Goal: Task Accomplishment & Management: Use online tool/utility

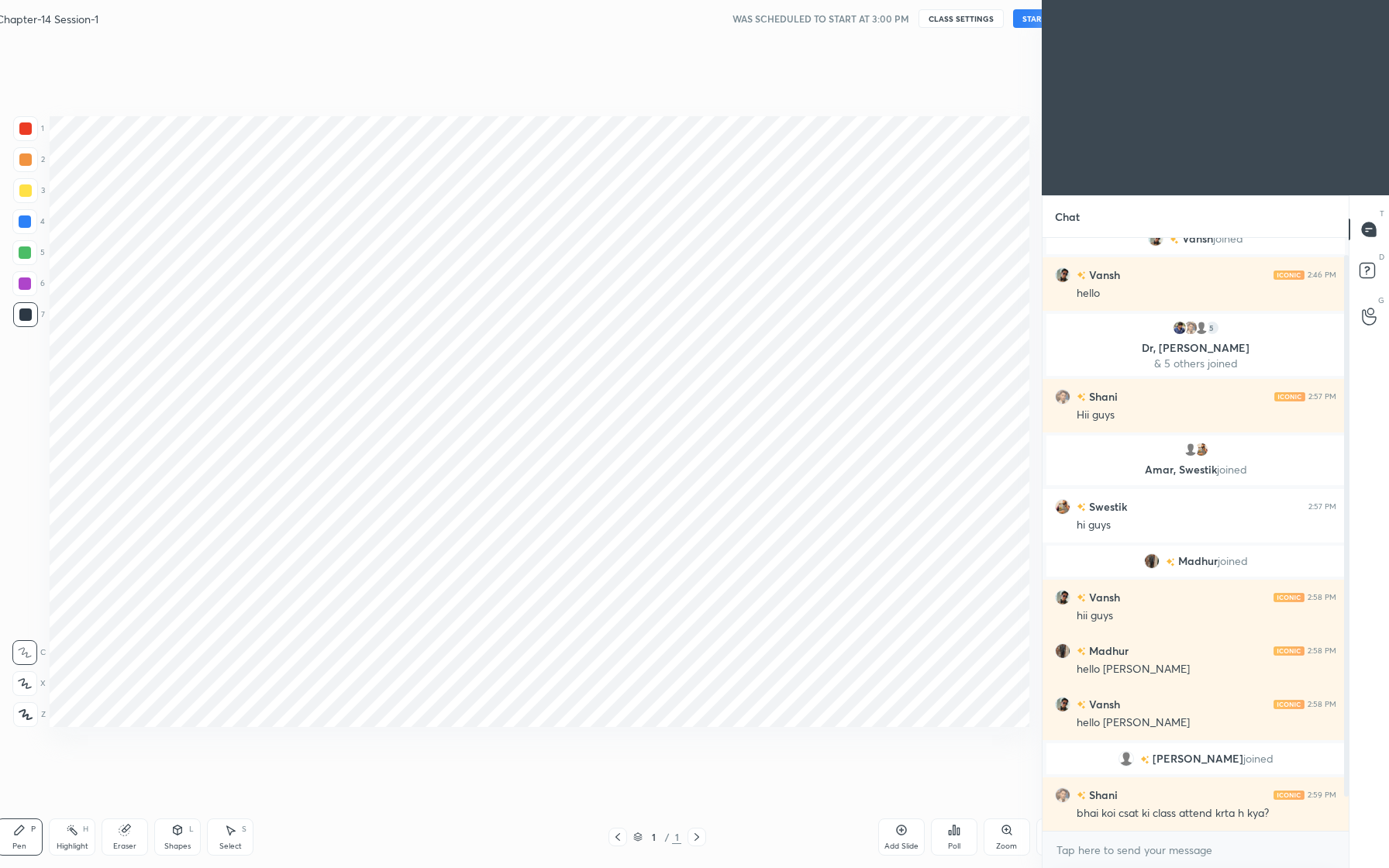
scroll to position [76707, 76525]
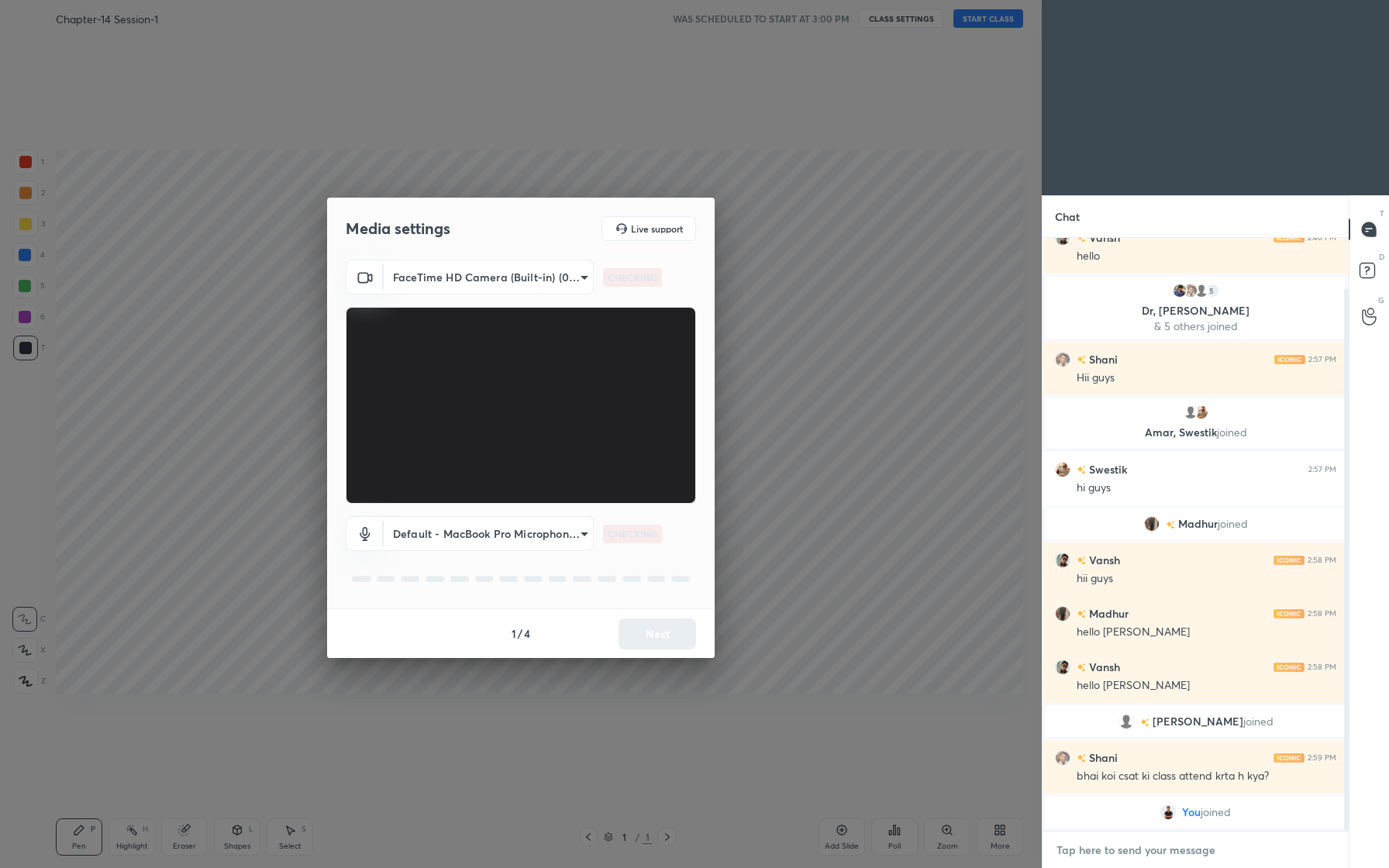
type textarea "x"
click at [1185, 853] on textarea at bounding box center [1195, 850] width 281 height 25
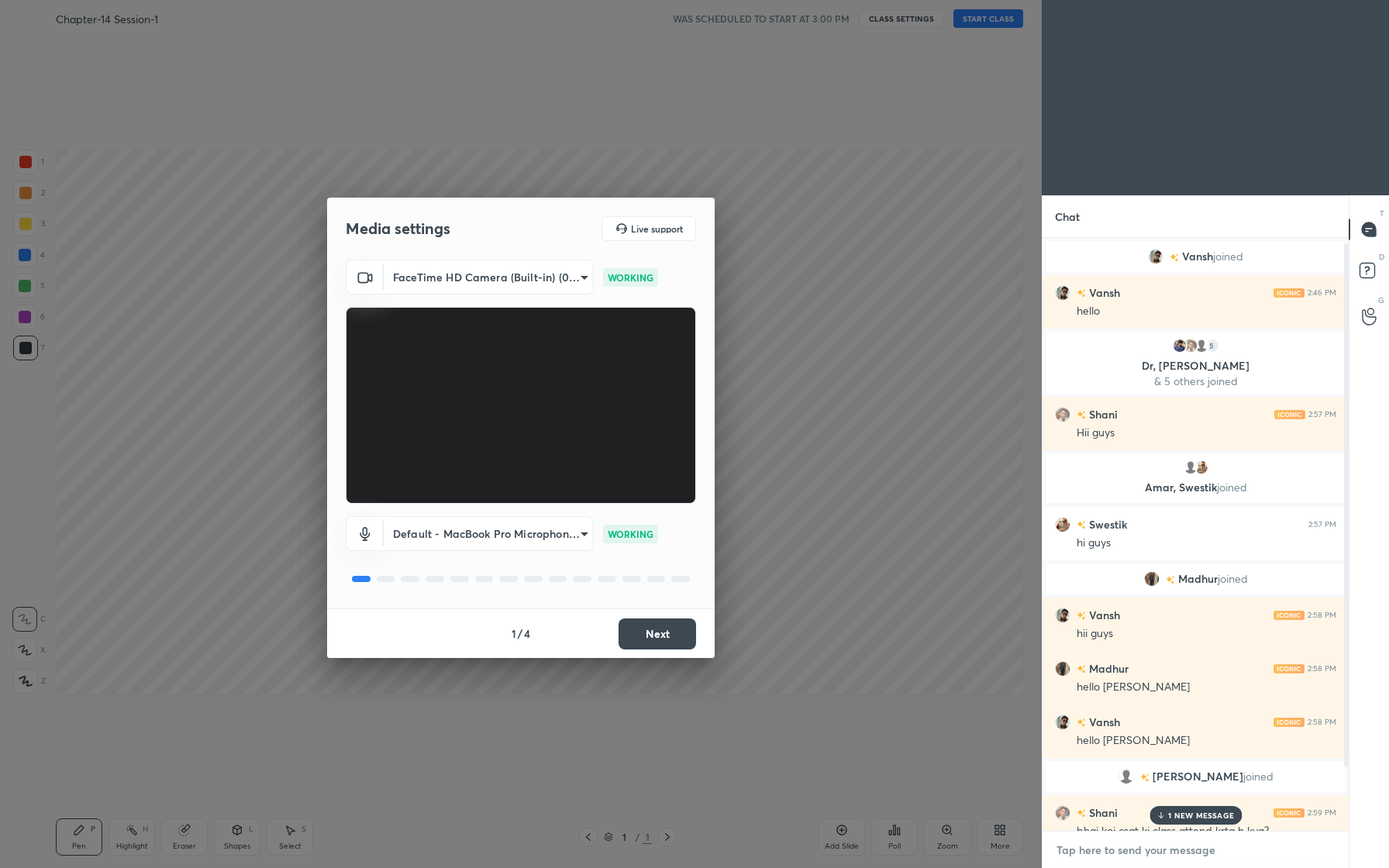
scroll to position [109, 0]
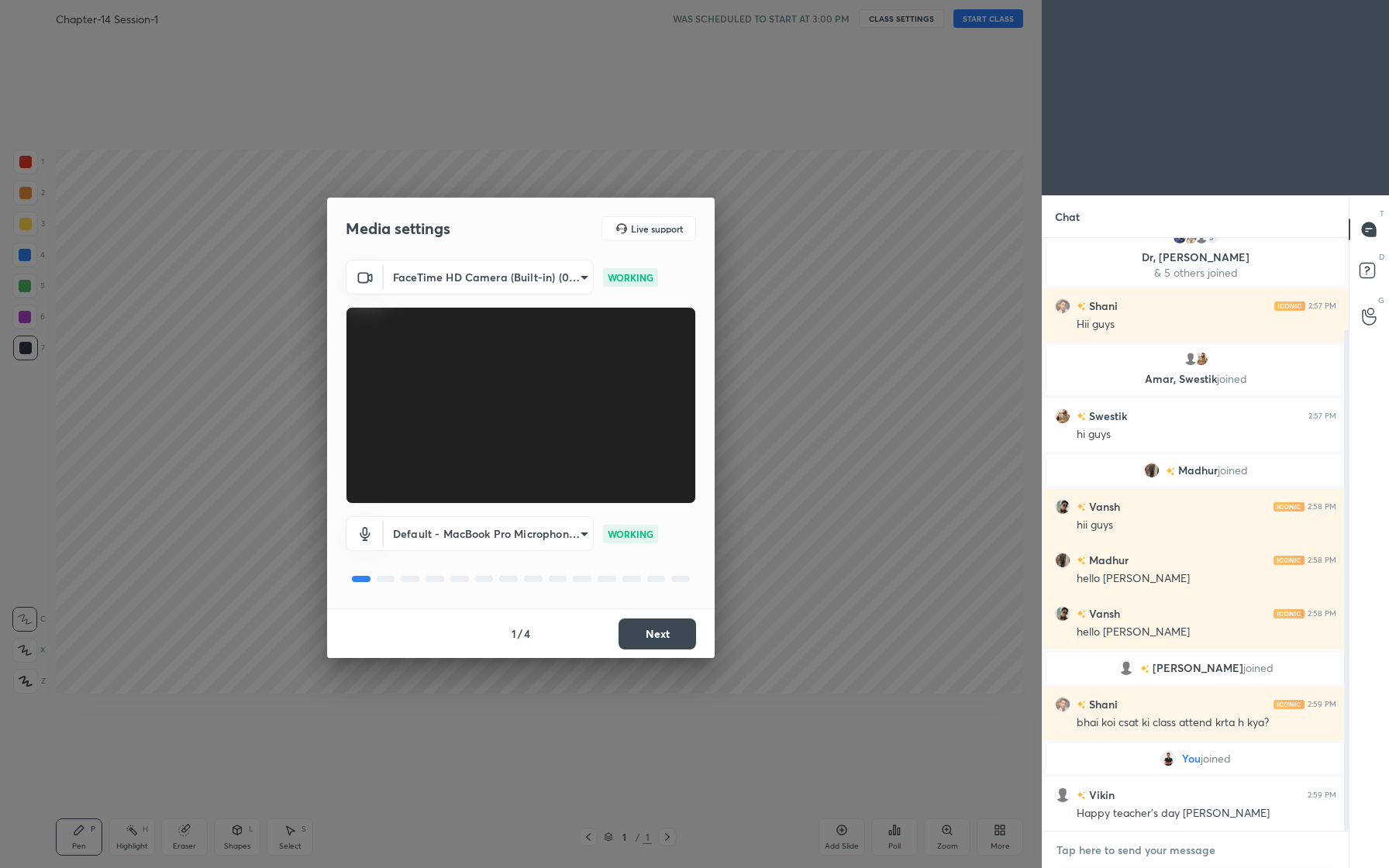
click at [1190, 849] on textarea at bounding box center [1195, 850] width 281 height 25
type textarea "F"
type textarea "x"
type textarea "Fr"
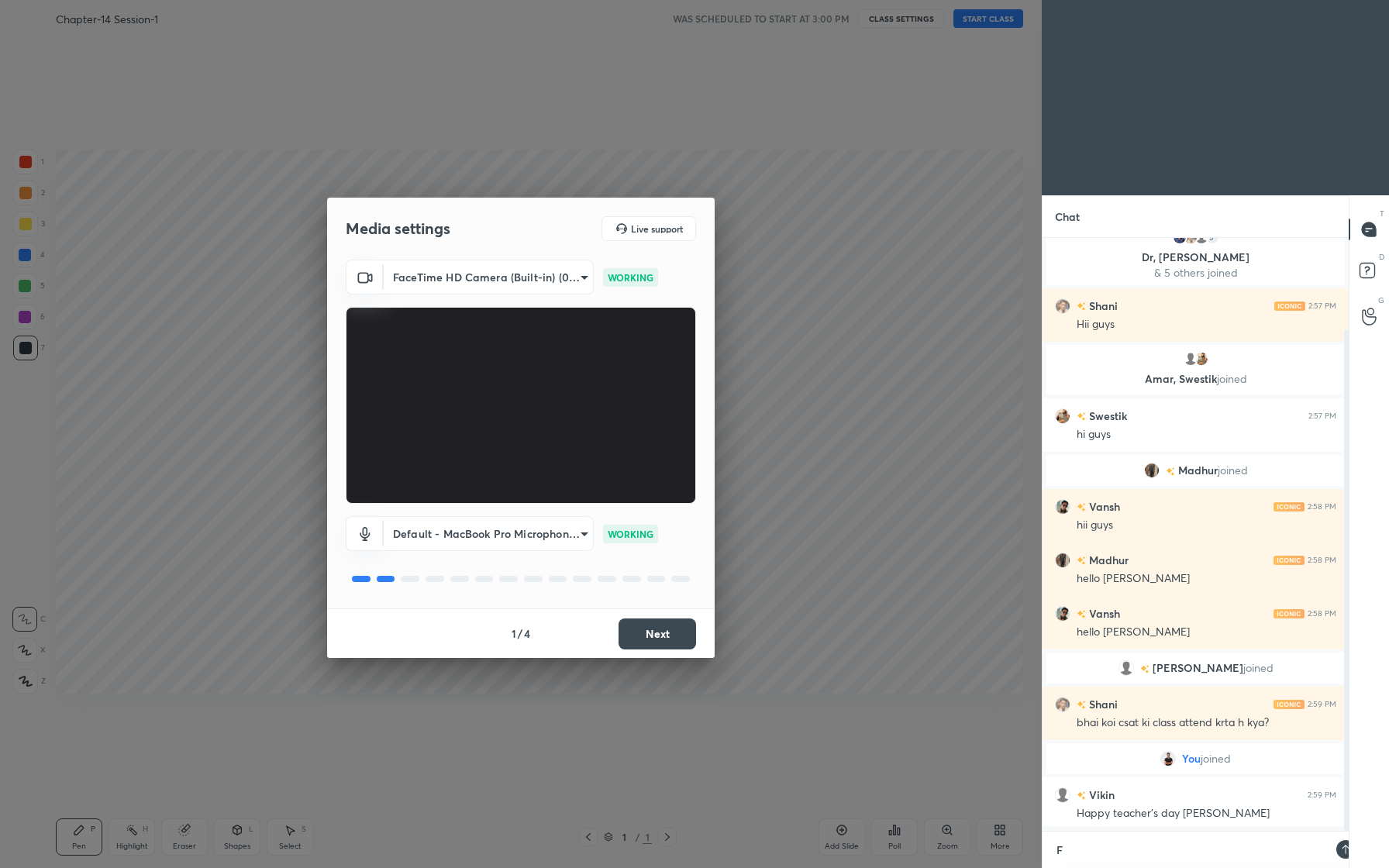
type textarea "x"
type textarea "Fri"
type textarea "x"
type textarea "Frie"
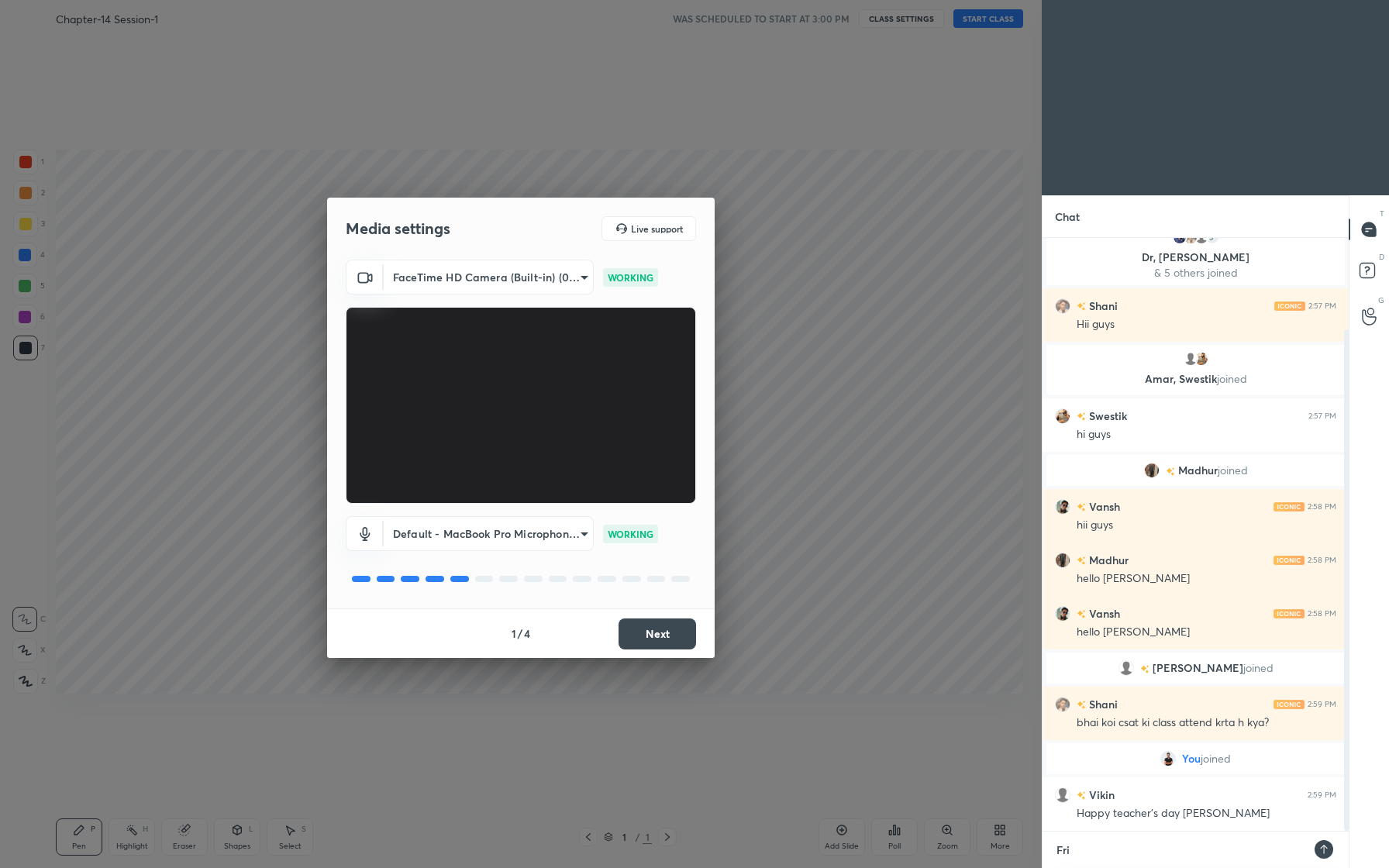
type textarea "x"
type textarea "Frien"
type textarea "x"
type textarea "Friend"
type textarea "x"
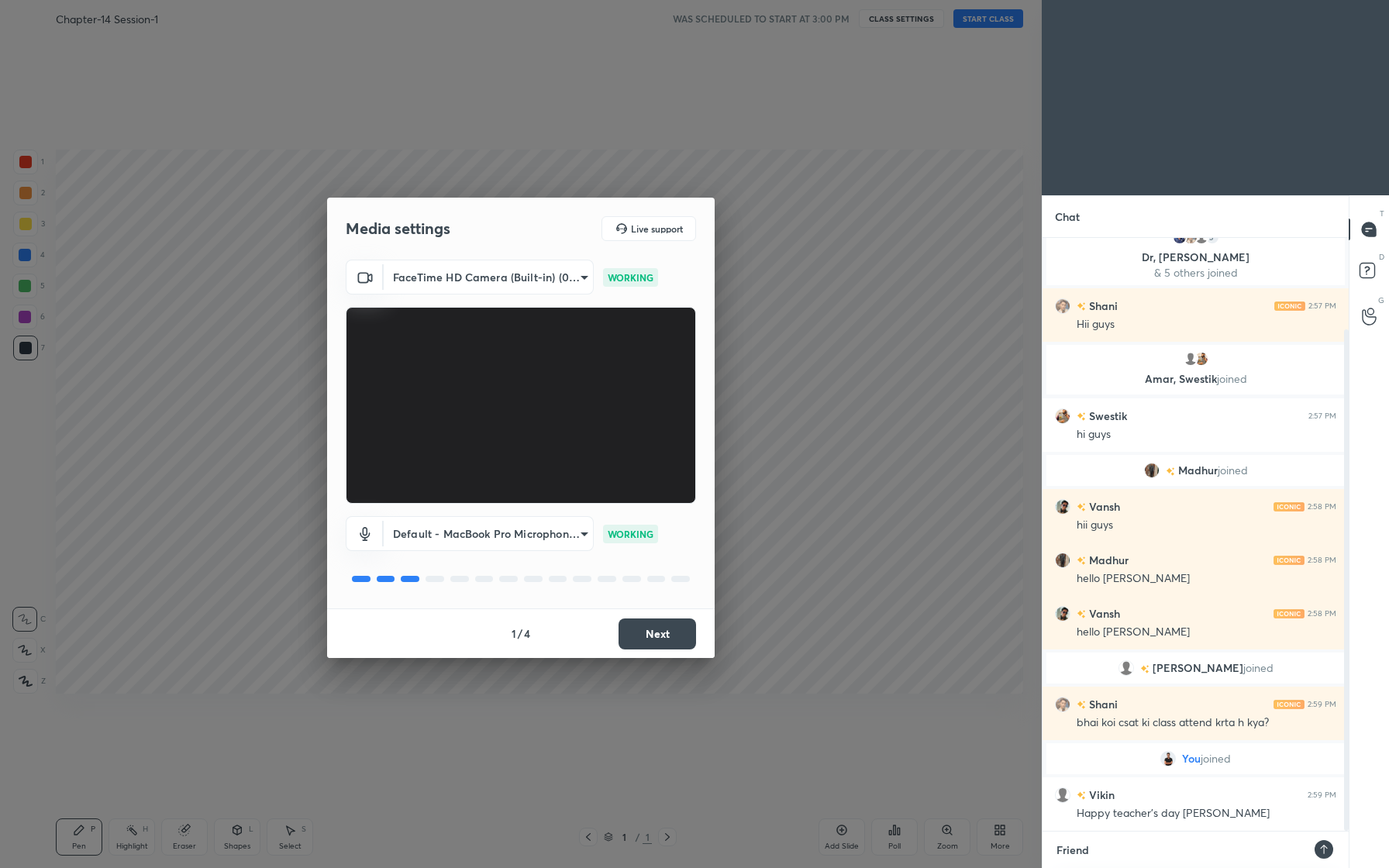
type textarea "Friends"
type textarea "x"
type textarea "Friends"
type textarea "x"
type textarea "Friends p"
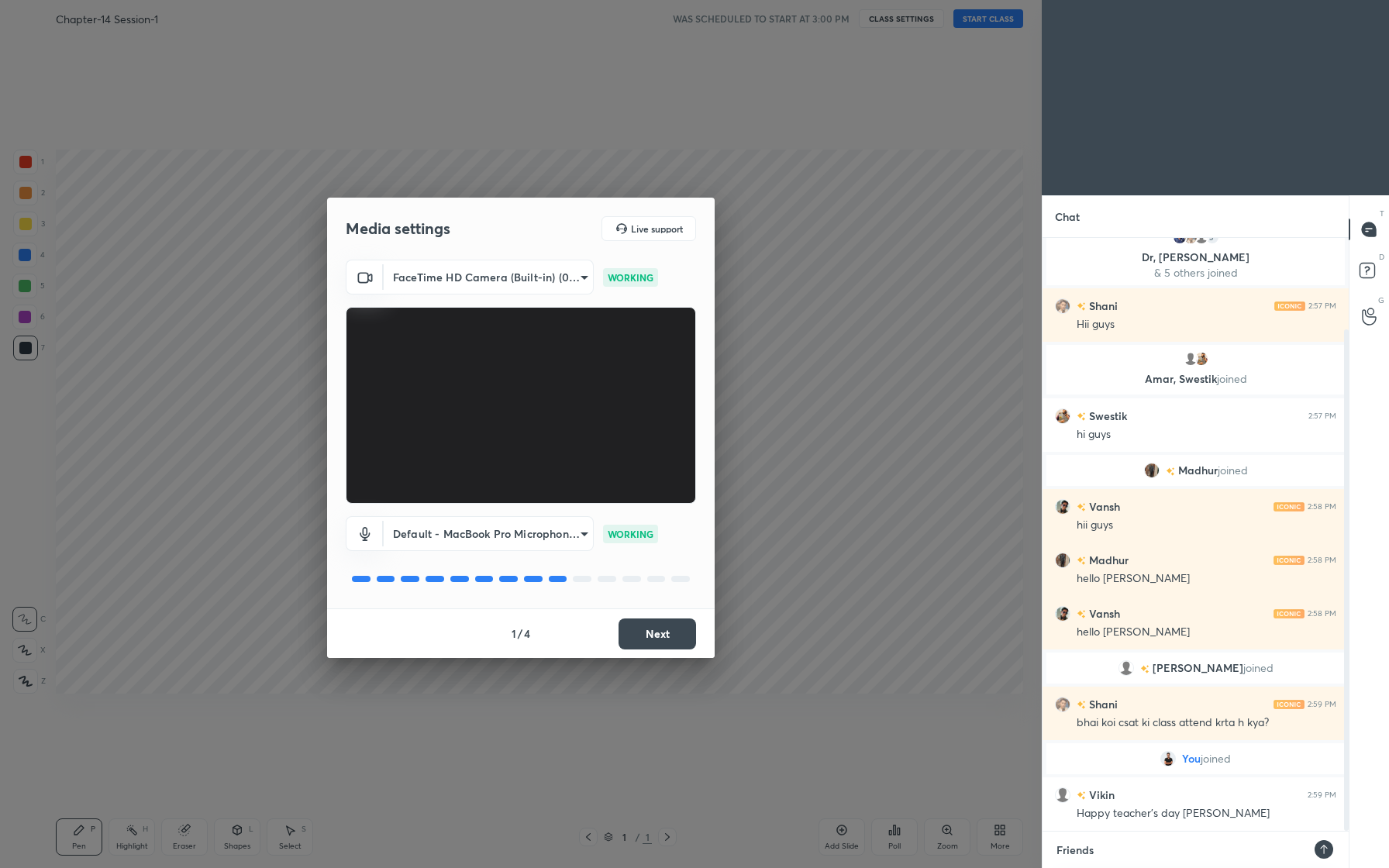
type textarea "x"
type textarea "Friends pl"
type textarea "x"
type textarea "Friends ple"
type textarea "x"
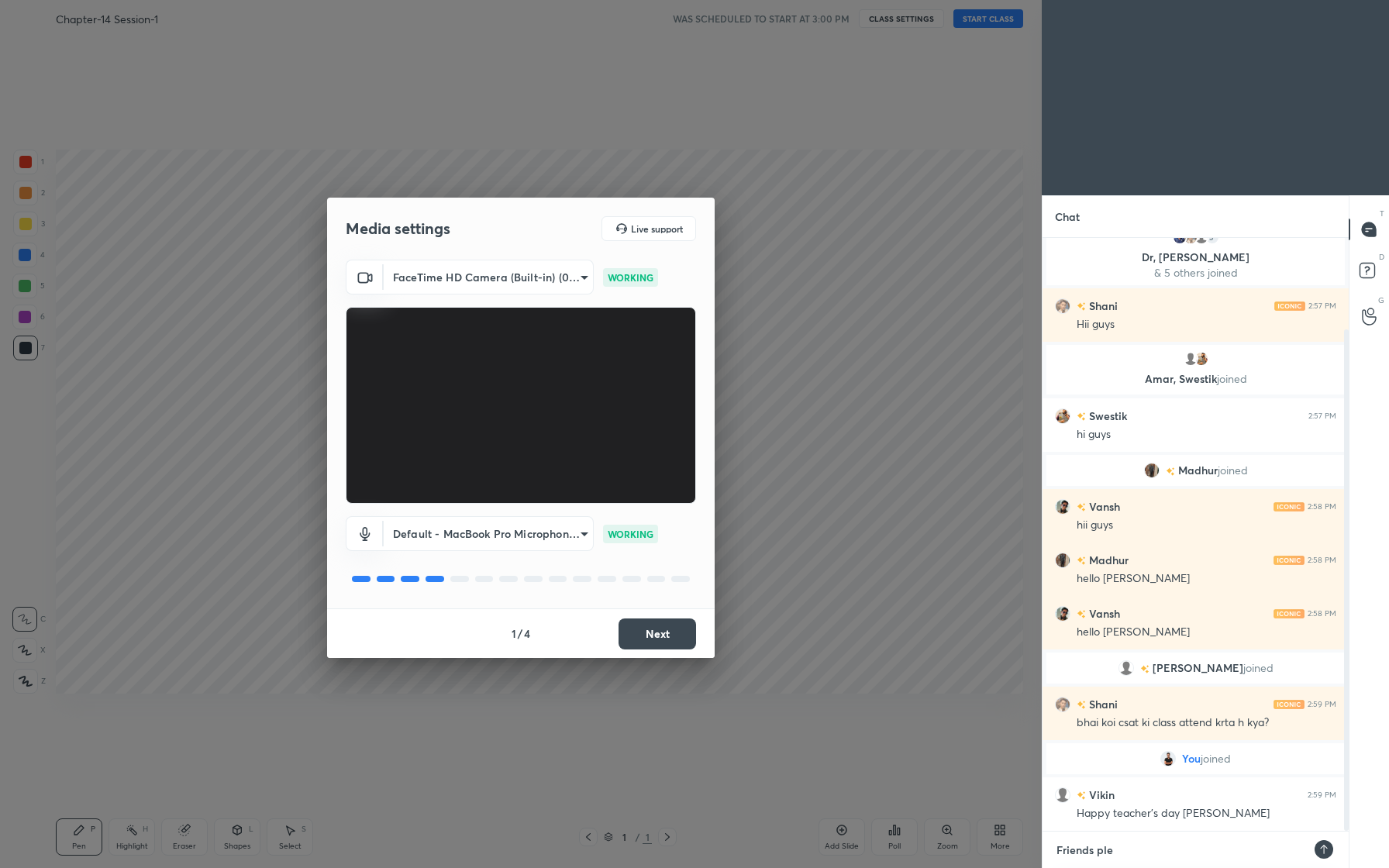
type textarea "Friends plea"
type textarea "x"
type textarea "Friends pleas"
type textarea "x"
type textarea "Friends please"
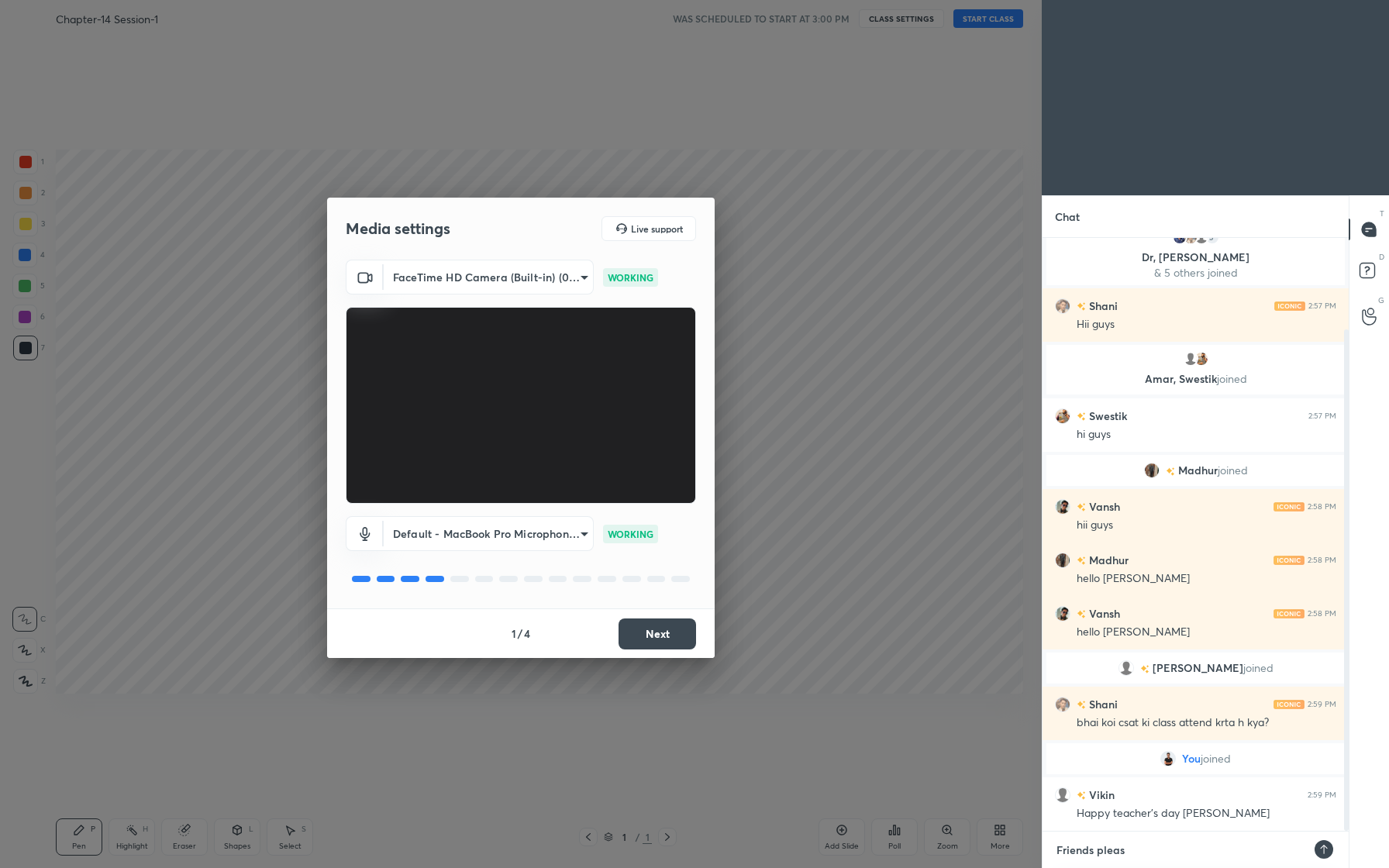
type textarea "x"
type textarea "Friends please"
type textarea "x"
type textarea "Friends please w"
type textarea "x"
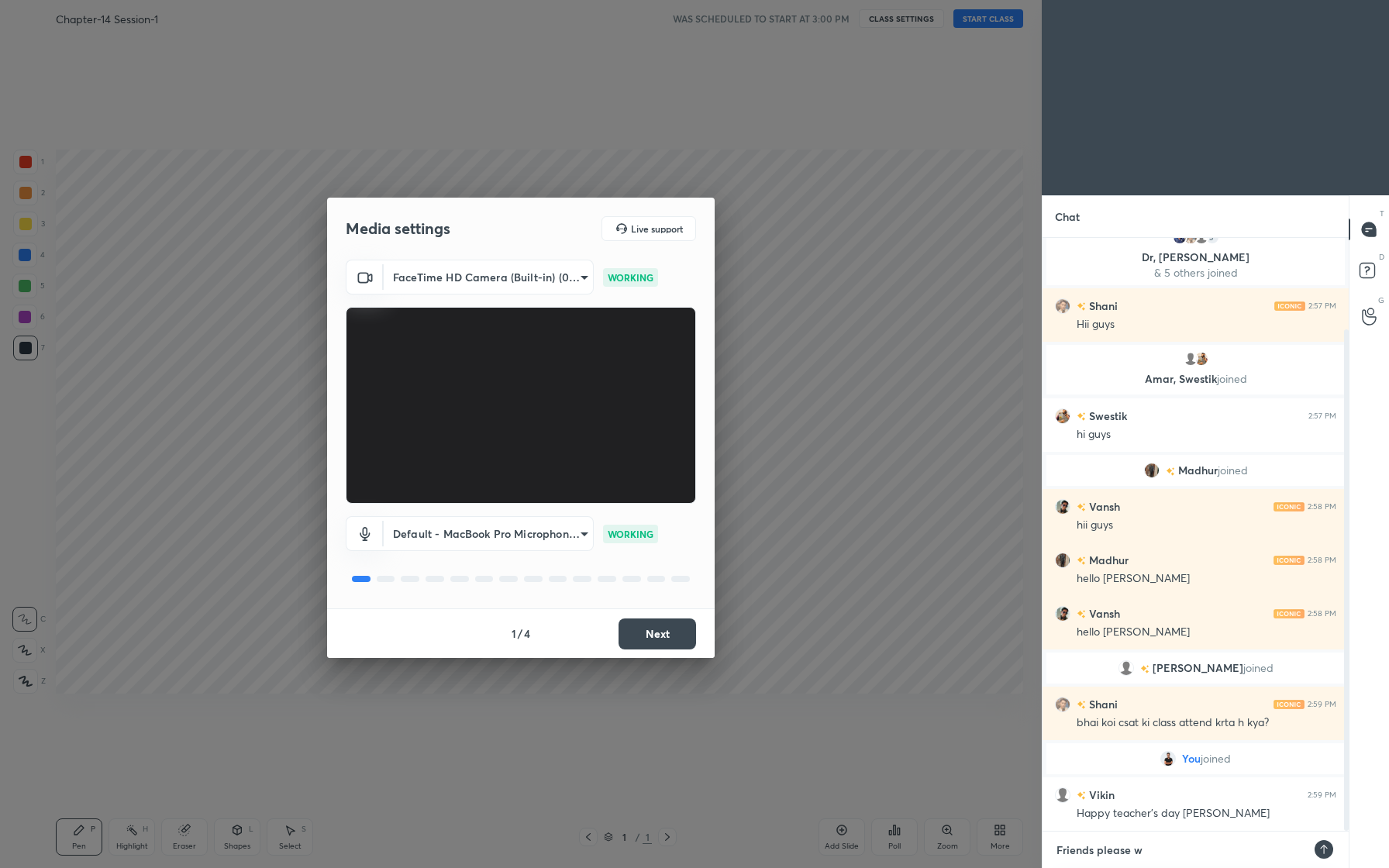
type textarea "Friends please wa"
type textarea "x"
type textarea "Friends please [PERSON_NAME]"
type textarea "x"
type textarea "Friends please wait"
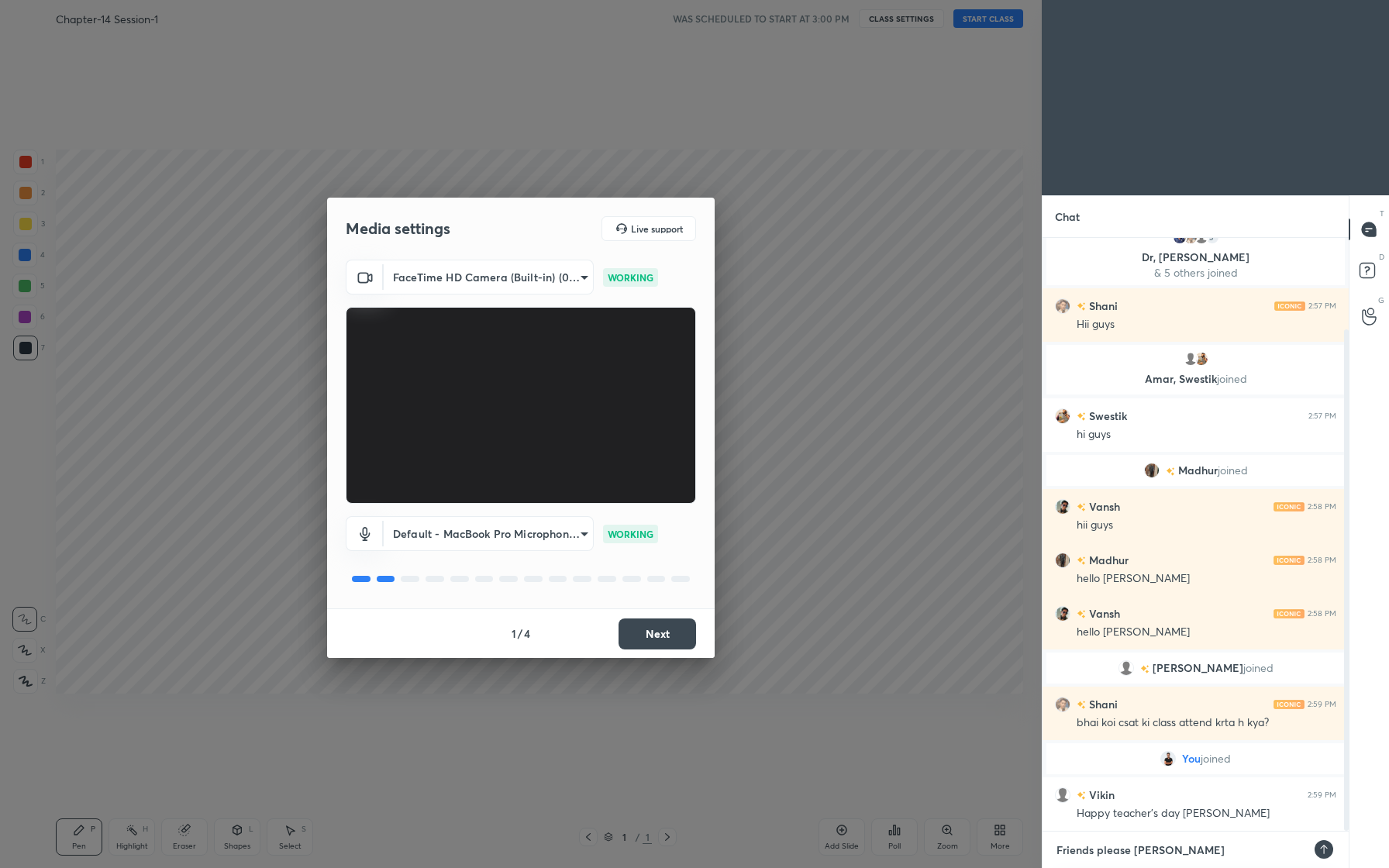
type textarea "x"
type textarea "Friends please wait"
type textarea "x"
type textarea "Friends please wait f"
type textarea "x"
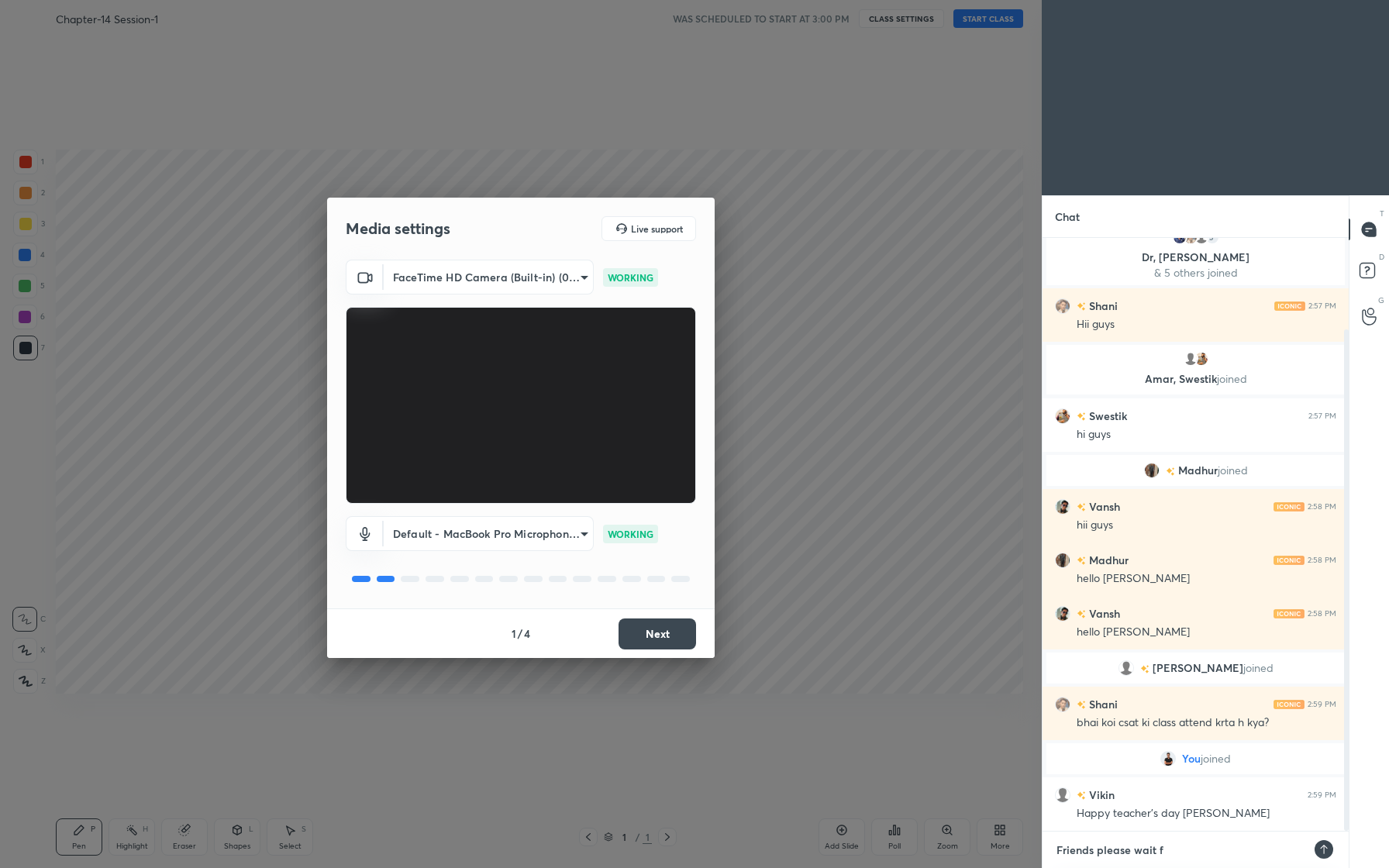
type textarea "Friends please wait fo"
type textarea "x"
type textarea "Friends please wait for"
type textarea "x"
type textarea "Friends please wait for"
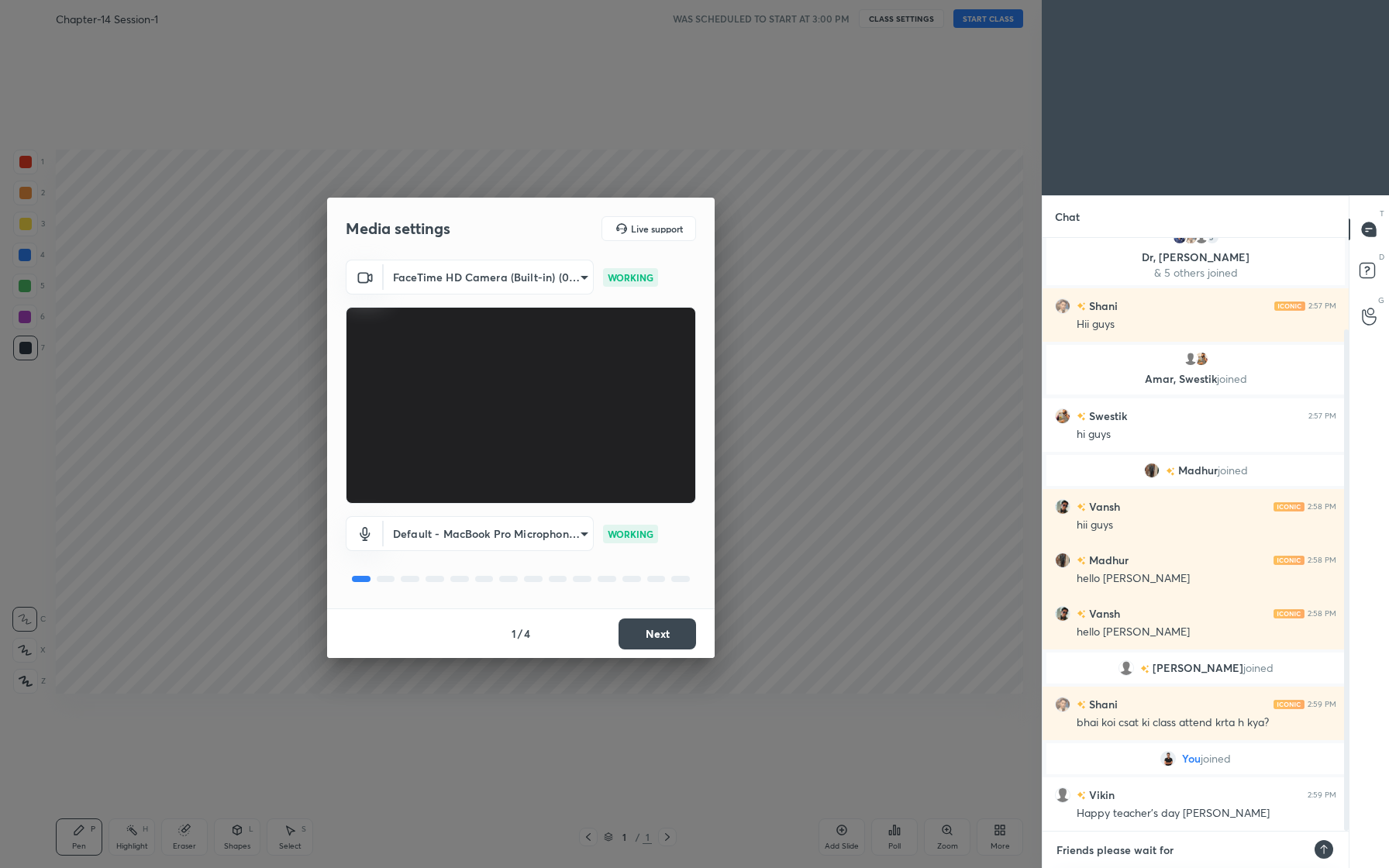
type textarea "x"
type textarea "Friends please wait for f"
type textarea "x"
type textarea "Friends please wait for fe"
type textarea "x"
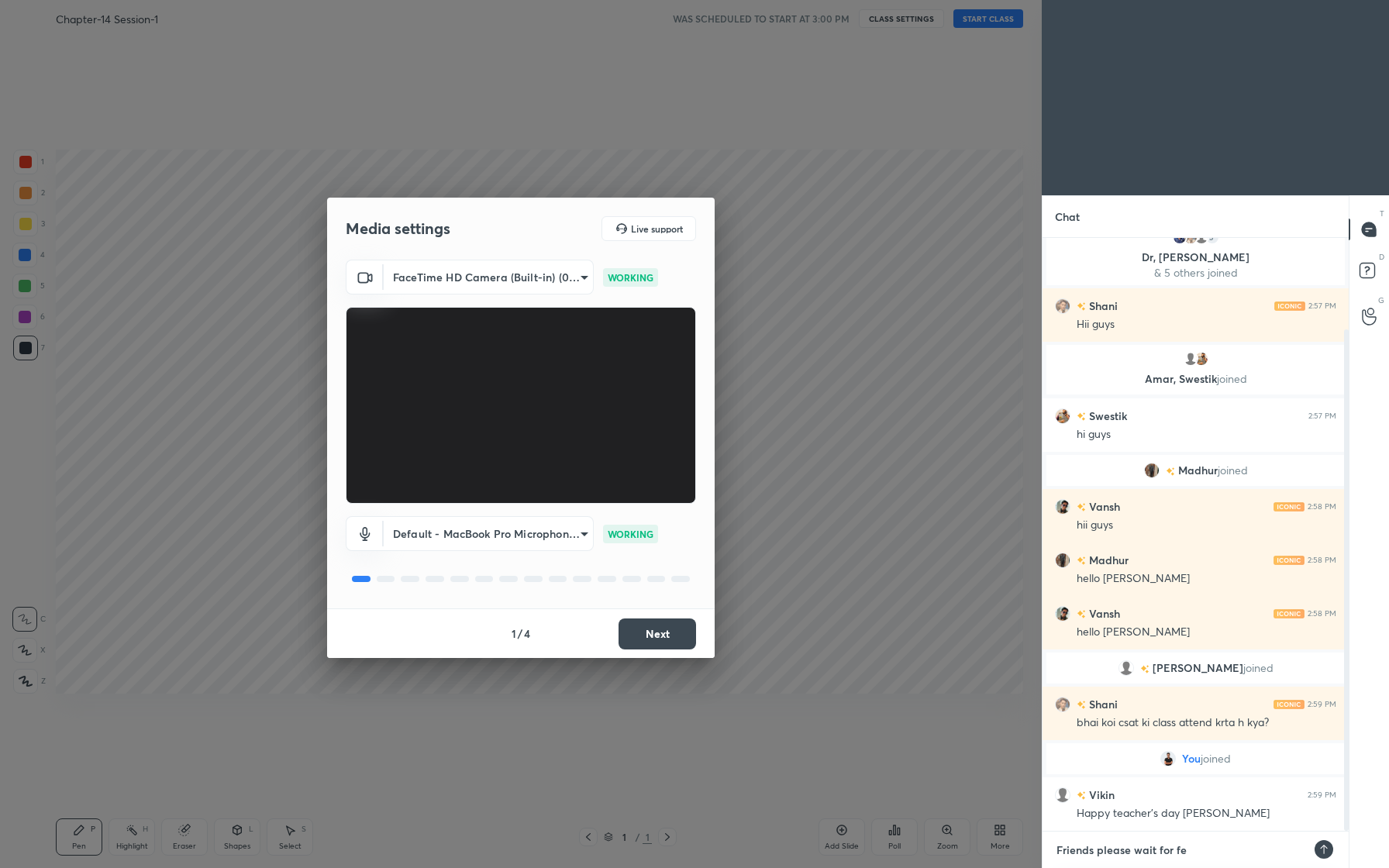
type textarea "Friends please wait for few"
type textarea "x"
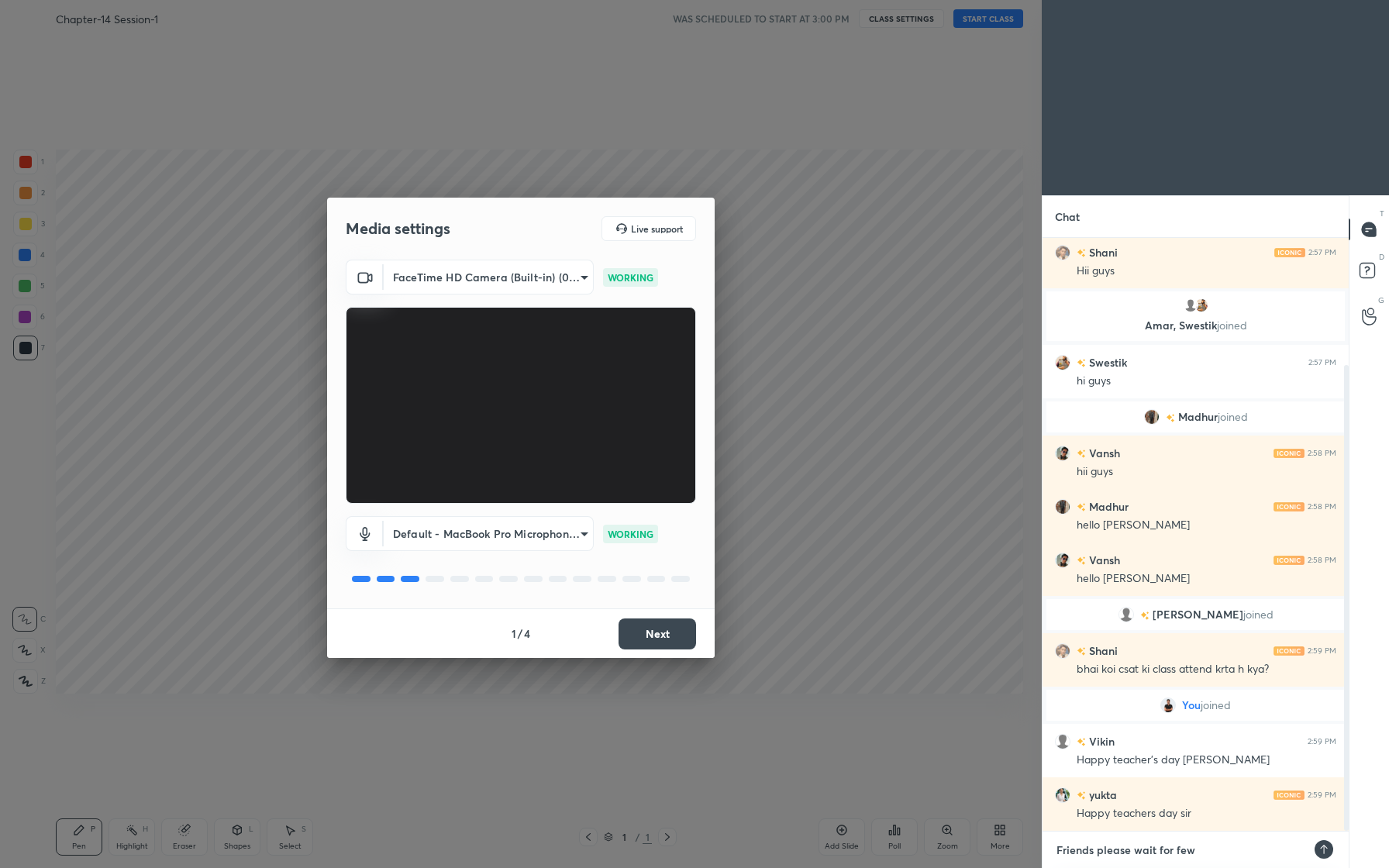
type textarea "Friends please wait for few"
type textarea "x"
type textarea "Friends please wait for few m"
type textarea "x"
type textarea "Friends please wait for few mo"
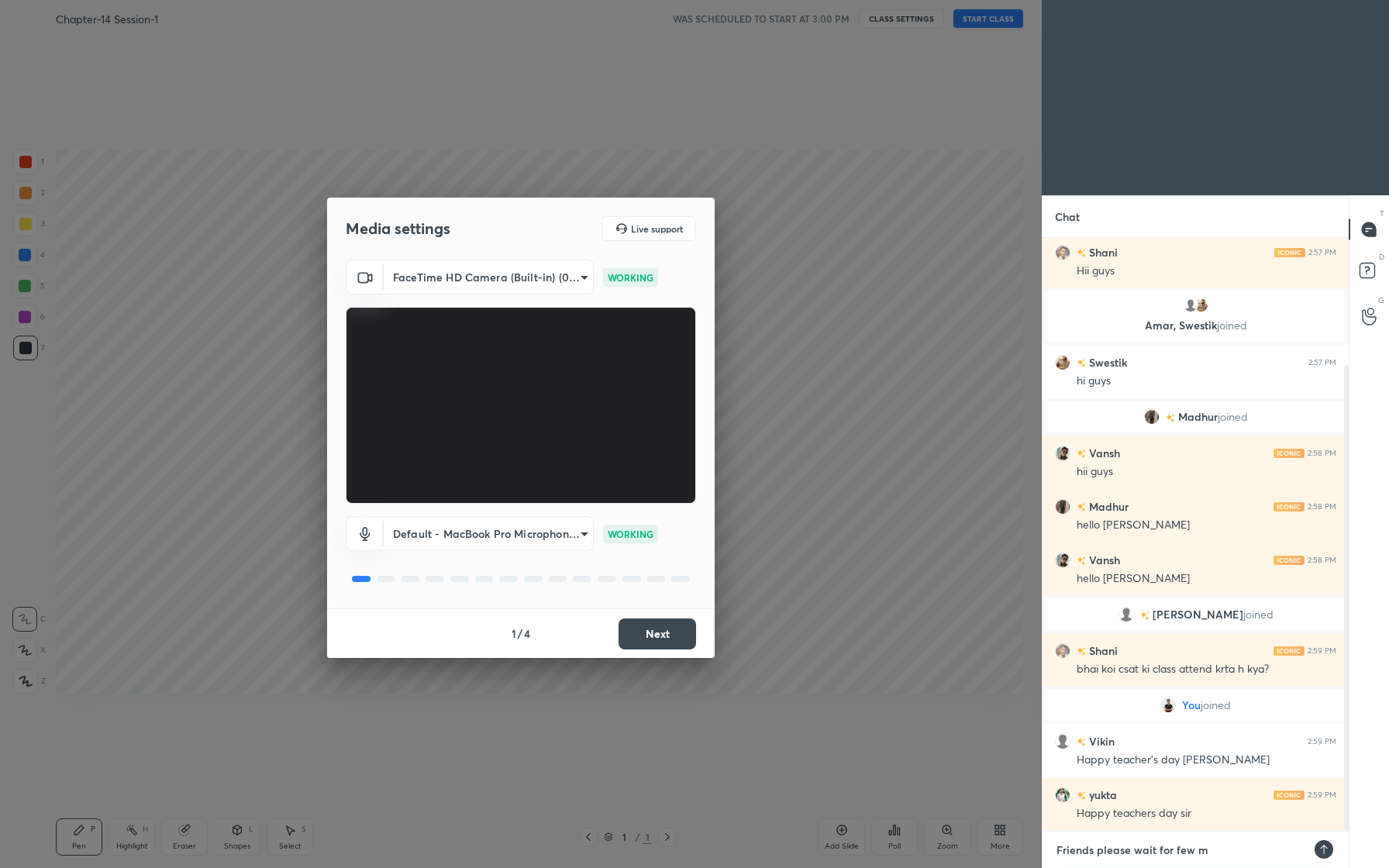
type textarea "x"
type textarea "Friends please wait for few m"
type textarea "x"
type textarea "Friends please wait for few mi"
type textarea "x"
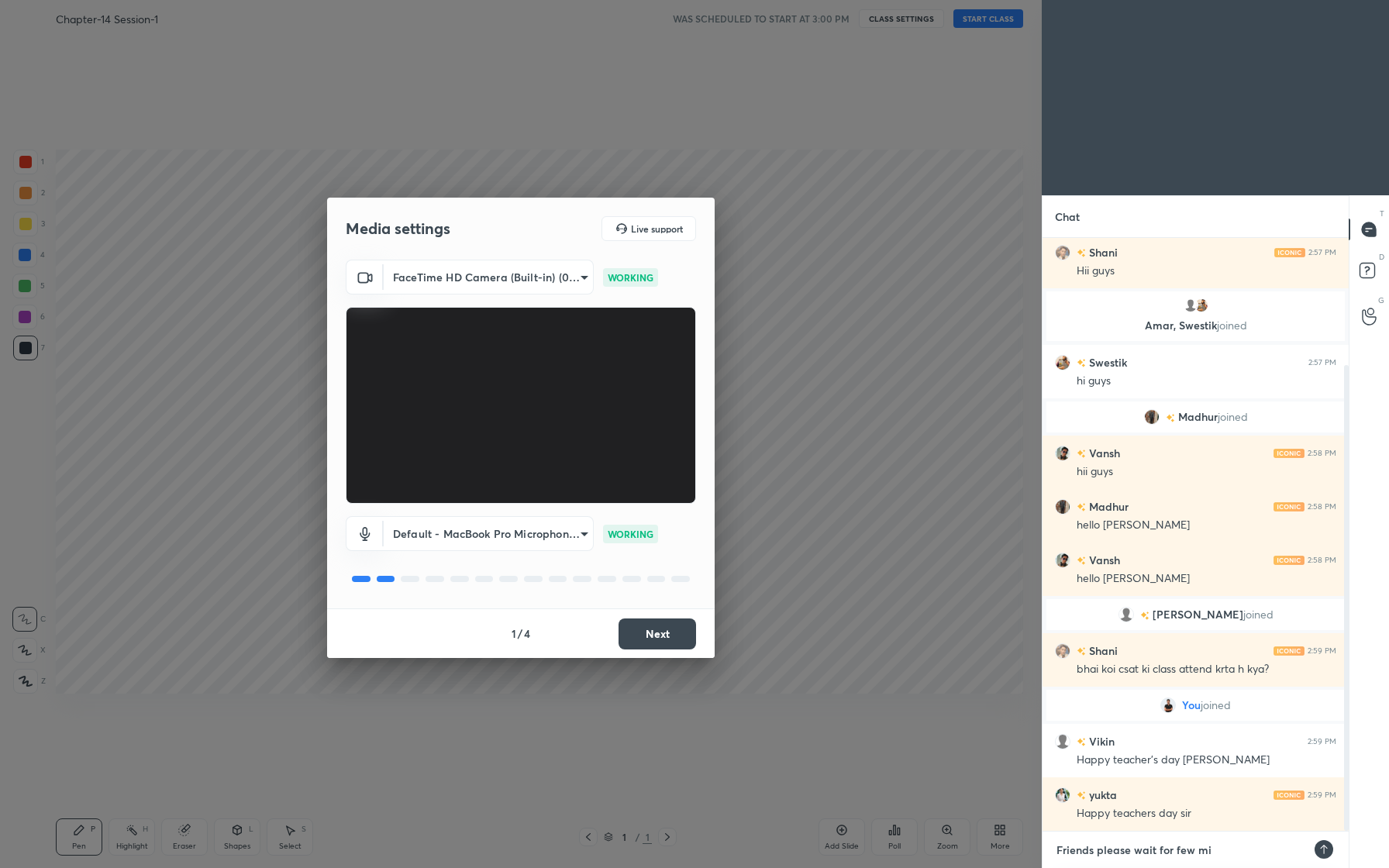
scroll to position [199, 0]
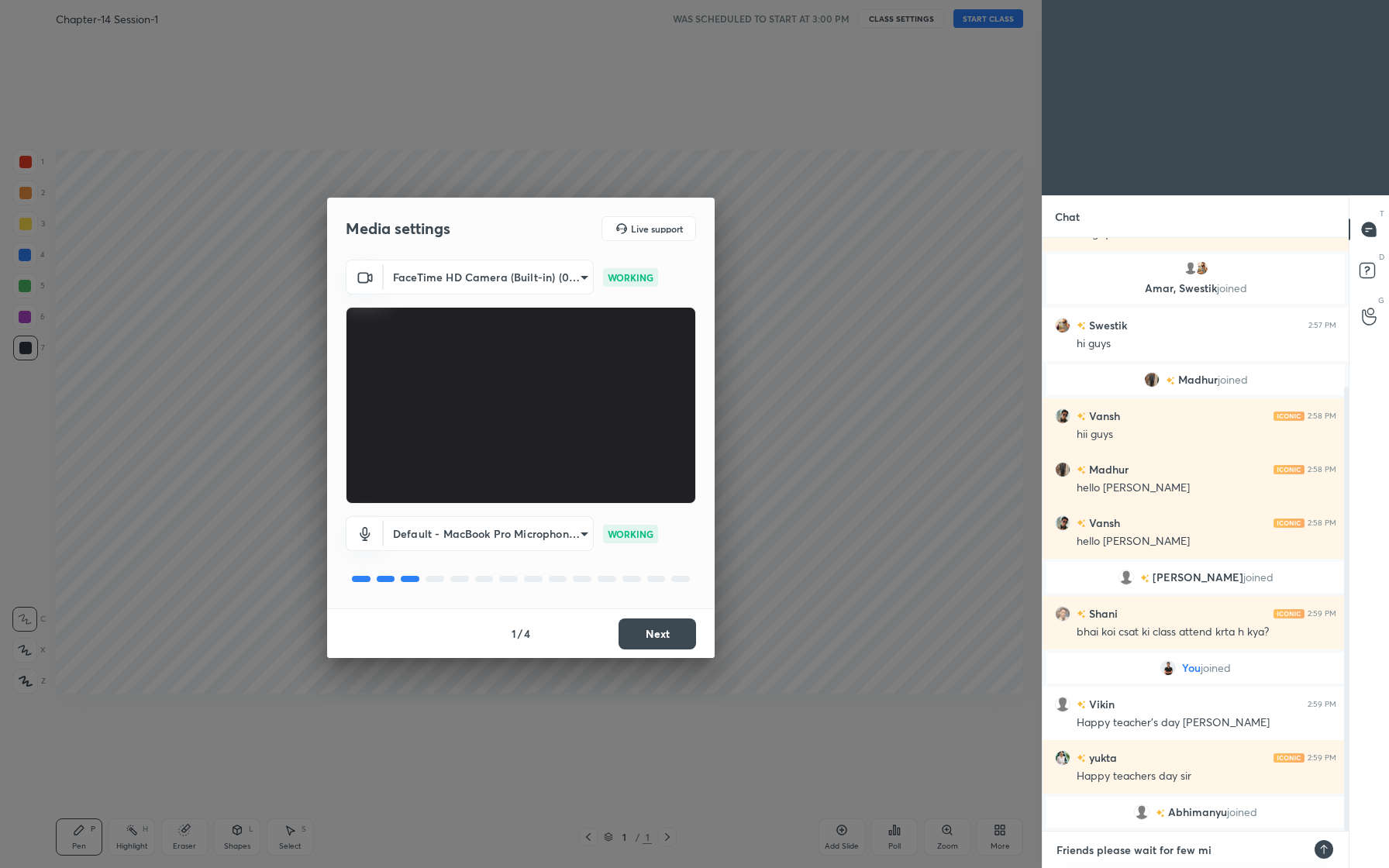
type textarea "Friends please wait for few min"
type textarea "x"
type textarea "Friends please wait for few minu"
type textarea "x"
type textarea "Friends please wait for few minut"
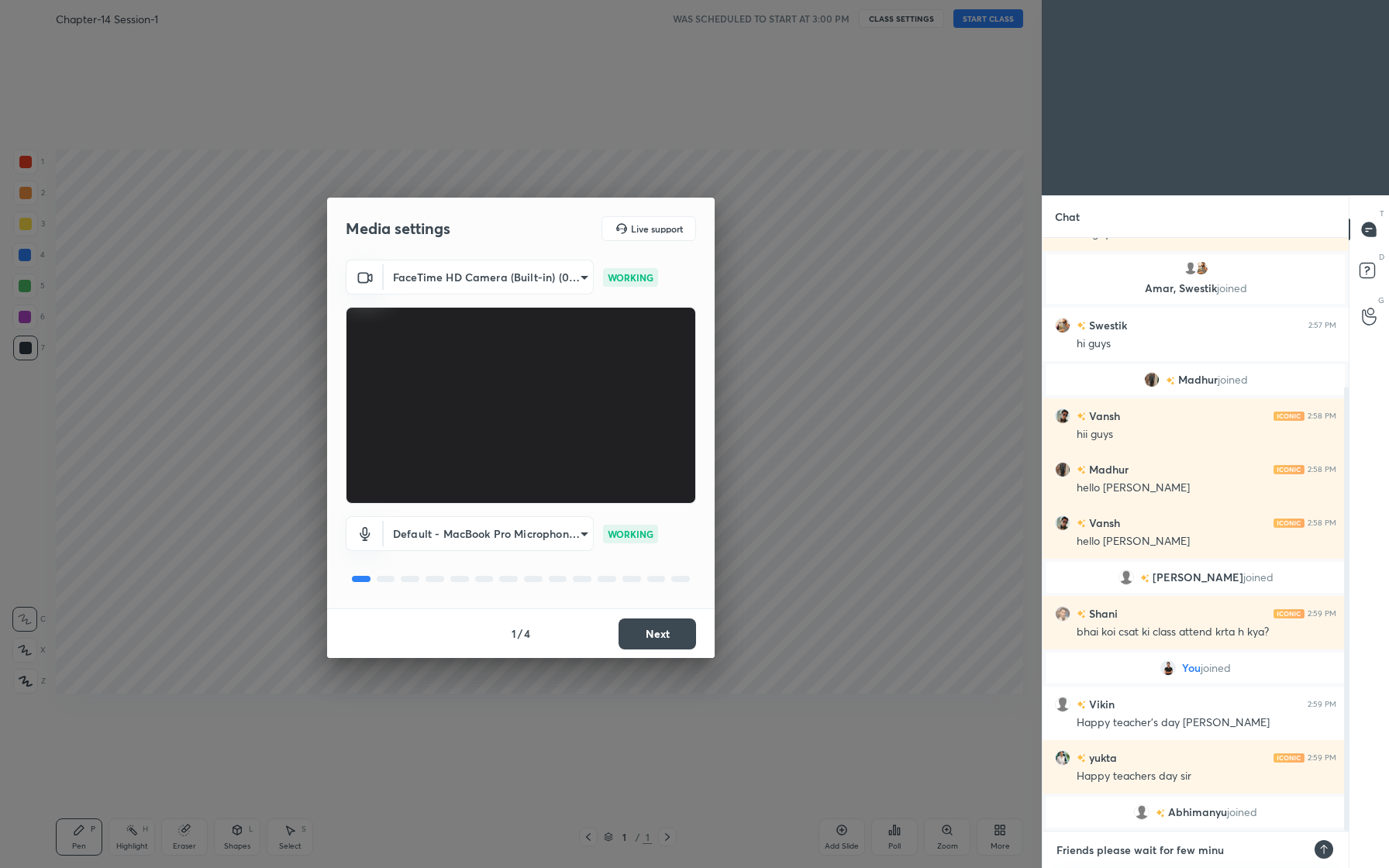
type textarea "x"
type textarea "Friends please wait for few minute"
type textarea "x"
type textarea "Friends please wait for few minutes"
type textarea "x"
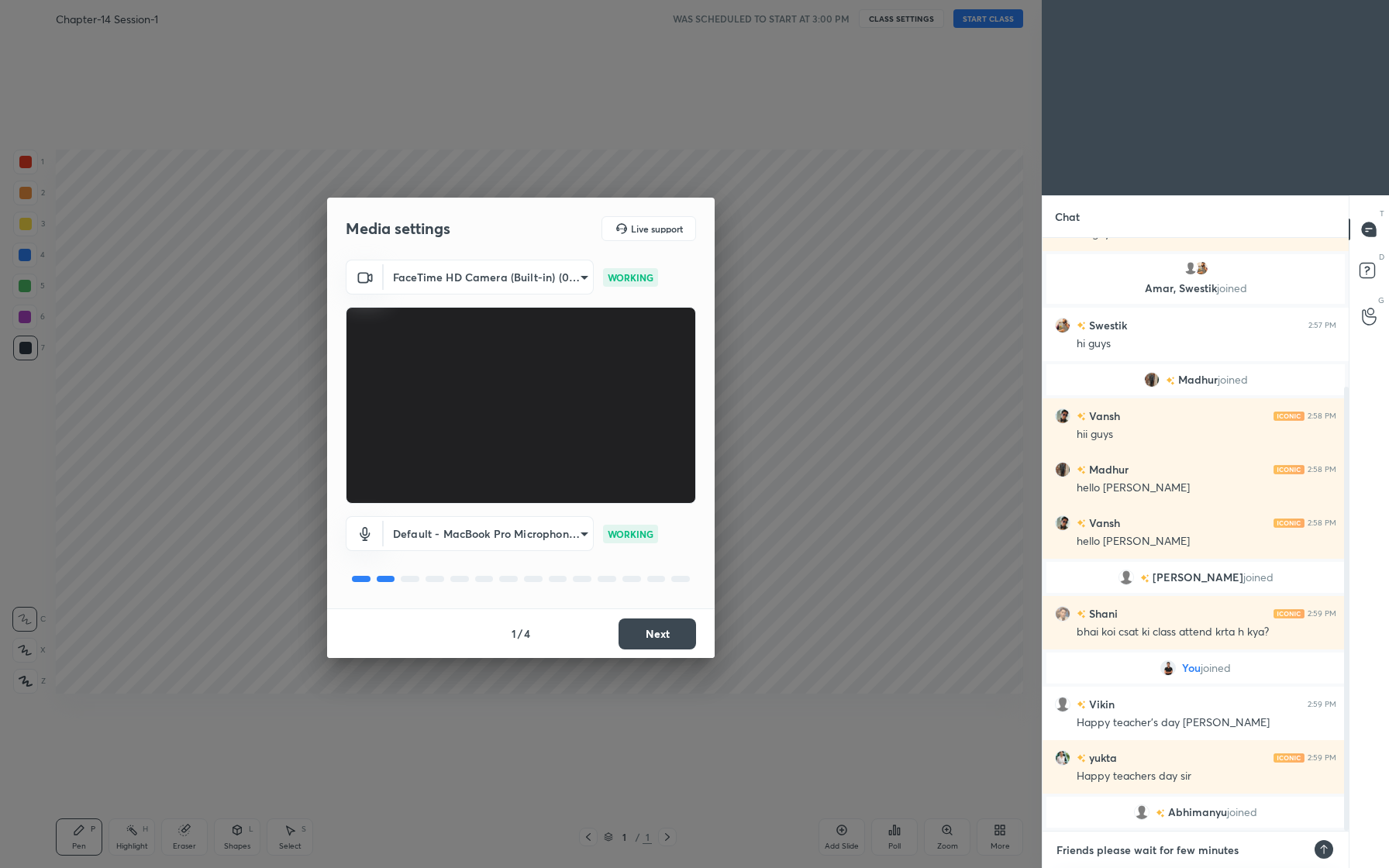
type textarea "Friends please wait for few minutes."
type textarea "x"
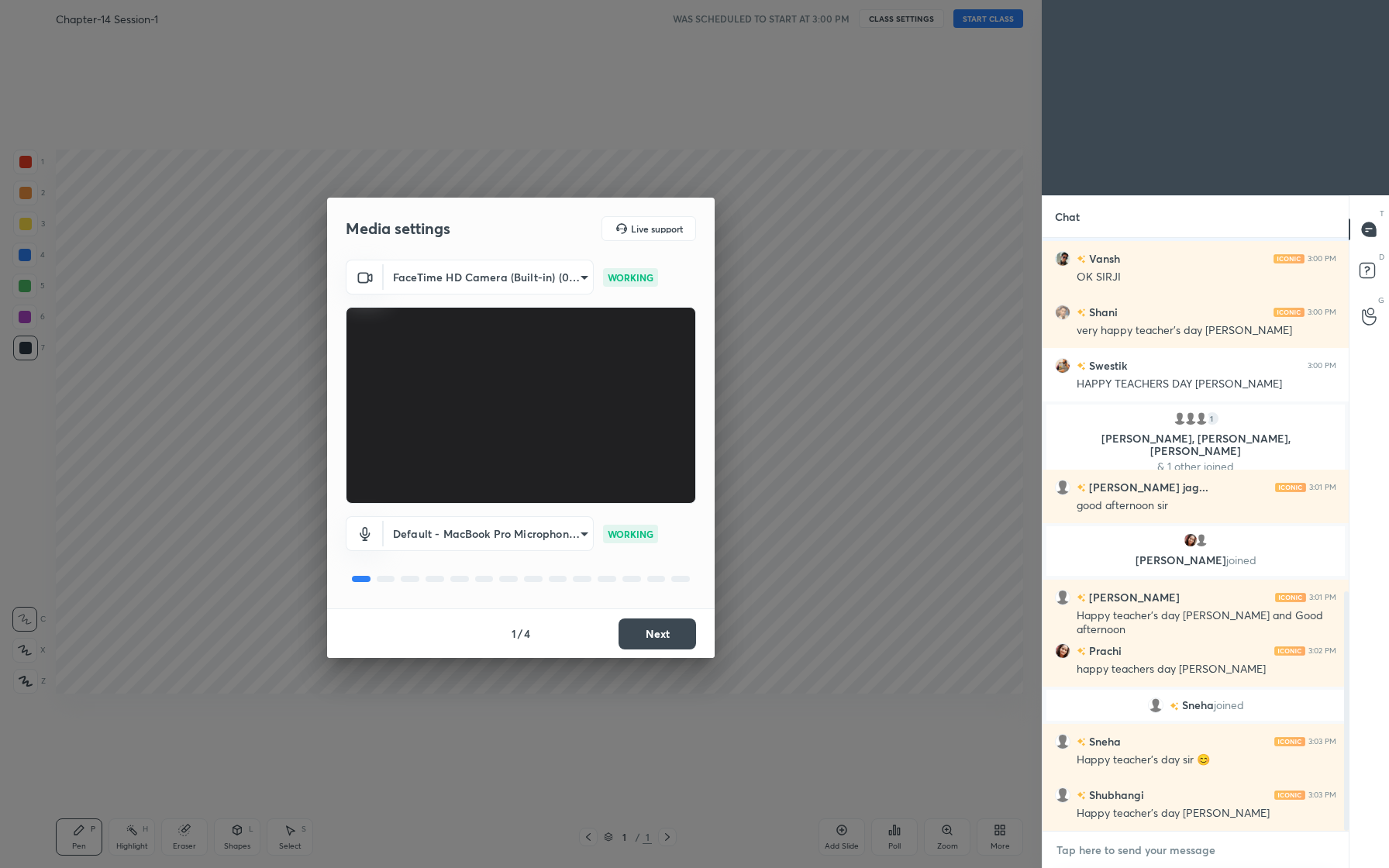
scroll to position [877, 0]
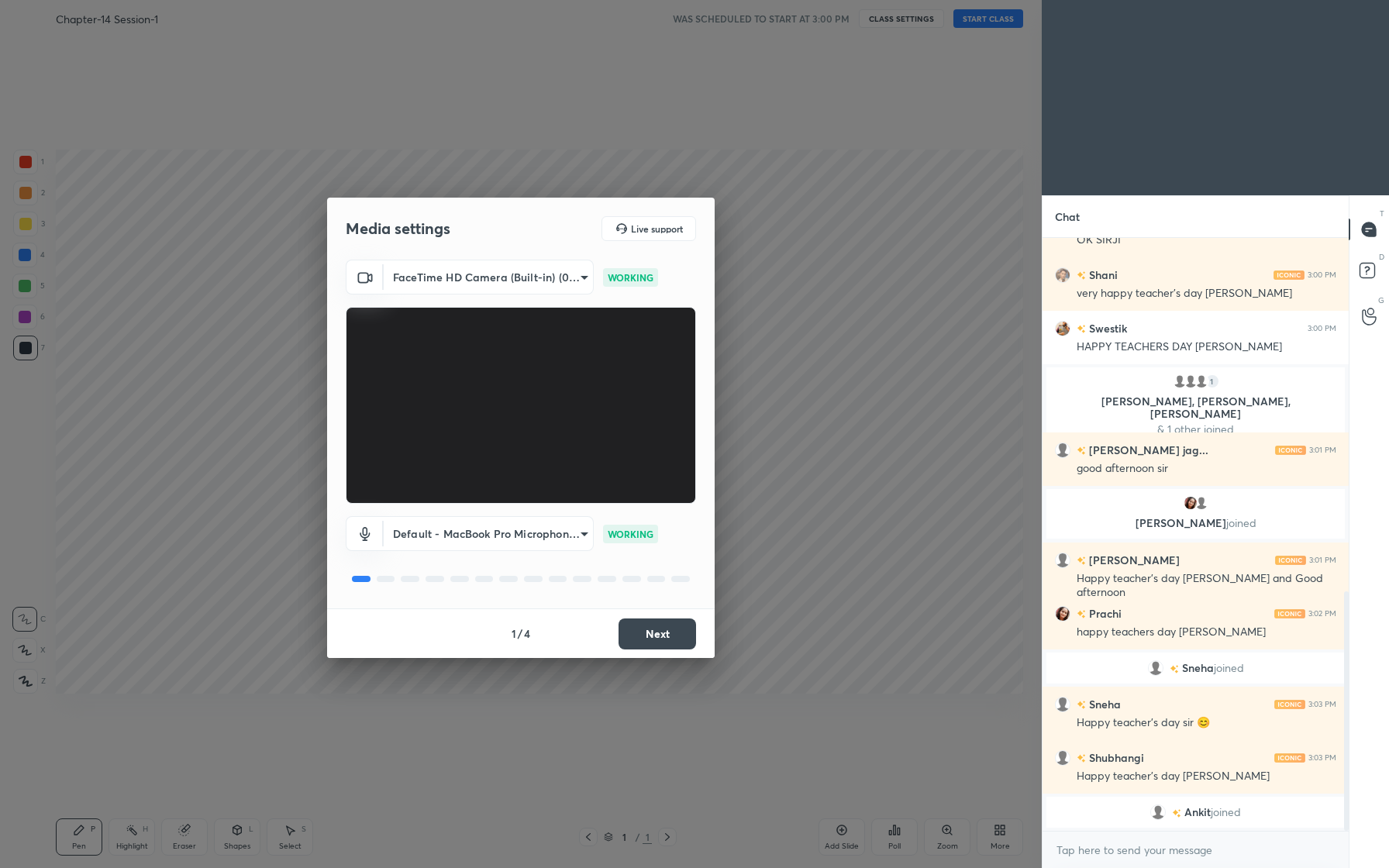
type textarea "x"
click at [575, 268] on body "1 2 3 4 5 6 7 C X Z C X Z E E Erase all H H Chapter-14 Session-1 WAS SCHEDULED …" at bounding box center [694, 434] width 1389 height 868
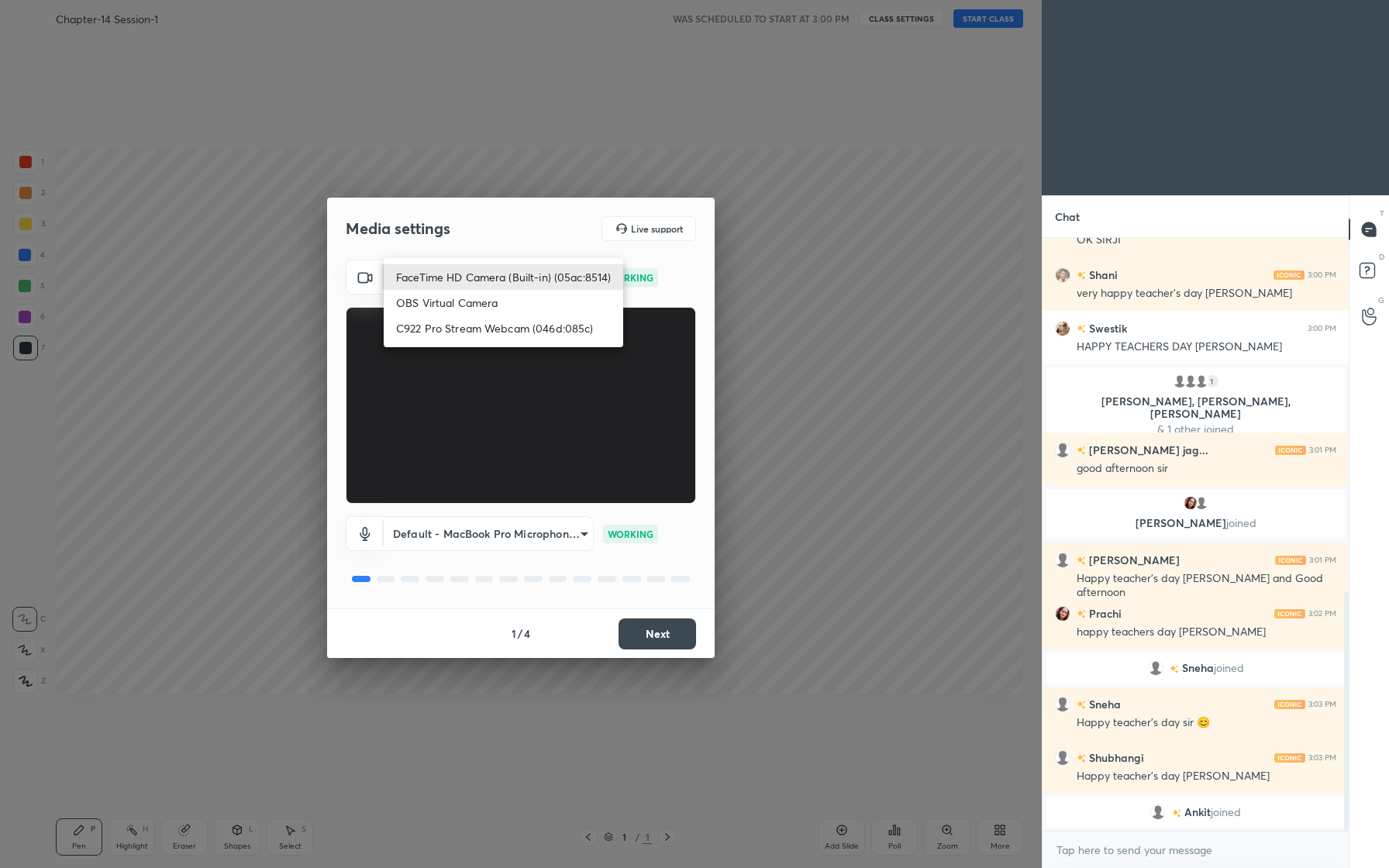
click at [501, 297] on li "OBS Virtual Camera" at bounding box center [503, 302] width 240 height 26
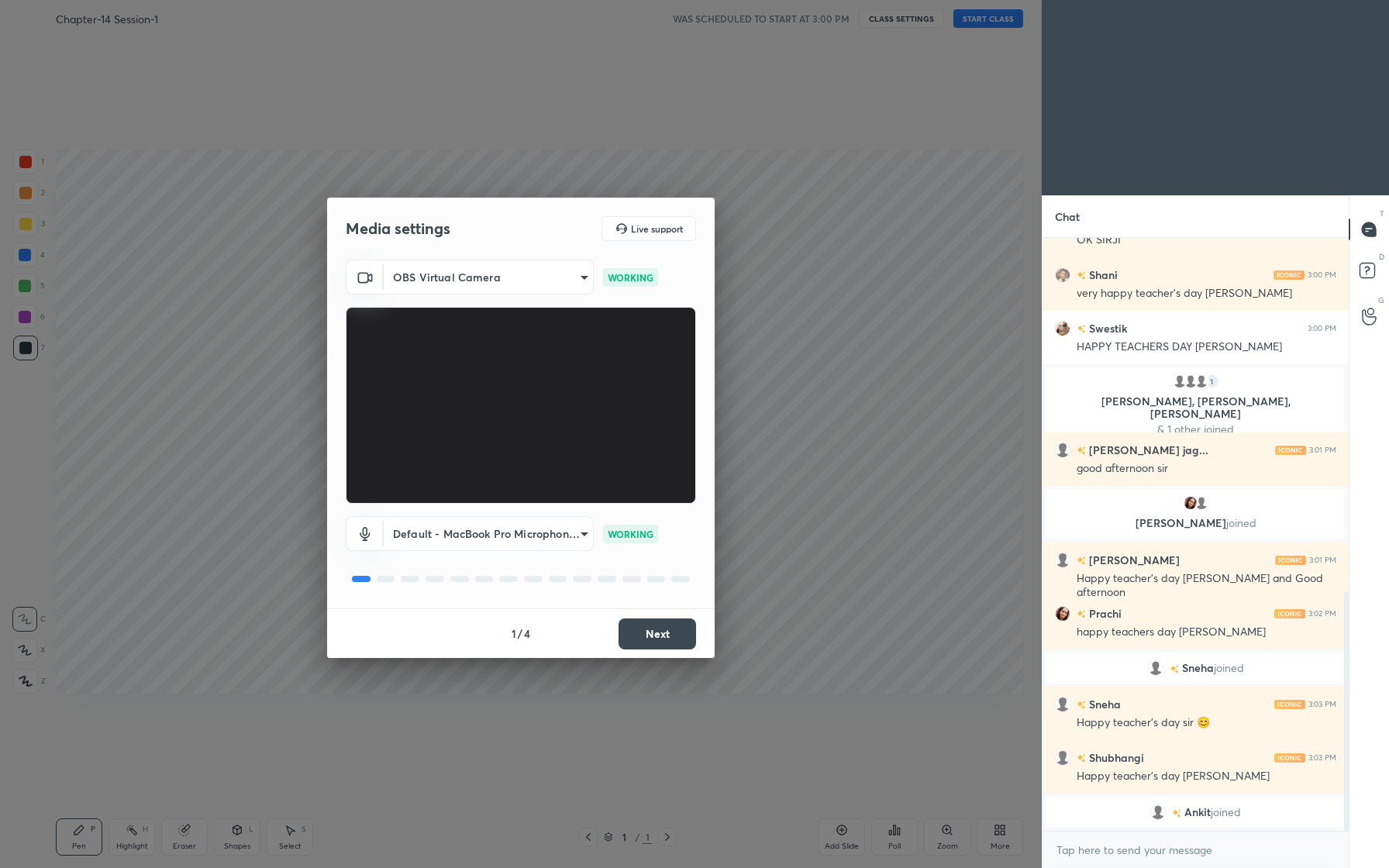
click at [578, 279] on body "1 2 3 4 5 6 7 C X Z C X Z E E Erase all H H Chapter-14 Session-1 WAS SCHEDULED …" at bounding box center [694, 434] width 1389 height 868
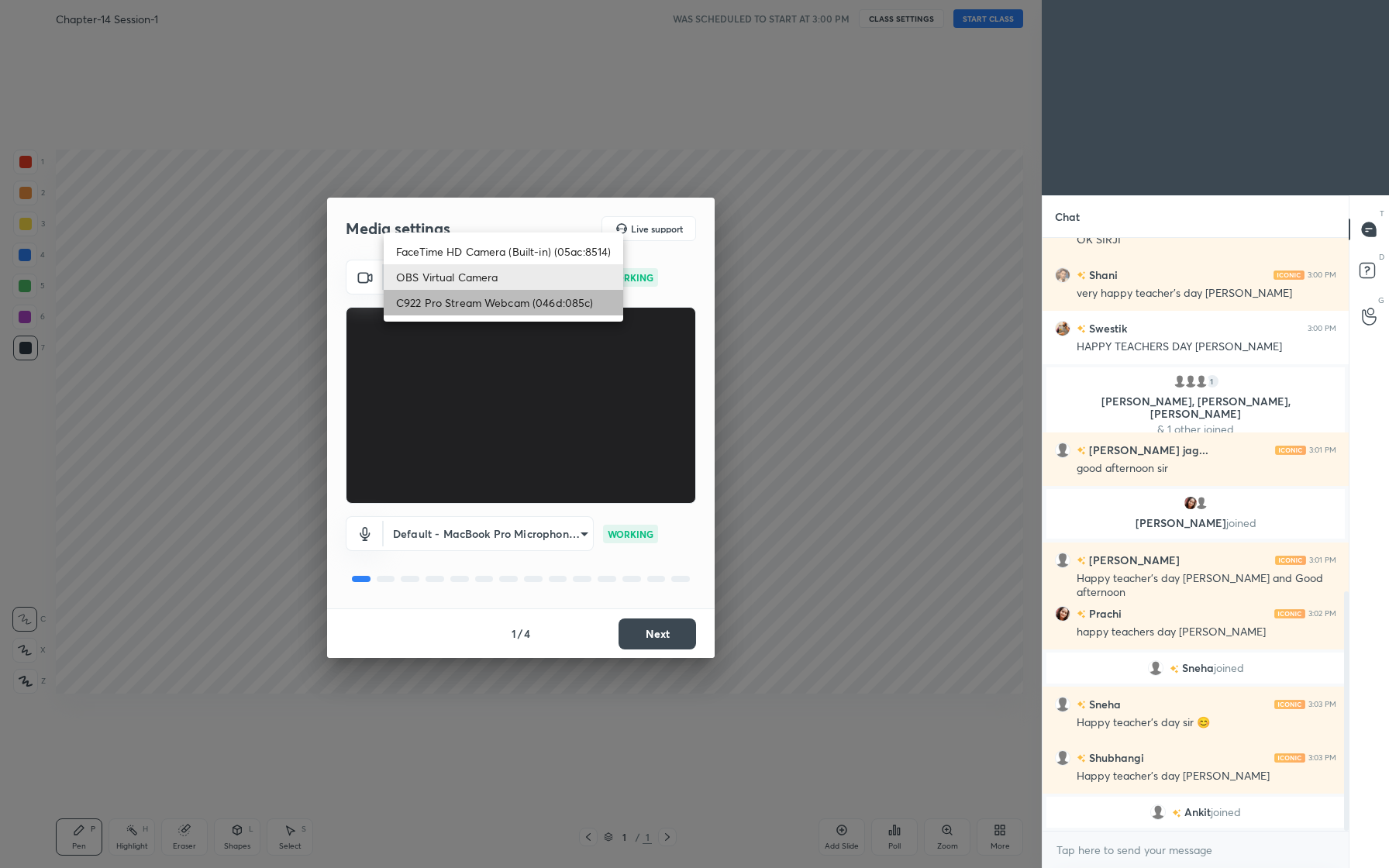
click at [549, 308] on li "C922 Pro Stream Webcam (046d:085c)" at bounding box center [503, 302] width 240 height 26
type input "62c3f4e894405b0fed69499f3a213914b9323d2ea788e2c9ebb3cbfd65eae0a2"
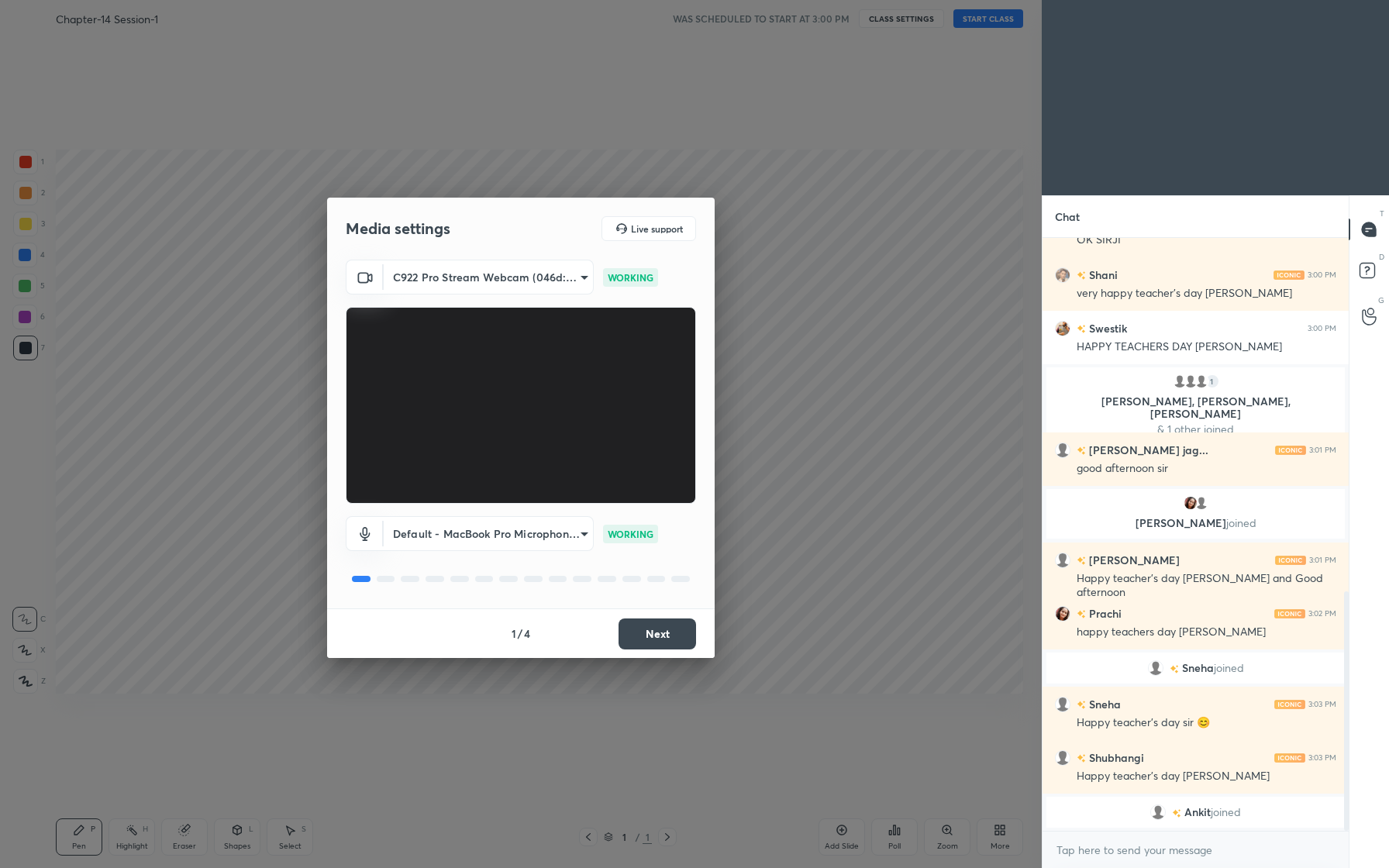
scroll to position [895, 0]
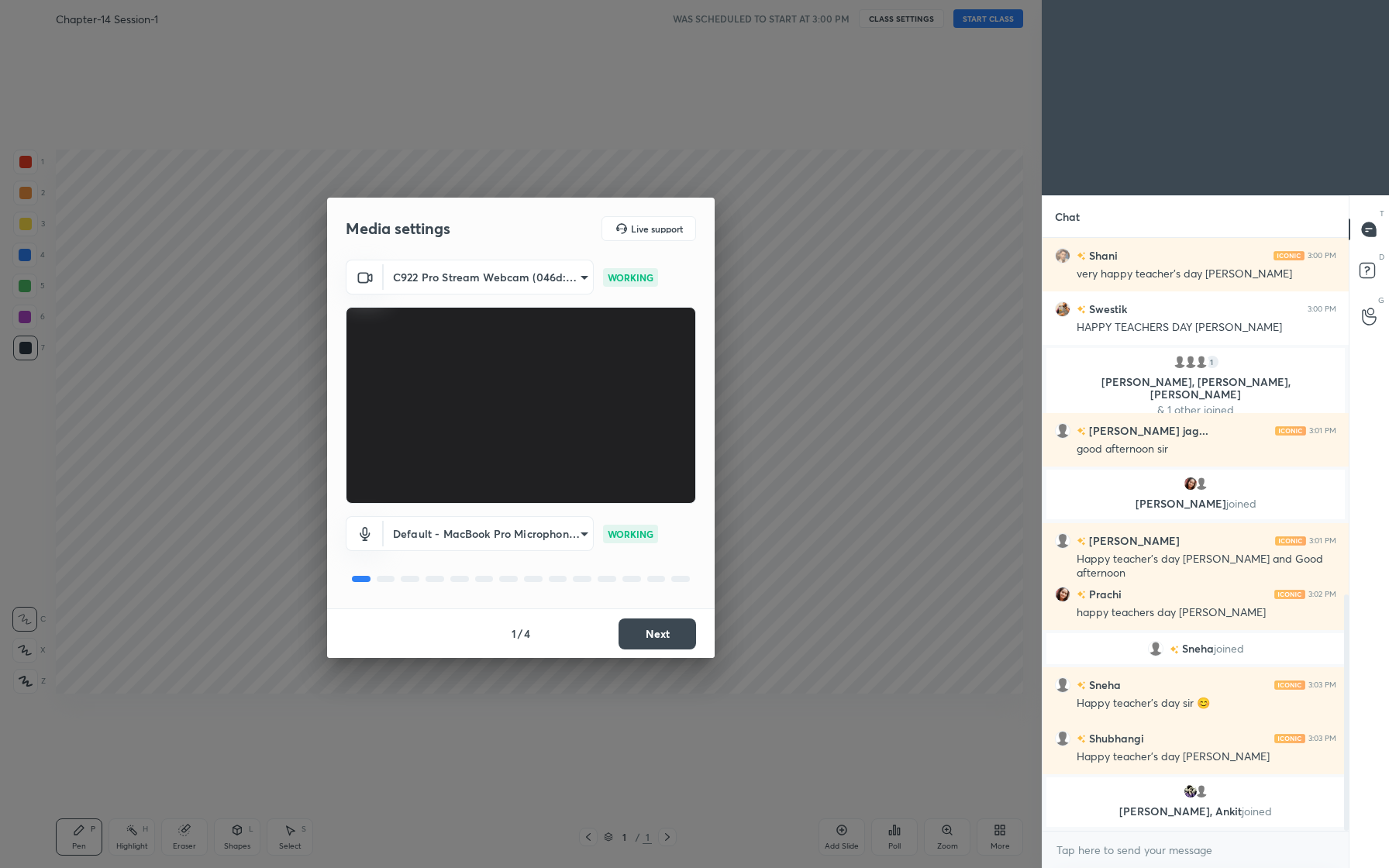
click at [656, 632] on button "Next" at bounding box center [657, 634] width 78 height 31
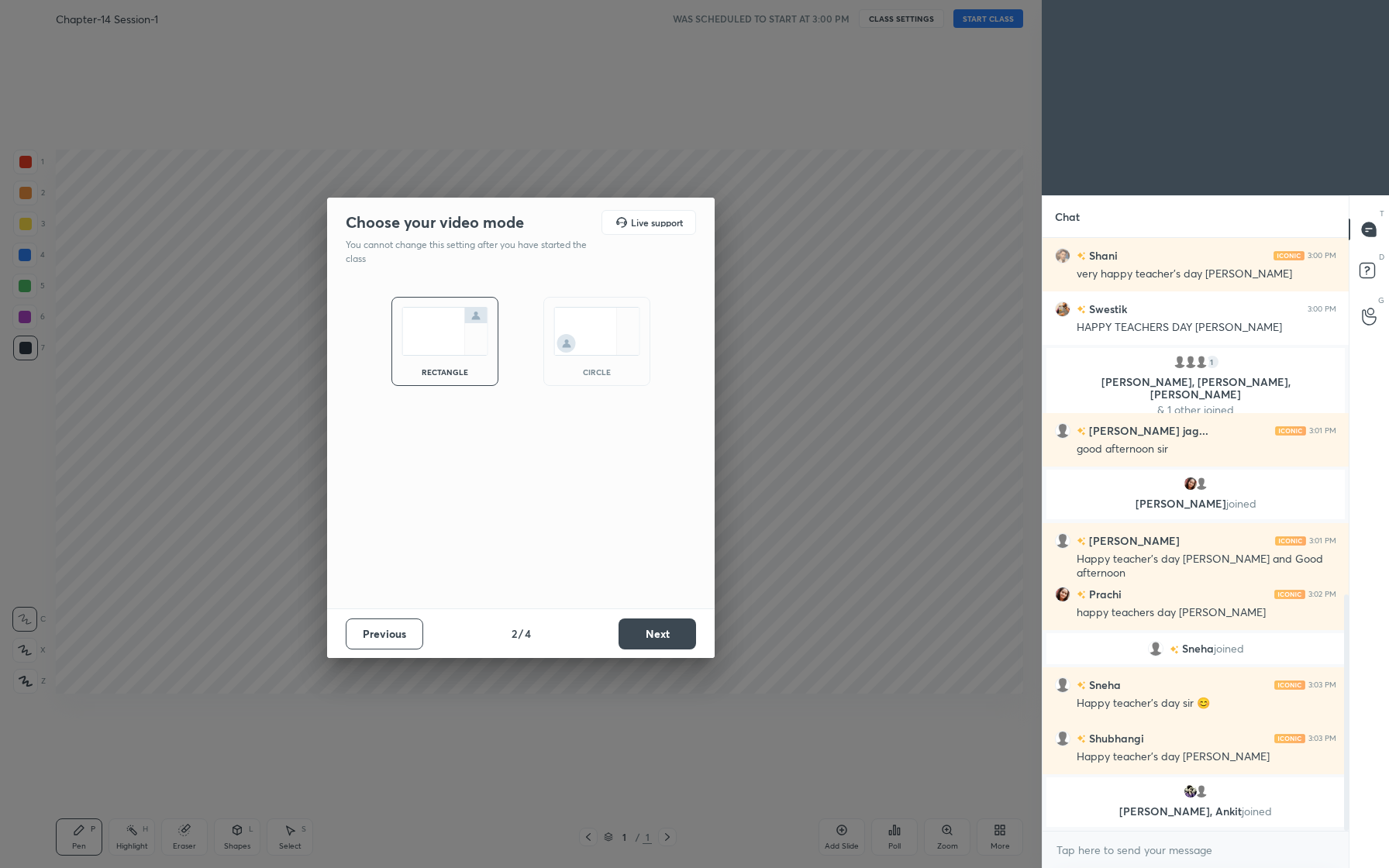
click at [650, 633] on button "Next" at bounding box center [657, 634] width 78 height 31
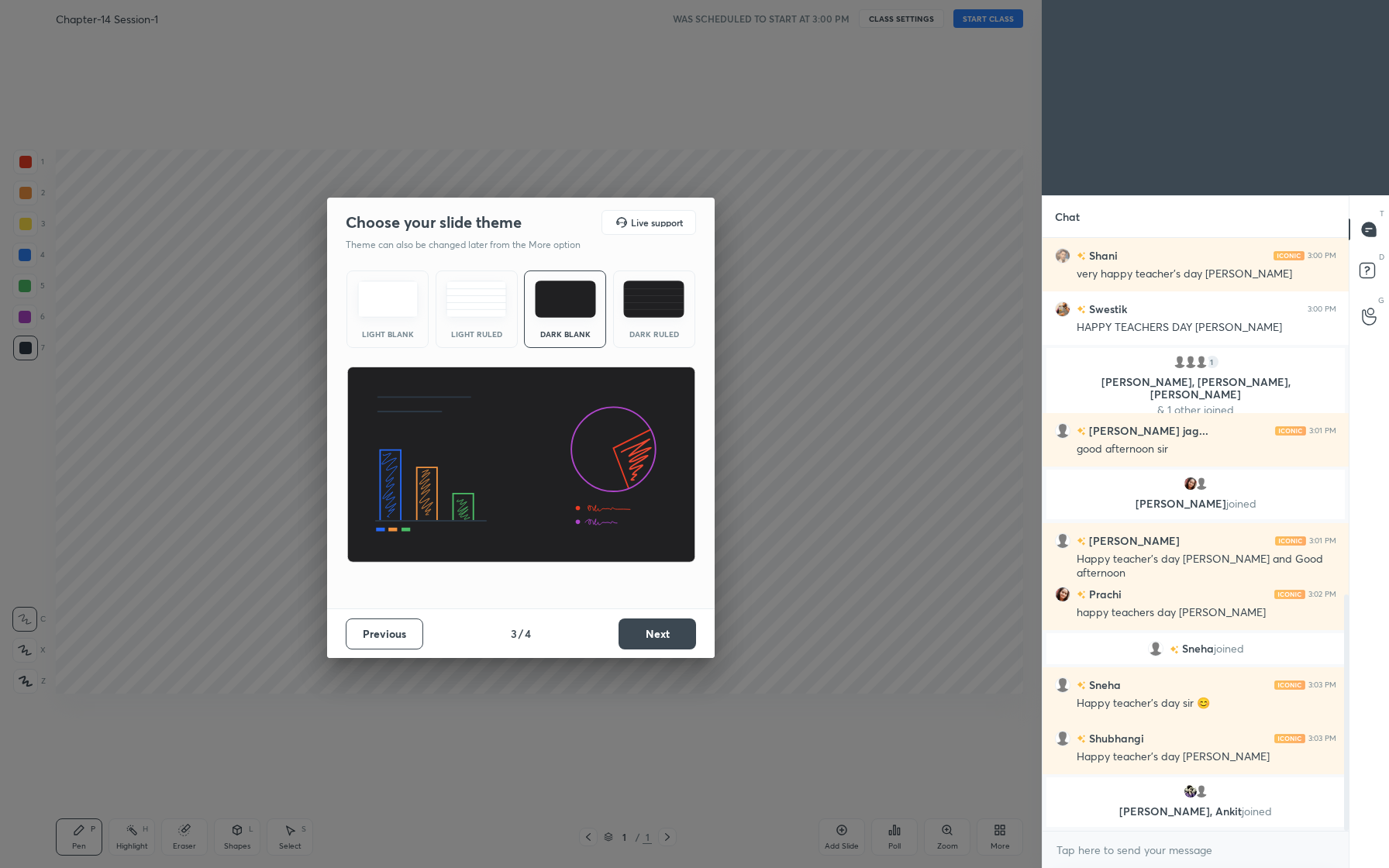
click at [650, 633] on button "Next" at bounding box center [657, 634] width 78 height 31
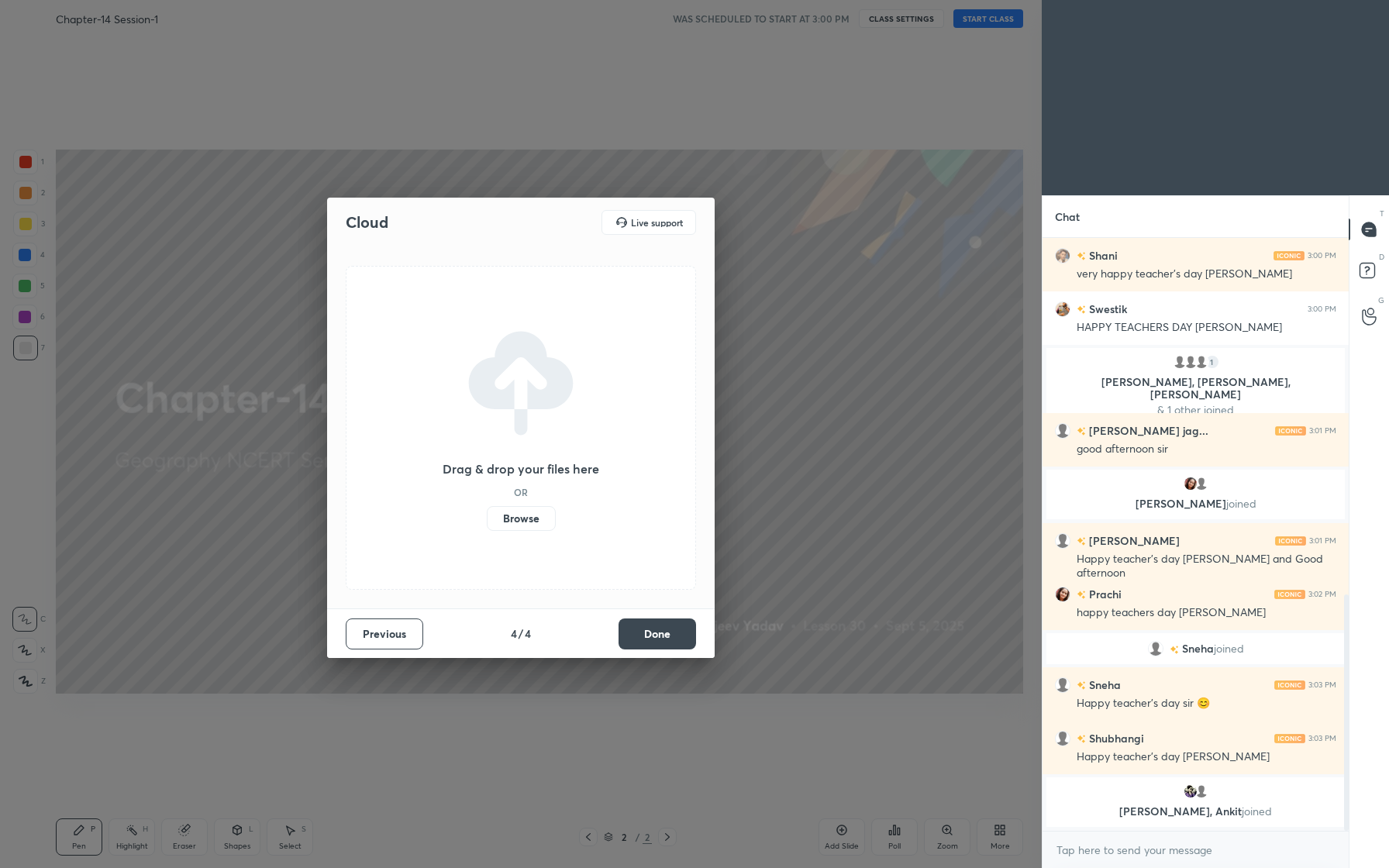
click at [650, 633] on button "Done" at bounding box center [657, 634] width 78 height 31
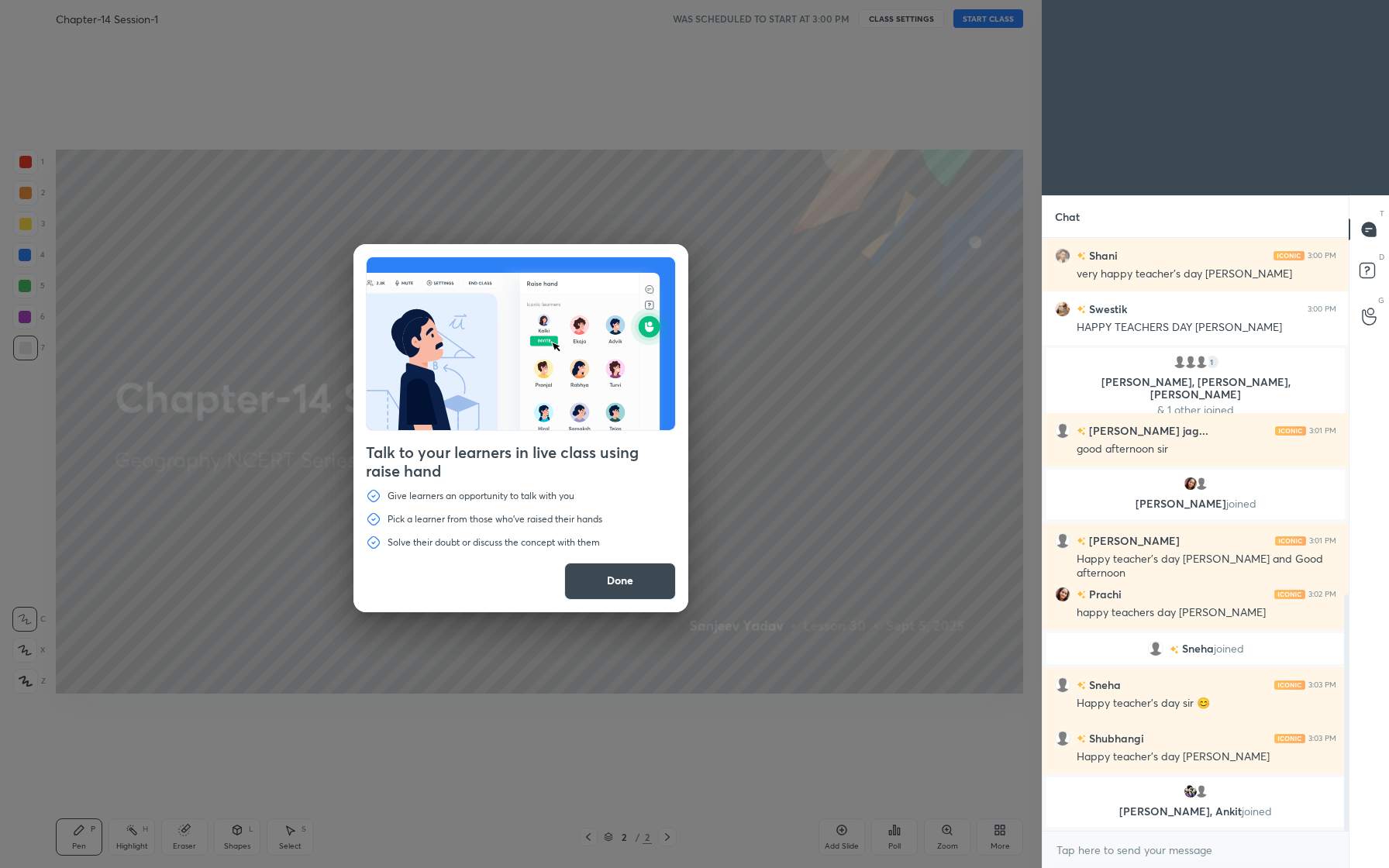
click at [632, 589] on button "Done" at bounding box center [620, 582] width 112 height 38
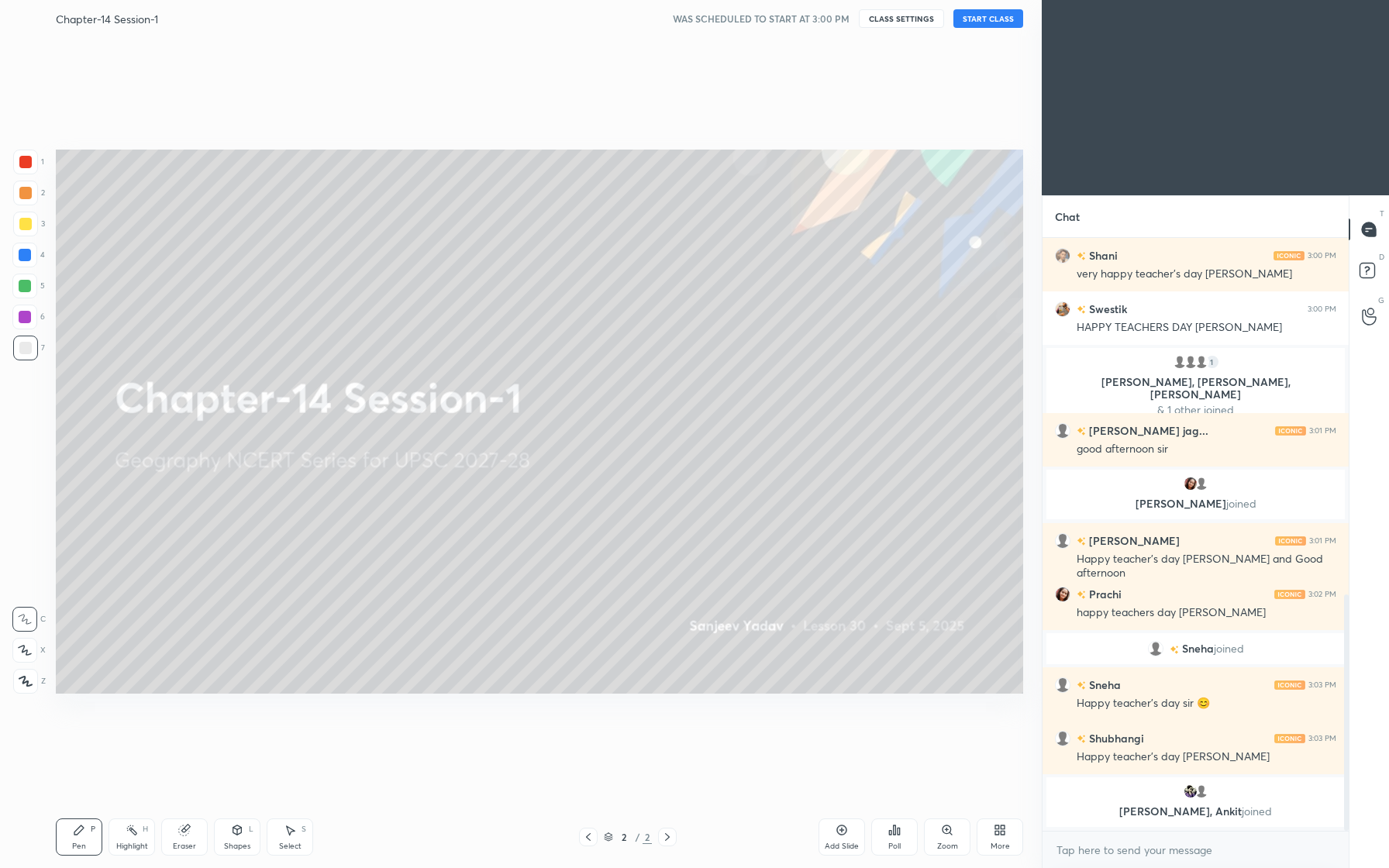
click at [990, 17] on button "START CLASS" at bounding box center [988, 19] width 70 height 19
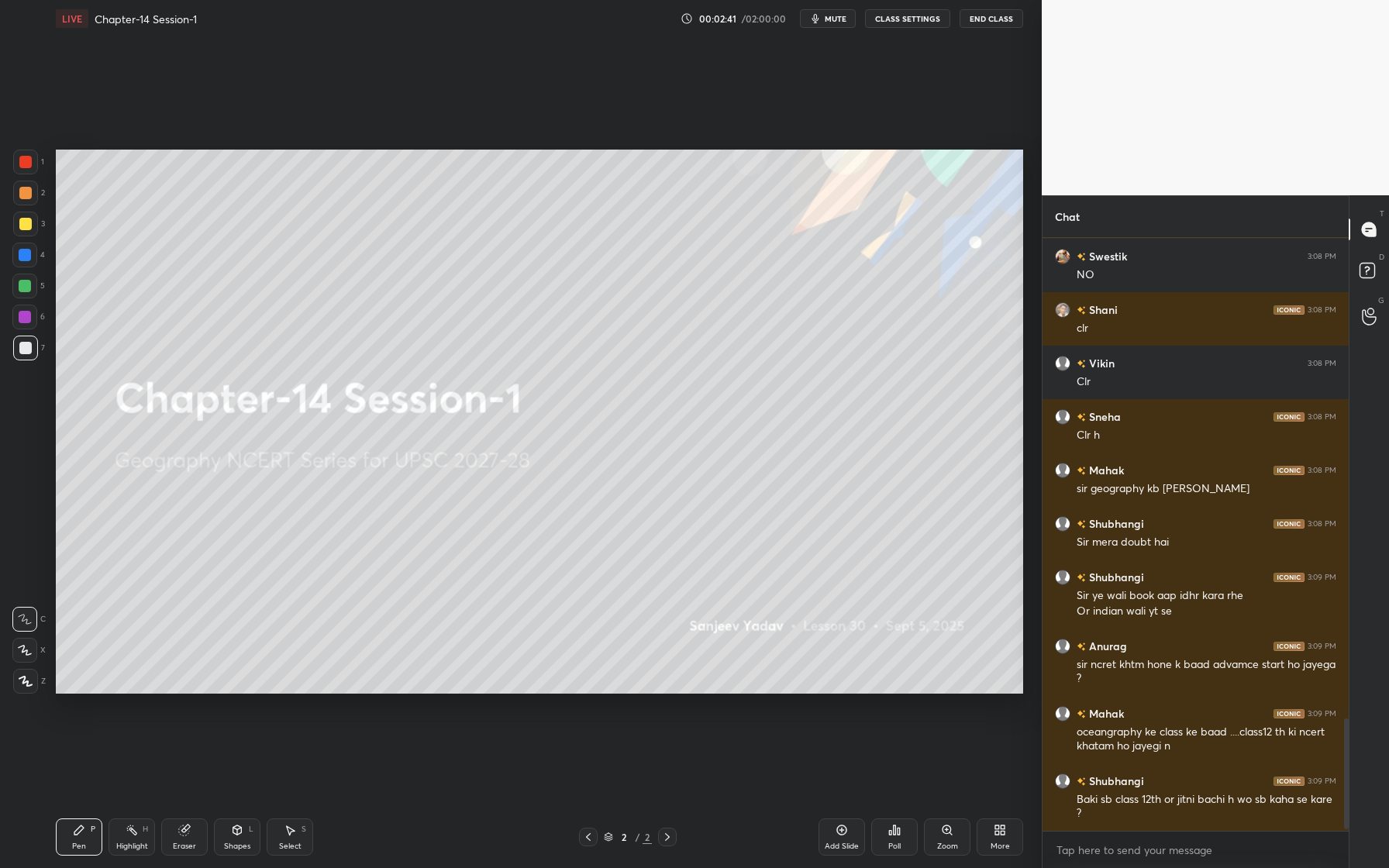
scroll to position [2570, 0]
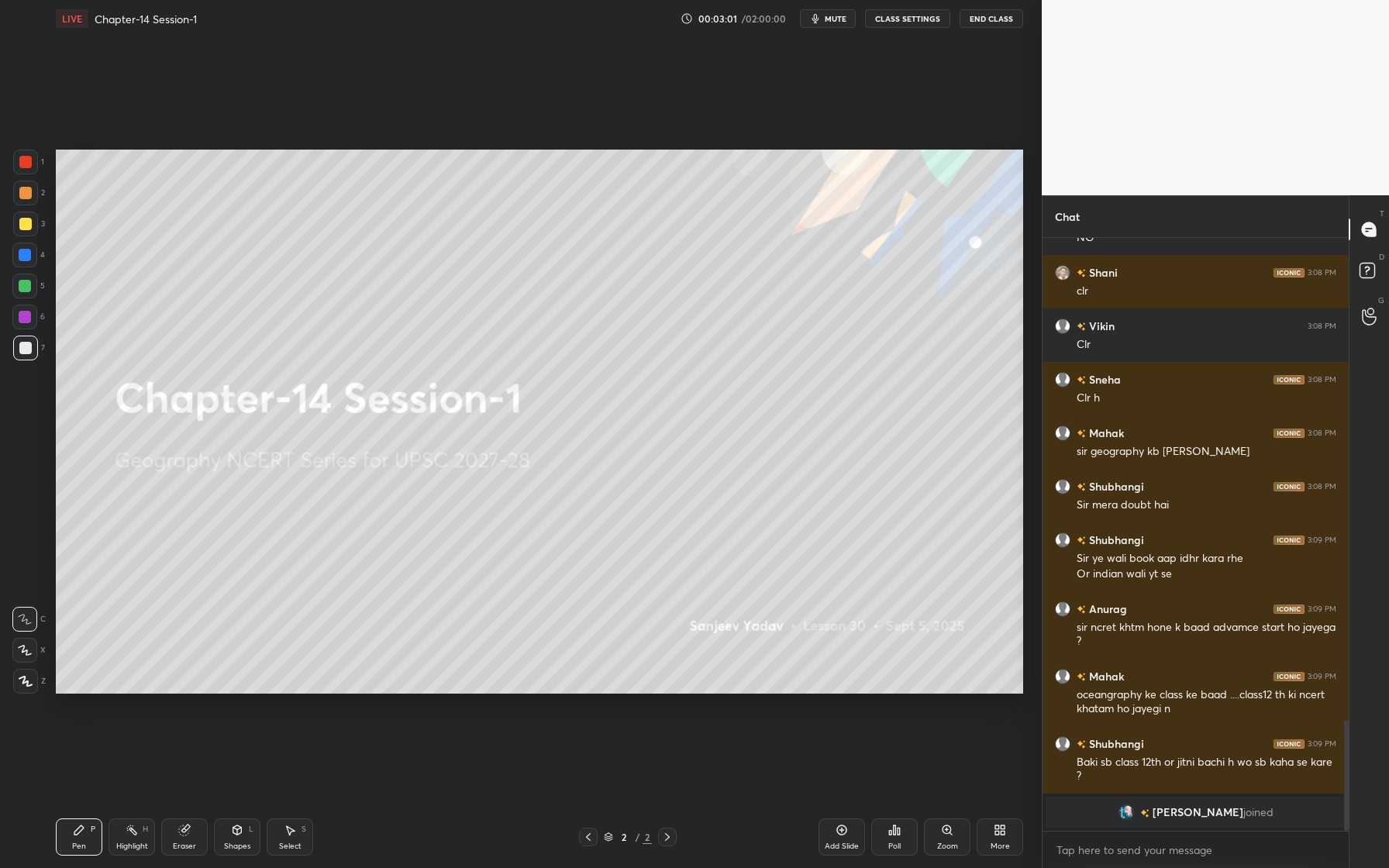
click at [836, 842] on div "Add Slide" at bounding box center [842, 846] width 34 height 8
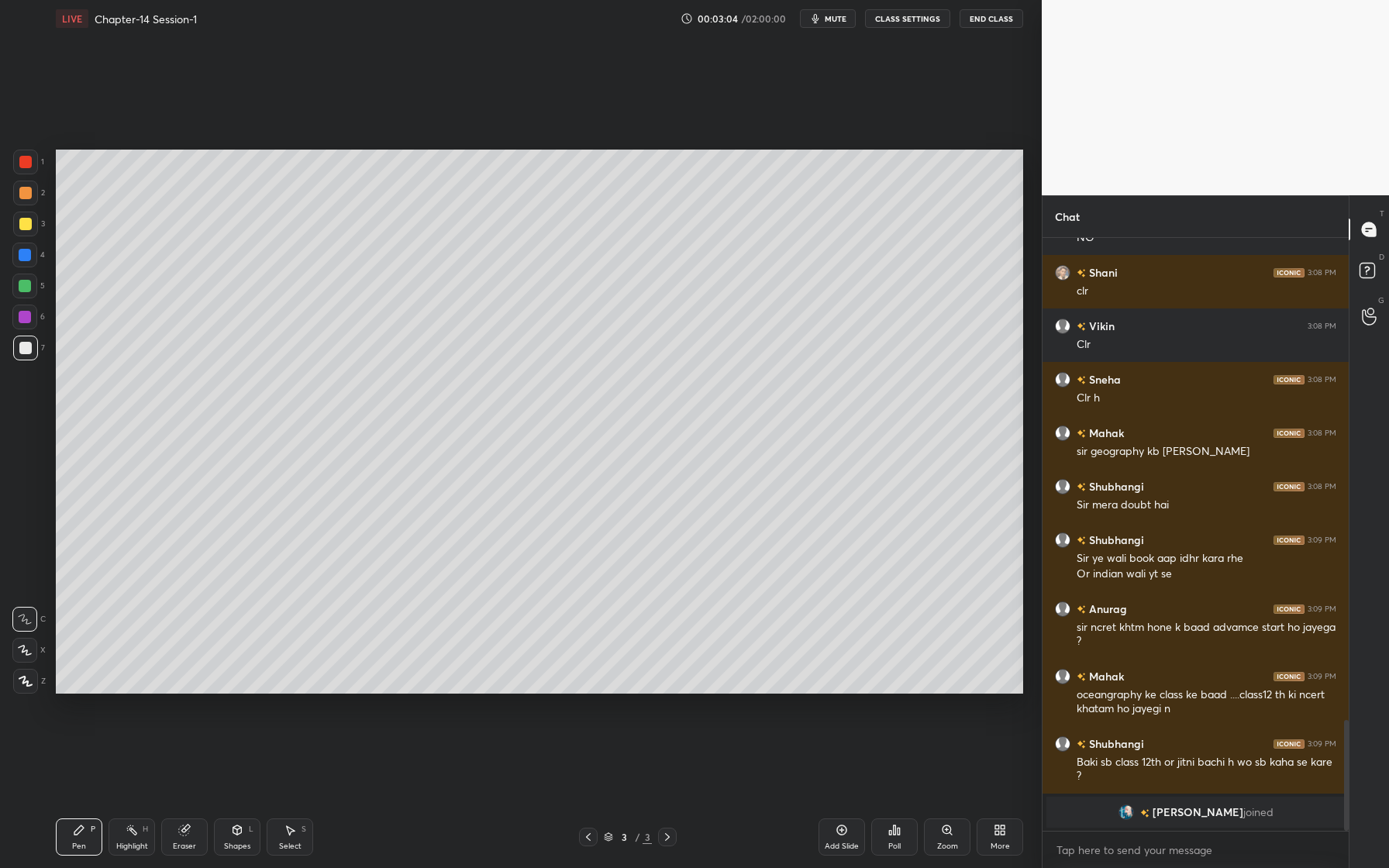
drag, startPoint x: 81, startPoint y: 836, endPoint x: 103, endPoint y: 795, distance: 46.5
click at [83, 837] on div "Pen P" at bounding box center [78, 837] width 46 height 38
click at [189, 842] on div "Eraser" at bounding box center [185, 846] width 23 height 8
drag, startPoint x: 88, startPoint y: 836, endPoint x: 88, endPoint y: 825, distance: 11.0
click at [88, 836] on div "Pen P" at bounding box center [78, 837] width 46 height 38
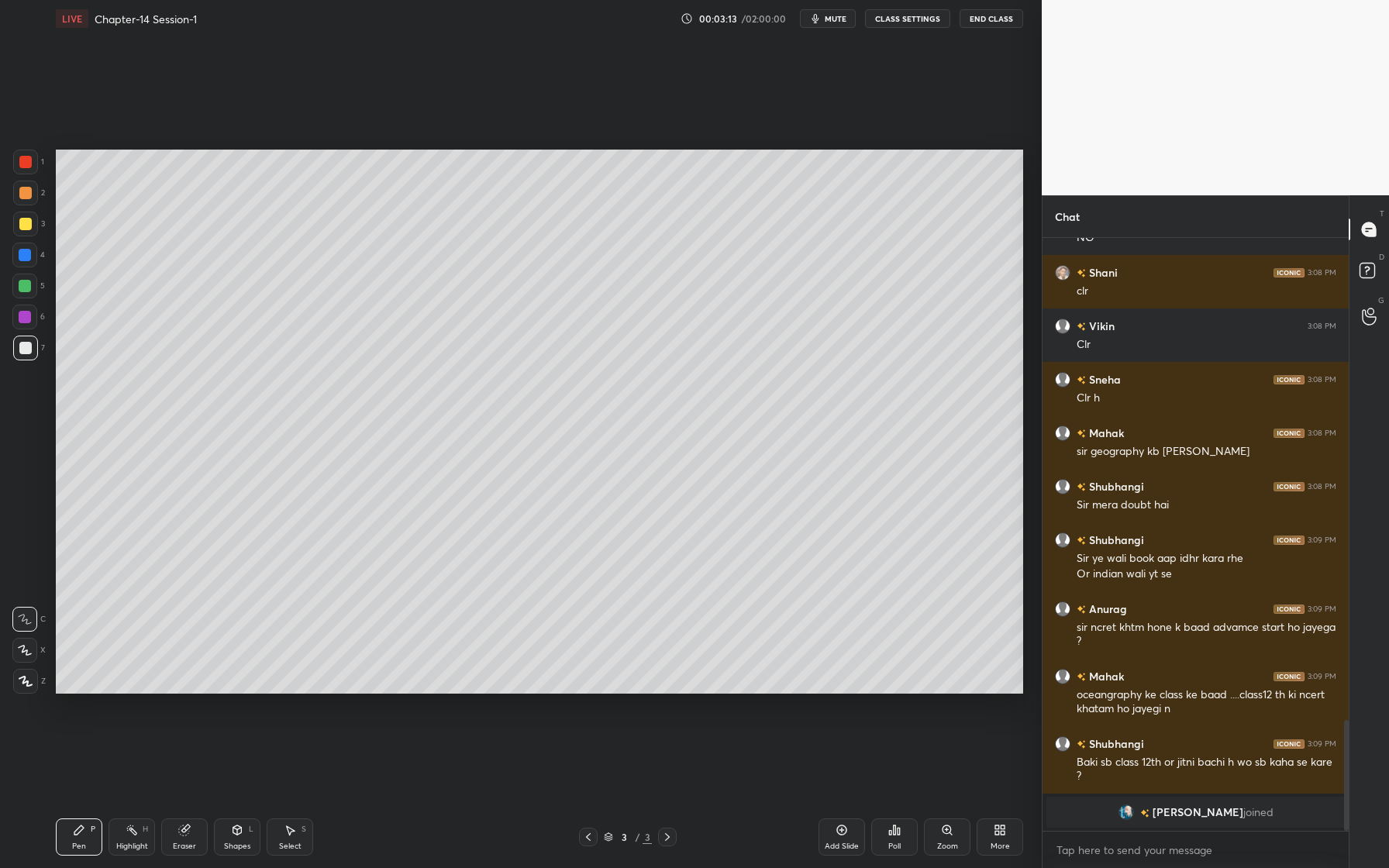
click at [30, 646] on icon at bounding box center [25, 650] width 14 height 11
drag, startPoint x: 20, startPoint y: 259, endPoint x: 13, endPoint y: 265, distance: 9.2
click at [19, 259] on div at bounding box center [25, 255] width 13 height 13
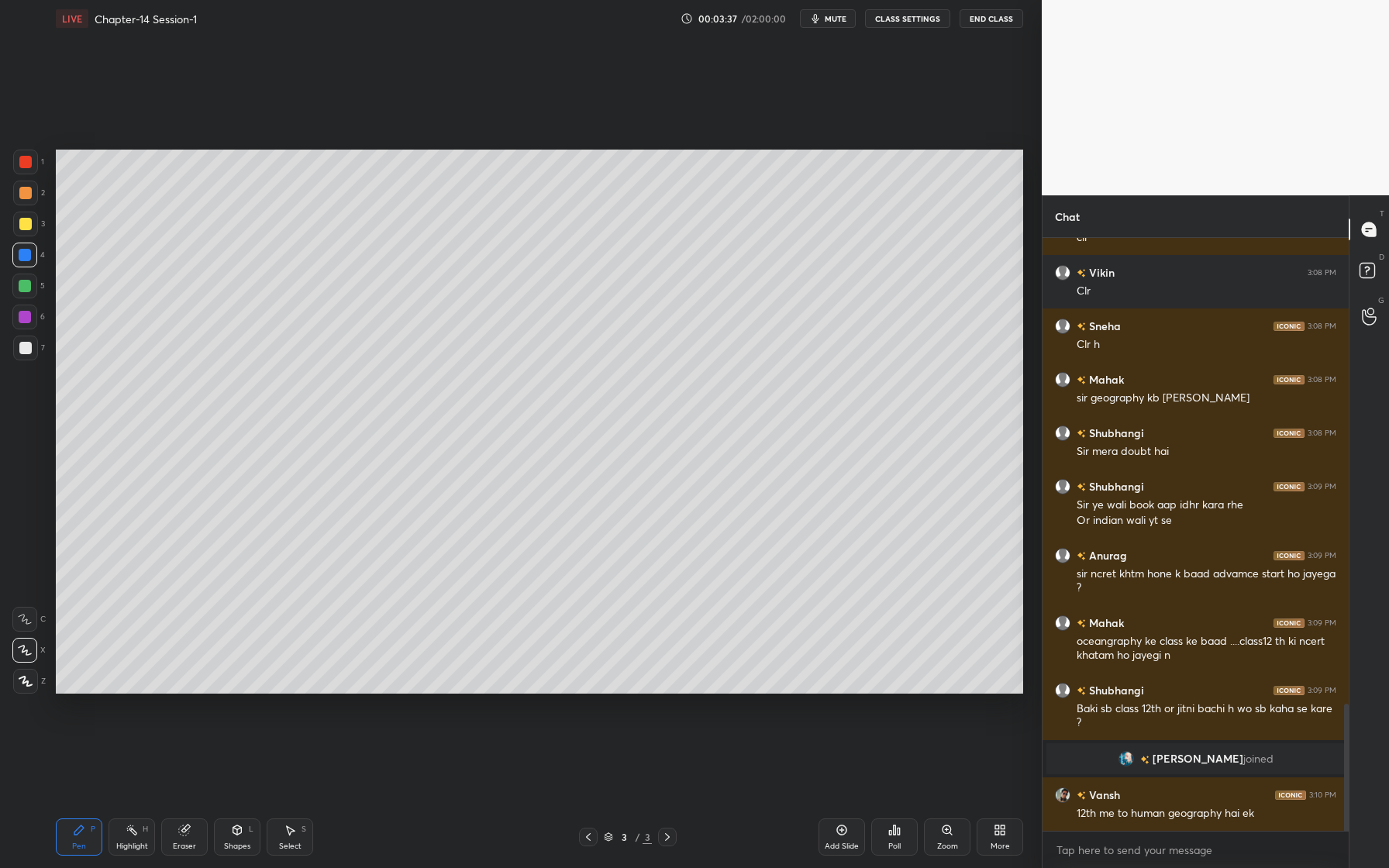
scroll to position [2173, 0]
click at [23, 294] on div at bounding box center [25, 286] width 25 height 25
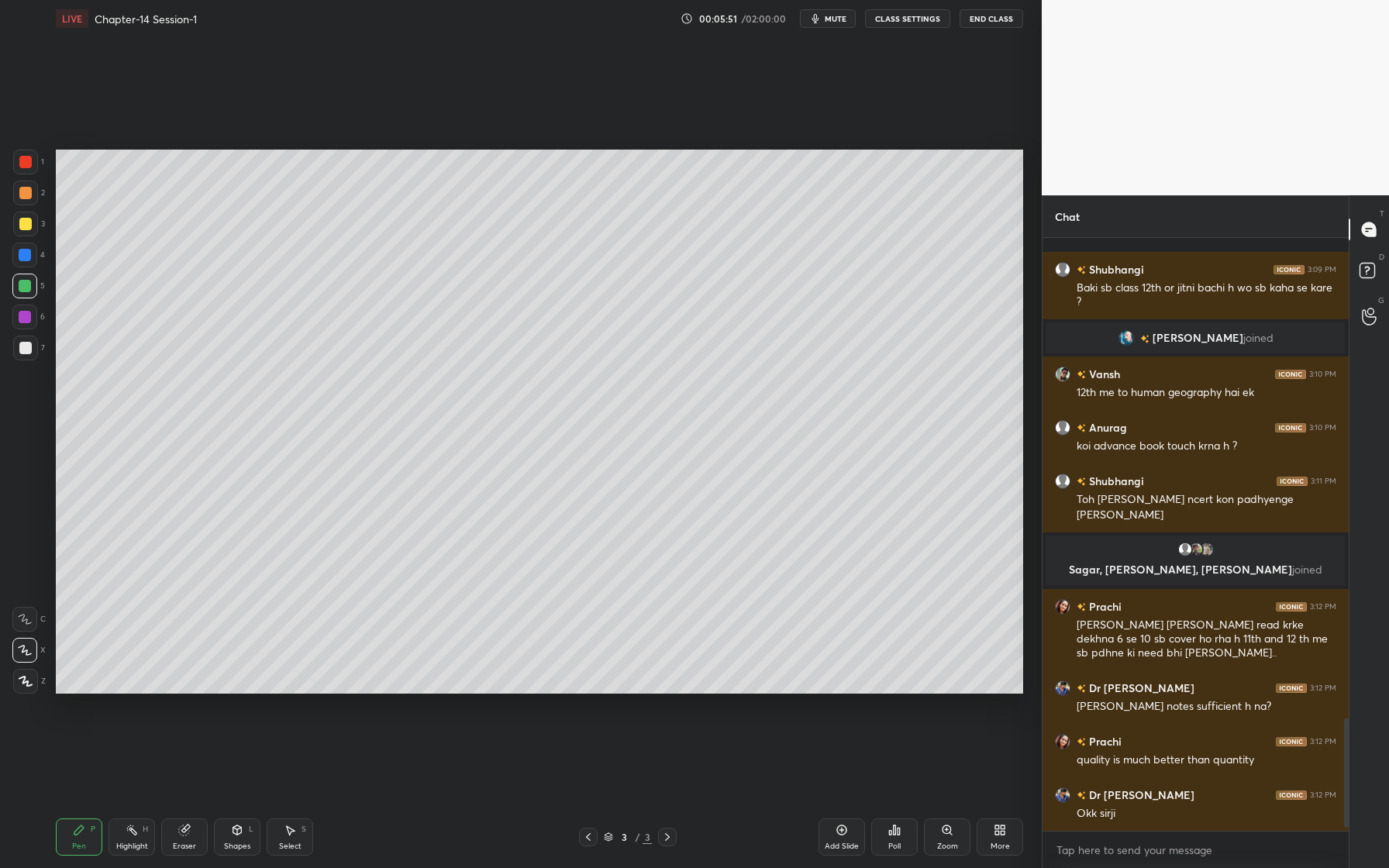
scroll to position [2617, 0]
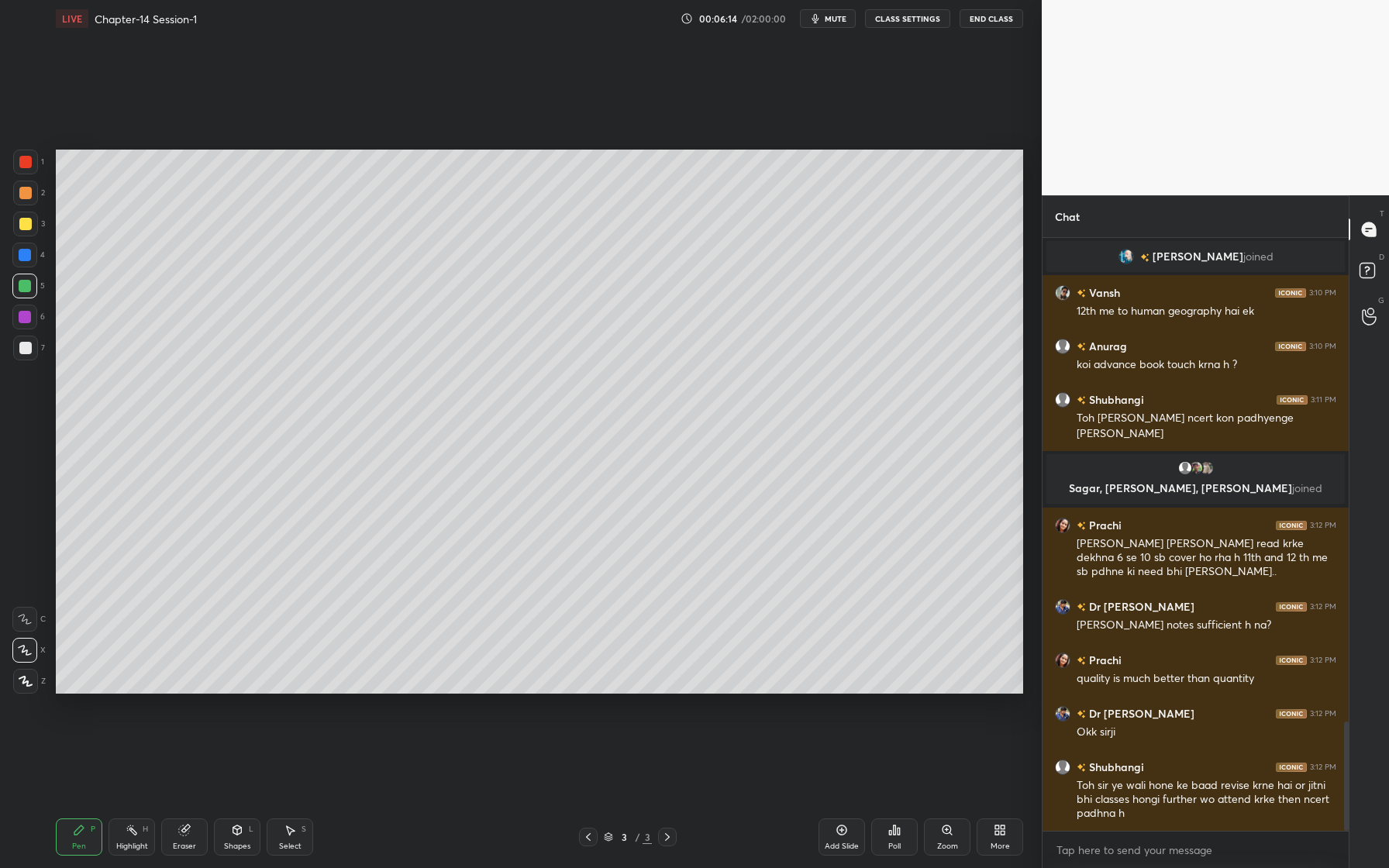
click at [29, 227] on div at bounding box center [26, 224] width 13 height 13
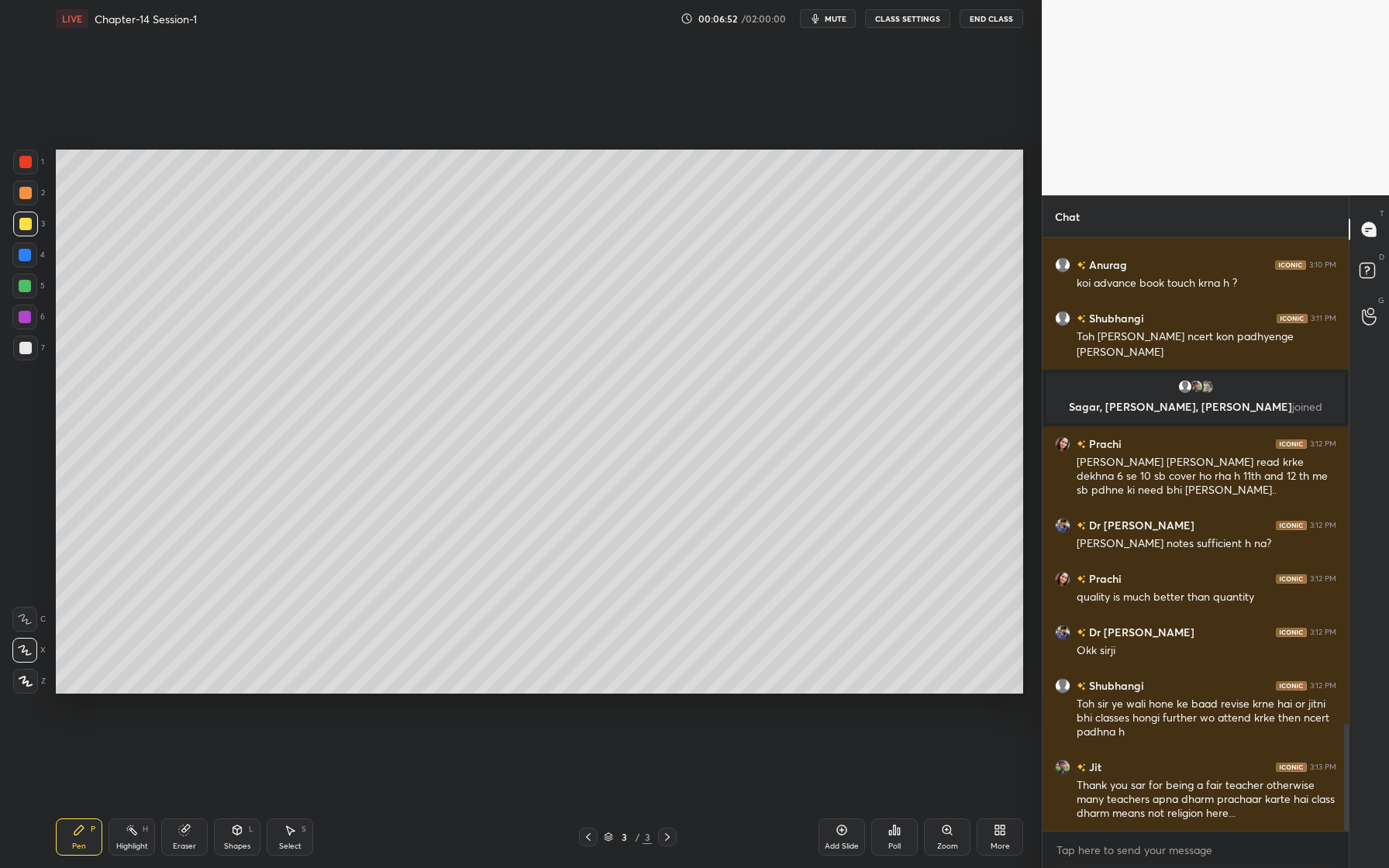
scroll to position [2752, 0]
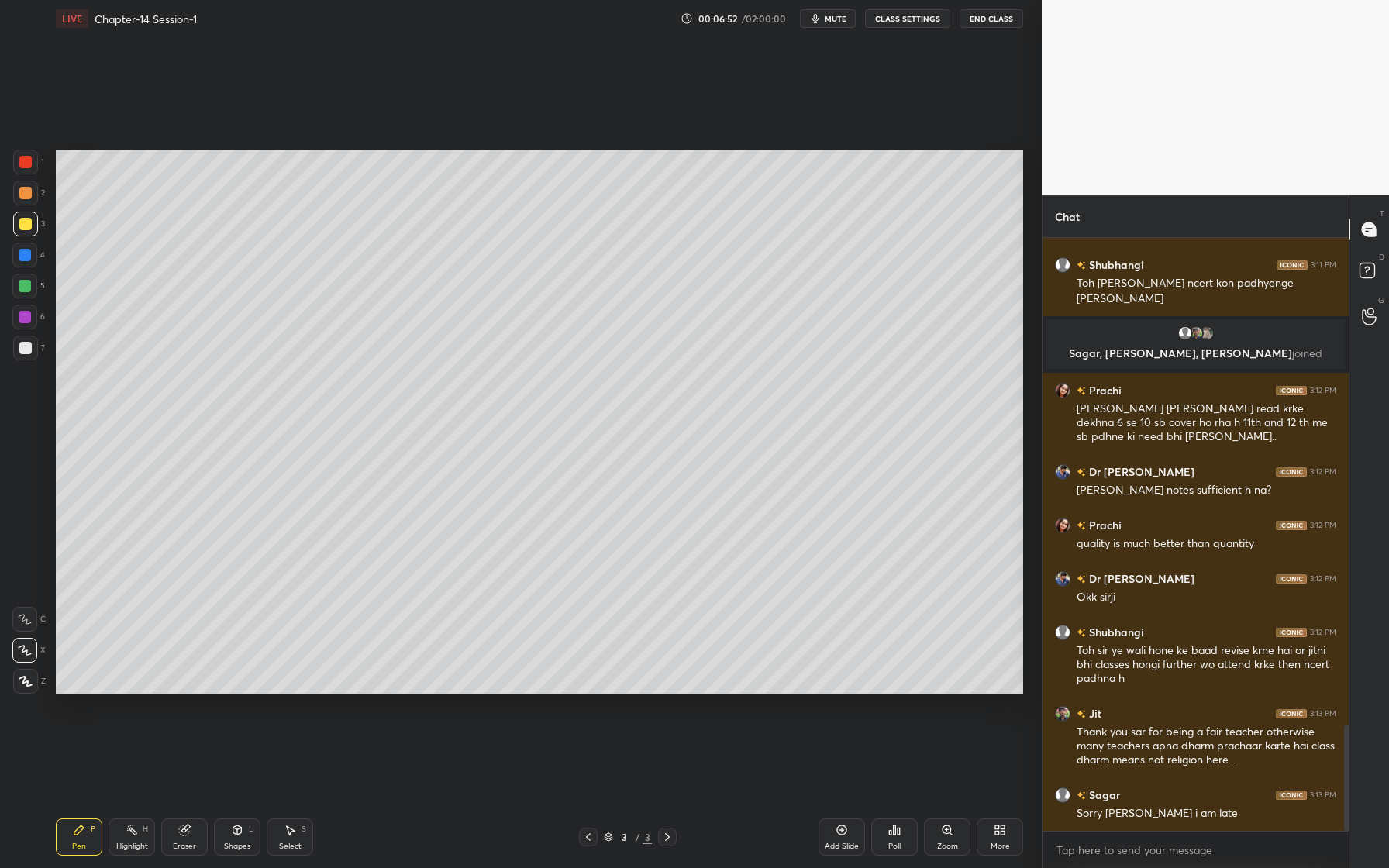
drag, startPoint x: 28, startPoint y: 195, endPoint x: 37, endPoint y: 197, distance: 9.2
click at [32, 197] on div at bounding box center [26, 193] width 25 height 25
drag, startPoint x: 16, startPoint y: 170, endPoint x: 18, endPoint y: 200, distance: 30.1
click at [16, 171] on div at bounding box center [26, 162] width 25 height 25
click at [178, 839] on div "Eraser" at bounding box center [184, 837] width 46 height 38
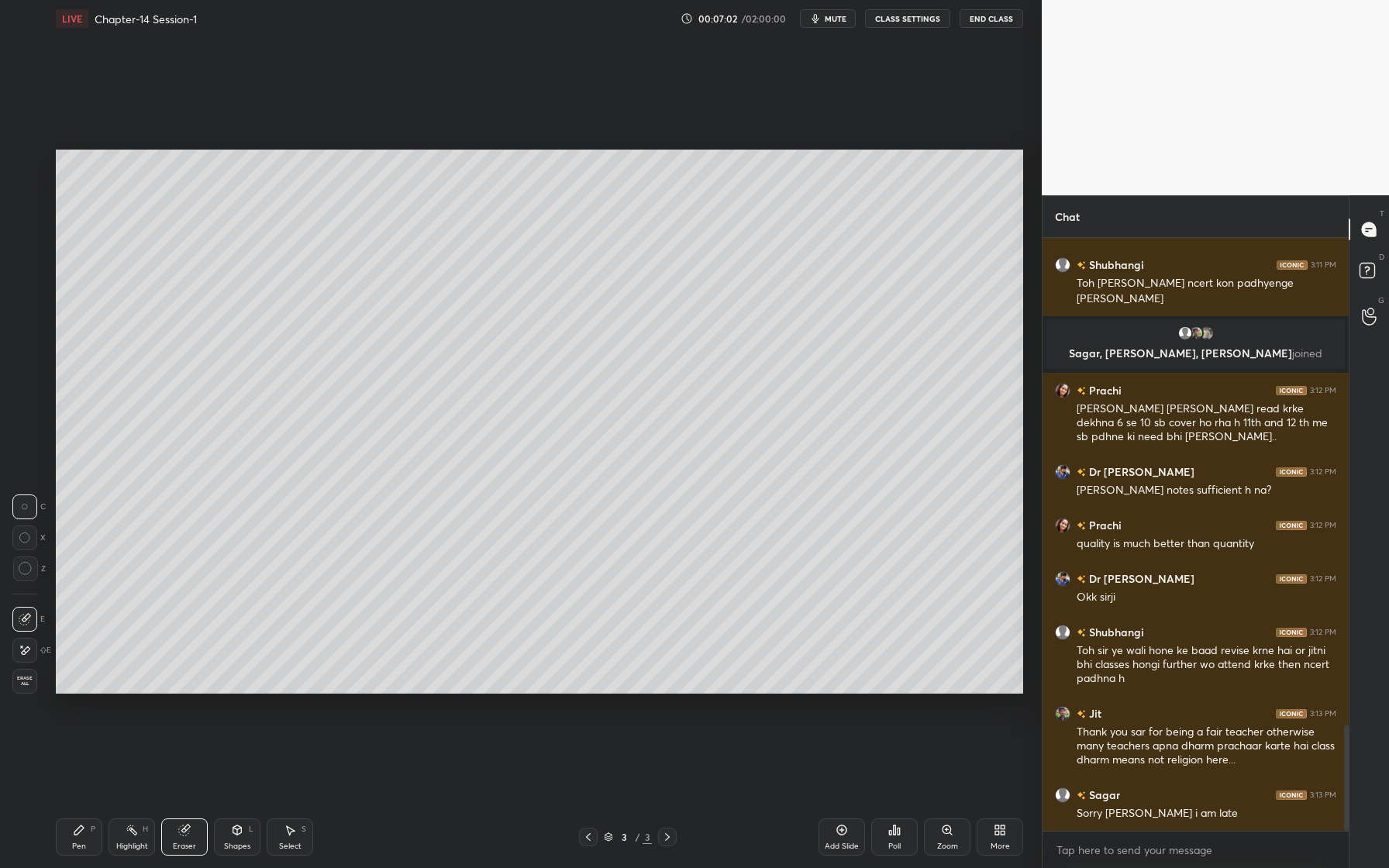
click at [24, 683] on span "Erase all" at bounding box center [25, 681] width 23 height 11
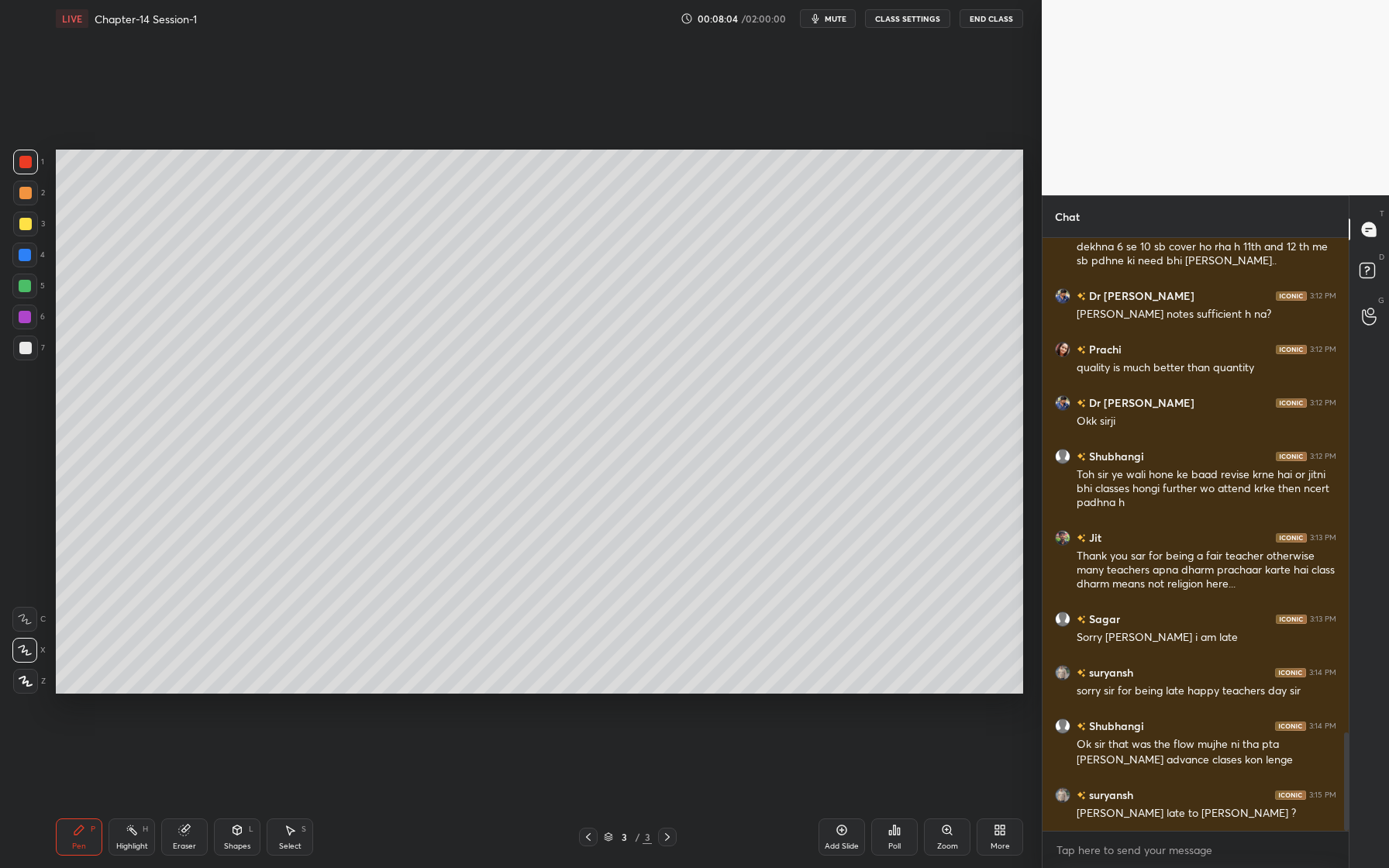
scroll to position [2981, 0]
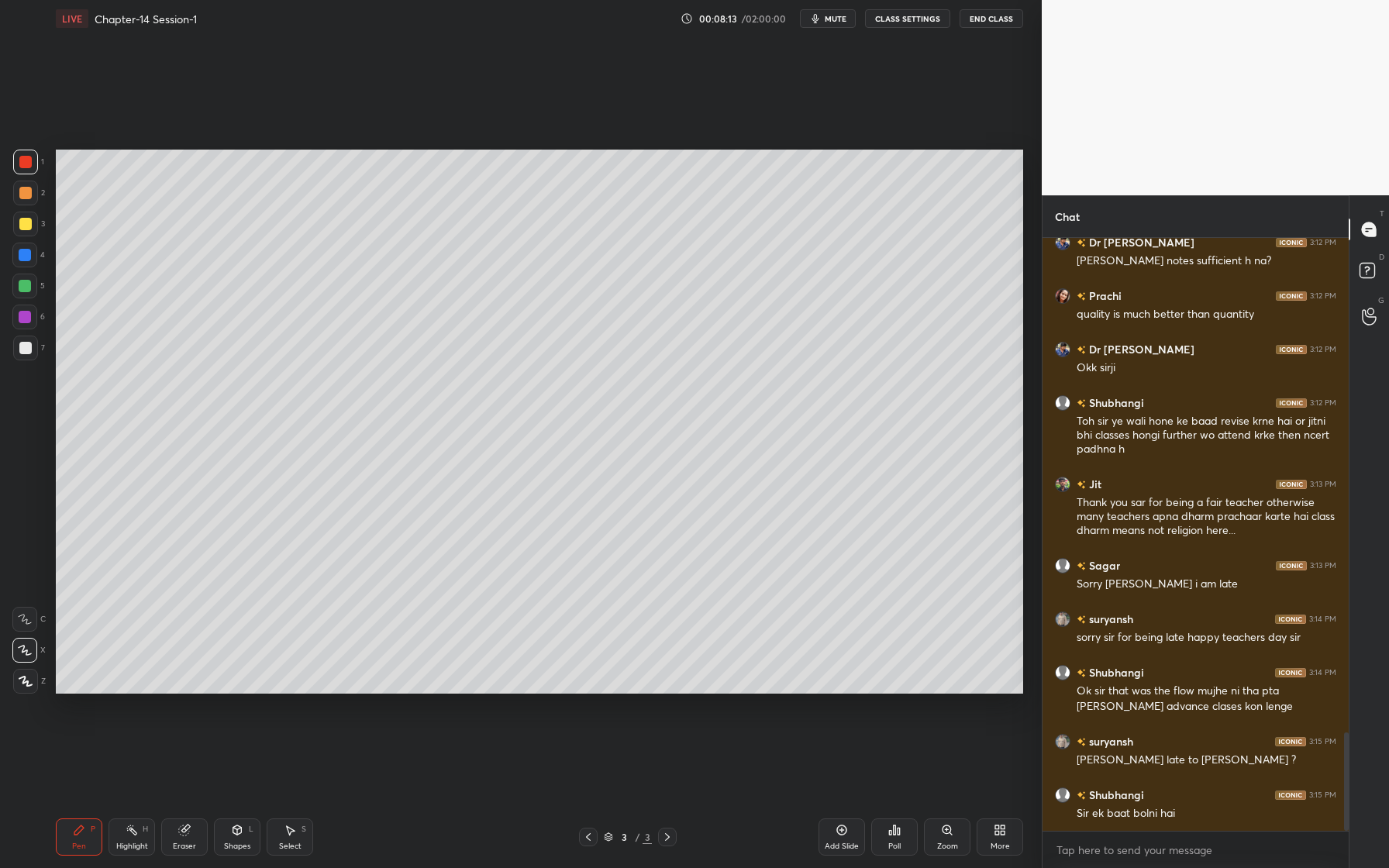
click at [31, 196] on div at bounding box center [26, 193] width 25 height 25
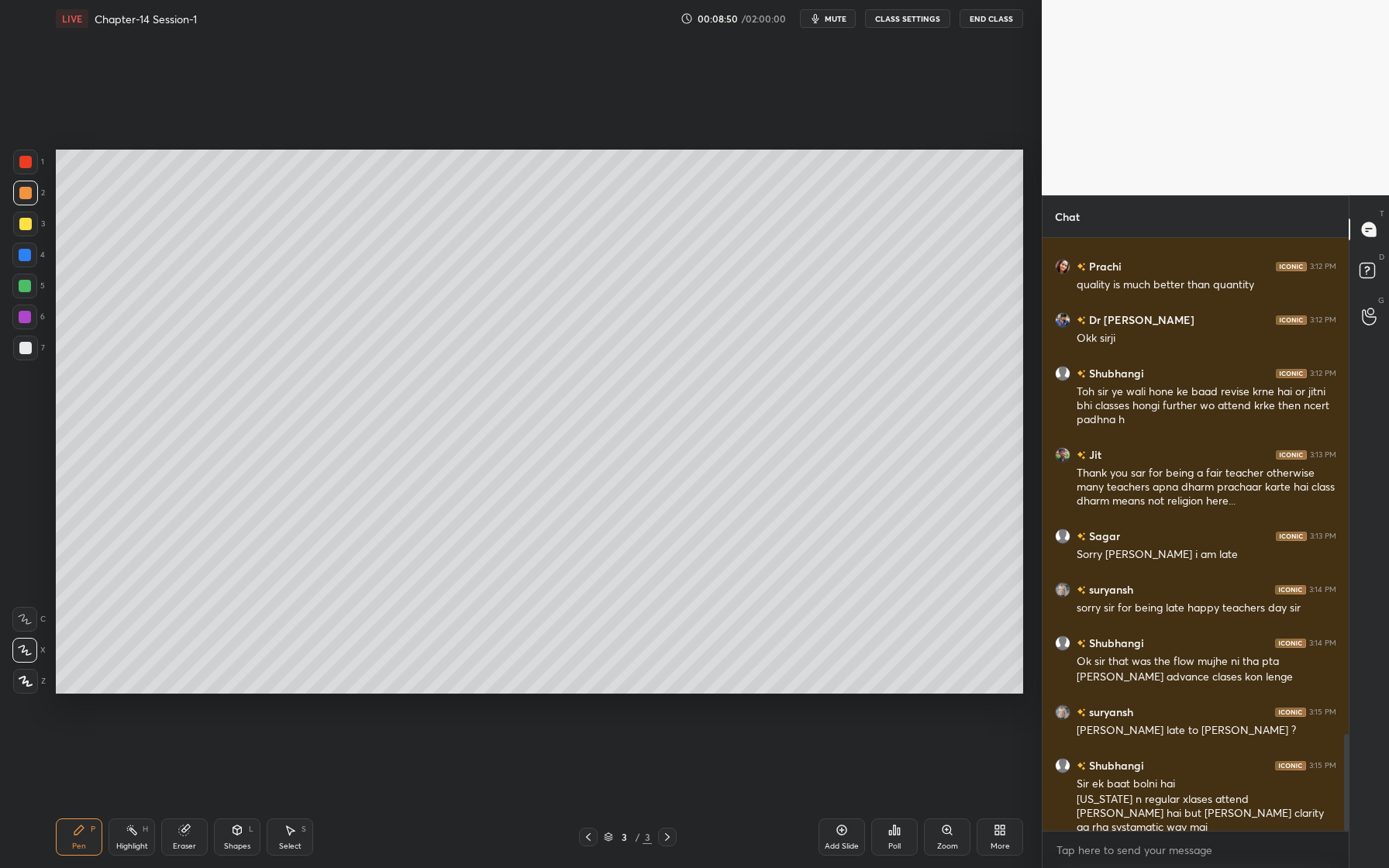
scroll to position [3026, 0]
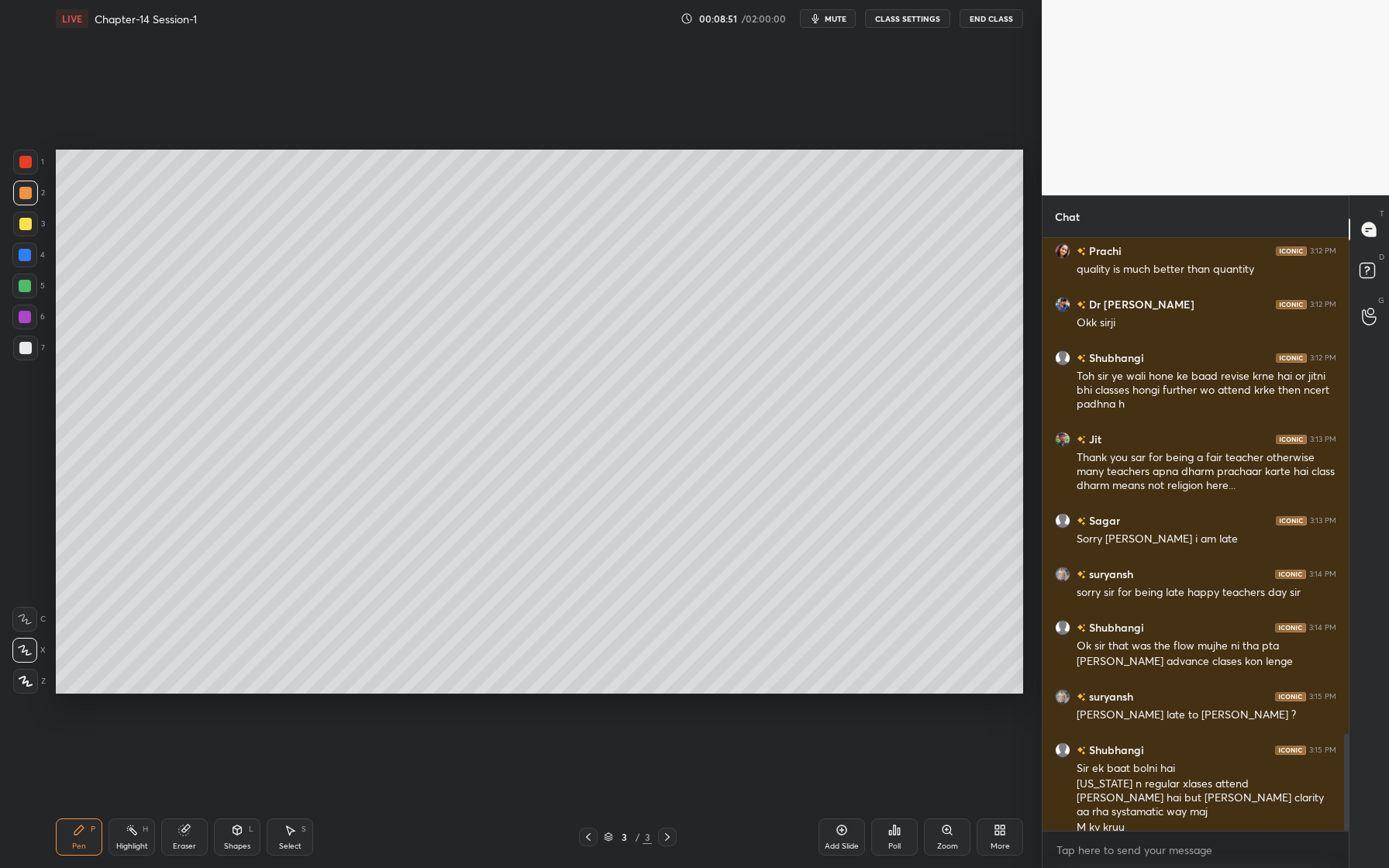
click at [187, 825] on icon at bounding box center [185, 830] width 13 height 13
click at [27, 652] on icon at bounding box center [25, 650] width 13 height 13
drag, startPoint x: 73, startPoint y: 821, endPoint x: 75, endPoint y: 809, distance: 12.2
click at [72, 817] on div "Pen P Highlight H Eraser Shapes L Select S 3 / 3 Add Slide Poll Zoom More" at bounding box center [539, 836] width 967 height 62
click at [73, 816] on div "Pen P Highlight H Eraser Shapes L Select S 3 / 3 Add Slide Poll Zoom More" at bounding box center [539, 836] width 967 height 62
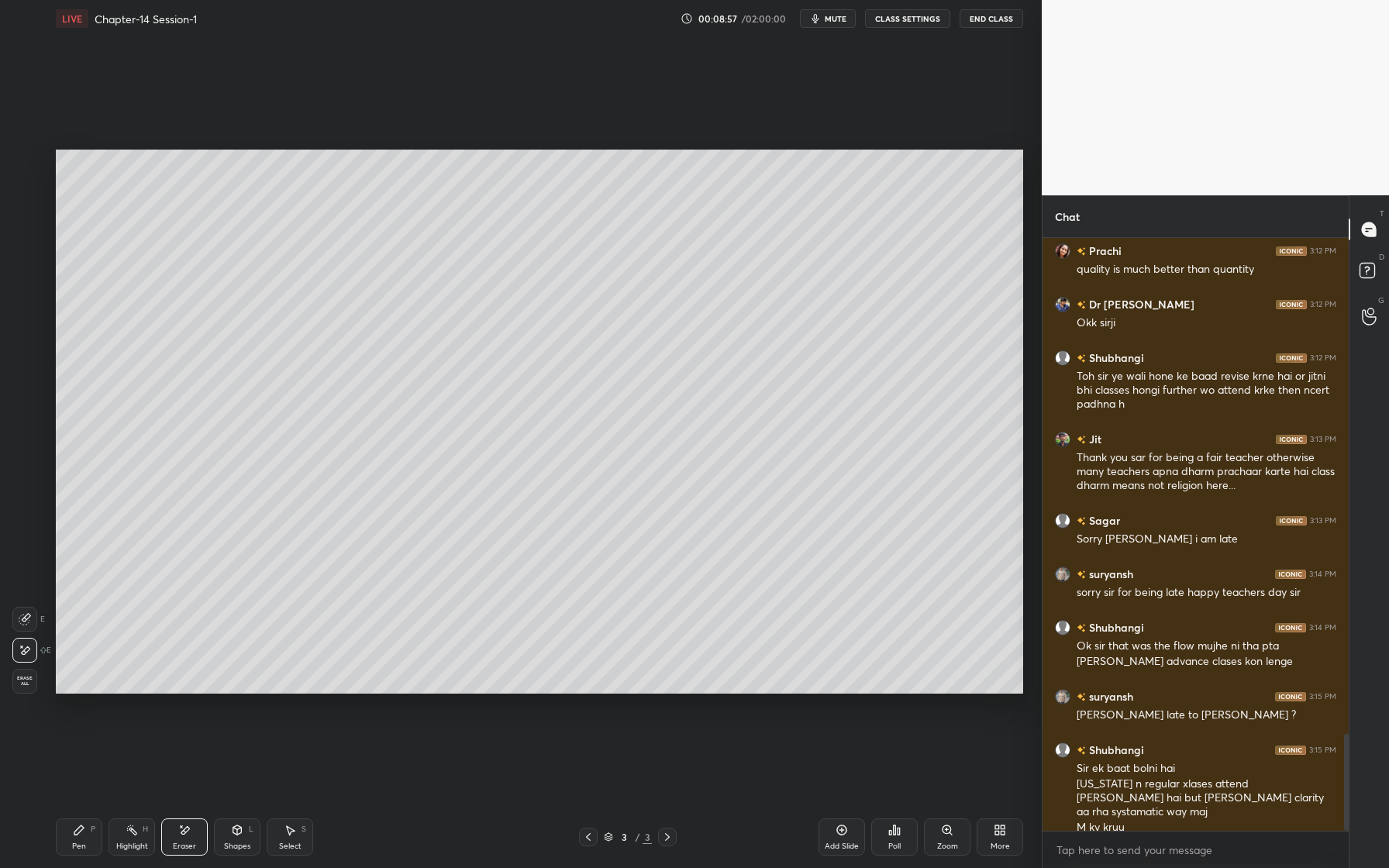
click at [77, 829] on icon at bounding box center [79, 830] width 9 height 9
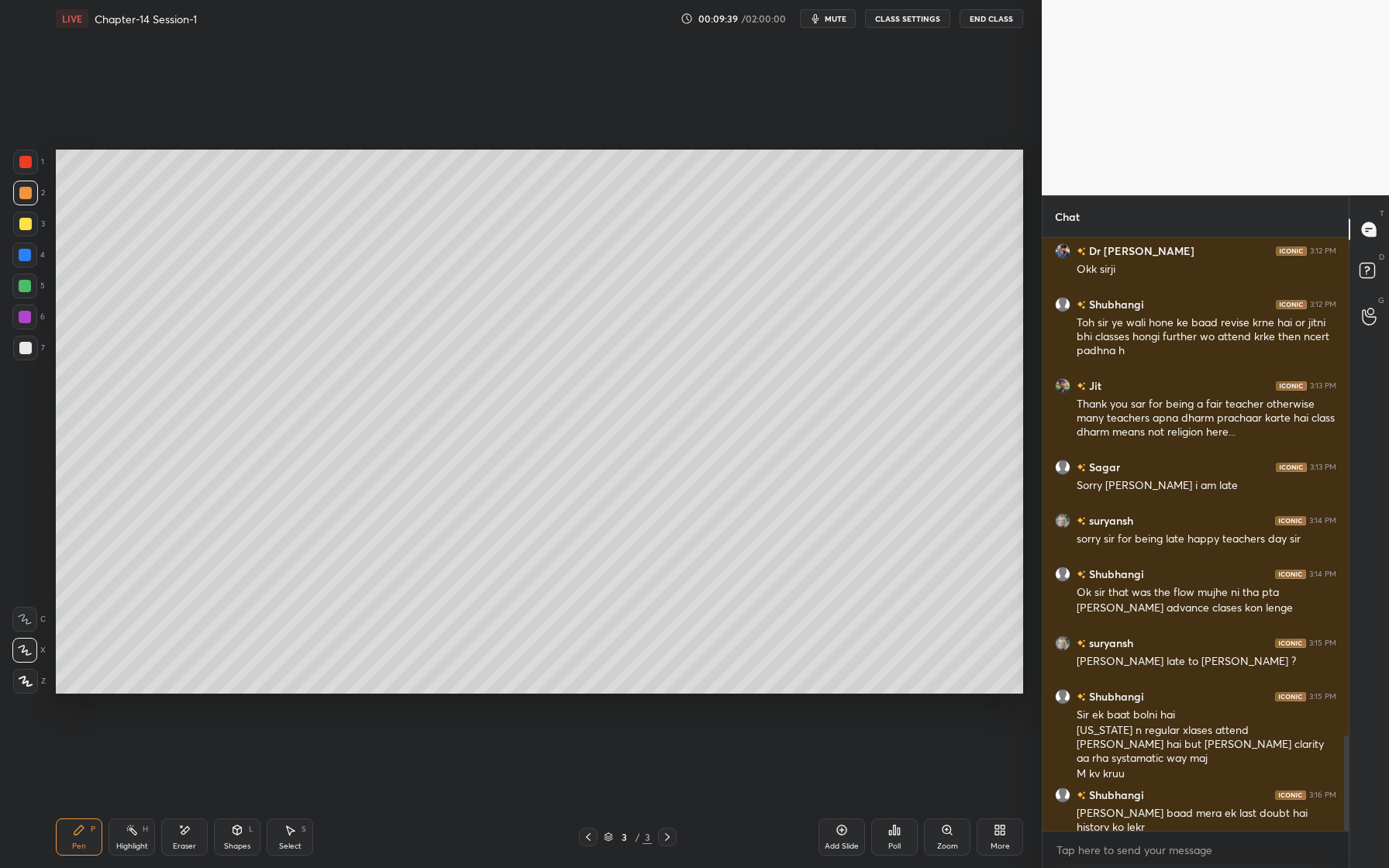
click at [250, 845] on div "Shapes L" at bounding box center [236, 837] width 46 height 38
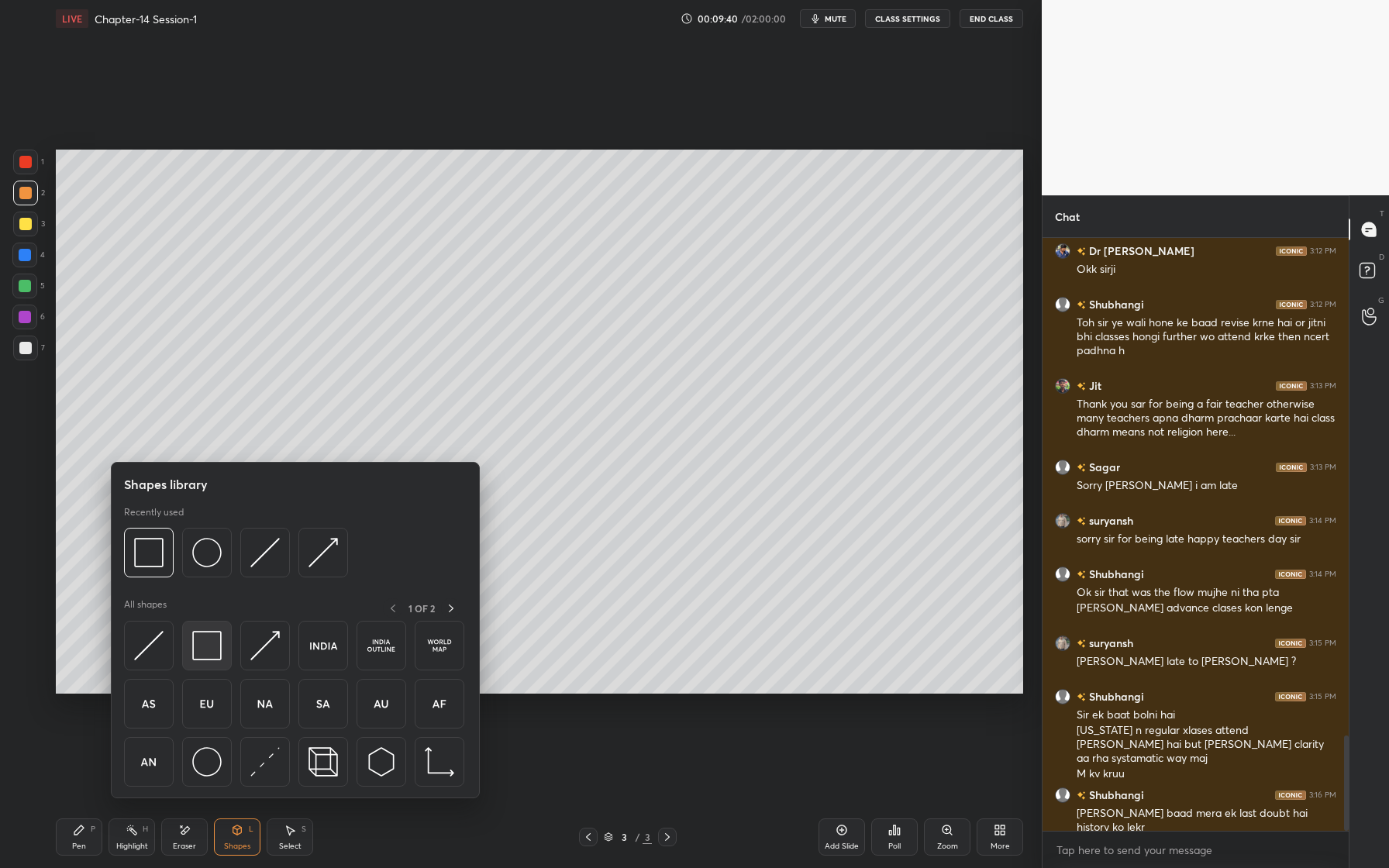
click at [218, 653] on img at bounding box center [207, 646] width 30 height 30
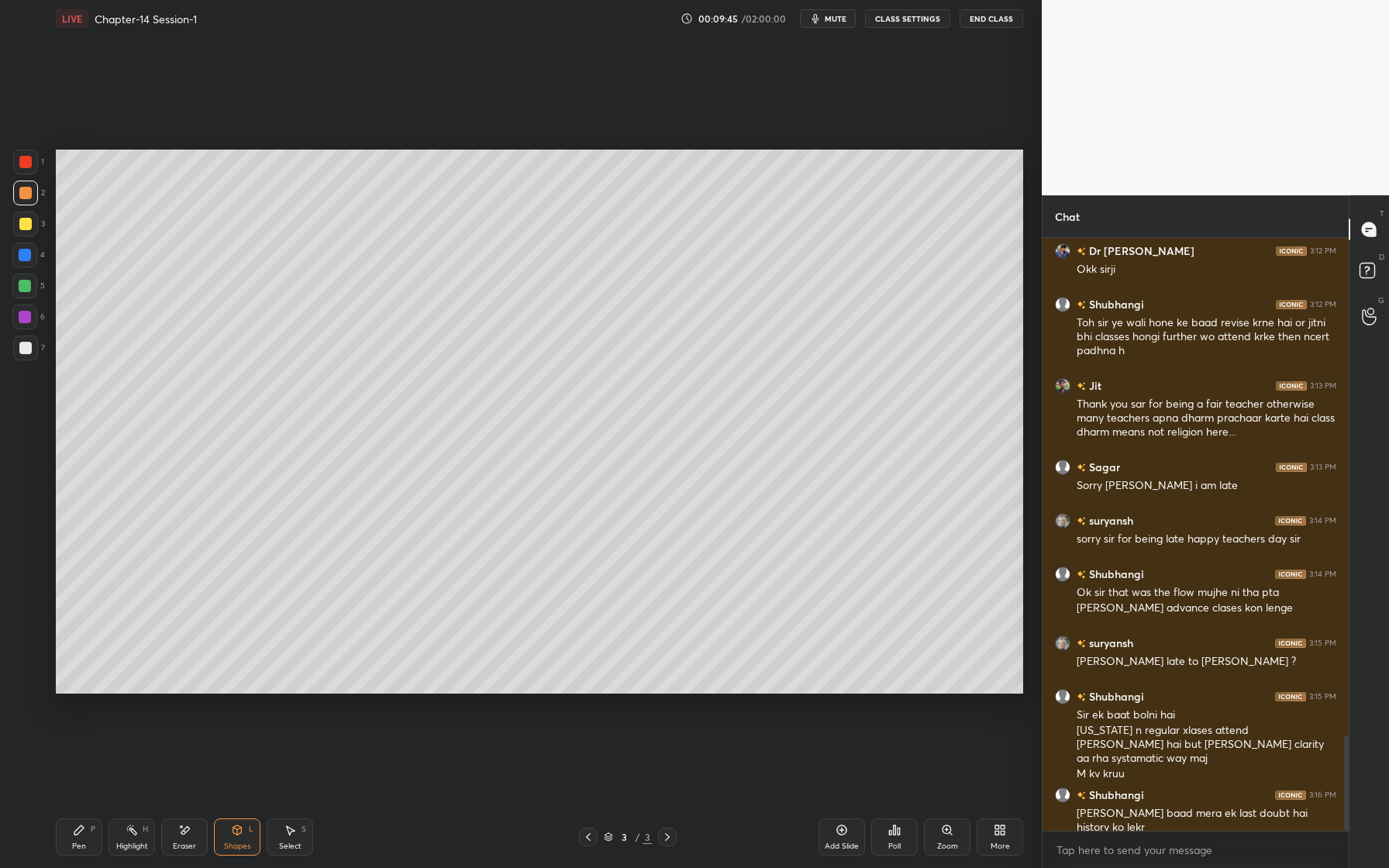
click at [23, 282] on div at bounding box center [25, 286] width 13 height 13
click at [23, 189] on div at bounding box center [26, 193] width 13 height 13
drag, startPoint x: 78, startPoint y: 848, endPoint x: 97, endPoint y: 718, distance: 131.4
click at [78, 848] on div "Pen" at bounding box center [79, 846] width 14 height 8
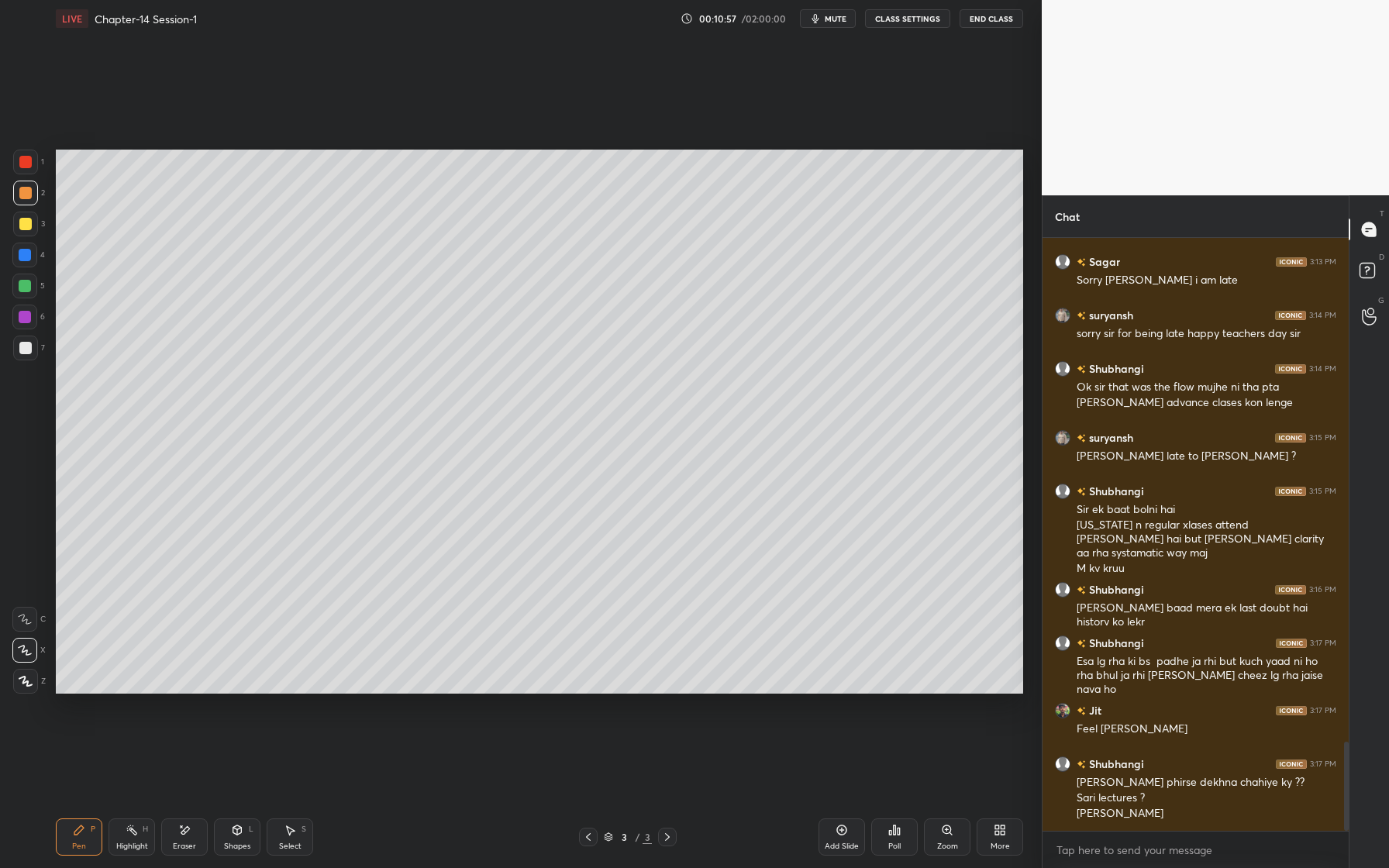
scroll to position [3338, 0]
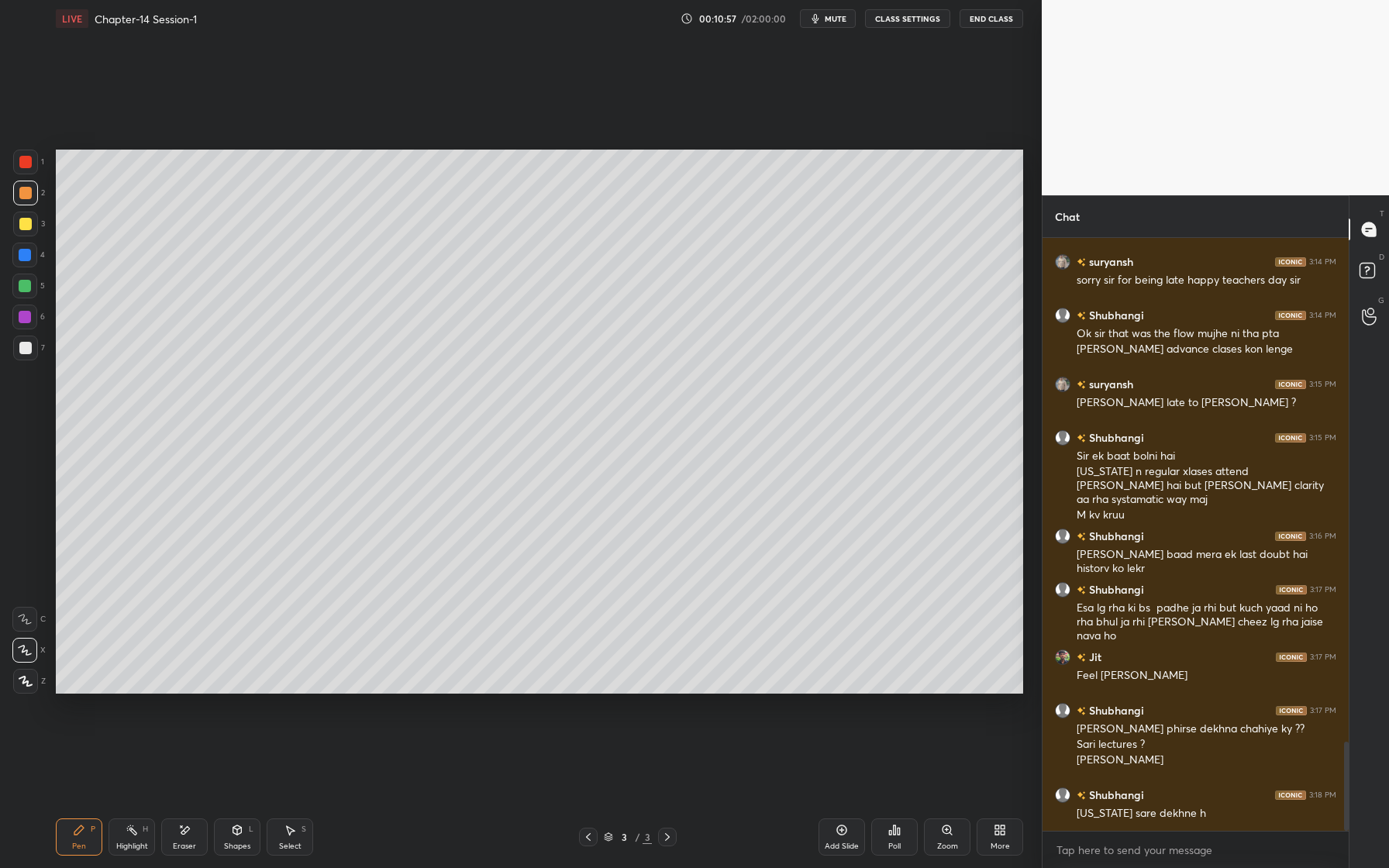
click at [26, 229] on div at bounding box center [26, 224] width 13 height 13
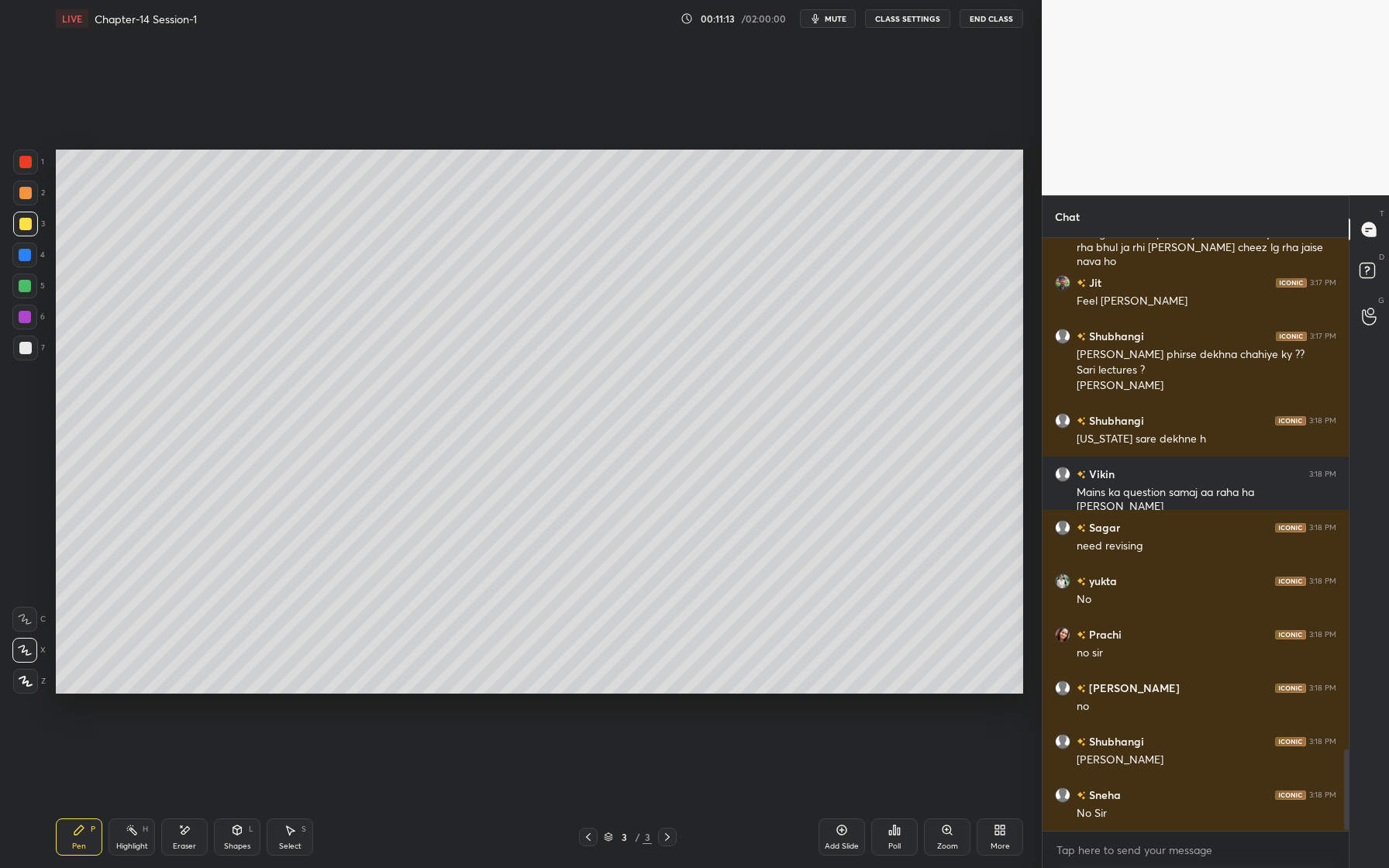
scroll to position [3766, 0]
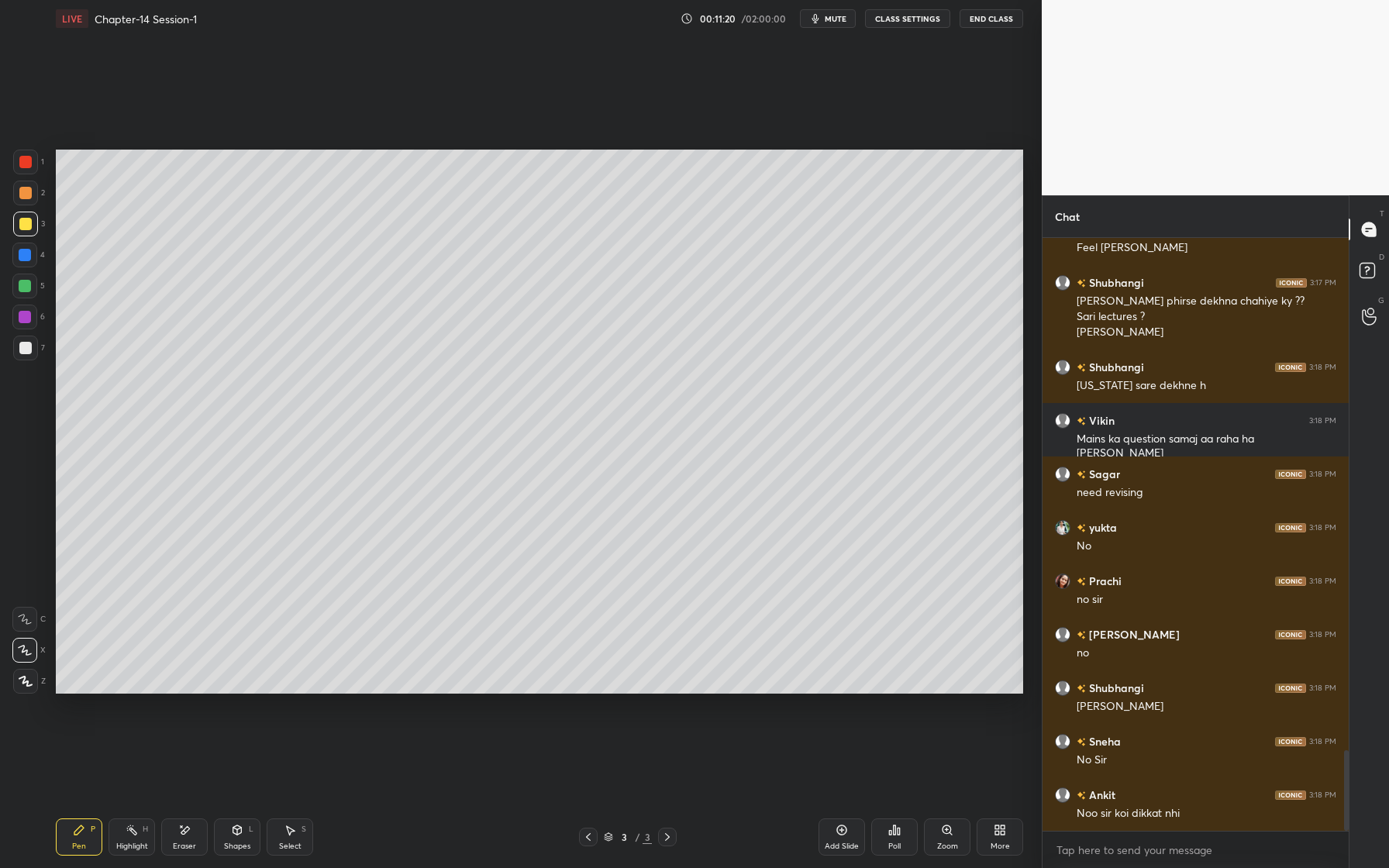
drag, startPoint x: 30, startPoint y: 258, endPoint x: 37, endPoint y: 265, distance: 9.9
click at [30, 258] on div at bounding box center [25, 255] width 13 height 13
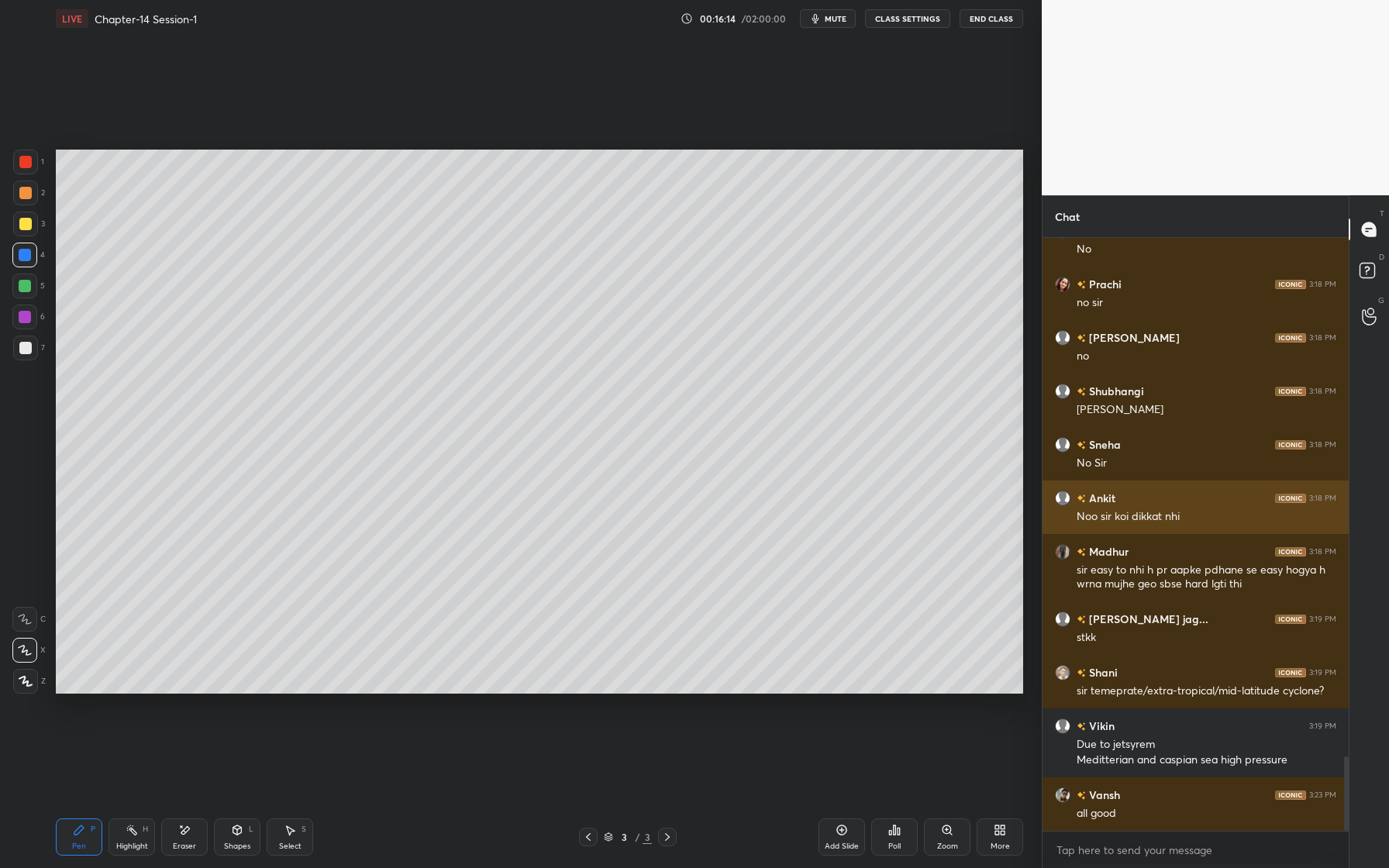
scroll to position [4116, 0]
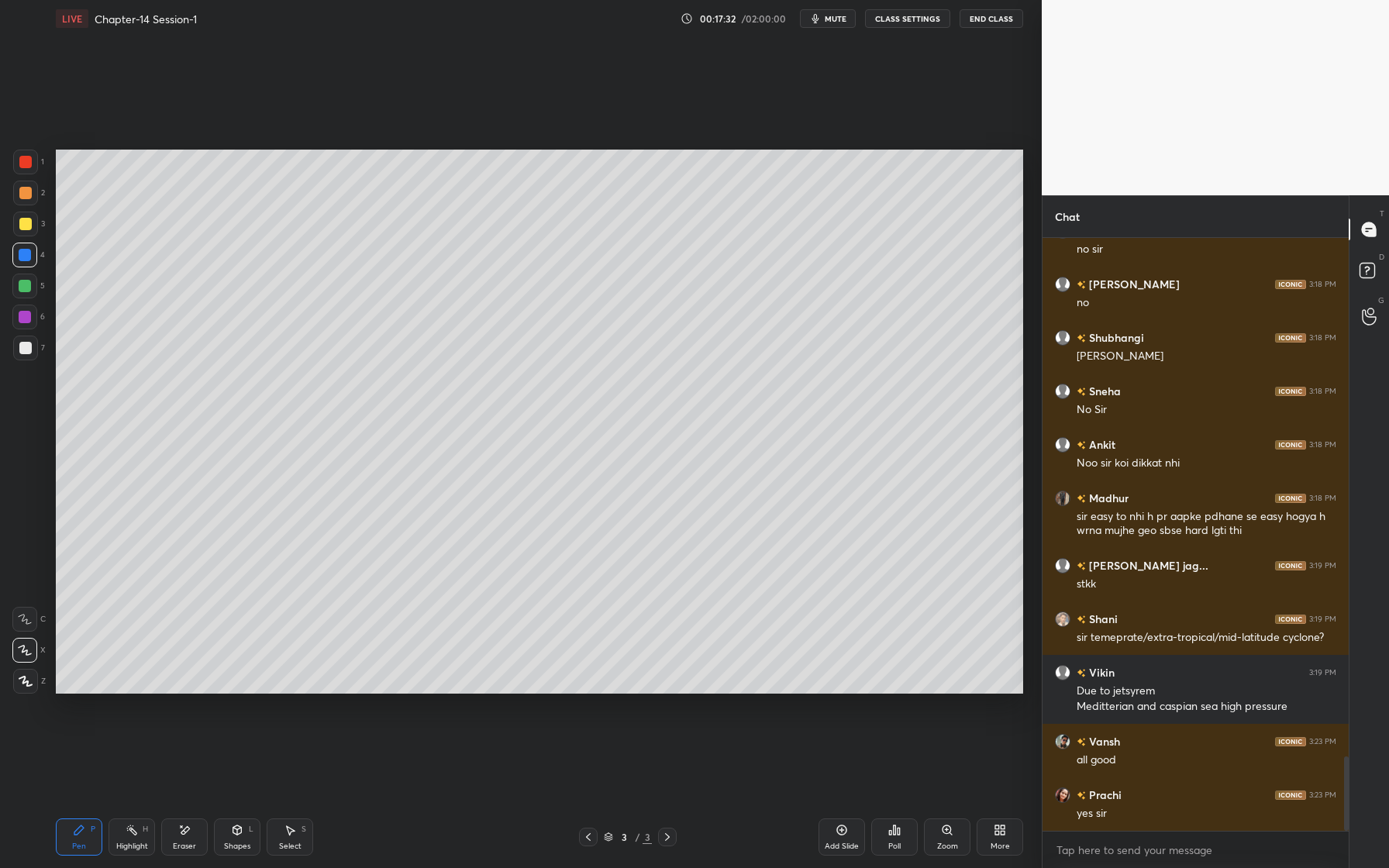
click at [225, 847] on div "Shapes" at bounding box center [237, 846] width 27 height 8
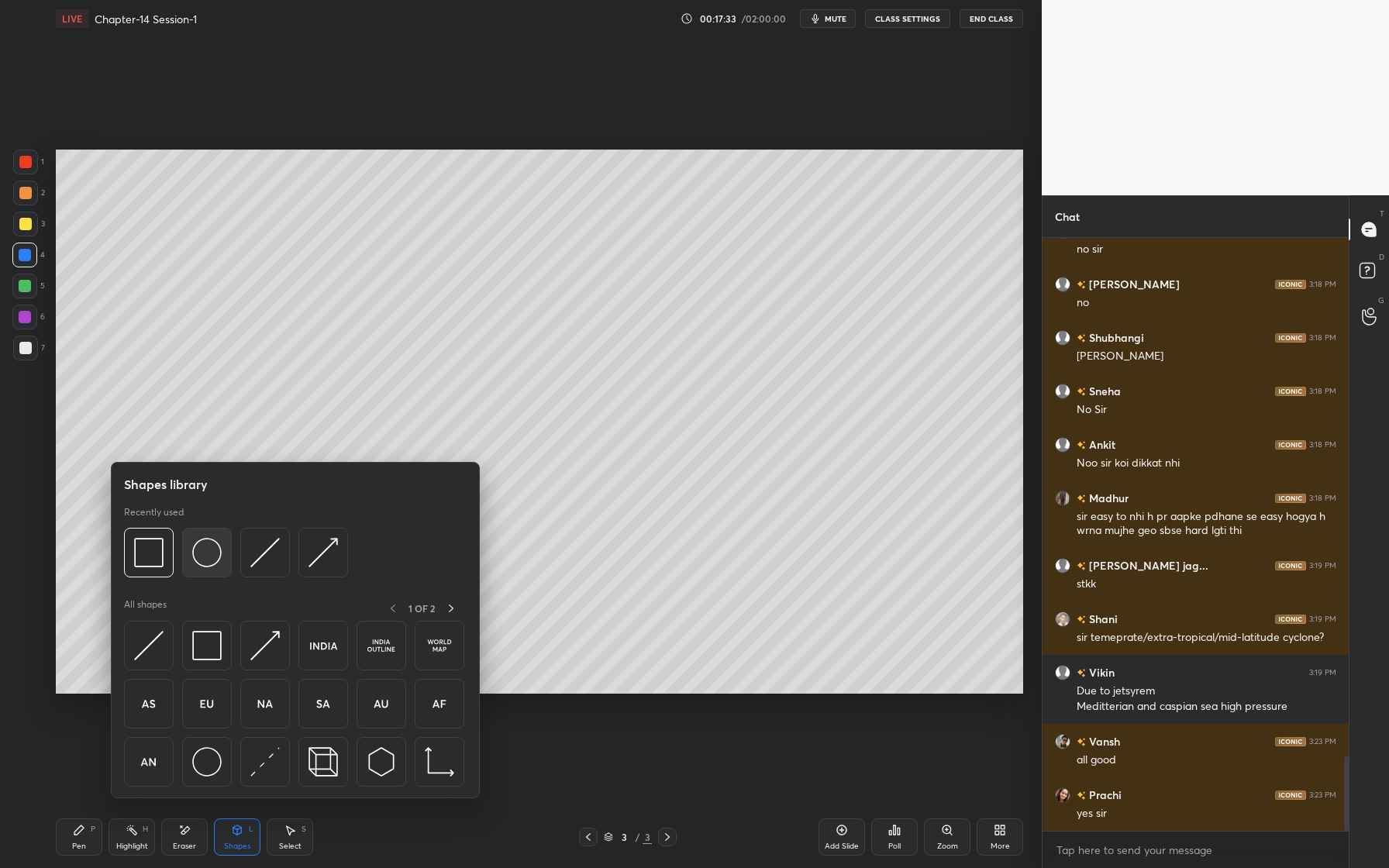
click at [215, 560] on img at bounding box center [207, 553] width 30 height 30
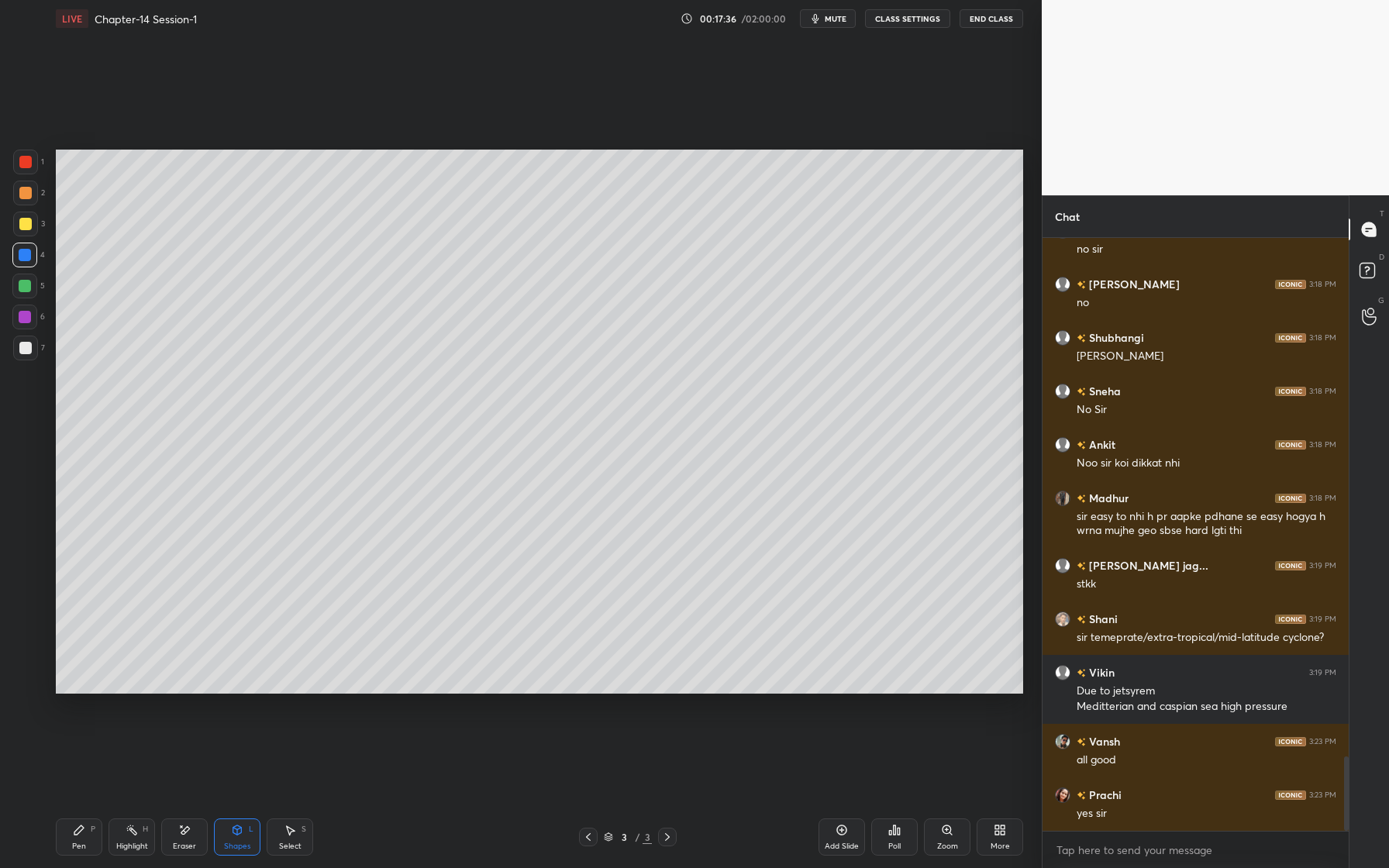
click at [82, 842] on div "Pen" at bounding box center [79, 846] width 14 height 8
click at [26, 349] on div at bounding box center [26, 348] width 13 height 13
click at [24, 199] on div at bounding box center [26, 193] width 25 height 25
click at [26, 229] on div at bounding box center [26, 224] width 13 height 13
click at [23, 261] on div at bounding box center [25, 255] width 13 height 13
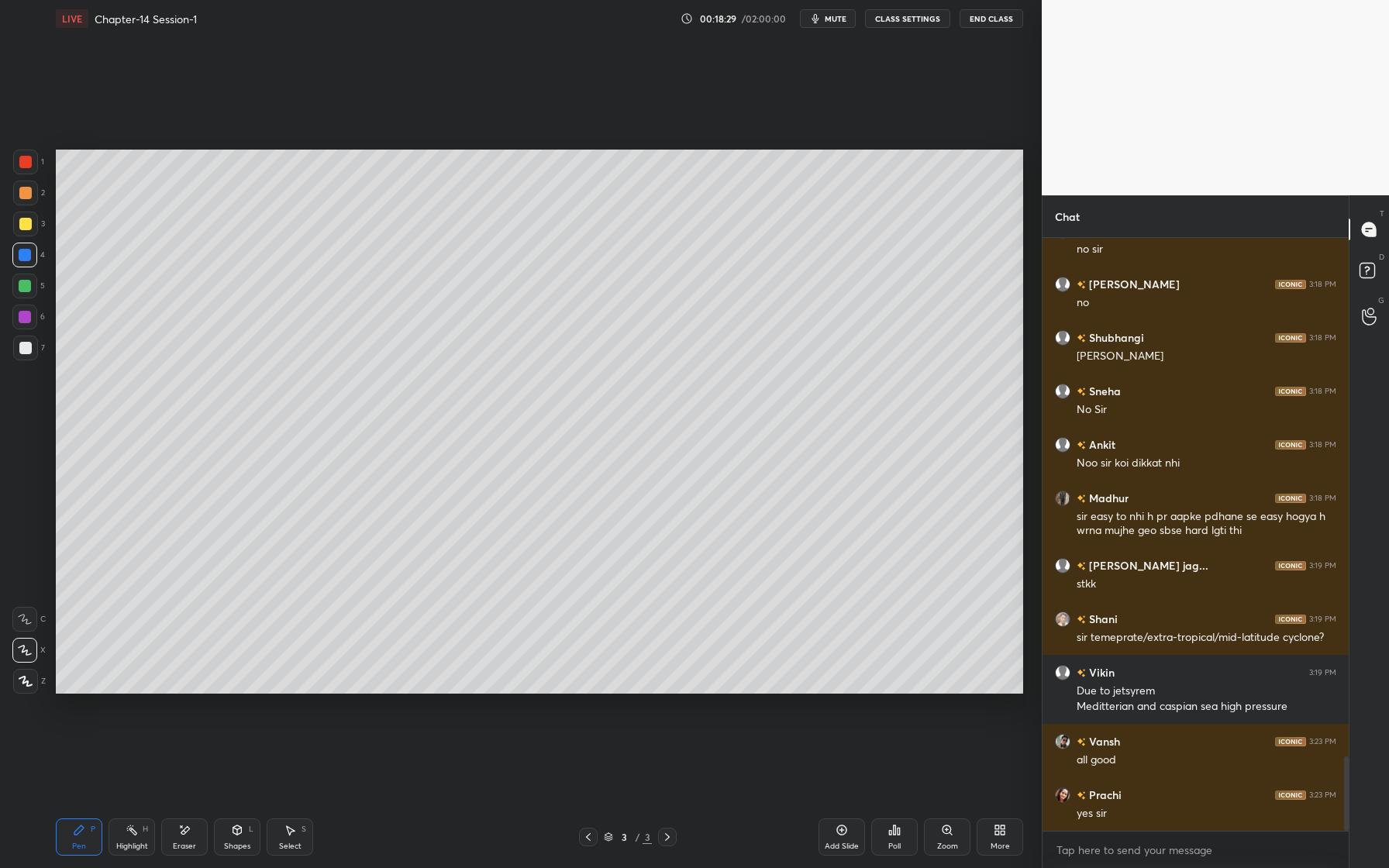
click at [34, 355] on div at bounding box center [26, 348] width 25 height 25
click at [188, 838] on div "Eraser" at bounding box center [184, 837] width 46 height 38
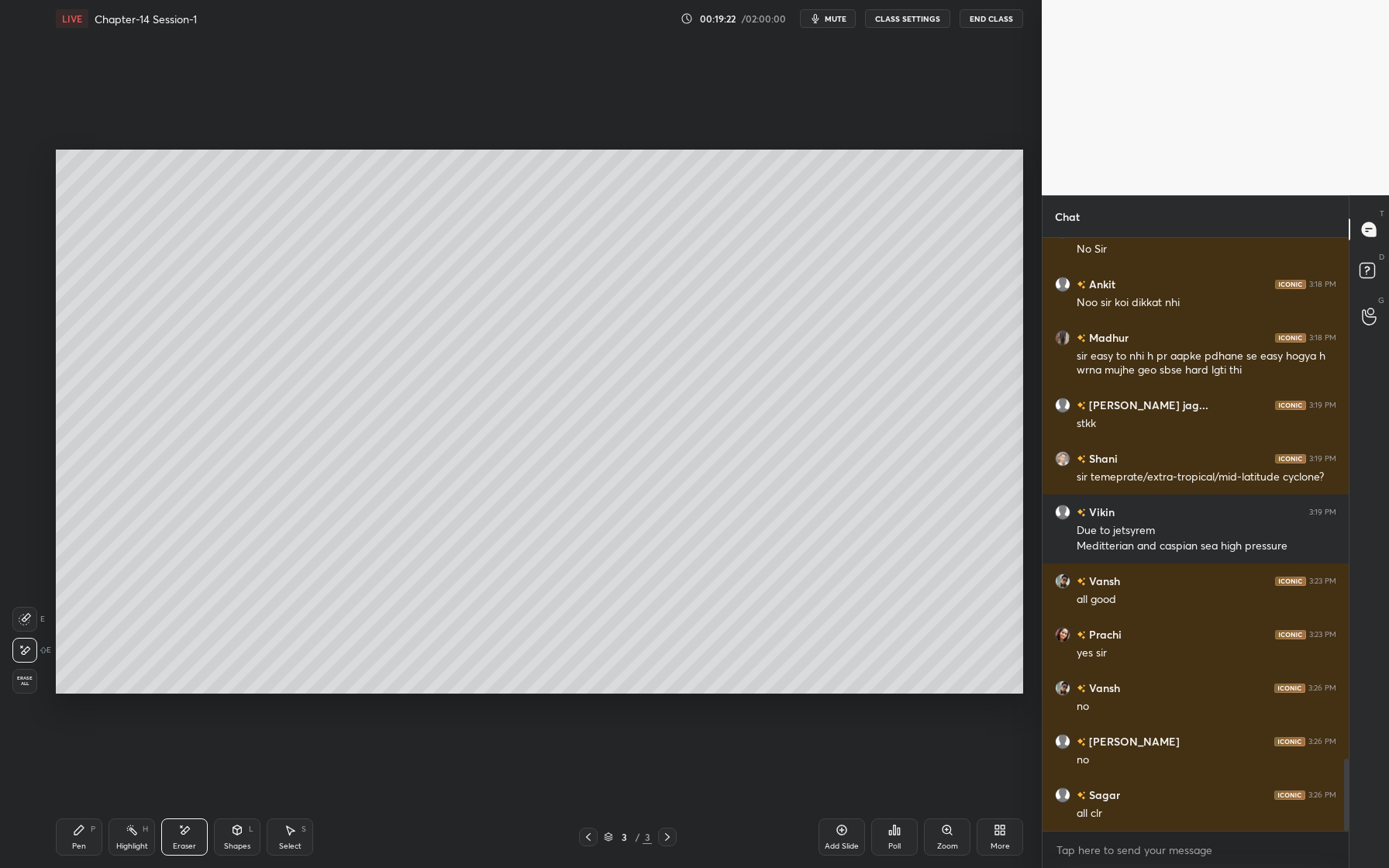
scroll to position [4330, 0]
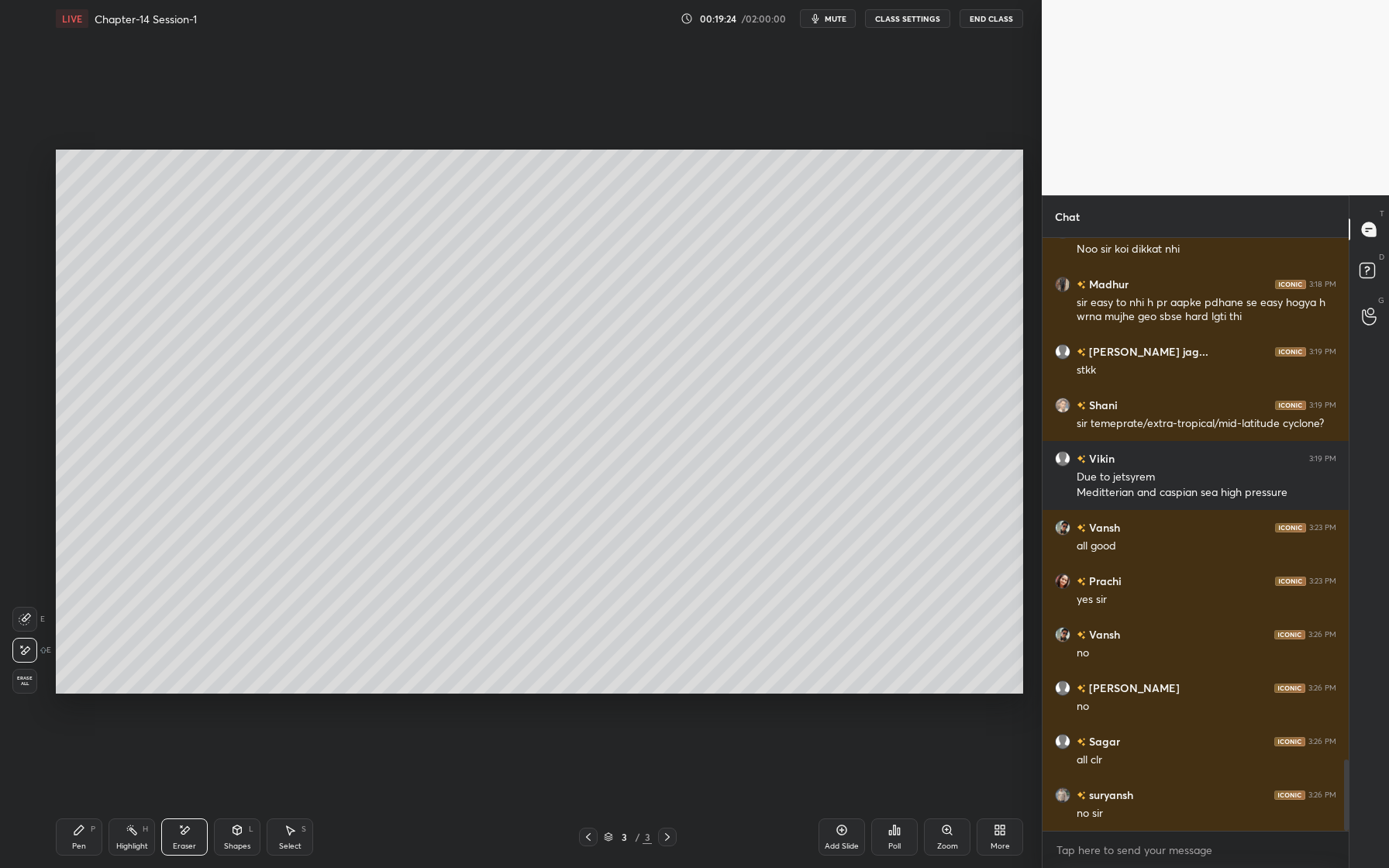
click at [96, 841] on div "Pen P" at bounding box center [78, 837] width 46 height 38
click at [30, 351] on div at bounding box center [26, 348] width 13 height 13
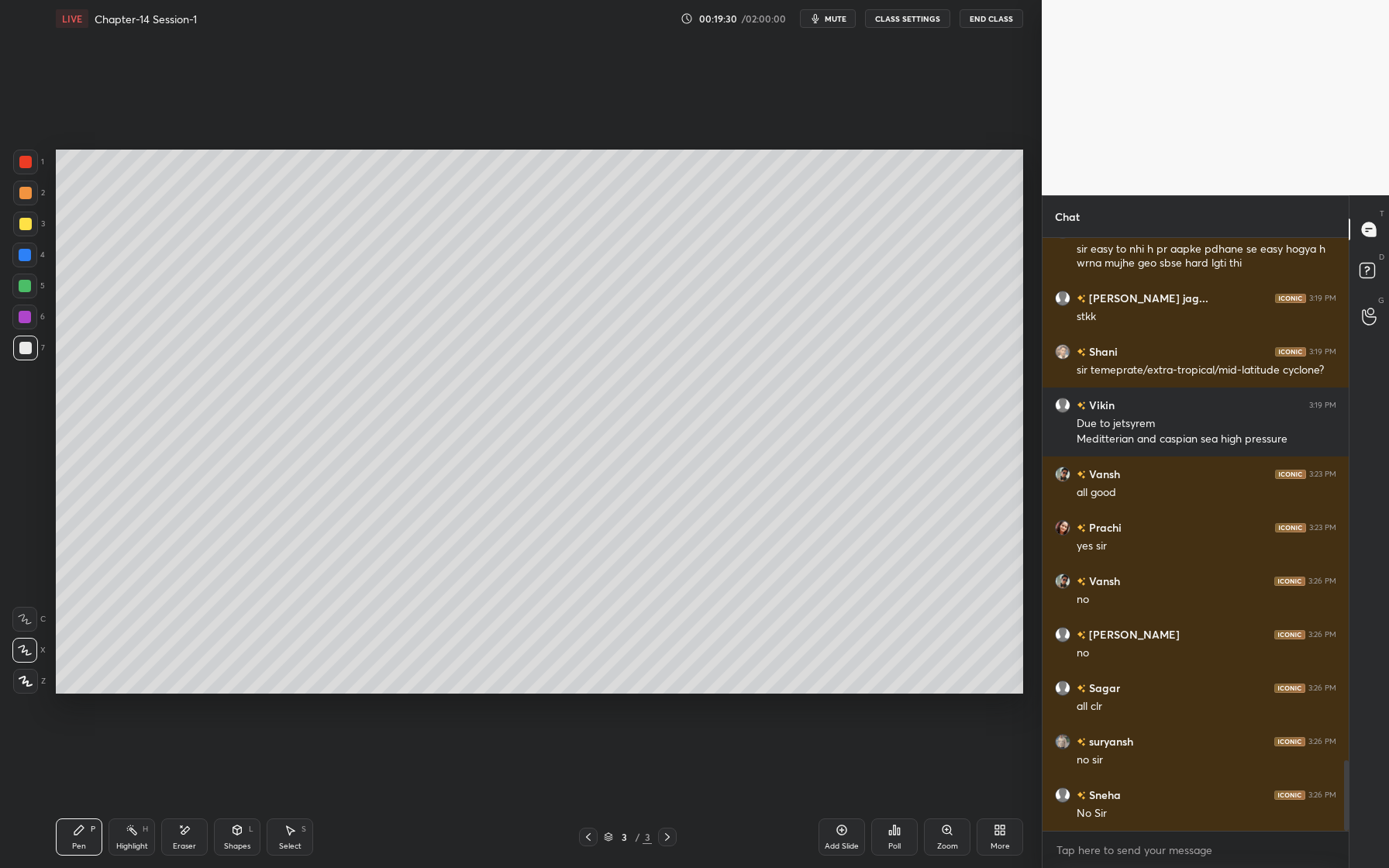
click at [27, 353] on div at bounding box center [26, 348] width 13 height 13
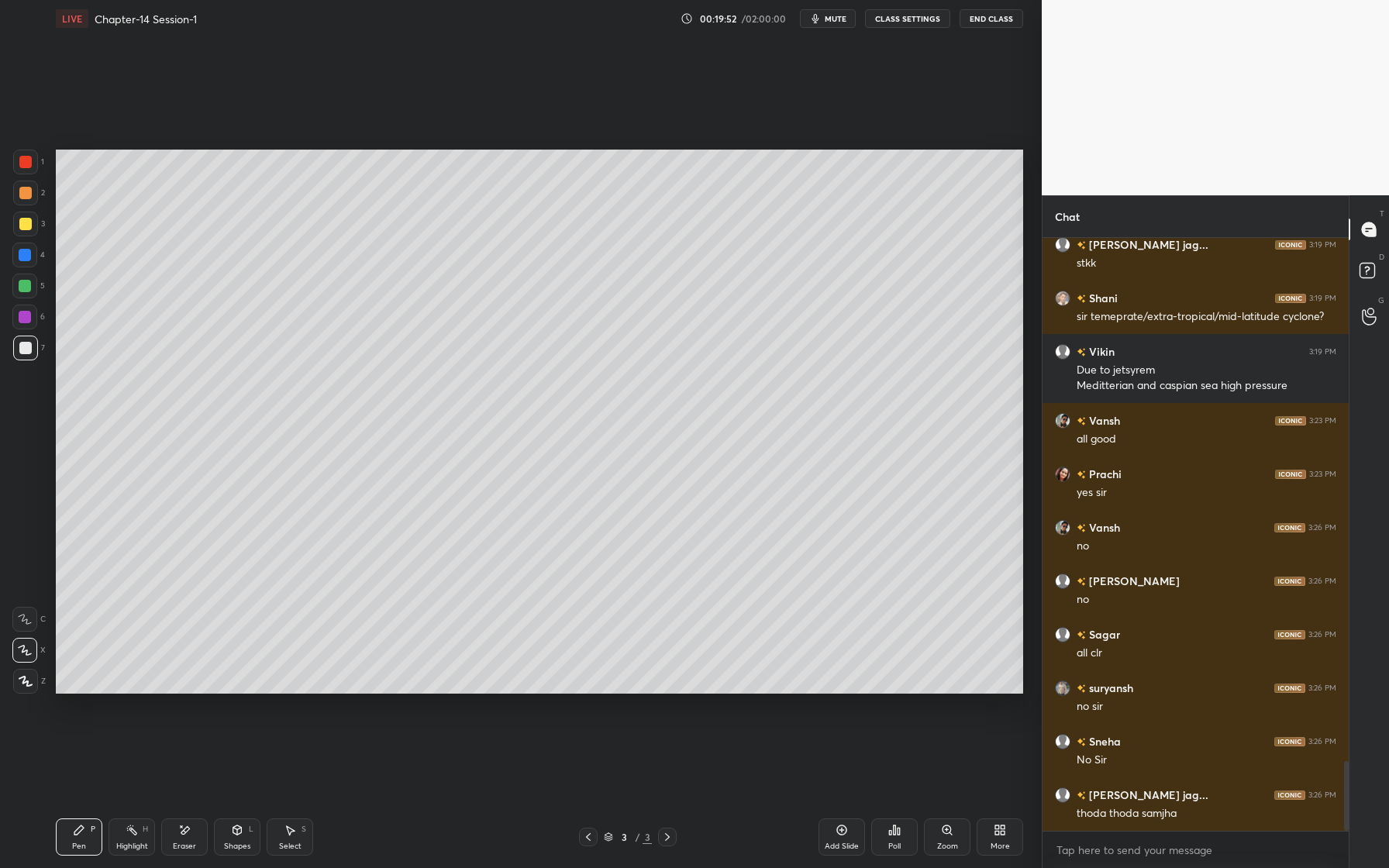
drag, startPoint x: 23, startPoint y: 259, endPoint x: 15, endPoint y: 266, distance: 10.6
click at [24, 259] on div at bounding box center [25, 255] width 13 height 13
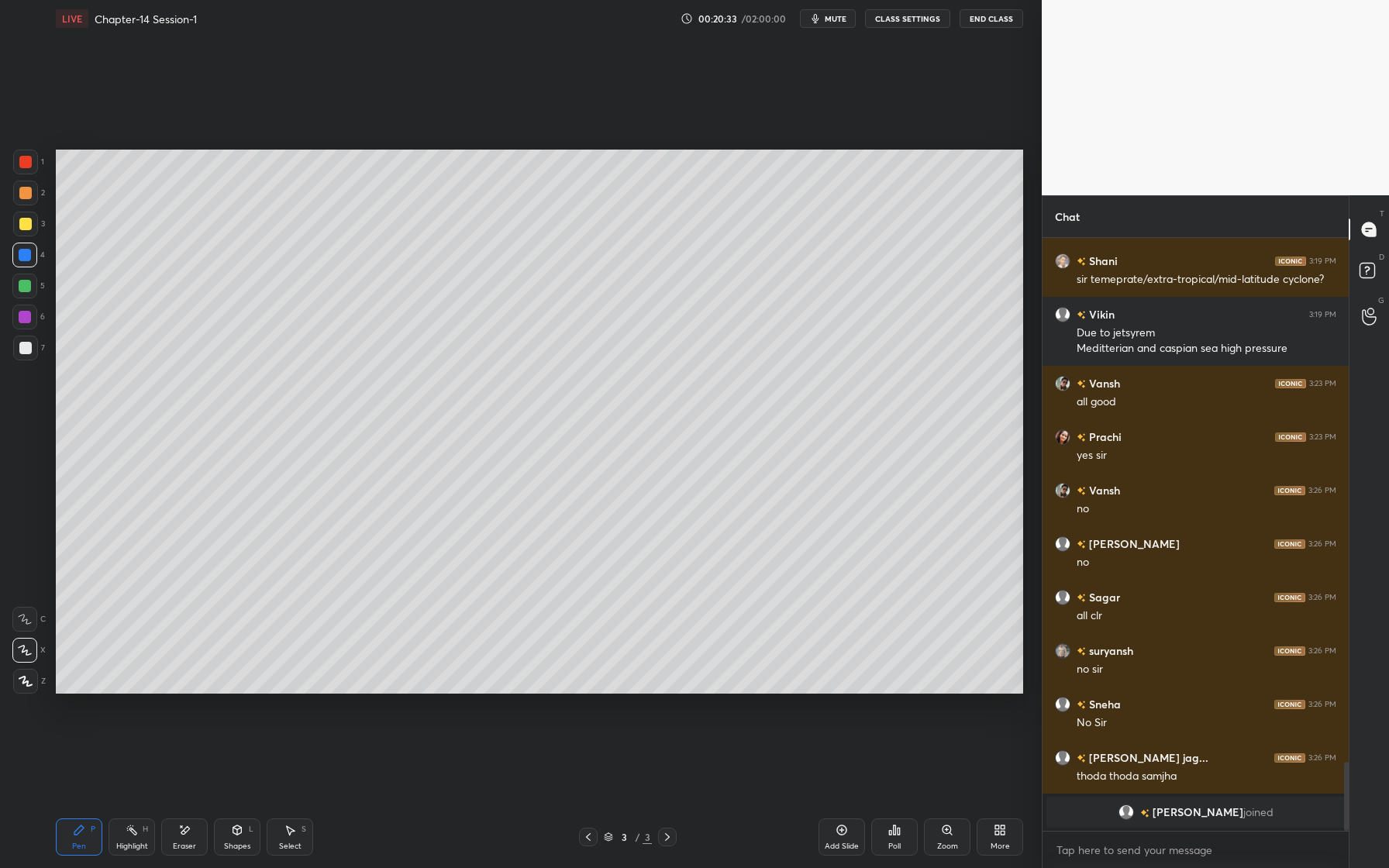
scroll to position [3809, 0]
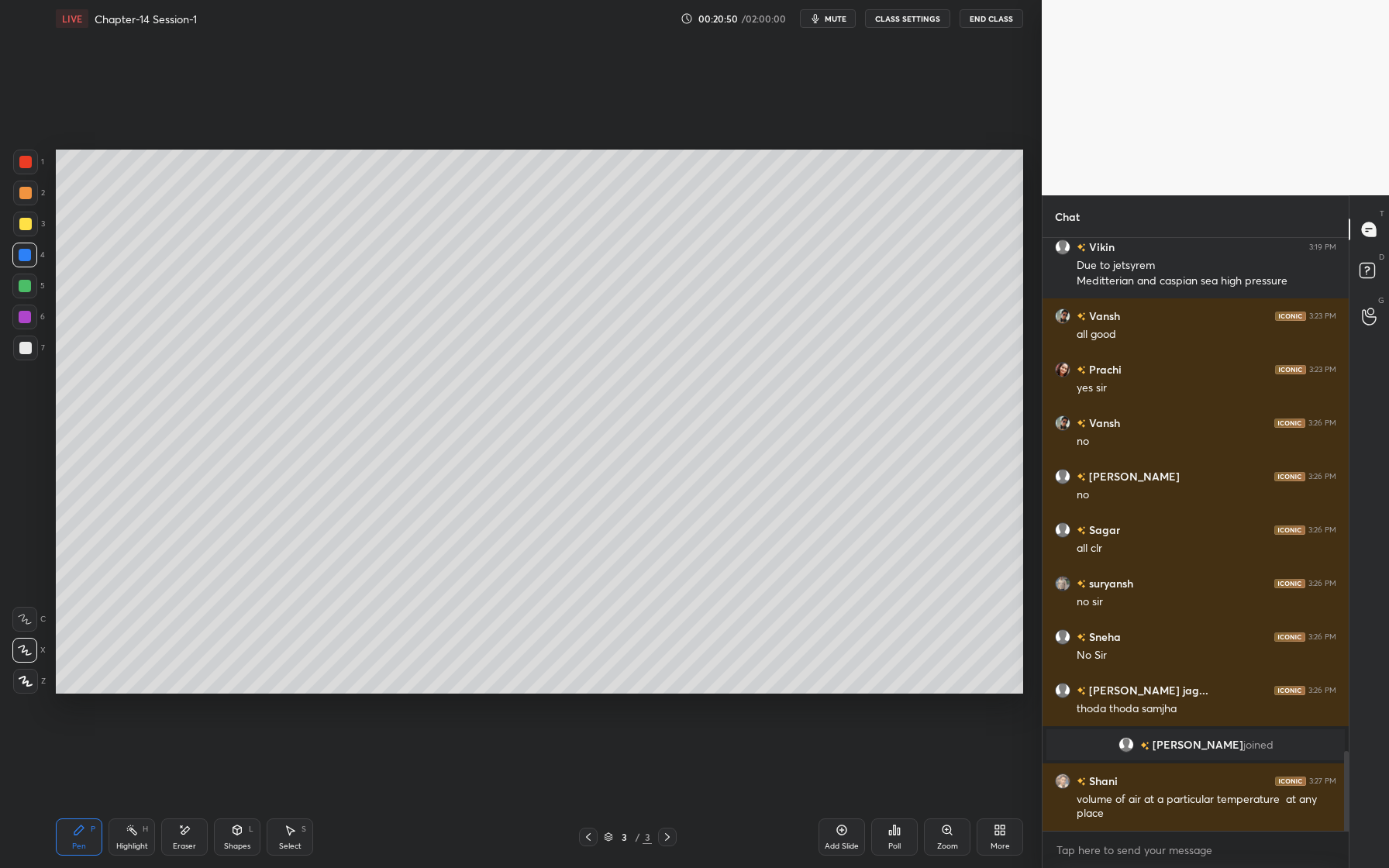
click at [26, 200] on div at bounding box center [26, 193] width 25 height 25
click at [27, 291] on div at bounding box center [25, 286] width 13 height 13
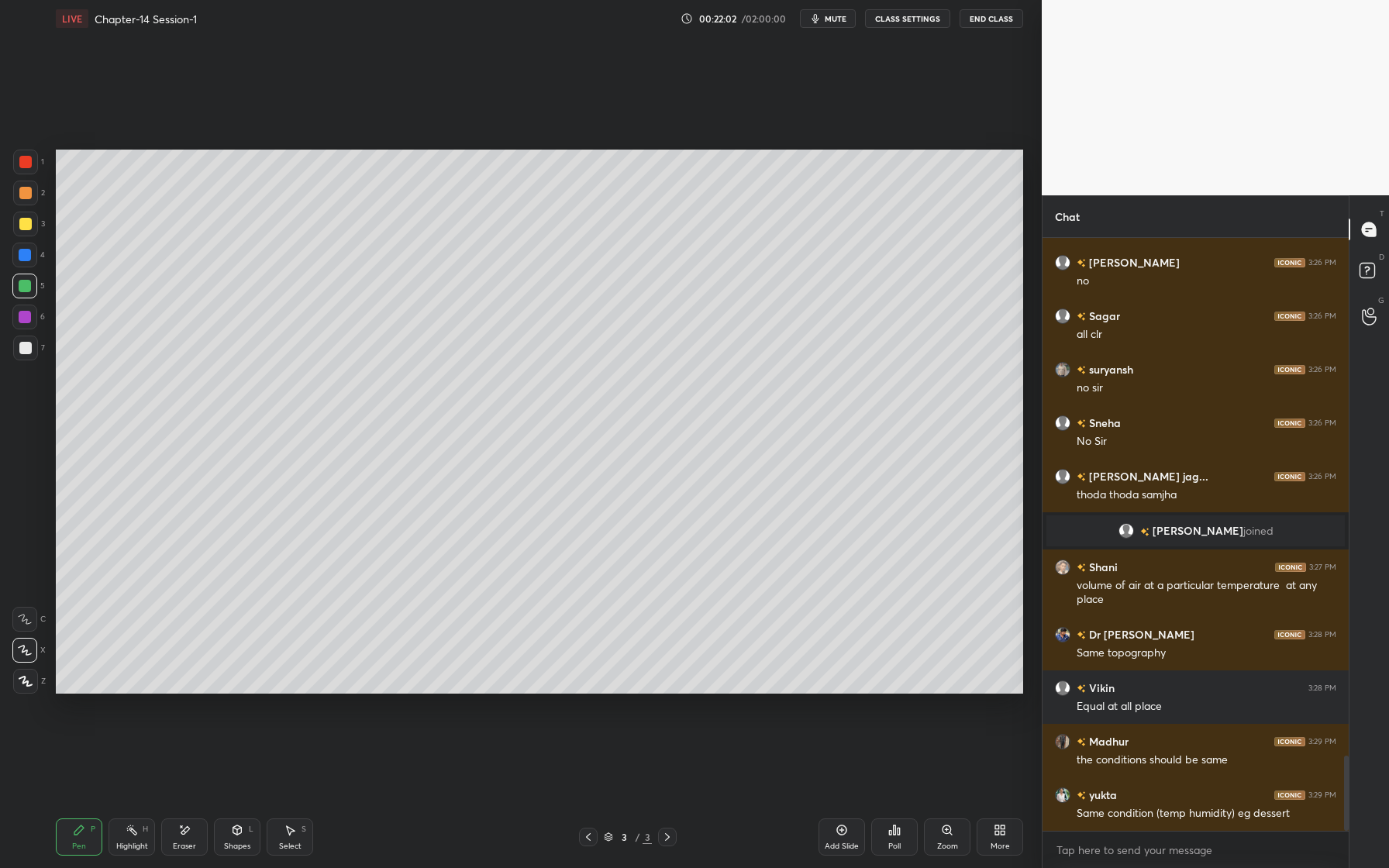
scroll to position [4076, 0]
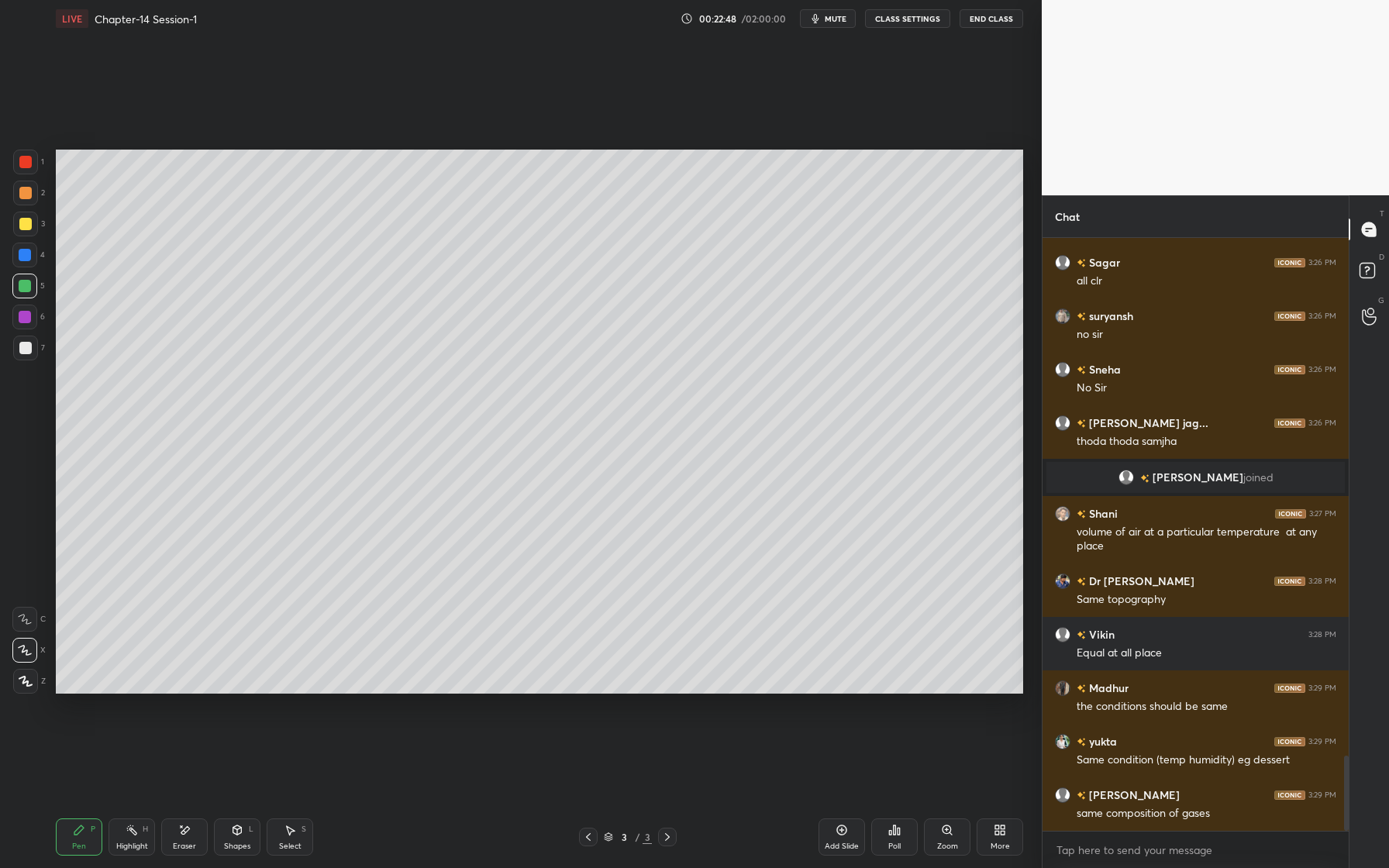
click at [1006, 831] on div "More" at bounding box center [999, 837] width 46 height 38
click at [911, 677] on div "Upload File" at bounding box center [911, 675] width 62 height 38
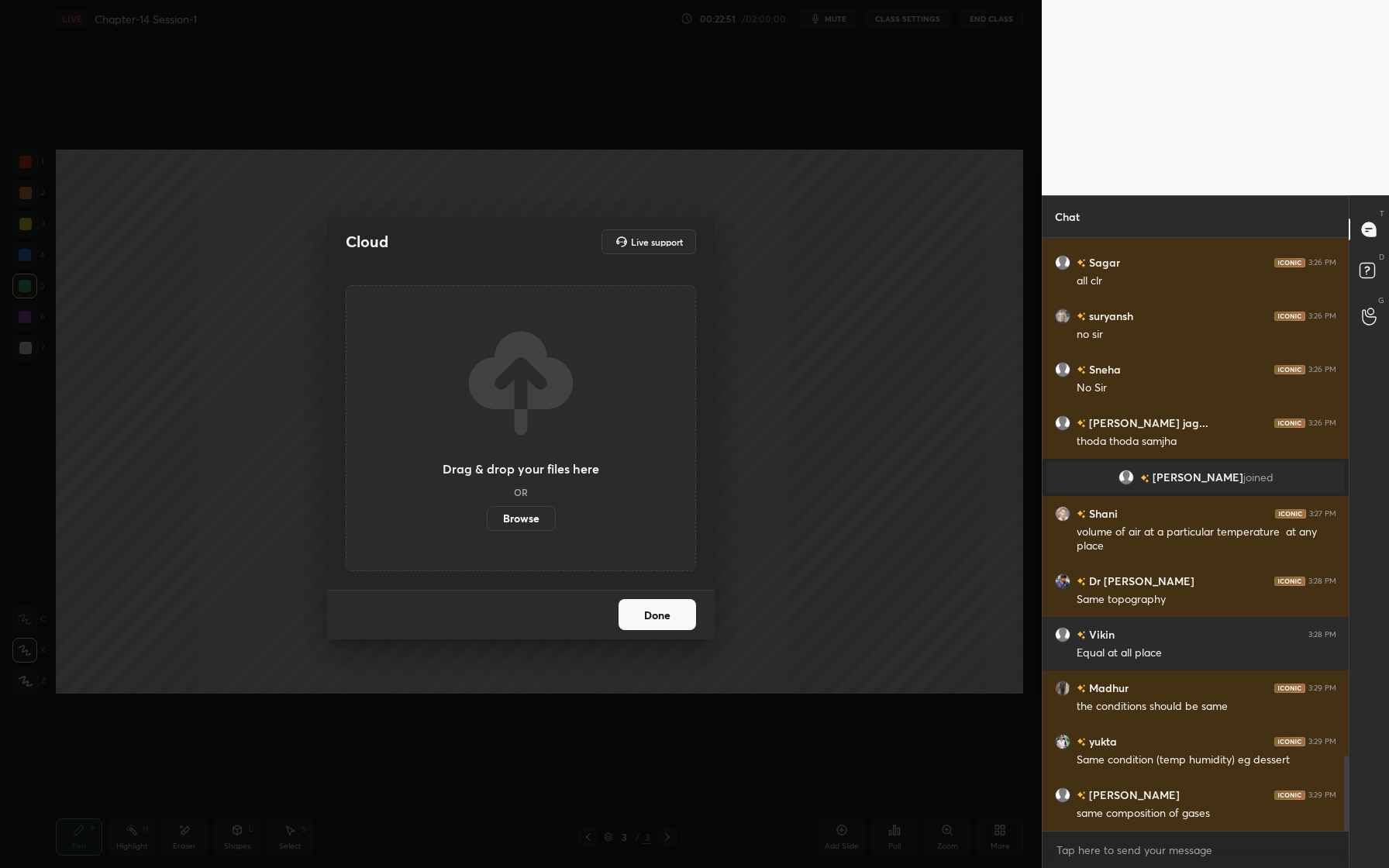
click at [523, 518] on label "Browse" at bounding box center [521, 518] width 69 height 25
click at [487, 518] on input "Browse" at bounding box center [487, 518] width 0 height 25
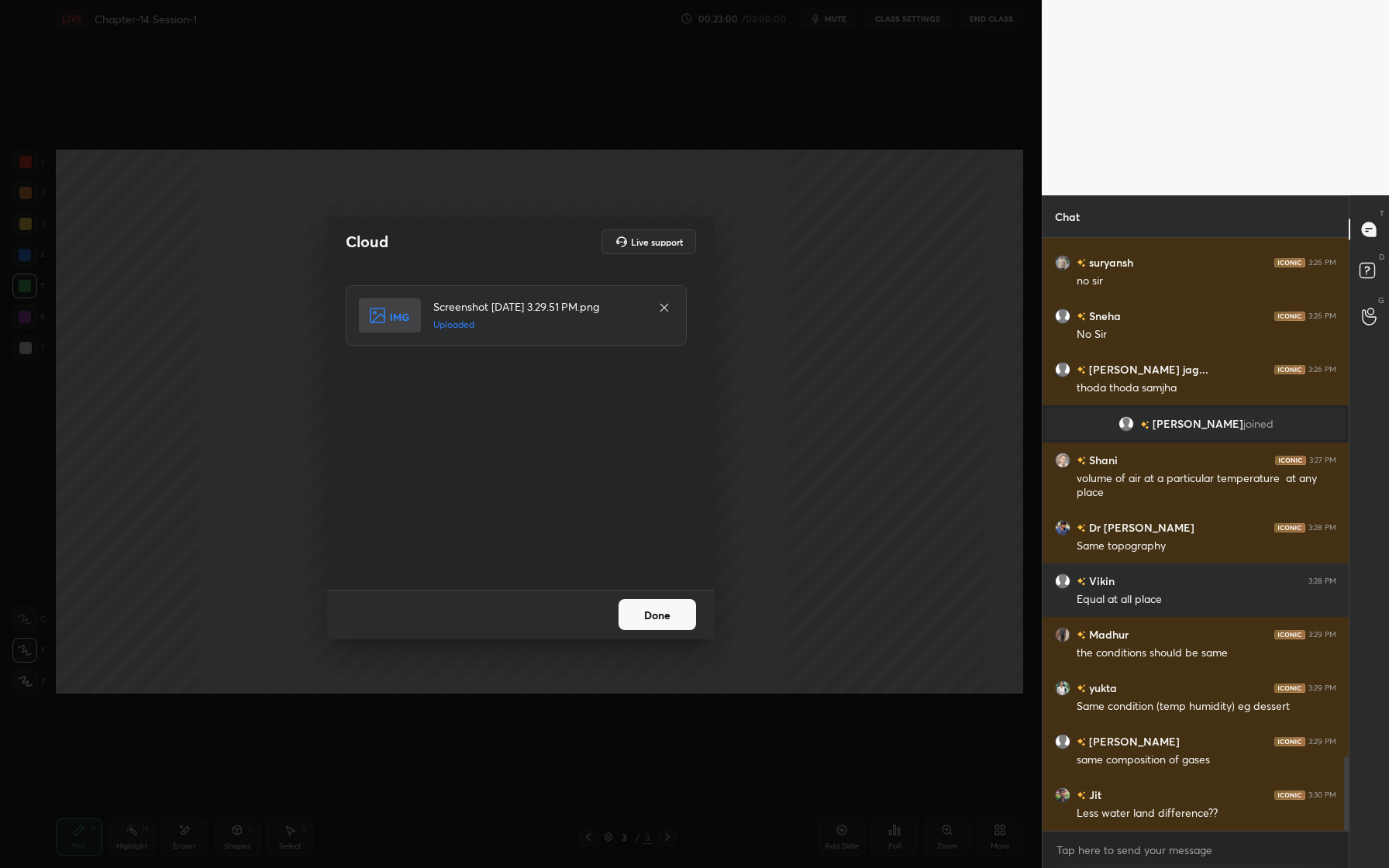
click at [655, 613] on button "Done" at bounding box center [657, 614] width 78 height 31
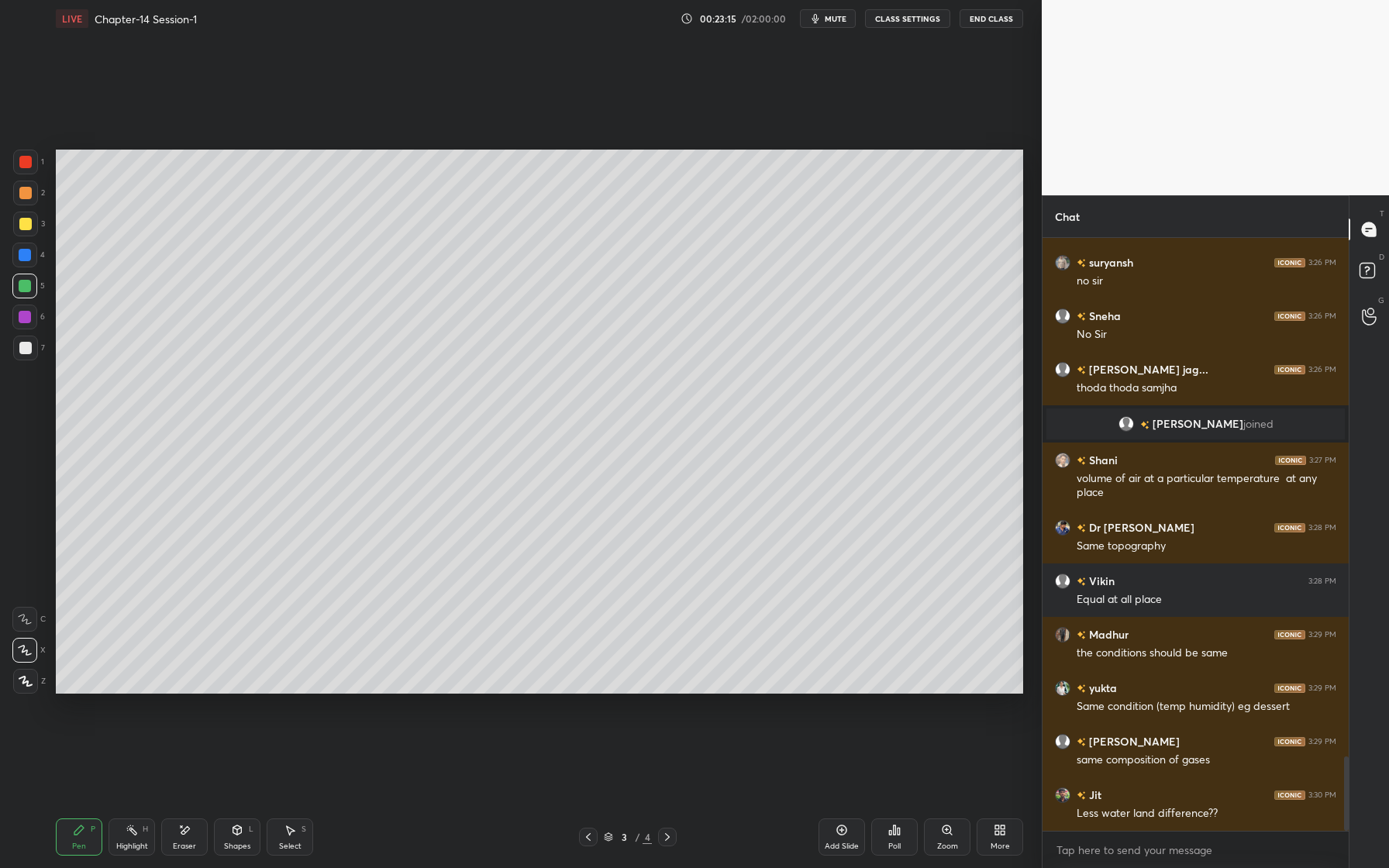
click at [191, 835] on div "Eraser" at bounding box center [184, 837] width 46 height 38
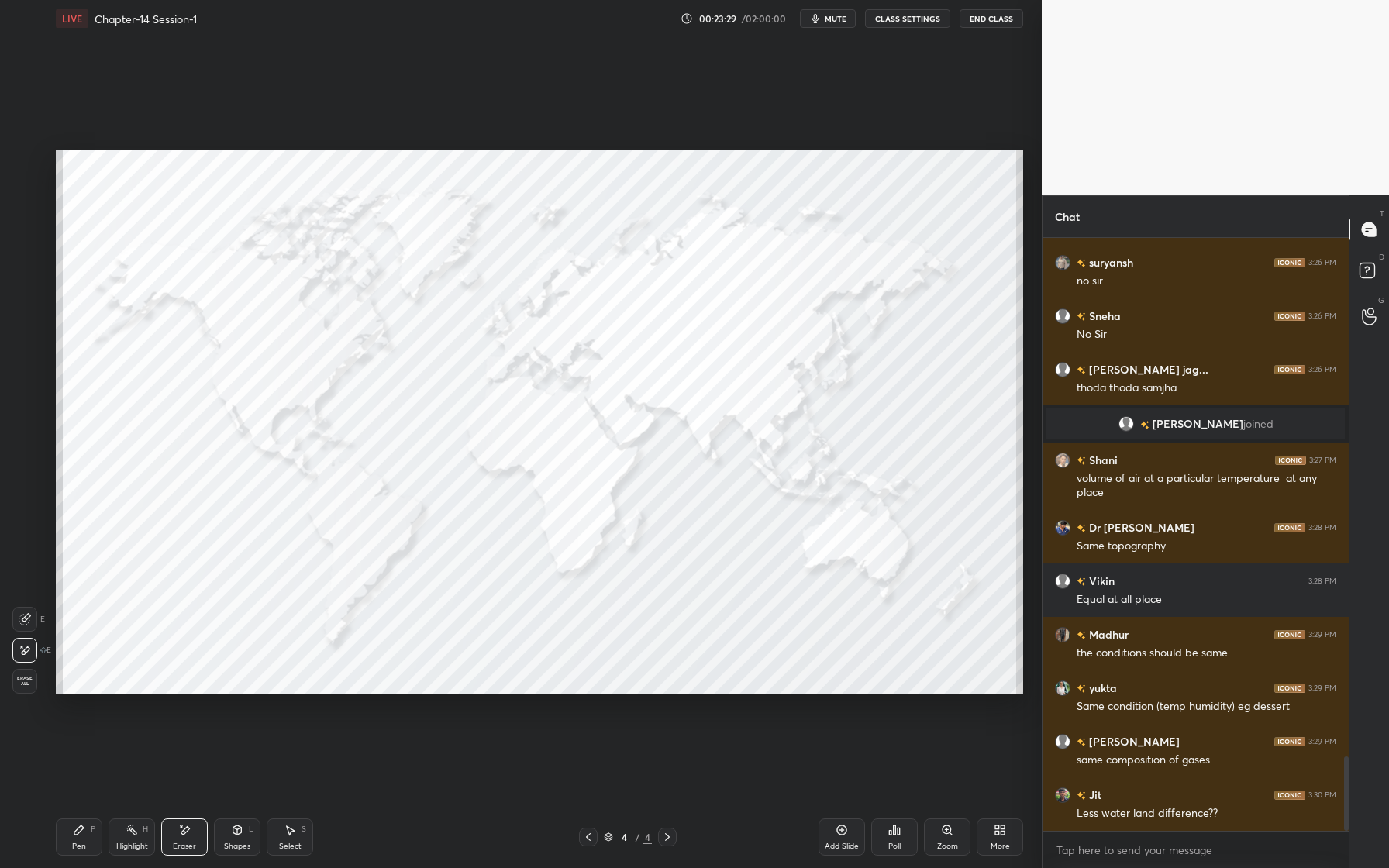
click at [75, 848] on div "Pen" at bounding box center [79, 846] width 14 height 8
click at [31, 169] on div at bounding box center [26, 162] width 25 height 25
click at [167, 841] on div "Eraser" at bounding box center [184, 837] width 46 height 38
drag, startPoint x: 23, startPoint y: 686, endPoint x: 21, endPoint y: 665, distance: 21.1
click at [23, 686] on span "Erase all" at bounding box center [25, 681] width 23 height 11
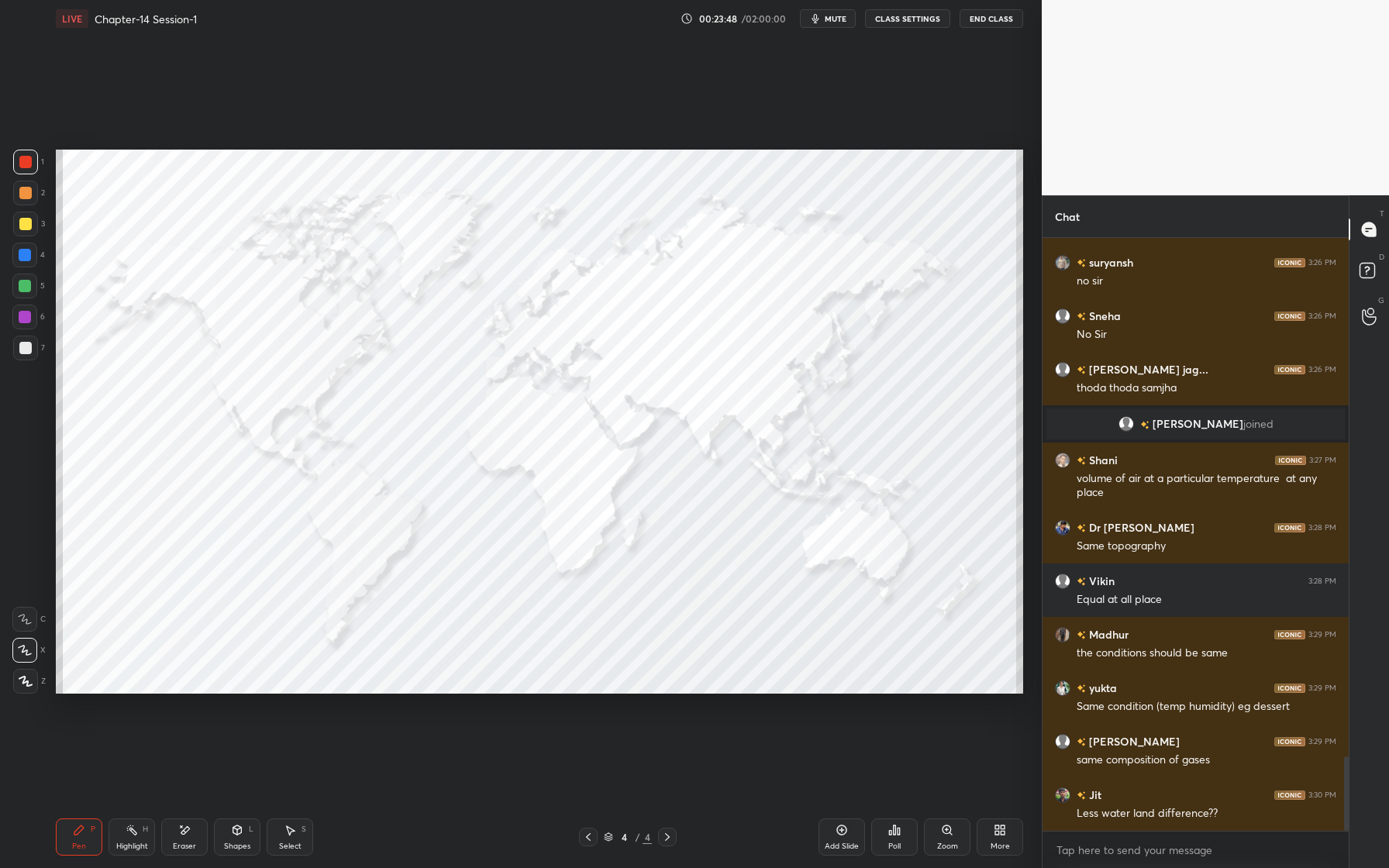
click at [22, 650] on icon at bounding box center [25, 650] width 14 height 11
click at [188, 834] on icon at bounding box center [185, 830] width 13 height 13
click at [81, 829] on icon at bounding box center [79, 830] width 13 height 13
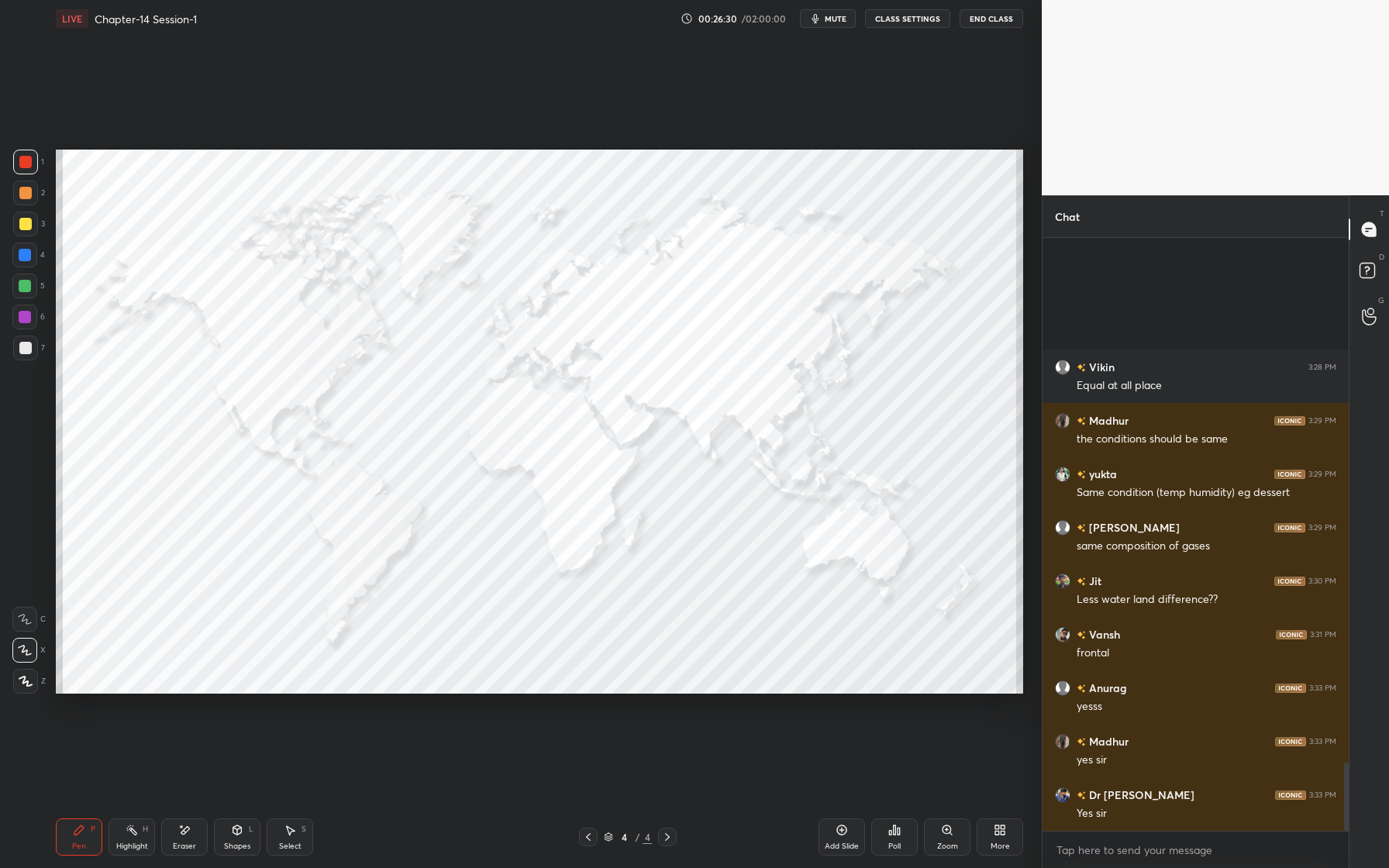
scroll to position [4557, 0]
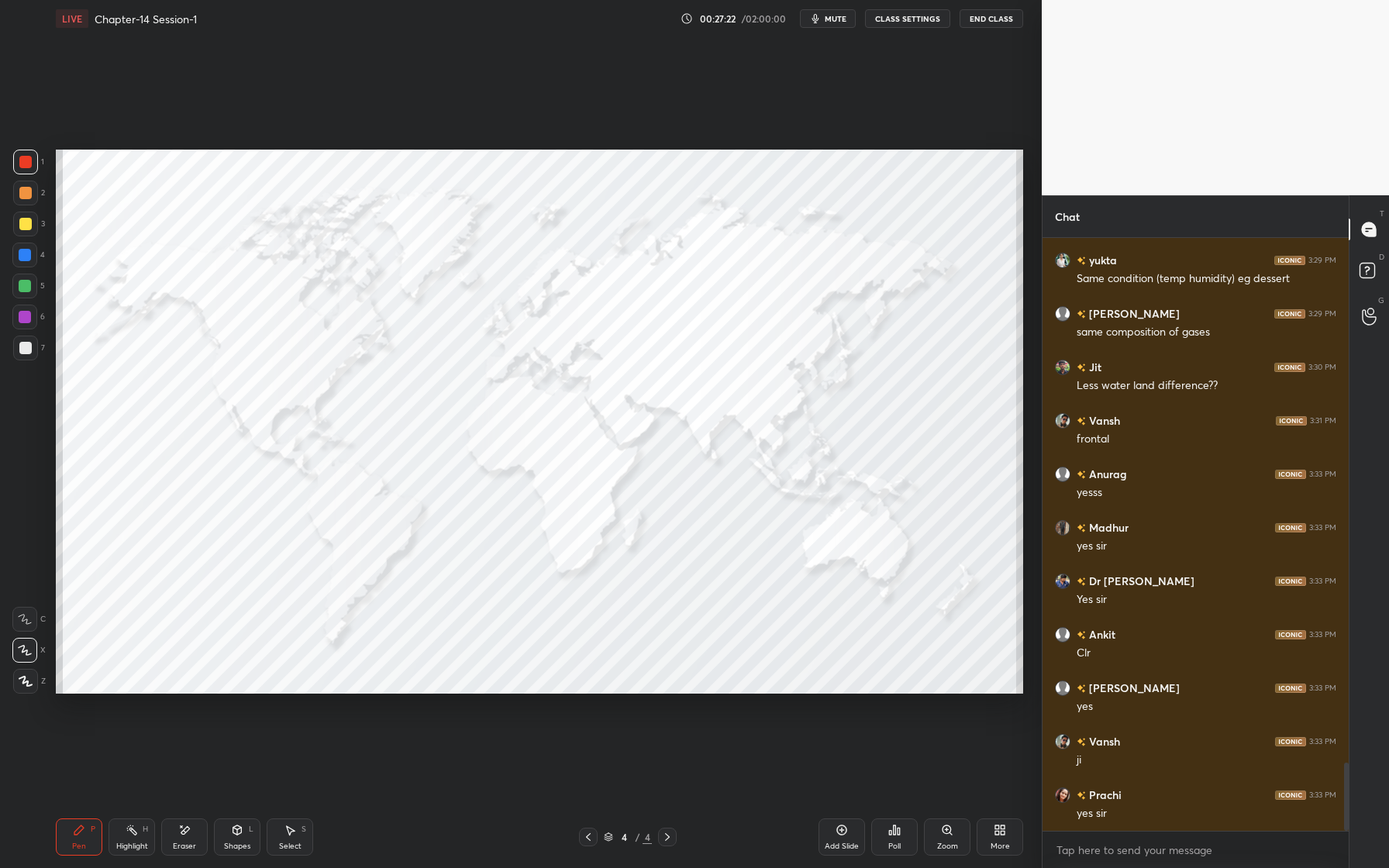
drag, startPoint x: 26, startPoint y: 258, endPoint x: 35, endPoint y: 258, distance: 9.0
click at [30, 258] on div at bounding box center [25, 255] width 13 height 13
click at [27, 347] on div at bounding box center [26, 348] width 25 height 25
click at [31, 351] on div at bounding box center [26, 348] width 13 height 13
click at [27, 227] on div at bounding box center [26, 224] width 13 height 13
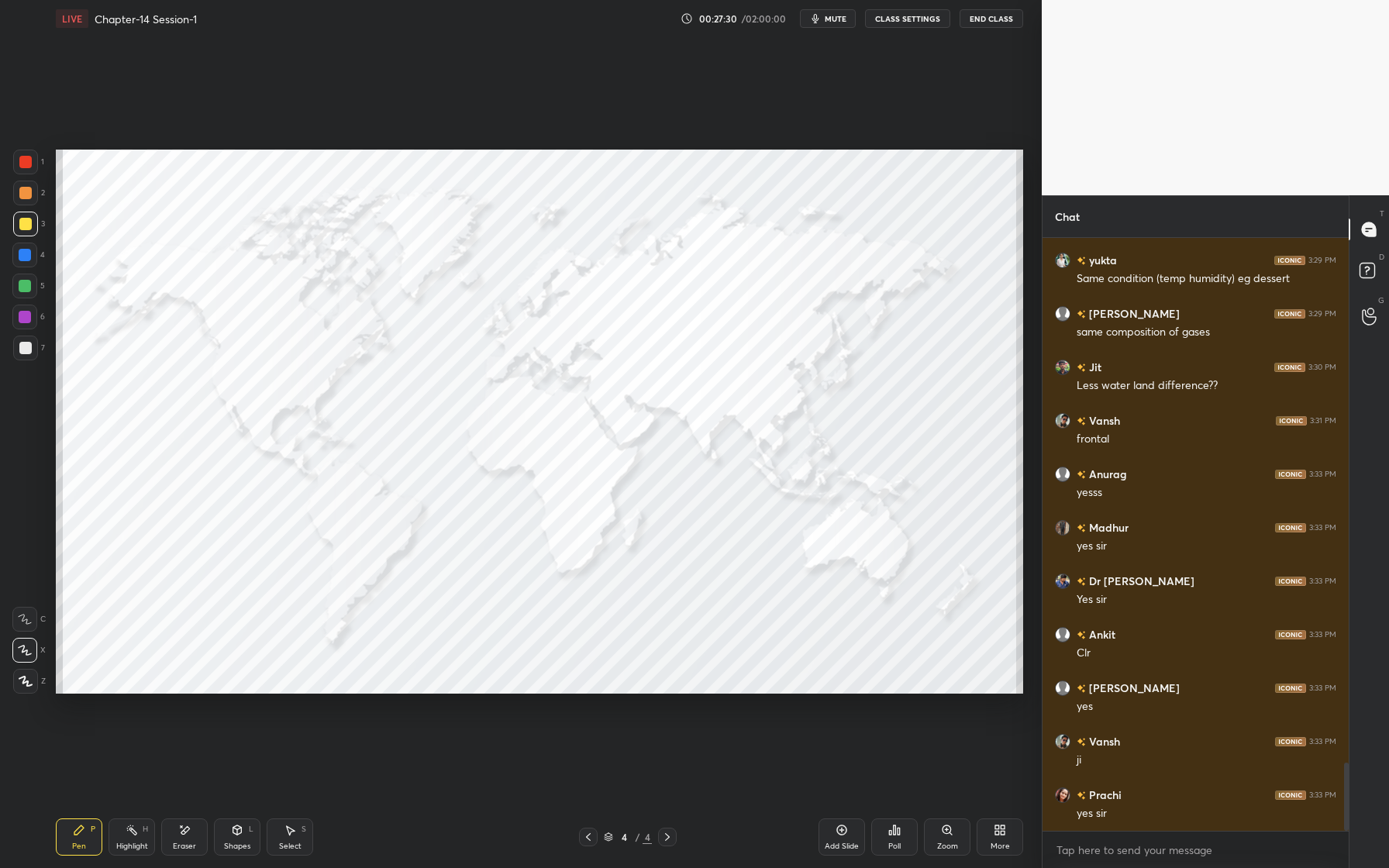
click at [24, 164] on div at bounding box center [26, 162] width 13 height 13
drag, startPoint x: 23, startPoint y: 195, endPoint x: 38, endPoint y: 201, distance: 16.2
click at [23, 195] on div at bounding box center [26, 193] width 13 height 13
drag, startPoint x: 13, startPoint y: 261, endPoint x: 42, endPoint y: 262, distance: 29.0
click at [13, 261] on div at bounding box center [25, 255] width 25 height 25
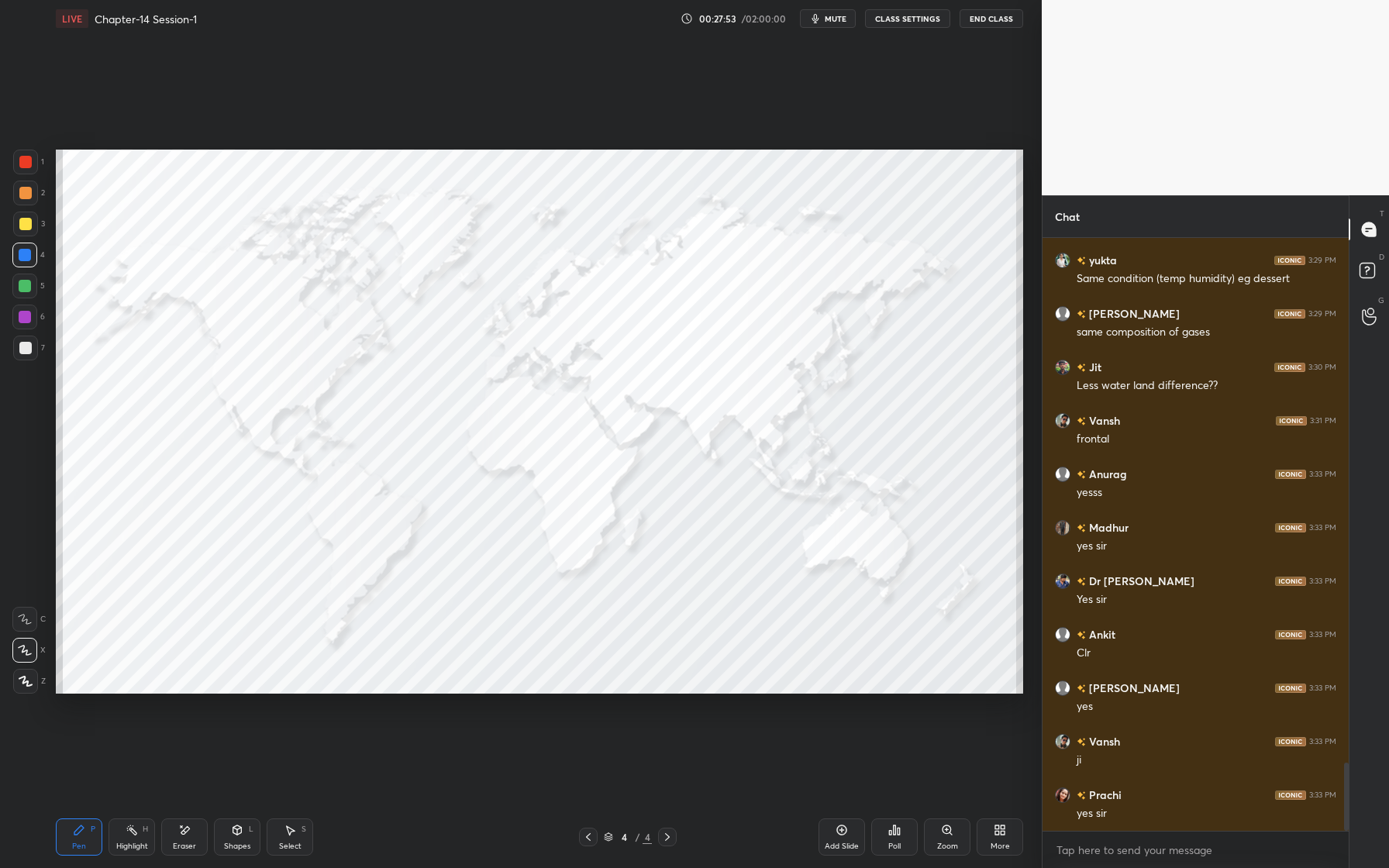
drag, startPoint x: 19, startPoint y: 295, endPoint x: 33, endPoint y: 309, distance: 19.8
click at [19, 296] on div at bounding box center [25, 286] width 25 height 25
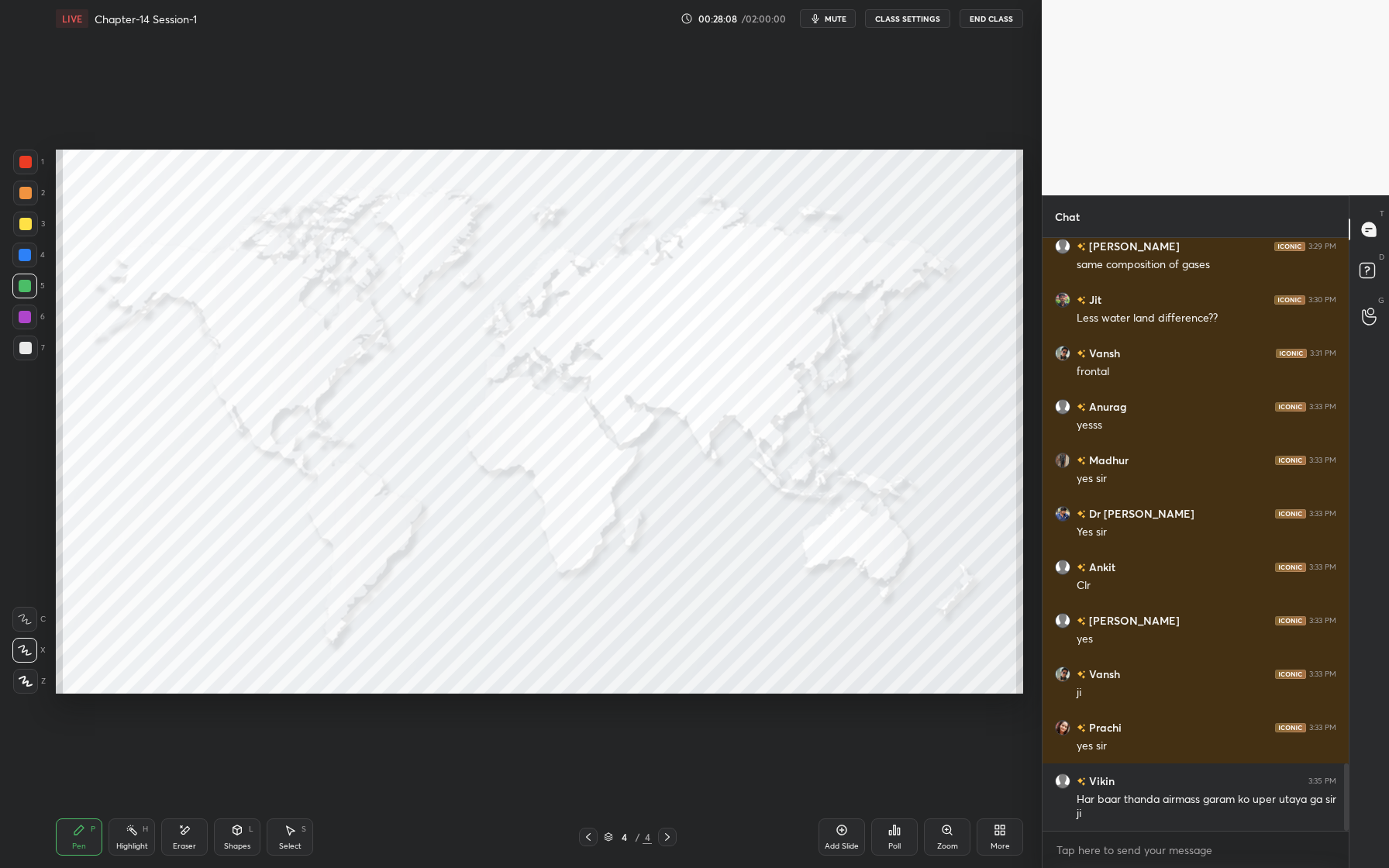
drag, startPoint x: 20, startPoint y: 255, endPoint x: 31, endPoint y: 258, distance: 11.4
click at [24, 255] on div at bounding box center [25, 255] width 13 height 13
drag, startPoint x: 192, startPoint y: 840, endPoint x: 205, endPoint y: 801, distance: 41.1
click at [192, 840] on div "Eraser" at bounding box center [184, 837] width 46 height 38
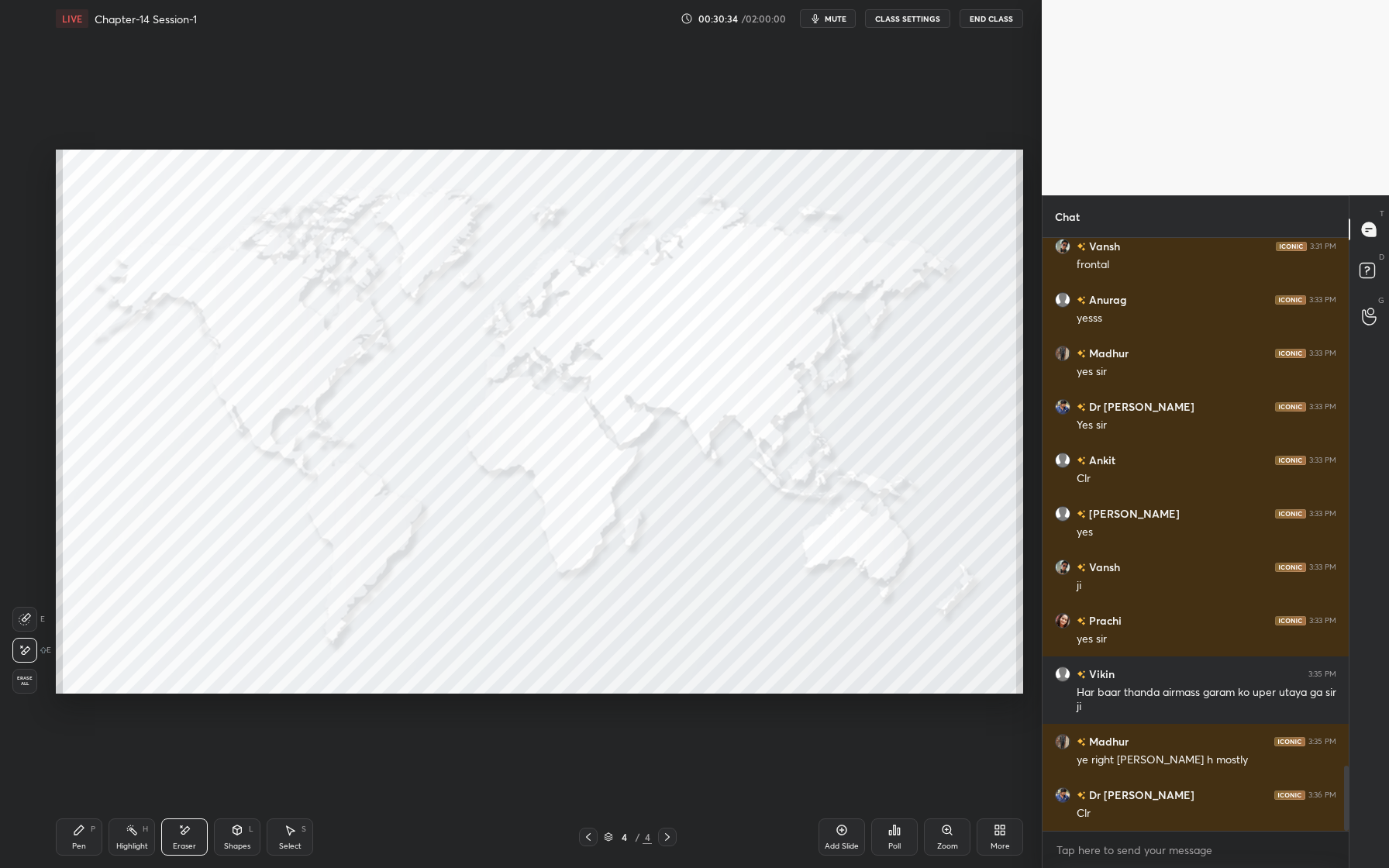
scroll to position [4799, 0]
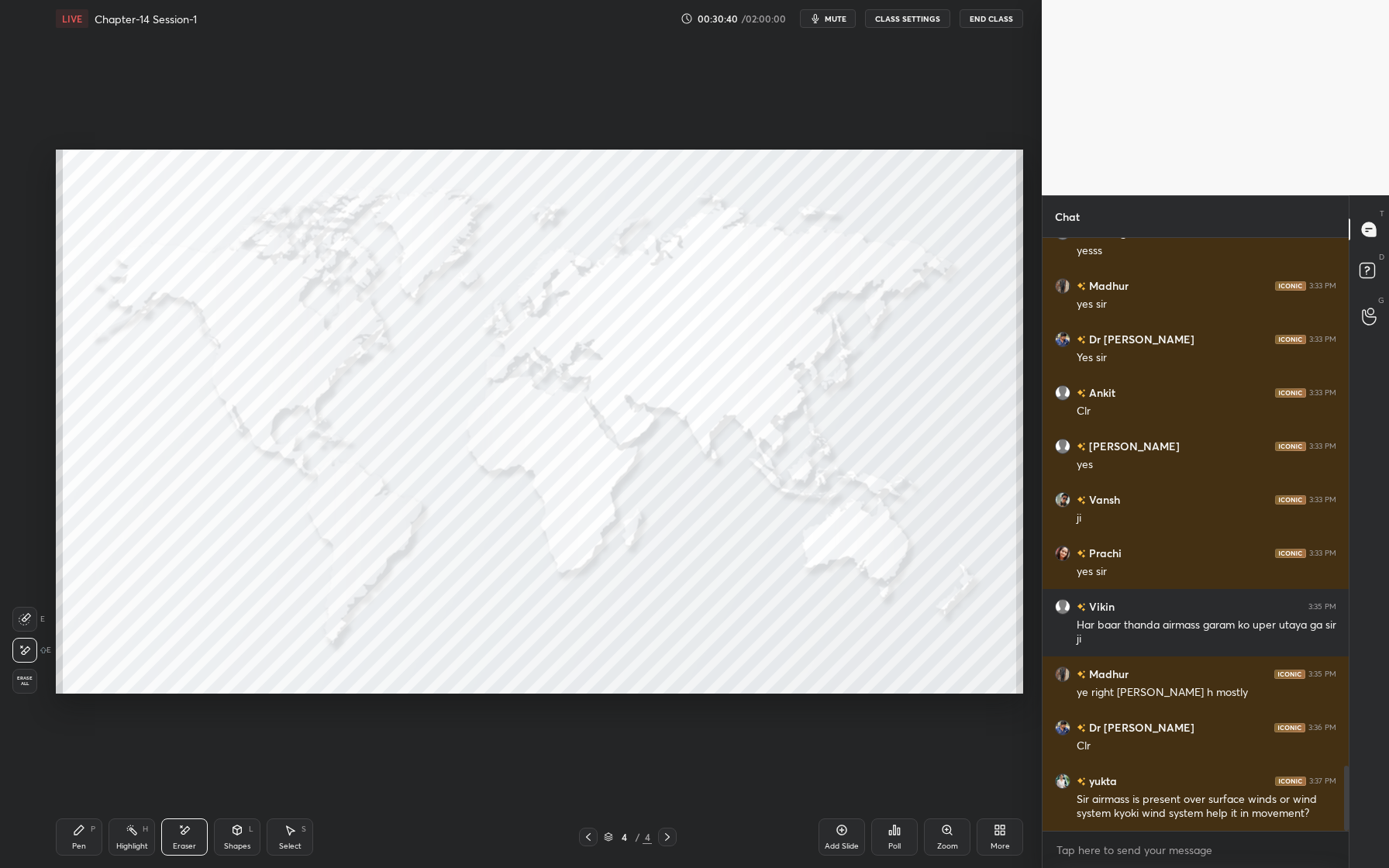
click at [98, 840] on div "Pen P" at bounding box center [78, 837] width 46 height 38
drag, startPoint x: 30, startPoint y: 315, endPoint x: 33, endPoint y: 337, distance: 22.2
click at [30, 315] on div at bounding box center [25, 317] width 13 height 13
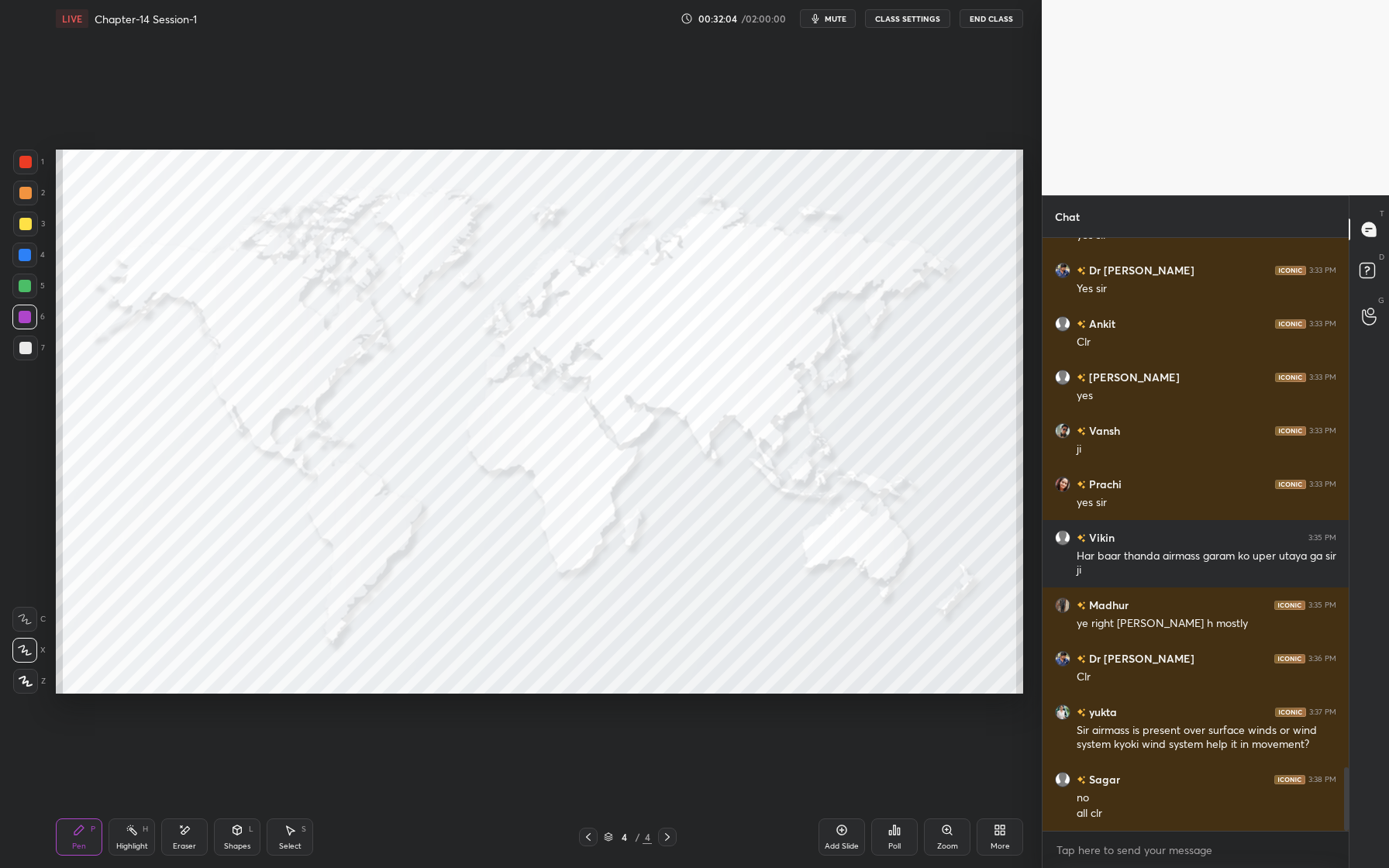
scroll to position [4922, 0]
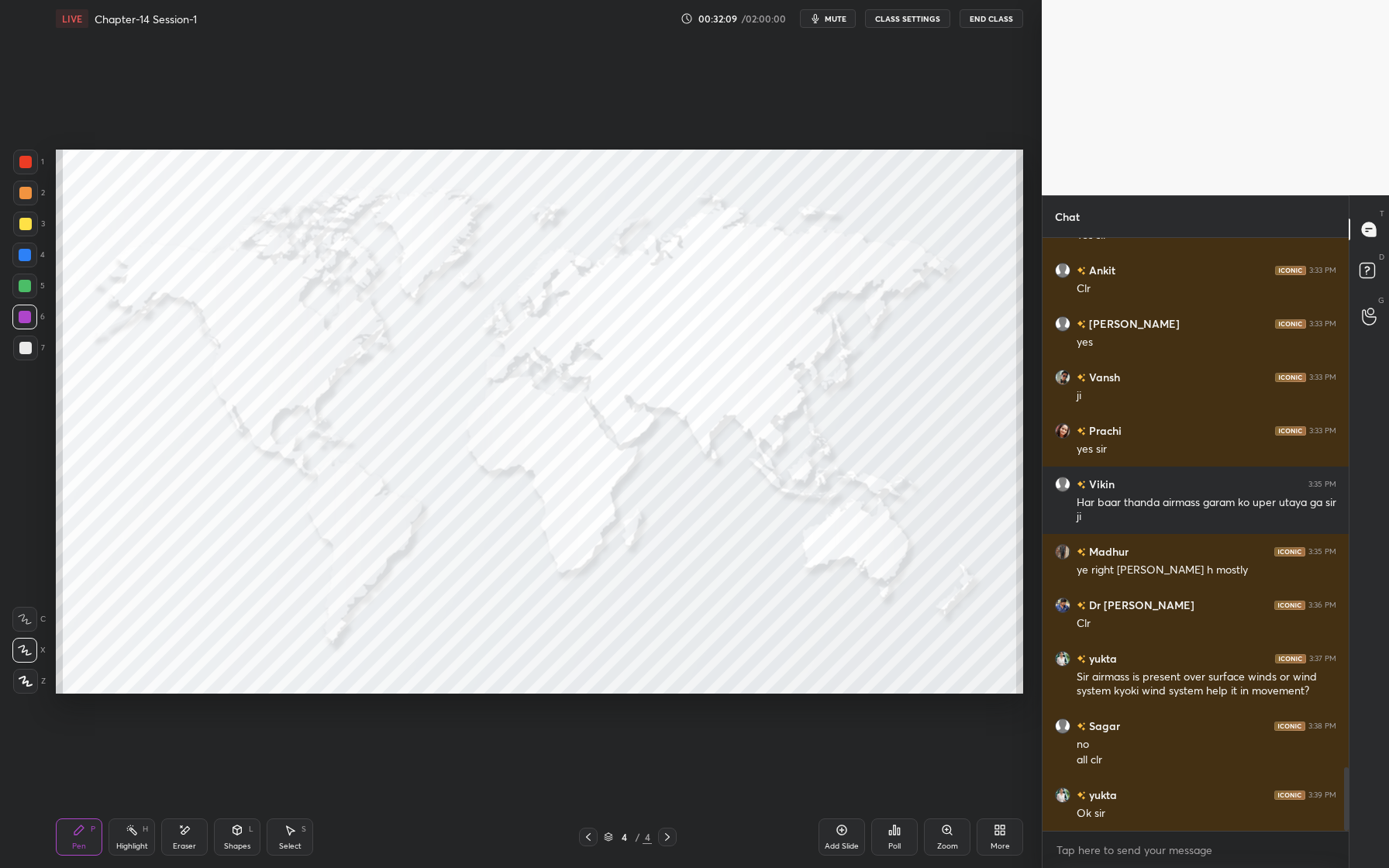
click at [187, 842] on div "Eraser" at bounding box center [185, 846] width 23 height 8
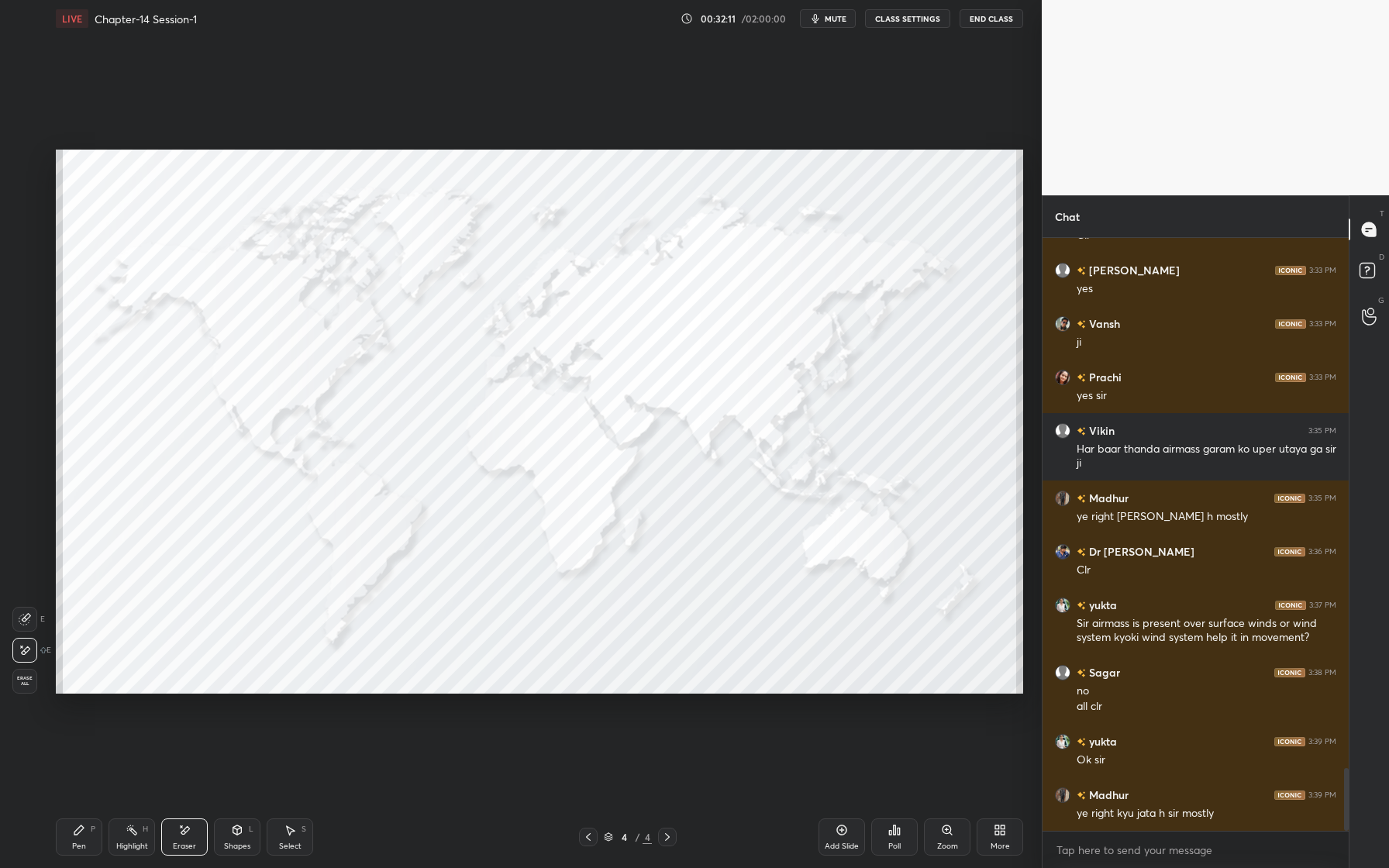
click at [20, 683] on span "Erase all" at bounding box center [25, 681] width 23 height 11
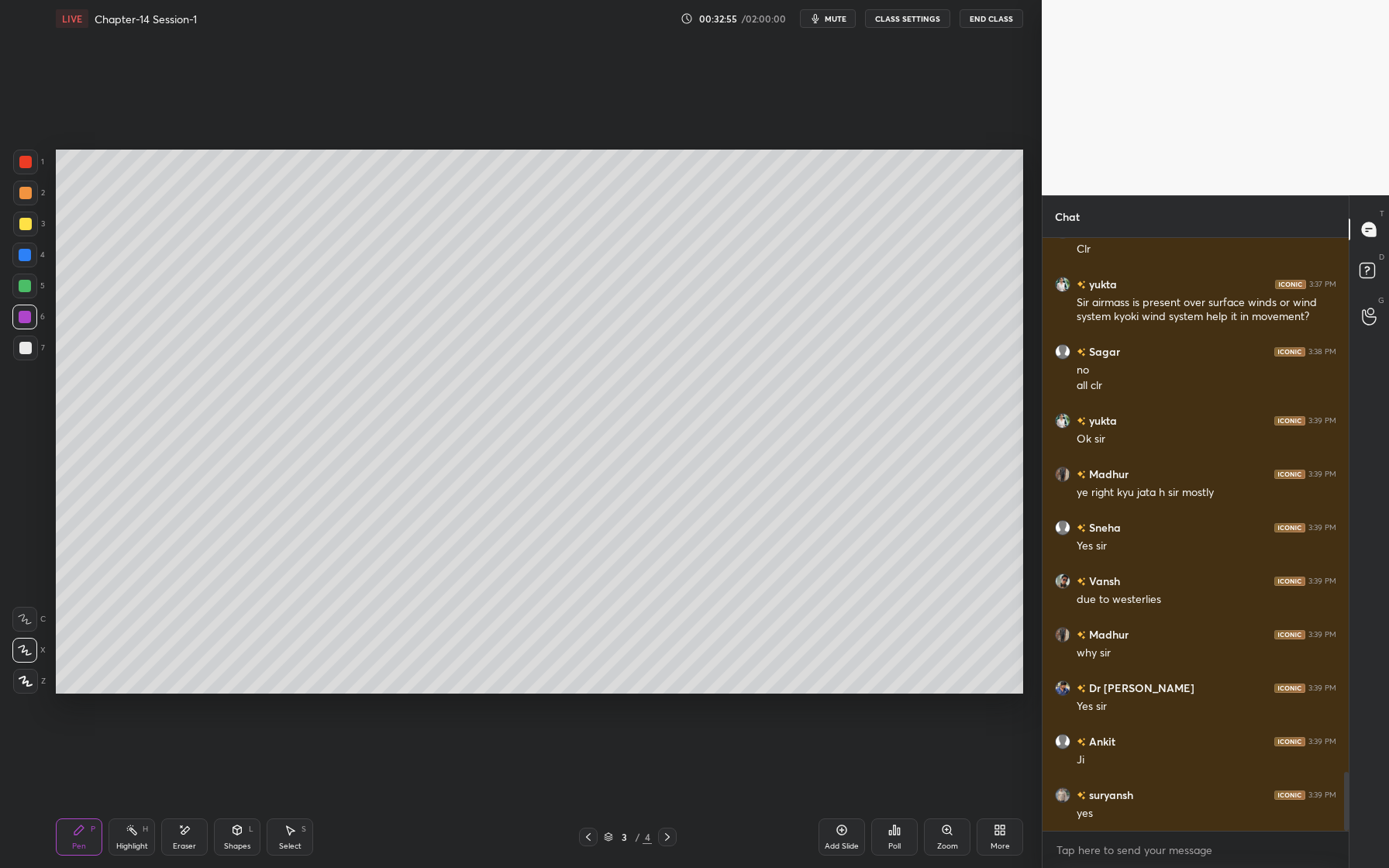
scroll to position [5349, 0]
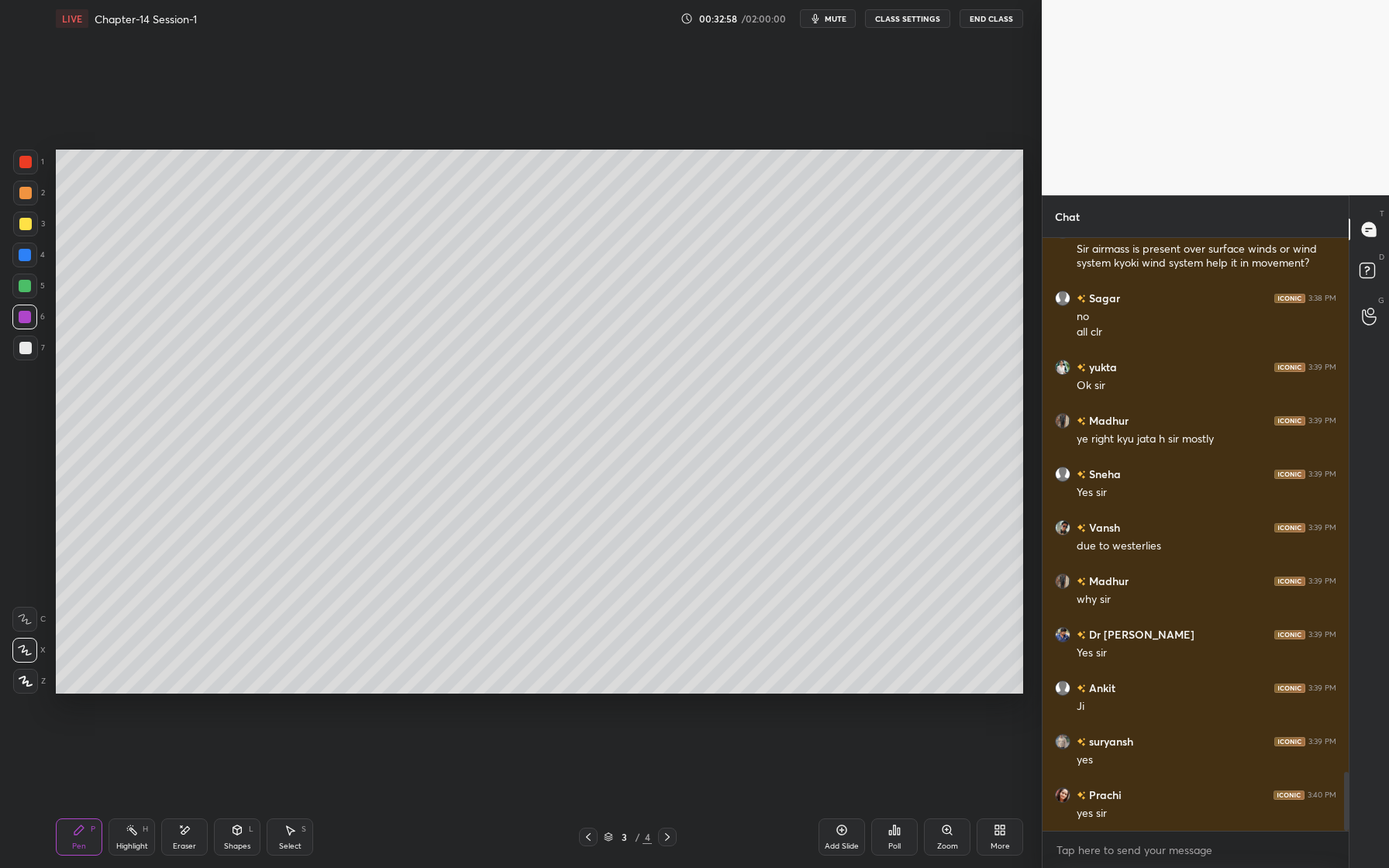
drag, startPoint x: 34, startPoint y: 287, endPoint x: 27, endPoint y: 304, distance: 18.4
click at [34, 287] on div at bounding box center [25, 286] width 25 height 25
click at [200, 836] on div "Eraser" at bounding box center [184, 837] width 46 height 38
click at [85, 842] on div "Pen" at bounding box center [79, 846] width 14 height 8
click at [27, 323] on div at bounding box center [25, 317] width 25 height 25
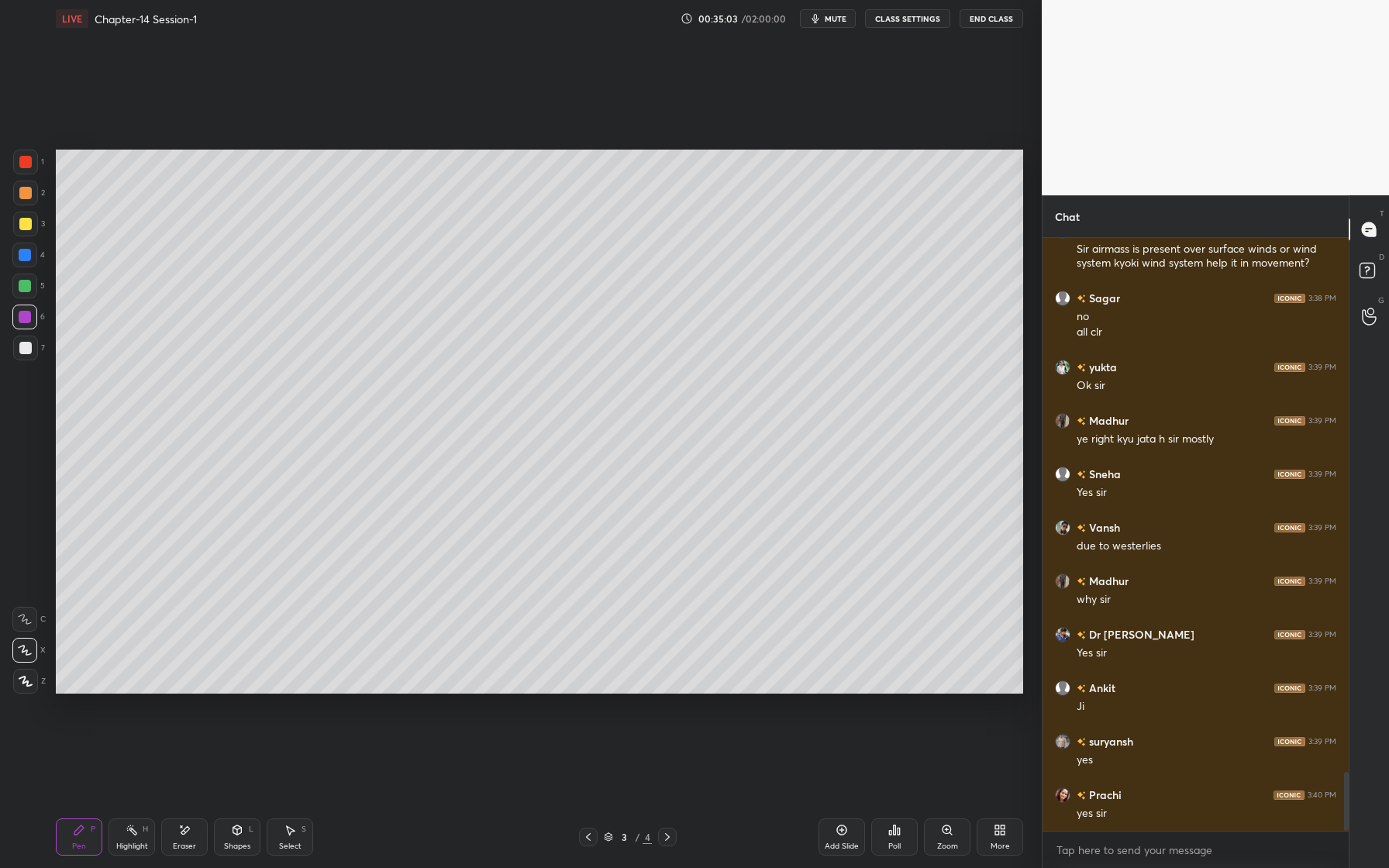
click at [22, 350] on div at bounding box center [26, 348] width 13 height 13
drag, startPoint x: 188, startPoint y: 831, endPoint x: 229, endPoint y: 790, distance: 58.0
click at [188, 832] on icon at bounding box center [185, 830] width 13 height 13
click at [74, 831] on icon at bounding box center [79, 830] width 9 height 9
click at [187, 840] on div "Eraser" at bounding box center [184, 837] width 46 height 38
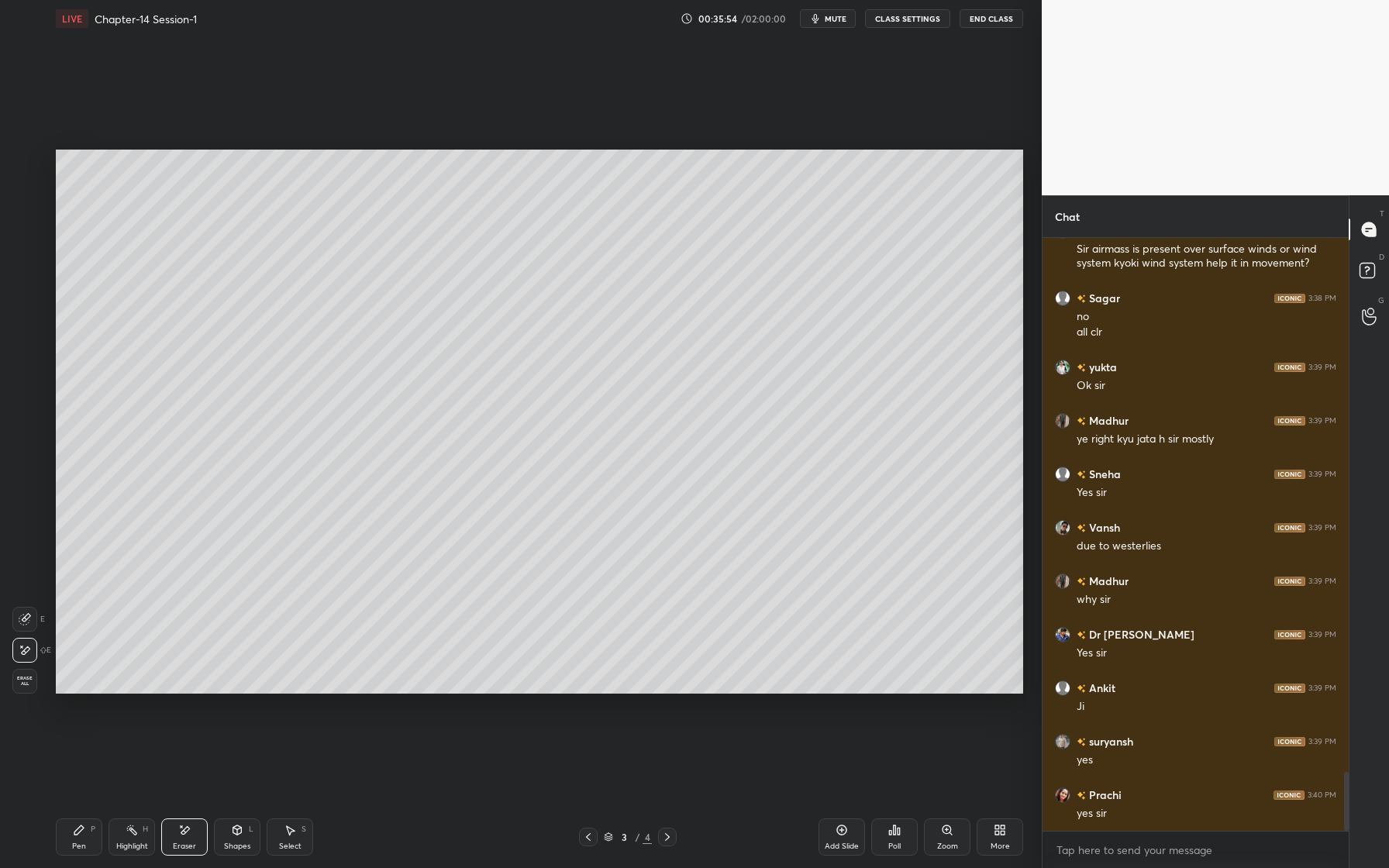
click at [106, 836] on div "Pen P Highlight H Eraser Shapes L Select S" at bounding box center [246, 837] width 381 height 38
click at [85, 836] on div "Pen P" at bounding box center [78, 837] width 46 height 38
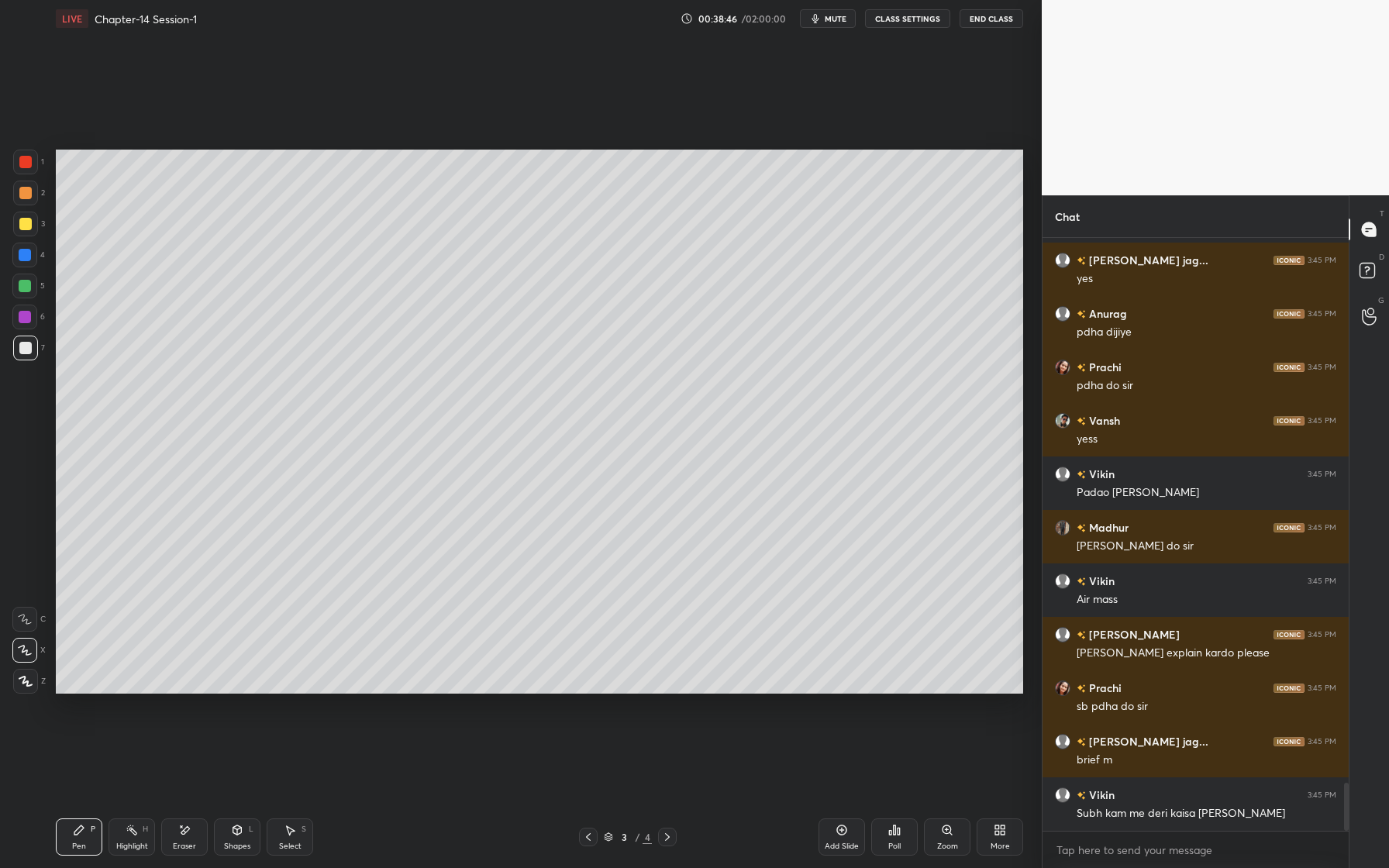
scroll to position [6822, 0]
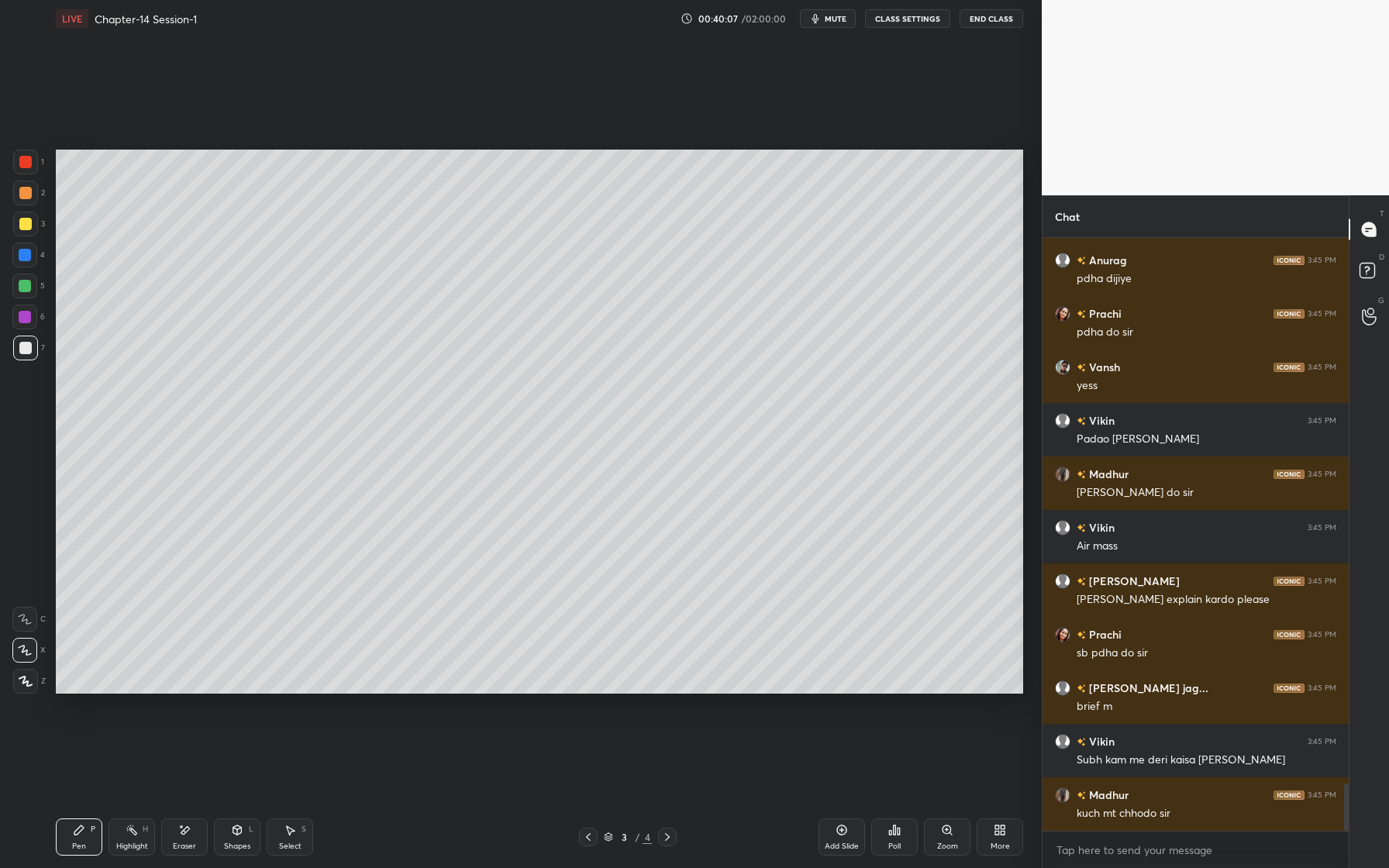
click at [87, 828] on div "Pen P" at bounding box center [78, 837] width 46 height 38
click at [38, 286] on div "5" at bounding box center [29, 286] width 33 height 25
click at [27, 287] on div at bounding box center [25, 286] width 13 height 13
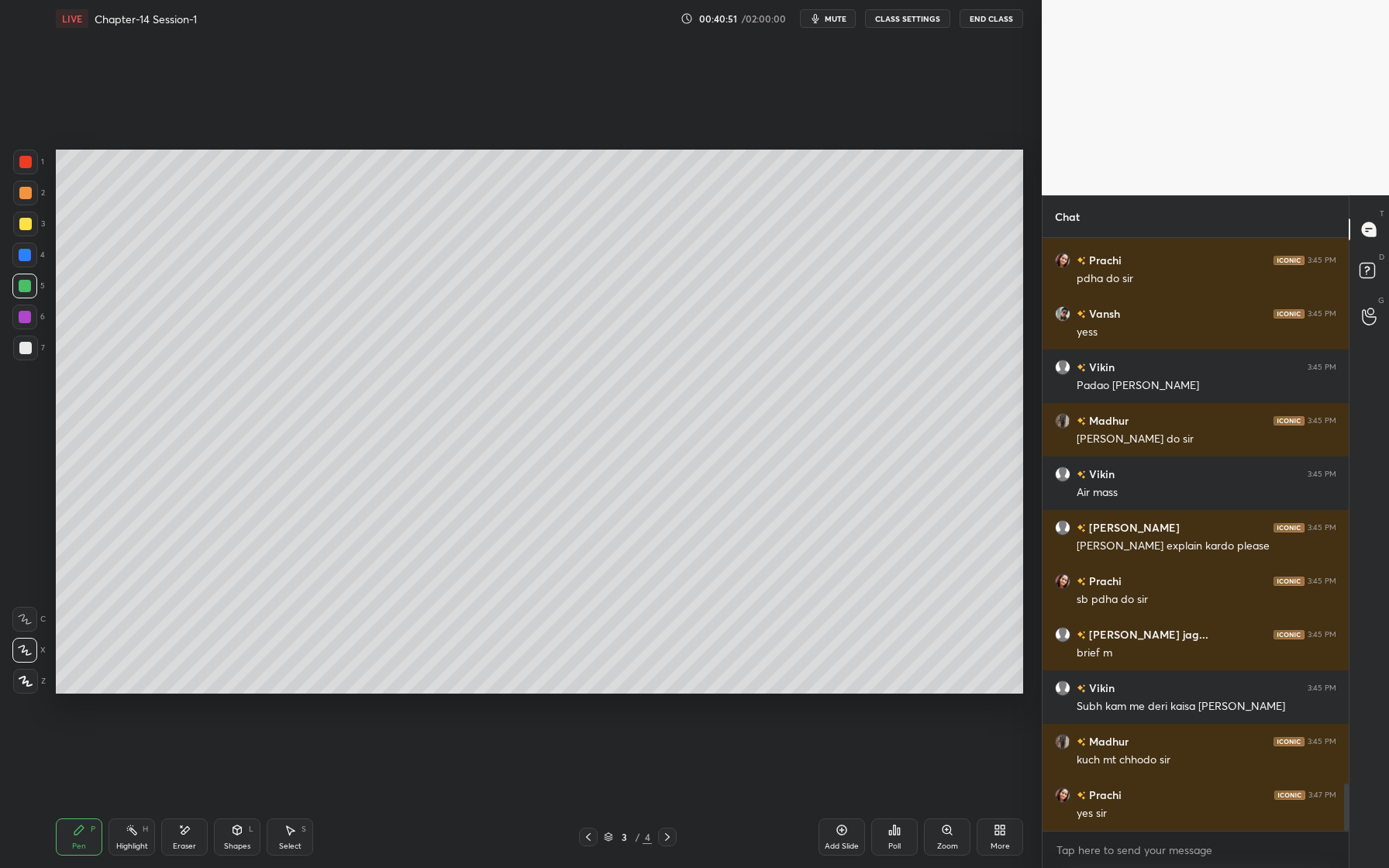
click at [35, 283] on div at bounding box center [25, 286] width 25 height 25
click at [20, 320] on div at bounding box center [25, 317] width 13 height 13
drag, startPoint x: 30, startPoint y: 338, endPoint x: 21, endPoint y: 337, distance: 9.1
click at [30, 338] on div at bounding box center [26, 348] width 25 height 25
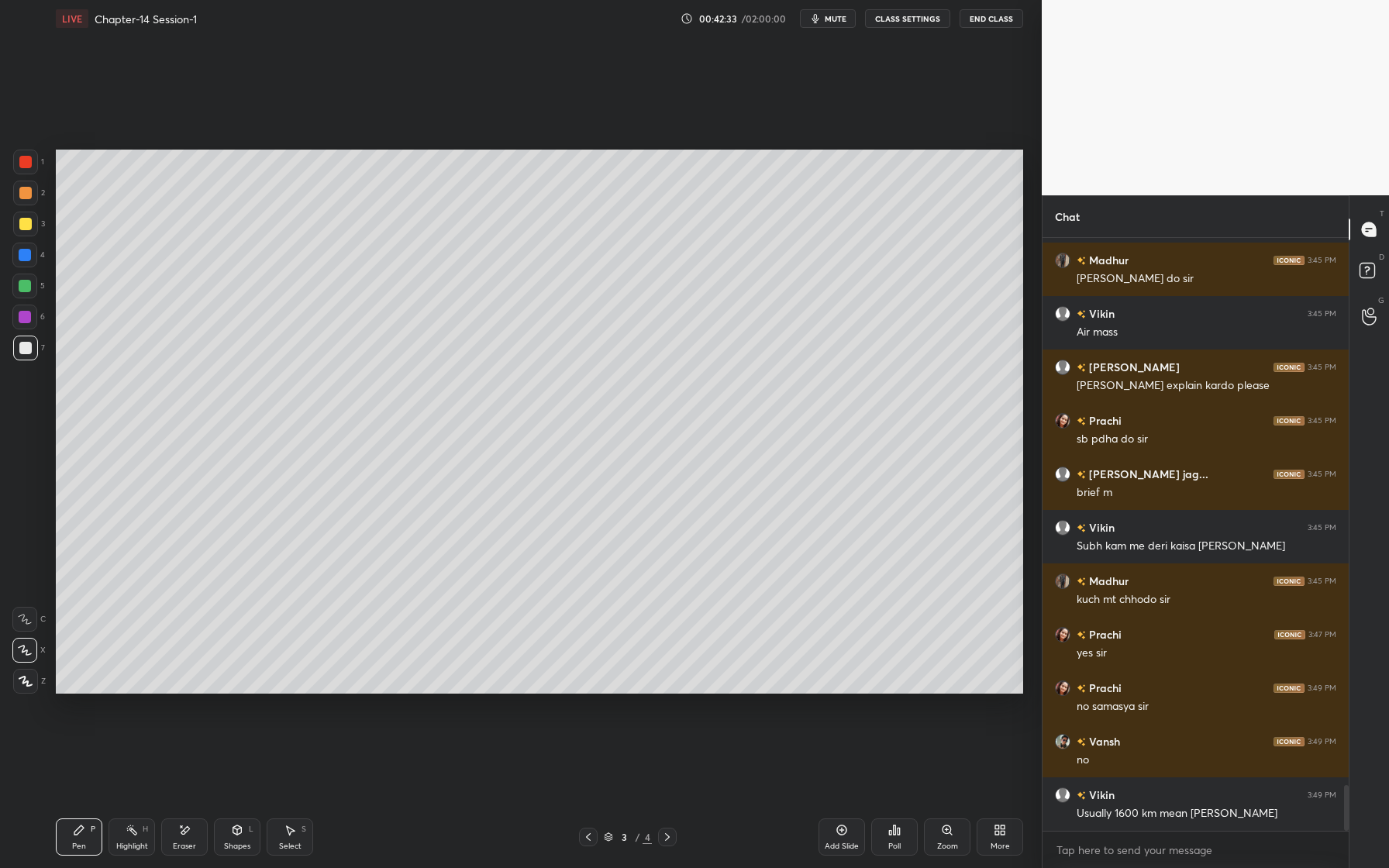
scroll to position [7089, 0]
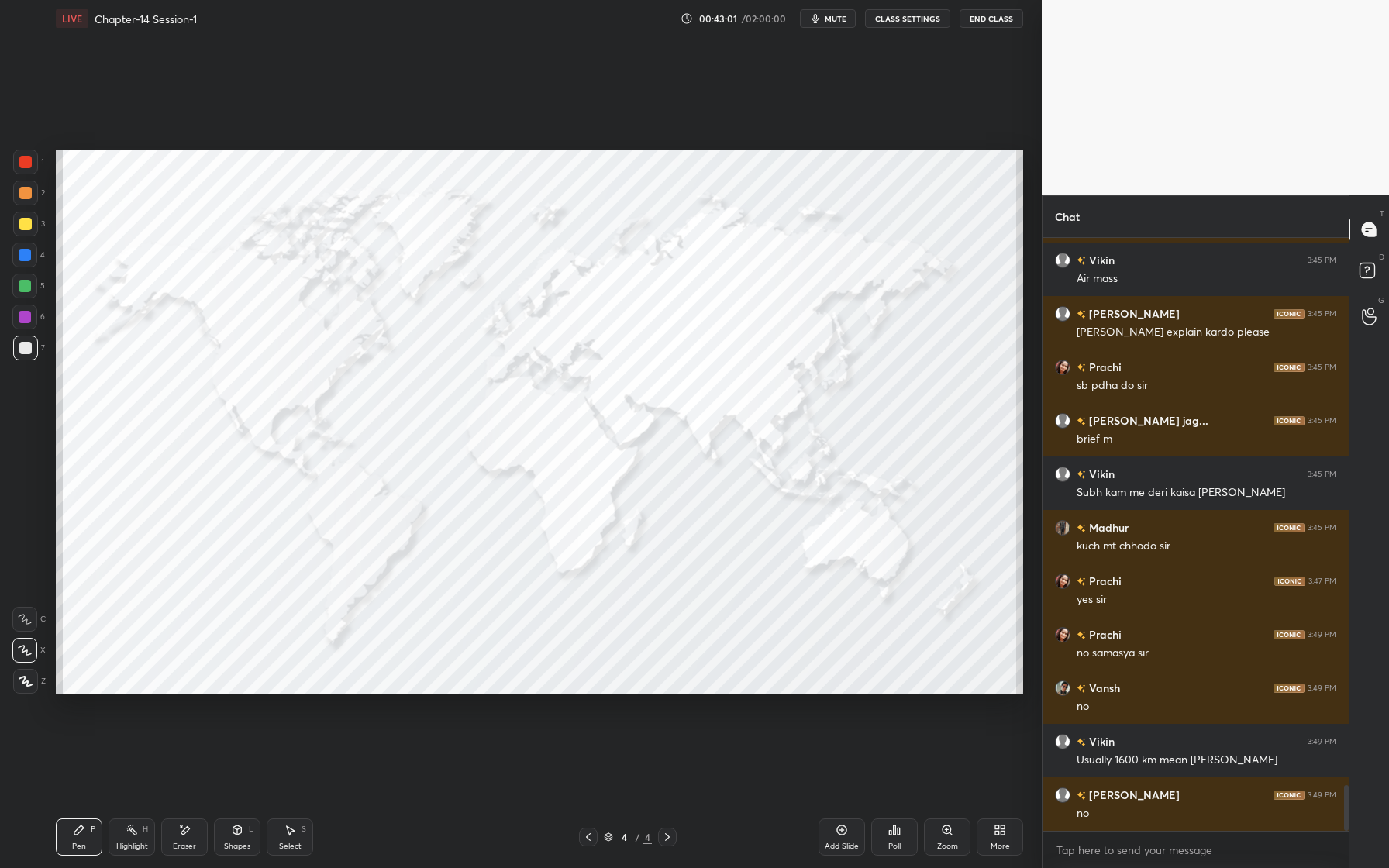
click at [18, 228] on div at bounding box center [26, 224] width 25 height 25
click at [30, 257] on div at bounding box center [25, 255] width 13 height 13
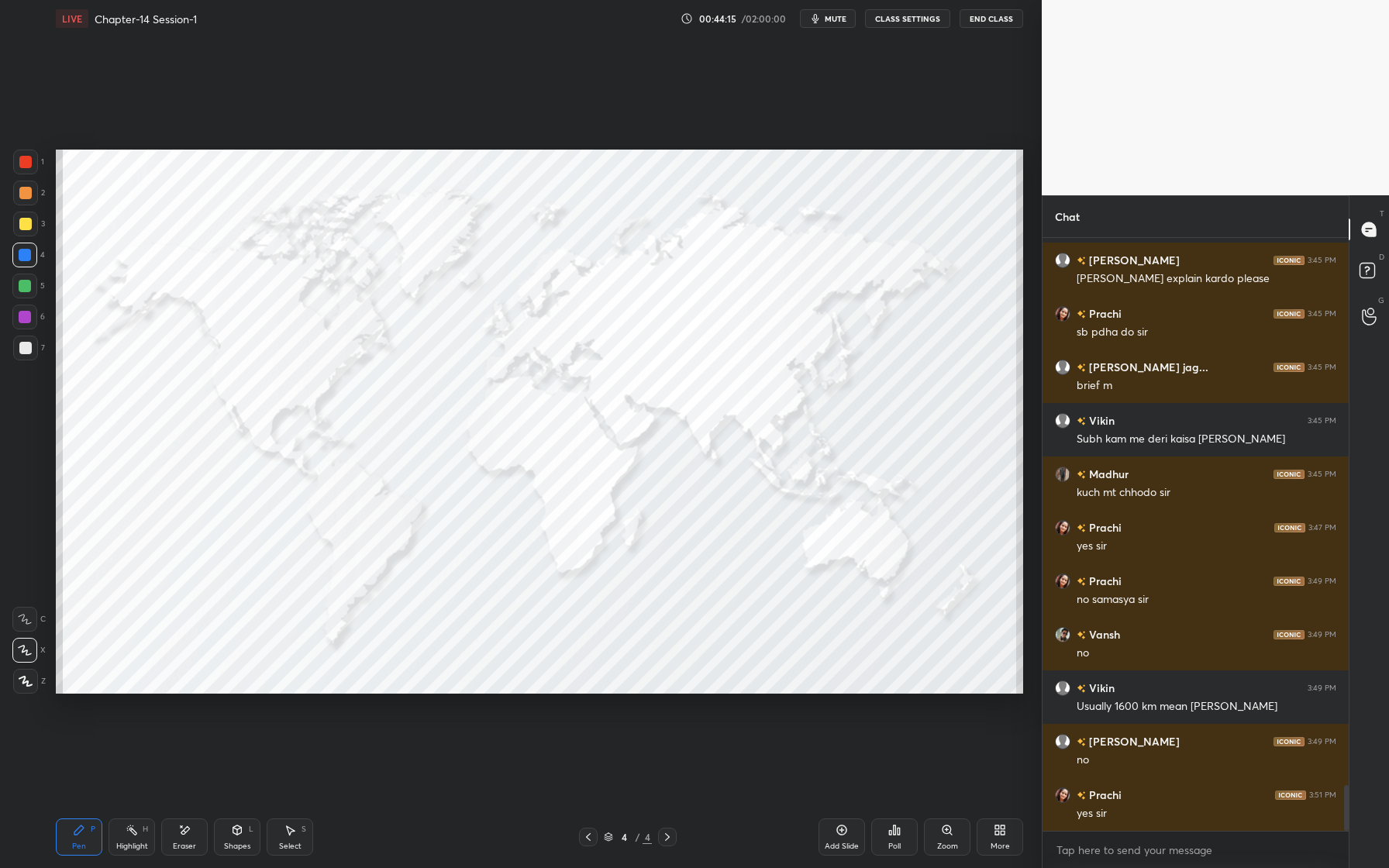
scroll to position [7196, 0]
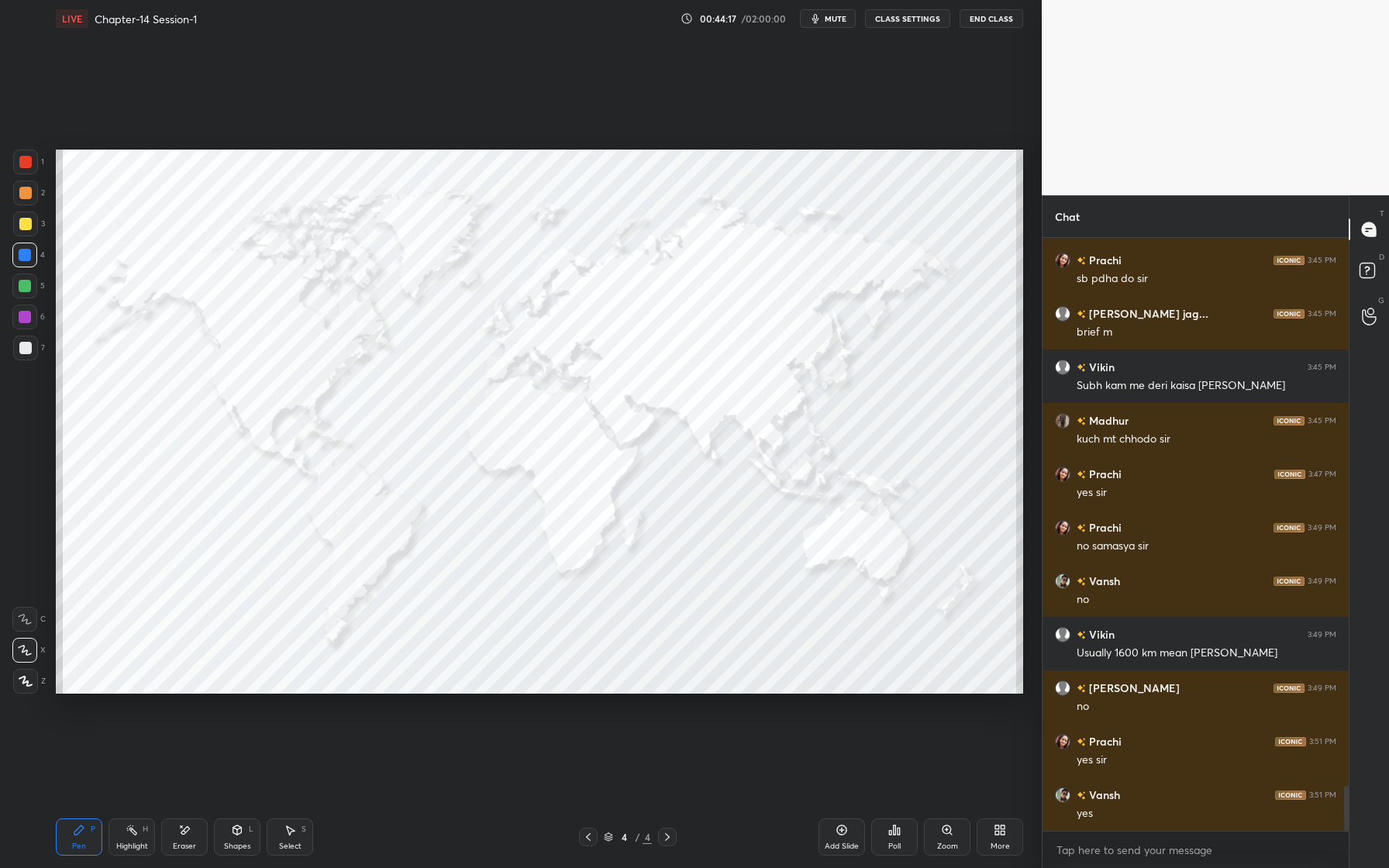
click at [24, 199] on div at bounding box center [26, 193] width 25 height 25
drag, startPoint x: 20, startPoint y: 156, endPoint x: 17, endPoint y: 171, distance: 15.3
click at [25, 157] on div at bounding box center [26, 162] width 13 height 13
click at [26, 259] on div at bounding box center [25, 255] width 13 height 13
click at [28, 176] on div "1" at bounding box center [29, 165] width 31 height 31
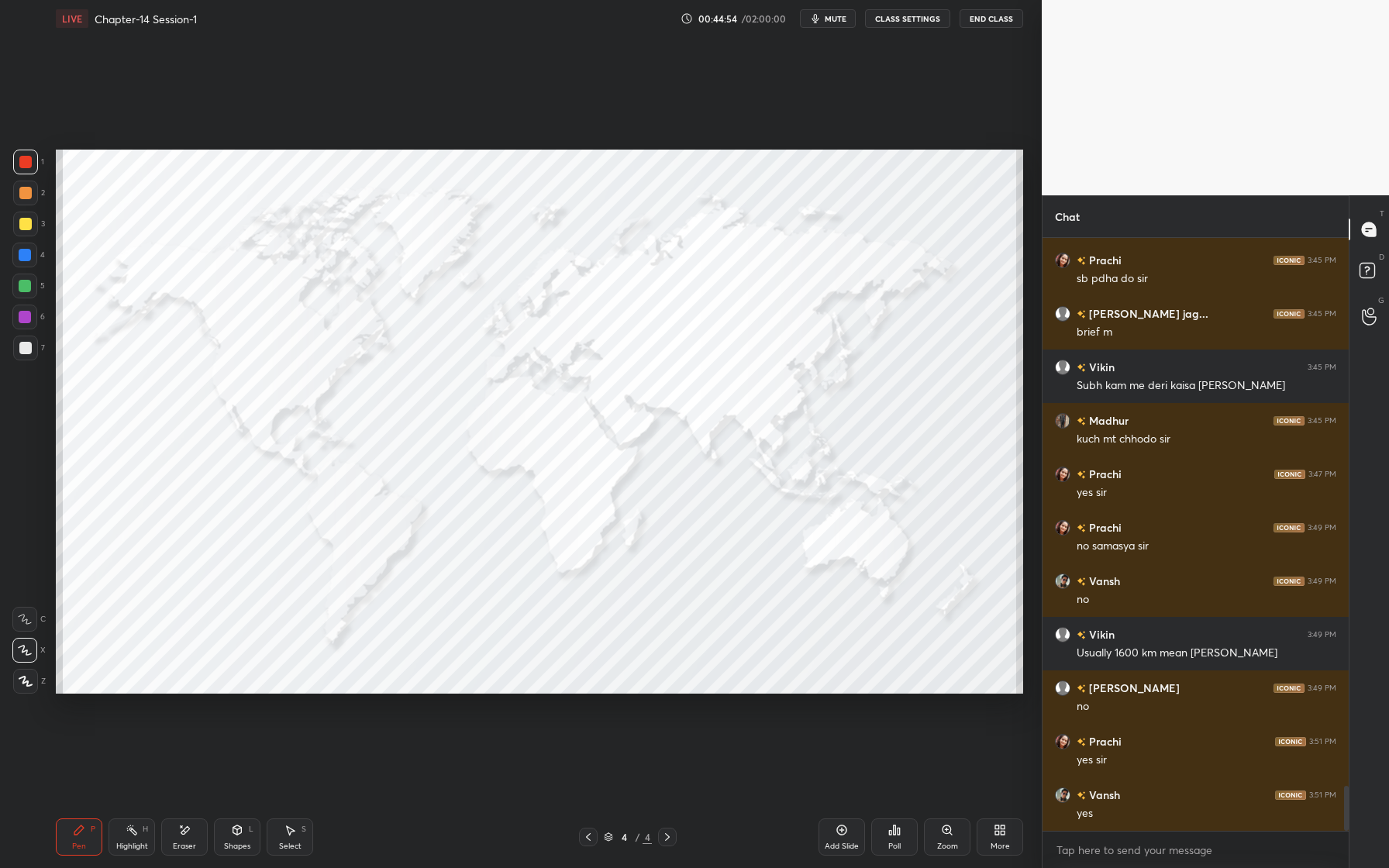
drag, startPoint x: 29, startPoint y: 275, endPoint x: 40, endPoint y: 284, distance: 14.2
click at [29, 276] on div at bounding box center [25, 286] width 25 height 25
drag, startPoint x: 28, startPoint y: 263, endPoint x: 37, endPoint y: 272, distance: 12.7
click at [25, 265] on div at bounding box center [25, 255] width 25 height 25
click at [191, 842] on div "Eraser" at bounding box center [185, 846] width 23 height 8
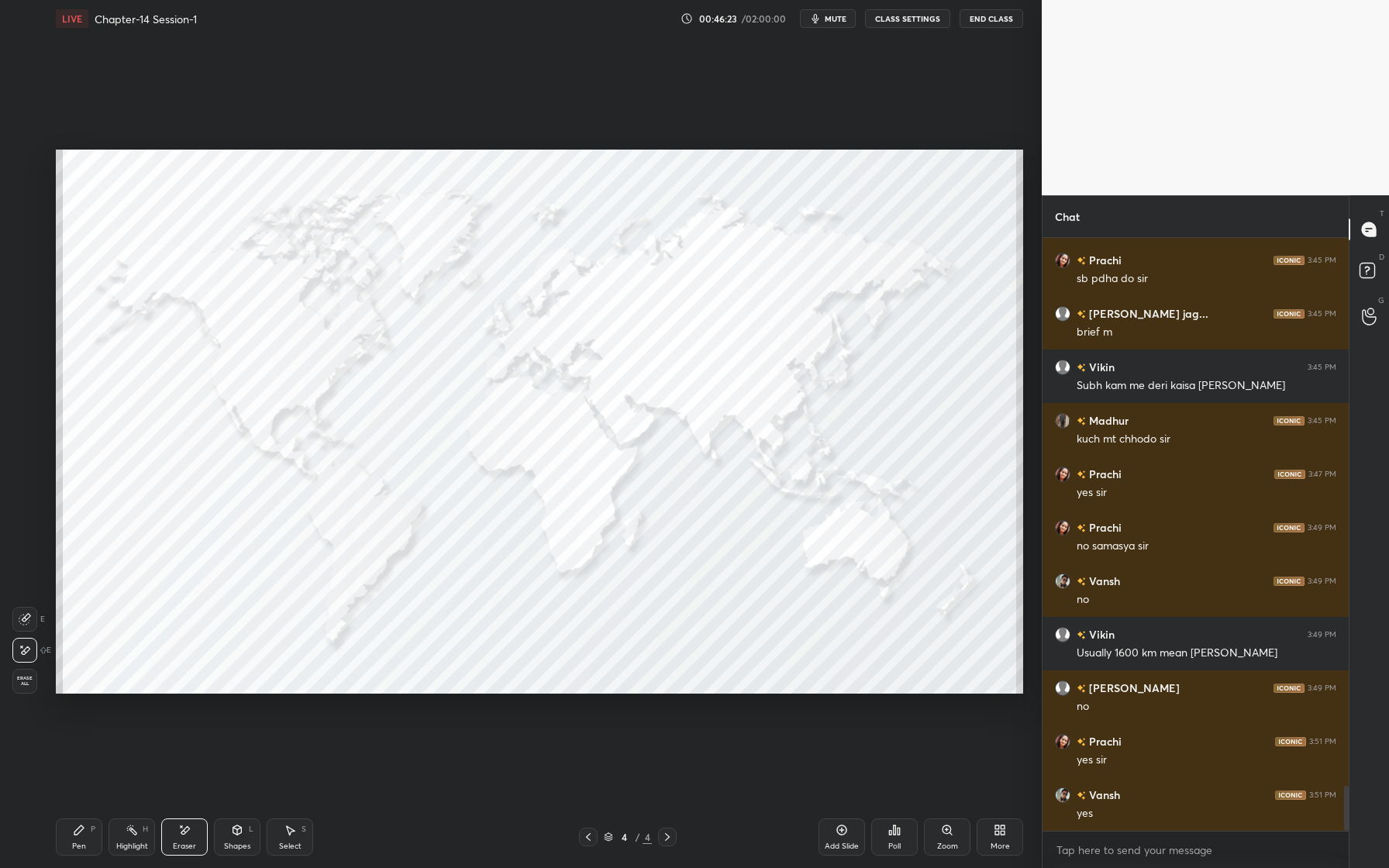
scroll to position [7233, 0]
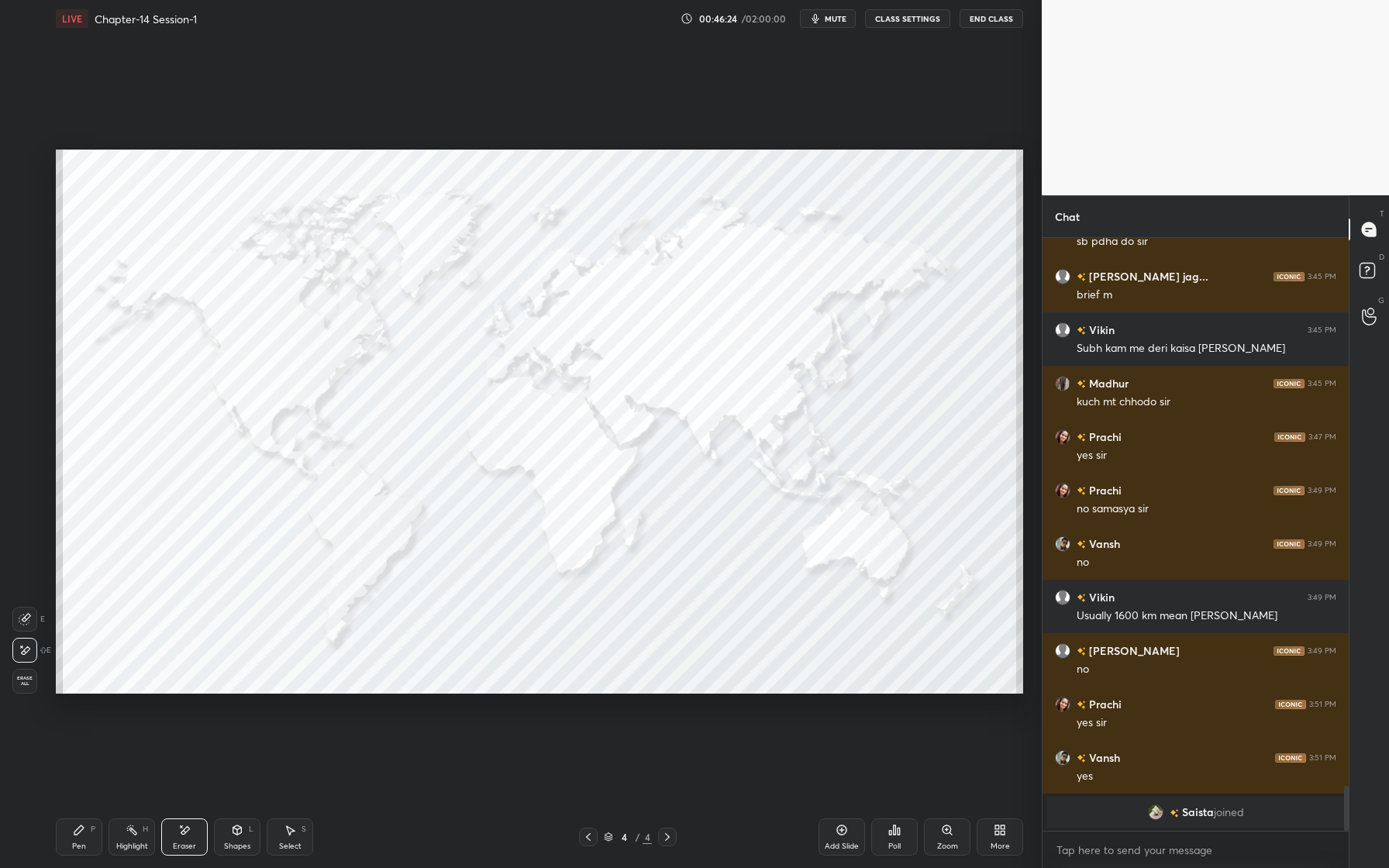
click at [18, 677] on span "Erase all" at bounding box center [25, 681] width 23 height 11
drag, startPoint x: 26, startPoint y: 168, endPoint x: 45, endPoint y: 196, distance: 33.8
click at [33, 177] on div "1" at bounding box center [29, 165] width 31 height 31
click at [29, 264] on div at bounding box center [25, 255] width 25 height 25
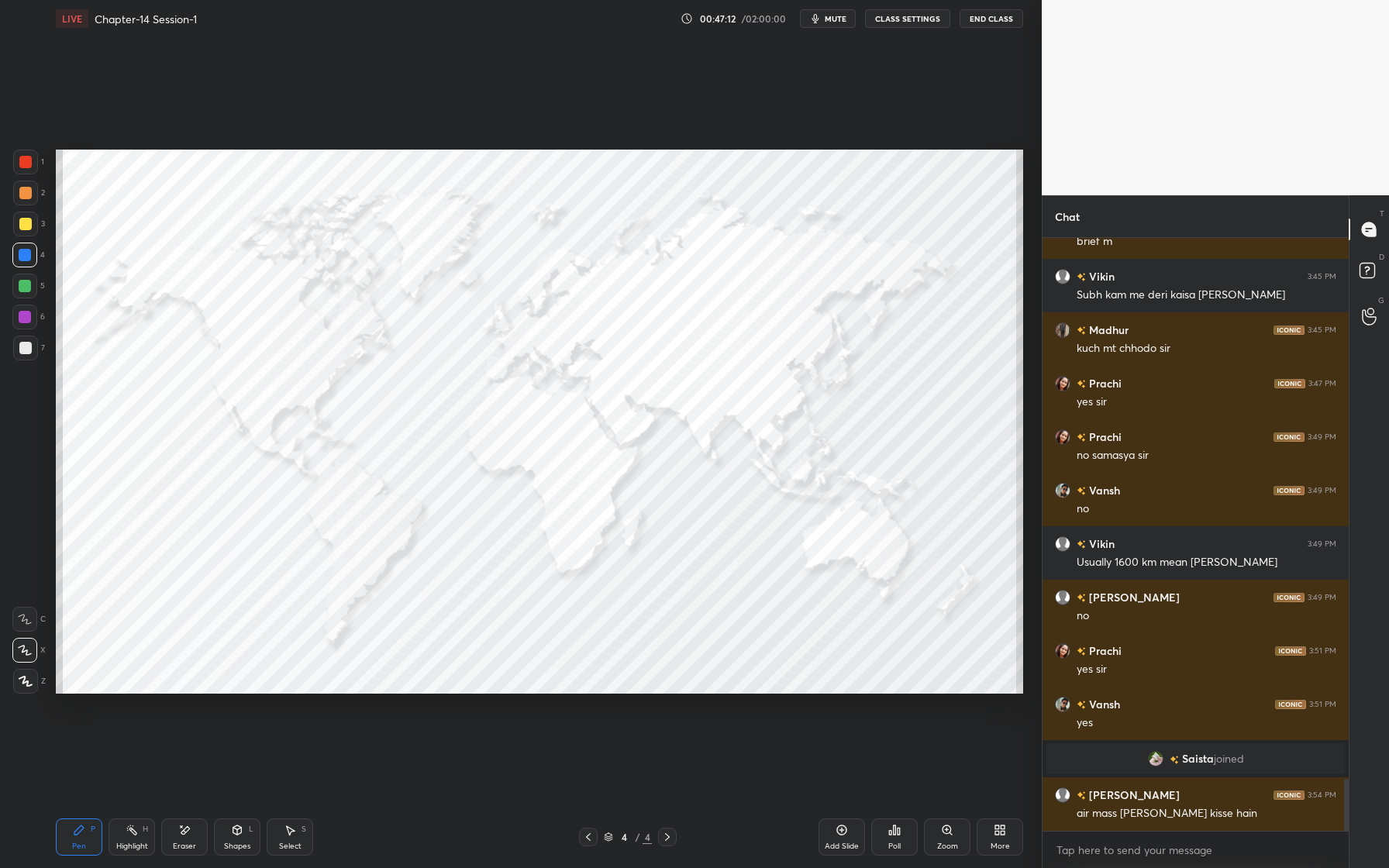
scroll to position [6229, 0]
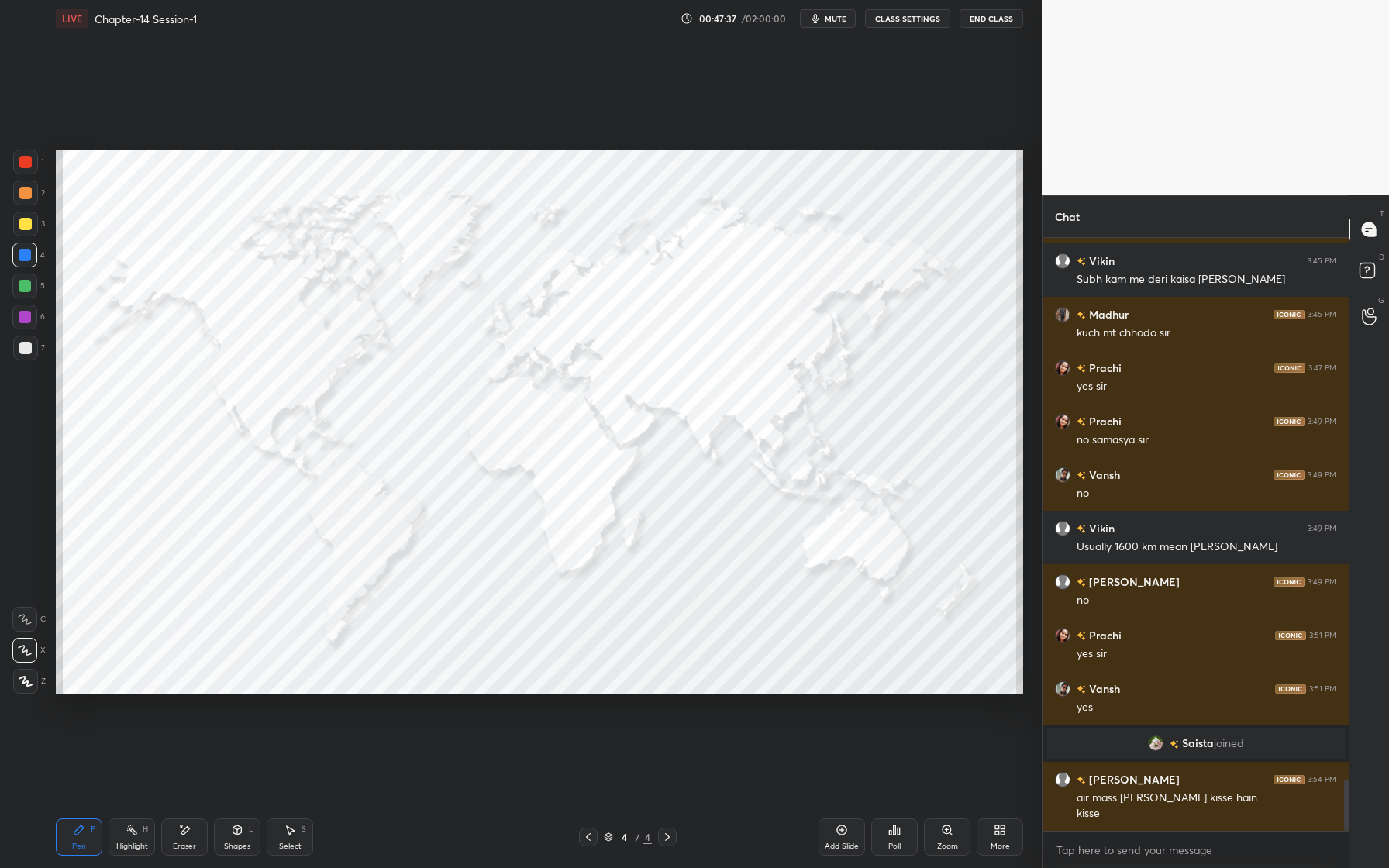
click at [182, 839] on div "Eraser" at bounding box center [184, 837] width 46 height 38
click at [27, 686] on div "Erase all" at bounding box center [25, 681] width 25 height 25
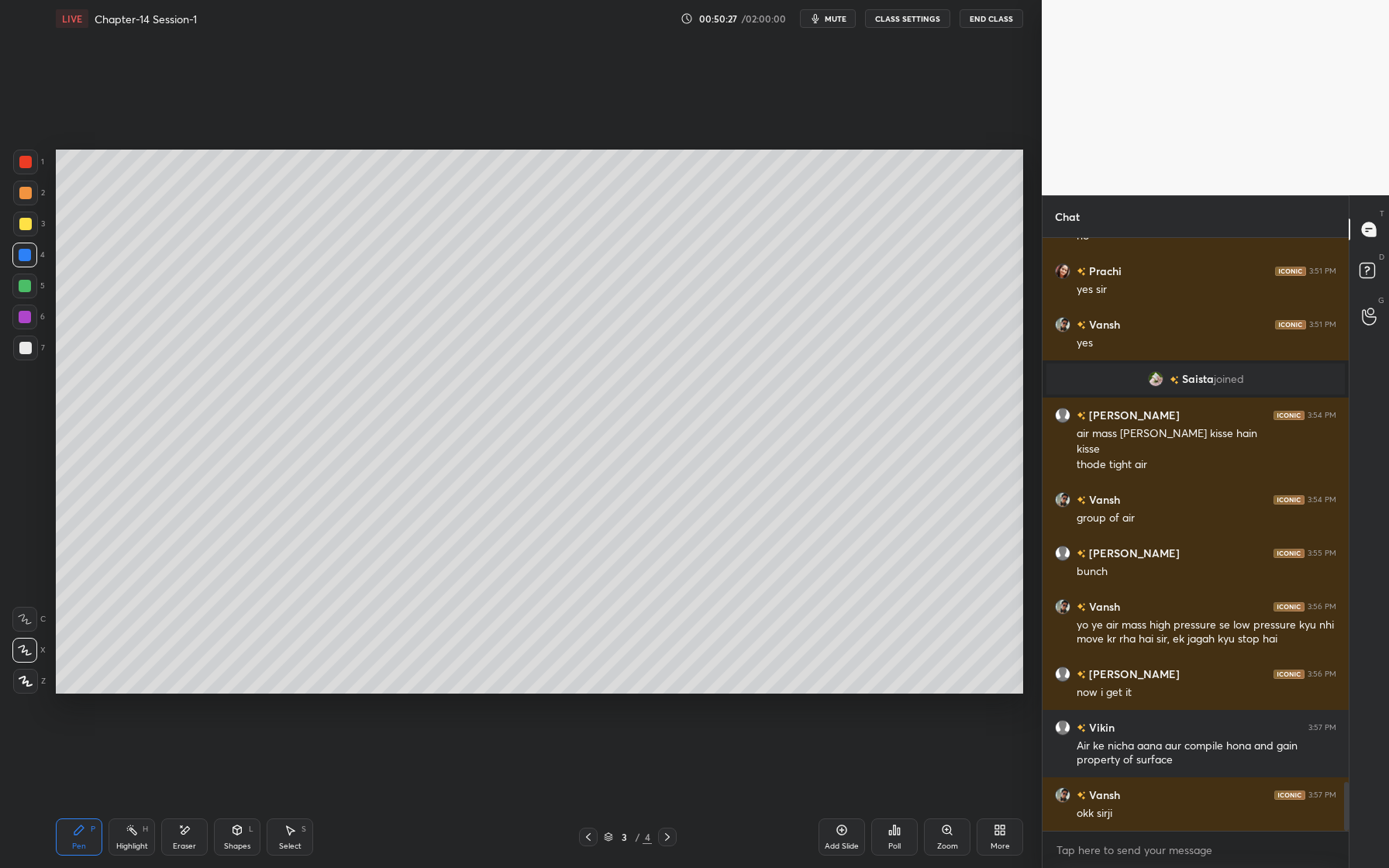
scroll to position [6661, 0]
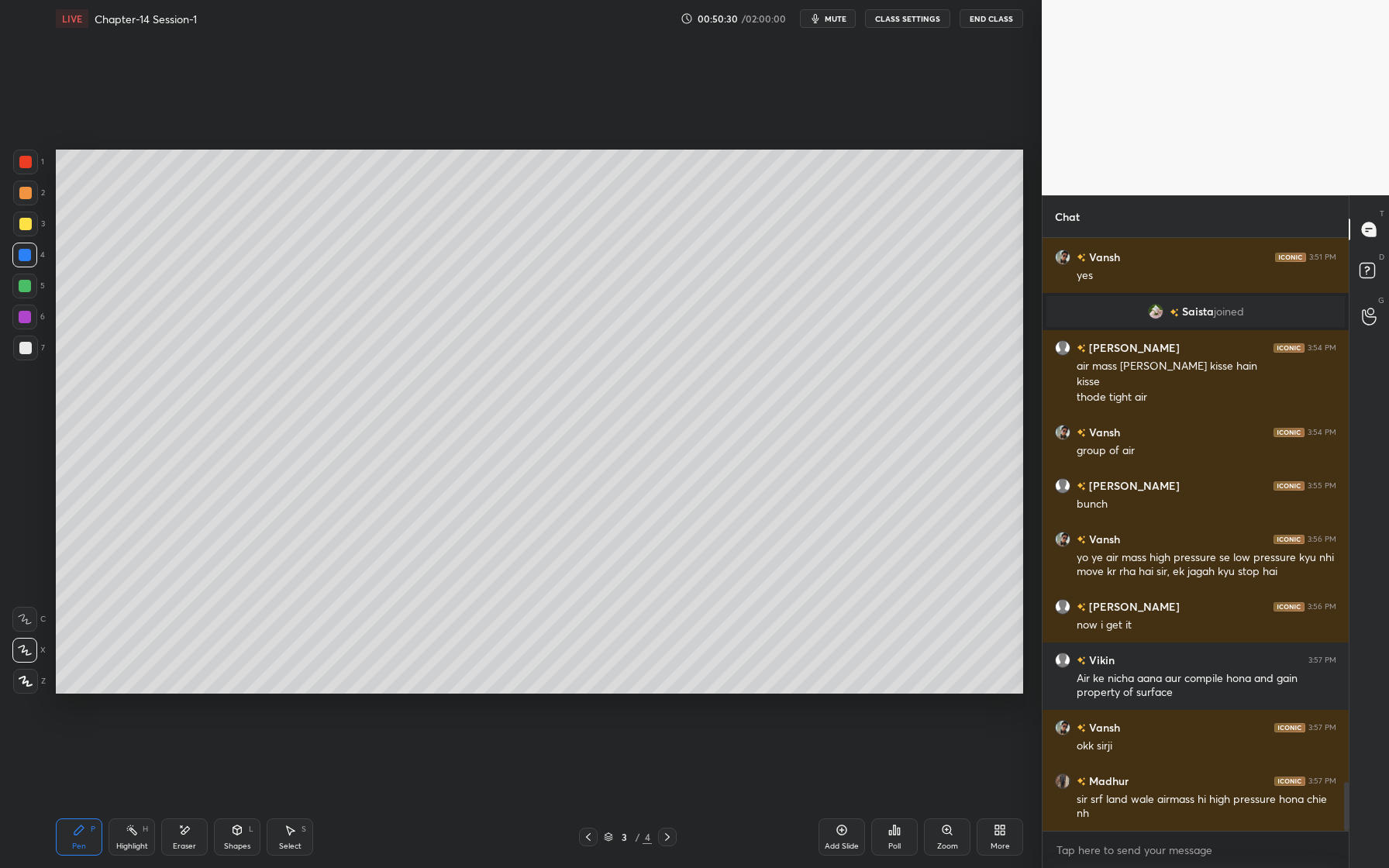
drag, startPoint x: 29, startPoint y: 351, endPoint x: 43, endPoint y: 344, distance: 15.7
click at [27, 351] on div at bounding box center [26, 348] width 13 height 13
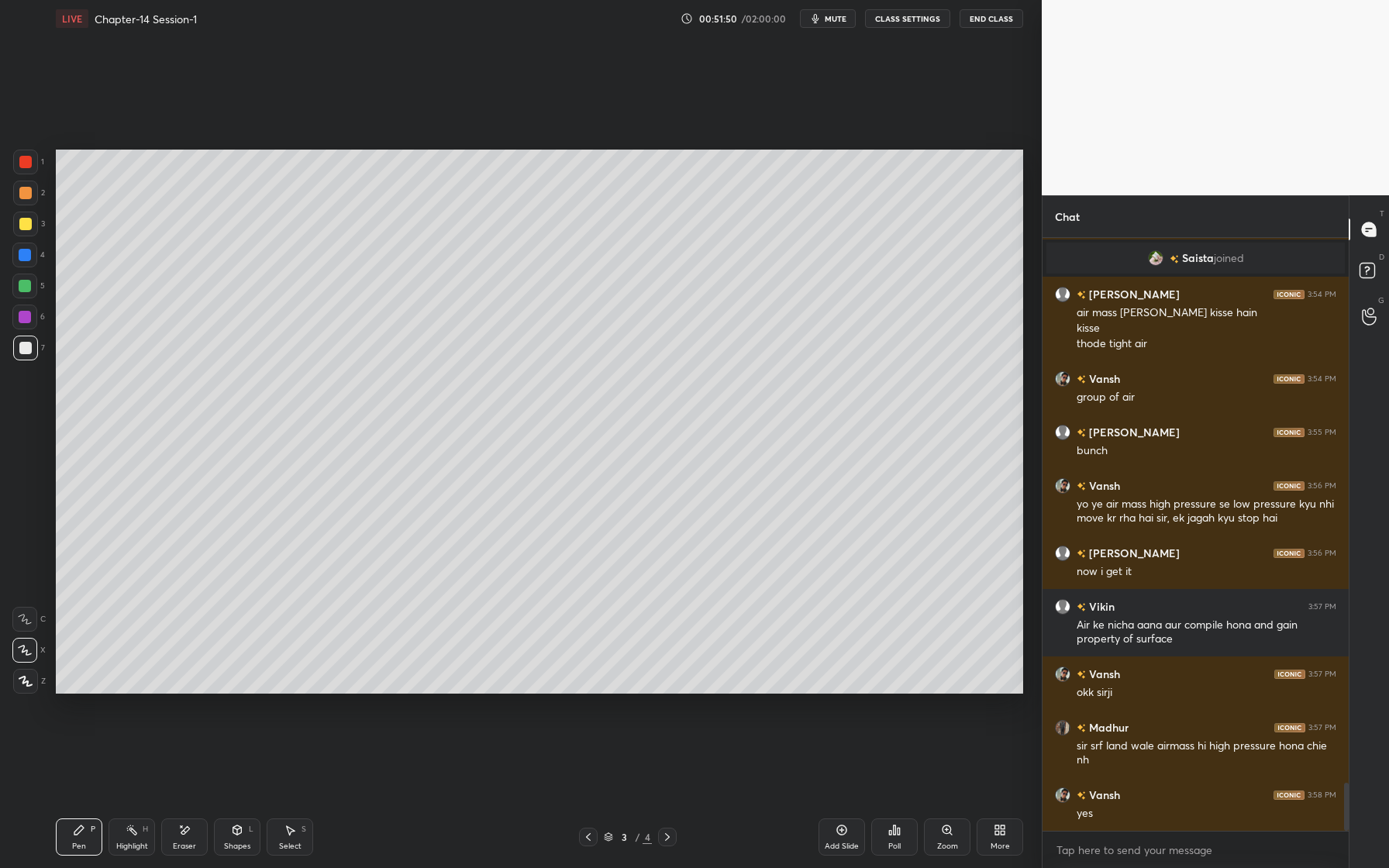
drag, startPoint x: 30, startPoint y: 353, endPoint x: 34, endPoint y: 332, distance: 21.4
click at [20, 355] on div at bounding box center [26, 348] width 25 height 25
click at [21, 254] on div at bounding box center [25, 255] width 13 height 13
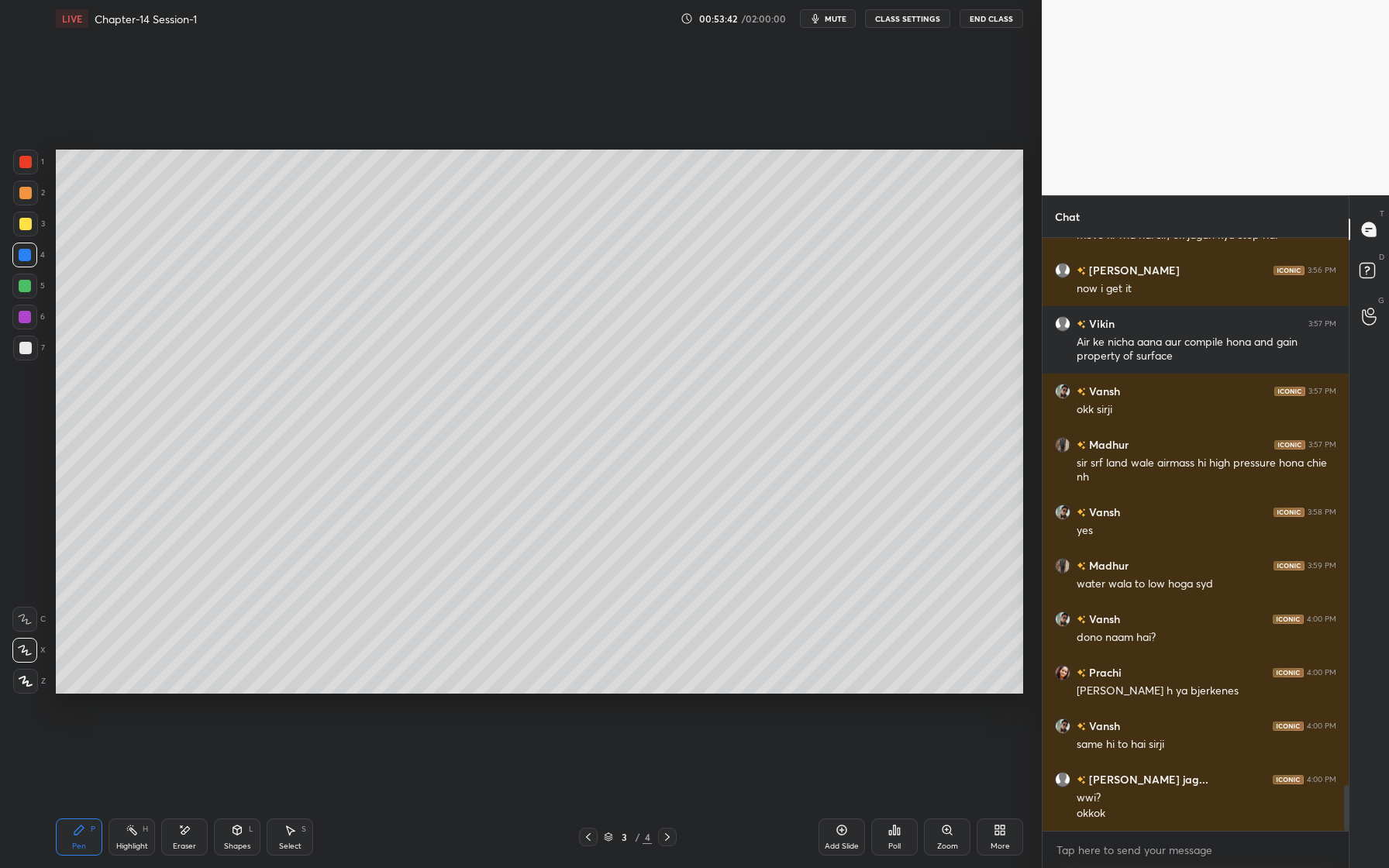
scroll to position [7050, 0]
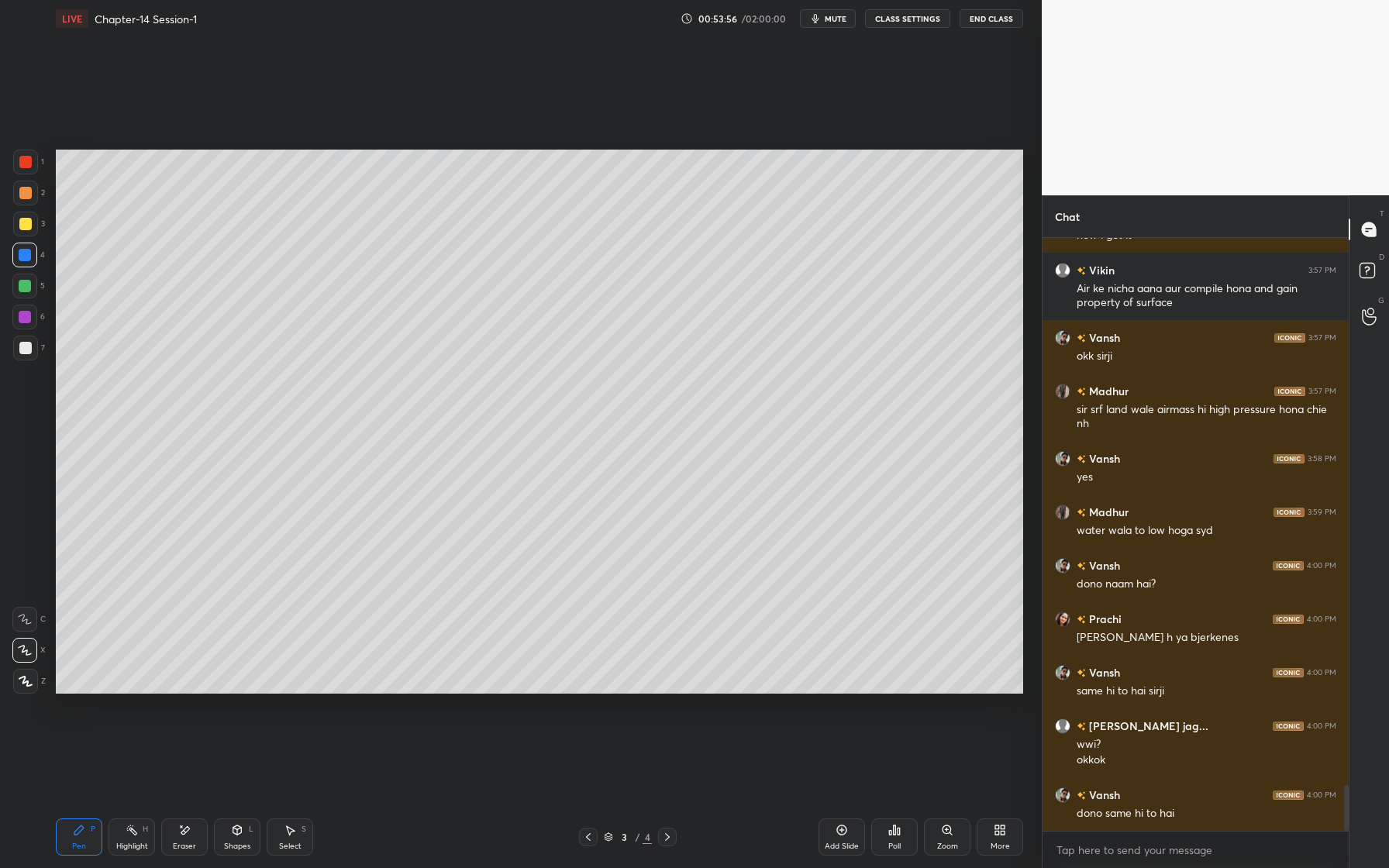
click at [842, 827] on icon at bounding box center [842, 830] width 13 height 13
click at [29, 258] on div at bounding box center [25, 255] width 13 height 13
drag, startPoint x: 29, startPoint y: 288, endPoint x: 35, endPoint y: 274, distance: 15.2
click at [29, 288] on div at bounding box center [25, 286] width 13 height 13
click at [28, 317] on div at bounding box center [25, 317] width 13 height 13
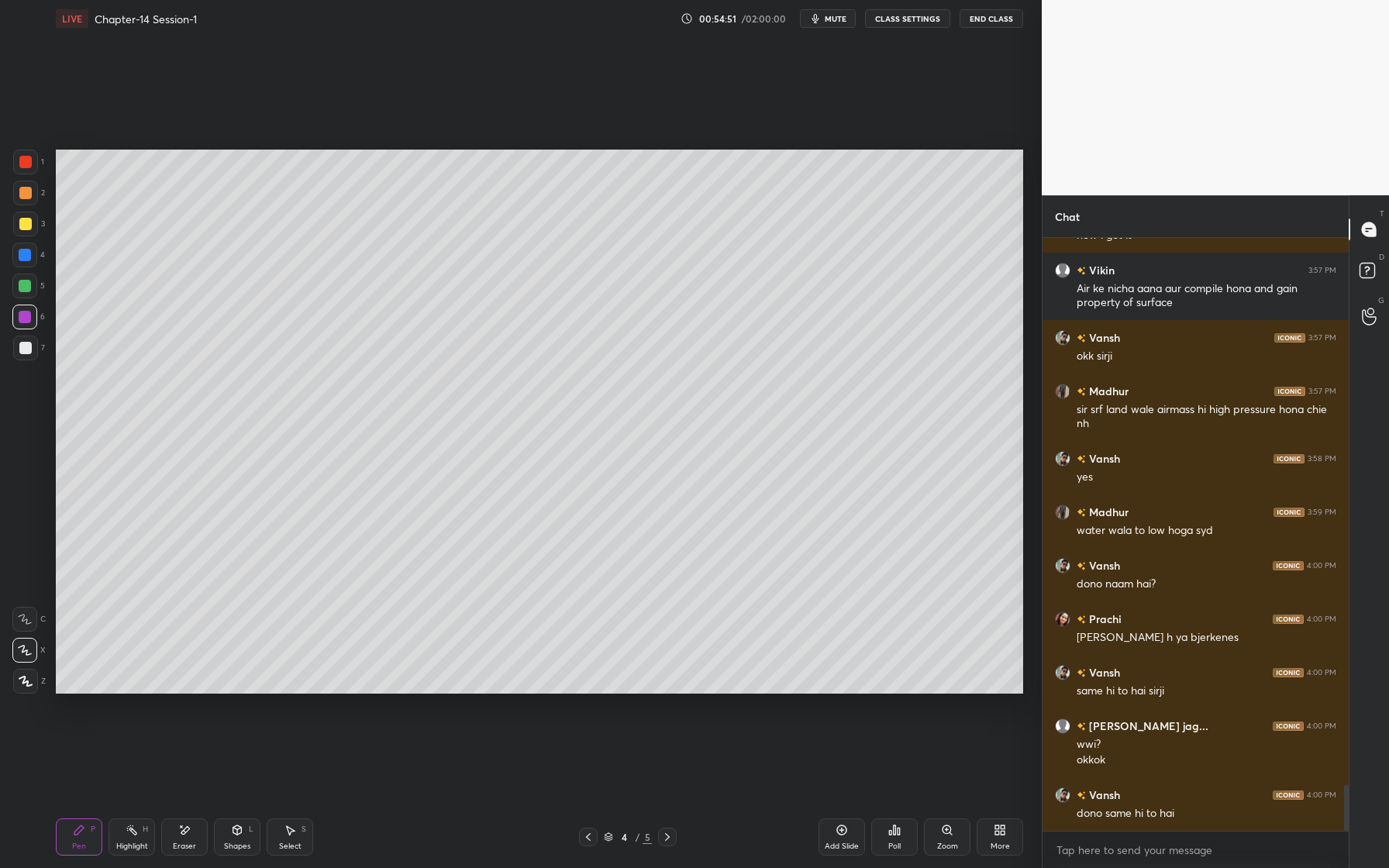
click at [30, 257] on div at bounding box center [25, 255] width 13 height 13
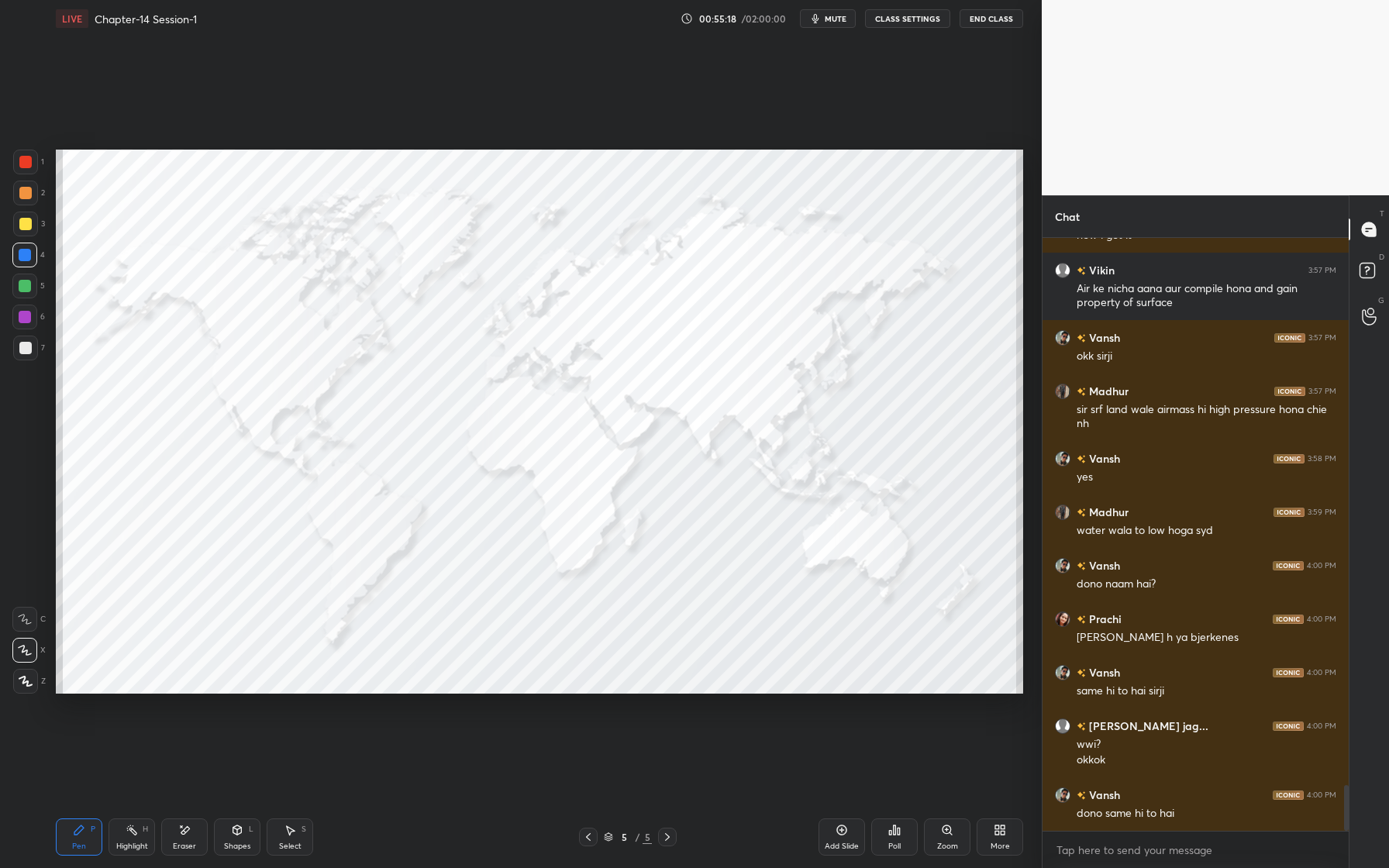
click at [26, 168] on div at bounding box center [26, 162] width 25 height 25
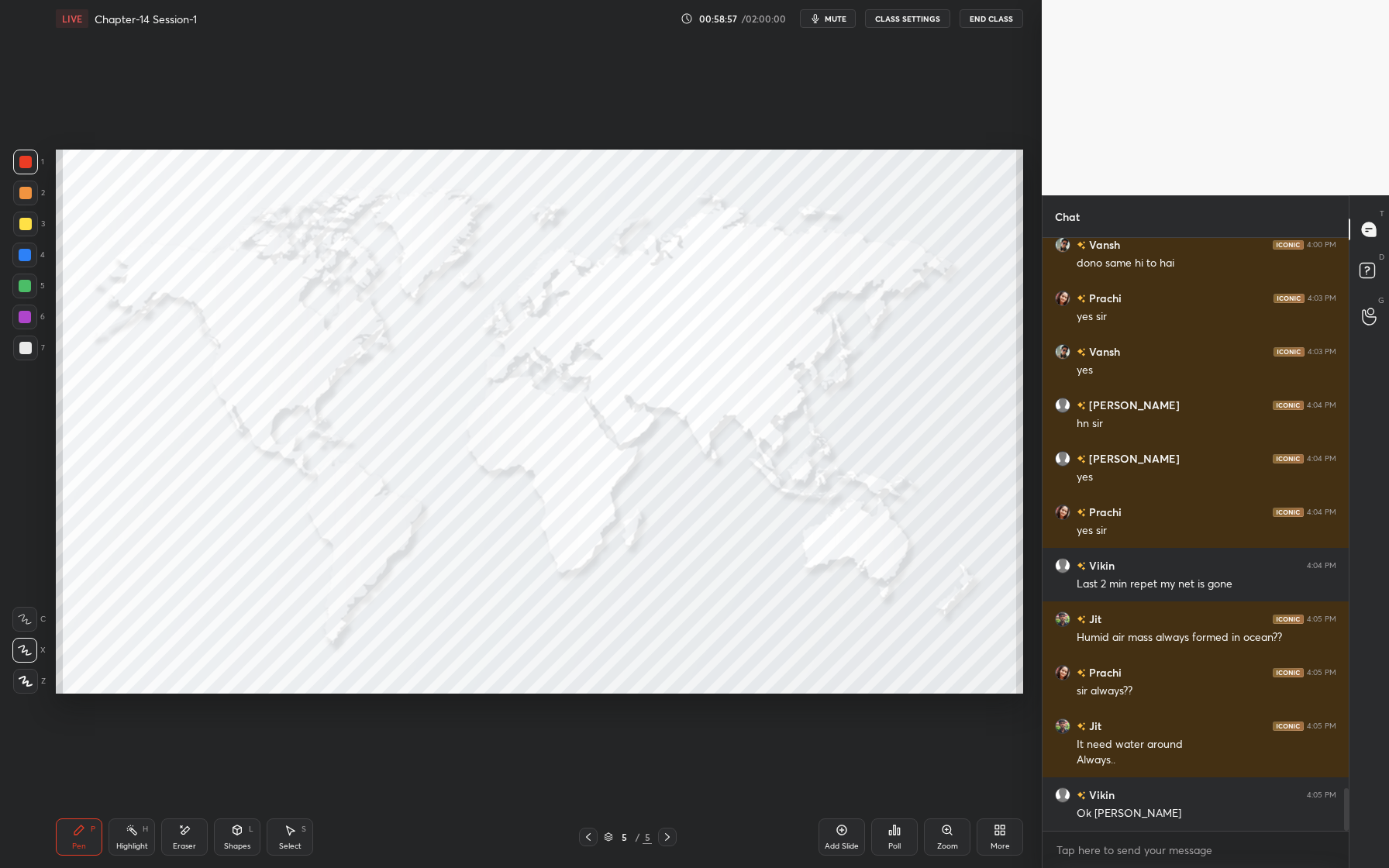
scroll to position [7668, 0]
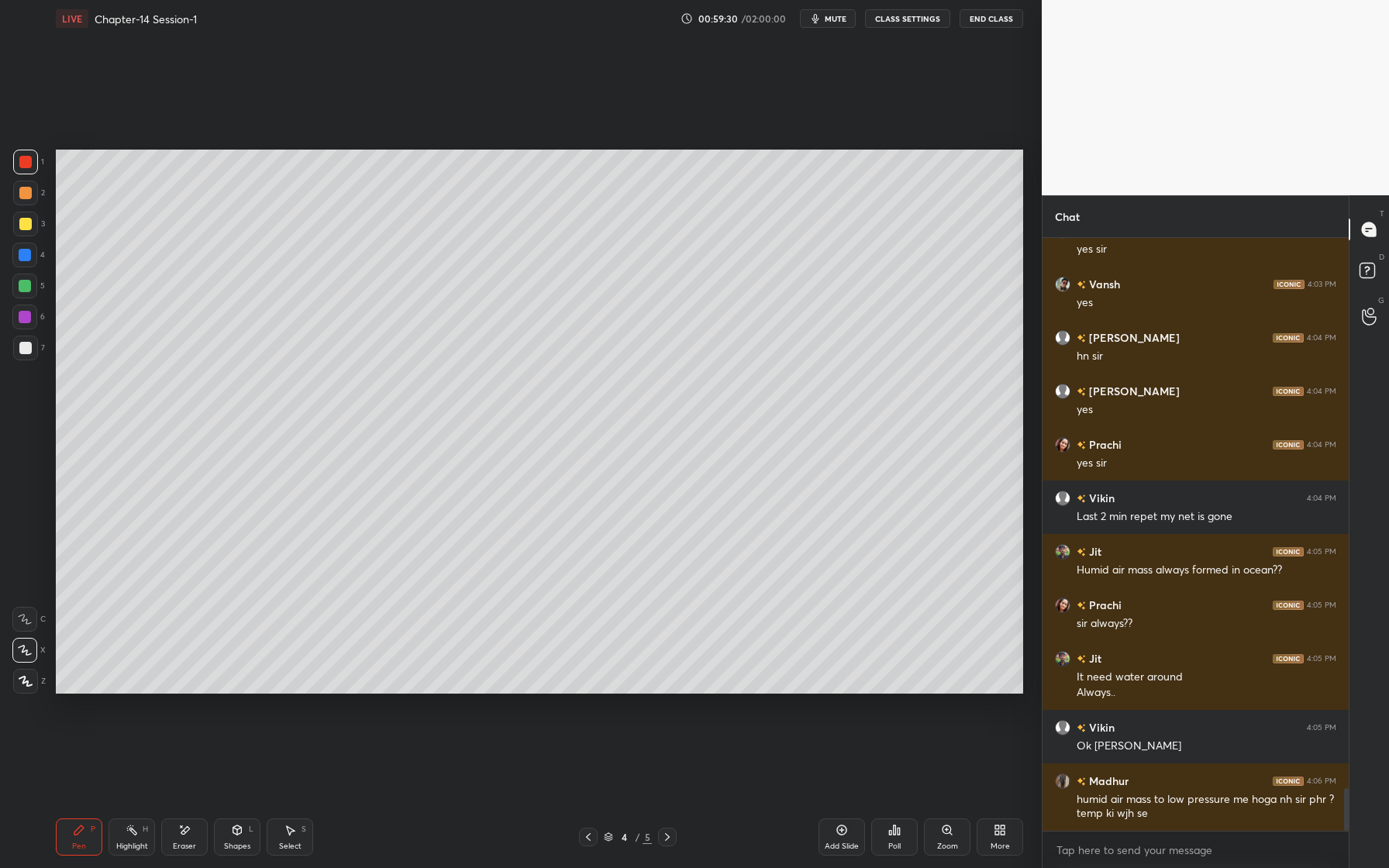
drag, startPoint x: 26, startPoint y: 290, endPoint x: 50, endPoint y: 309, distance: 30.6
click at [26, 291] on div at bounding box center [25, 286] width 13 height 13
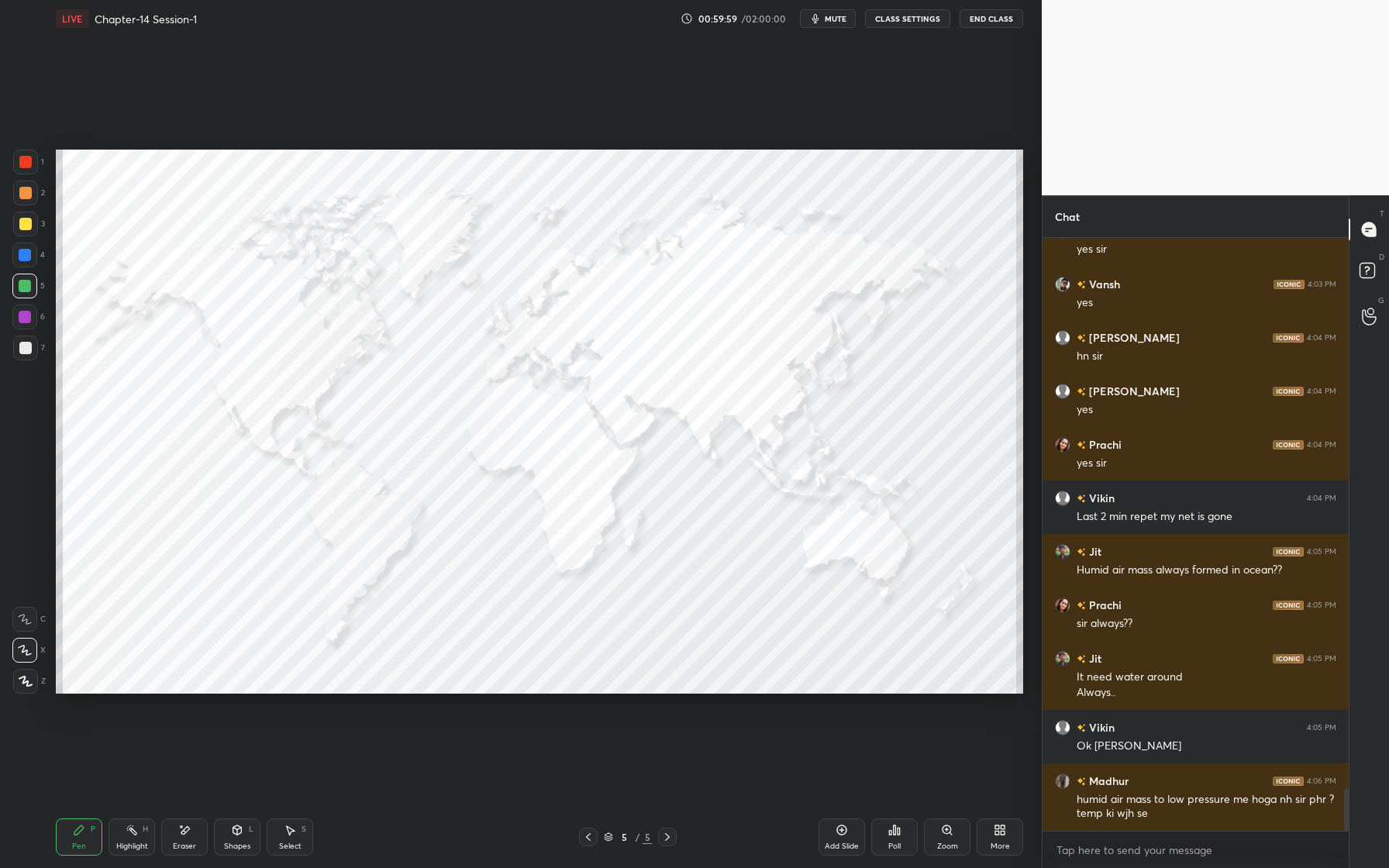
click at [20, 264] on div at bounding box center [25, 255] width 25 height 25
drag, startPoint x: 31, startPoint y: 199, endPoint x: 33, endPoint y: 168, distance: 31.1
click at [31, 199] on div at bounding box center [26, 193] width 25 height 25
click at [26, 168] on div at bounding box center [26, 162] width 25 height 25
click at [26, 231] on div at bounding box center [26, 224] width 25 height 25
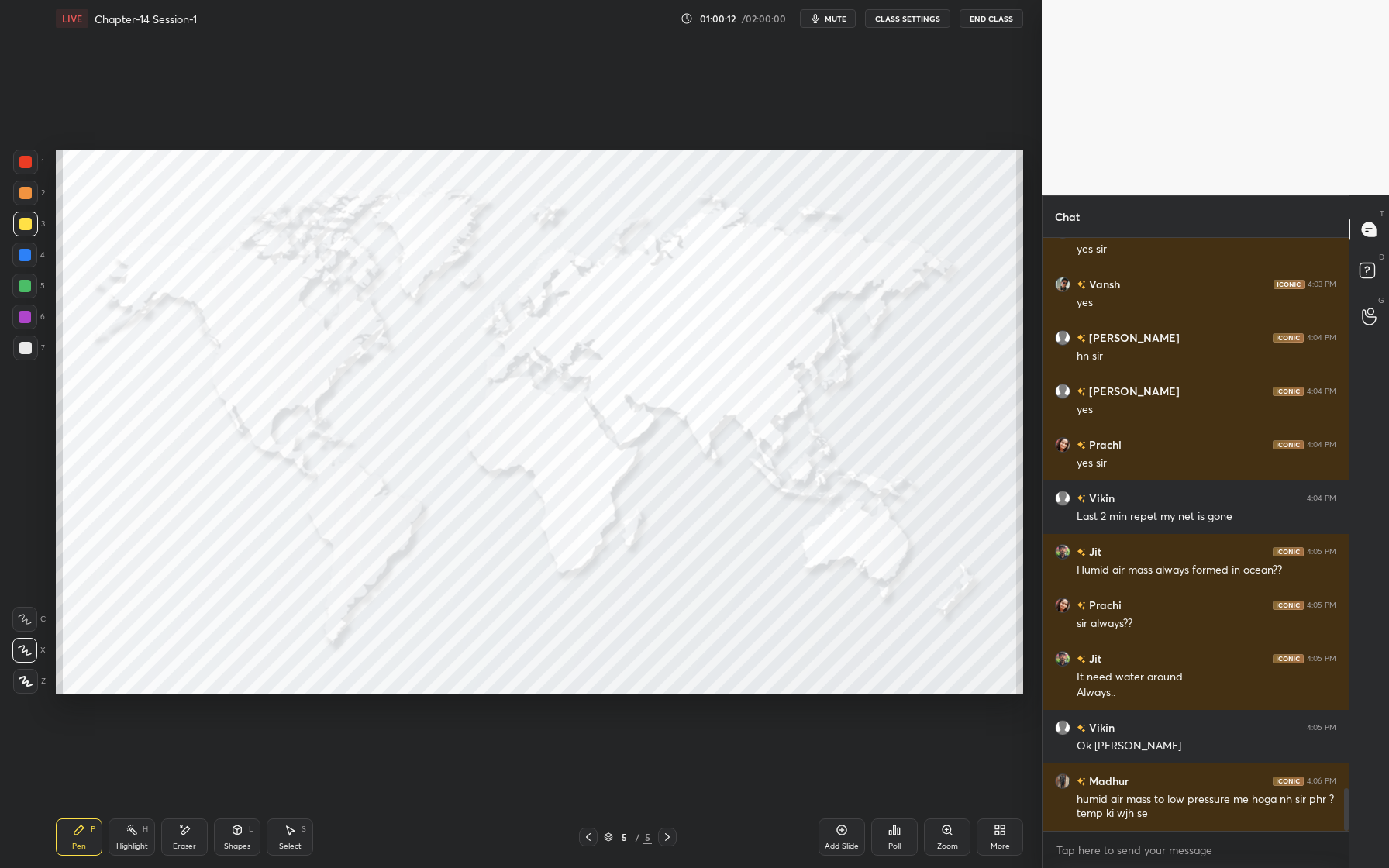
click at [26, 203] on div at bounding box center [26, 193] width 25 height 25
click at [563, 145] on div "Setting up your live class Poll for secs No correct answer Start poll" at bounding box center [539, 422] width 980 height 769
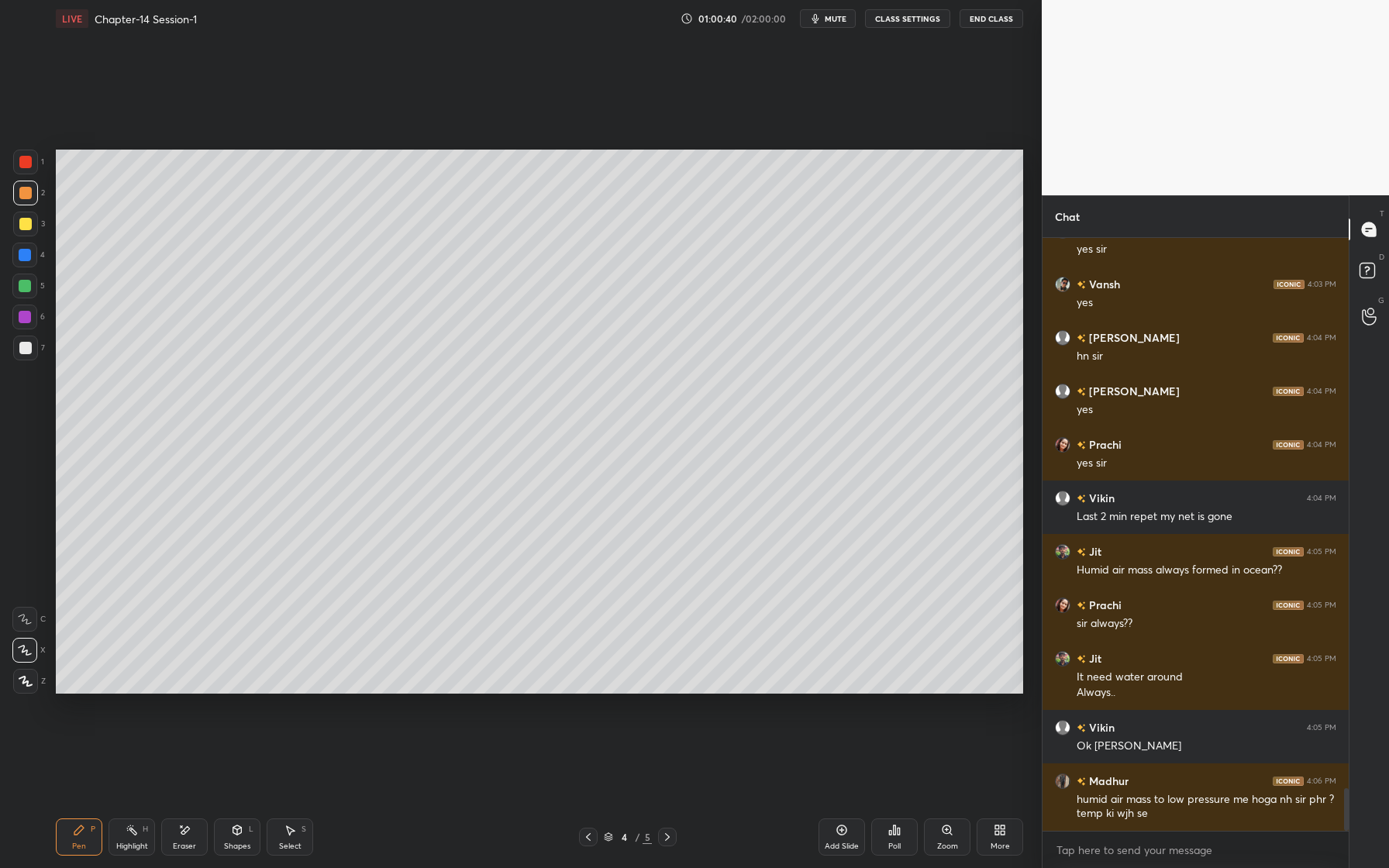
click at [37, 319] on div at bounding box center [25, 317] width 25 height 25
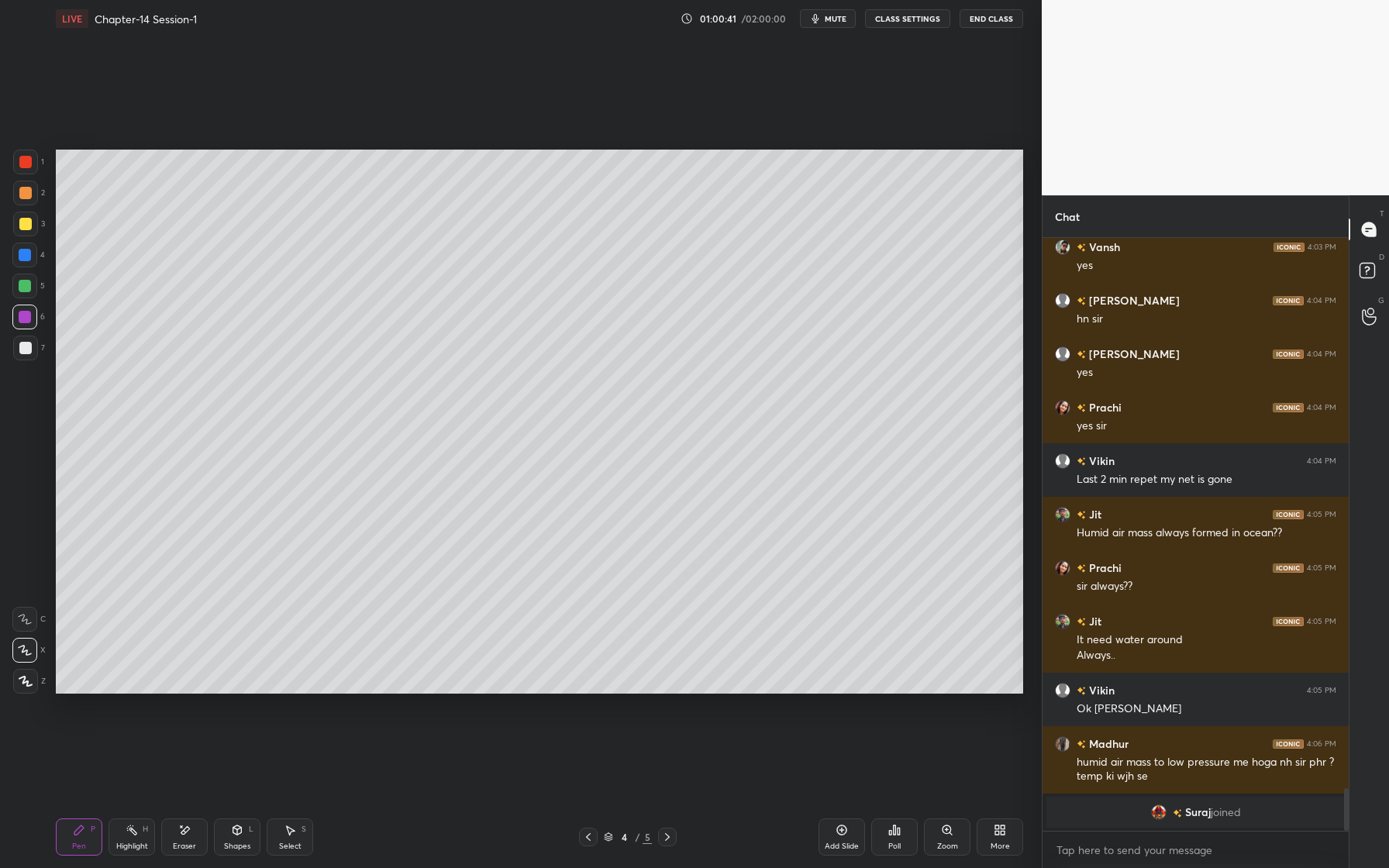
drag, startPoint x: 31, startPoint y: 197, endPoint x: 29, endPoint y: 207, distance: 10.2
click at [31, 199] on div at bounding box center [26, 193] width 25 height 25
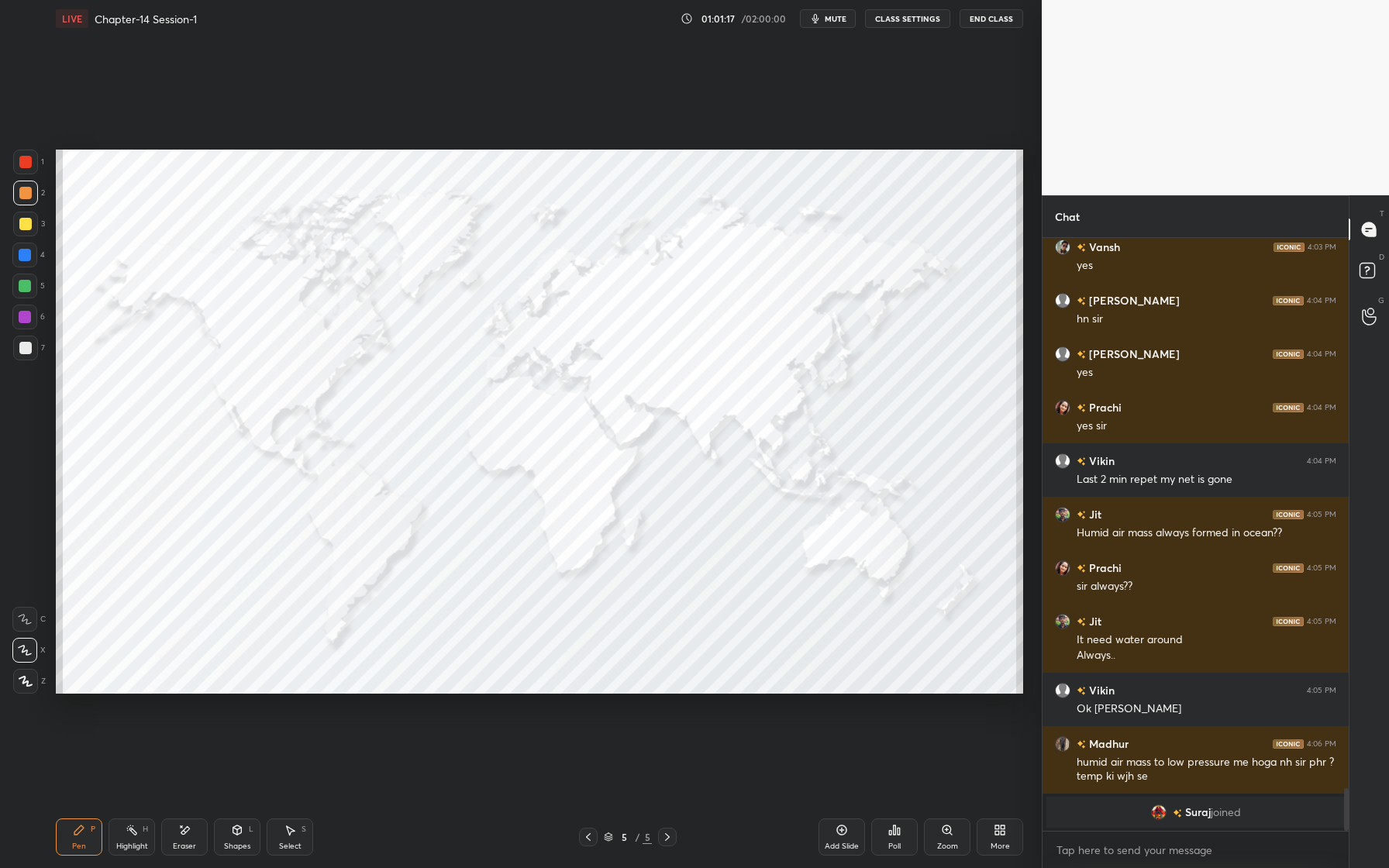
drag, startPoint x: 30, startPoint y: 225, endPoint x: 17, endPoint y: 234, distance: 15.8
click at [28, 229] on div at bounding box center [26, 224] width 13 height 13
click at [22, 254] on div at bounding box center [25, 255] width 13 height 13
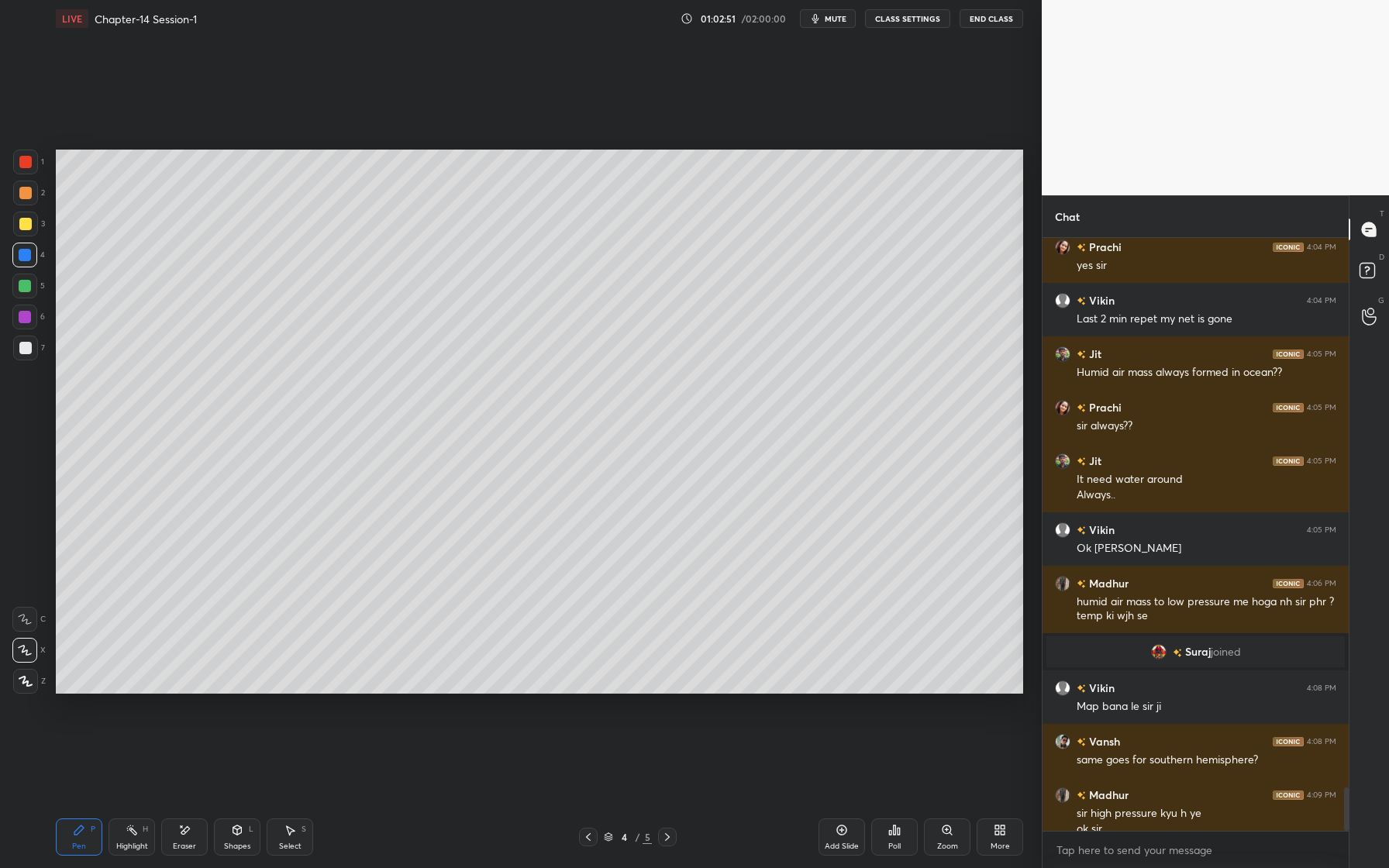
scroll to position [7483, 0]
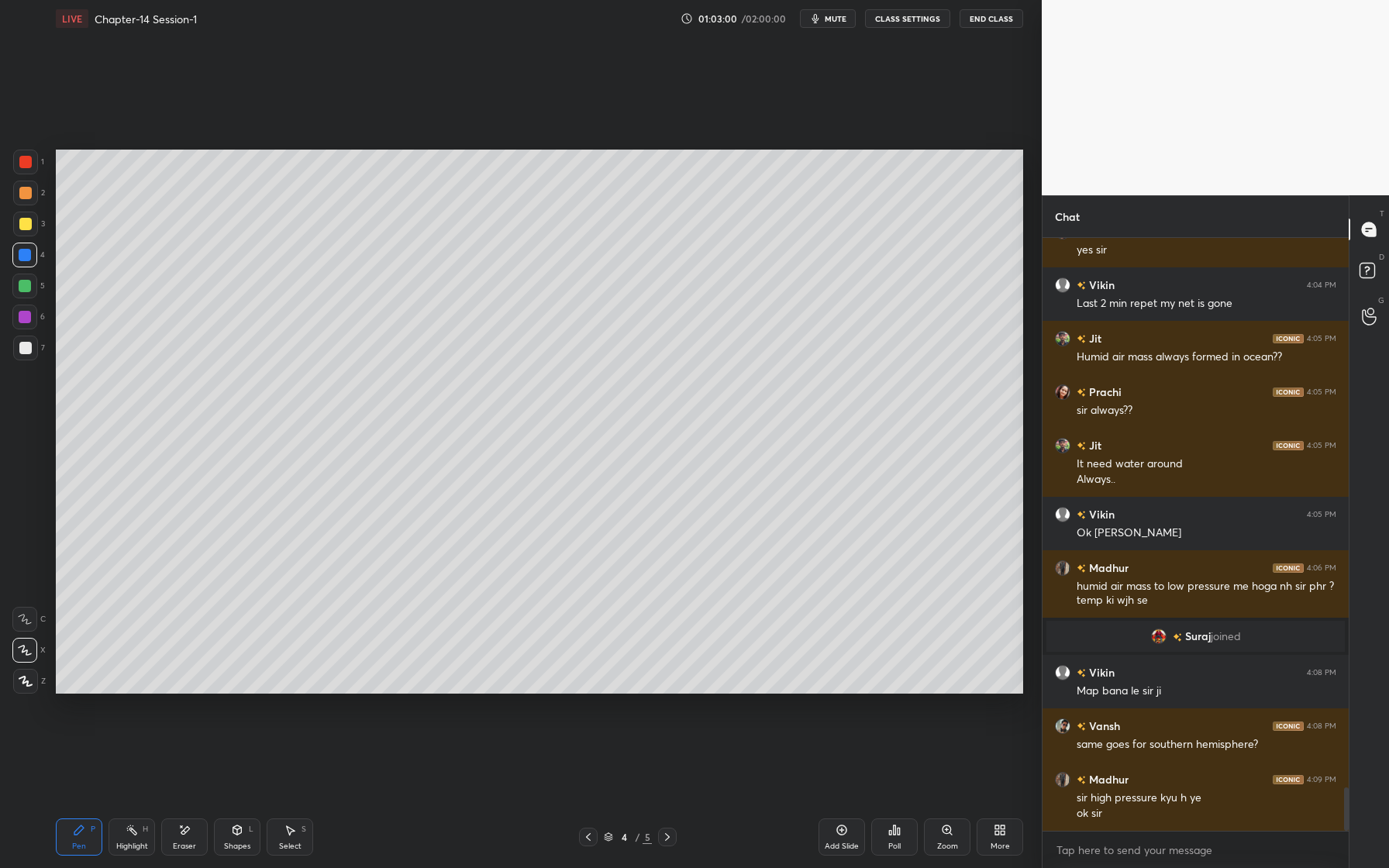
click at [30, 289] on div at bounding box center [25, 286] width 13 height 13
click at [27, 315] on div at bounding box center [25, 317] width 13 height 13
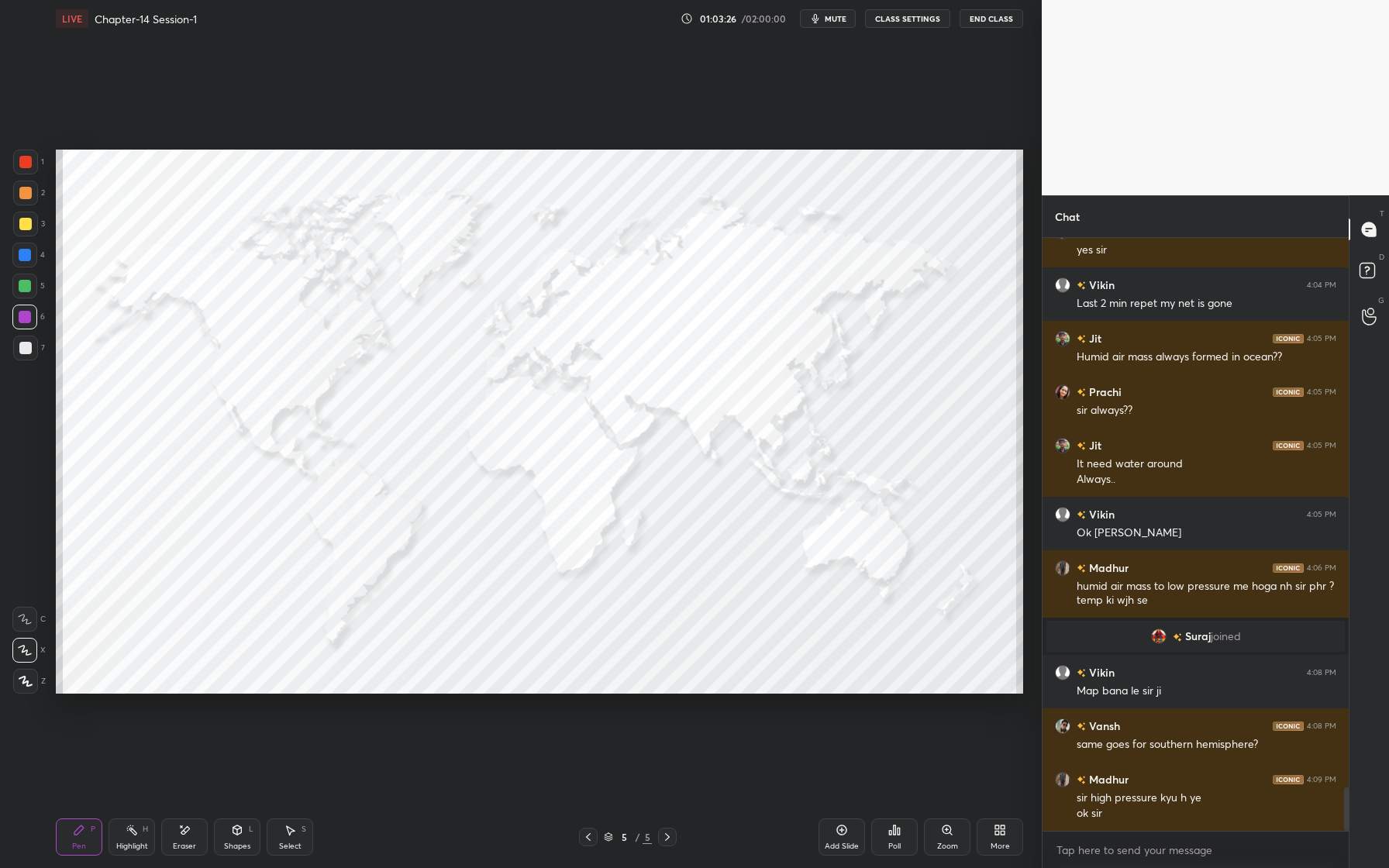
click at [17, 174] on div at bounding box center [26, 162] width 25 height 25
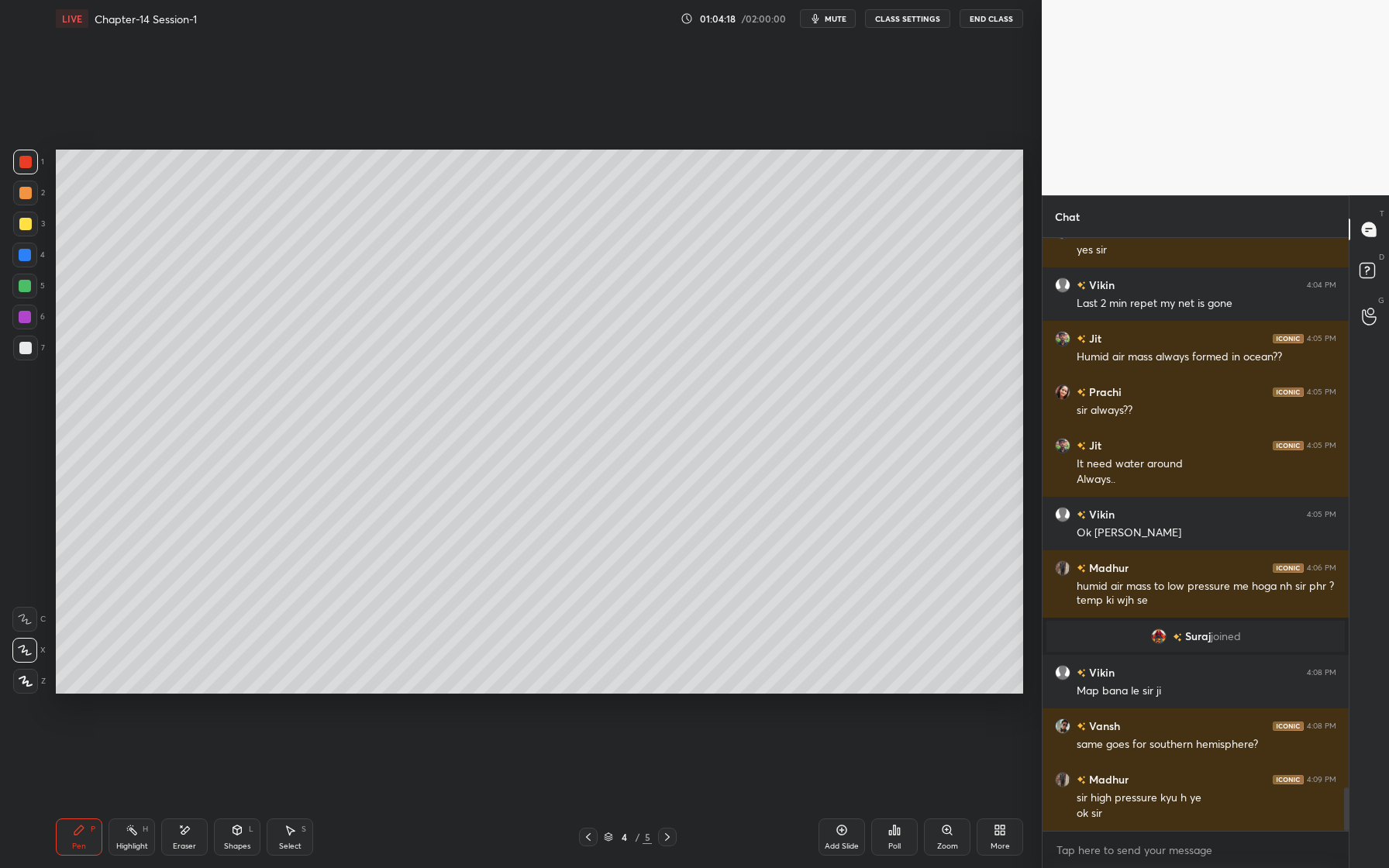
click at [27, 348] on div at bounding box center [26, 348] width 13 height 13
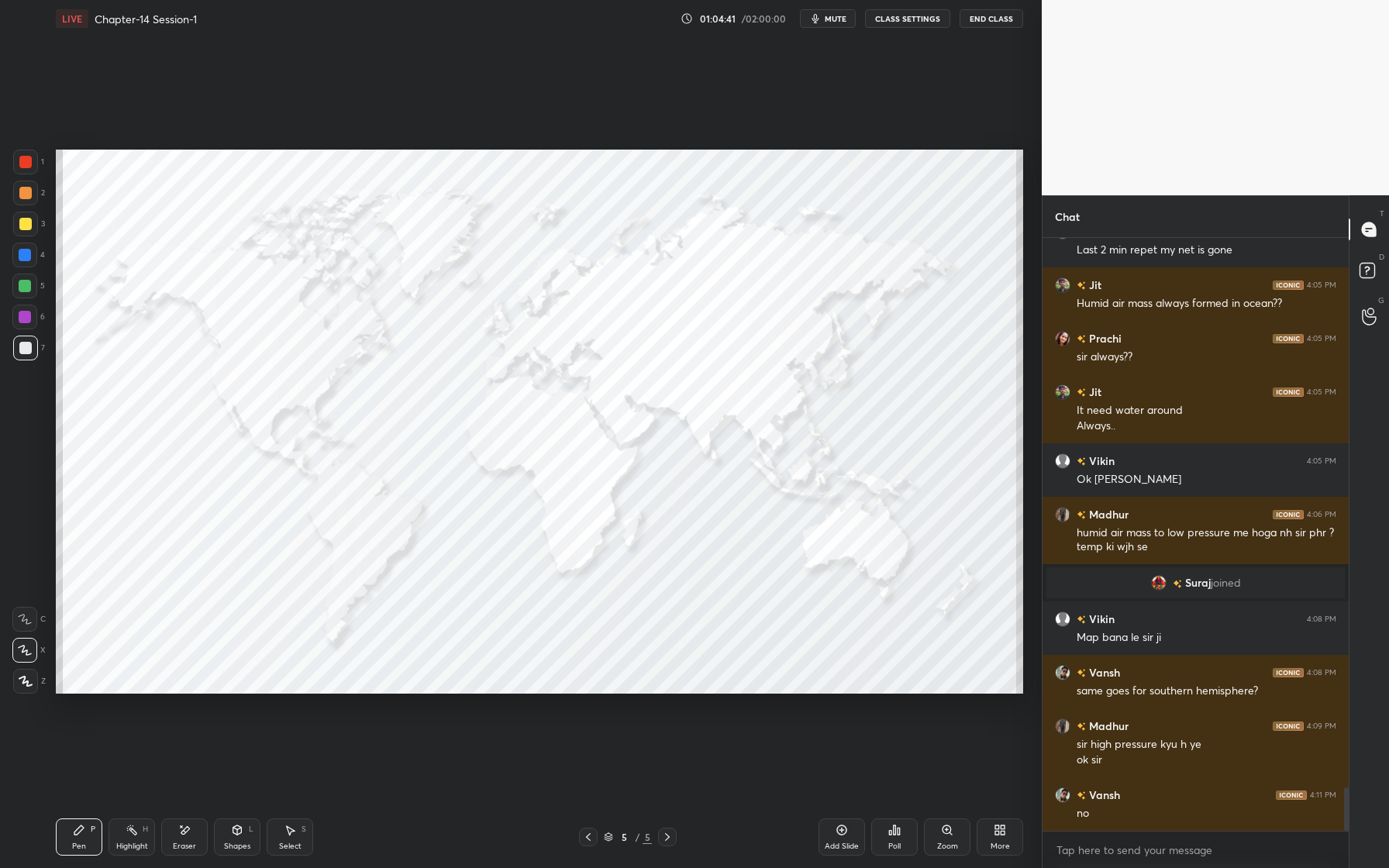
click at [27, 229] on div at bounding box center [26, 224] width 13 height 13
click at [20, 259] on div at bounding box center [25, 255] width 13 height 13
click at [29, 169] on div at bounding box center [26, 162] width 25 height 25
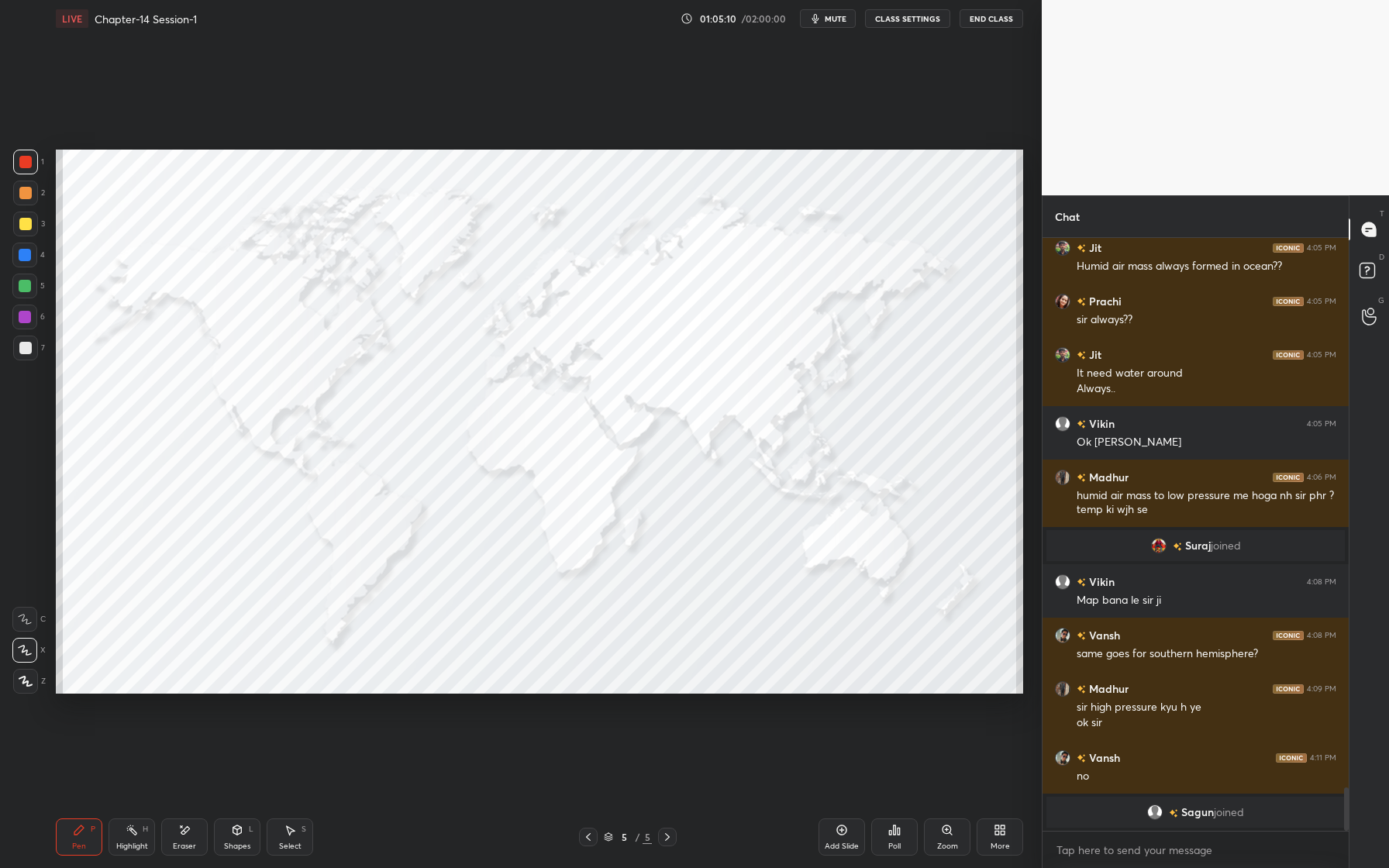
drag, startPoint x: 26, startPoint y: 256, endPoint x: 23, endPoint y: 265, distance: 9.5
click at [28, 259] on div at bounding box center [25, 255] width 13 height 13
click at [25, 345] on div at bounding box center [26, 348] width 13 height 13
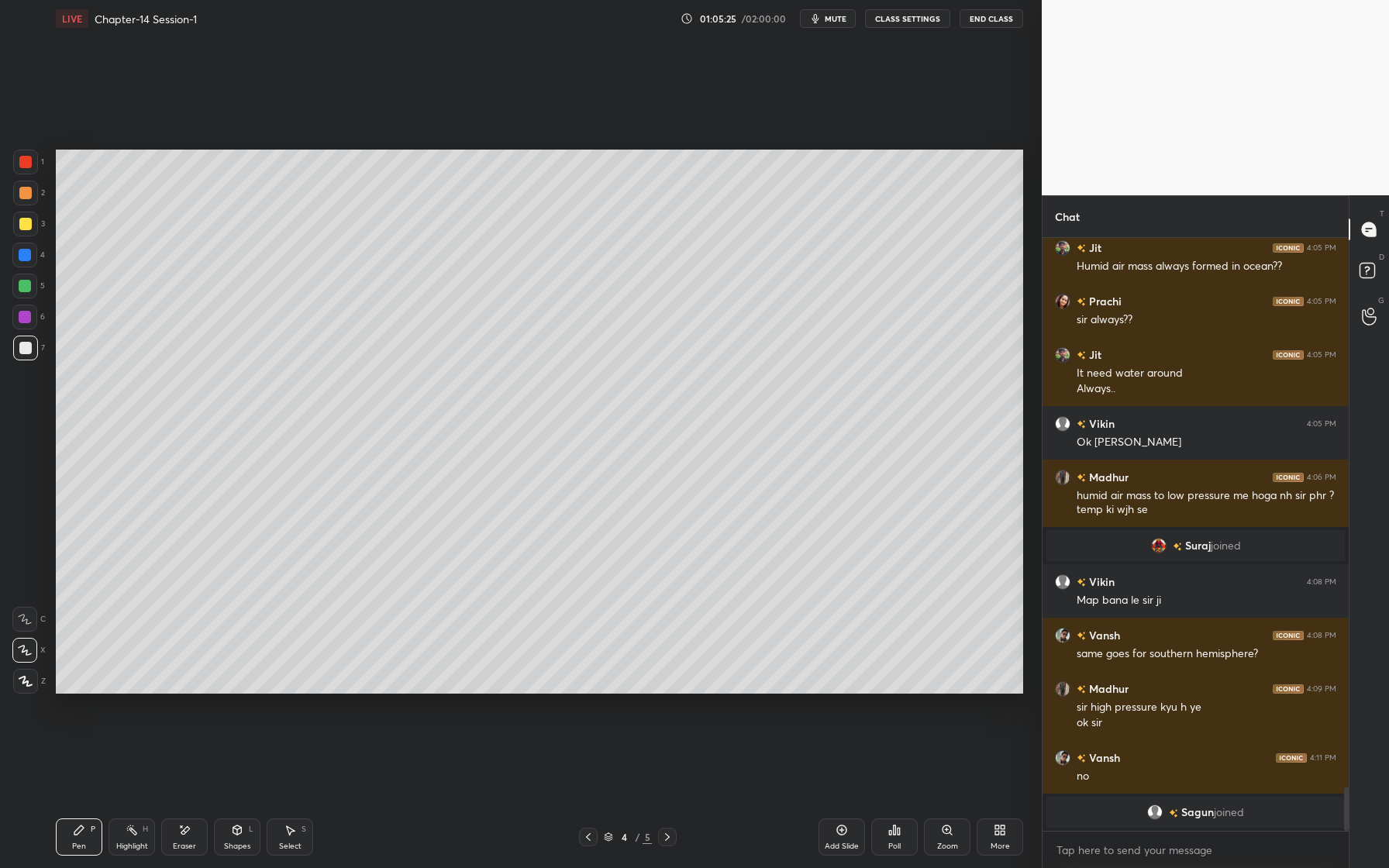
drag, startPoint x: 34, startPoint y: 192, endPoint x: 41, endPoint y: 237, distance: 45.5
click at [34, 196] on div at bounding box center [26, 193] width 25 height 25
drag, startPoint x: 32, startPoint y: 161, endPoint x: 27, endPoint y: 171, distance: 11.2
click at [31, 163] on div at bounding box center [26, 162] width 25 height 25
click at [23, 229] on div at bounding box center [26, 224] width 13 height 13
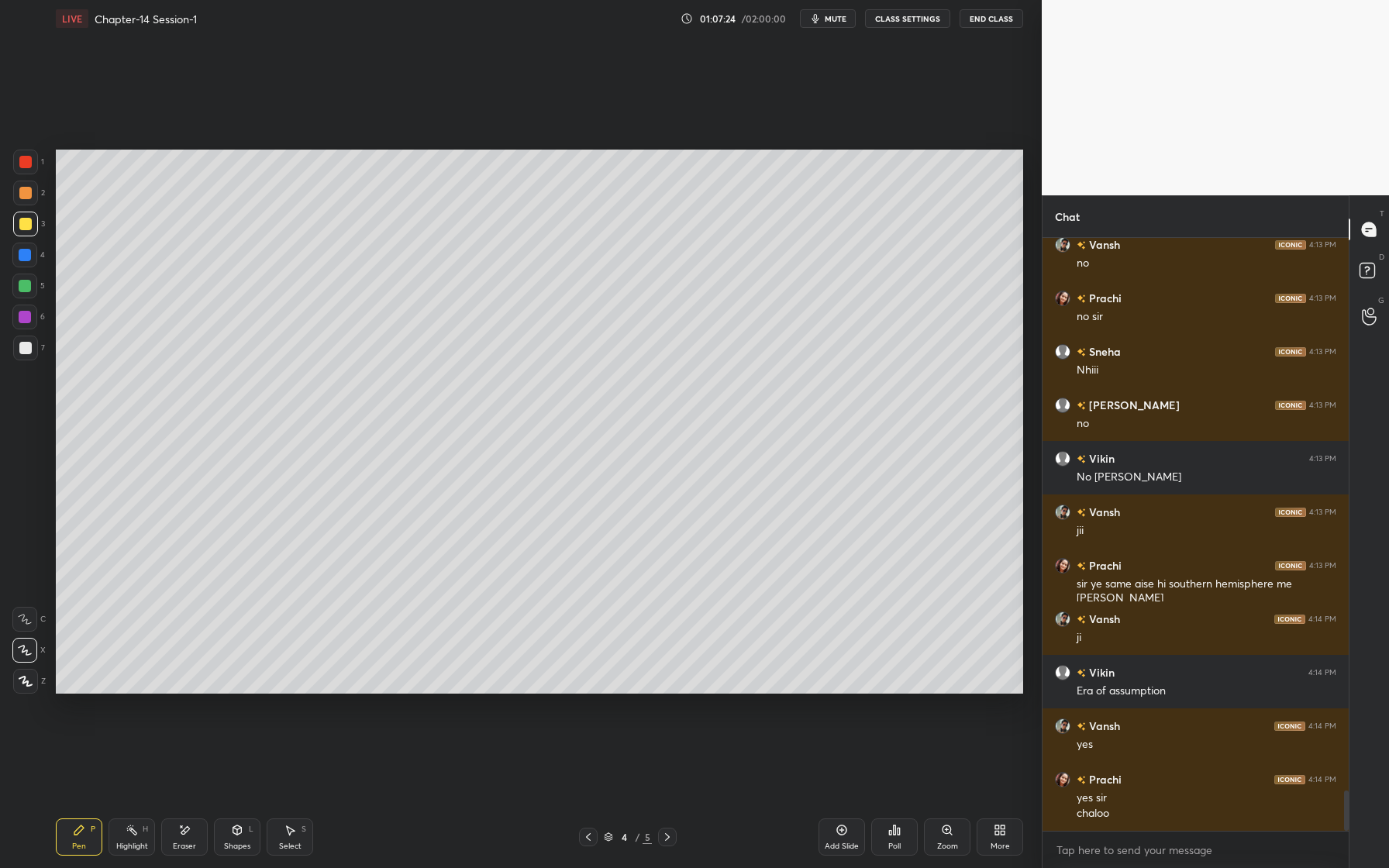
scroll to position [8101, 0]
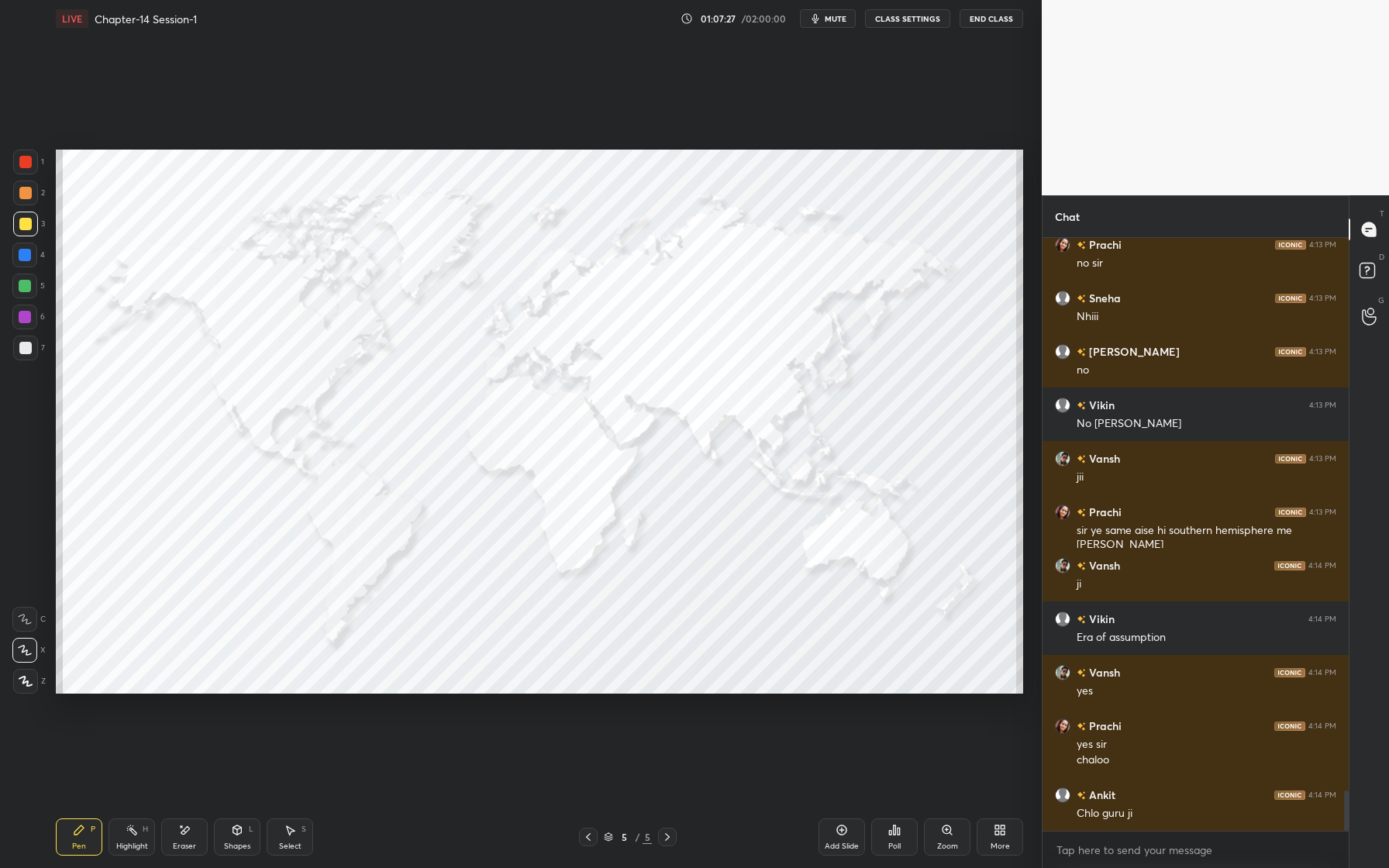
click at [179, 838] on div "Eraser" at bounding box center [184, 837] width 46 height 38
click at [28, 681] on span "Erase all" at bounding box center [25, 681] width 23 height 11
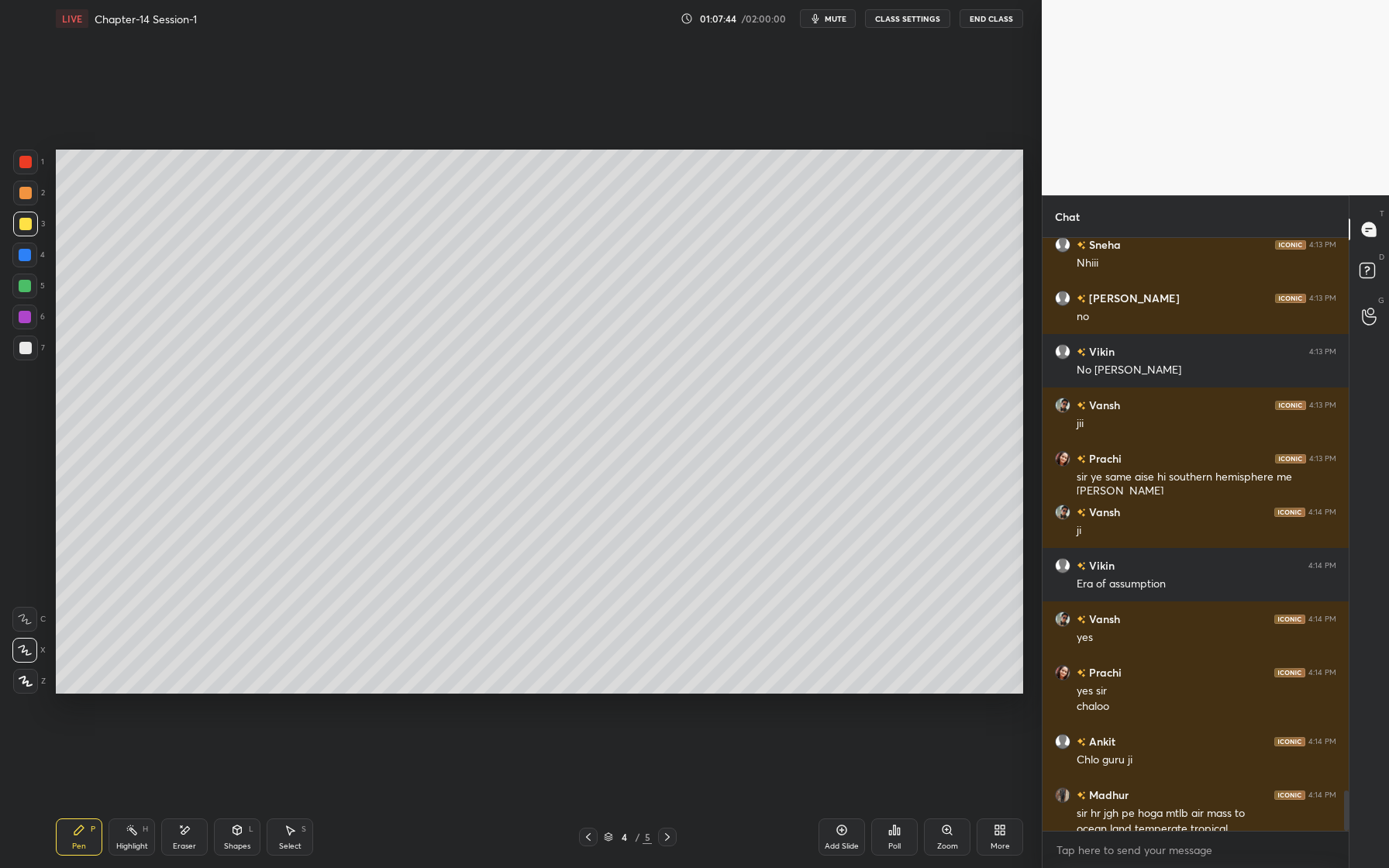
scroll to position [8170, 0]
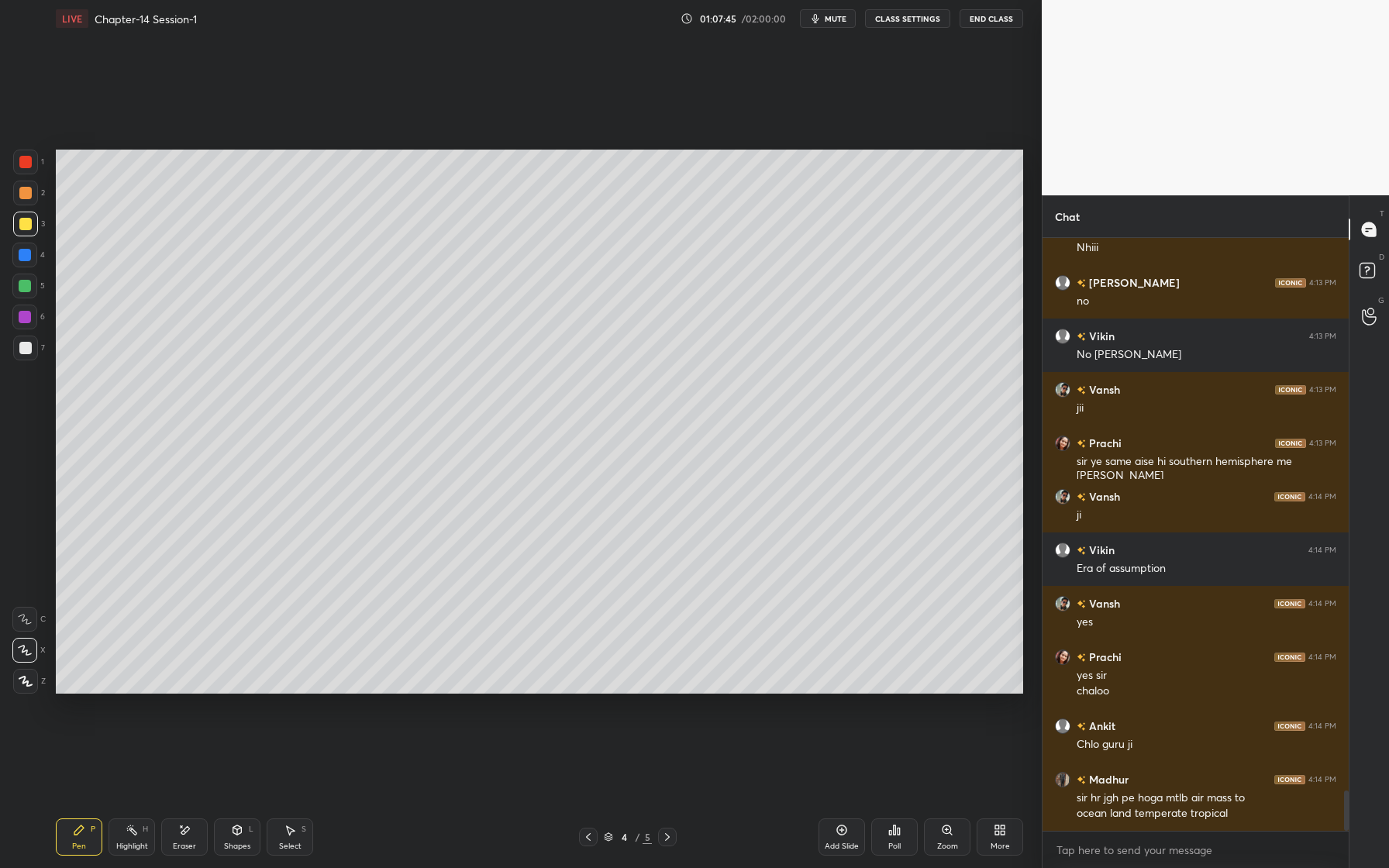
click at [33, 347] on div at bounding box center [26, 348] width 25 height 25
click at [31, 316] on div at bounding box center [25, 317] width 13 height 13
click at [28, 195] on div at bounding box center [26, 193] width 13 height 13
click at [30, 229] on div at bounding box center [26, 224] width 25 height 25
click at [32, 348] on div at bounding box center [26, 348] width 25 height 25
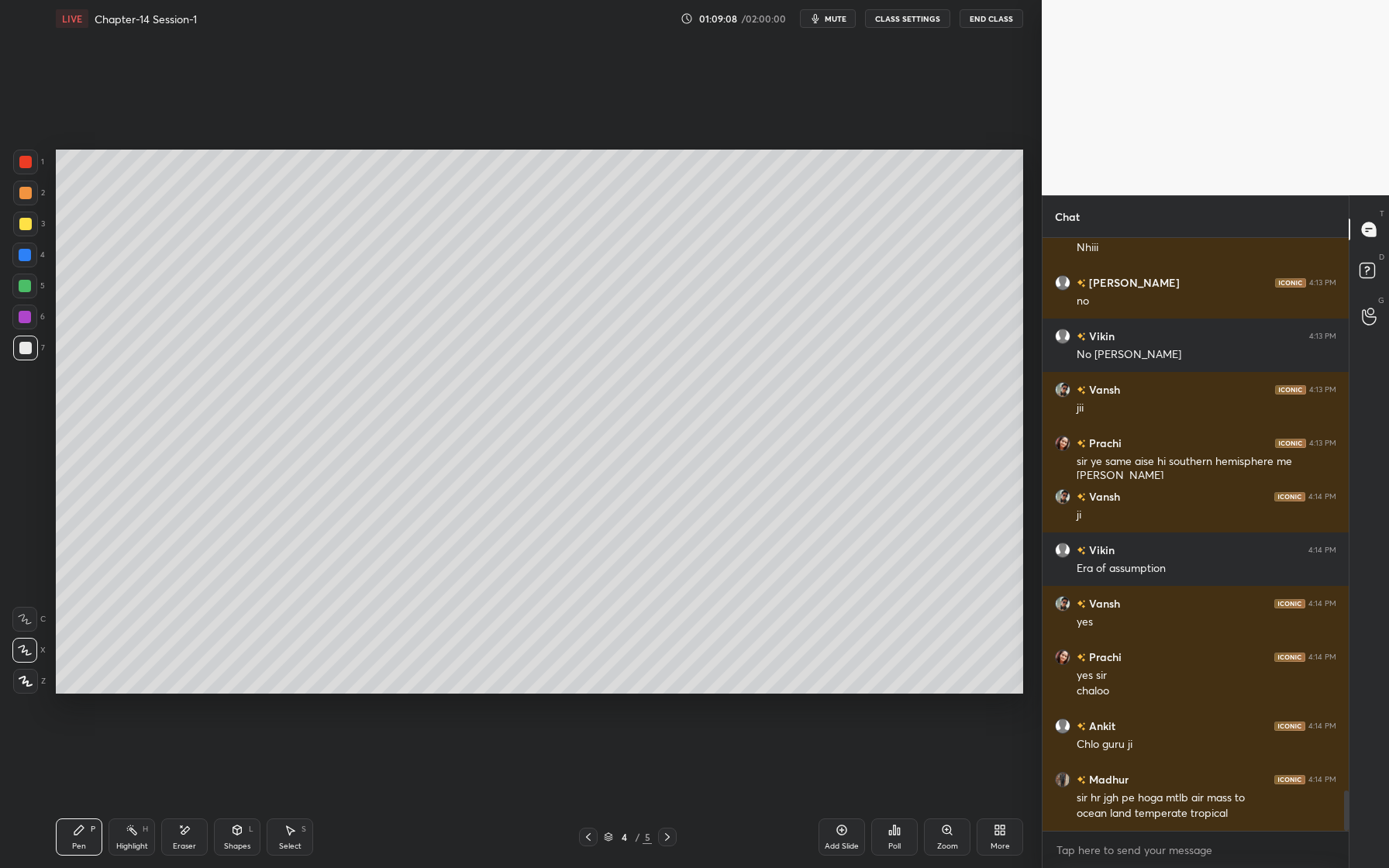
click at [30, 313] on div at bounding box center [25, 317] width 13 height 13
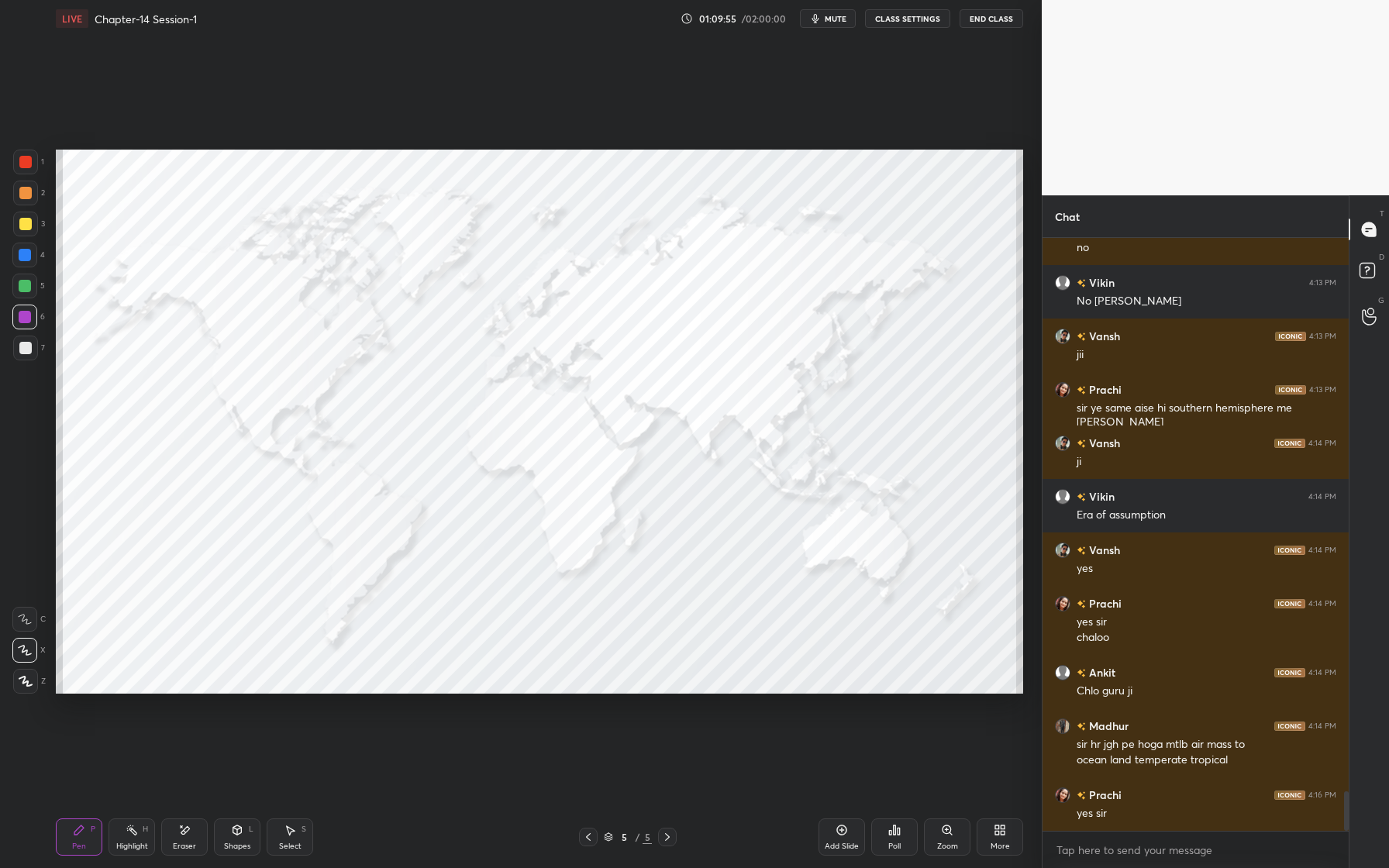
drag, startPoint x: 22, startPoint y: 162, endPoint x: 48, endPoint y: 172, distance: 27.9
click at [23, 167] on div at bounding box center [26, 162] width 13 height 13
click at [24, 255] on div at bounding box center [25, 255] width 13 height 13
click at [27, 228] on div at bounding box center [26, 224] width 13 height 13
drag, startPoint x: 31, startPoint y: 258, endPoint x: 32, endPoint y: 270, distance: 12.0
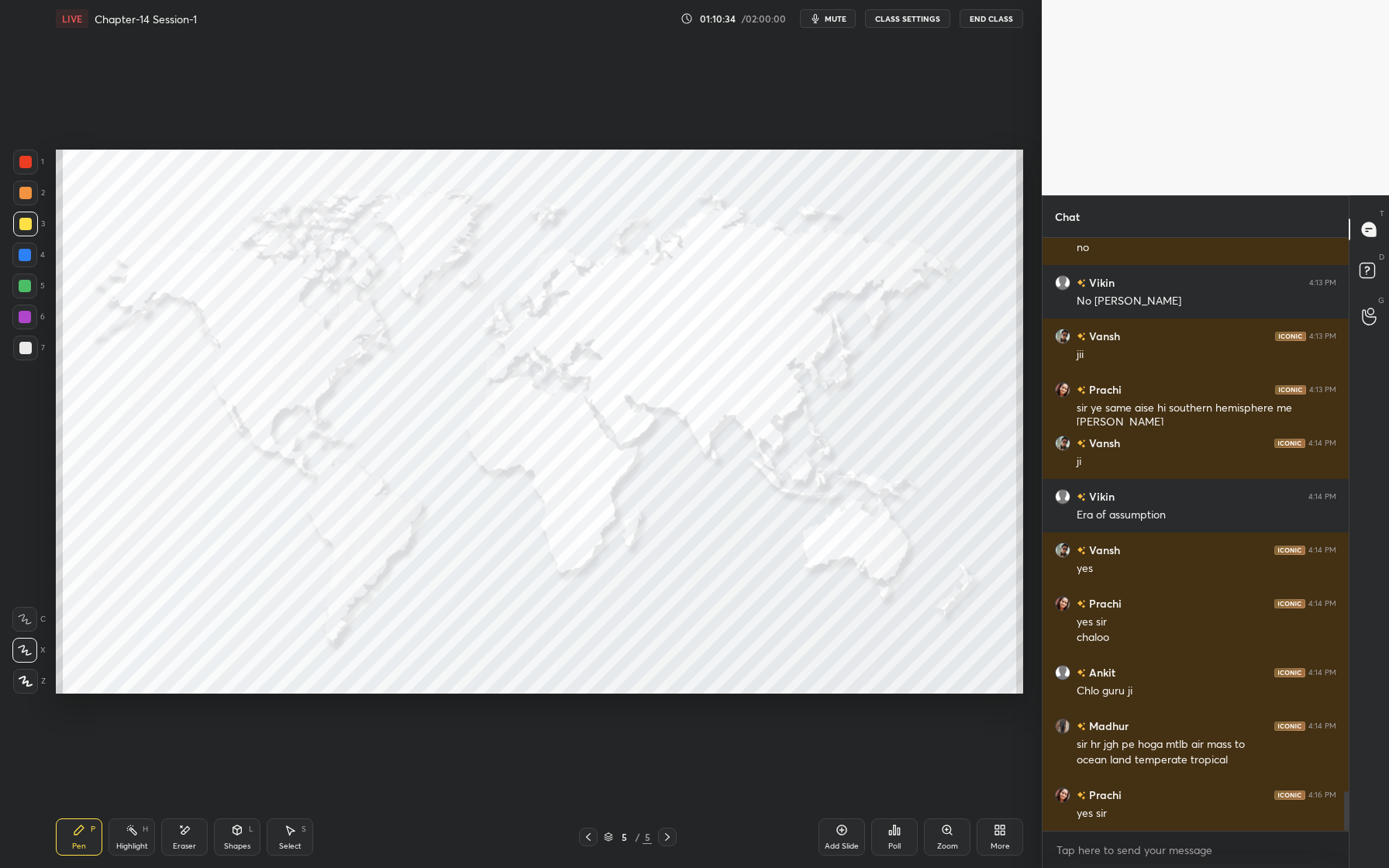
click at [31, 258] on div at bounding box center [25, 255] width 25 height 25
click at [31, 317] on div at bounding box center [25, 317] width 13 height 13
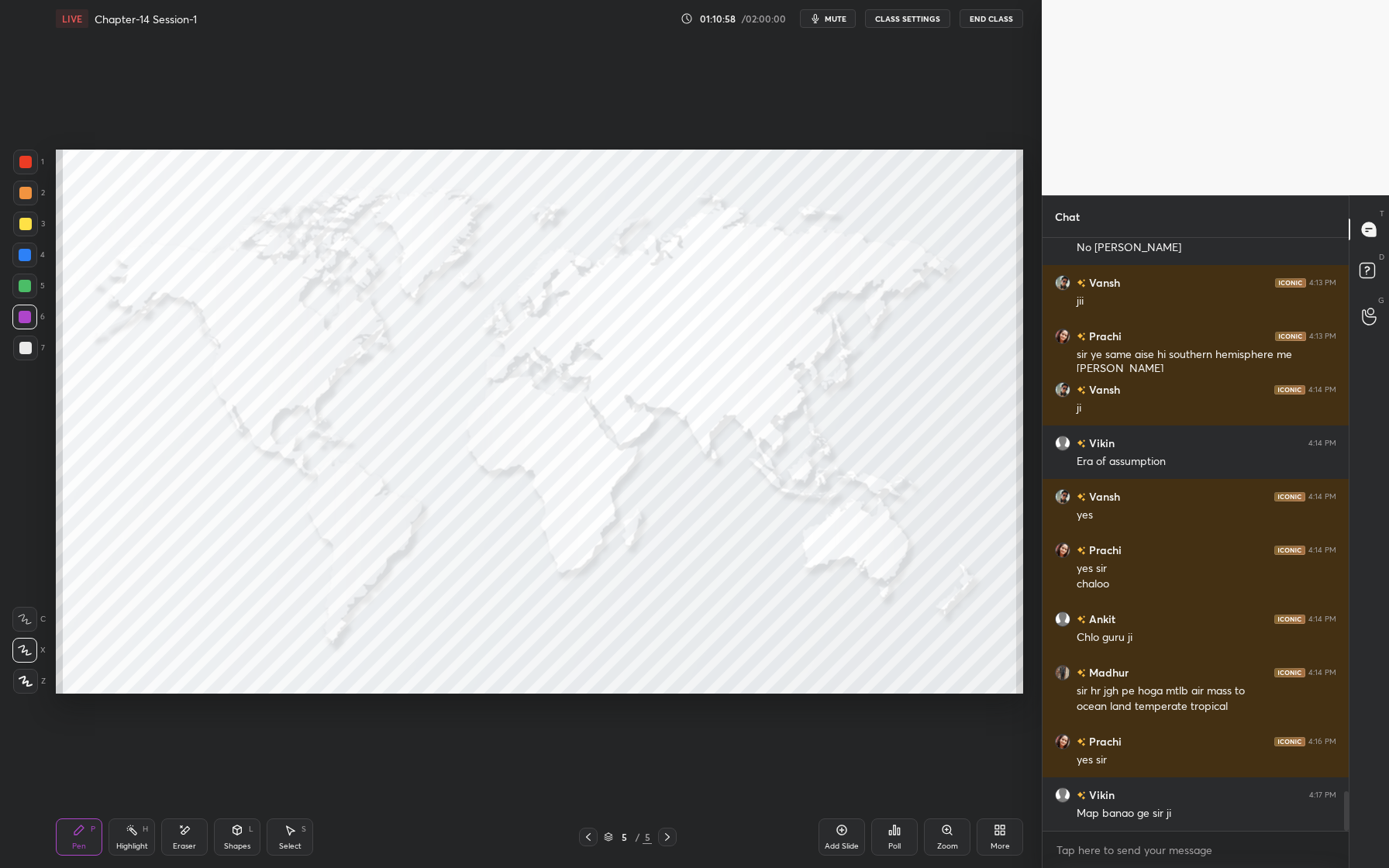
click at [191, 829] on div "Eraser" at bounding box center [184, 837] width 46 height 38
click at [32, 673] on div "Erase all" at bounding box center [25, 681] width 25 height 25
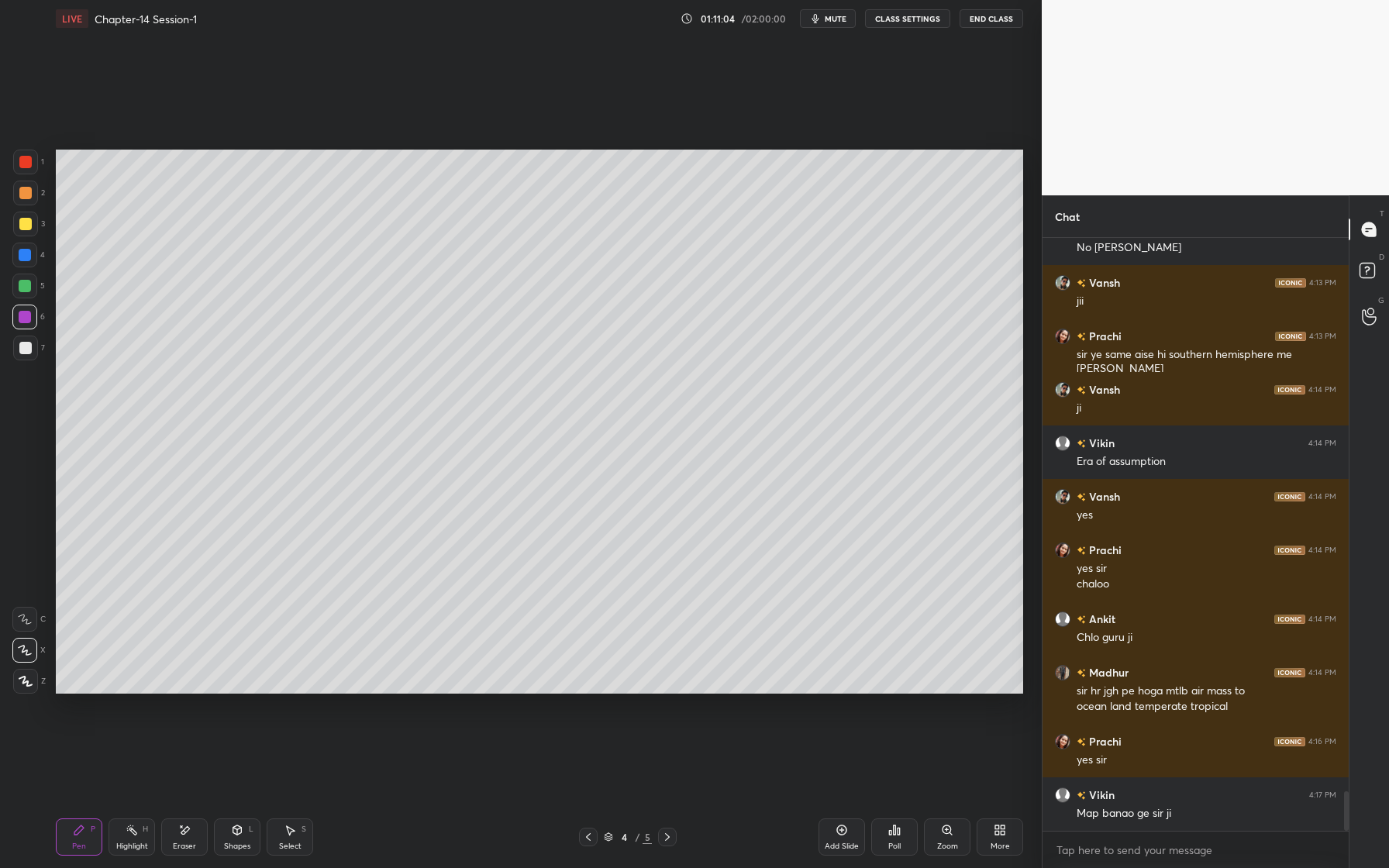
drag, startPoint x: 849, startPoint y: 830, endPoint x: 840, endPoint y: 825, distance: 10.3
click at [849, 830] on div "Add Slide" at bounding box center [841, 837] width 46 height 38
drag, startPoint x: 32, startPoint y: 351, endPoint x: 25, endPoint y: 346, distance: 8.6
click at [32, 351] on div at bounding box center [26, 348] width 25 height 25
click at [31, 345] on div at bounding box center [26, 348] width 25 height 25
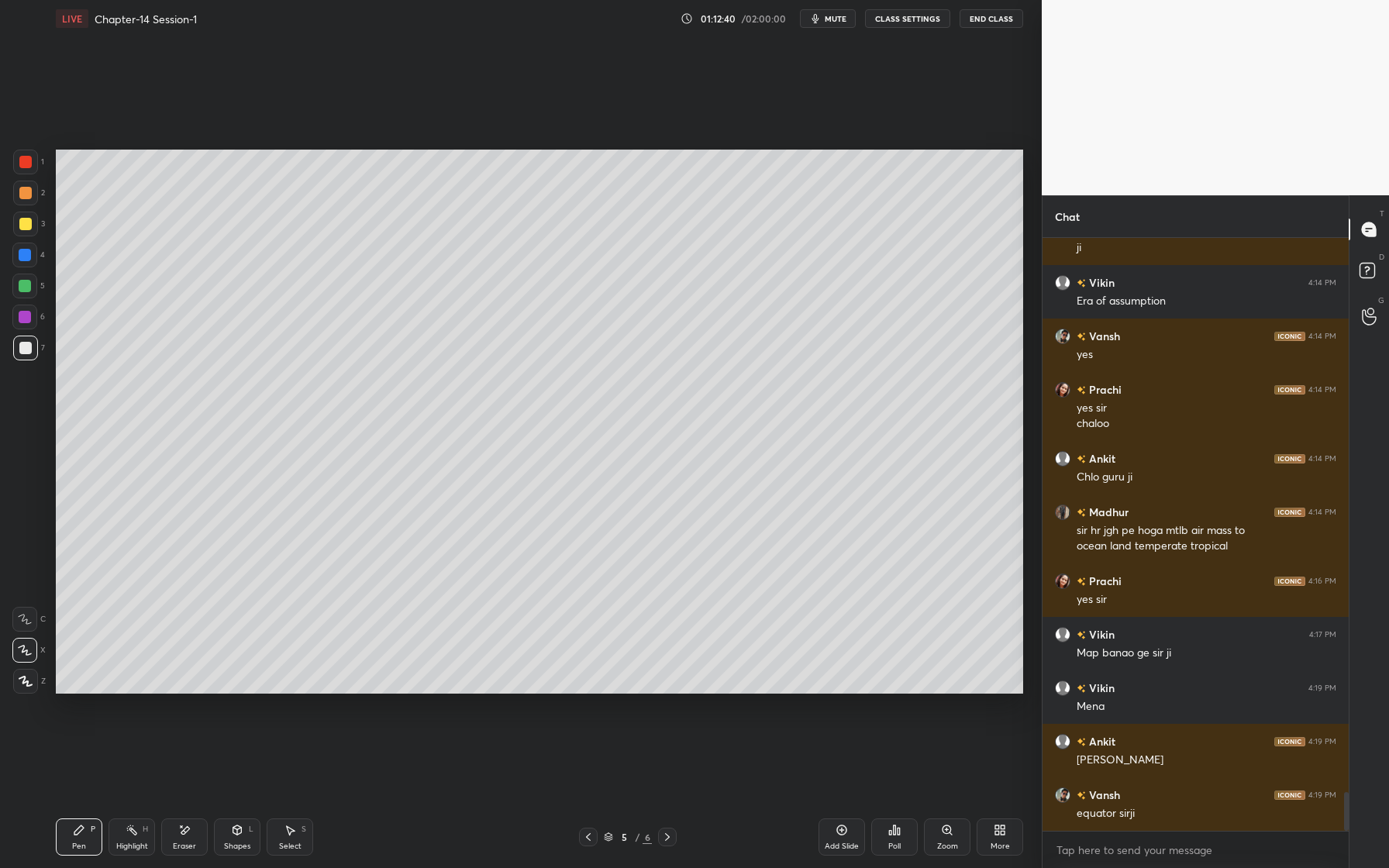
scroll to position [8491, 0]
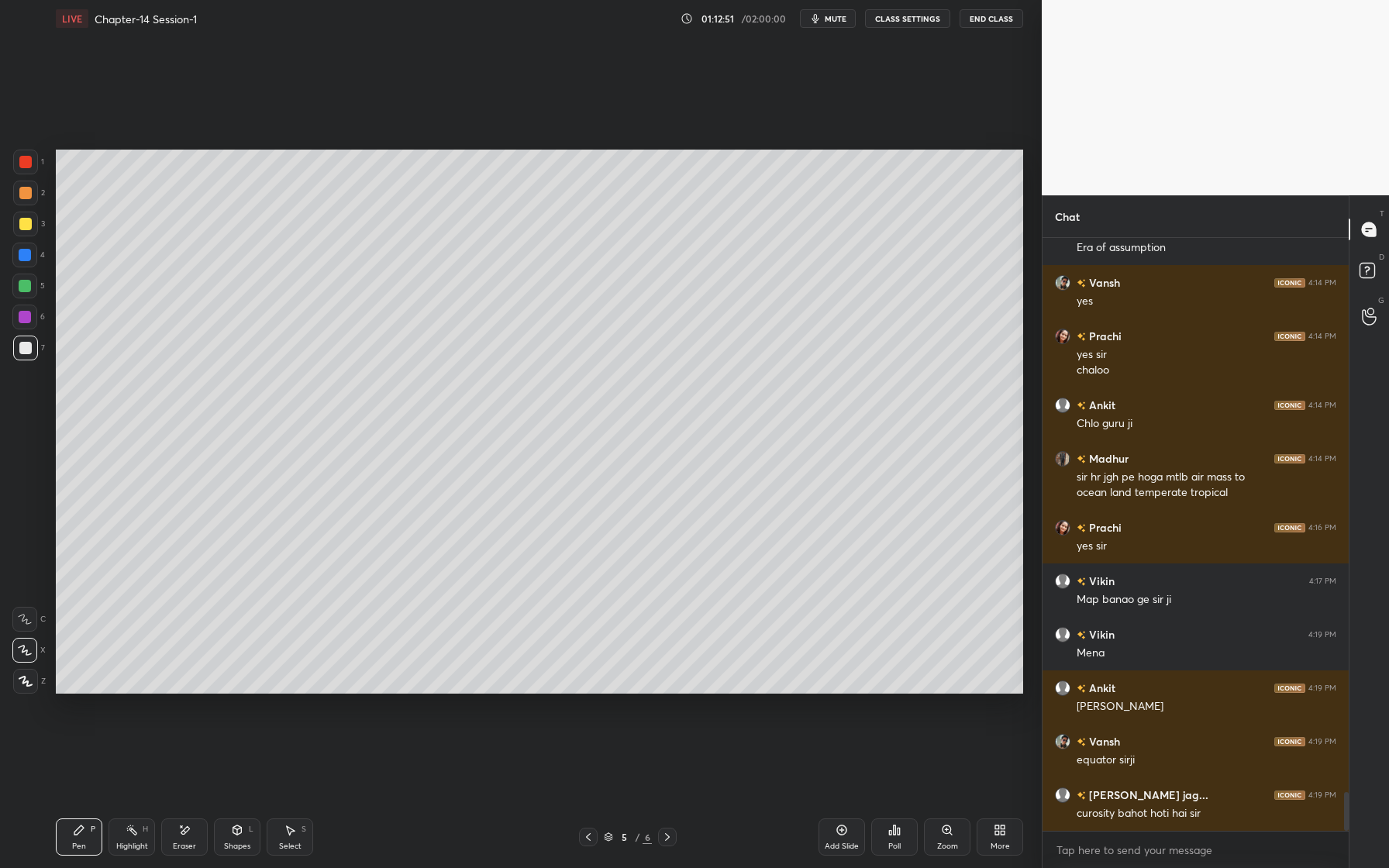
drag, startPoint x: 29, startPoint y: 347, endPoint x: 29, endPoint y: 361, distance: 14.0
click at [29, 347] on div at bounding box center [26, 348] width 13 height 13
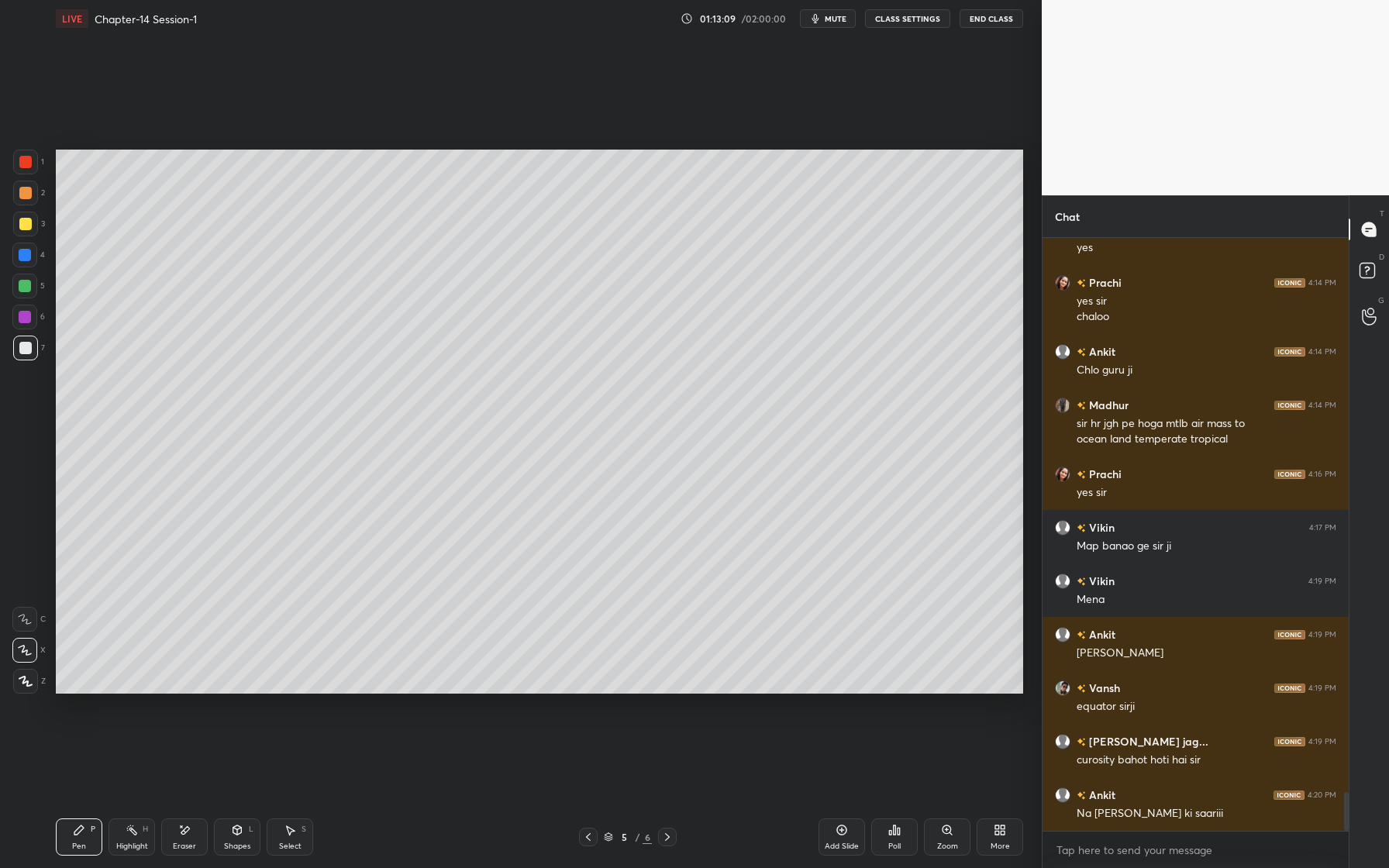
drag, startPoint x: 182, startPoint y: 840, endPoint x: 348, endPoint y: 745, distance: 191.3
click at [176, 846] on div "Eraser" at bounding box center [185, 846] width 23 height 8
click at [76, 839] on div "Pen P" at bounding box center [78, 837] width 46 height 38
click at [191, 847] on div "Eraser" at bounding box center [185, 846] width 23 height 8
click at [87, 832] on div "Pen P" at bounding box center [78, 837] width 46 height 38
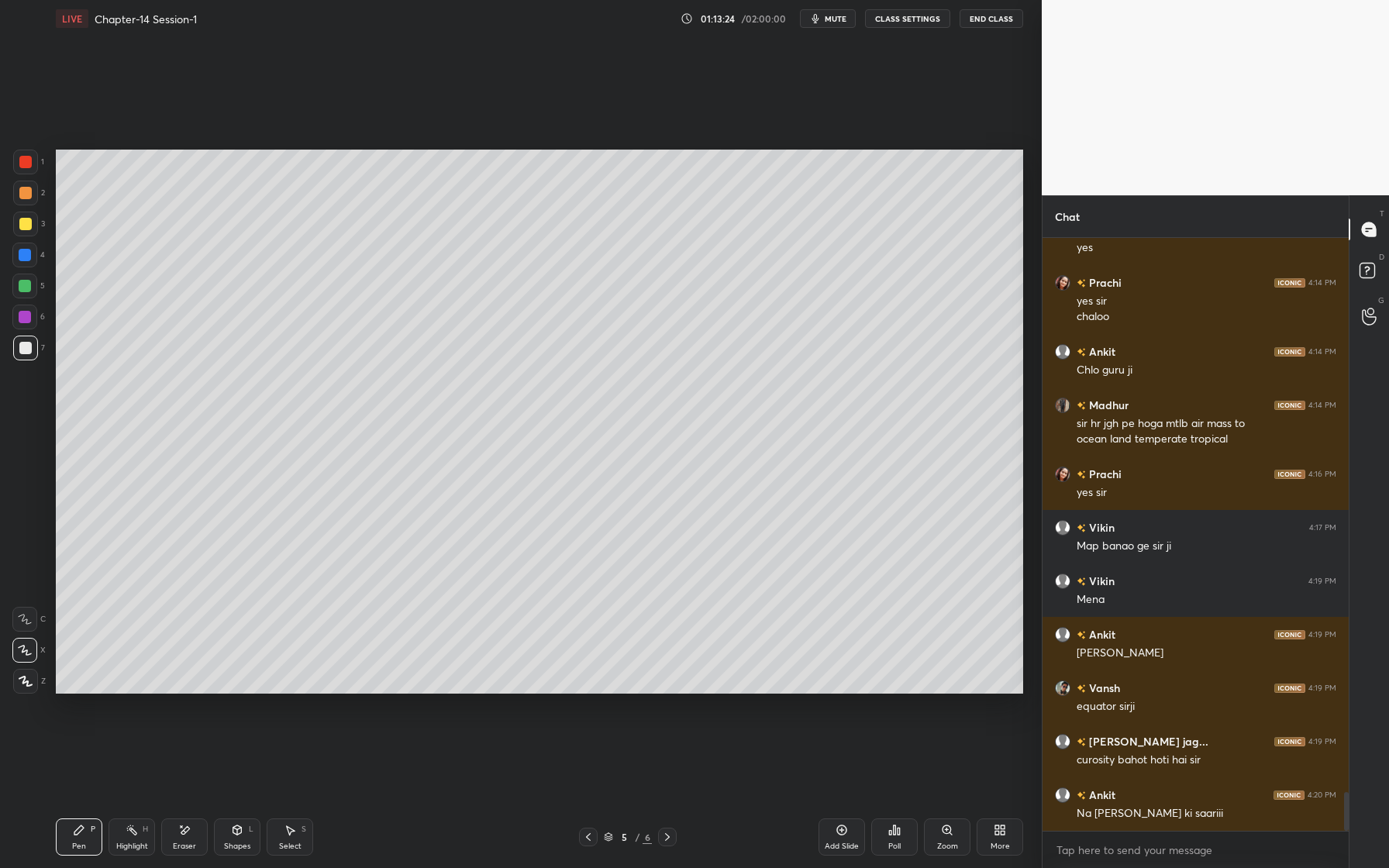
scroll to position [8559, 0]
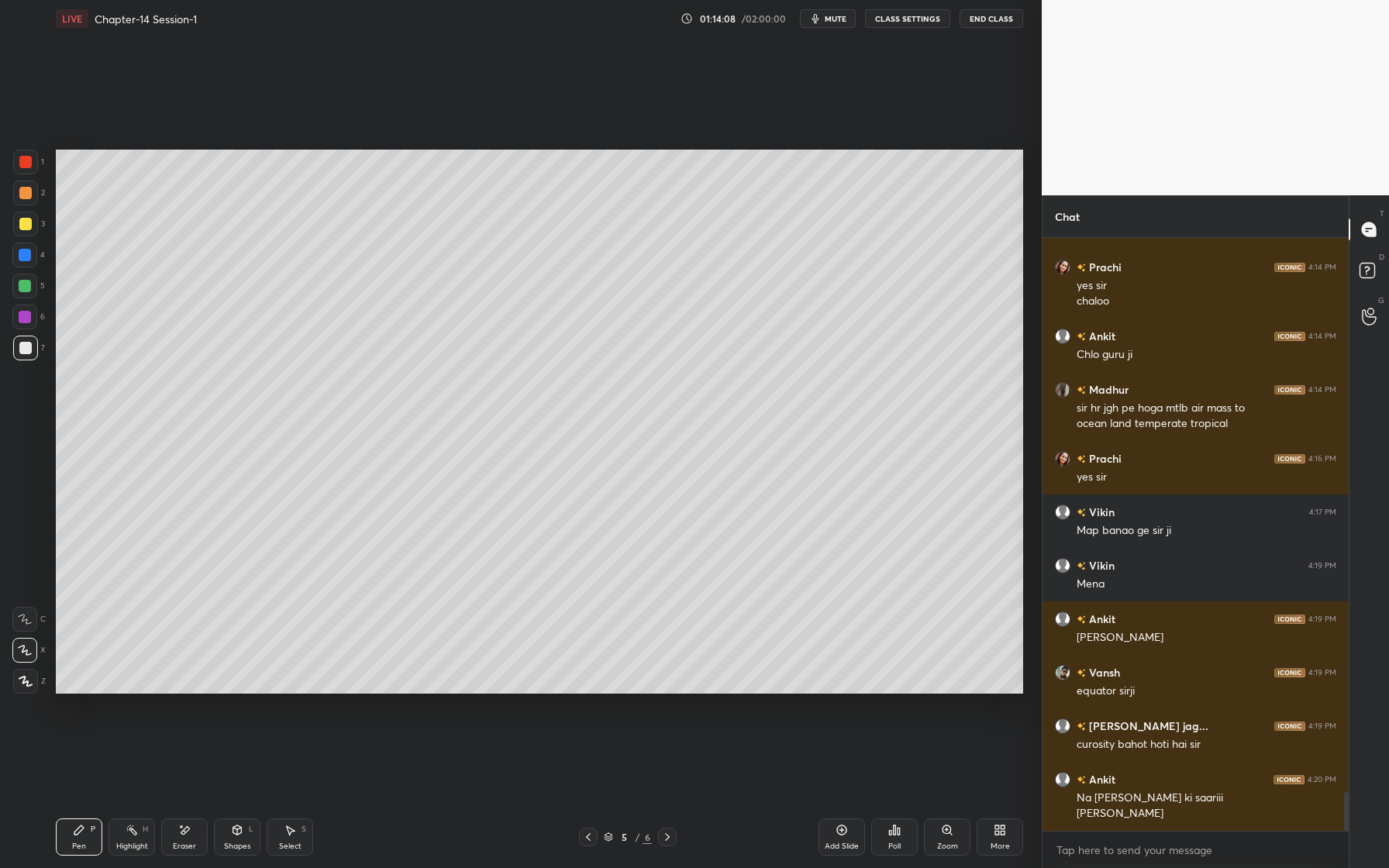
click at [244, 831] on div "Shapes L" at bounding box center [236, 837] width 46 height 38
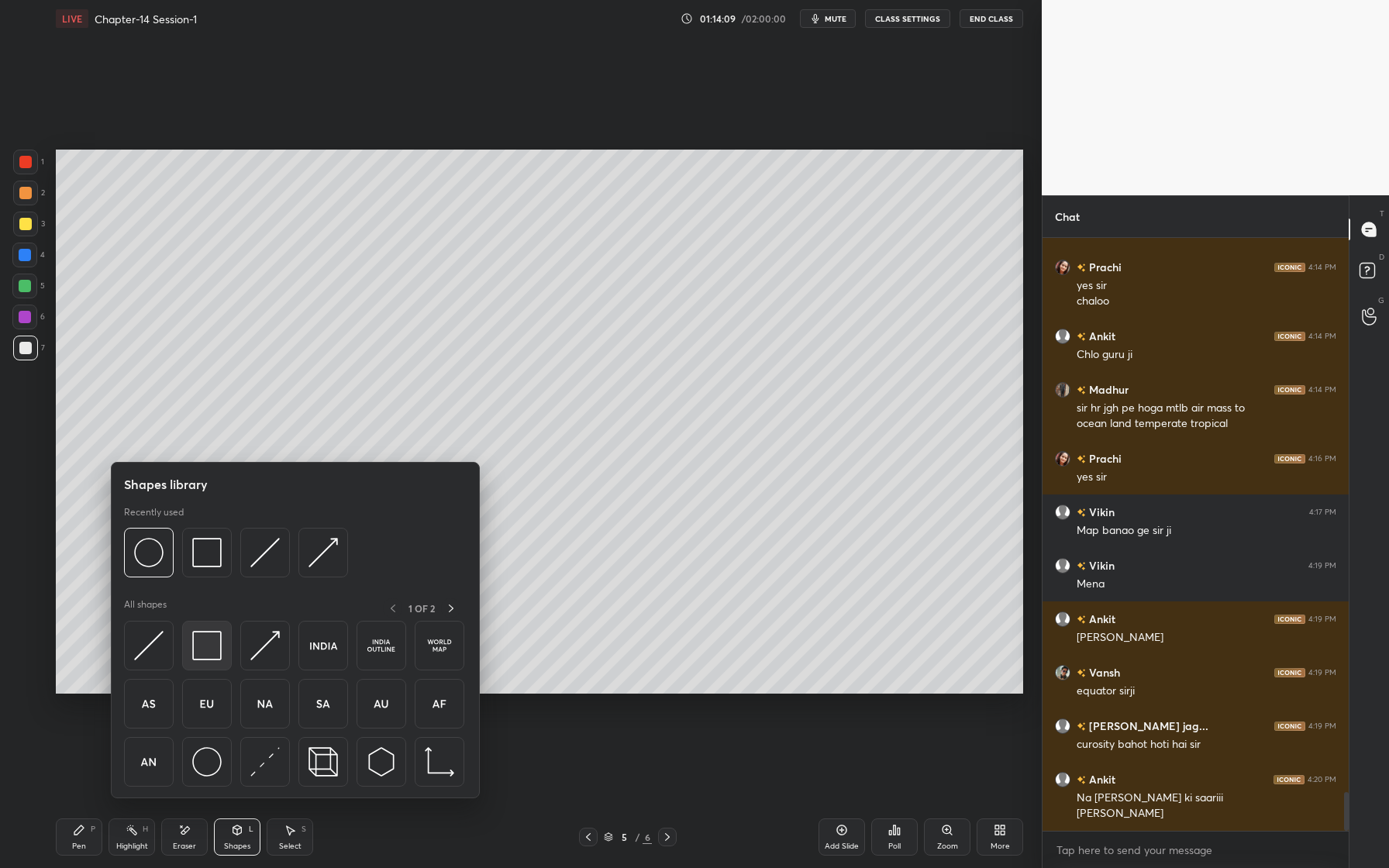
click at [202, 658] on img at bounding box center [207, 646] width 30 height 30
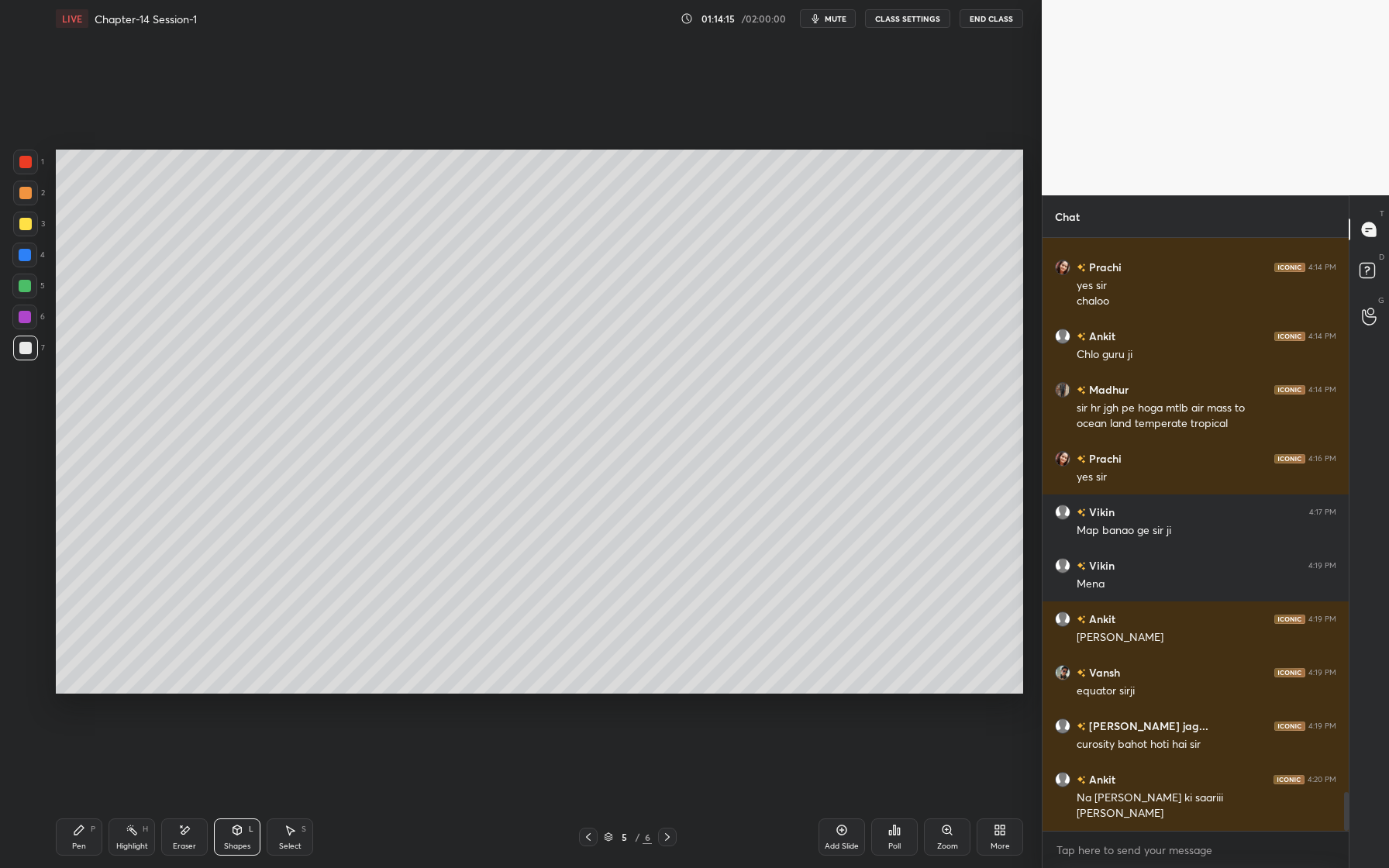
drag, startPoint x: 27, startPoint y: 354, endPoint x: 27, endPoint y: 403, distance: 49.0
click at [27, 354] on div at bounding box center [26, 348] width 25 height 25
click at [91, 852] on div "Pen P" at bounding box center [78, 837] width 46 height 38
drag, startPoint x: 25, startPoint y: 223, endPoint x: 24, endPoint y: 232, distance: 9.1
click at [23, 225] on div at bounding box center [26, 224] width 13 height 13
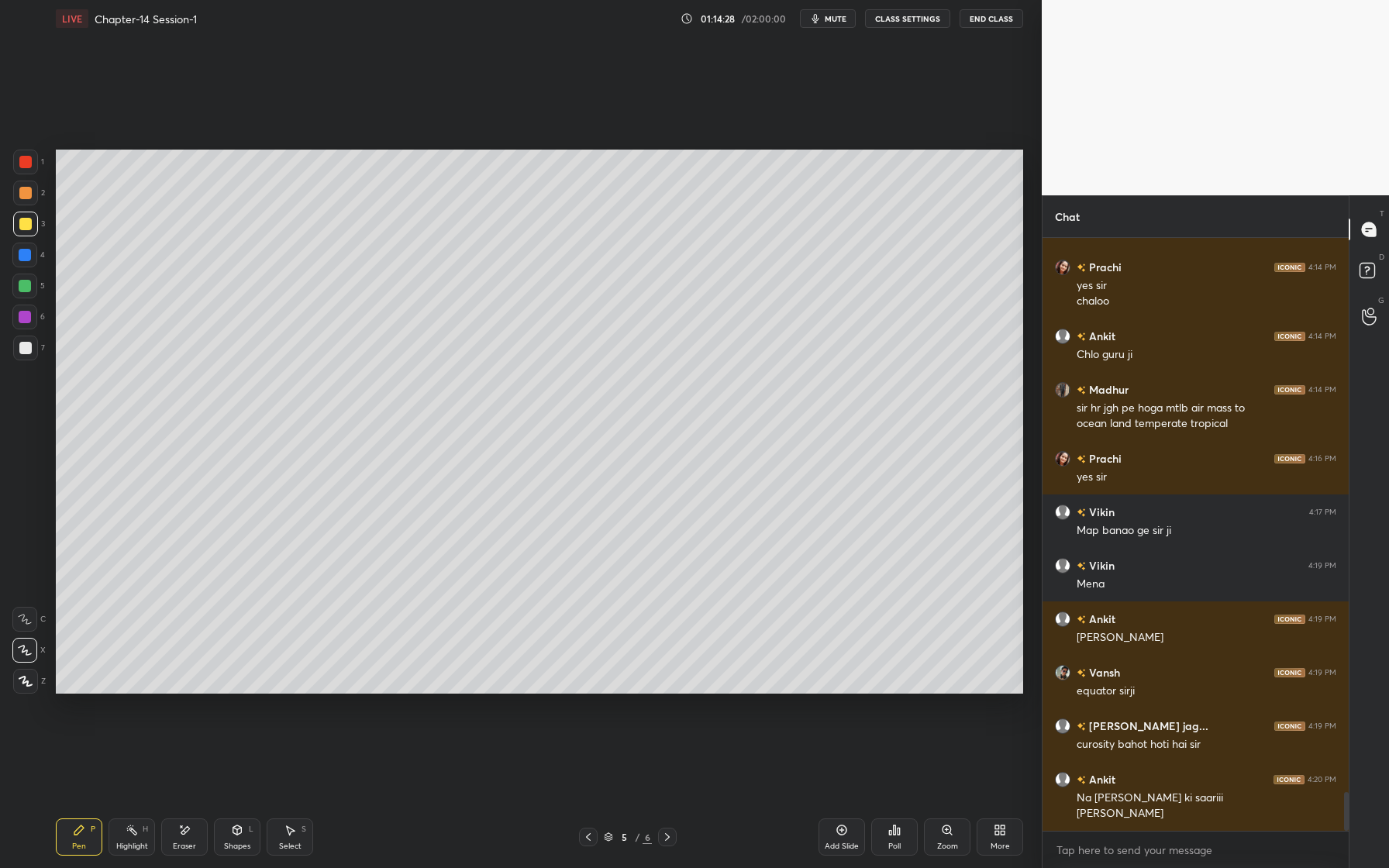
click at [28, 196] on div at bounding box center [26, 193] width 13 height 13
click at [32, 250] on div at bounding box center [25, 255] width 25 height 25
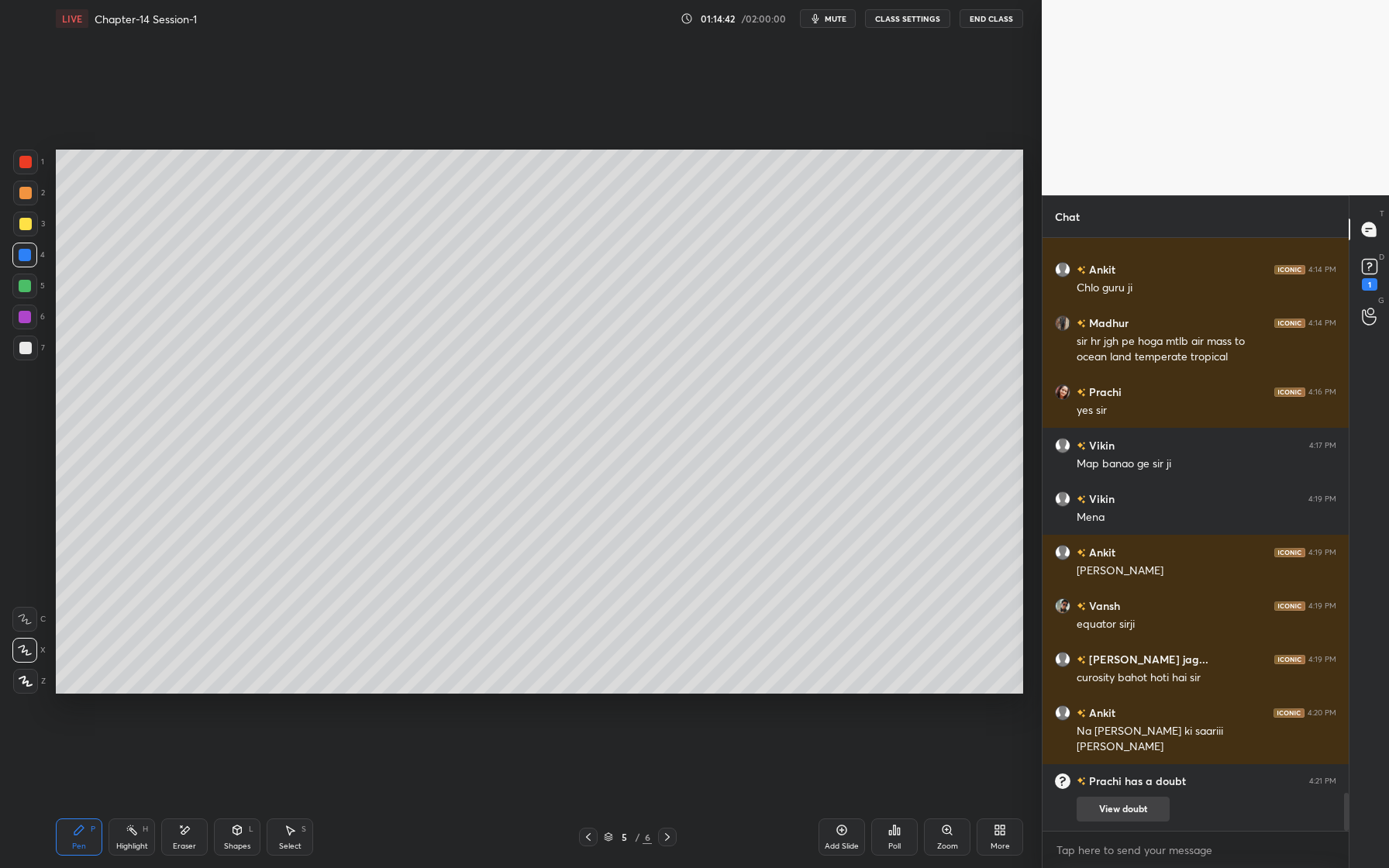
click at [1126, 809] on button "View doubt" at bounding box center [1123, 809] width 93 height 25
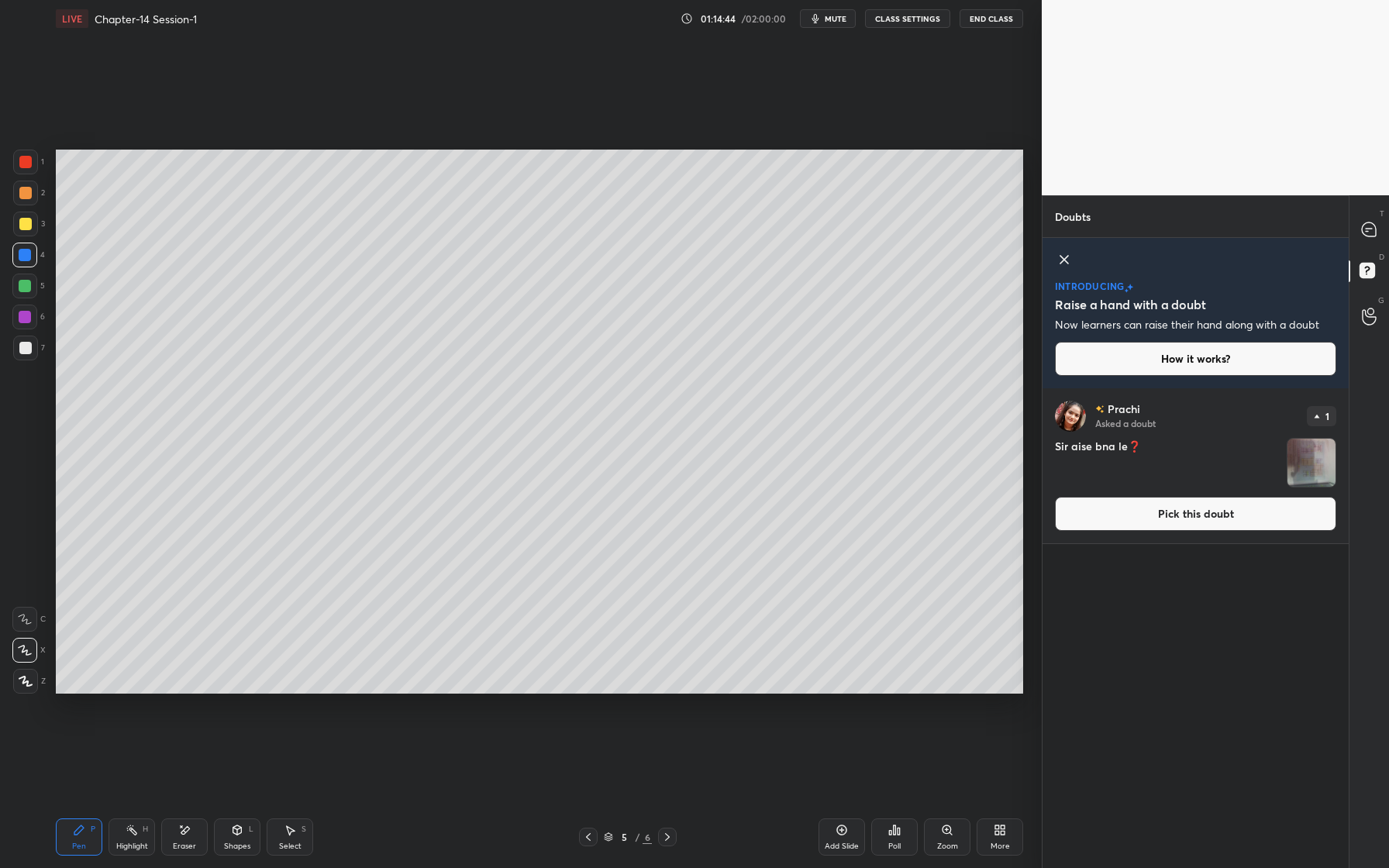
click at [1316, 473] on img "grid" at bounding box center [1311, 462] width 48 height 48
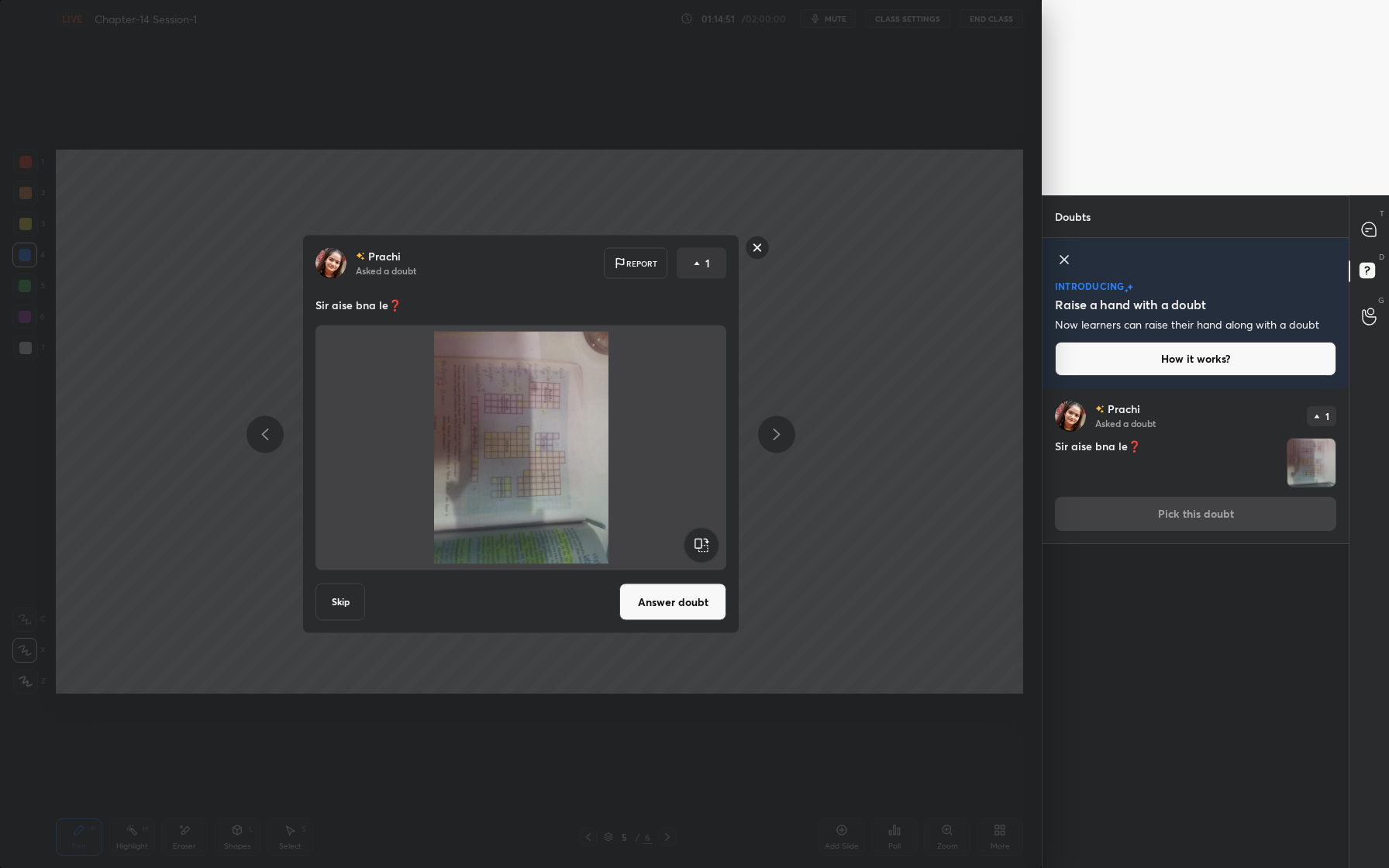
click at [532, 474] on img at bounding box center [521, 448] width 373 height 232
click at [764, 255] on rect at bounding box center [757, 247] width 24 height 24
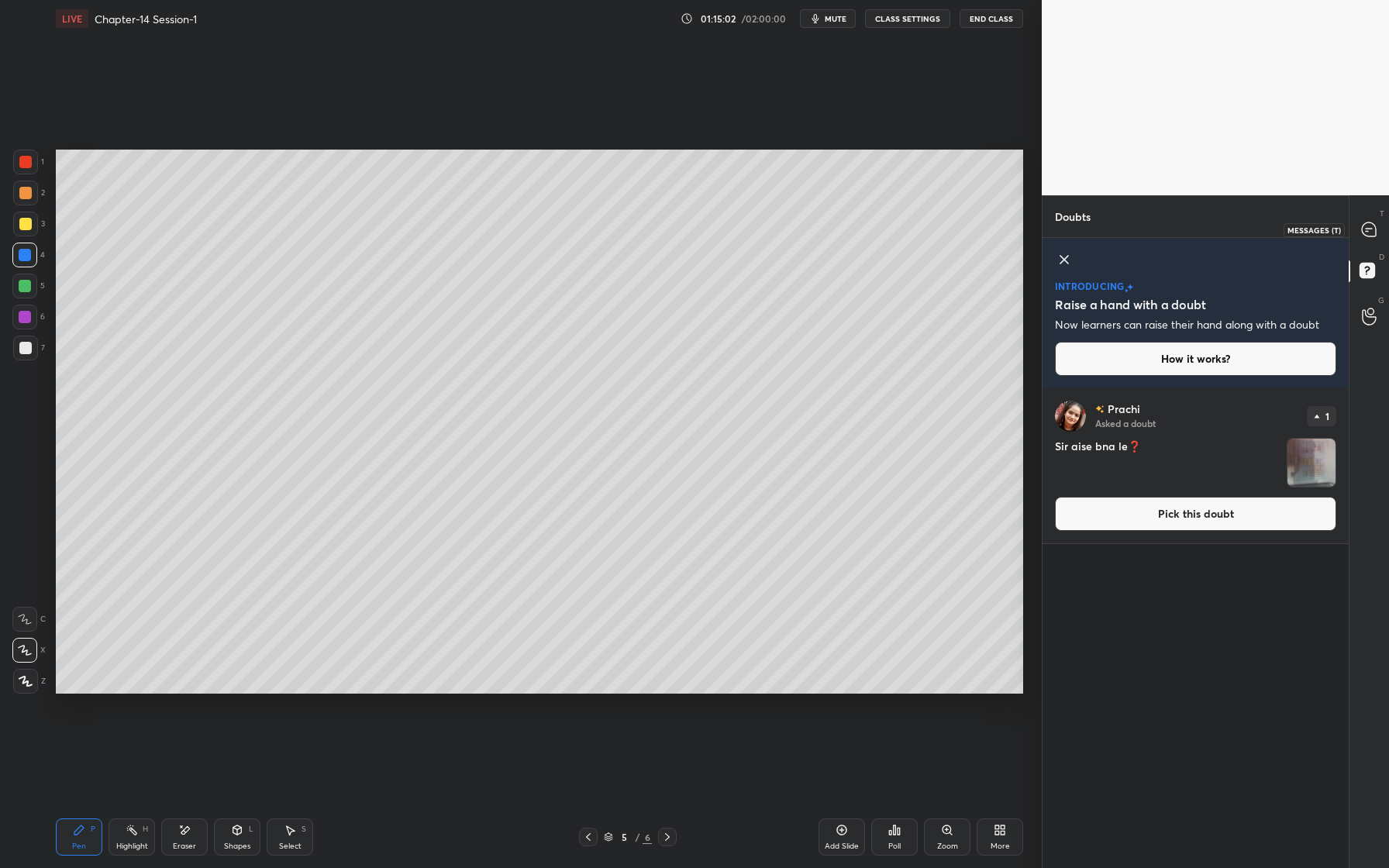
click at [1364, 227] on icon at bounding box center [1369, 229] width 14 height 14
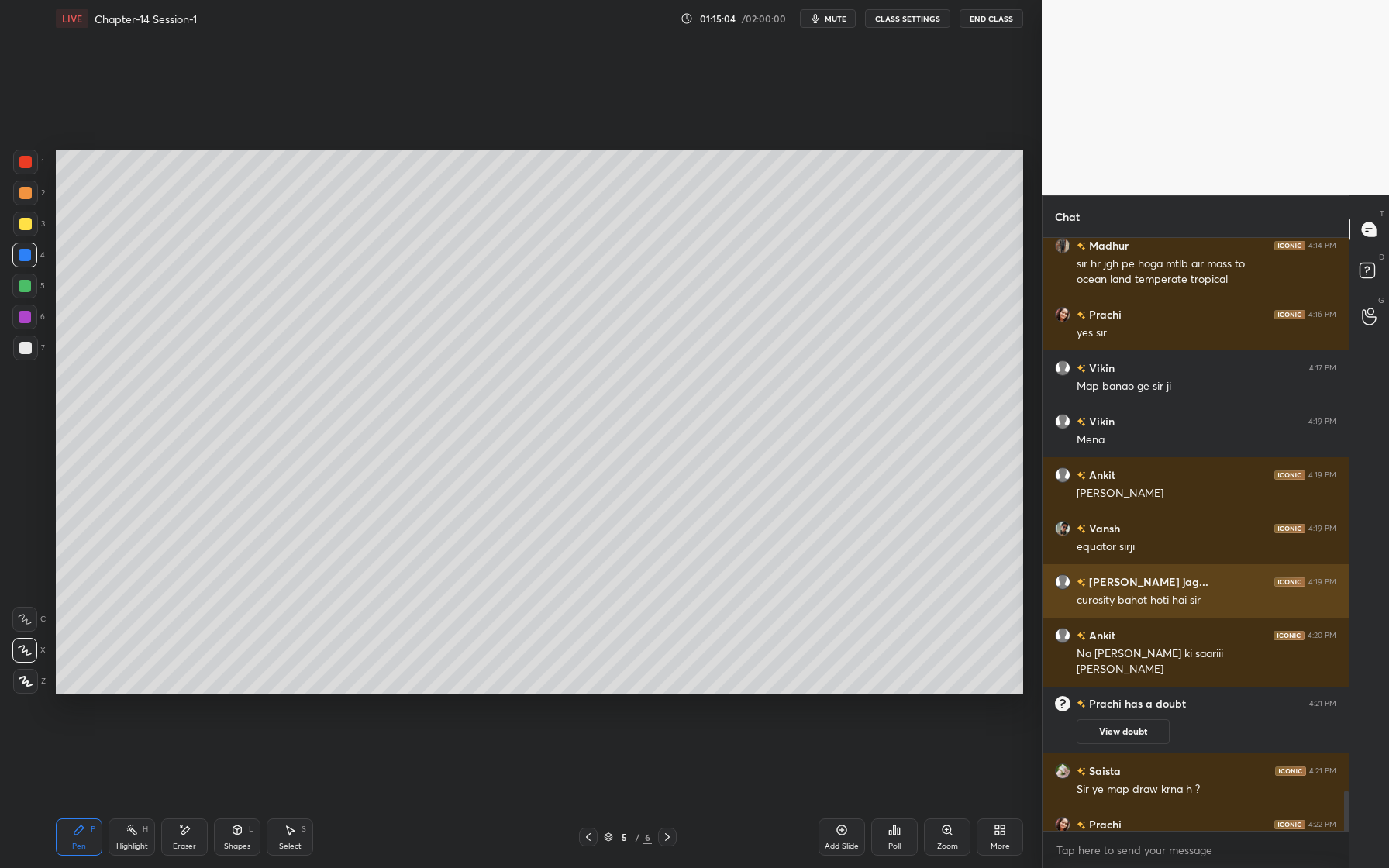
scroll to position [8619, 0]
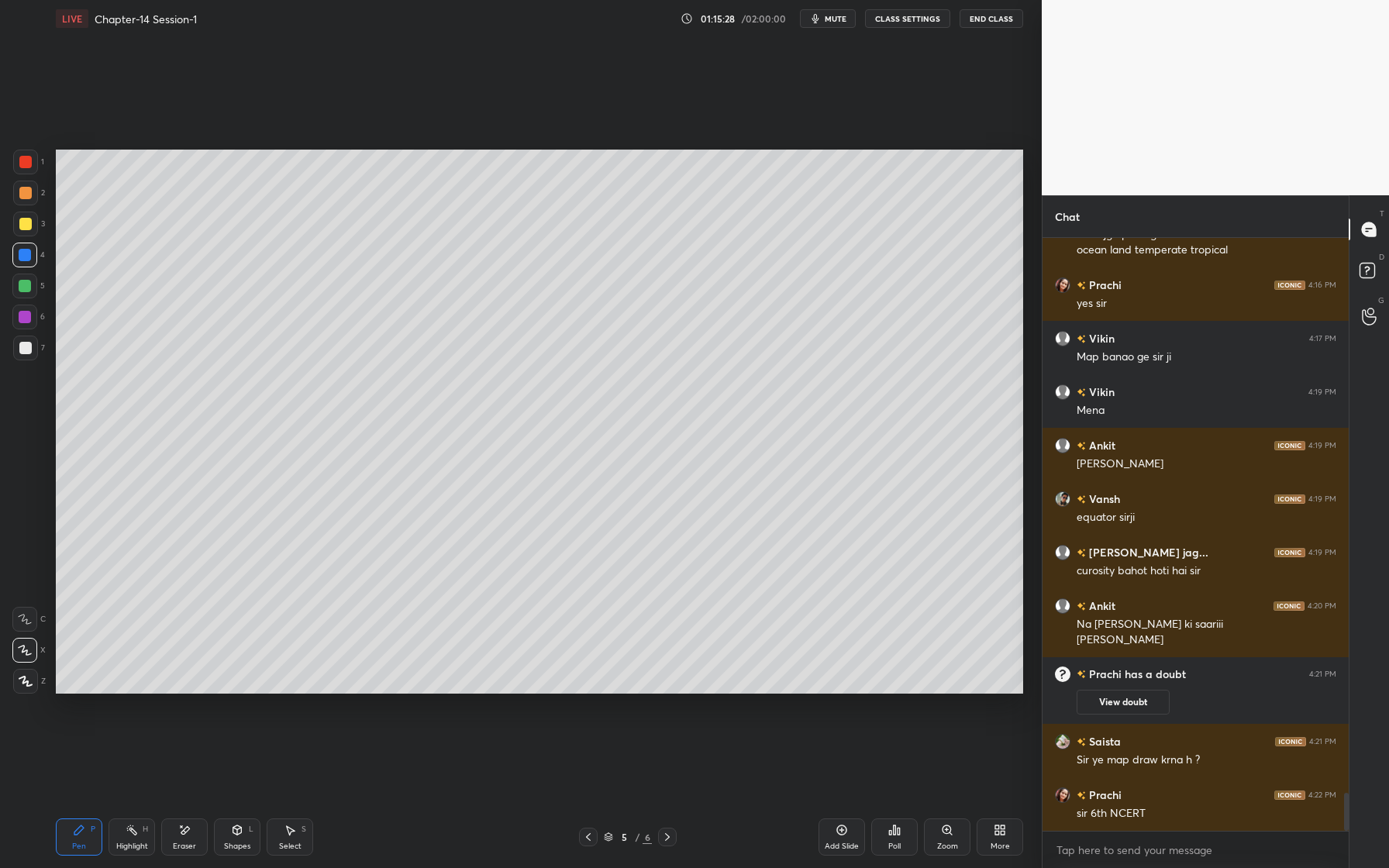
drag, startPoint x: 27, startPoint y: 259, endPoint x: 54, endPoint y: 272, distance: 30.0
click at [27, 259] on div at bounding box center [25, 255] width 13 height 13
drag, startPoint x: 23, startPoint y: 291, endPoint x: 44, endPoint y: 290, distance: 21.0
click at [24, 293] on div at bounding box center [25, 286] width 25 height 25
click at [32, 313] on div at bounding box center [25, 317] width 25 height 25
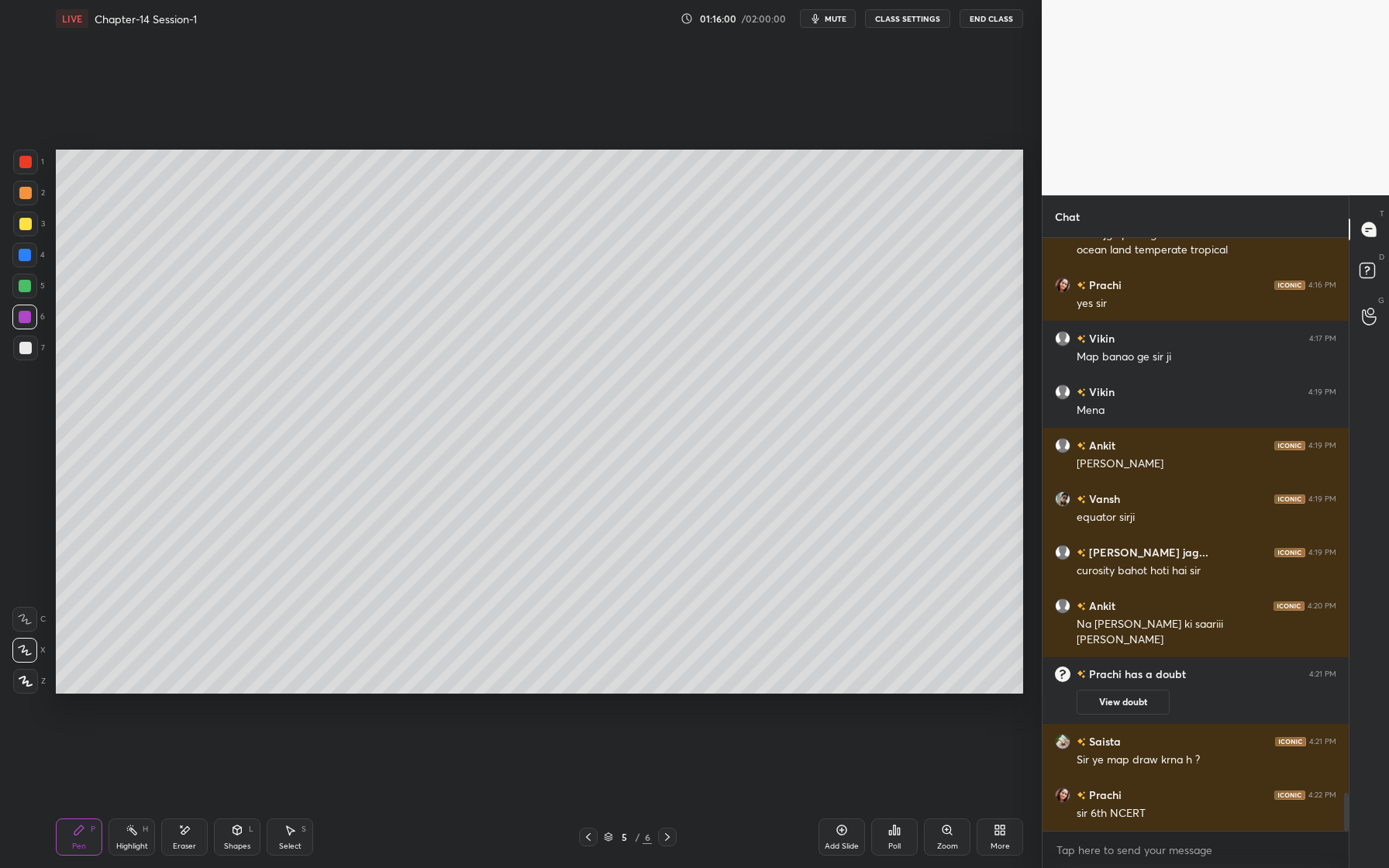
click at [27, 349] on div at bounding box center [26, 348] width 13 height 13
click at [32, 322] on div at bounding box center [25, 317] width 25 height 25
click at [194, 837] on div "Eraser" at bounding box center [184, 837] width 46 height 38
click at [81, 833] on div "Pen P" at bounding box center [78, 837] width 46 height 38
click at [17, 286] on div at bounding box center [25, 286] width 25 height 25
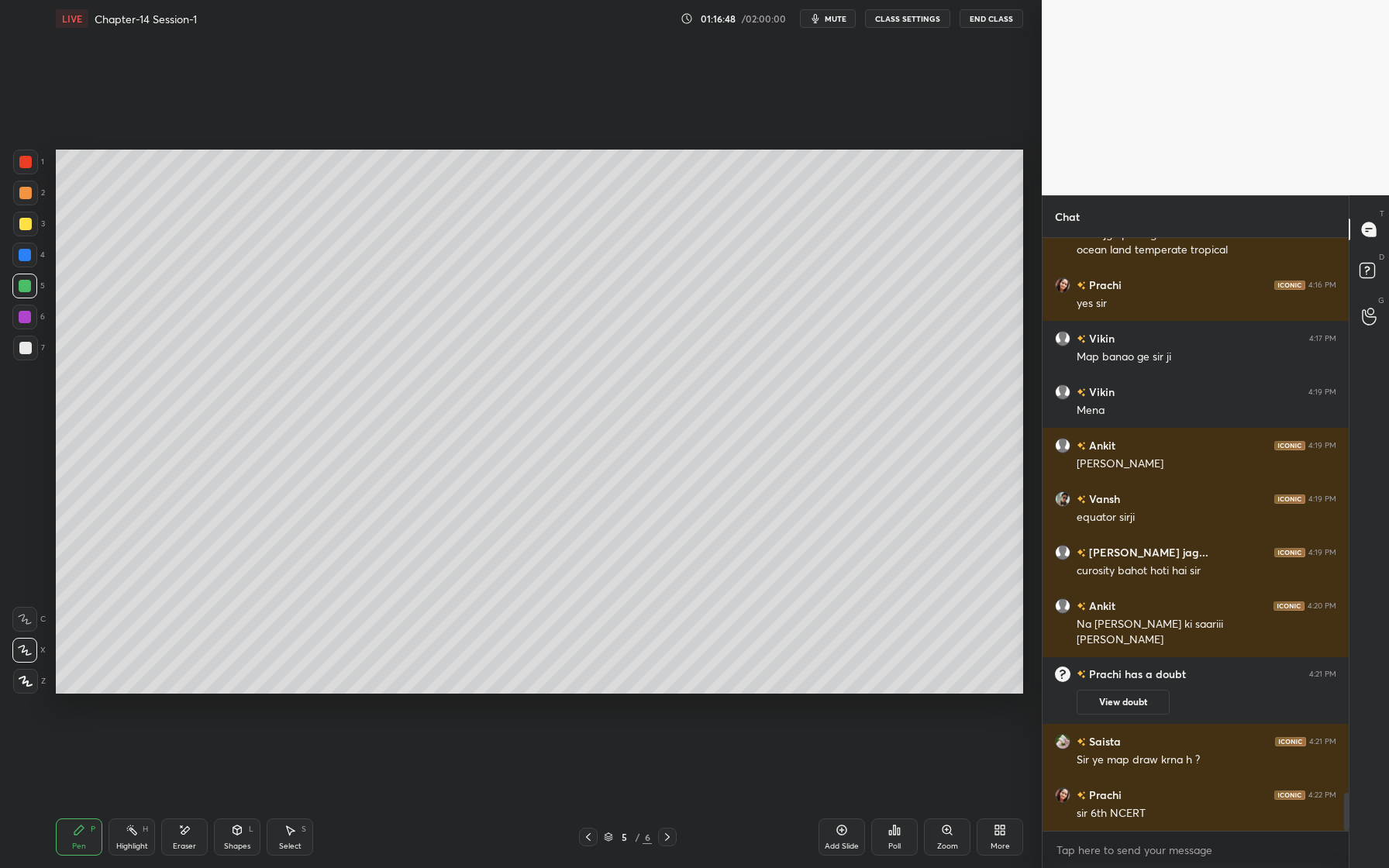
drag, startPoint x: 27, startPoint y: 321, endPoint x: 51, endPoint y: 358, distance: 44.1
click at [27, 324] on div at bounding box center [25, 317] width 25 height 25
drag, startPoint x: 29, startPoint y: 286, endPoint x: 49, endPoint y: 283, distance: 20.2
click at [28, 288] on div at bounding box center [25, 286] width 13 height 13
click at [27, 223] on div at bounding box center [26, 224] width 13 height 13
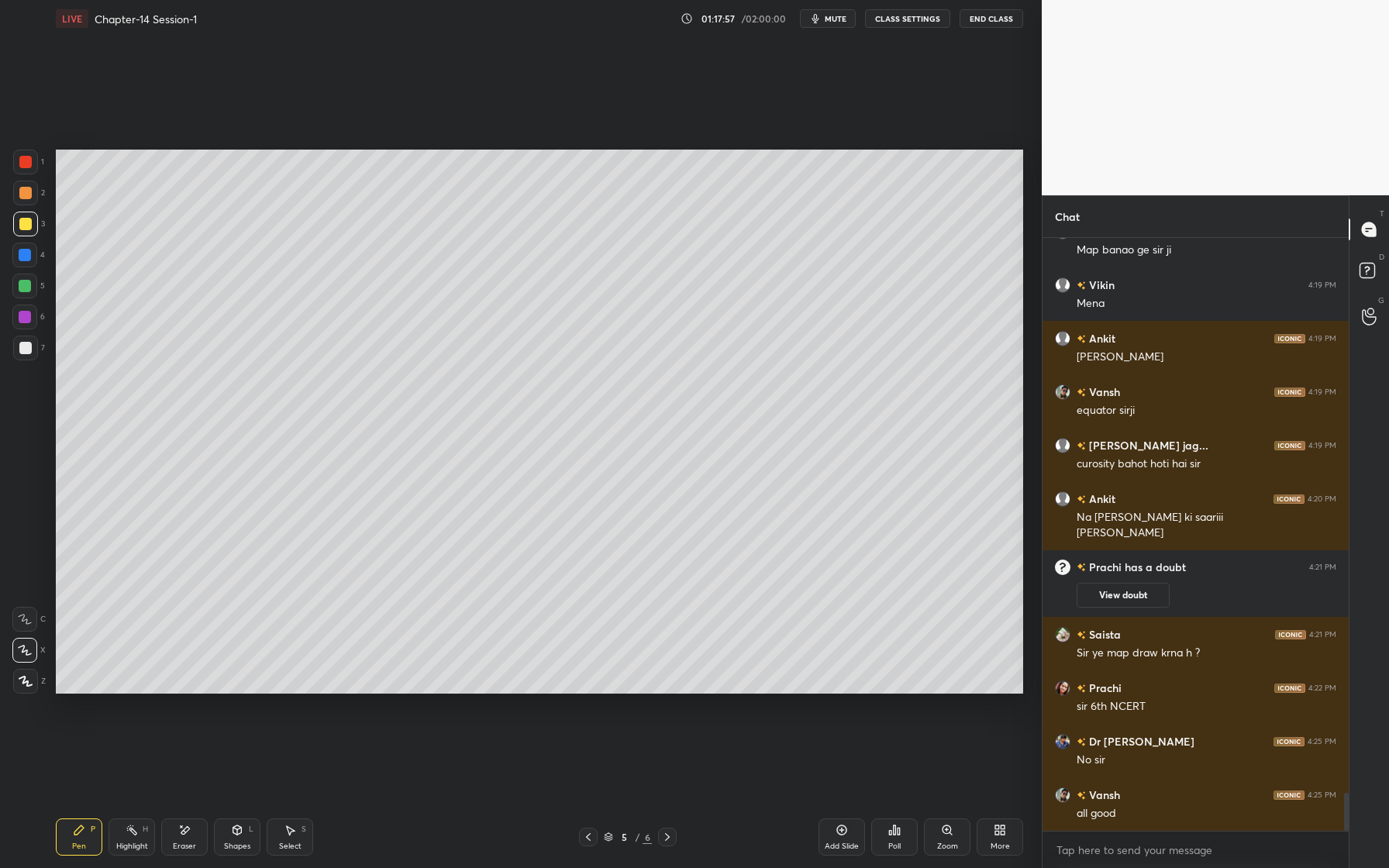
scroll to position [8779, 0]
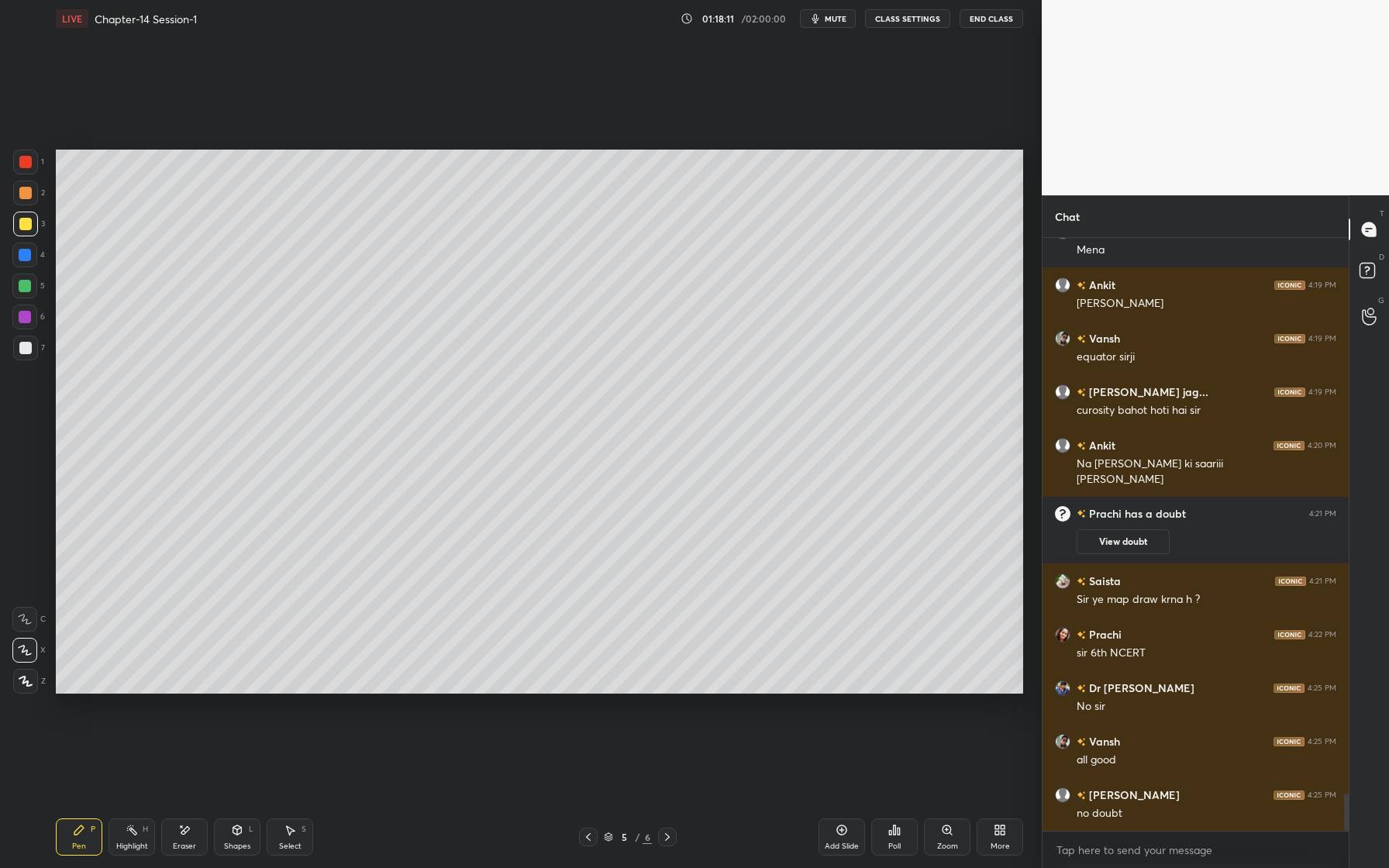
drag, startPoint x: 26, startPoint y: 316, endPoint x: 35, endPoint y: 322, distance: 10.8
click at [26, 316] on div at bounding box center [25, 317] width 13 height 13
click at [31, 294] on div at bounding box center [25, 286] width 25 height 25
drag, startPoint x: 22, startPoint y: 258, endPoint x: 44, endPoint y: 264, distance: 22.8
click at [20, 260] on div at bounding box center [25, 255] width 13 height 13
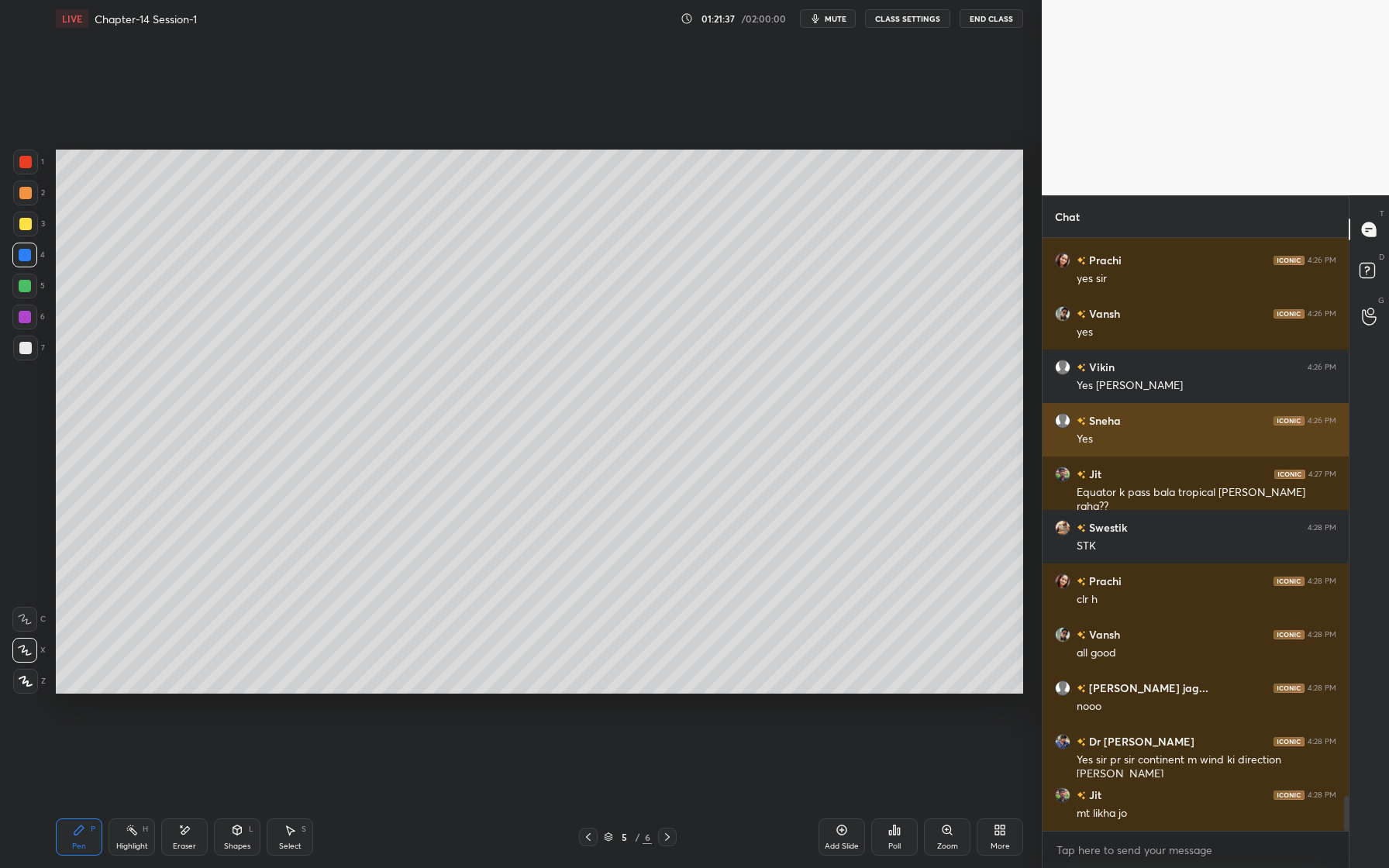
scroll to position [9528, 0]
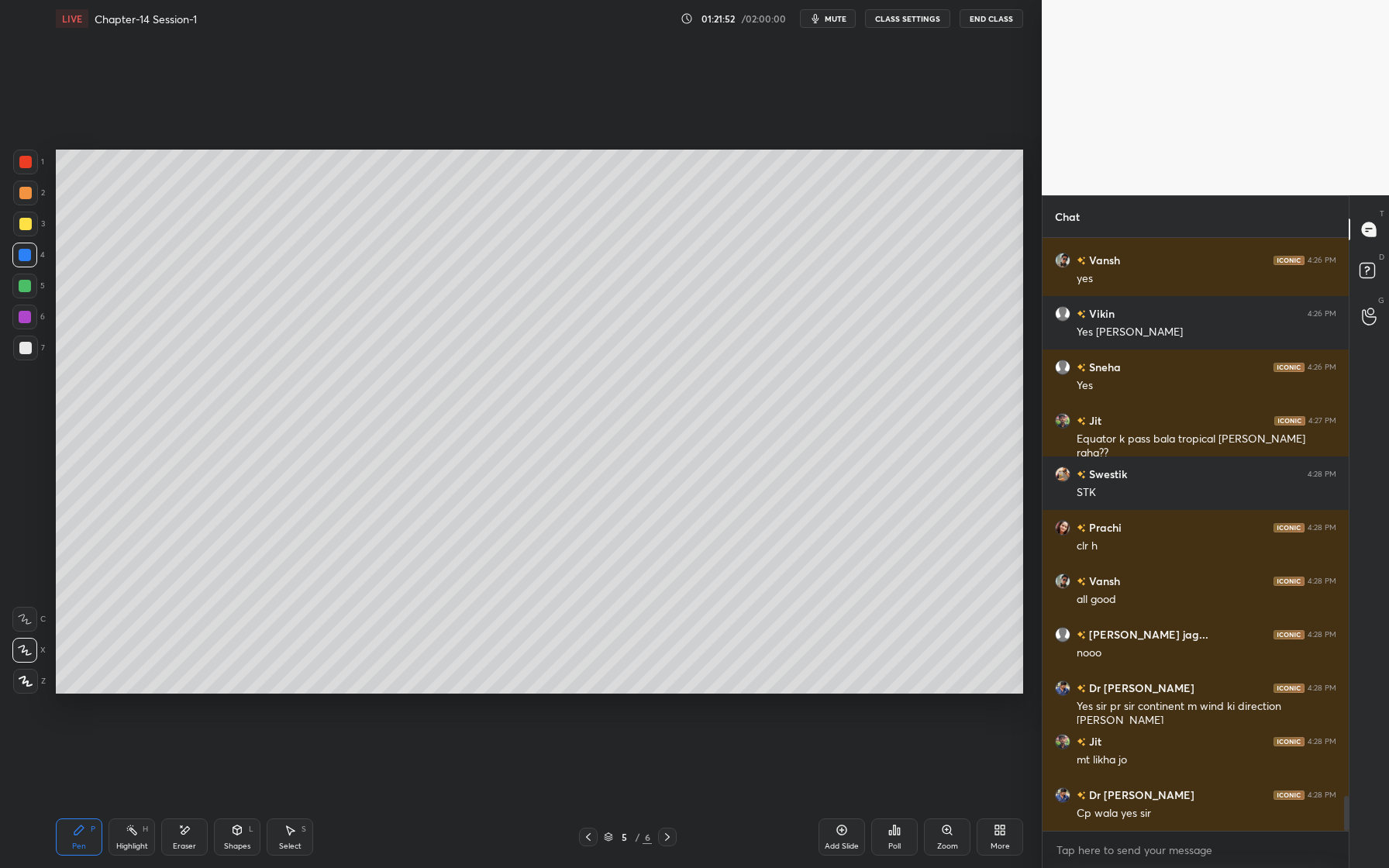
click at [842, 832] on icon at bounding box center [842, 830] width 13 height 13
drag, startPoint x: 232, startPoint y: 833, endPoint x: 248, endPoint y: 813, distance: 25.6
click at [229, 834] on div "Shapes L" at bounding box center [236, 837] width 46 height 38
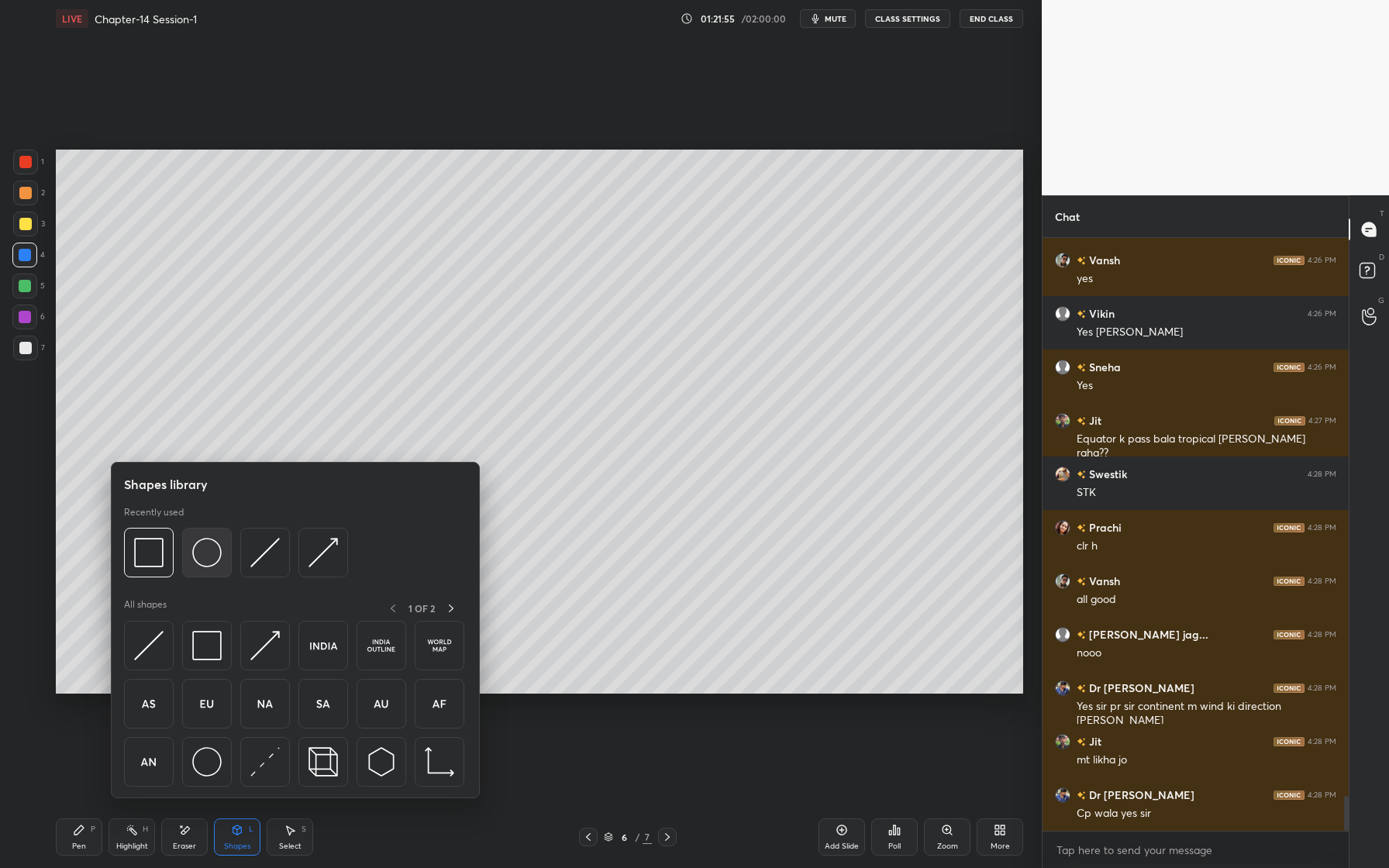
click at [204, 572] on div at bounding box center [207, 552] width 49 height 49
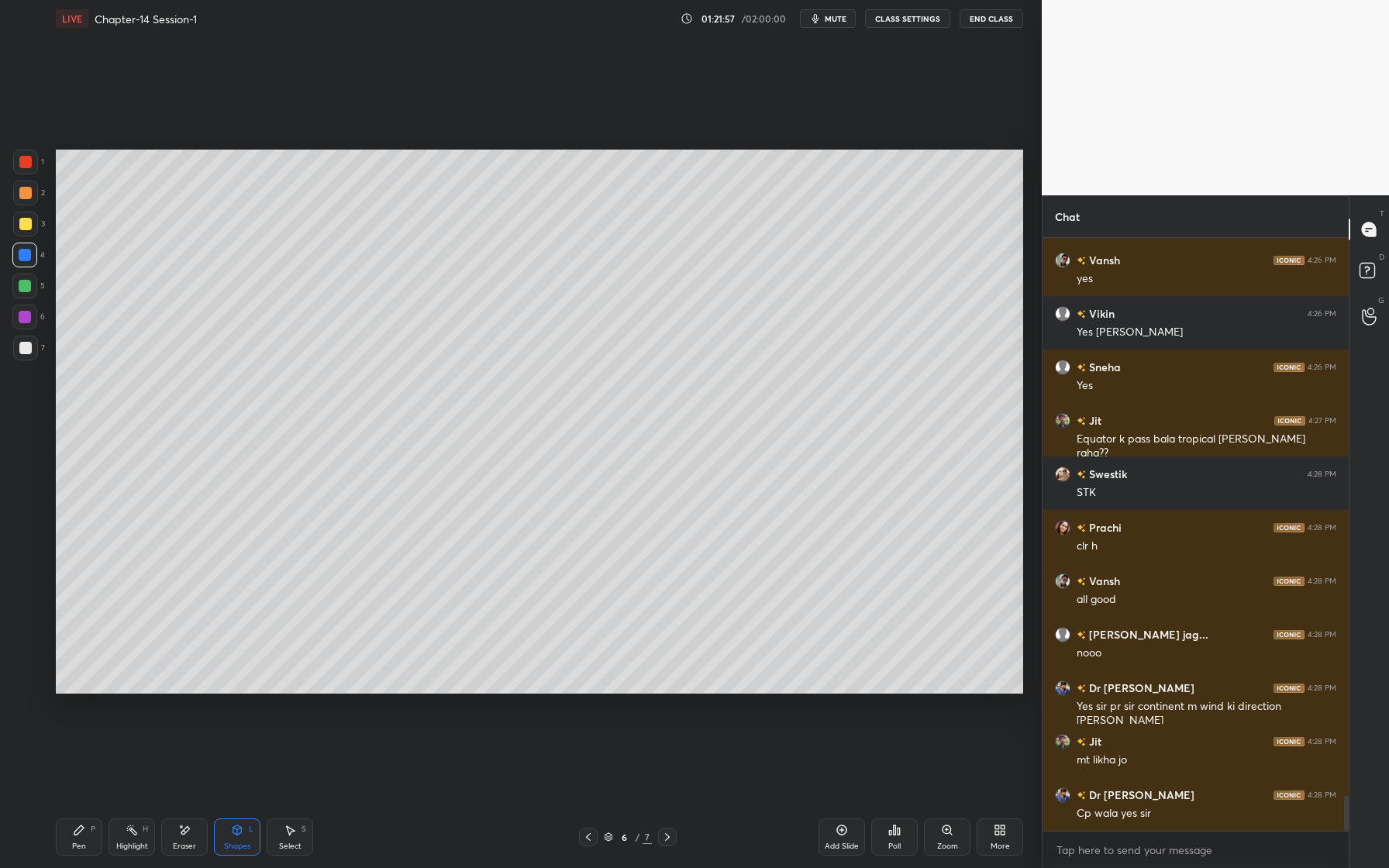
scroll to position [9582, 0]
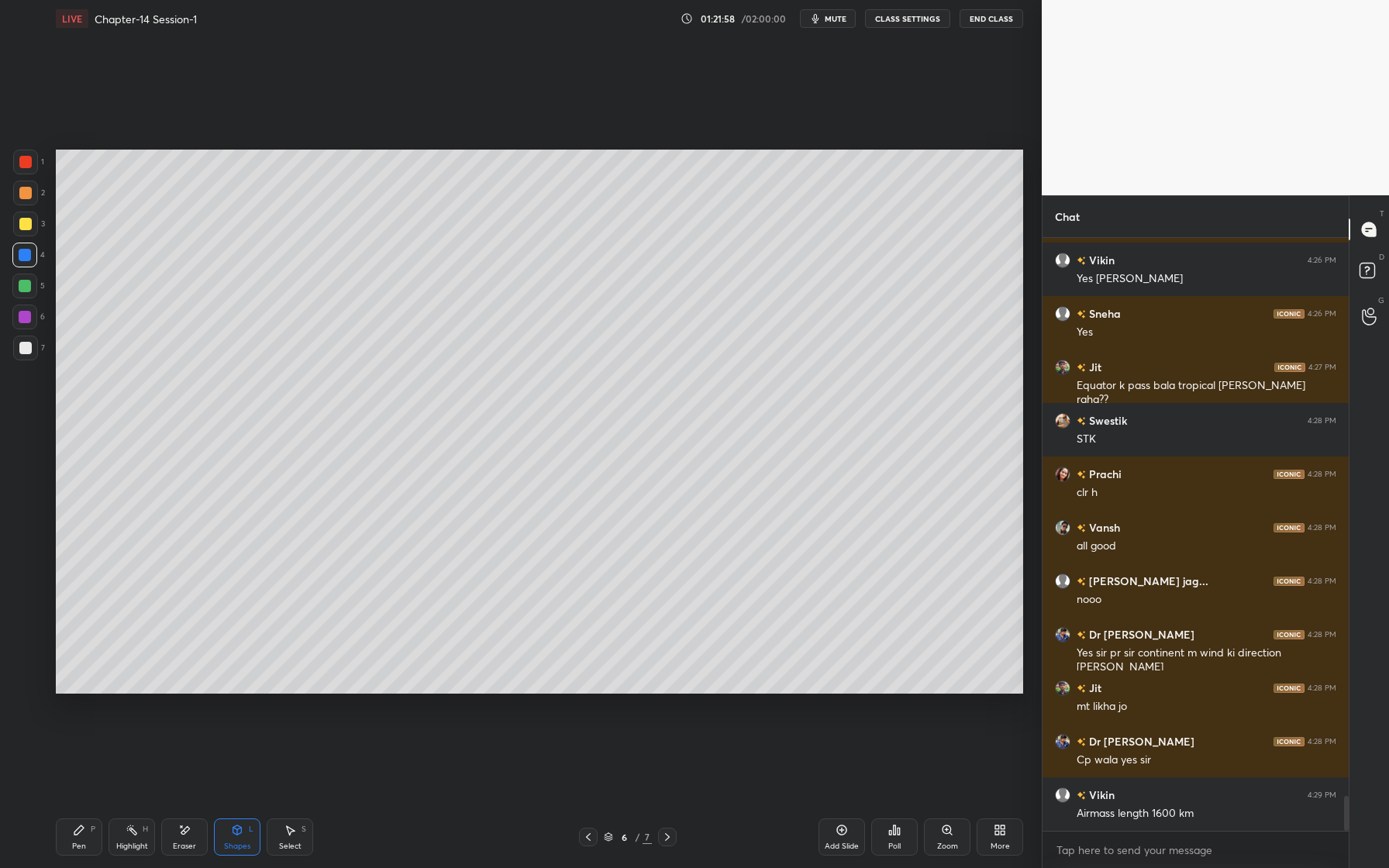
drag, startPoint x: 85, startPoint y: 823, endPoint x: 120, endPoint y: 772, distance: 61.9
click at [81, 823] on div "Pen P" at bounding box center [78, 837] width 46 height 38
click at [23, 351] on div at bounding box center [26, 348] width 13 height 13
click at [31, 229] on div at bounding box center [26, 224] width 25 height 25
drag, startPoint x: 24, startPoint y: 192, endPoint x: 49, endPoint y: 187, distance: 25.5
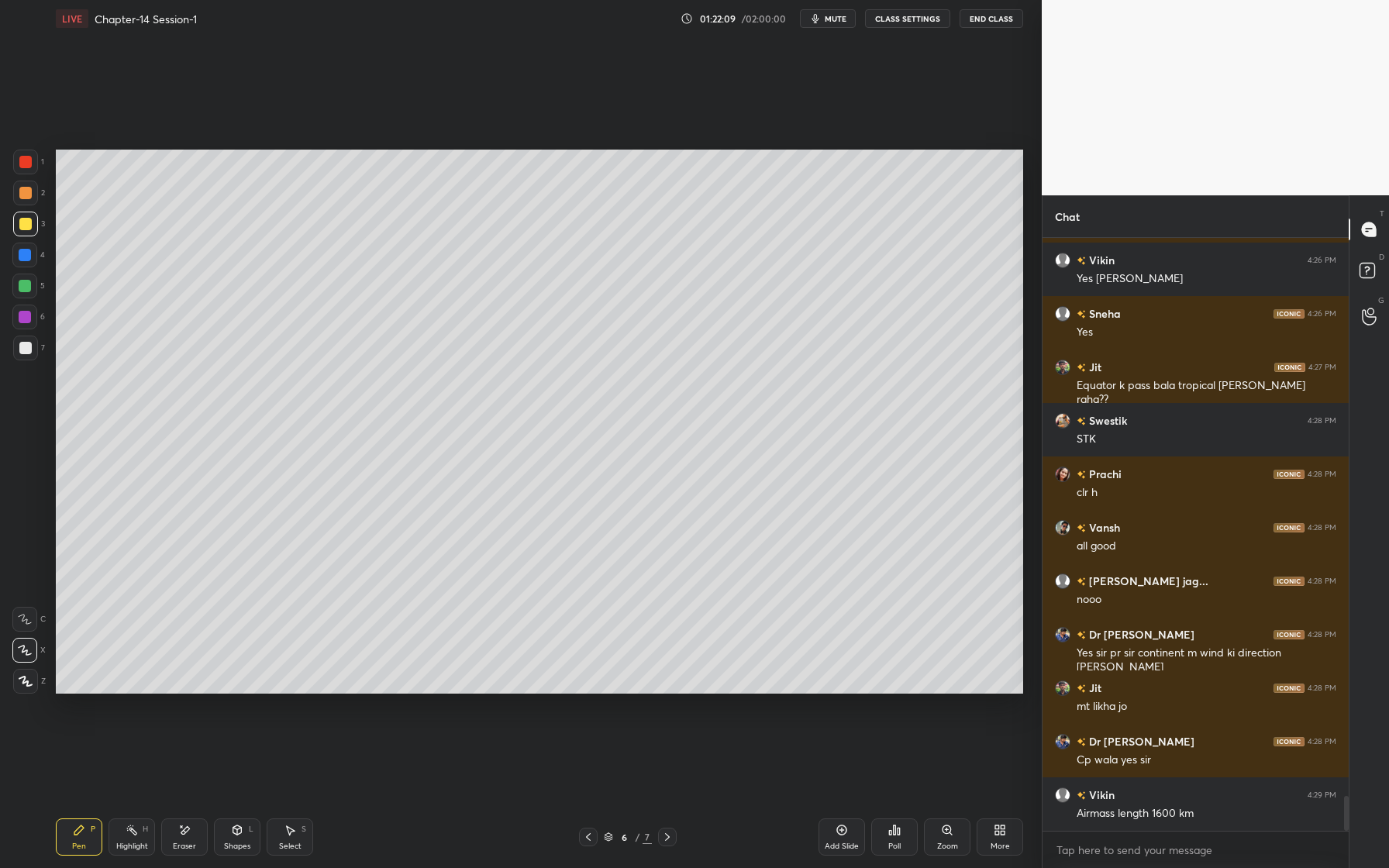
click at [20, 193] on div at bounding box center [26, 193] width 13 height 13
click at [30, 290] on div at bounding box center [25, 286] width 13 height 13
drag, startPoint x: 29, startPoint y: 255, endPoint x: 40, endPoint y: 242, distance: 17.0
click at [31, 251] on div at bounding box center [25, 255] width 13 height 13
click at [26, 168] on div at bounding box center [26, 162] width 25 height 25
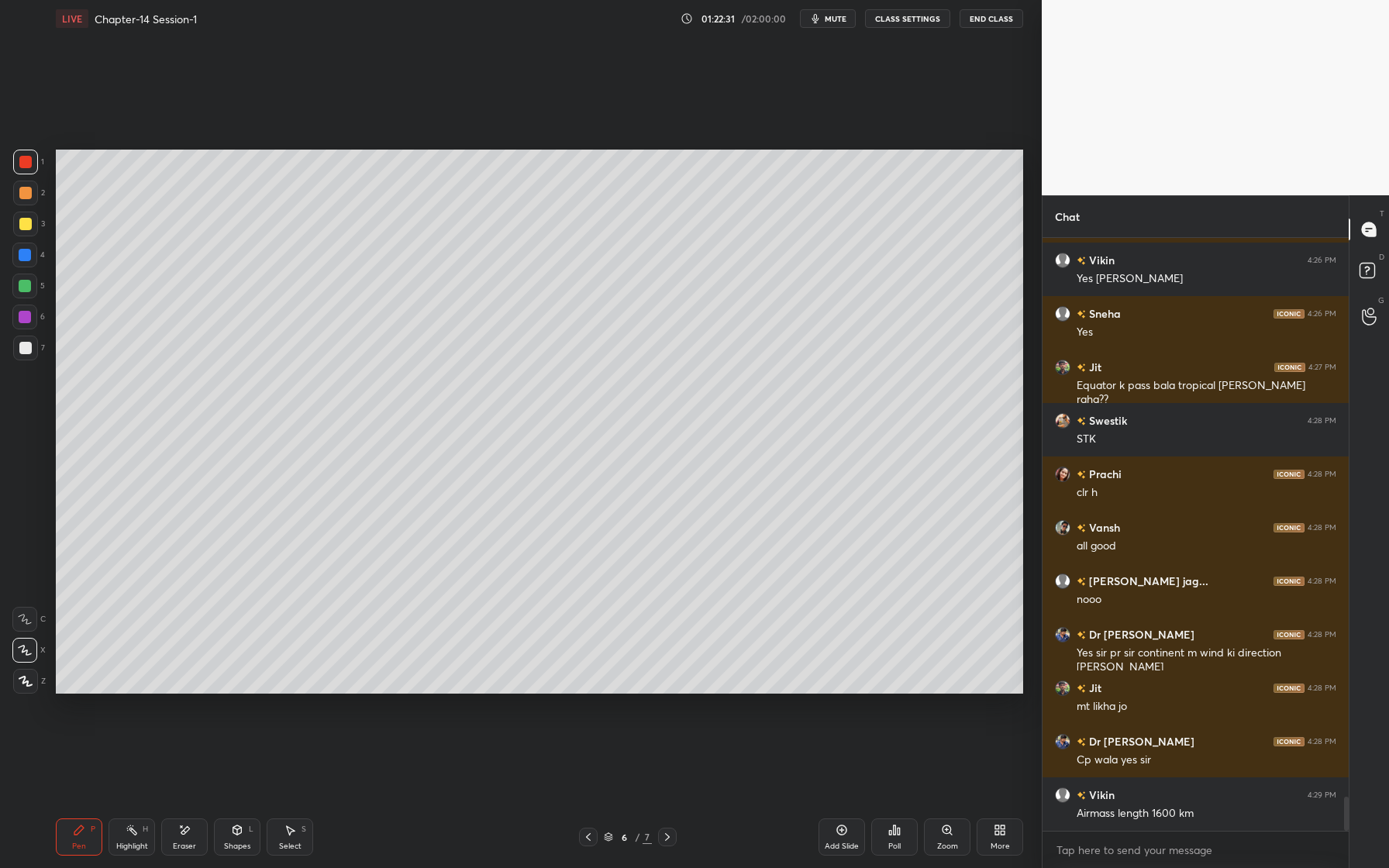
scroll to position [9635, 0]
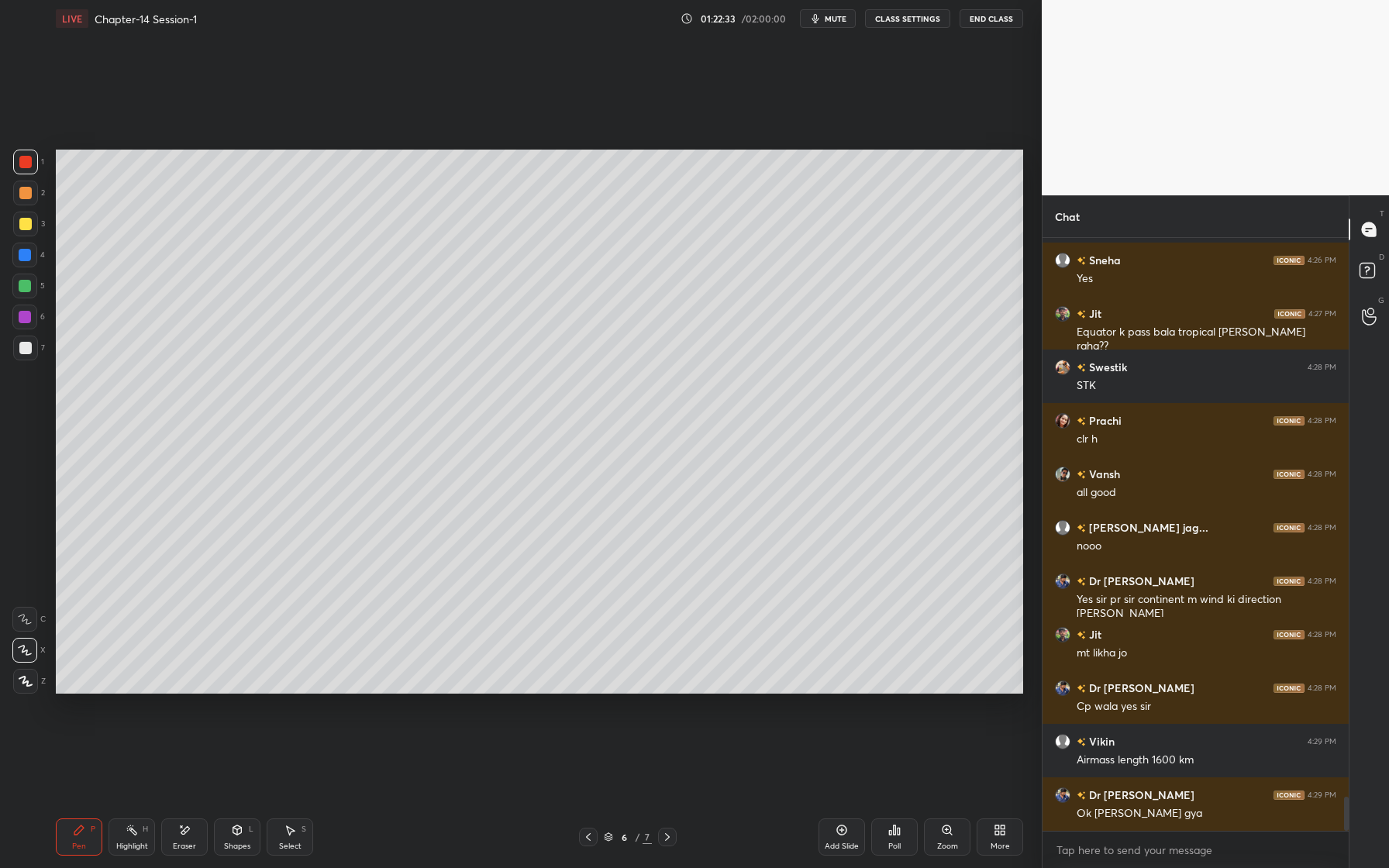
drag, startPoint x: 28, startPoint y: 221, endPoint x: 46, endPoint y: 230, distance: 20.1
click at [30, 222] on div at bounding box center [26, 224] width 13 height 13
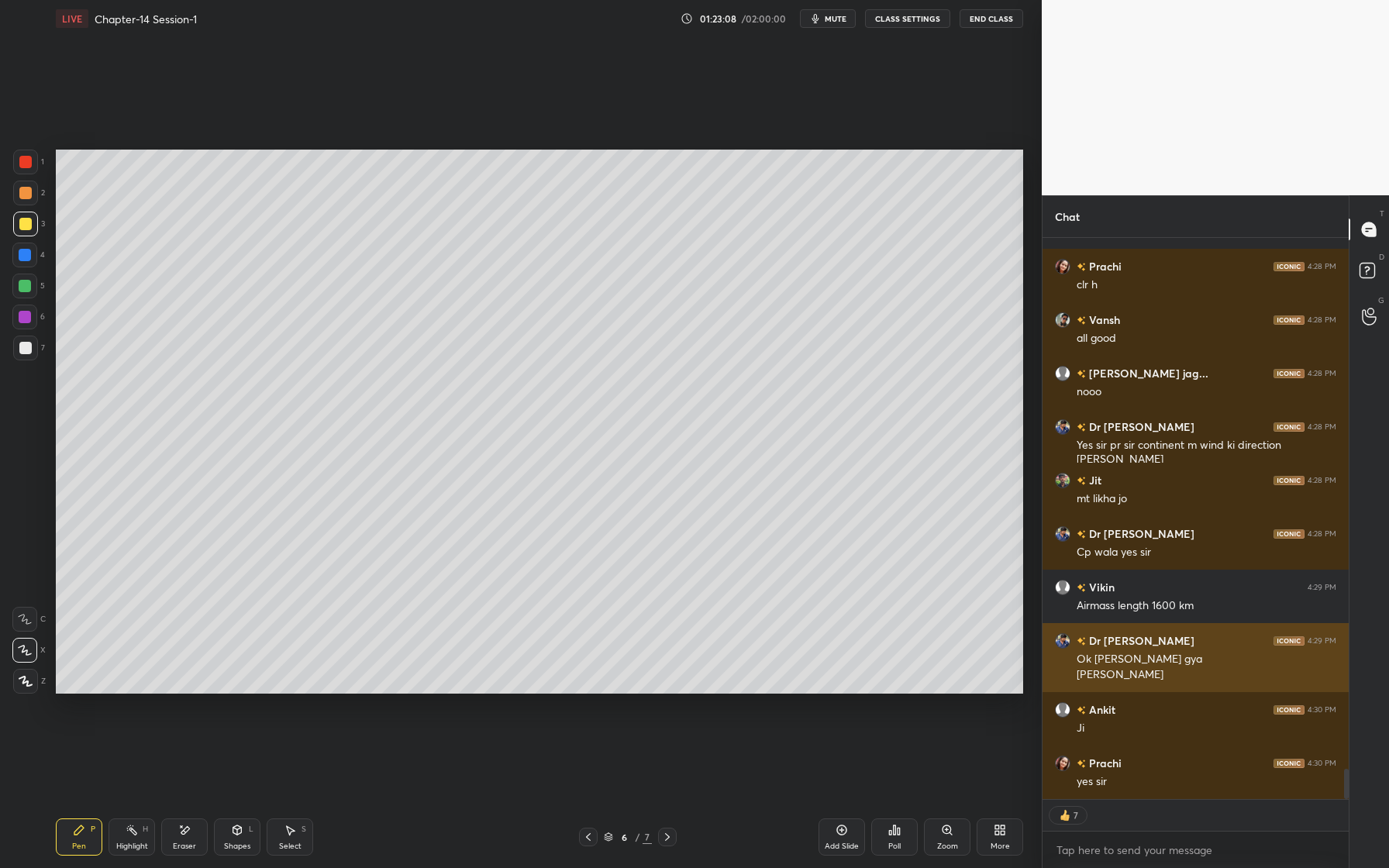
scroll to position [9842, 0]
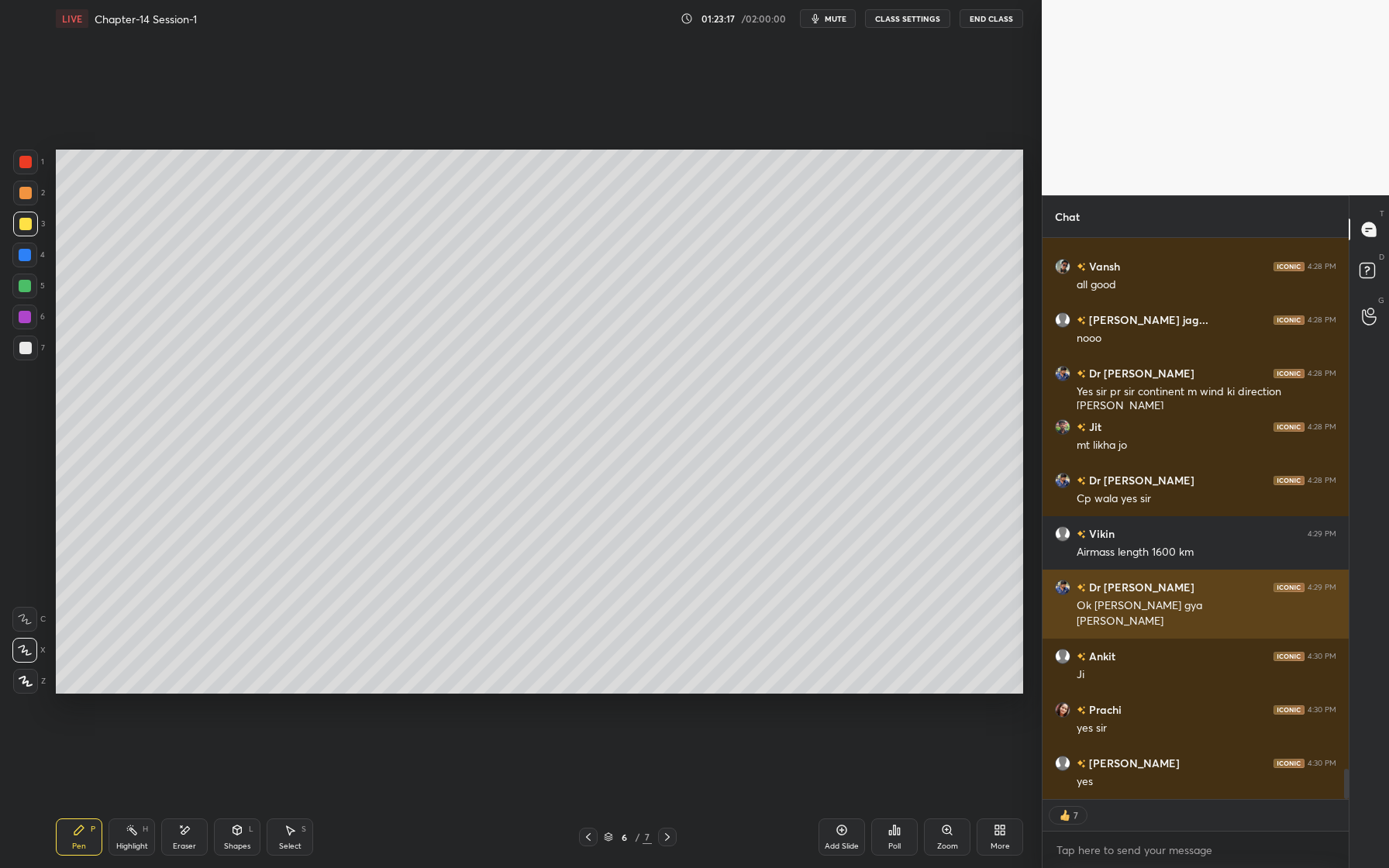
type textarea "x"
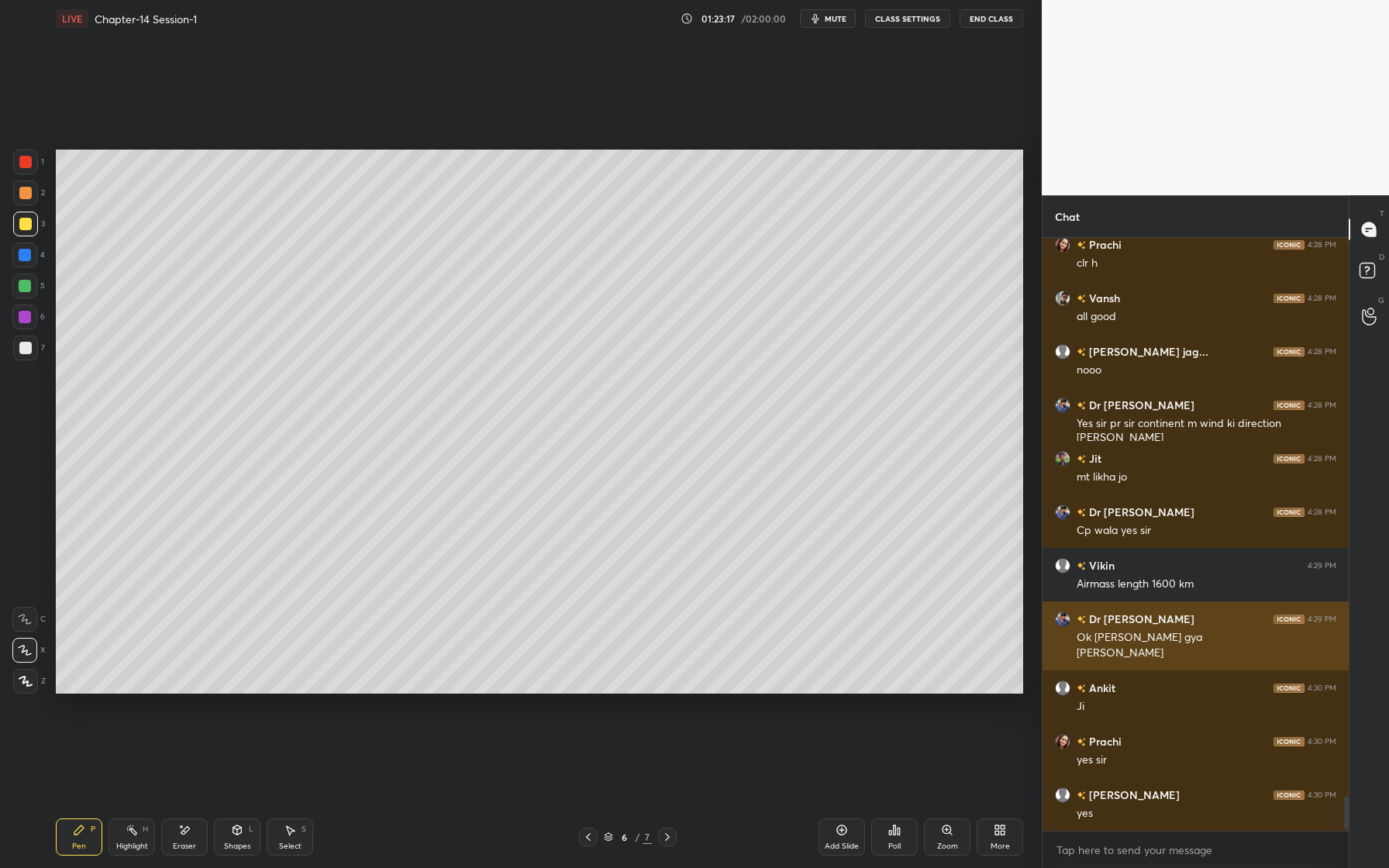
scroll to position [5, 5]
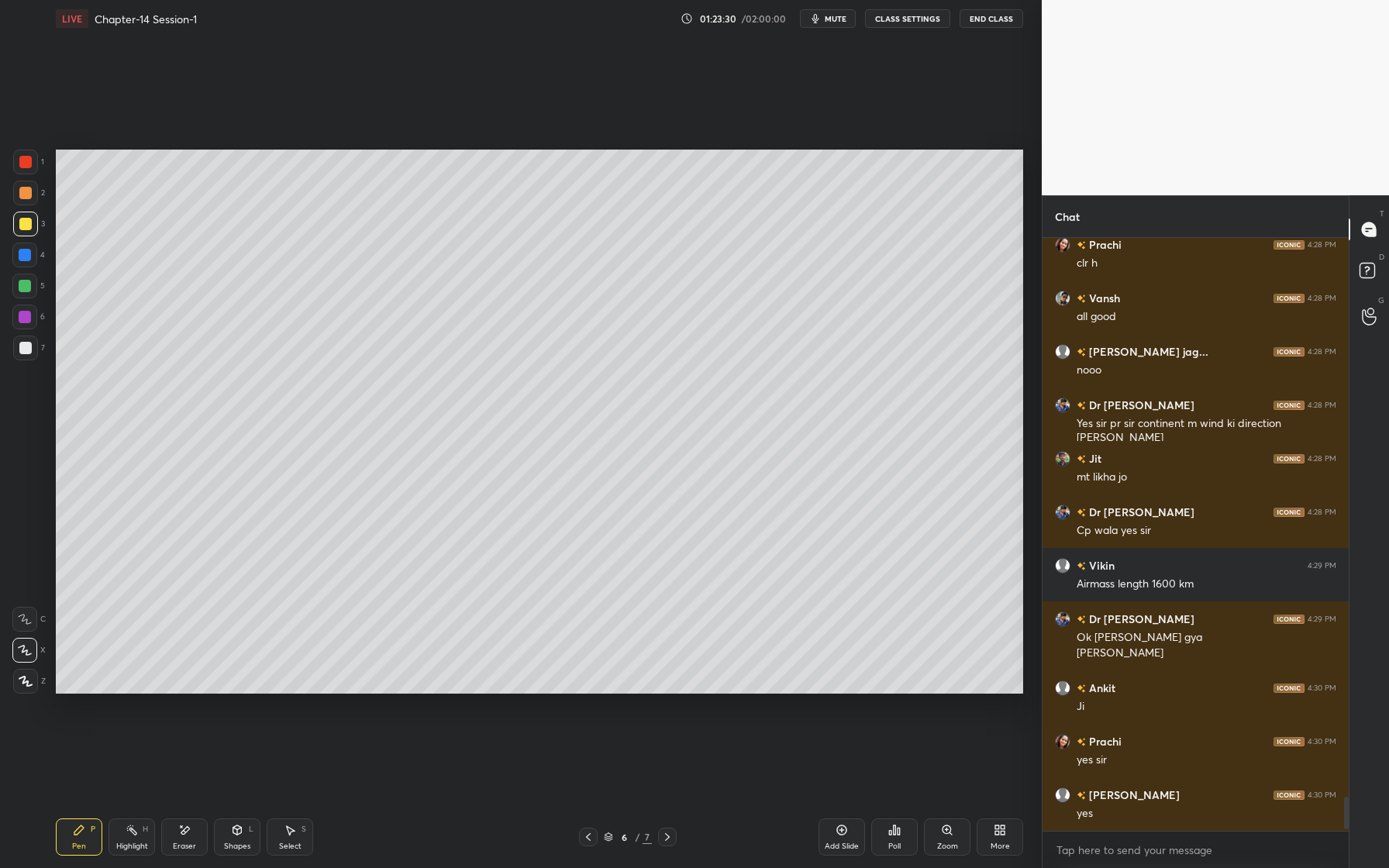
click at [33, 326] on div at bounding box center [25, 317] width 25 height 25
click at [186, 839] on div "Eraser" at bounding box center [184, 837] width 46 height 38
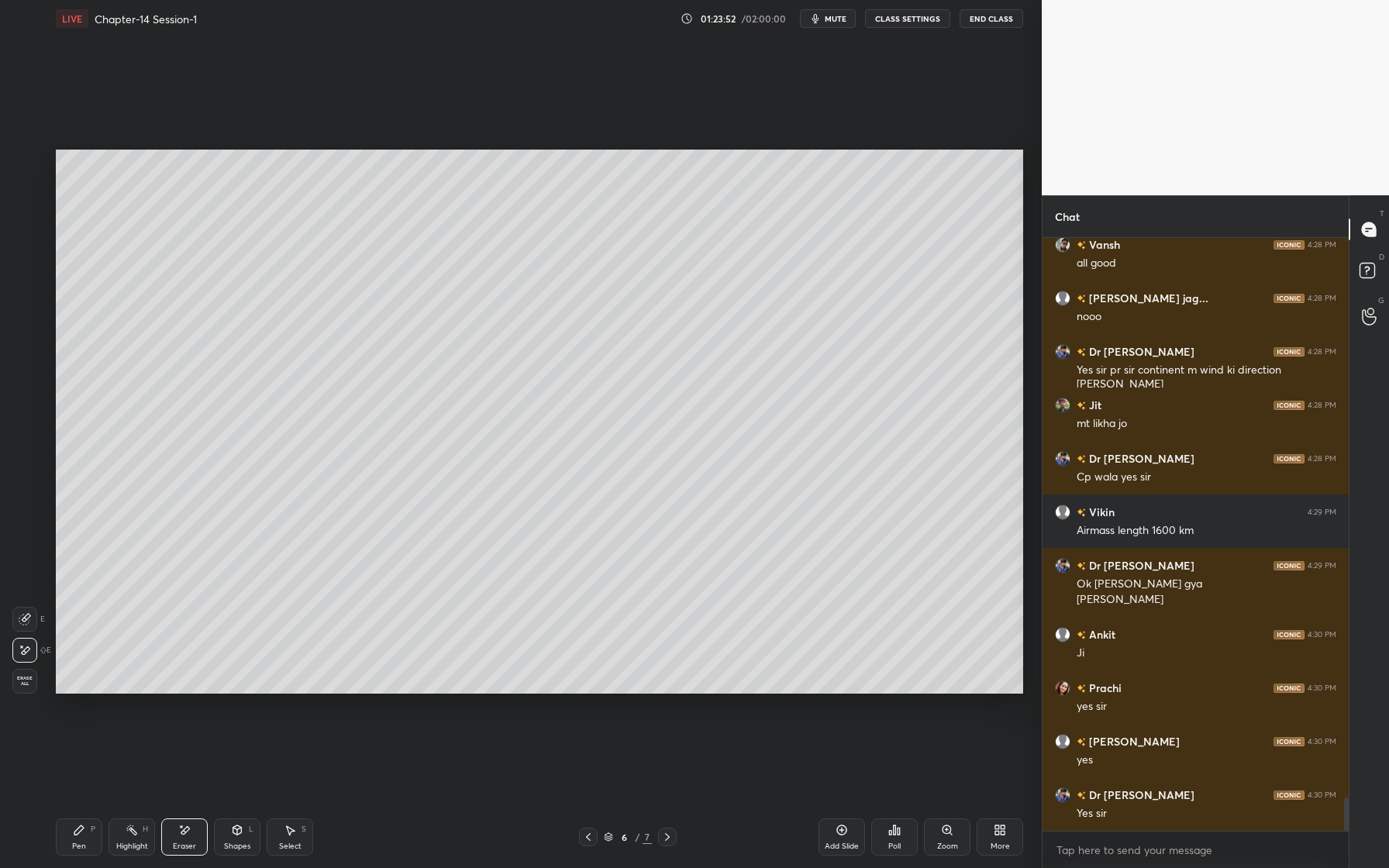
click at [25, 686] on span "Erase all" at bounding box center [25, 681] width 23 height 11
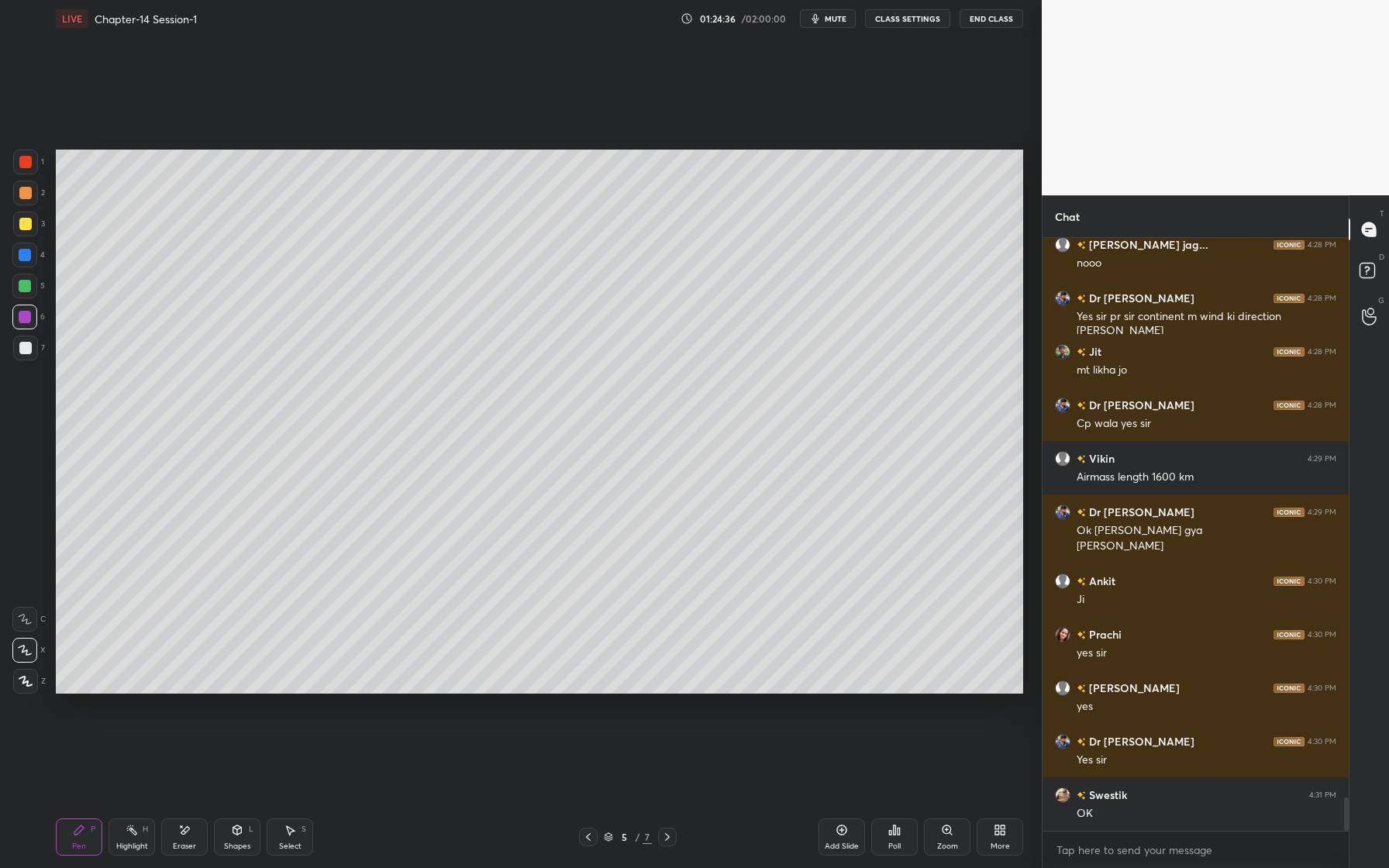
click at [828, 23] on span "mute" at bounding box center [835, 19] width 22 height 11
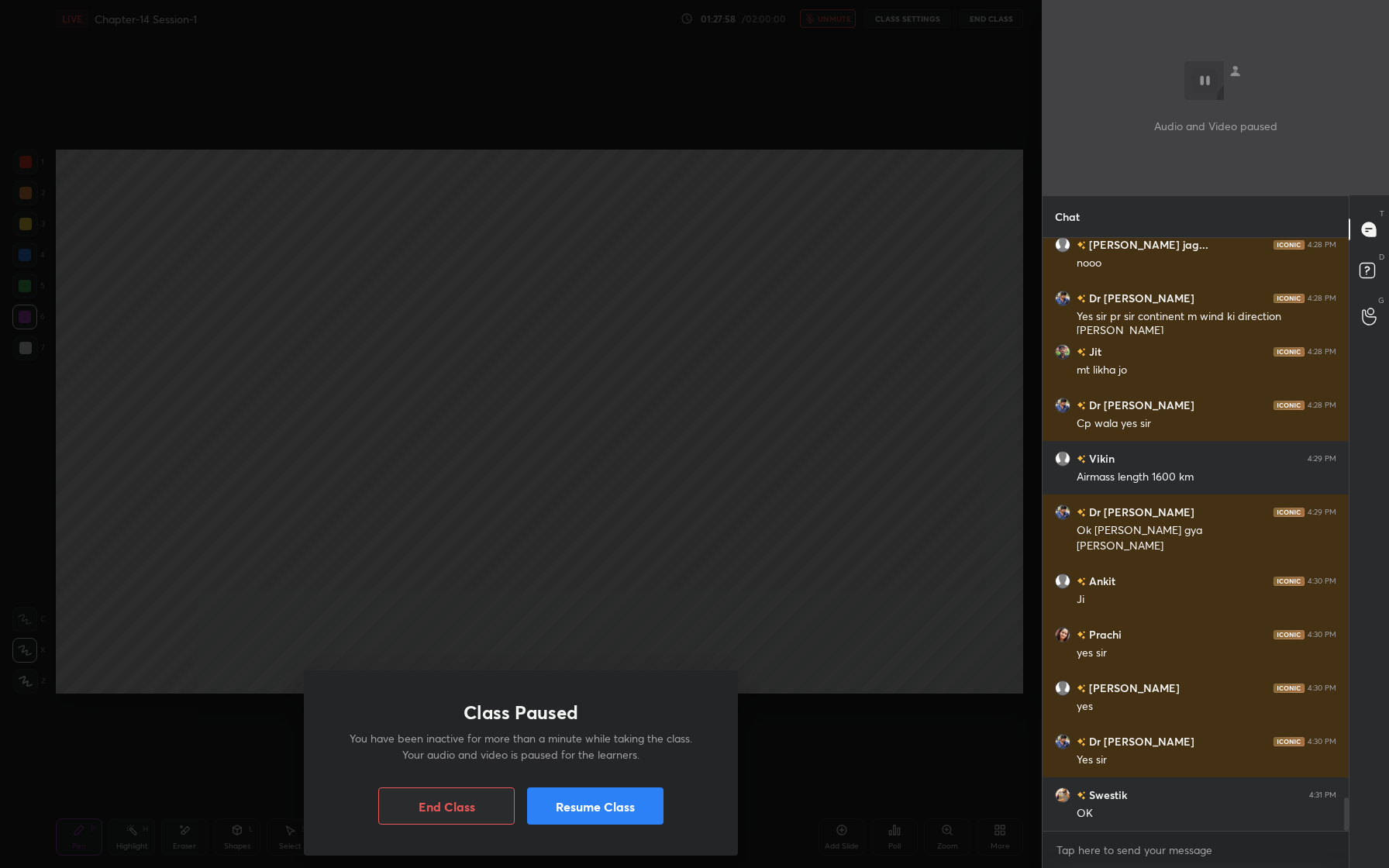
click at [617, 822] on button "Resume Class" at bounding box center [595, 806] width 136 height 38
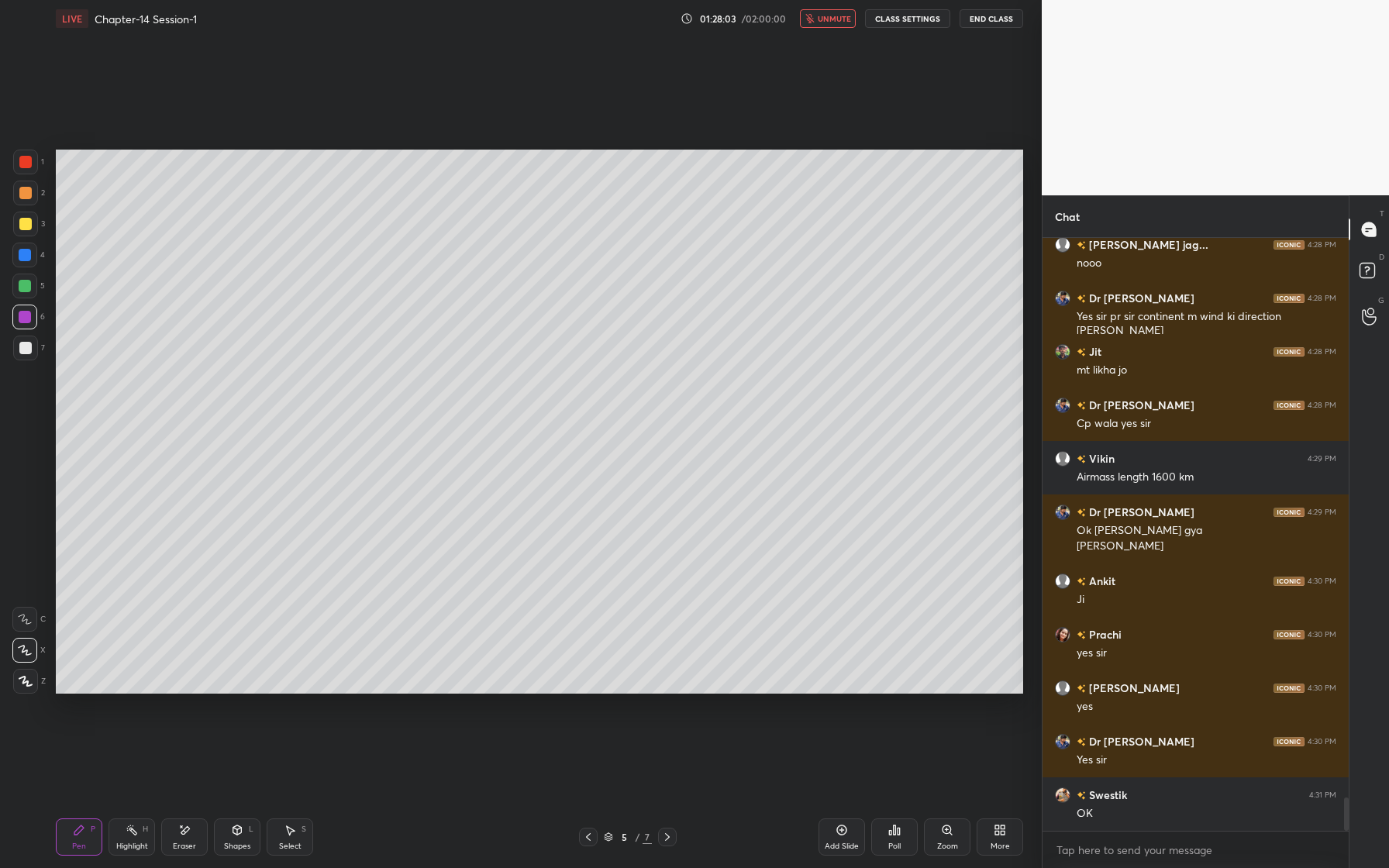
click at [835, 20] on span "unmute" at bounding box center [834, 19] width 34 height 11
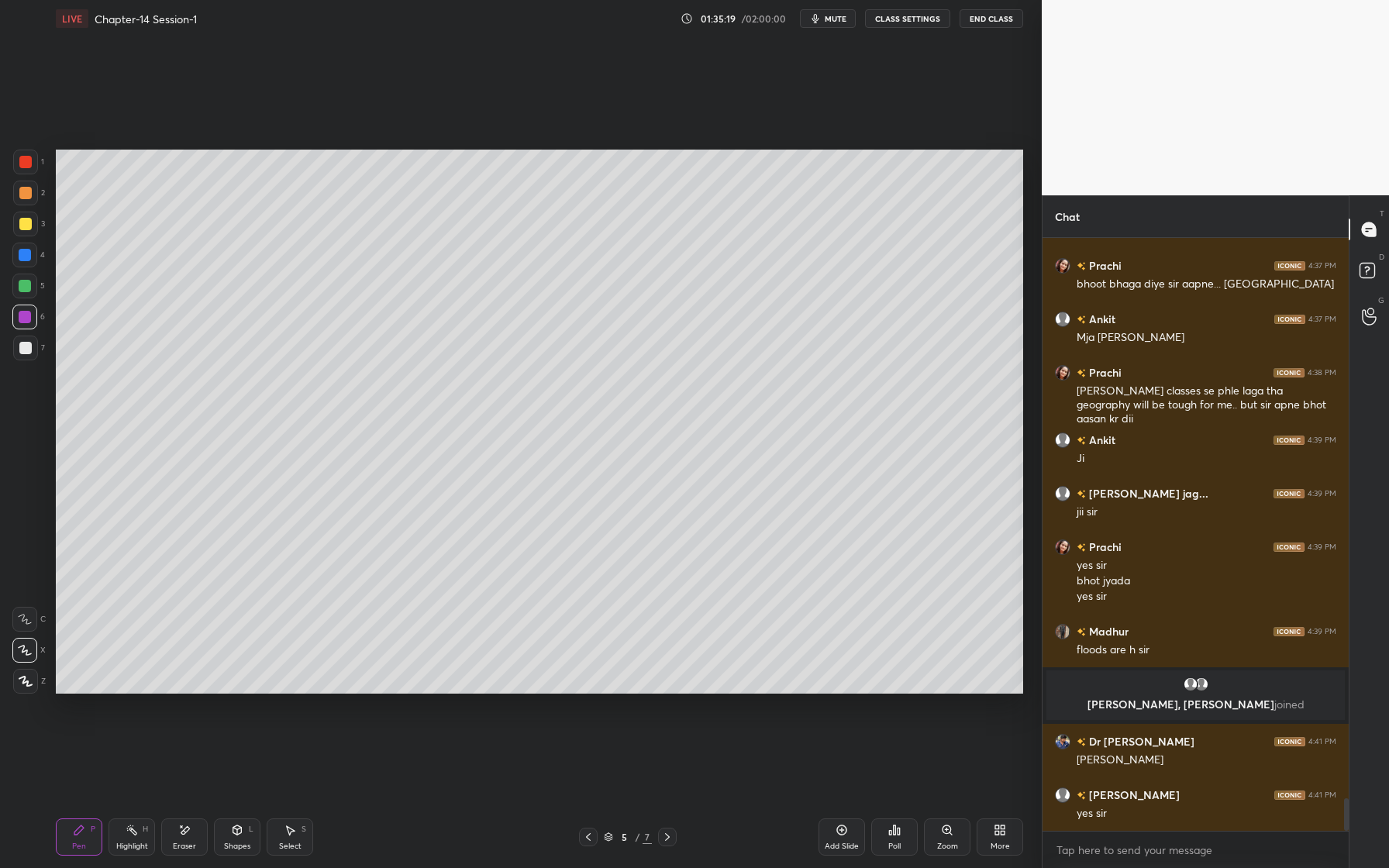
scroll to position [10267, 0]
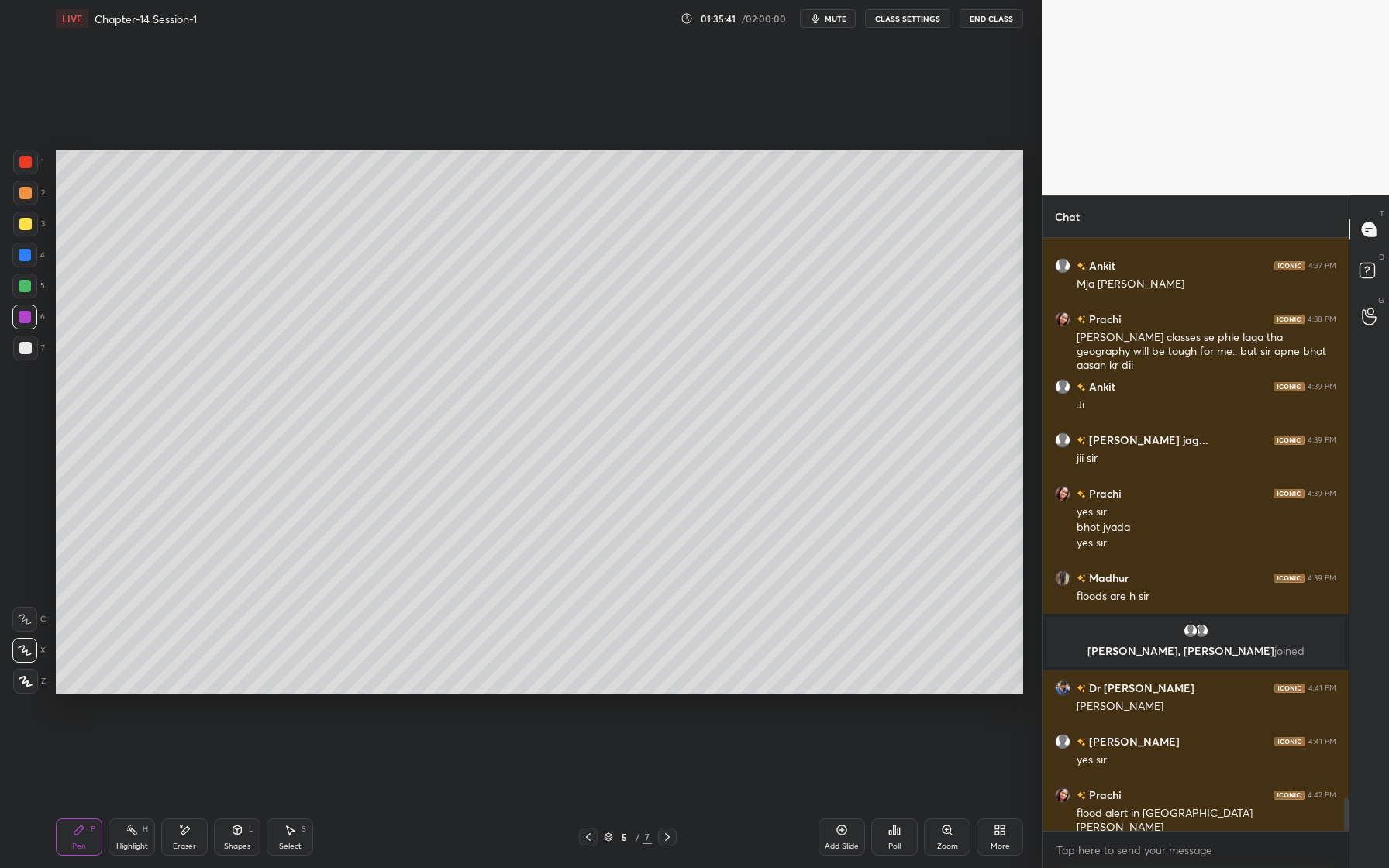
click at [182, 834] on icon at bounding box center [185, 830] width 13 height 13
click at [83, 834] on icon at bounding box center [79, 830] width 13 height 13
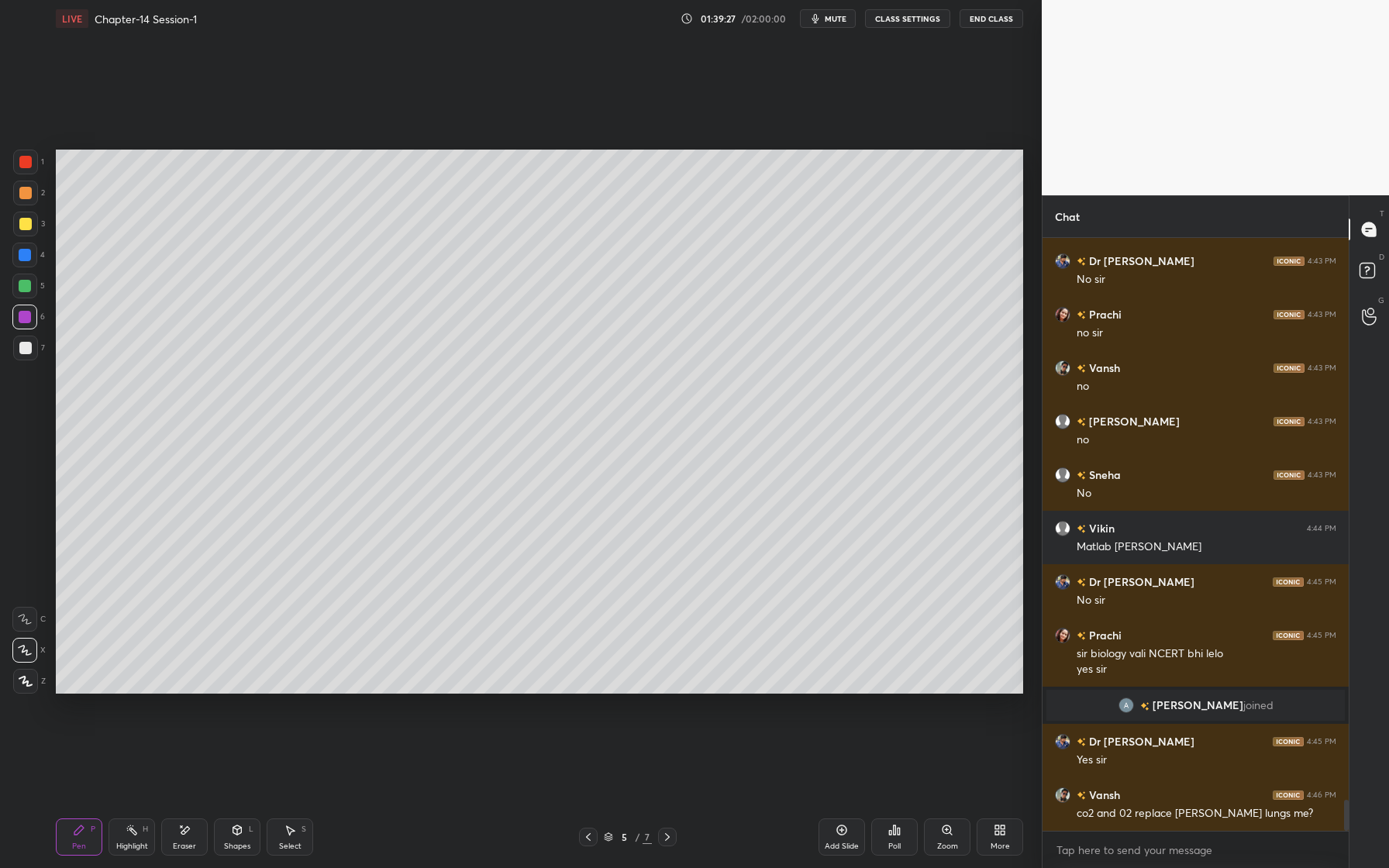
scroll to position [10852, 0]
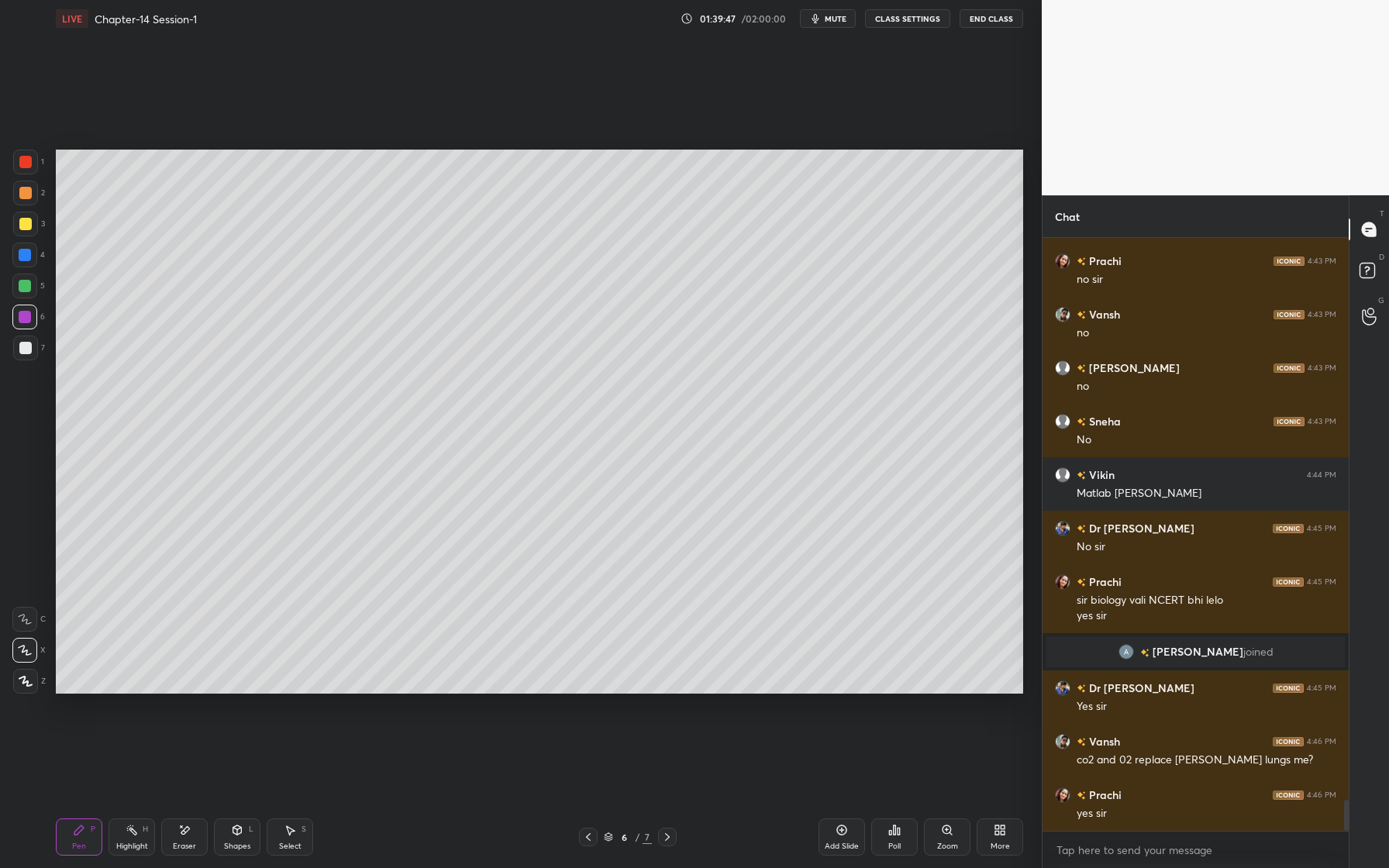
click at [29, 192] on div at bounding box center [26, 193] width 13 height 13
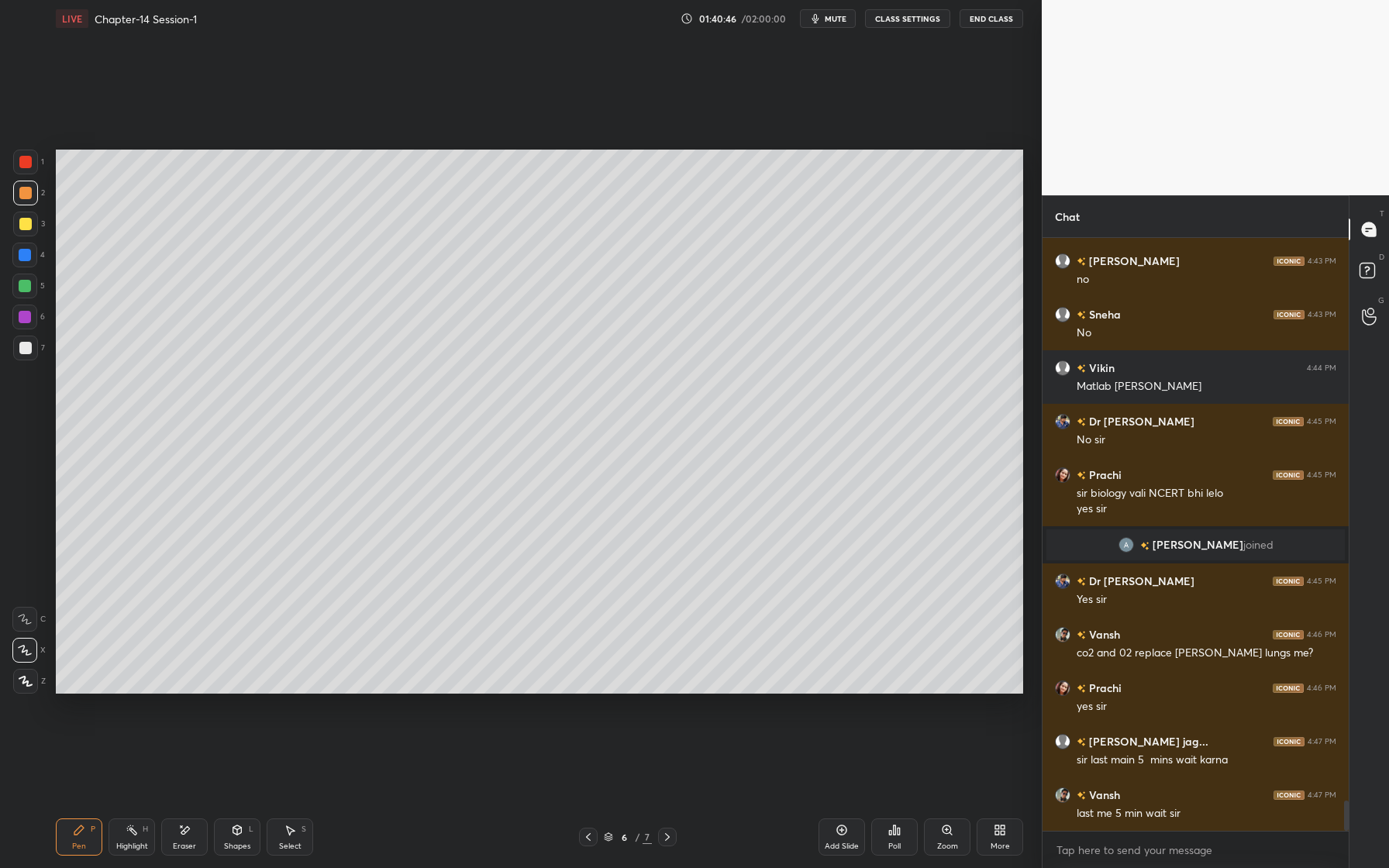
scroll to position [11012, 0]
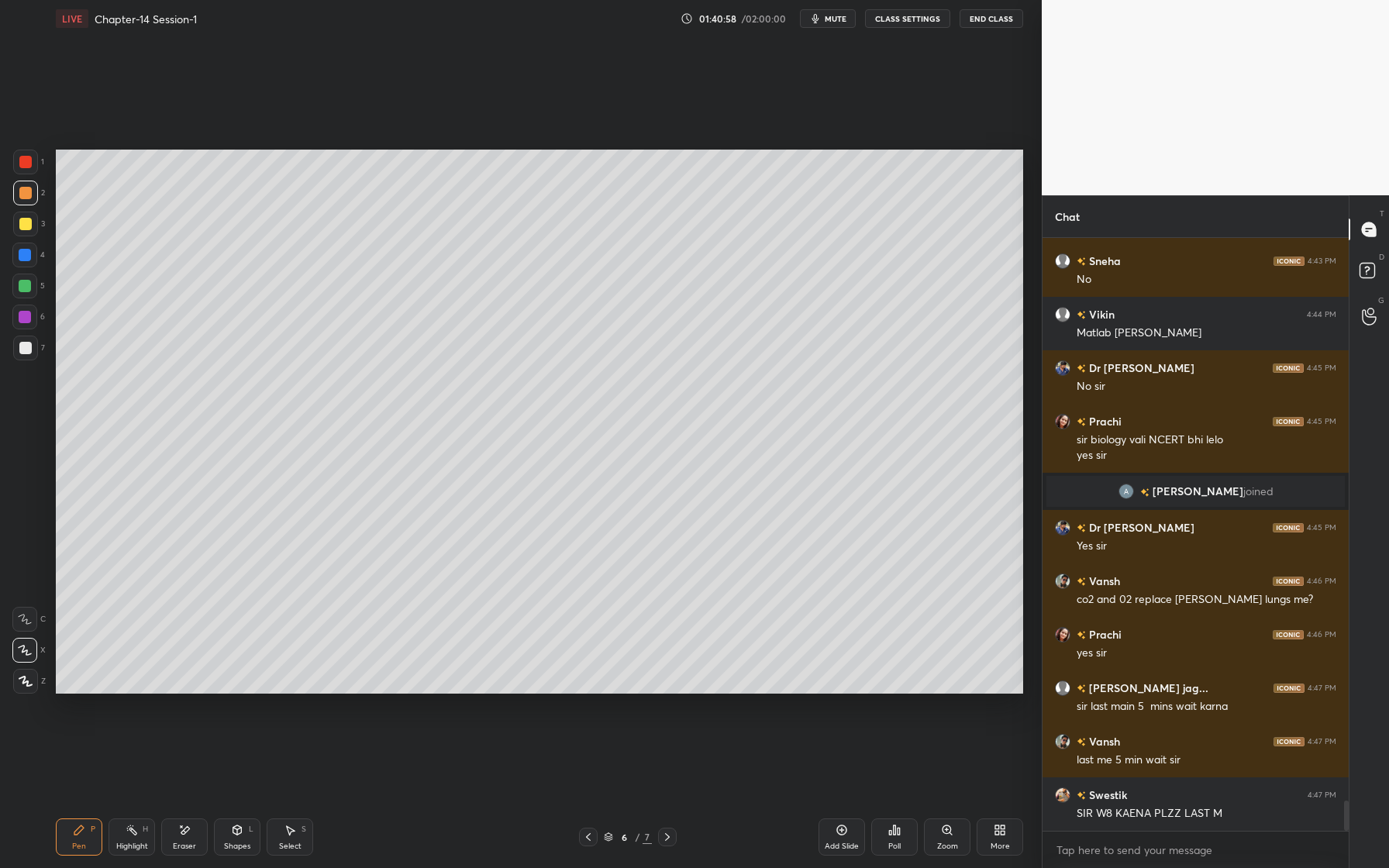
drag, startPoint x: 192, startPoint y: 839, endPoint x: 191, endPoint y: 739, distance: 100.0
click at [192, 839] on div "Eraser" at bounding box center [184, 837] width 46 height 38
drag, startPoint x: 77, startPoint y: 843, endPoint x: 52, endPoint y: 821, distance: 33.3
click at [77, 843] on div "Pen" at bounding box center [79, 846] width 14 height 8
drag, startPoint x: 32, startPoint y: 322, endPoint x: 29, endPoint y: 332, distance: 10.4
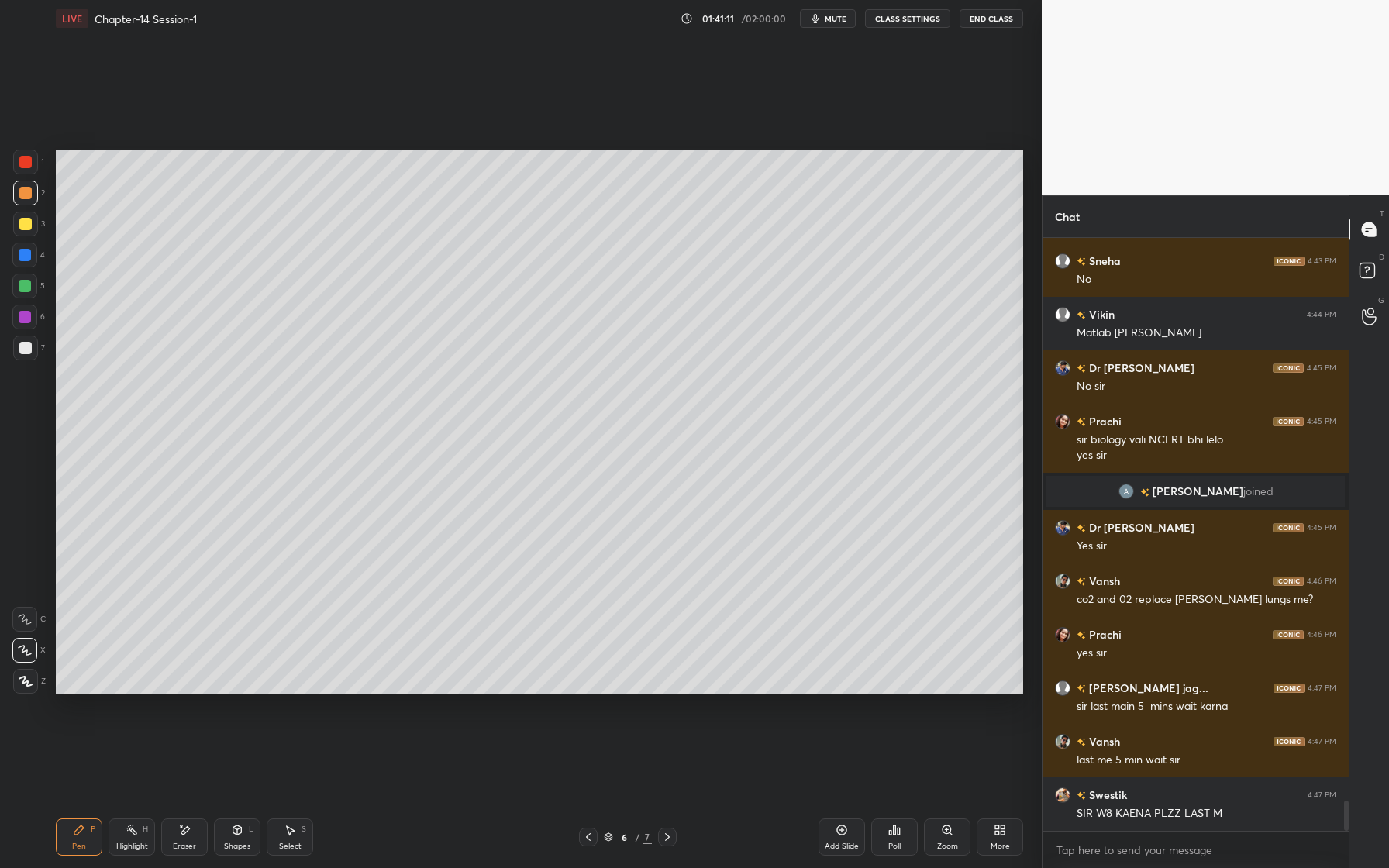
click at [32, 322] on div at bounding box center [25, 317] width 25 height 25
click at [20, 345] on div at bounding box center [26, 348] width 13 height 13
click at [180, 834] on icon at bounding box center [185, 830] width 13 height 13
drag, startPoint x: 80, startPoint y: 846, endPoint x: 71, endPoint y: 801, distance: 45.9
click at [83, 842] on div "Pen" at bounding box center [79, 846] width 14 height 8
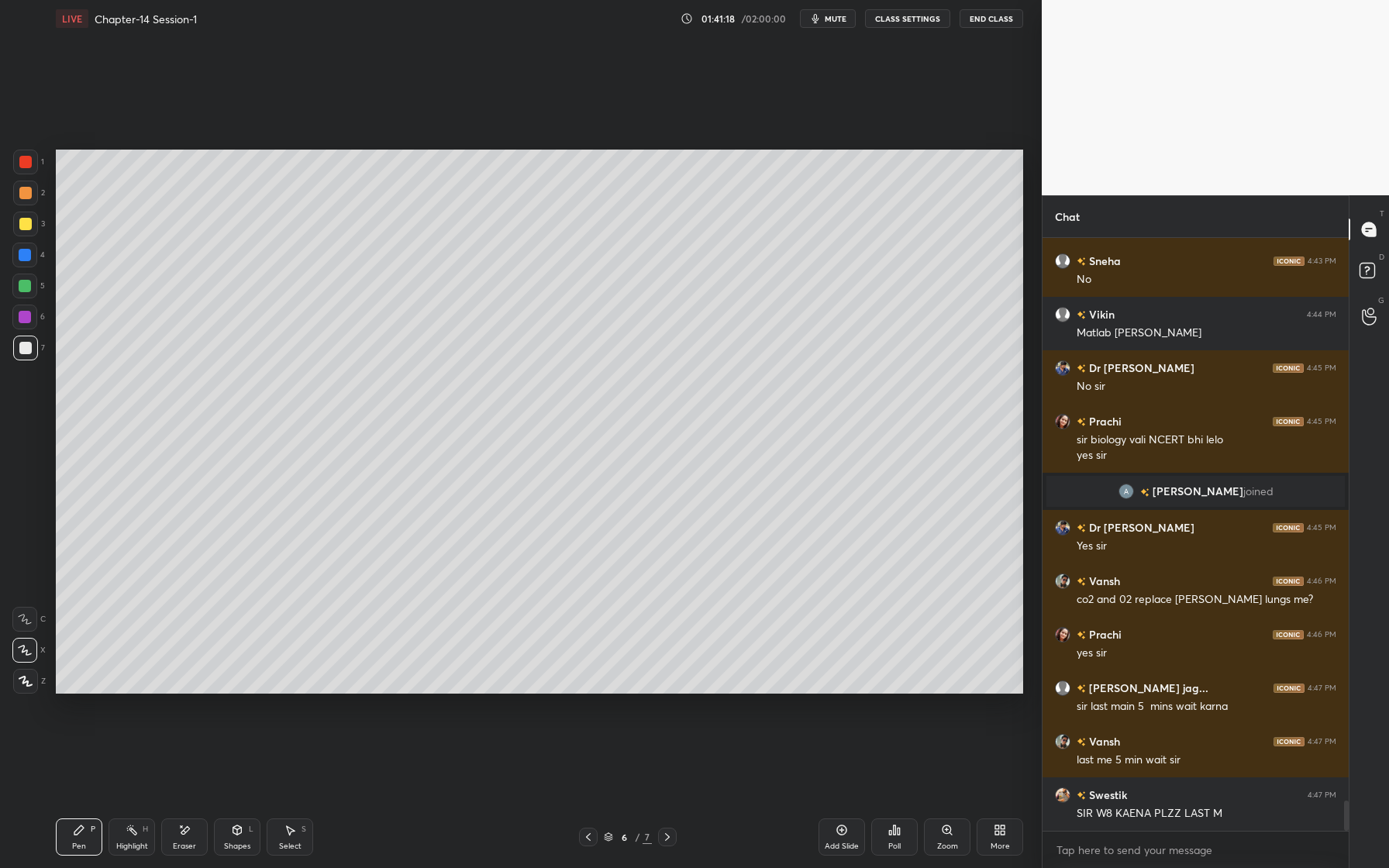
click at [18, 347] on div at bounding box center [26, 348] width 25 height 25
click at [32, 322] on div at bounding box center [25, 317] width 25 height 25
drag, startPoint x: 28, startPoint y: 225, endPoint x: 38, endPoint y: 231, distance: 11.7
click at [31, 226] on div at bounding box center [26, 224] width 25 height 25
click at [30, 255] on div at bounding box center [25, 255] width 25 height 25
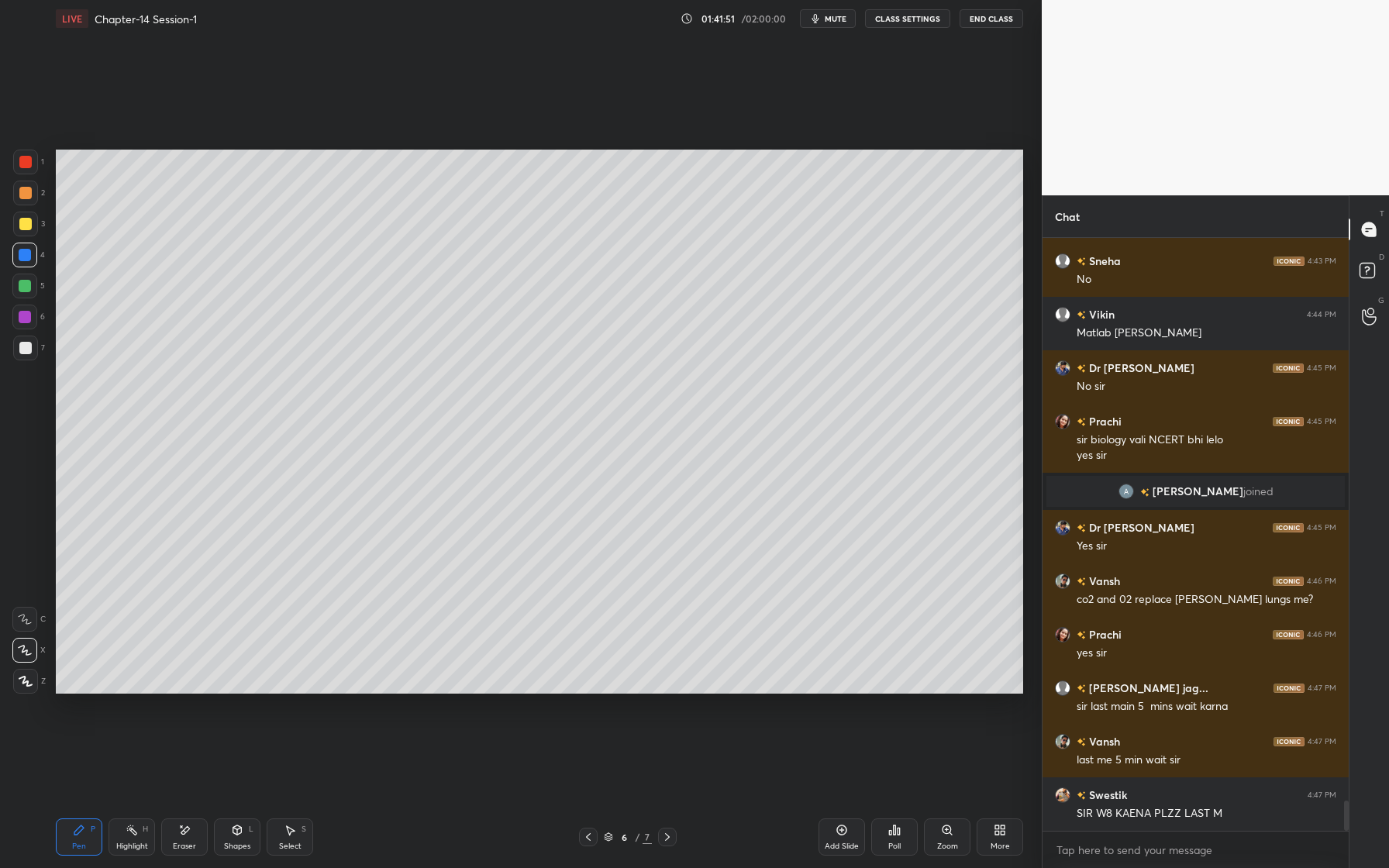
click at [25, 225] on div at bounding box center [26, 224] width 13 height 13
click at [31, 255] on div at bounding box center [25, 255] width 25 height 25
drag, startPoint x: 25, startPoint y: 226, endPoint x: 52, endPoint y: 247, distance: 34.2
click at [26, 226] on div at bounding box center [26, 224] width 13 height 13
drag, startPoint x: 25, startPoint y: 229, endPoint x: 27, endPoint y: 240, distance: 11.2
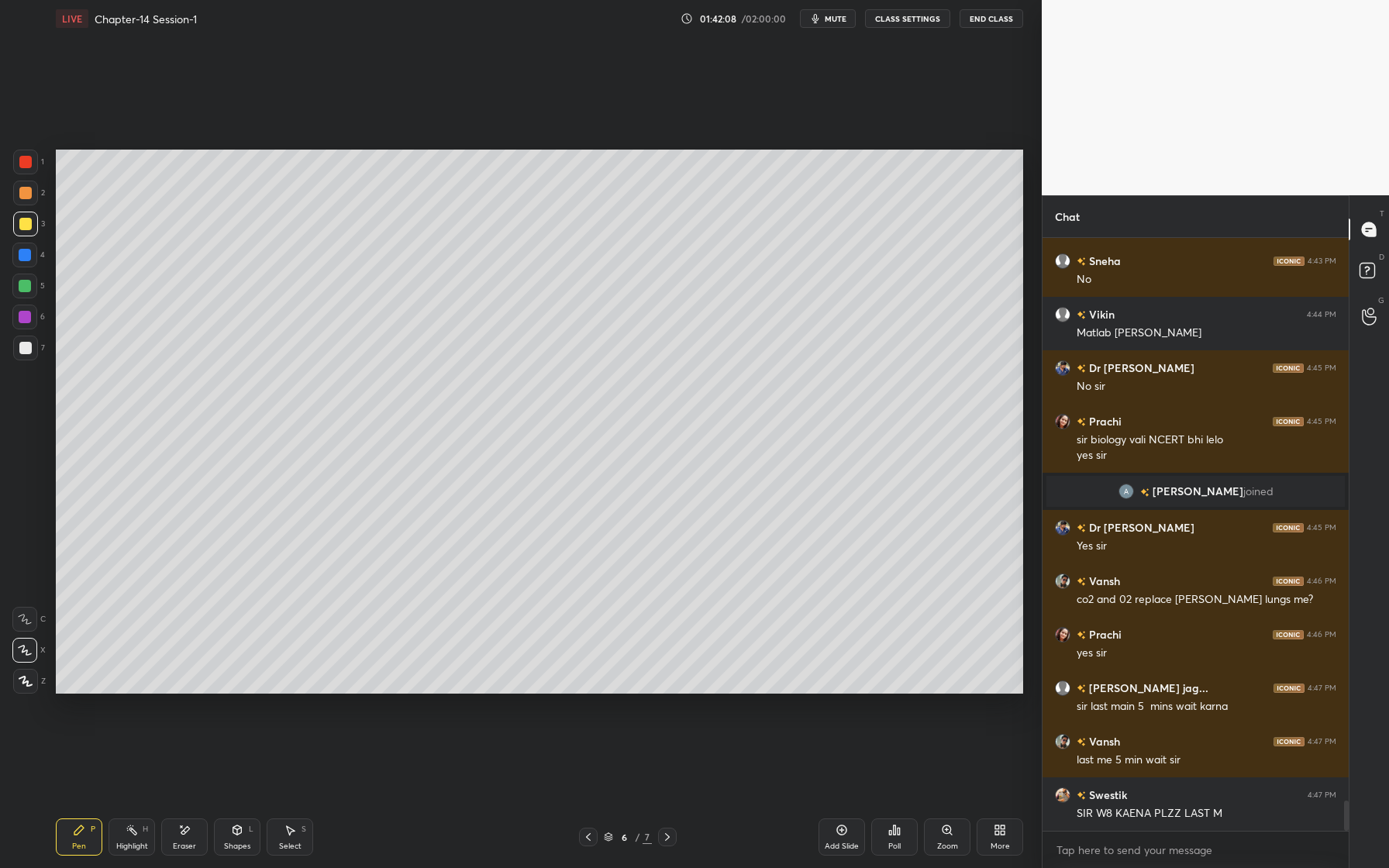
click at [25, 229] on div at bounding box center [26, 224] width 13 height 13
click at [34, 258] on div at bounding box center [25, 255] width 25 height 25
click at [26, 231] on div at bounding box center [26, 224] width 25 height 25
click at [240, 842] on div "Shapes" at bounding box center [237, 846] width 27 height 8
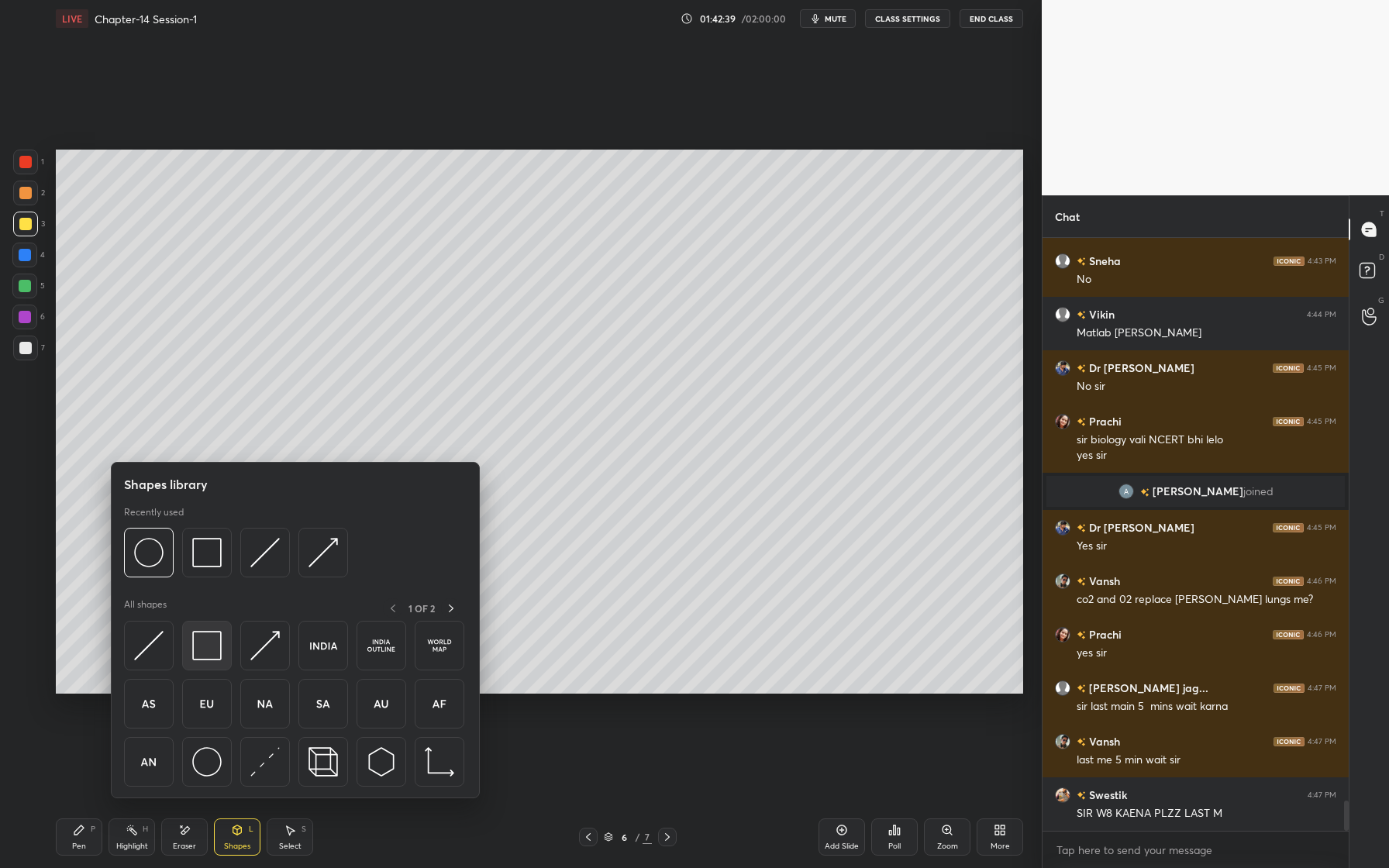
click at [200, 654] on img at bounding box center [207, 646] width 30 height 30
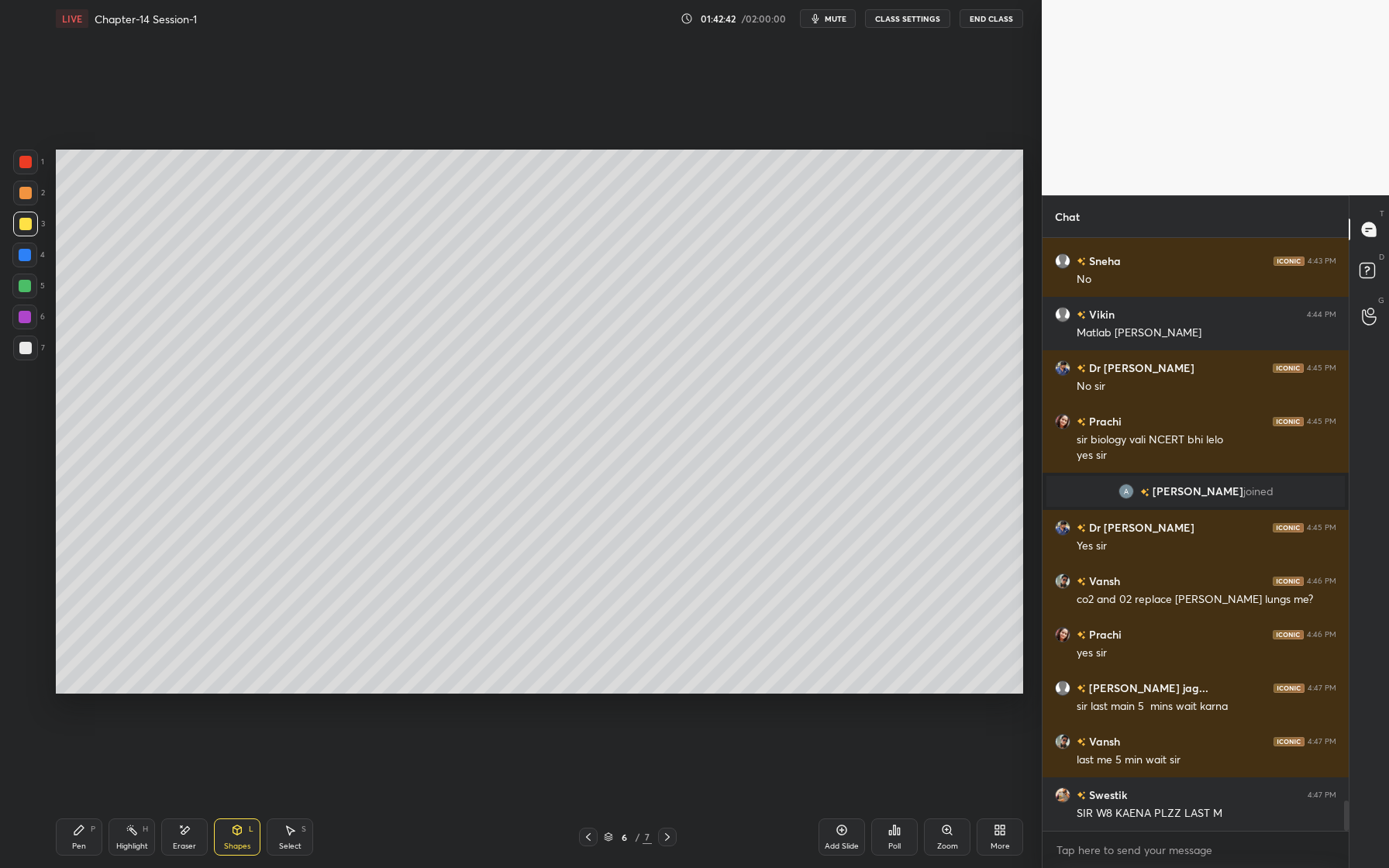
click at [9, 355] on div "1 2 3 4 5 6 7 C X Z E E Erase all H H" at bounding box center [24, 421] width 49 height 544
drag, startPoint x: 25, startPoint y: 354, endPoint x: 18, endPoint y: 330, distance: 25.0
click at [23, 350] on div at bounding box center [26, 348] width 25 height 25
click at [21, 320] on div at bounding box center [25, 317] width 13 height 13
click at [34, 257] on div at bounding box center [25, 255] width 25 height 25
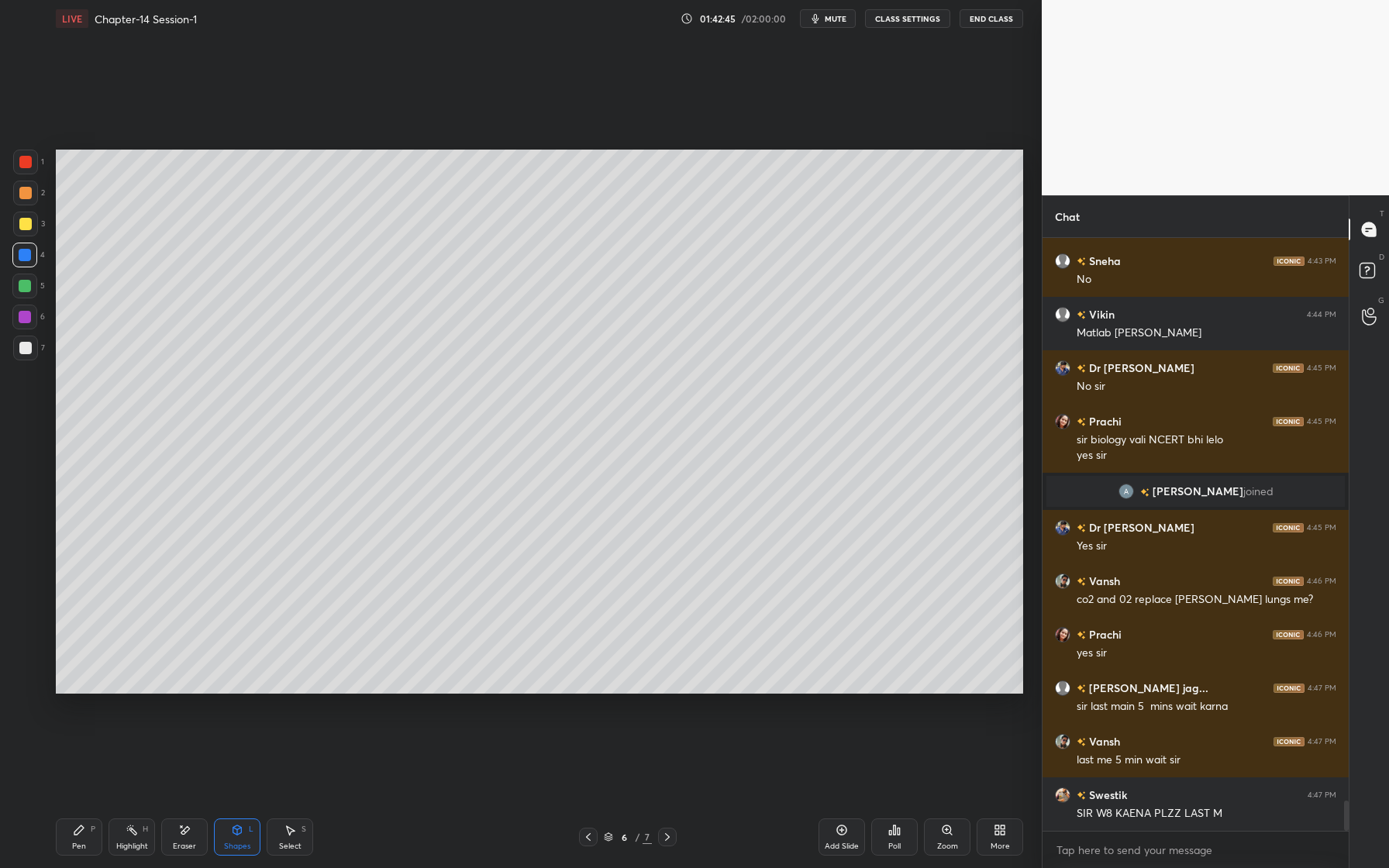
click at [32, 296] on div at bounding box center [25, 286] width 25 height 25
click at [78, 829] on icon at bounding box center [79, 830] width 9 height 9
drag, startPoint x: 26, startPoint y: 360, endPoint x: 52, endPoint y: 348, distance: 28.6
click at [22, 360] on div "7" at bounding box center [29, 351] width 32 height 31
drag, startPoint x: 26, startPoint y: 283, endPoint x: 17, endPoint y: 285, distance: 9.2
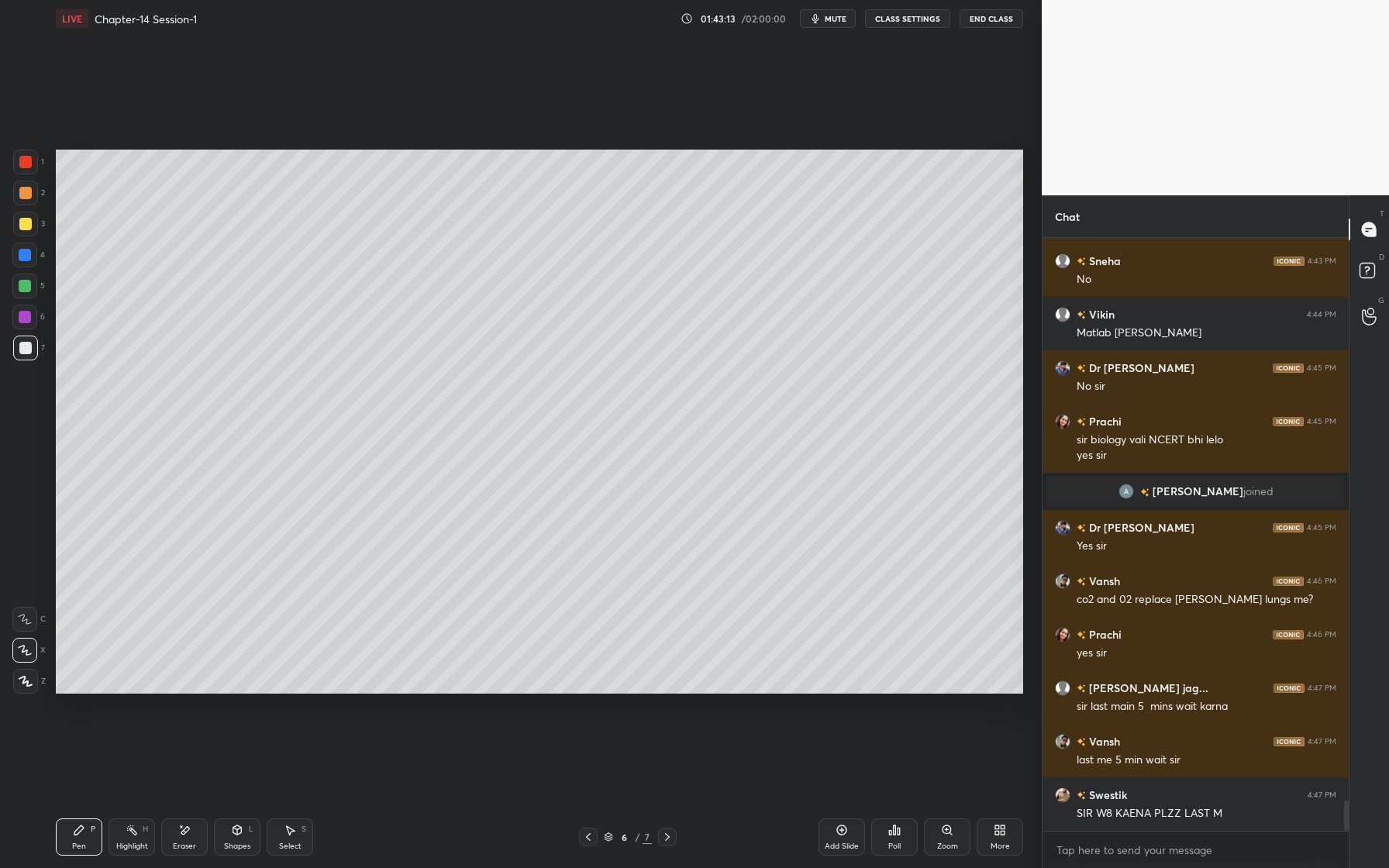
click at [26, 283] on div at bounding box center [25, 286] width 13 height 13
click at [28, 319] on div at bounding box center [25, 317] width 13 height 13
drag, startPoint x: 18, startPoint y: 261, endPoint x: 35, endPoint y: 275, distance: 22.0
click at [20, 262] on div at bounding box center [25, 255] width 25 height 25
click at [29, 225] on div at bounding box center [26, 224] width 13 height 13
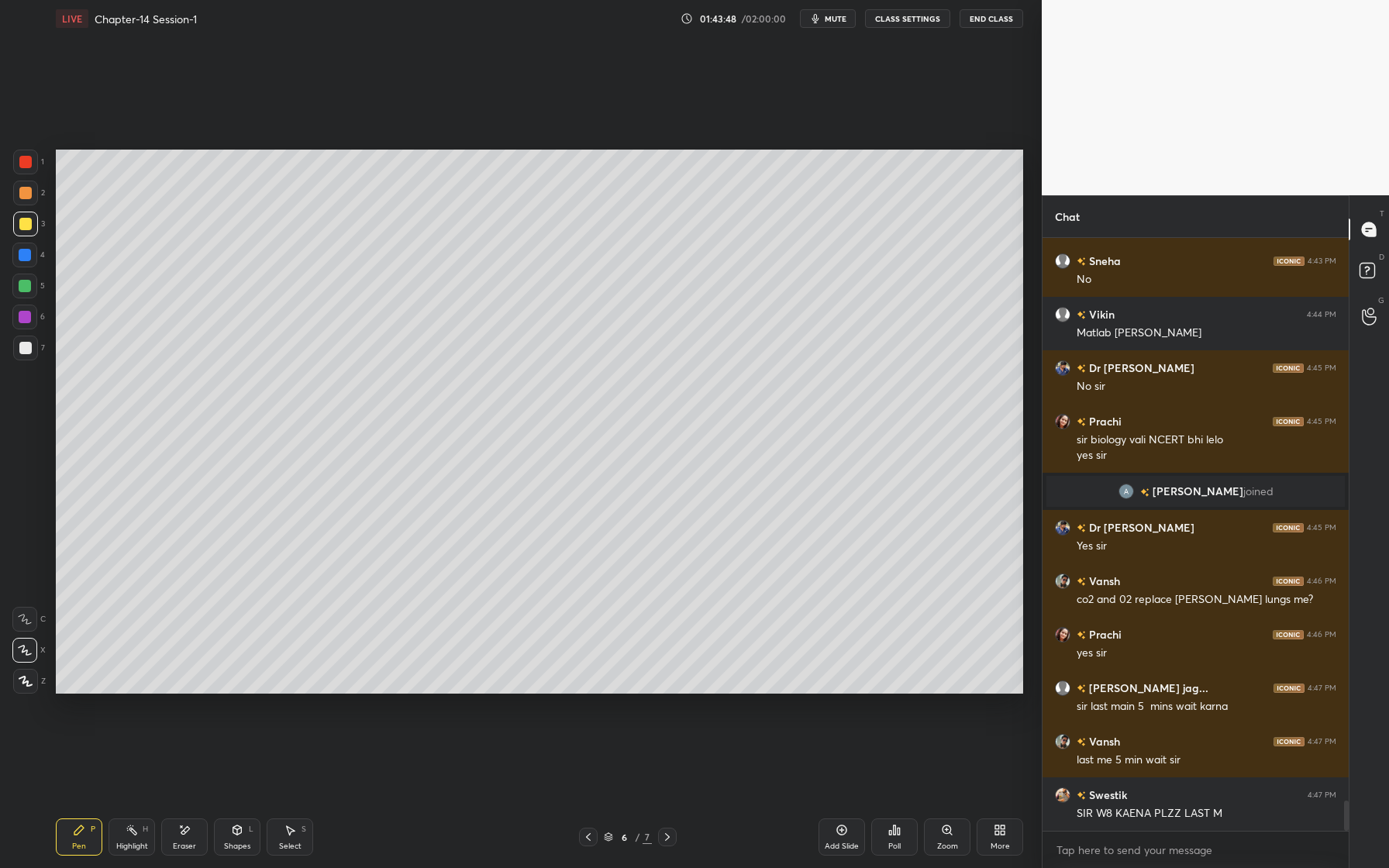
drag, startPoint x: 244, startPoint y: 831, endPoint x: 240, endPoint y: 819, distance: 12.6
click at [244, 831] on div "Shapes L" at bounding box center [236, 837] width 46 height 38
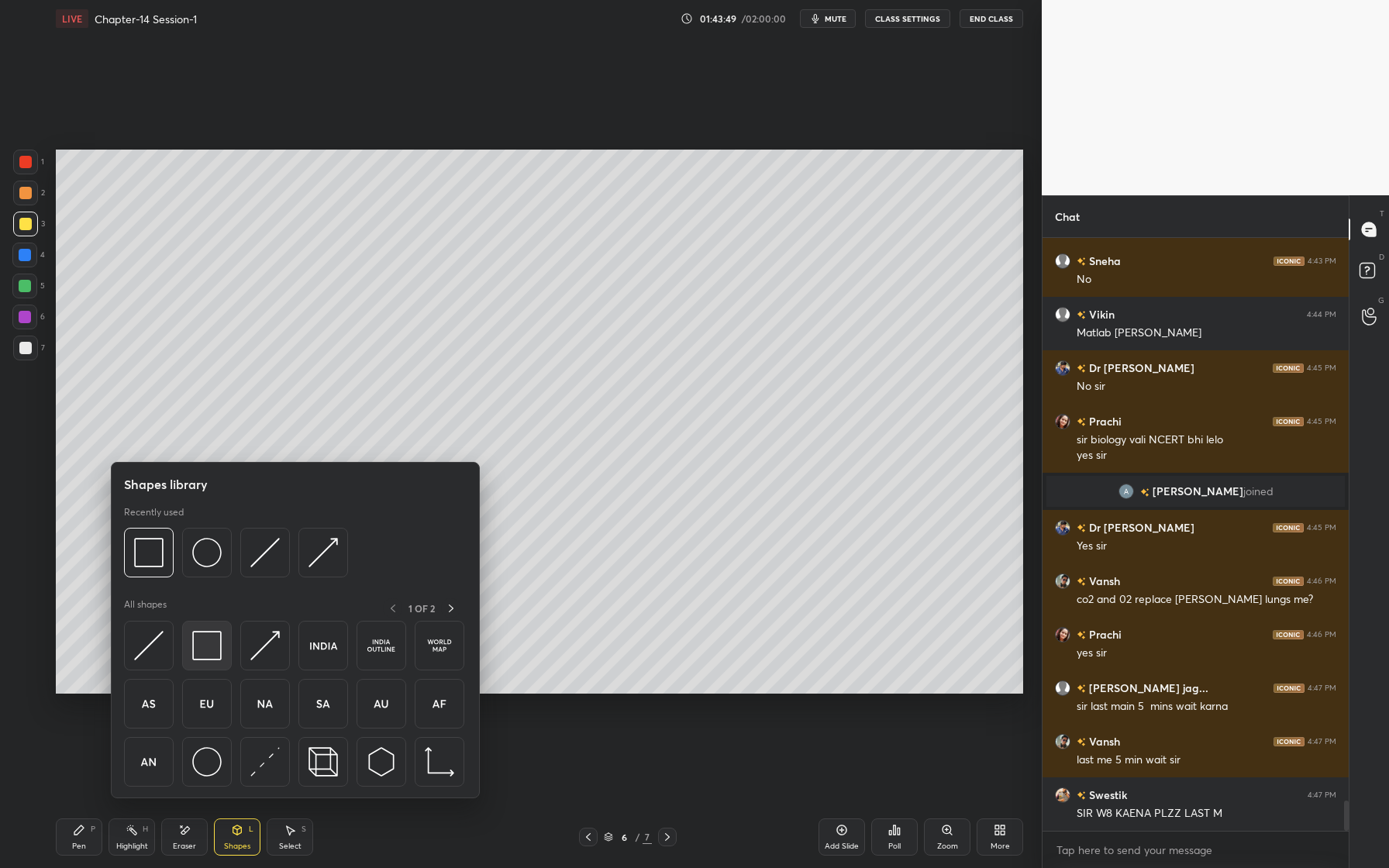
click at [214, 668] on div at bounding box center [207, 645] width 49 height 49
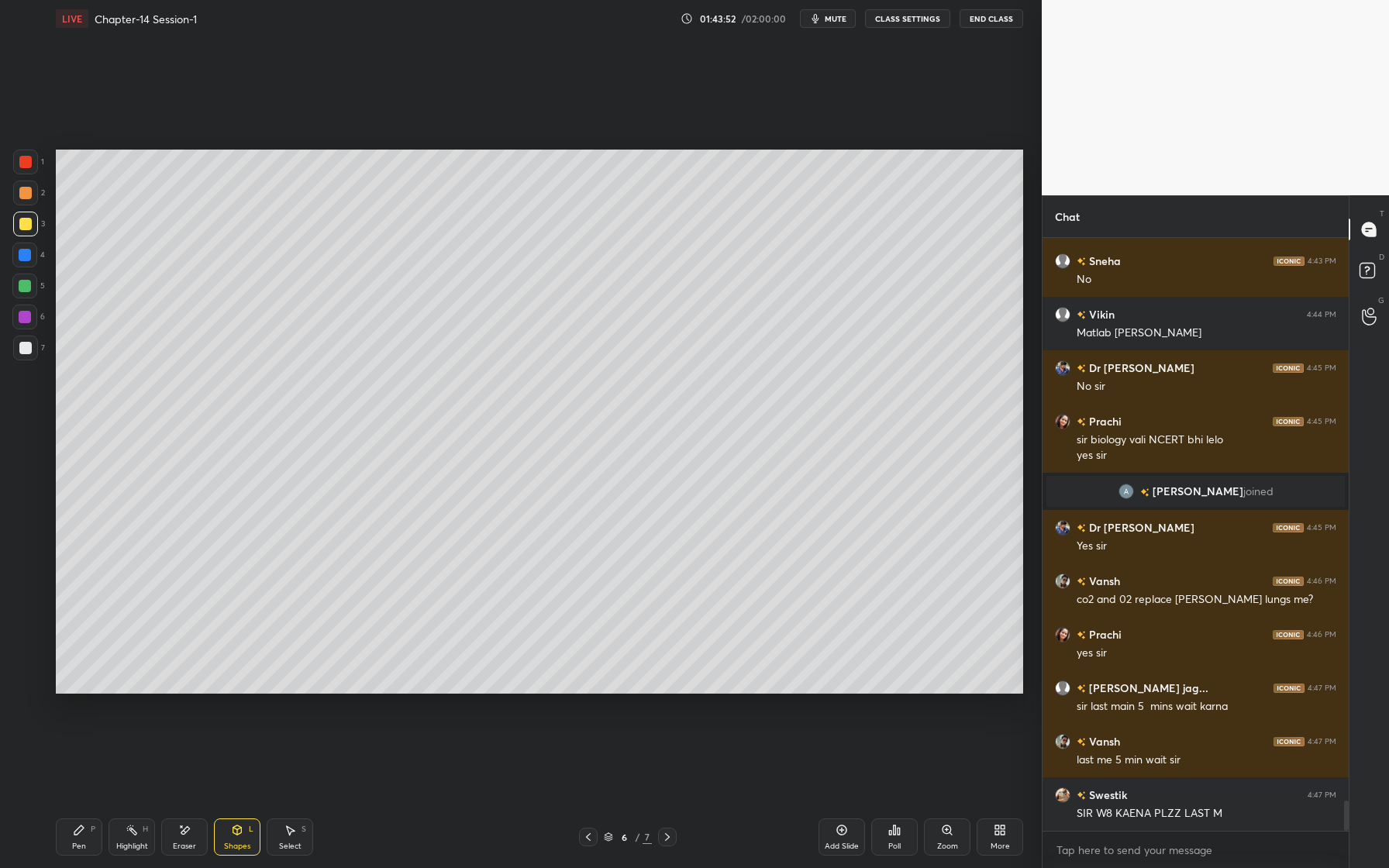
click at [27, 257] on div at bounding box center [25, 255] width 13 height 13
drag, startPoint x: 28, startPoint y: 349, endPoint x: 24, endPoint y: 328, distance: 21.4
click at [27, 349] on div at bounding box center [26, 348] width 13 height 13
click at [29, 326] on div at bounding box center [25, 317] width 25 height 25
drag, startPoint x: 23, startPoint y: 232, endPoint x: 32, endPoint y: 233, distance: 9.1
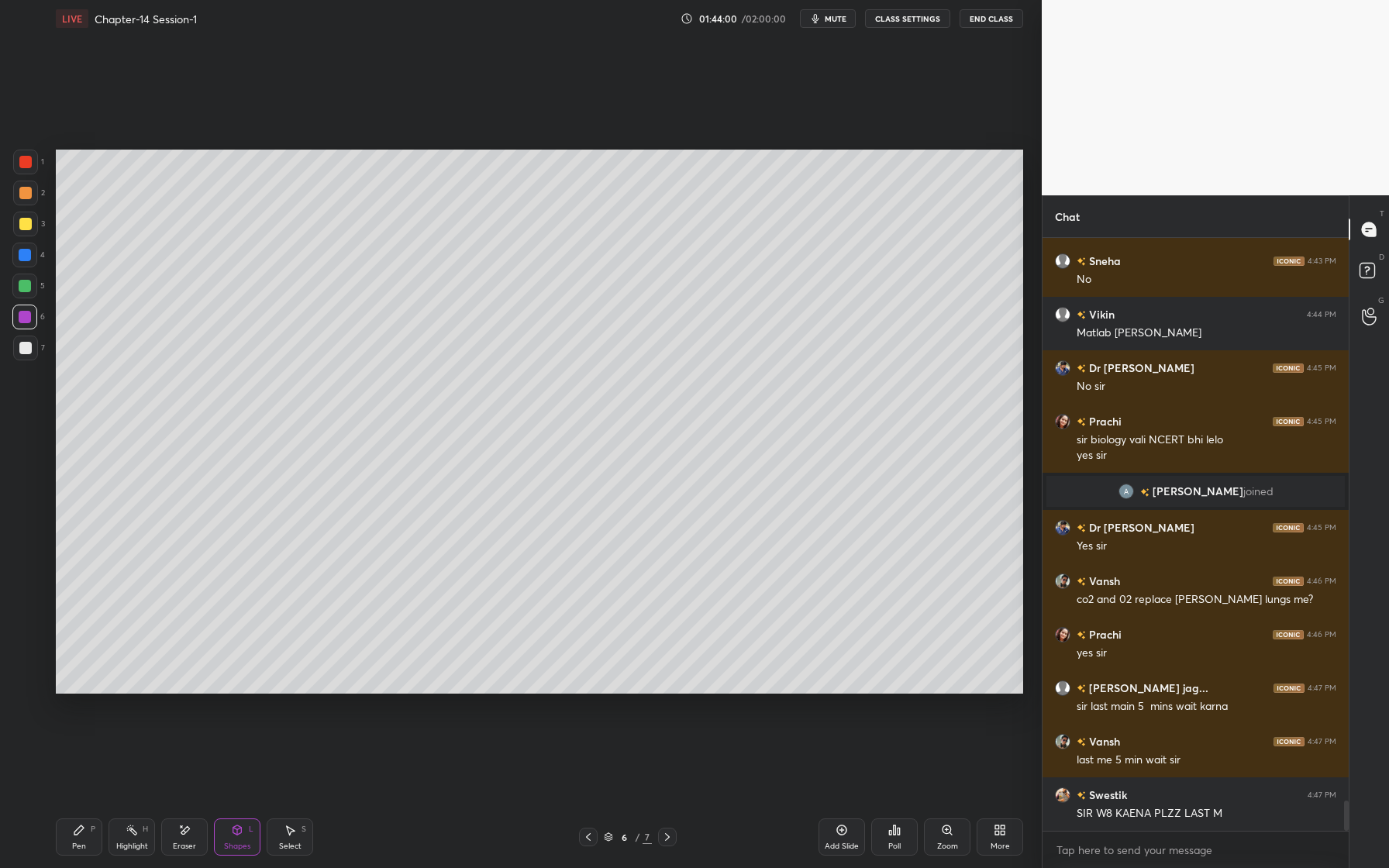
click at [27, 234] on div at bounding box center [26, 224] width 25 height 25
drag, startPoint x: 66, startPoint y: 816, endPoint x: 76, endPoint y: 802, distance: 17.2
click at [66, 816] on div "Pen P Highlight H Eraser Shapes L Select S 6 / 7 Add Slide Poll Zoom More" at bounding box center [539, 836] width 967 height 62
click at [78, 820] on div "Pen P" at bounding box center [78, 837] width 46 height 38
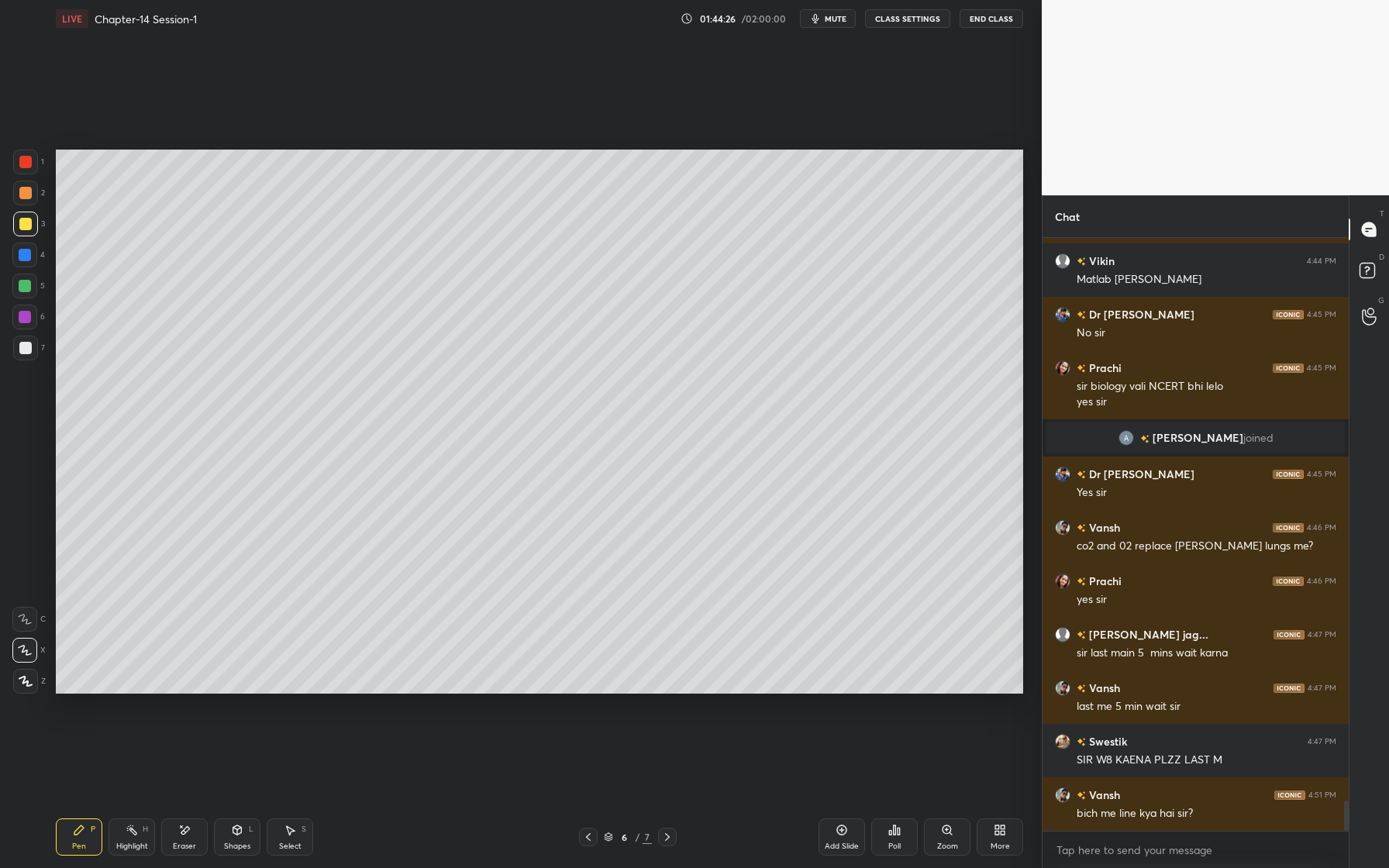
drag, startPoint x: 24, startPoint y: 315, endPoint x: 13, endPoint y: 340, distance: 27.3
click at [32, 317] on div at bounding box center [25, 317] width 25 height 25
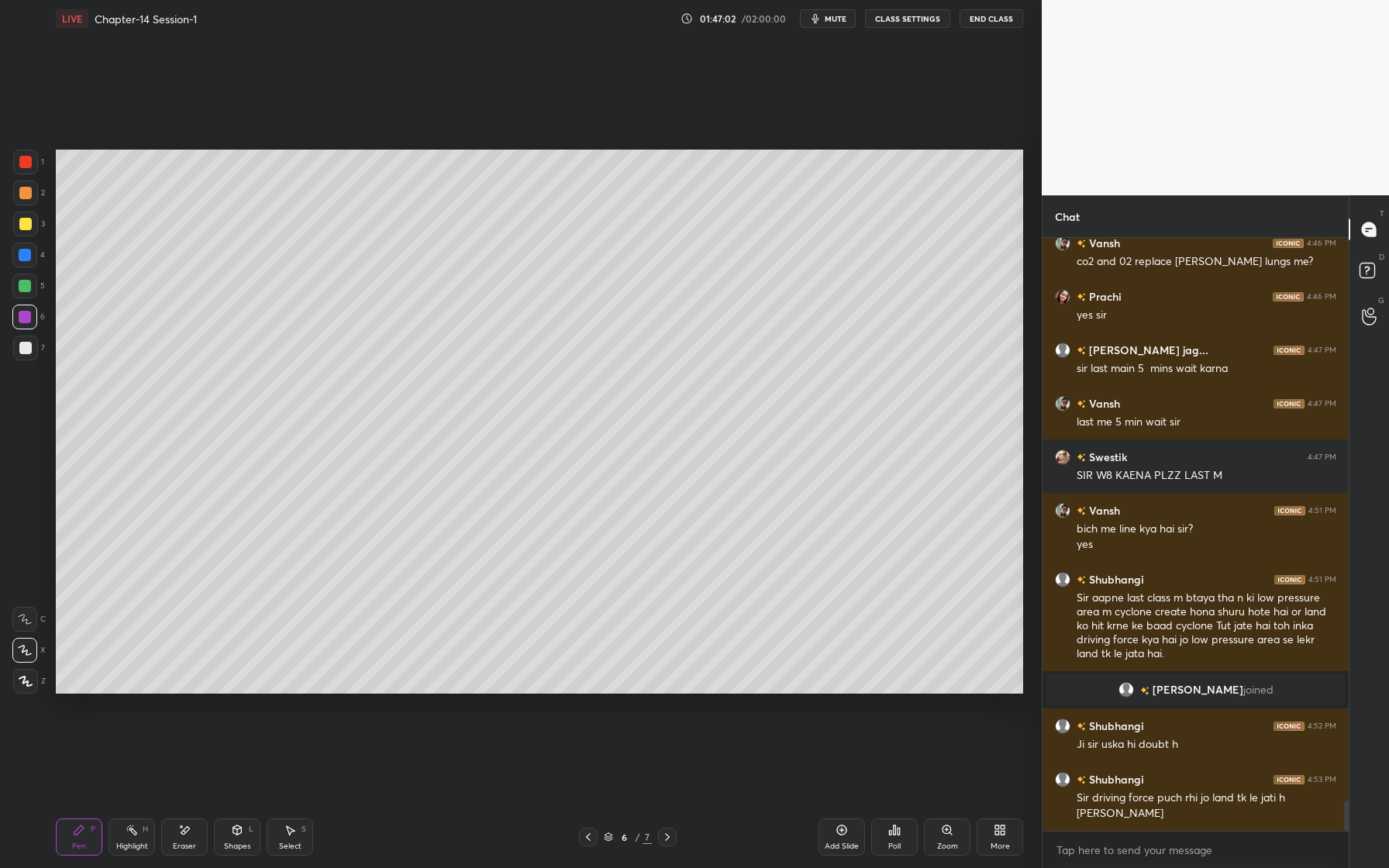
scroll to position [11118, 0]
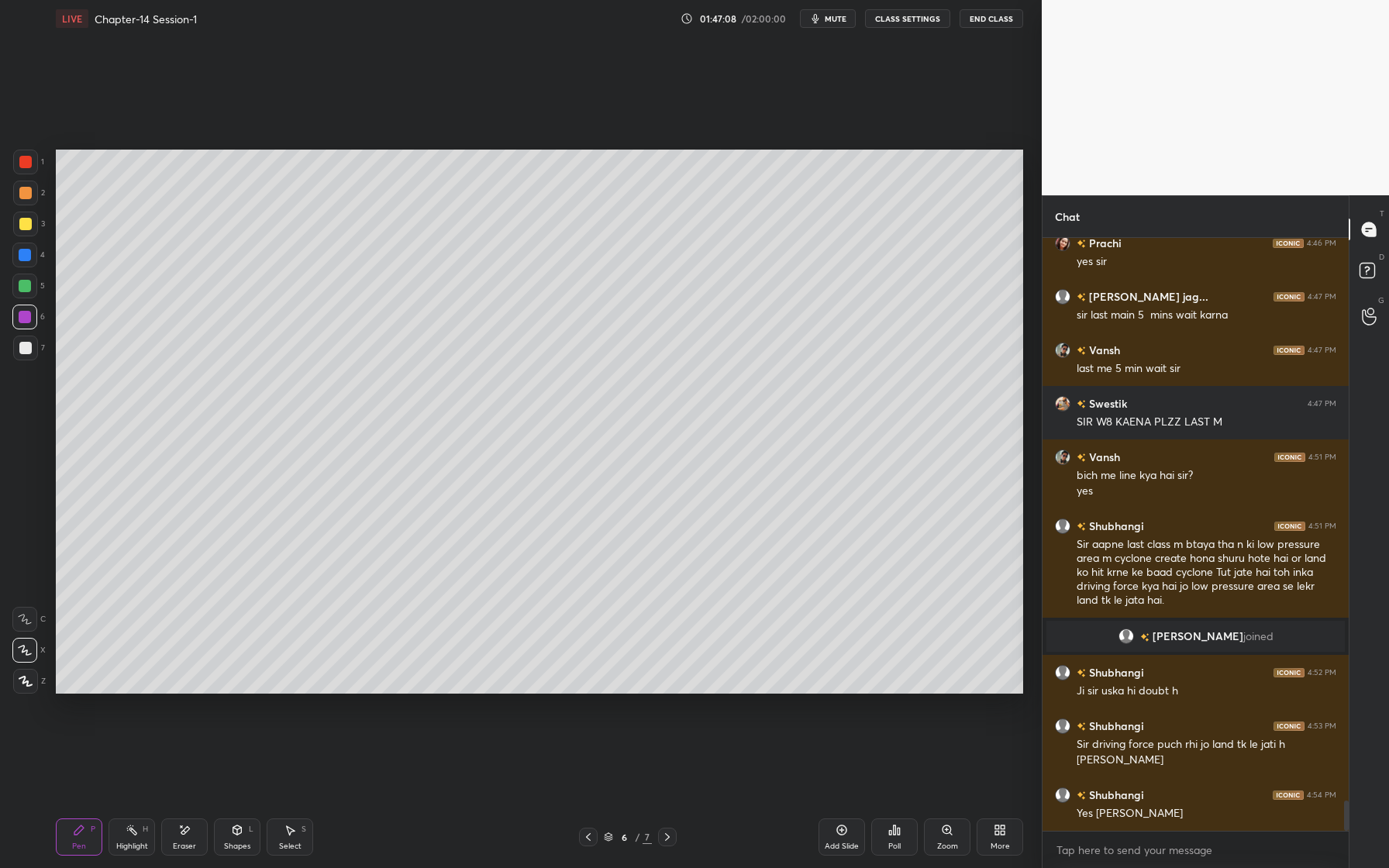
click at [25, 323] on div at bounding box center [25, 317] width 25 height 25
click at [24, 240] on div "3" at bounding box center [29, 227] width 32 height 31
click at [86, 836] on div "Pen P" at bounding box center [78, 837] width 46 height 38
click at [31, 259] on div at bounding box center [25, 255] width 25 height 25
drag, startPoint x: 240, startPoint y: 841, endPoint x: 236, endPoint y: 830, distance: 11.7
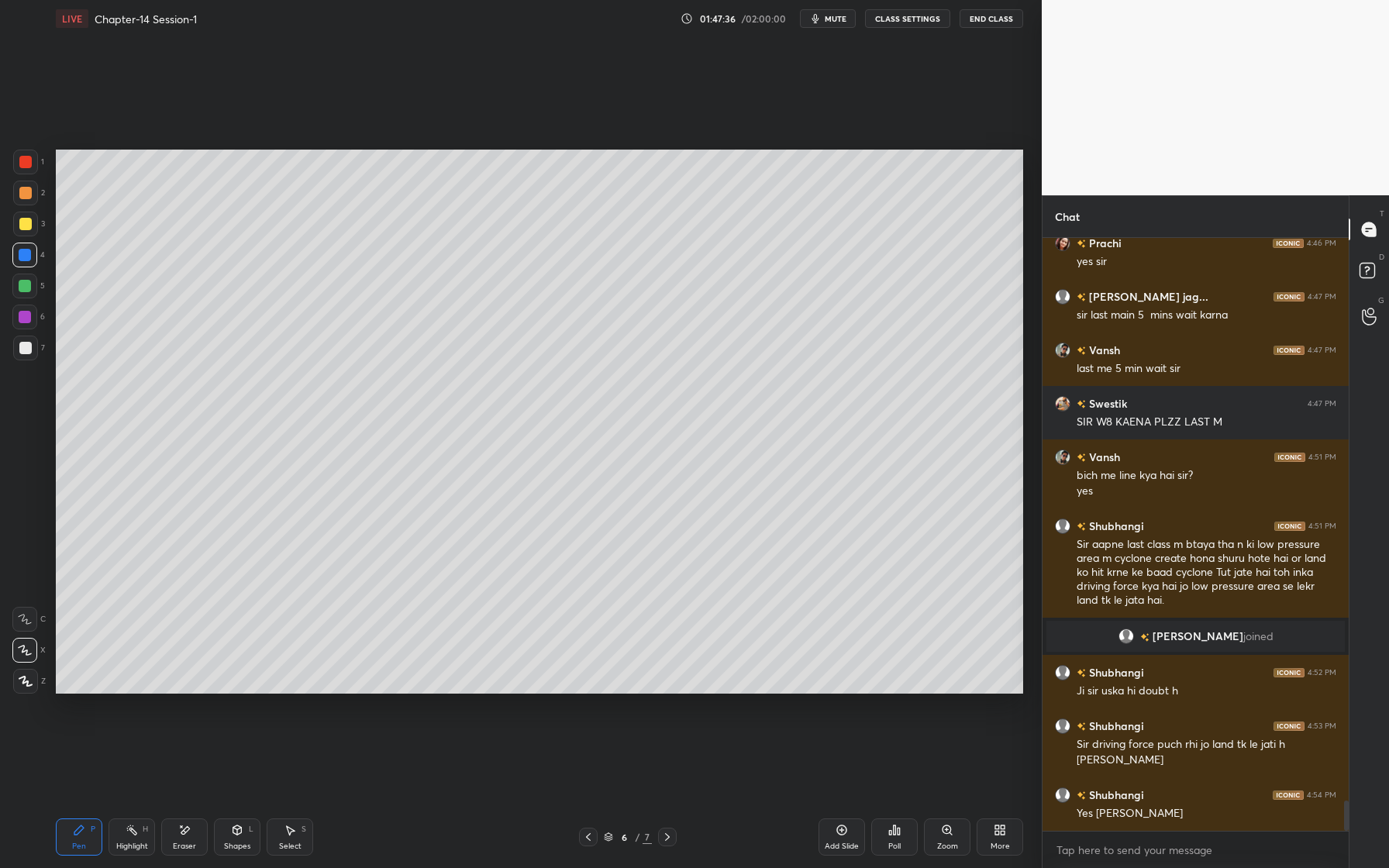
click at [240, 842] on div "Shapes" at bounding box center [237, 846] width 27 height 8
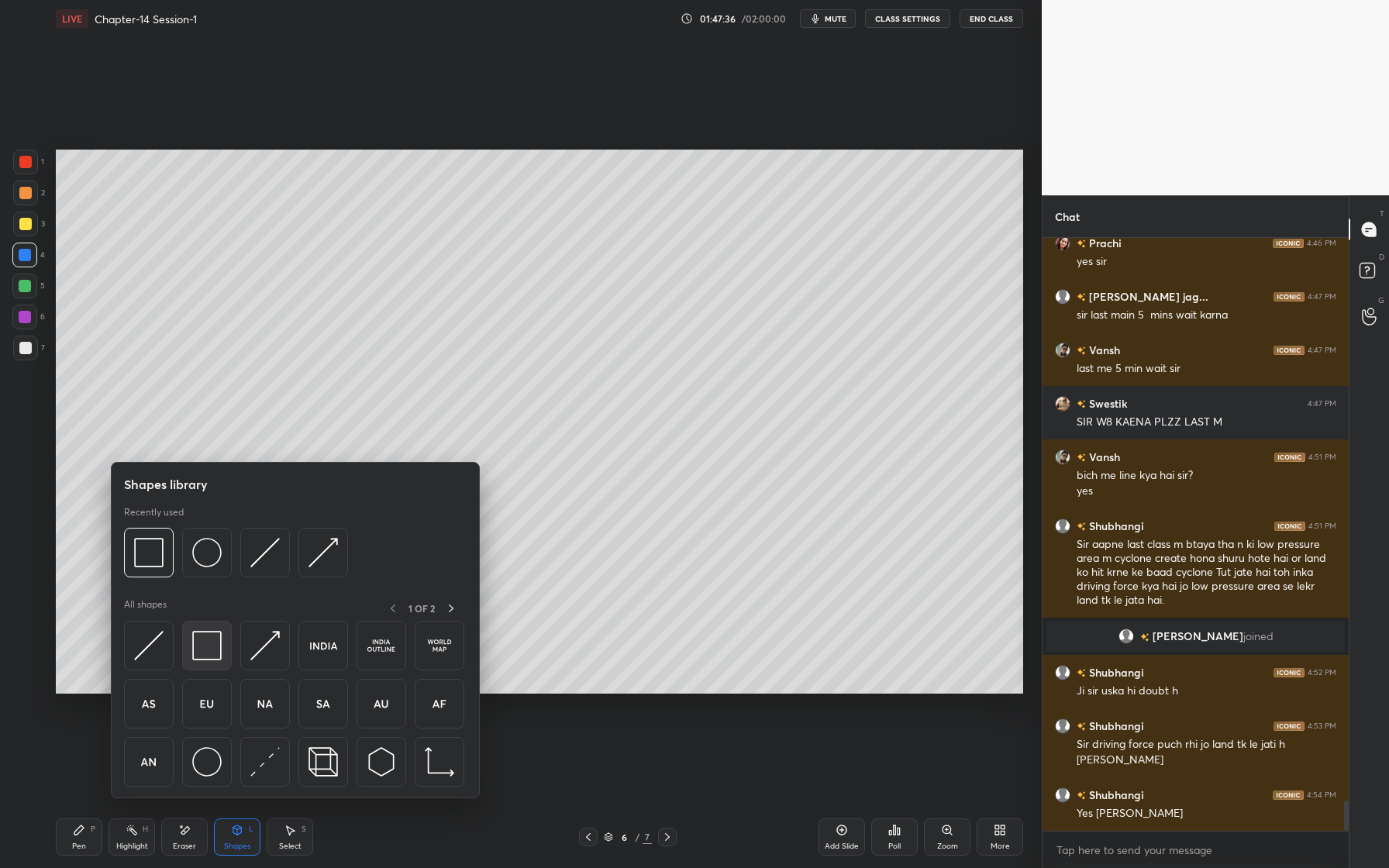
click at [213, 654] on img at bounding box center [207, 646] width 30 height 30
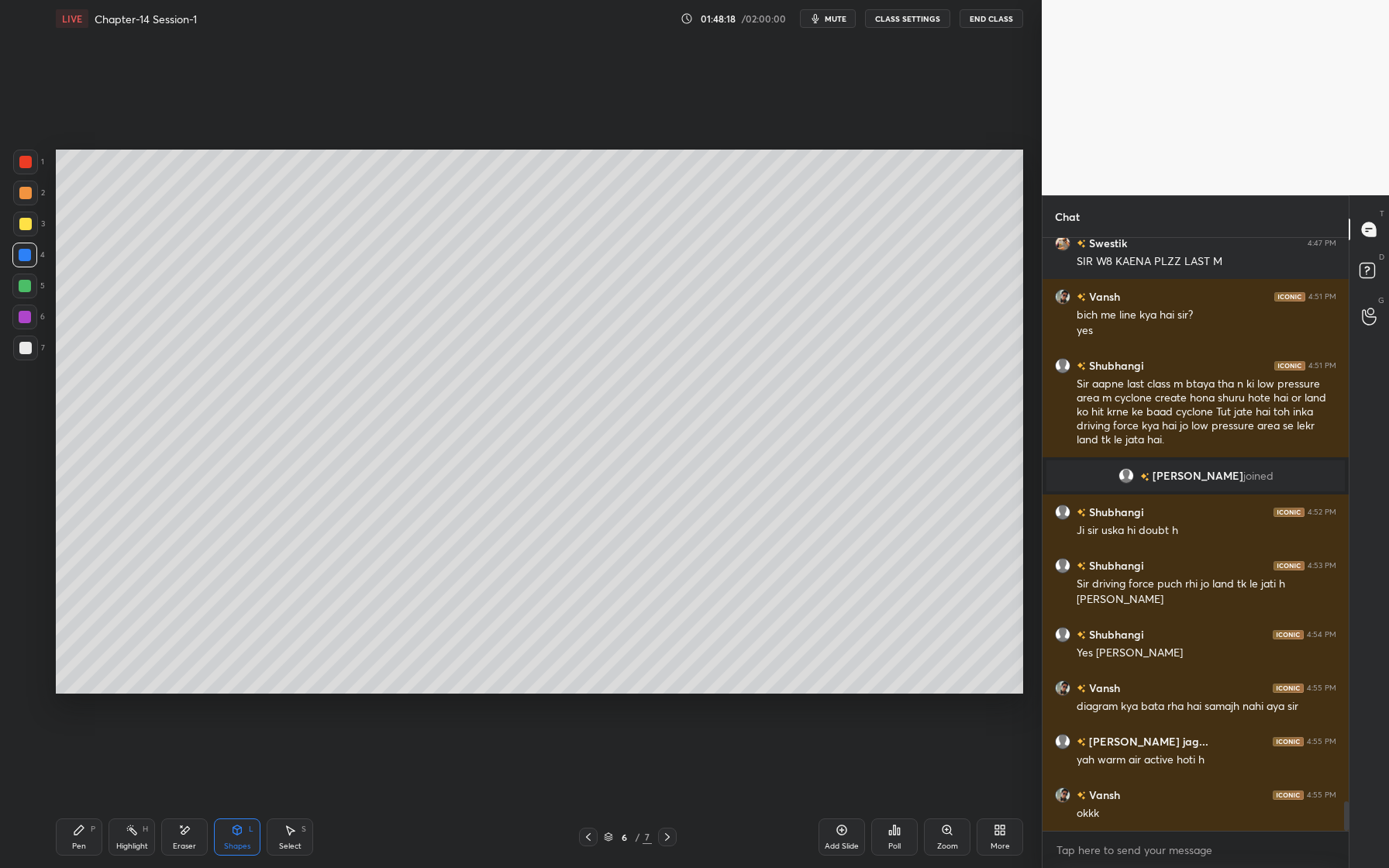
scroll to position [11332, 0]
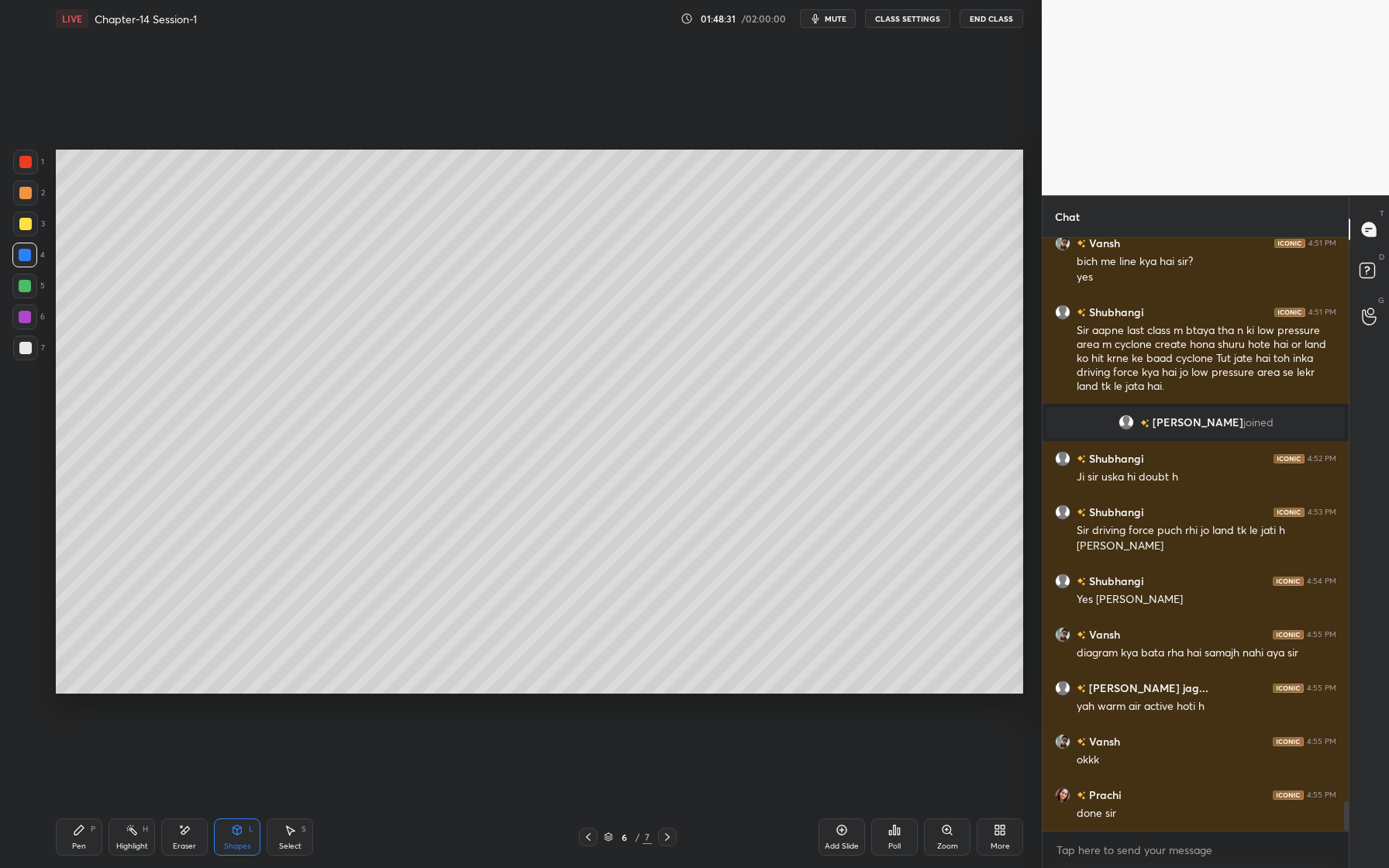
click at [857, 832] on div "Add Slide" at bounding box center [841, 837] width 46 height 38
click at [81, 834] on icon at bounding box center [79, 830] width 13 height 13
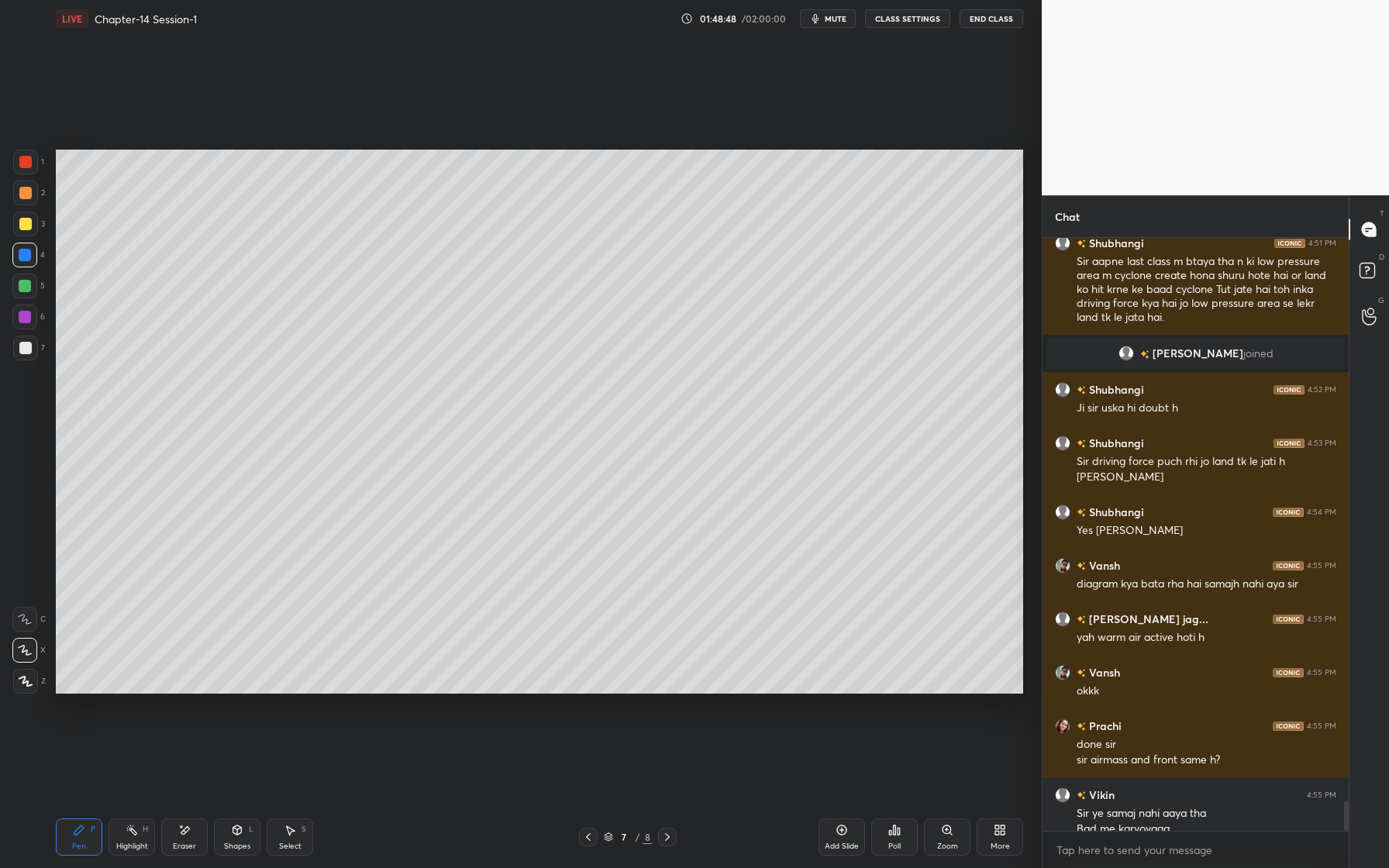
scroll to position [11416, 0]
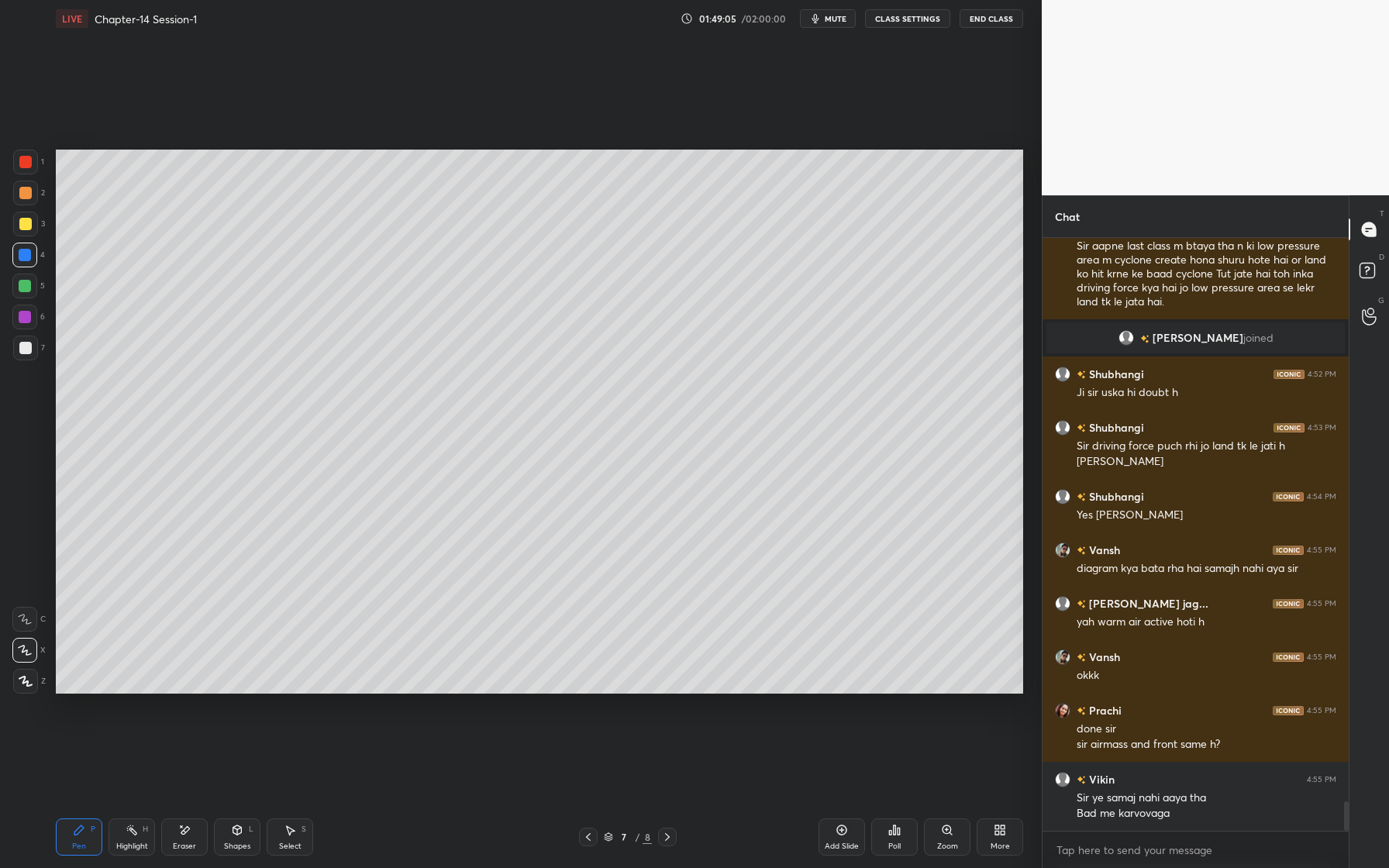
click at [25, 259] on div at bounding box center [25, 255] width 13 height 13
drag, startPoint x: 28, startPoint y: 257, endPoint x: 22, endPoint y: 248, distance: 10.8
click at [28, 257] on div at bounding box center [25, 255] width 13 height 13
drag, startPoint x: 27, startPoint y: 222, endPoint x: 22, endPoint y: 229, distance: 8.6
click at [27, 222] on div at bounding box center [26, 224] width 13 height 13
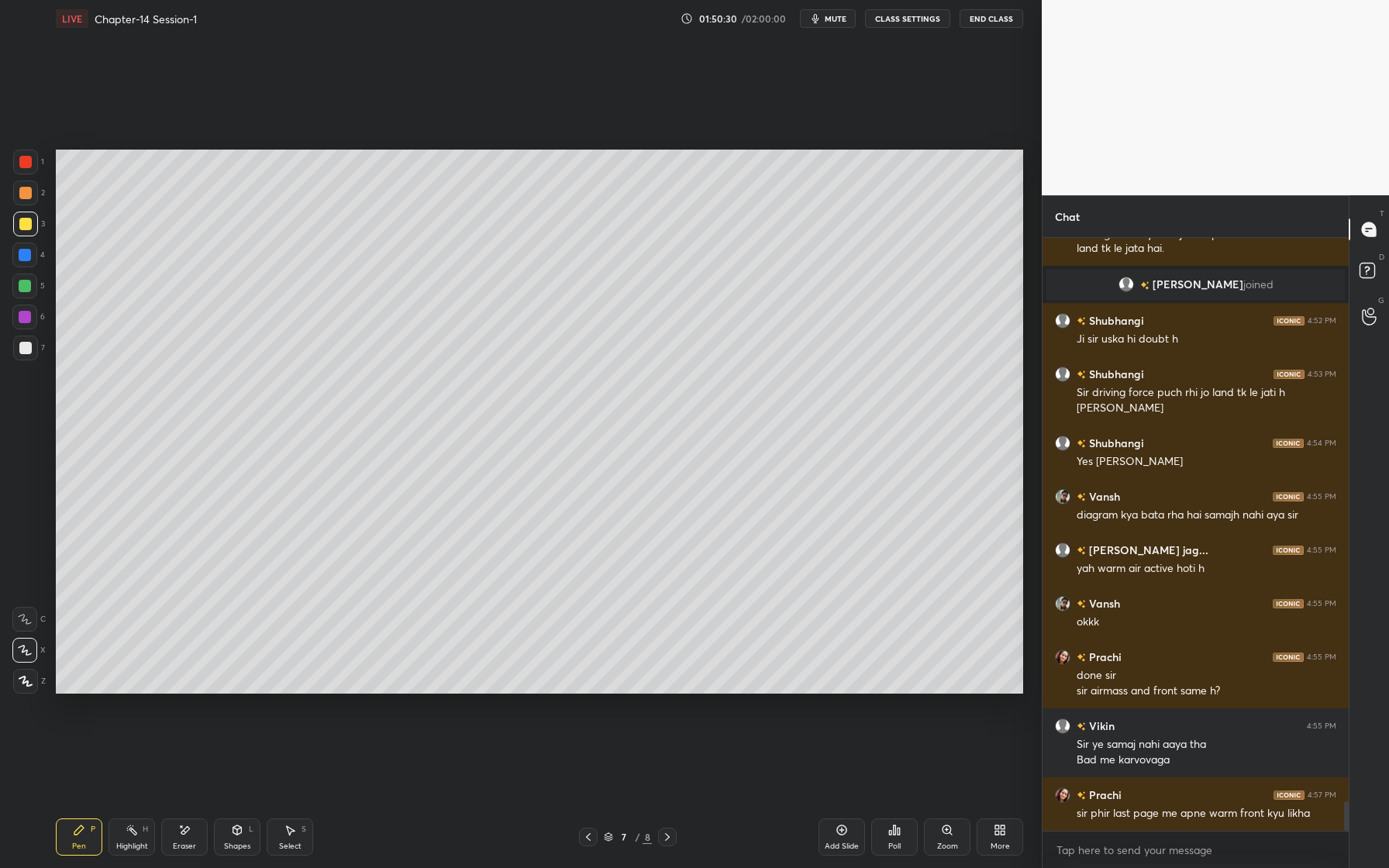
scroll to position [11485, 0]
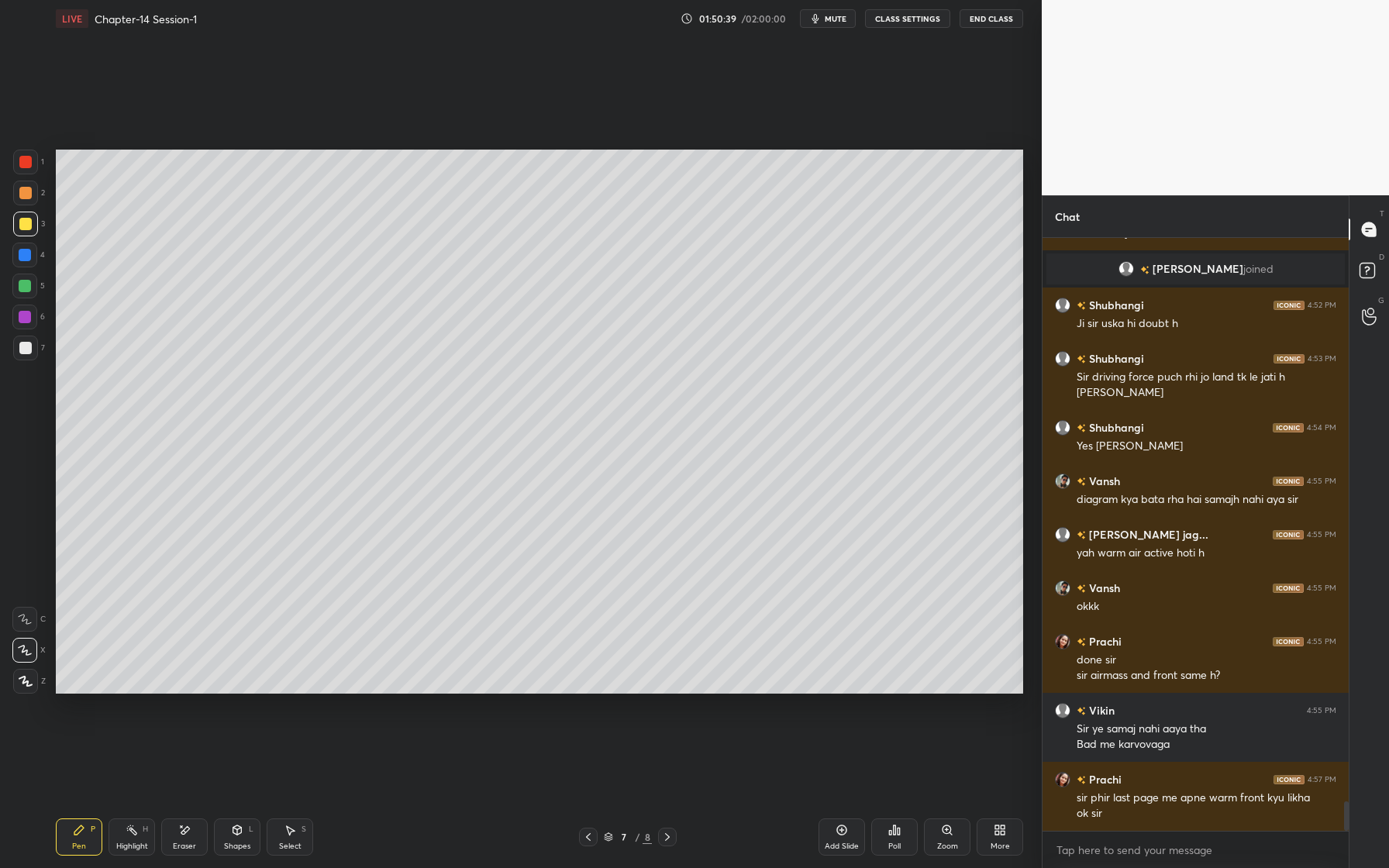
click at [25, 287] on div at bounding box center [25, 286] width 13 height 13
click at [20, 350] on div at bounding box center [26, 348] width 13 height 13
click at [23, 351] on div at bounding box center [26, 348] width 13 height 13
click at [20, 346] on div at bounding box center [26, 348] width 13 height 13
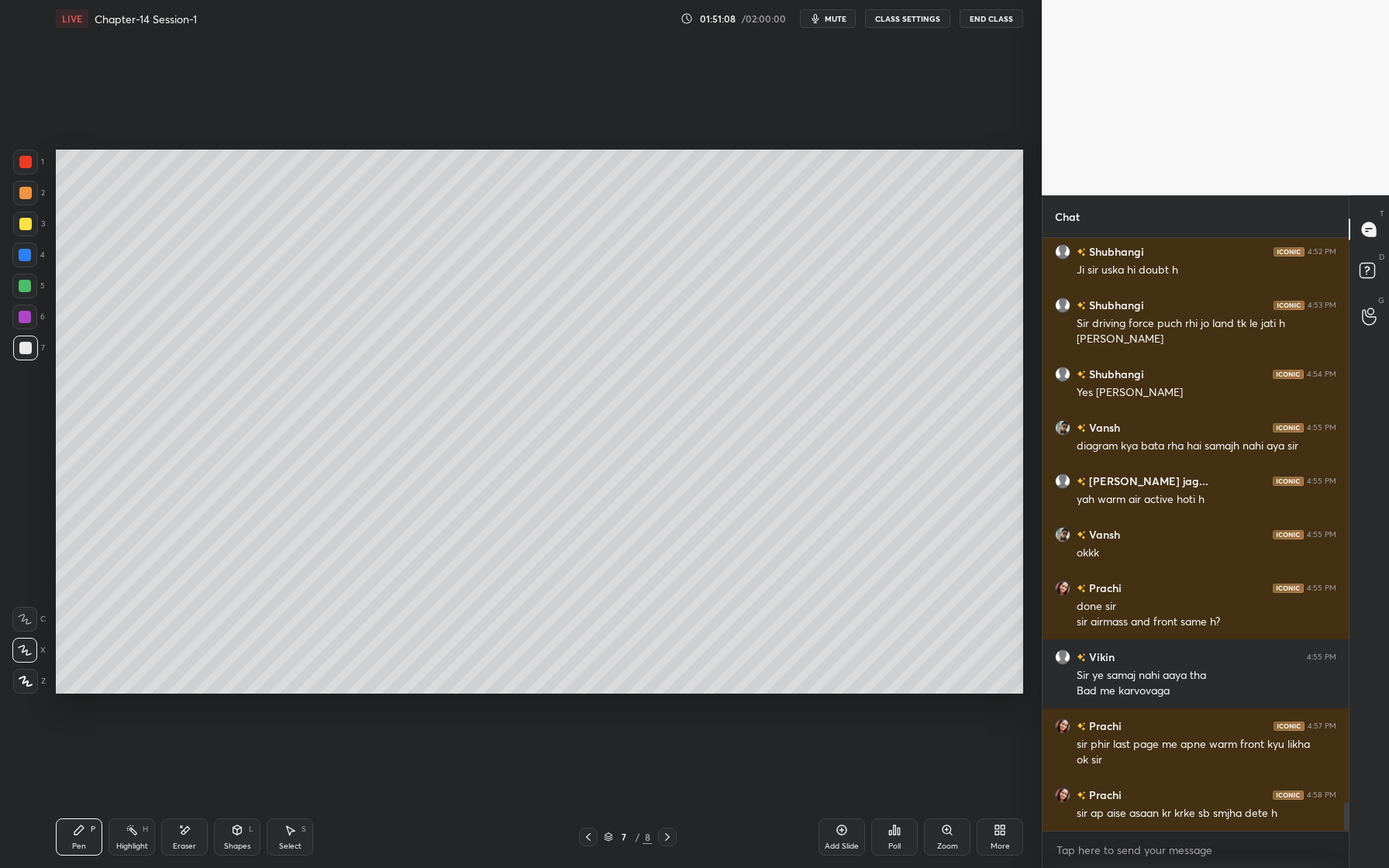
drag, startPoint x: 30, startPoint y: 319, endPoint x: 41, endPoint y: 342, distance: 25.5
click at [30, 319] on div at bounding box center [25, 317] width 13 height 13
click at [30, 225] on div at bounding box center [26, 224] width 13 height 13
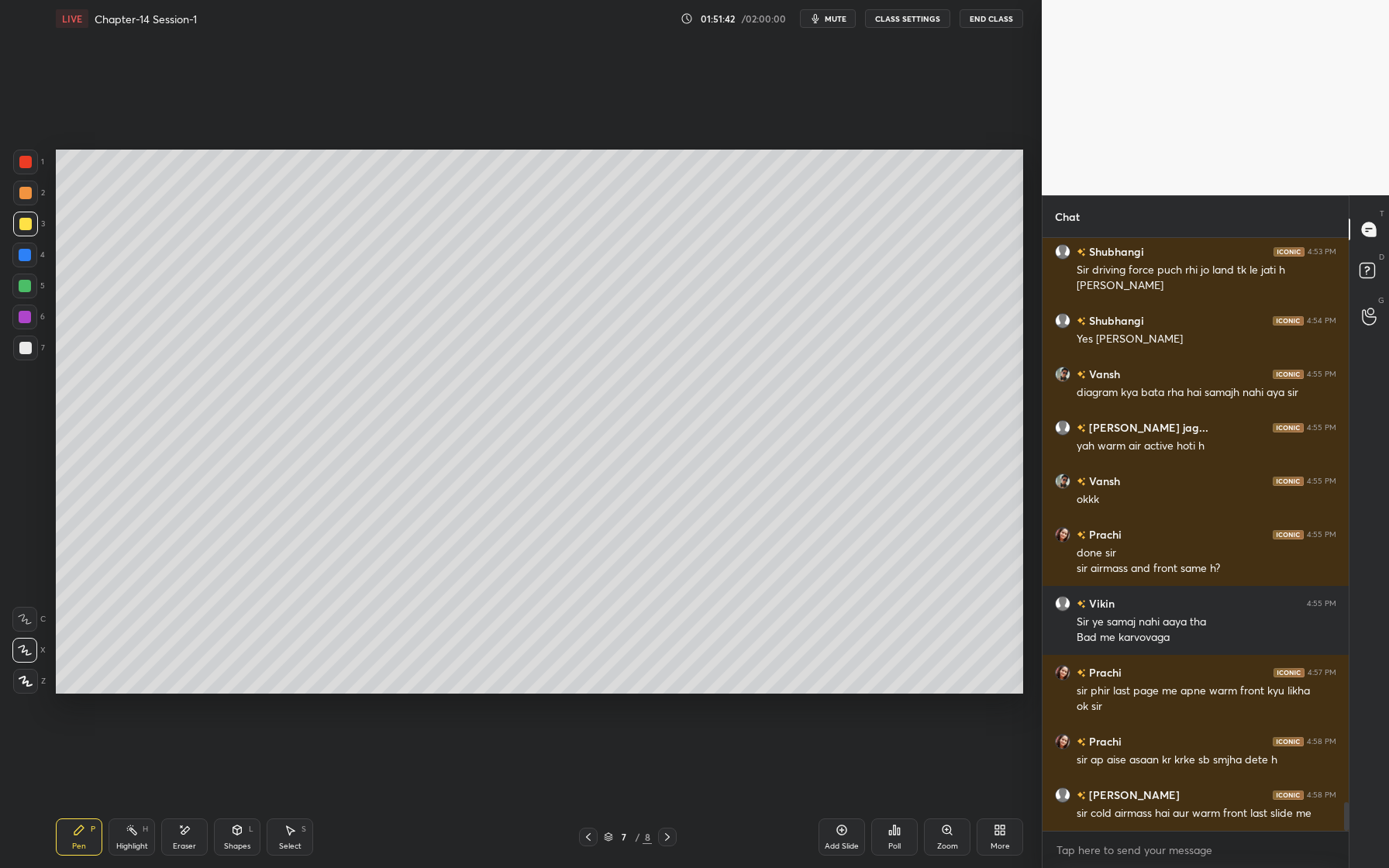
click at [27, 254] on div at bounding box center [25, 255] width 13 height 13
click at [23, 351] on div at bounding box center [26, 348] width 13 height 13
click at [17, 314] on div at bounding box center [25, 317] width 25 height 25
click at [30, 225] on div at bounding box center [26, 224] width 13 height 13
drag, startPoint x: 38, startPoint y: 252, endPoint x: 54, endPoint y: 250, distance: 16.1
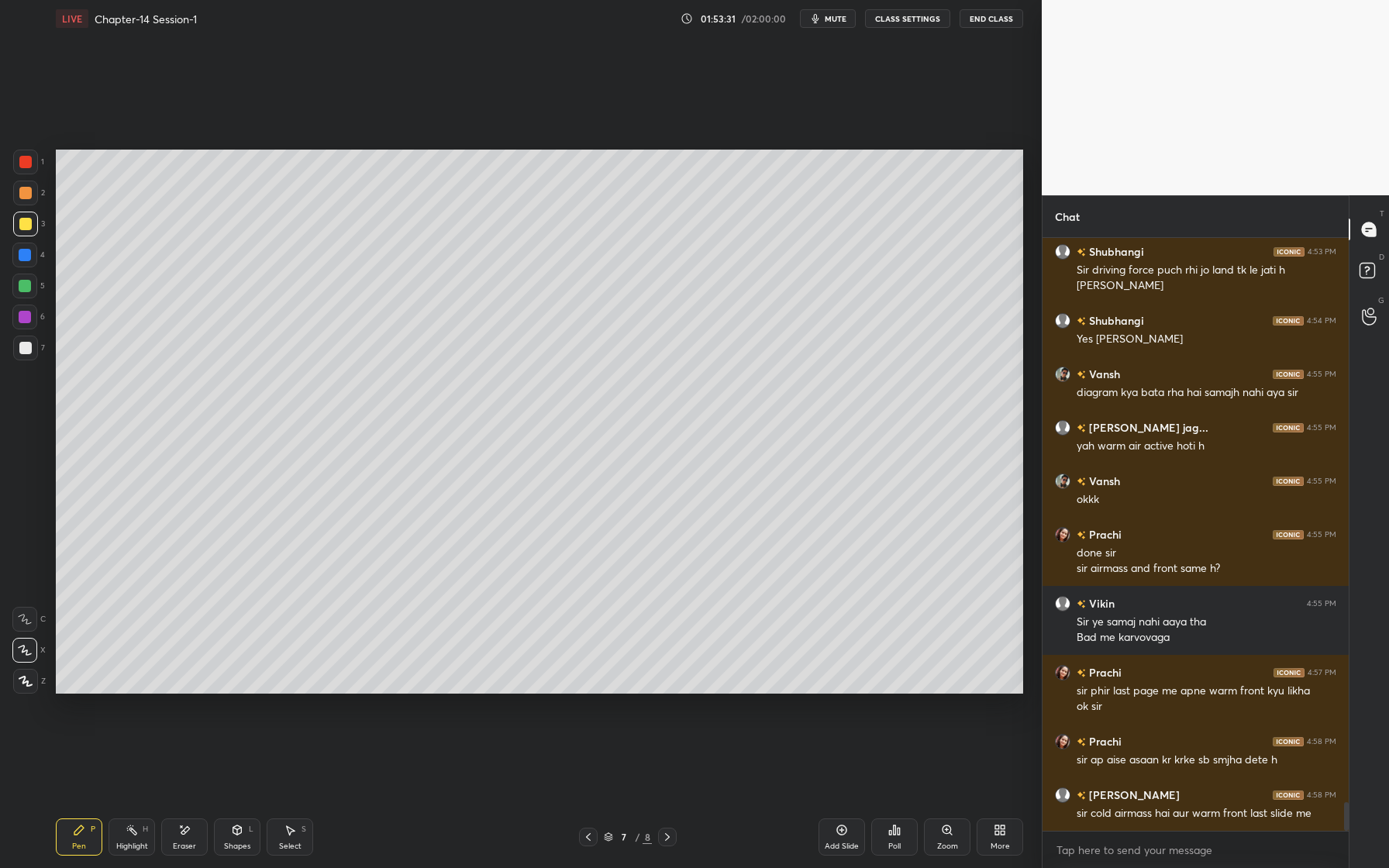
click at [37, 252] on div "4" at bounding box center [29, 255] width 33 height 25
click at [21, 229] on div at bounding box center [26, 224] width 13 height 13
click at [26, 345] on div at bounding box center [26, 348] width 13 height 13
click at [28, 160] on div at bounding box center [26, 162] width 13 height 13
click at [26, 287] on div at bounding box center [25, 286] width 13 height 13
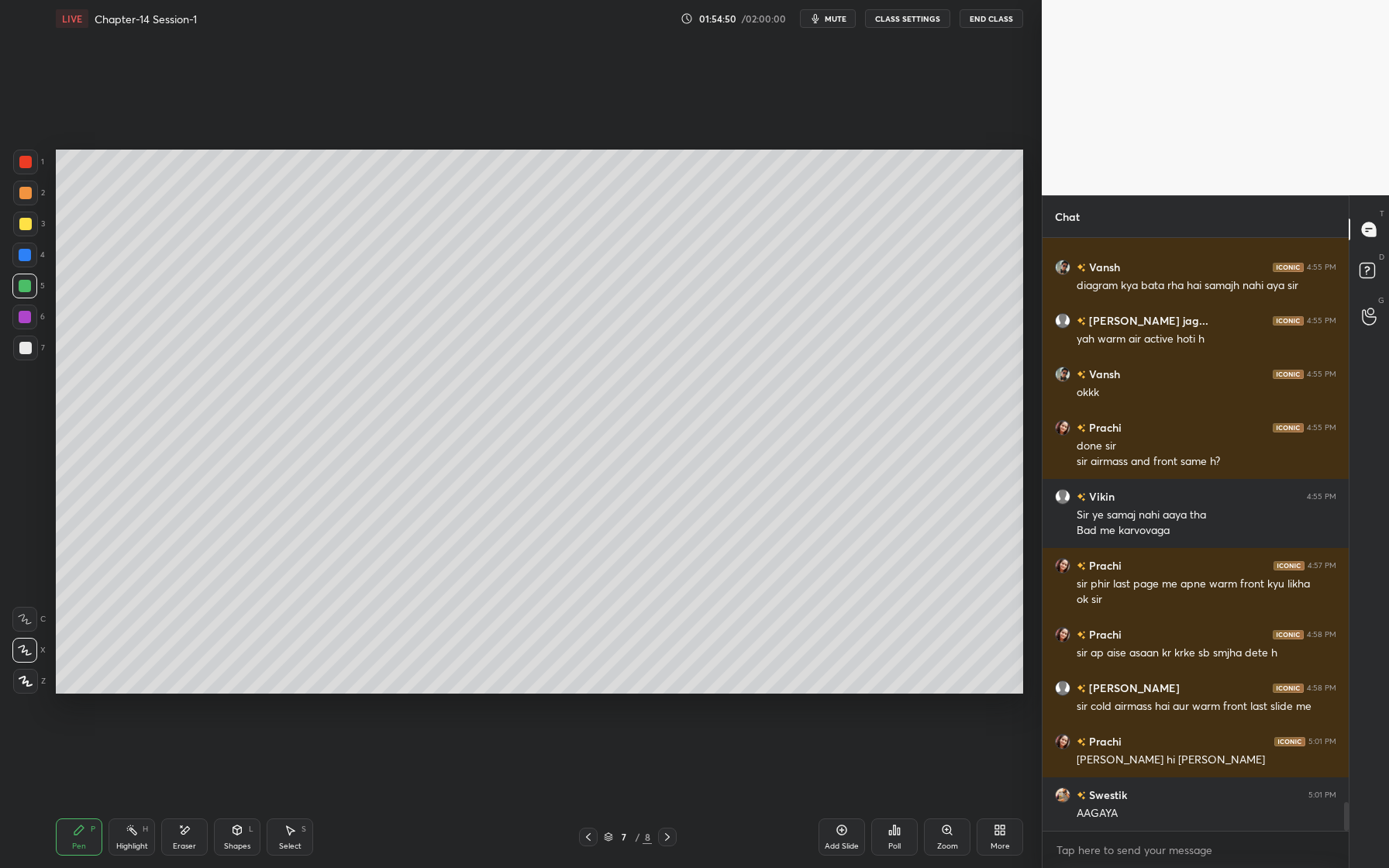
scroll to position [11752, 0]
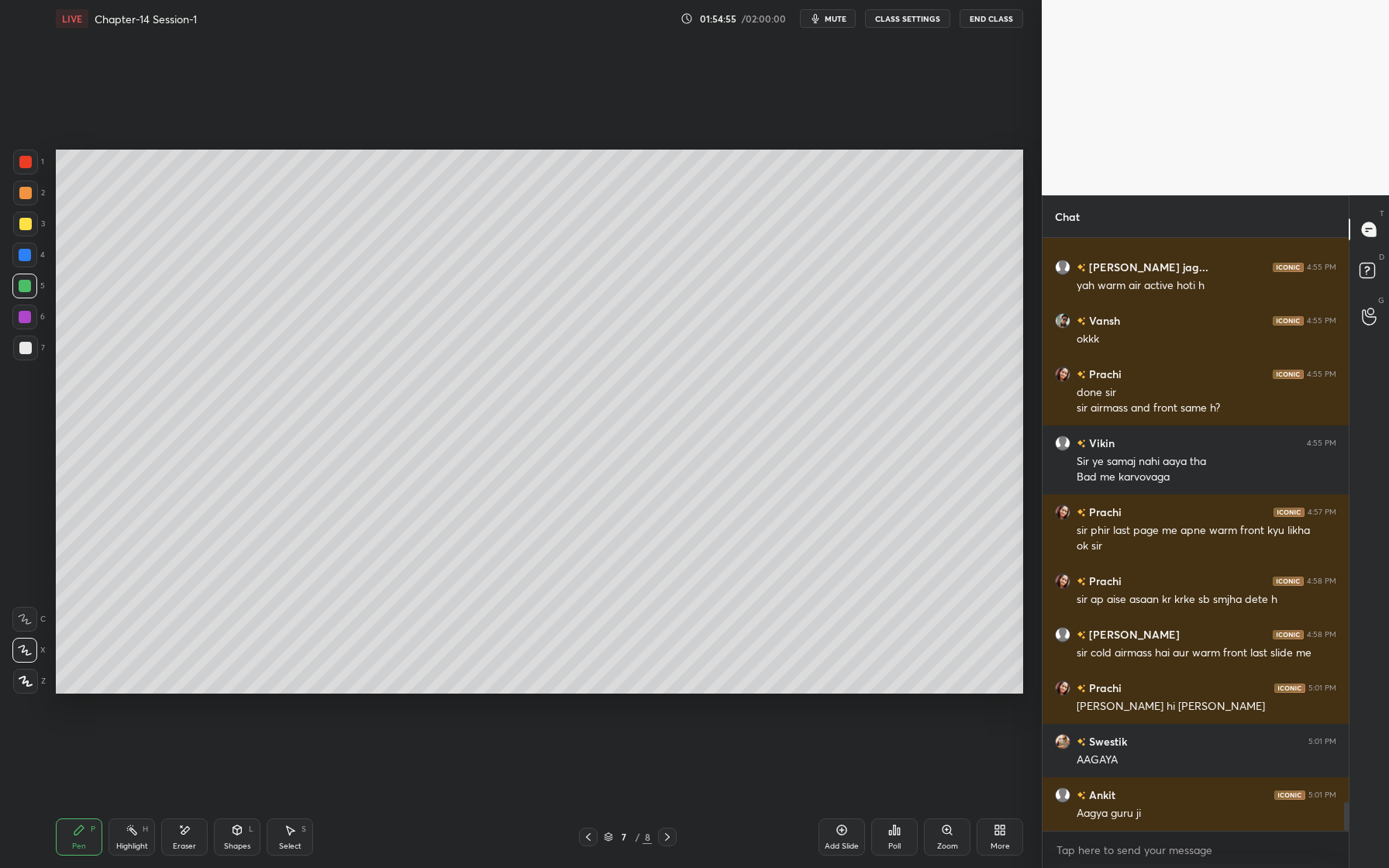
click at [182, 835] on icon at bounding box center [185, 830] width 13 height 13
click at [94, 851] on div "Pen P" at bounding box center [78, 837] width 46 height 38
drag, startPoint x: 26, startPoint y: 347, endPoint x: 13, endPoint y: 358, distance: 17.0
click at [26, 348] on div at bounding box center [26, 348] width 13 height 13
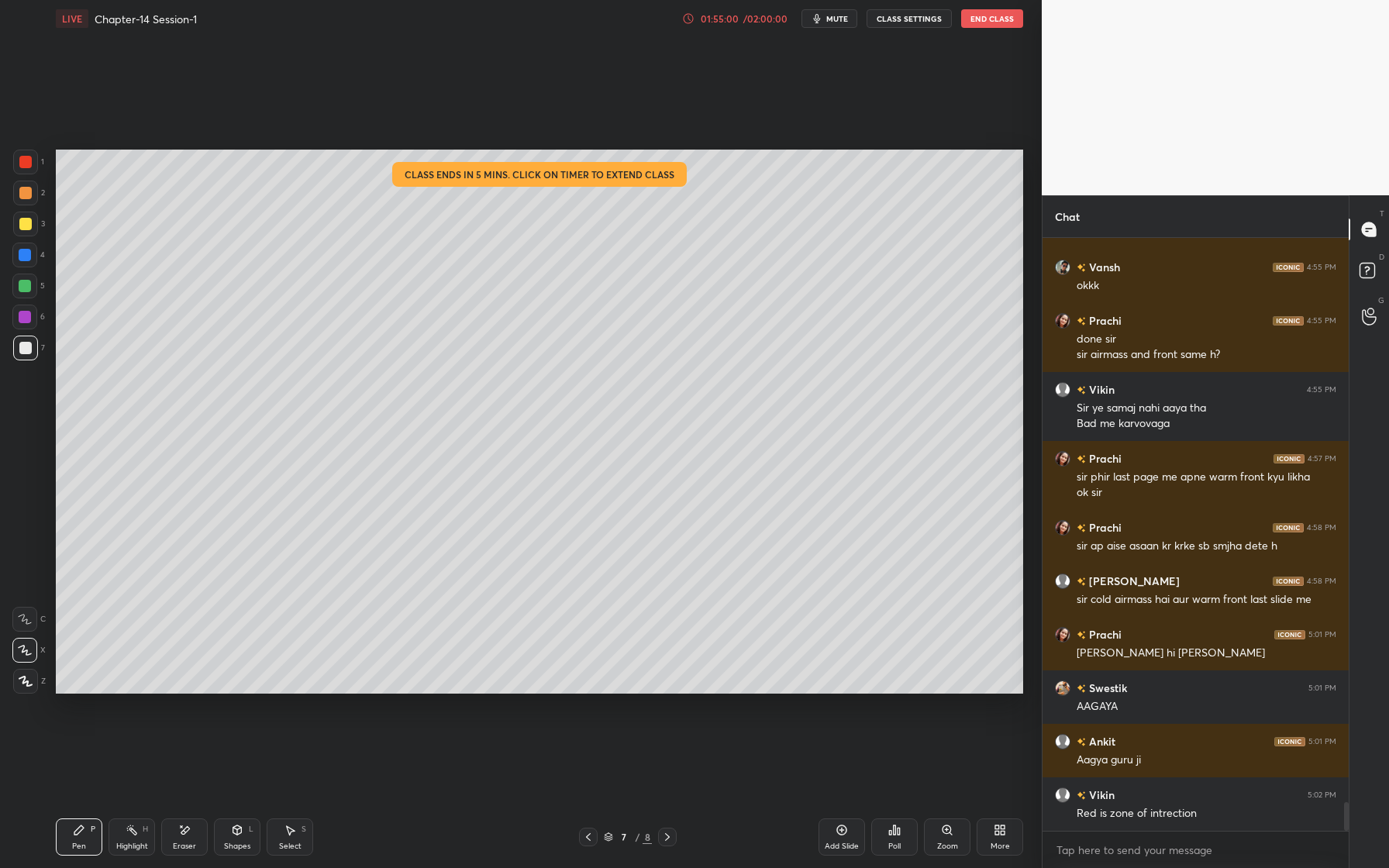
drag, startPoint x: 37, startPoint y: 166, endPoint x: 41, endPoint y: 178, distance: 12.6
click at [37, 167] on div at bounding box center [26, 162] width 25 height 25
click at [751, 21] on div "/ 02:00:00" at bounding box center [764, 19] width 48 height 9
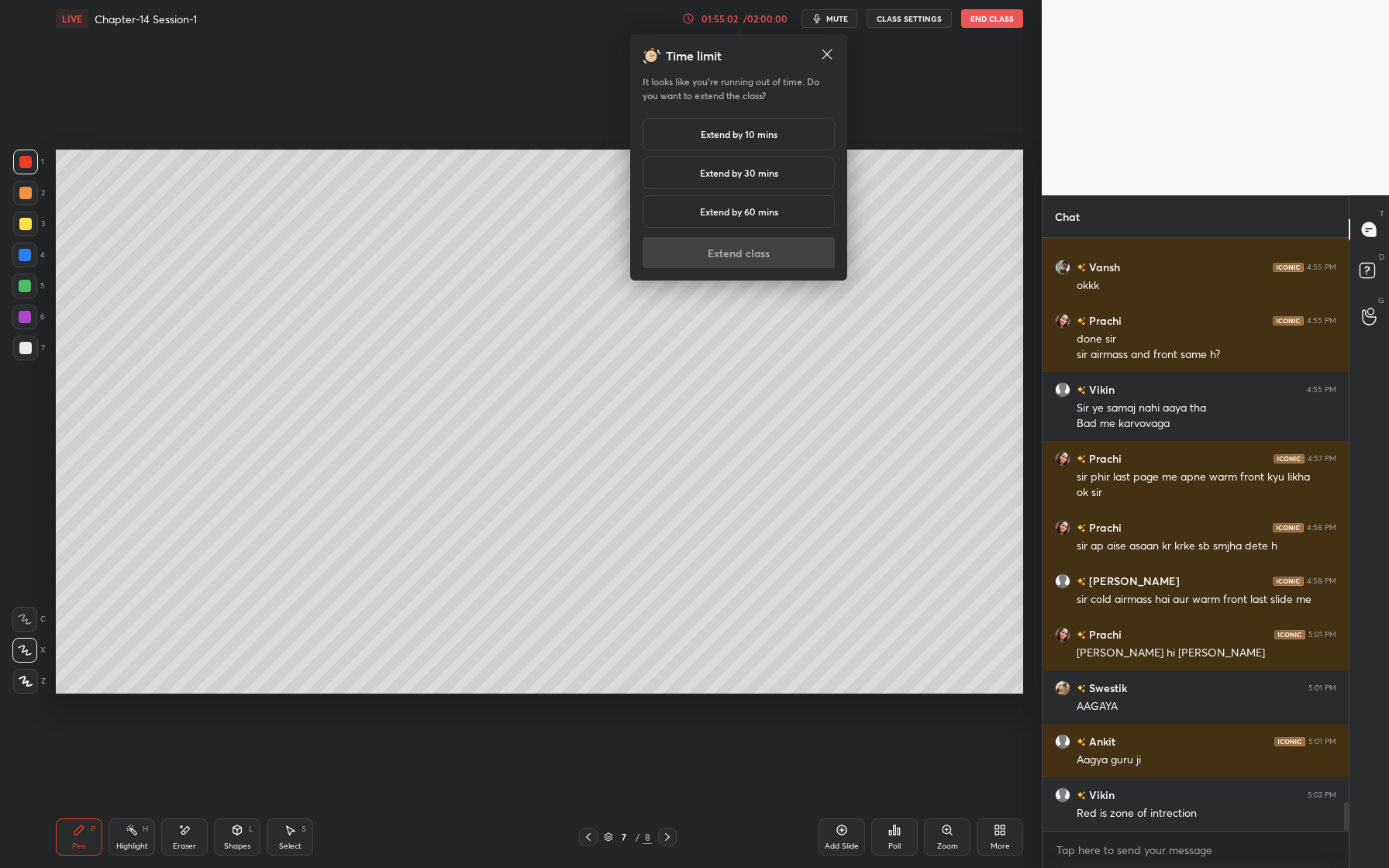
click at [752, 180] on div "Extend by 30 mins" at bounding box center [738, 173] width 192 height 33
click at [763, 251] on button "Extend class" at bounding box center [738, 253] width 192 height 31
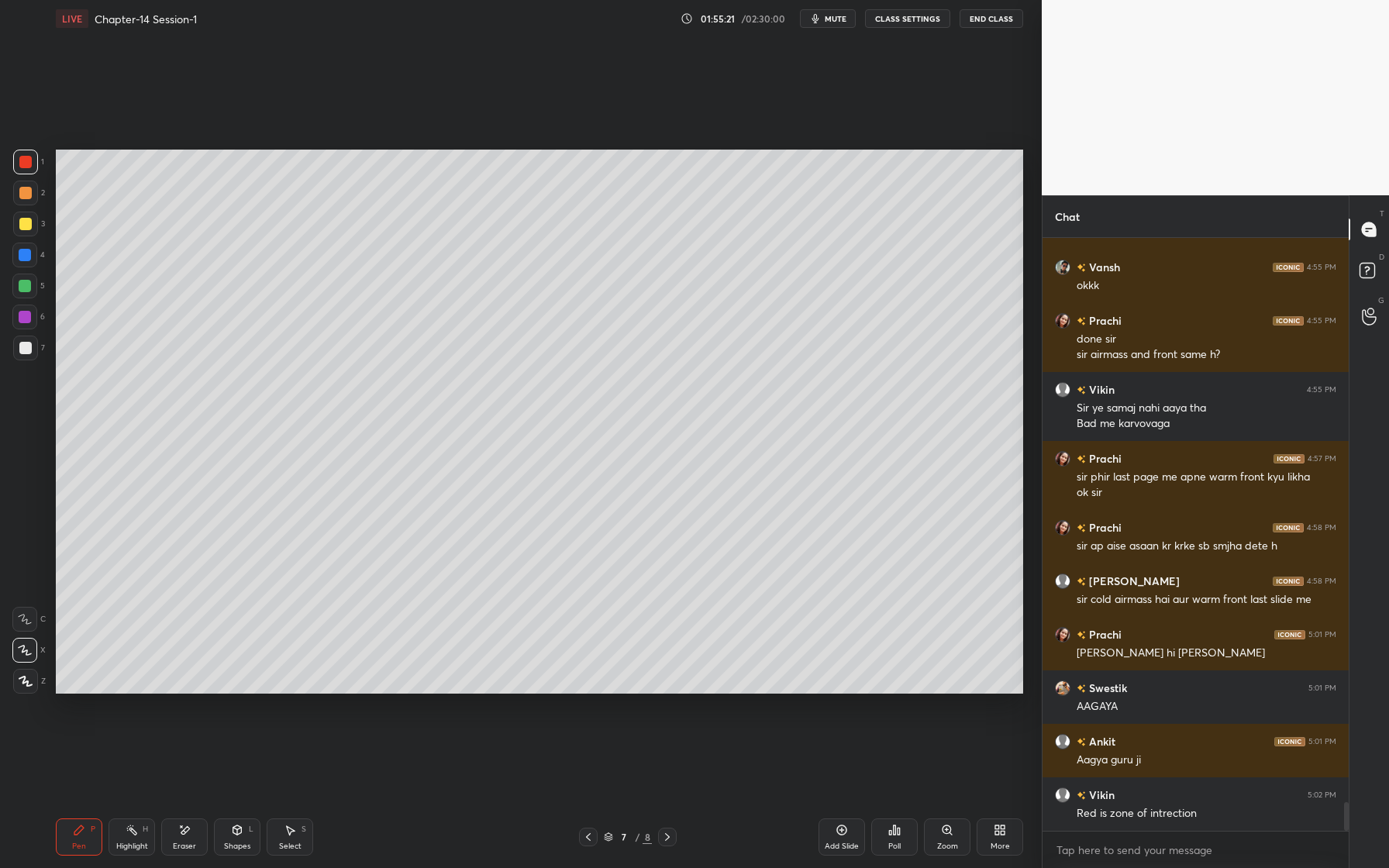
click at [38, 258] on div "4" at bounding box center [29, 255] width 33 height 25
click at [28, 343] on div at bounding box center [26, 348] width 13 height 13
click at [26, 318] on div at bounding box center [25, 317] width 13 height 13
click at [24, 191] on div at bounding box center [26, 193] width 13 height 13
drag, startPoint x: 27, startPoint y: 251, endPoint x: 31, endPoint y: 259, distance: 8.9
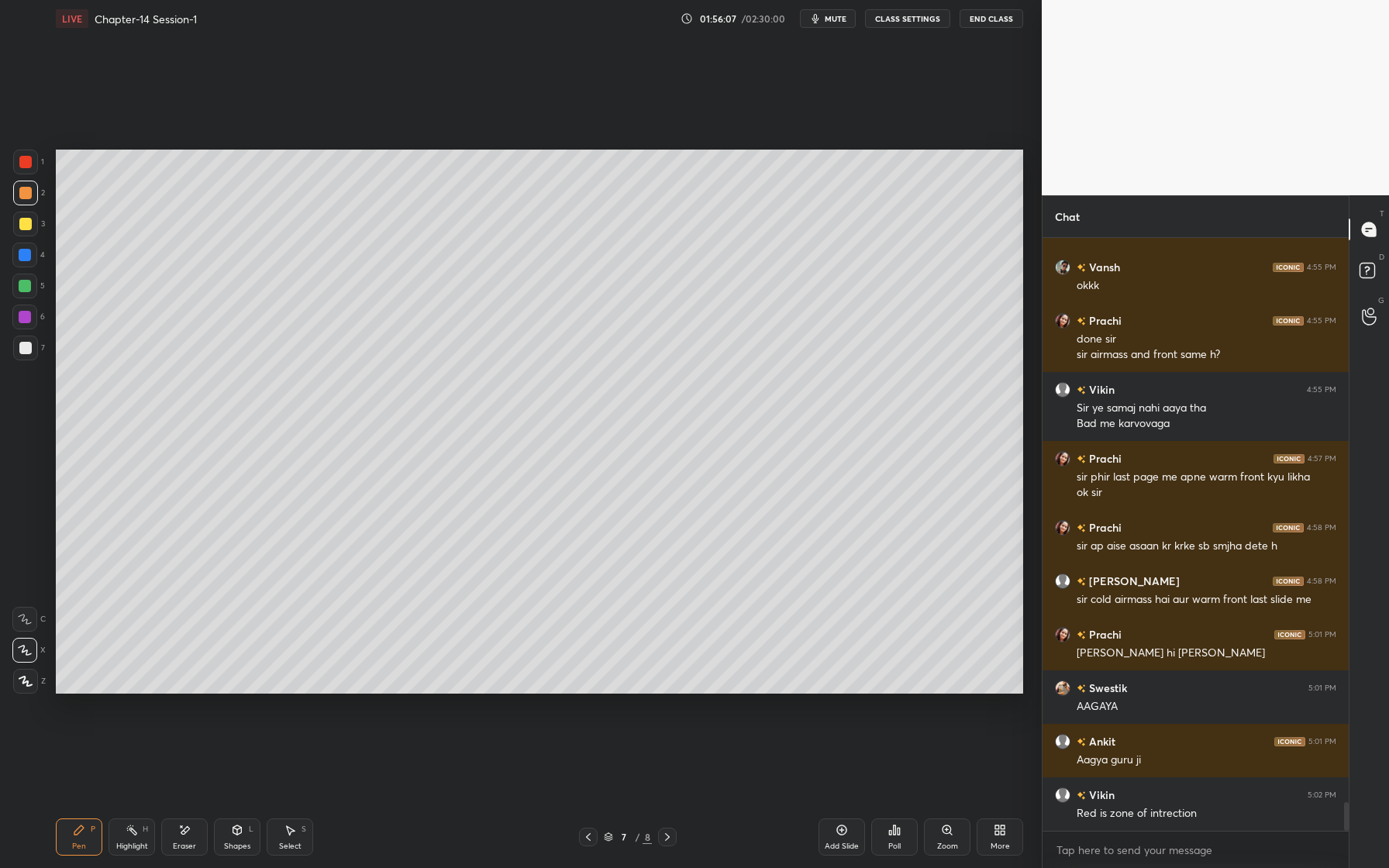
click at [27, 253] on div at bounding box center [25, 255] width 13 height 13
click at [32, 194] on div at bounding box center [26, 193] width 25 height 25
click at [24, 354] on div at bounding box center [26, 348] width 25 height 25
click at [27, 168] on div at bounding box center [26, 162] width 25 height 25
click at [28, 295] on div at bounding box center [25, 286] width 25 height 25
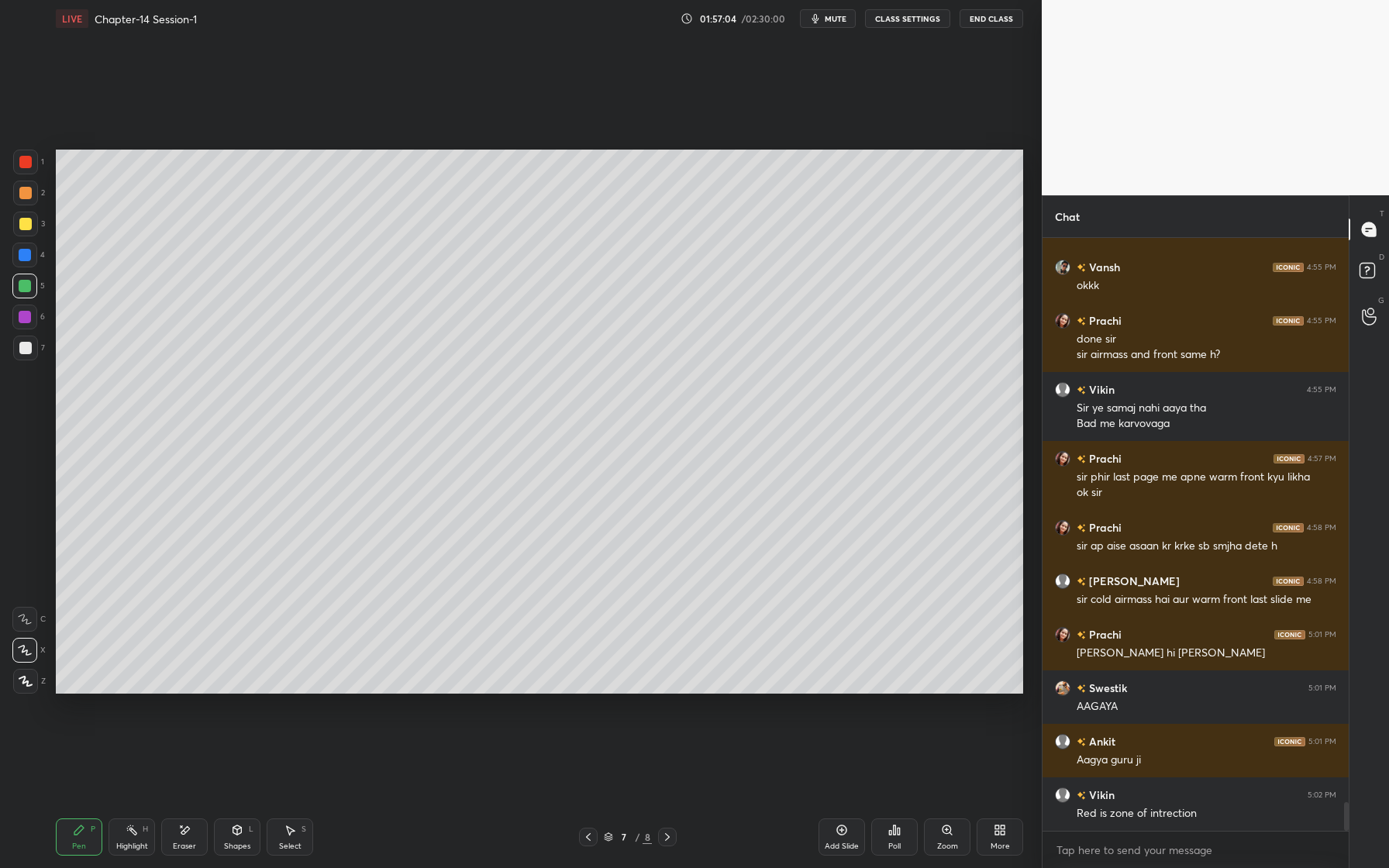
scroll to position [11859, 0]
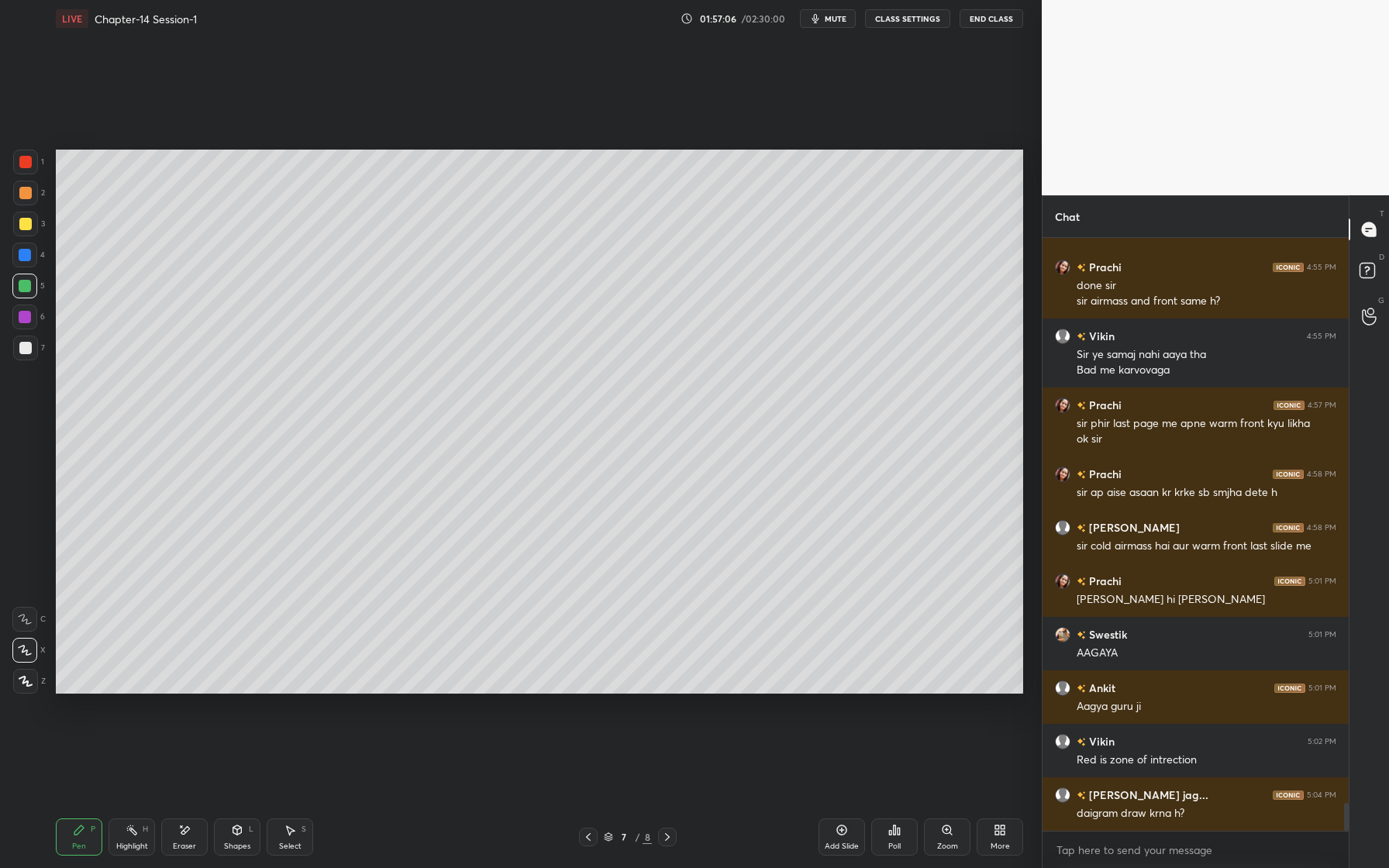
click at [30, 160] on div at bounding box center [26, 162] width 13 height 13
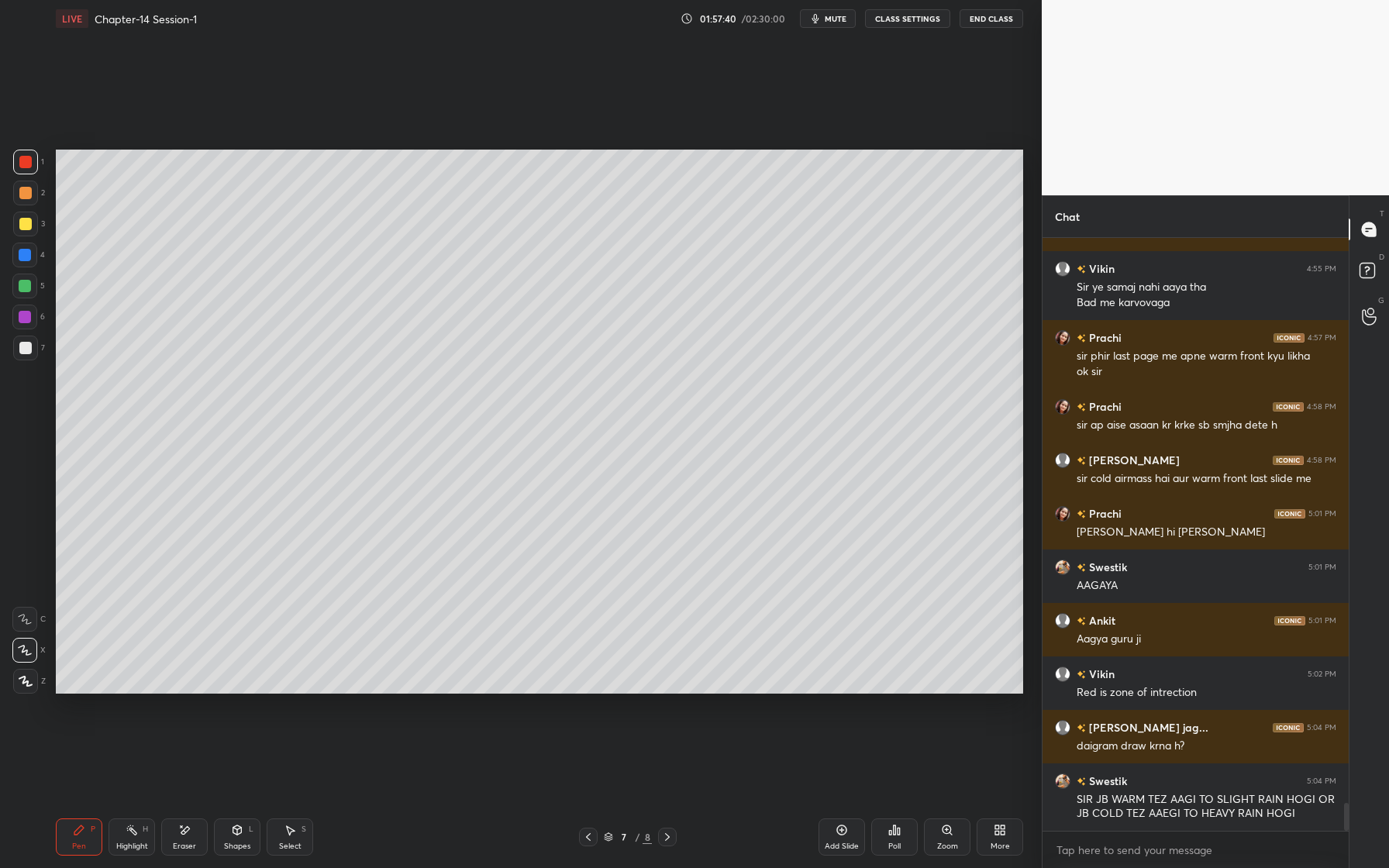
click at [180, 839] on div "Eraser" at bounding box center [184, 837] width 46 height 38
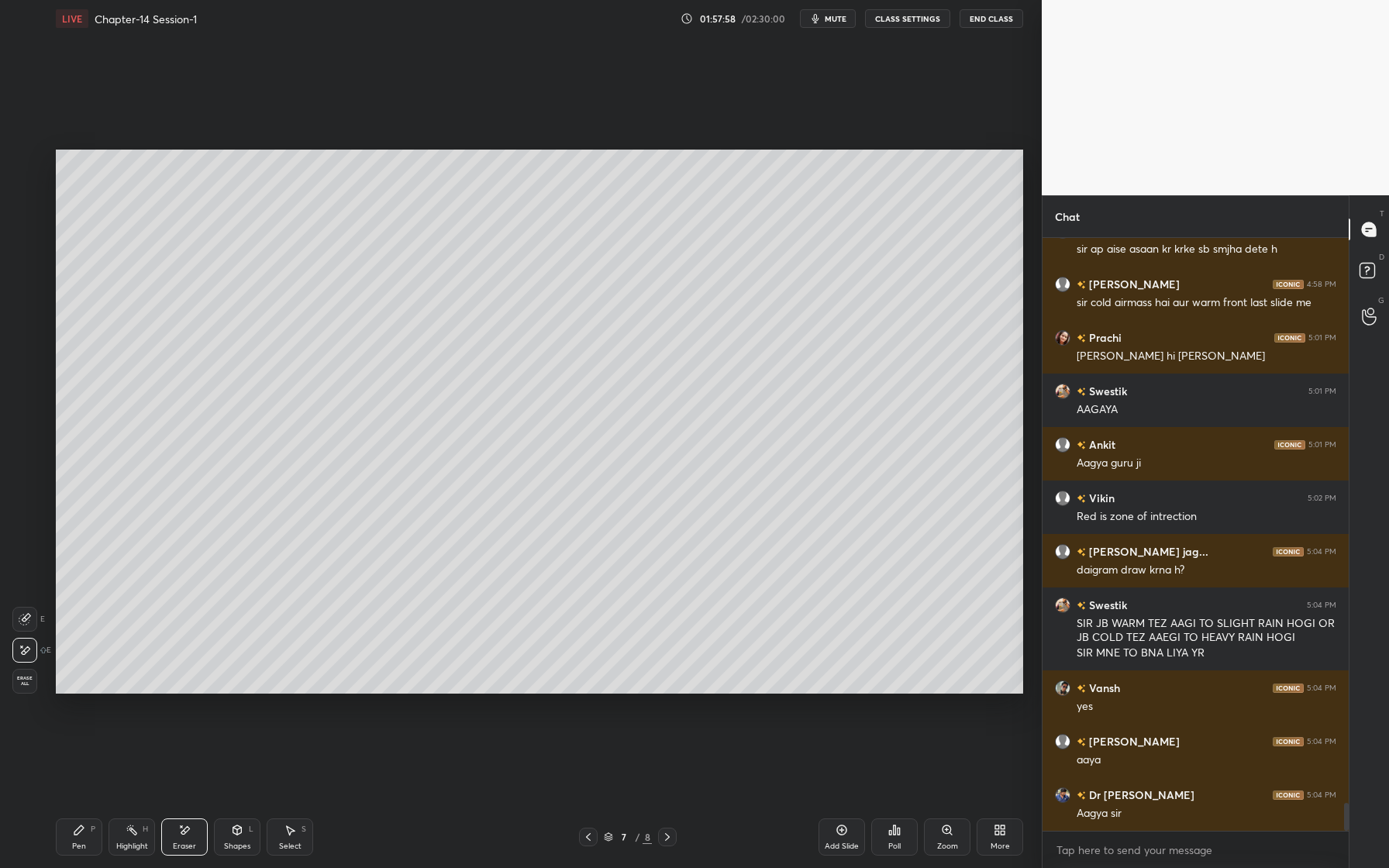
scroll to position [12156, 0]
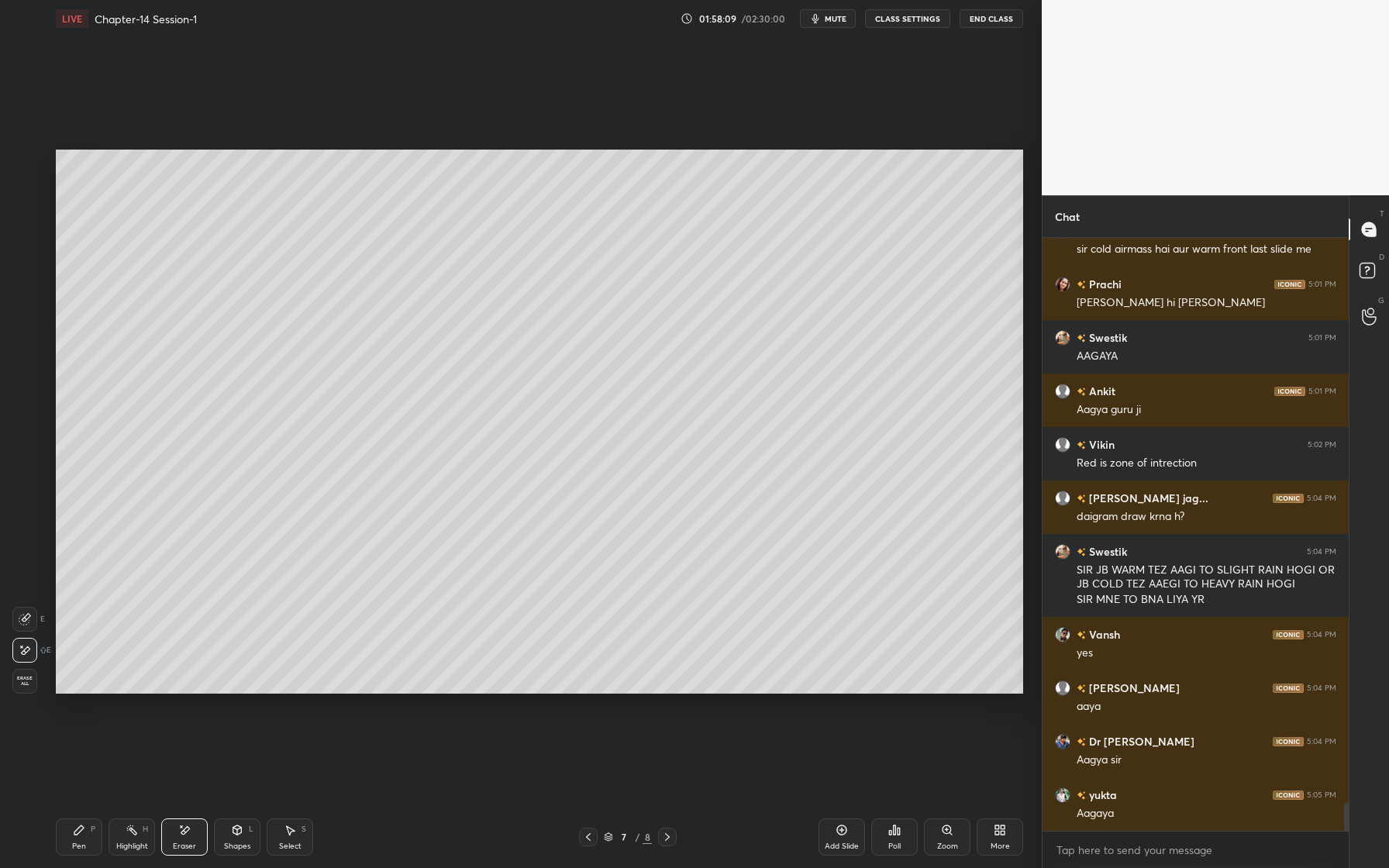
drag, startPoint x: 85, startPoint y: 836, endPoint x: 95, endPoint y: 822, distance: 17.2
click at [85, 840] on div "Pen P" at bounding box center [78, 837] width 46 height 38
click at [35, 252] on div at bounding box center [25, 255] width 25 height 25
click at [86, 837] on div "Pen P" at bounding box center [78, 837] width 46 height 38
click at [34, 227] on div at bounding box center [26, 224] width 25 height 25
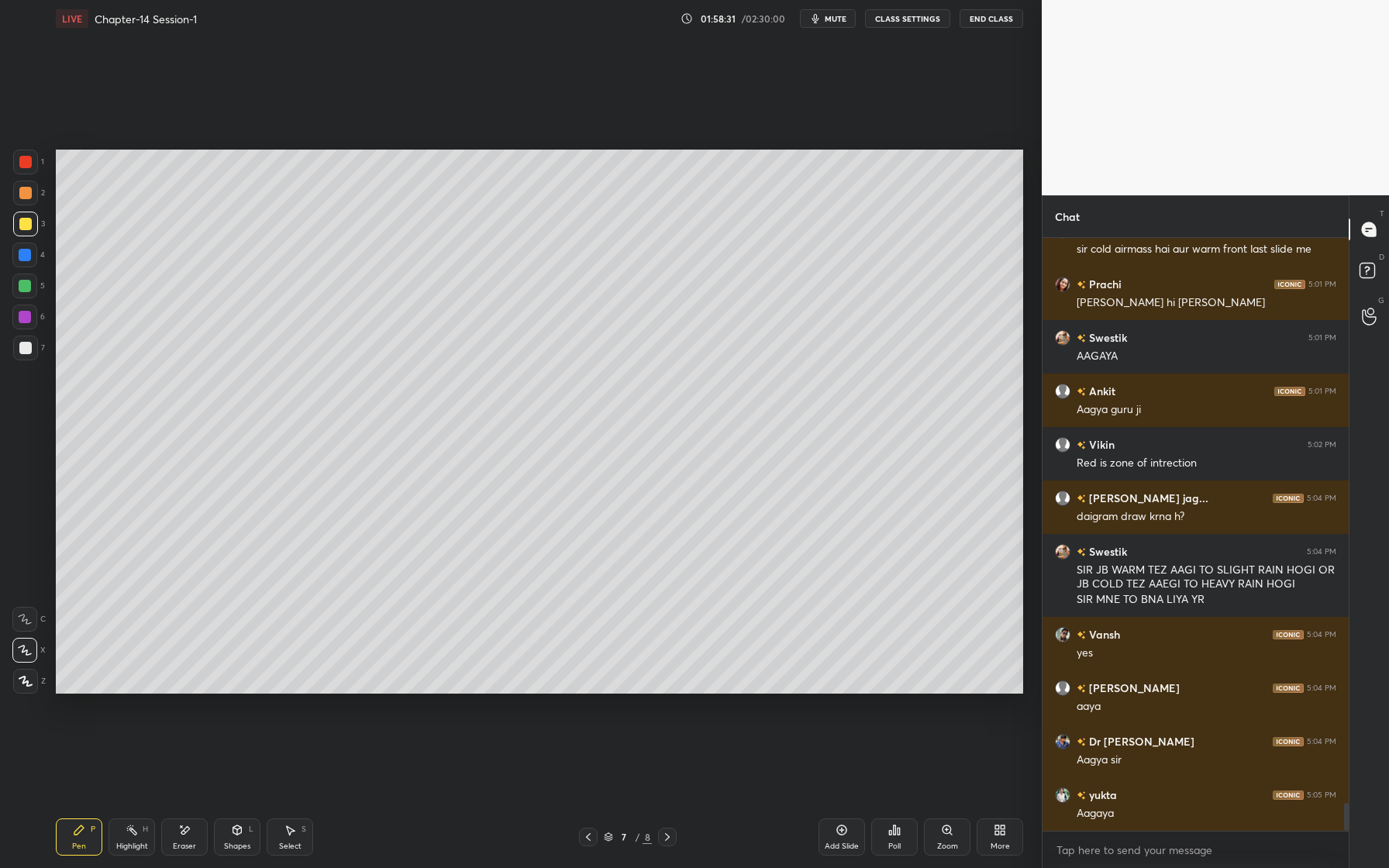
click at [28, 285] on div at bounding box center [25, 286] width 13 height 13
click at [31, 157] on div at bounding box center [26, 162] width 13 height 13
click at [29, 256] on div at bounding box center [25, 255] width 13 height 13
click at [30, 230] on div at bounding box center [26, 224] width 25 height 25
click at [31, 253] on div at bounding box center [25, 255] width 13 height 13
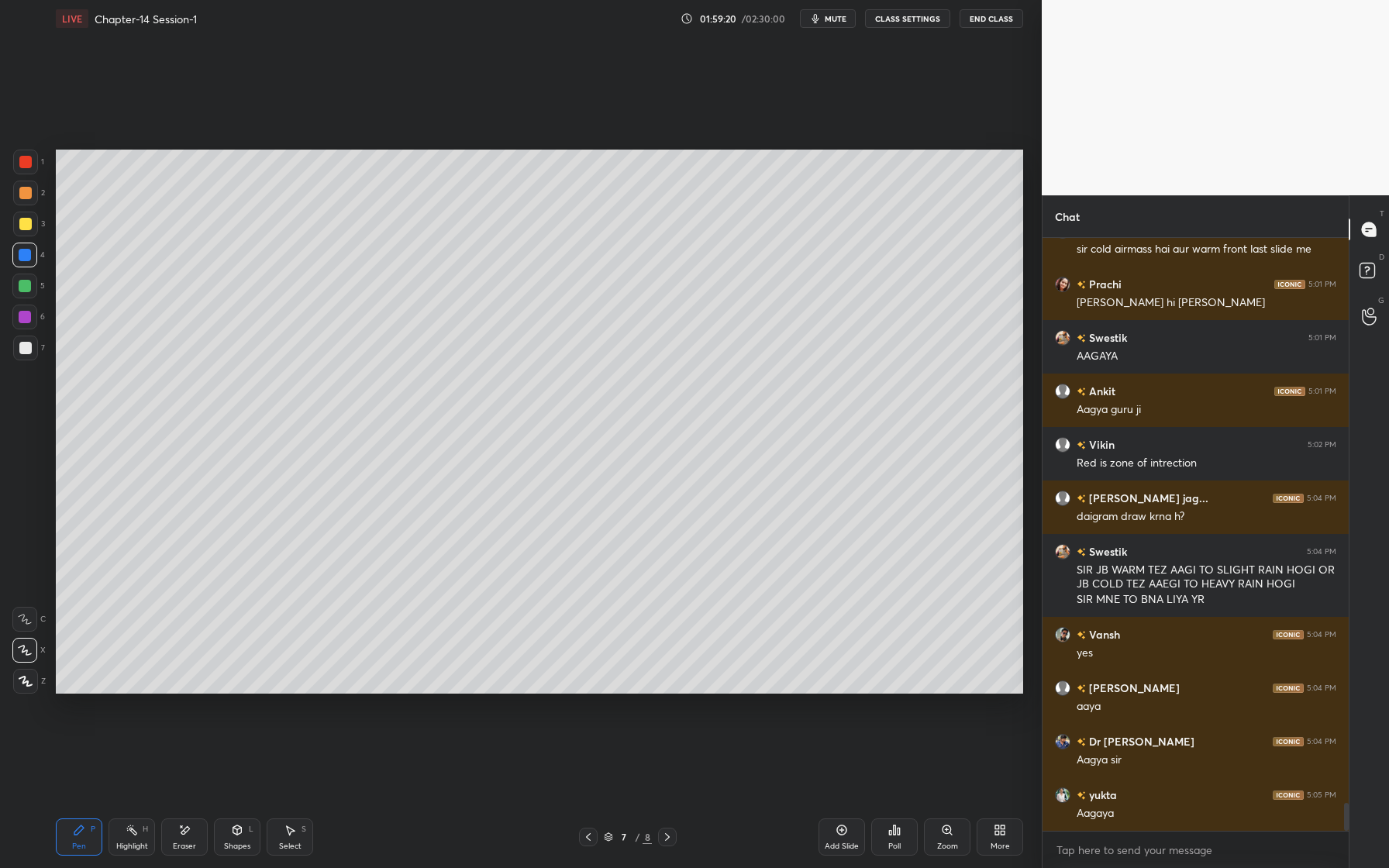
click at [27, 320] on div at bounding box center [25, 317] width 13 height 13
click at [26, 350] on div at bounding box center [26, 348] width 13 height 13
drag, startPoint x: 27, startPoint y: 256, endPoint x: 21, endPoint y: 285, distance: 29.6
click at [25, 259] on div at bounding box center [25, 255] width 13 height 13
click at [26, 352] on div at bounding box center [26, 348] width 13 height 13
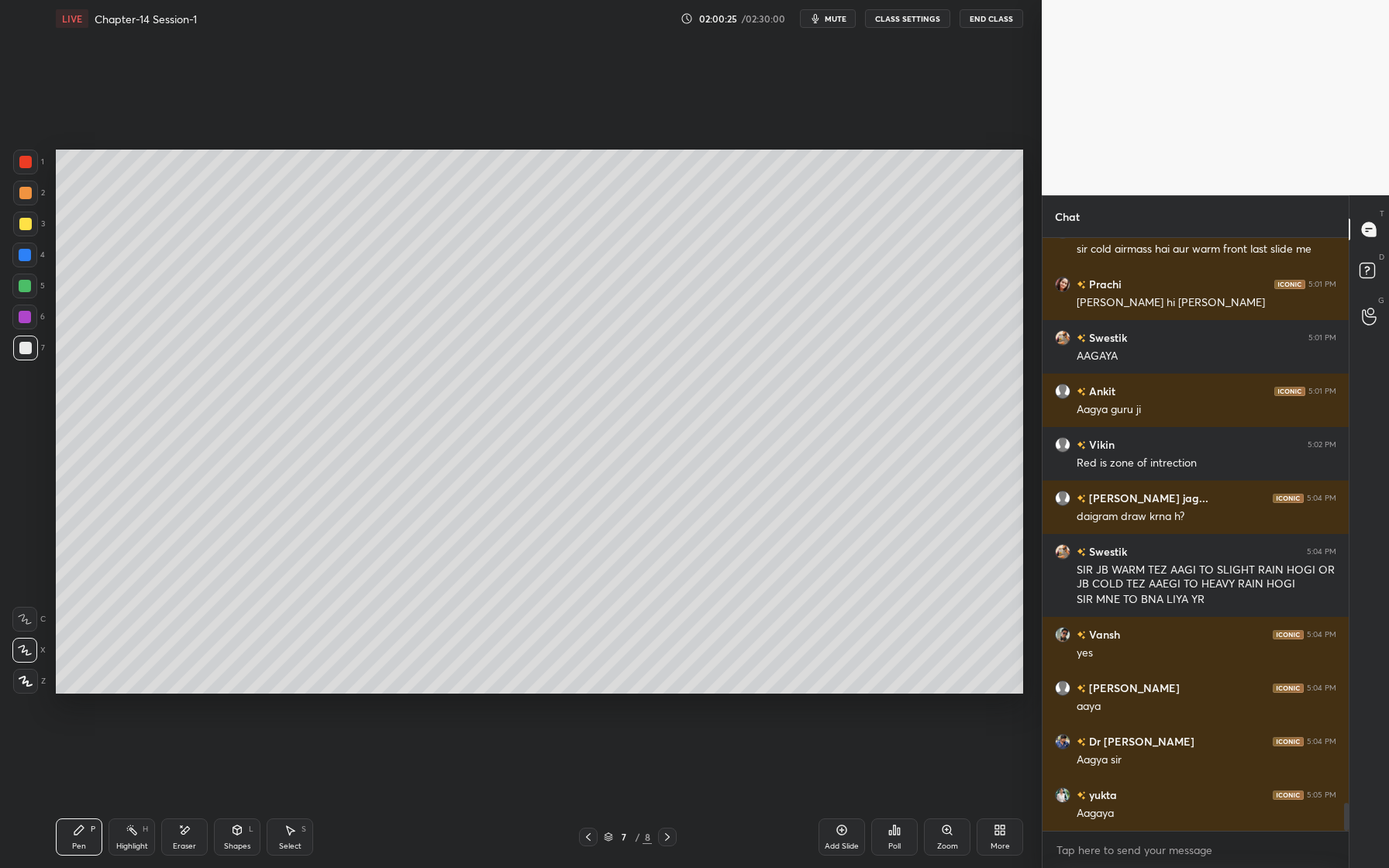
drag, startPoint x: 30, startPoint y: 317, endPoint x: 27, endPoint y: 325, distance: 8.5
click at [29, 319] on div at bounding box center [25, 317] width 13 height 13
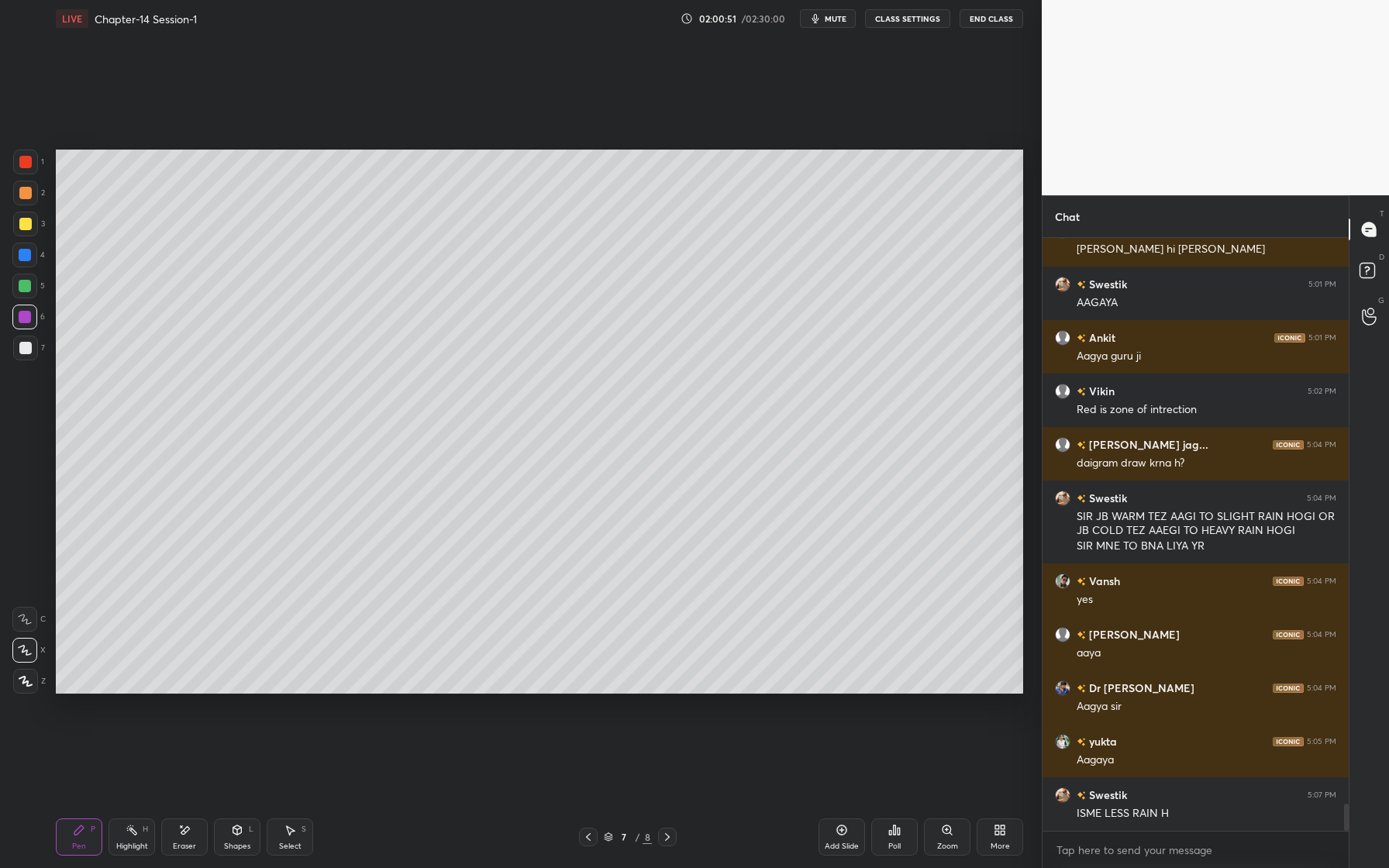
drag, startPoint x: 32, startPoint y: 161, endPoint x: 41, endPoint y: 169, distance: 12.0
click at [34, 162] on div at bounding box center [26, 162] width 25 height 25
click at [188, 837] on div "Eraser" at bounding box center [184, 837] width 46 height 38
click at [236, 833] on icon at bounding box center [237, 830] width 9 height 9
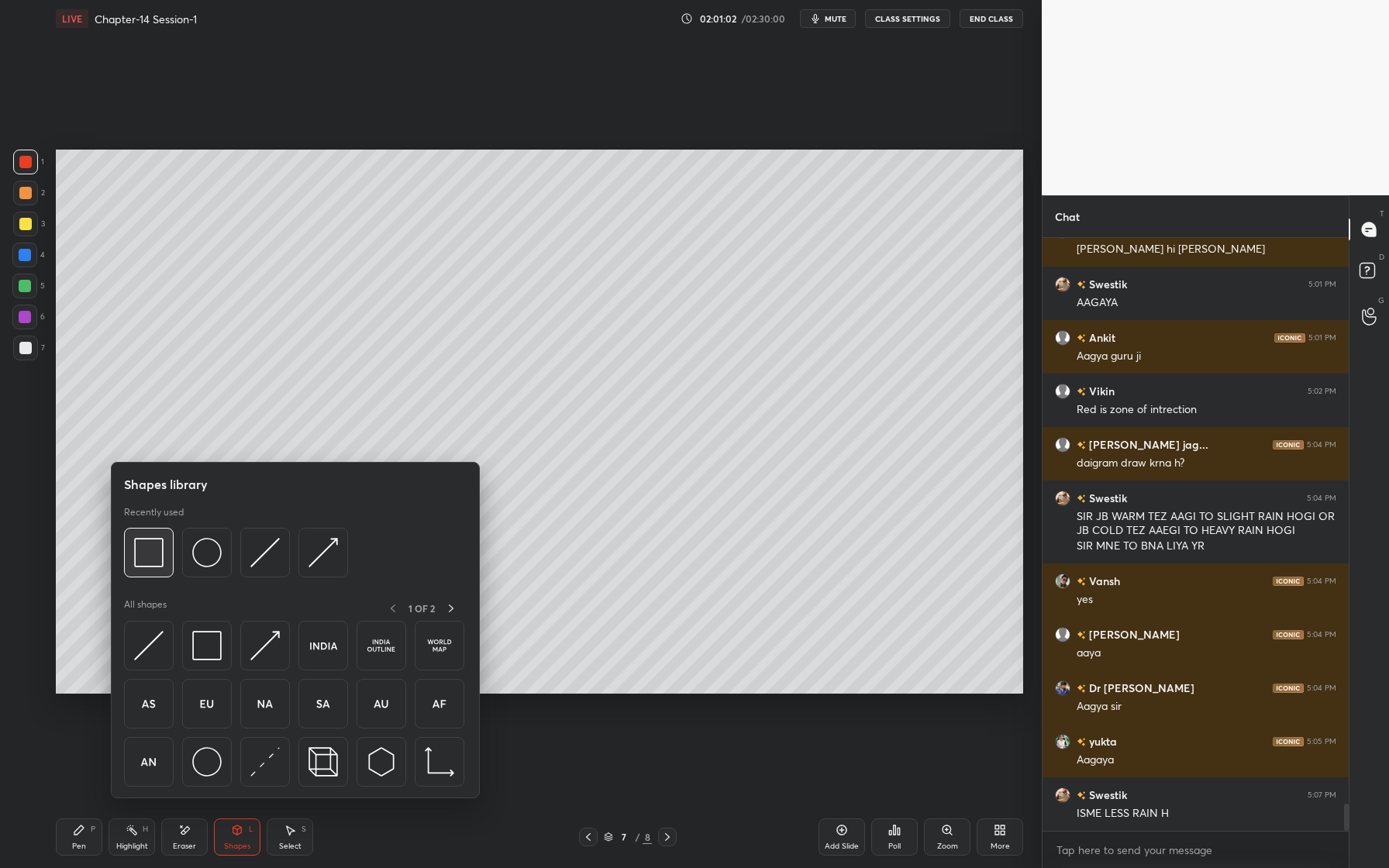
click at [156, 562] on img at bounding box center [149, 553] width 30 height 30
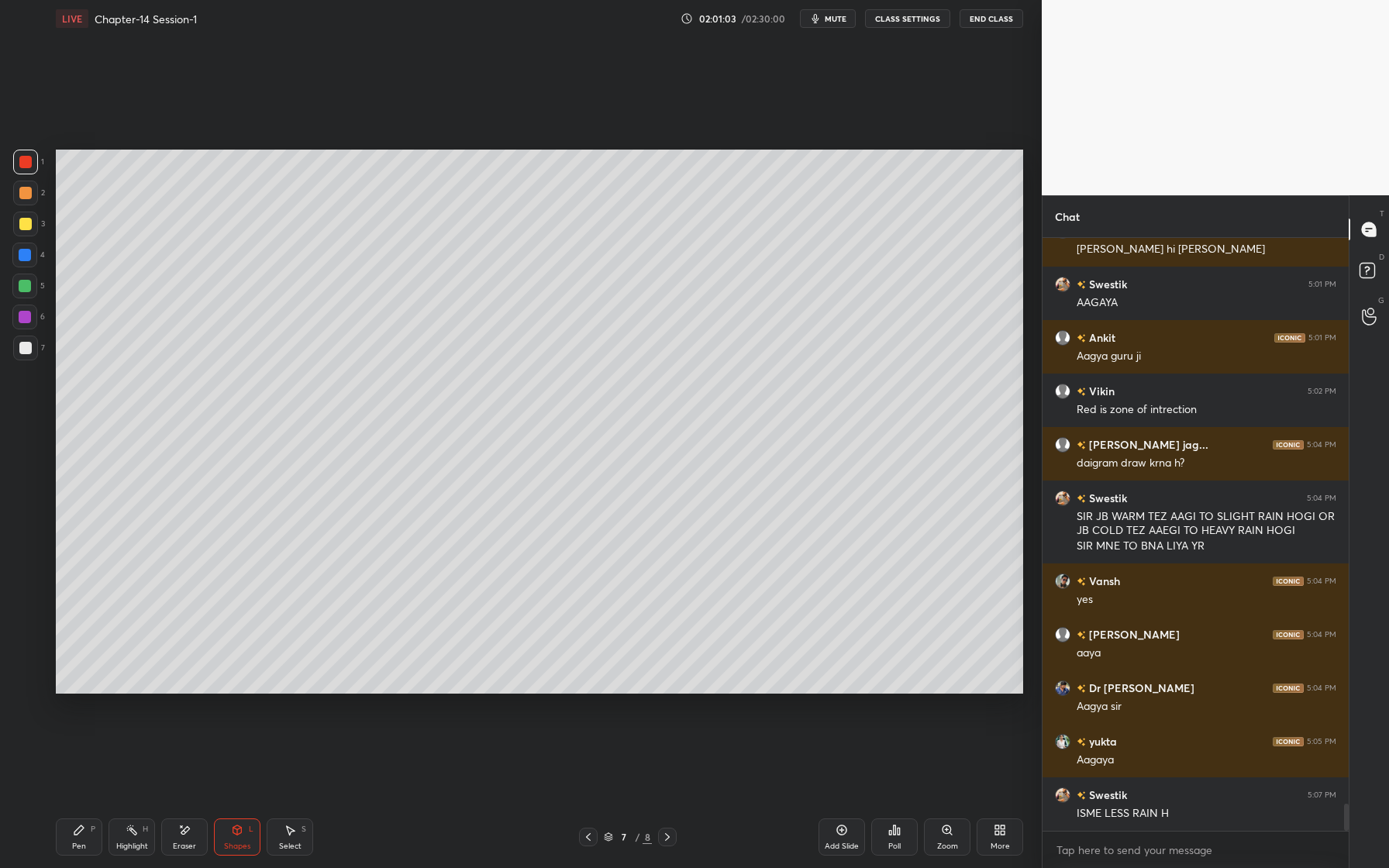
scroll to position [12263, 0]
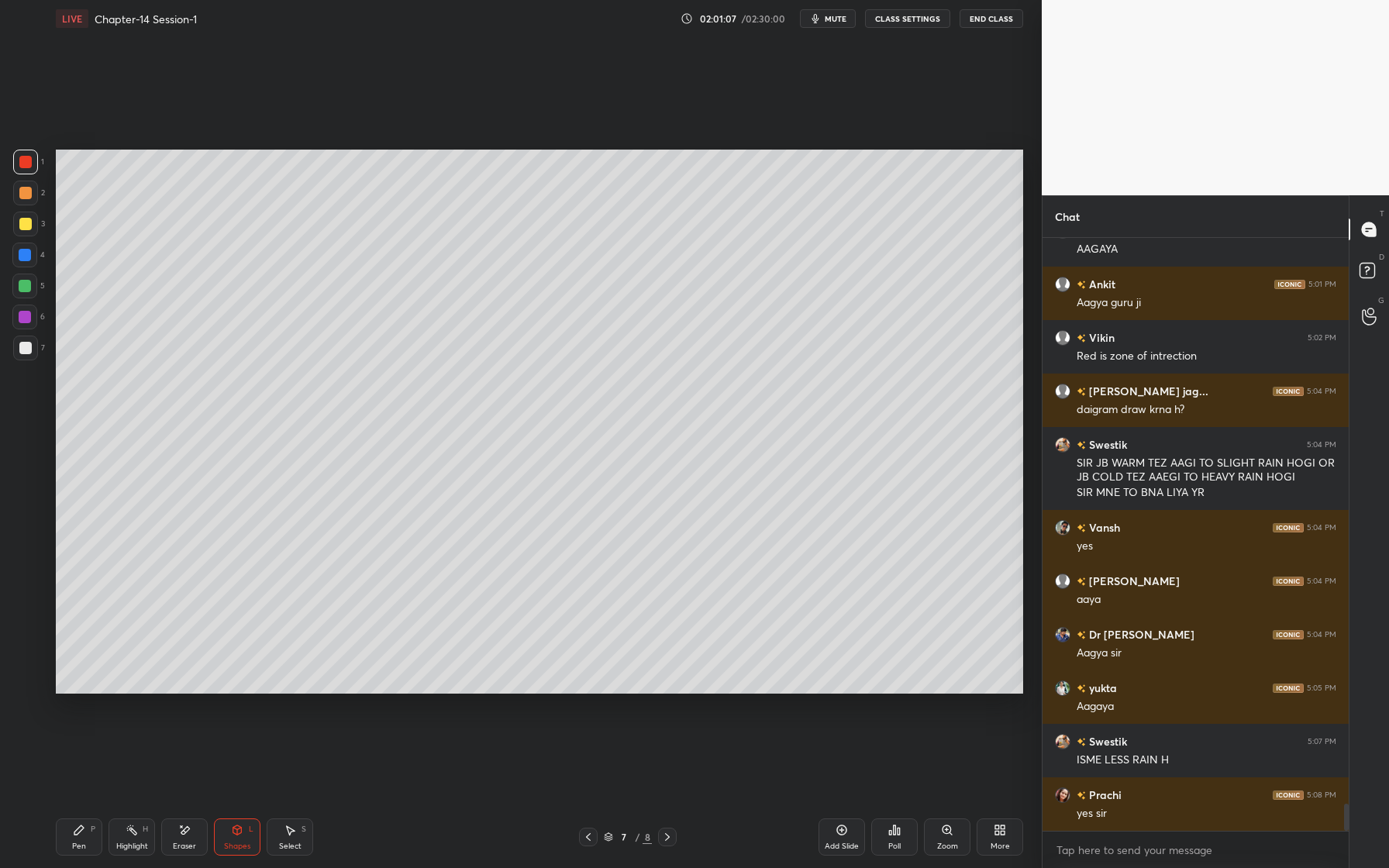
drag, startPoint x: 28, startPoint y: 355, endPoint x: 41, endPoint y: 358, distance: 13.3
click at [28, 355] on div at bounding box center [26, 348] width 25 height 25
drag, startPoint x: 248, startPoint y: 836, endPoint x: 243, endPoint y: 816, distance: 20.6
click at [248, 836] on div "Shapes L" at bounding box center [236, 837] width 46 height 38
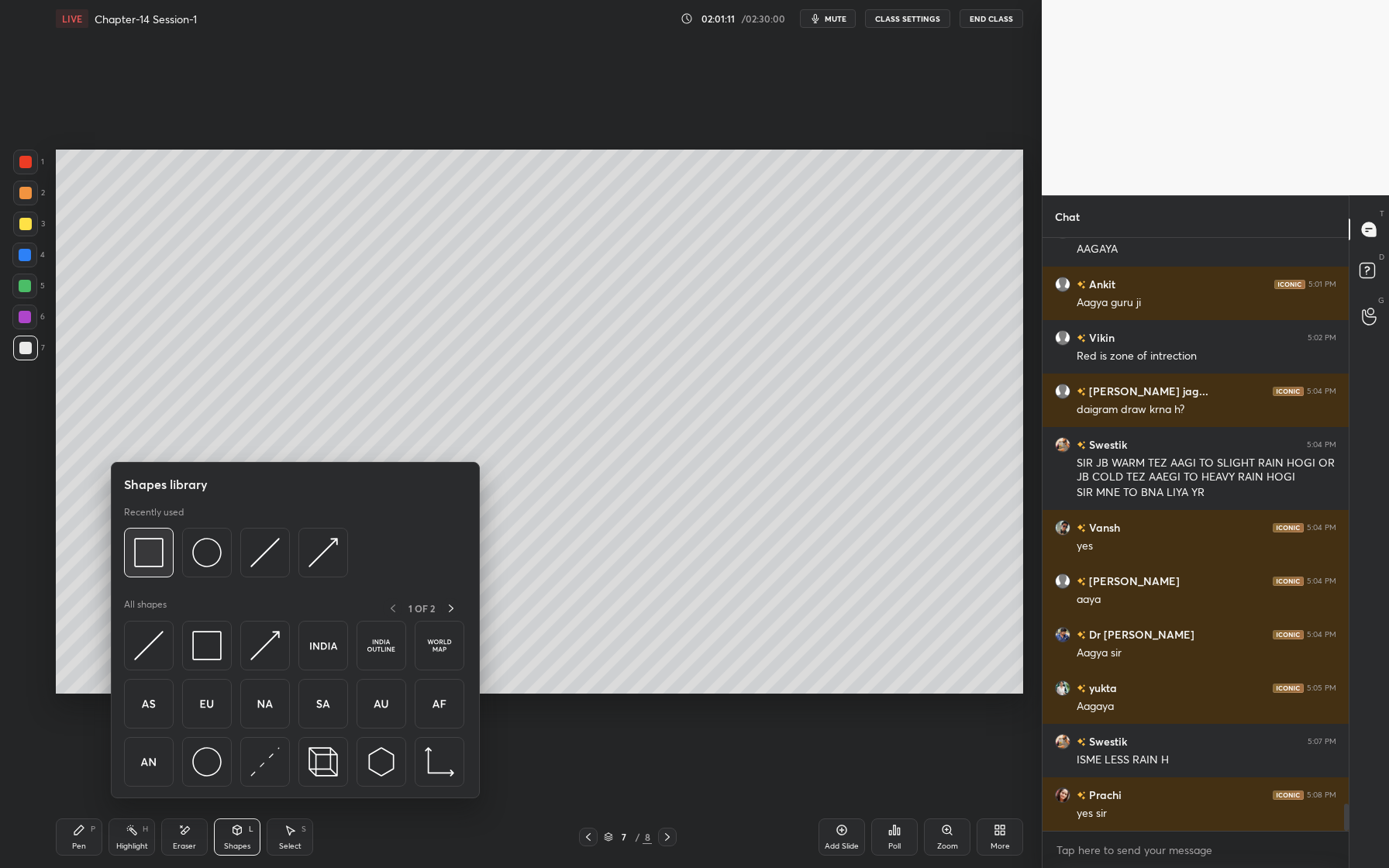
click at [158, 542] on img at bounding box center [149, 553] width 30 height 30
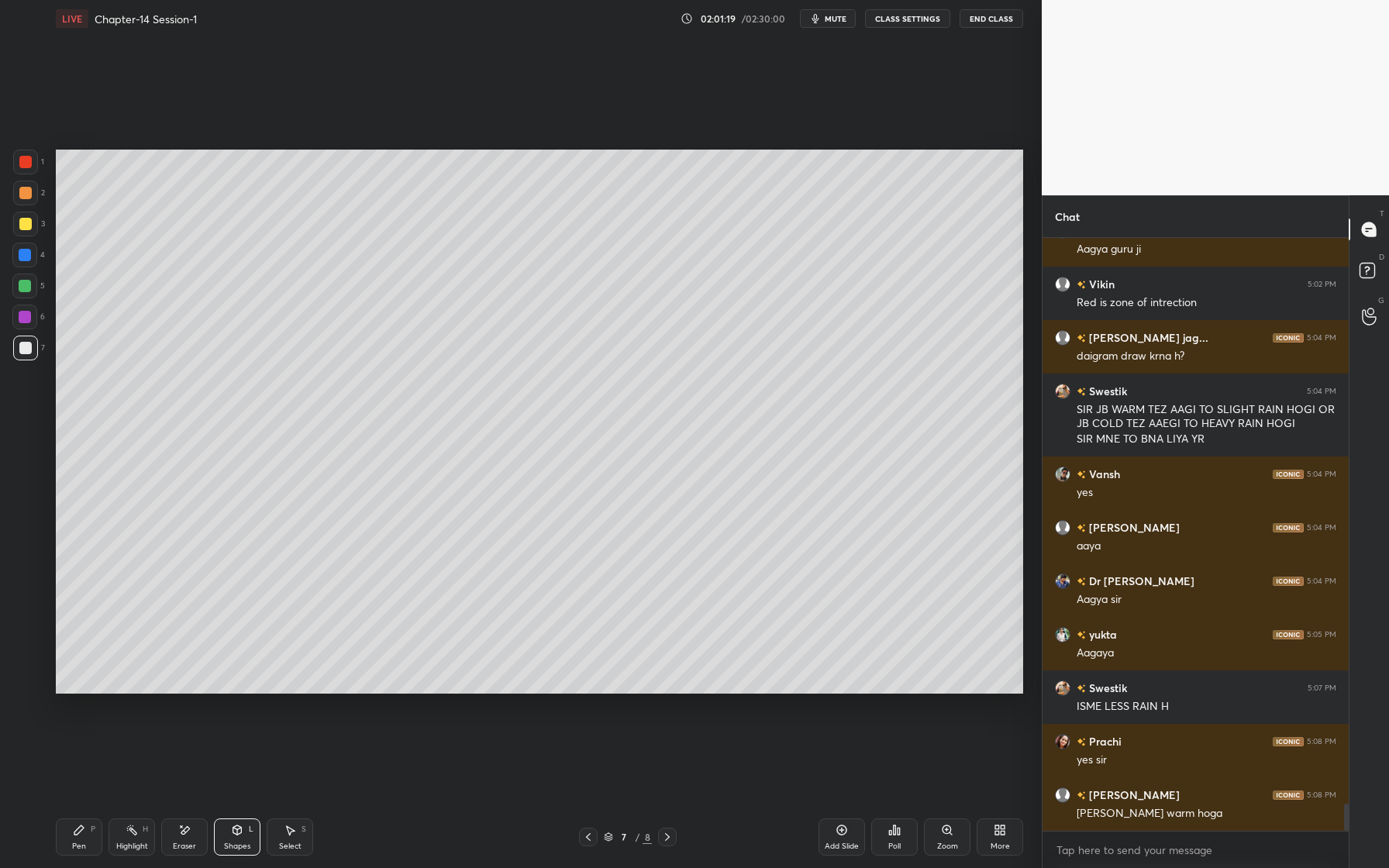
scroll to position [12370, 0]
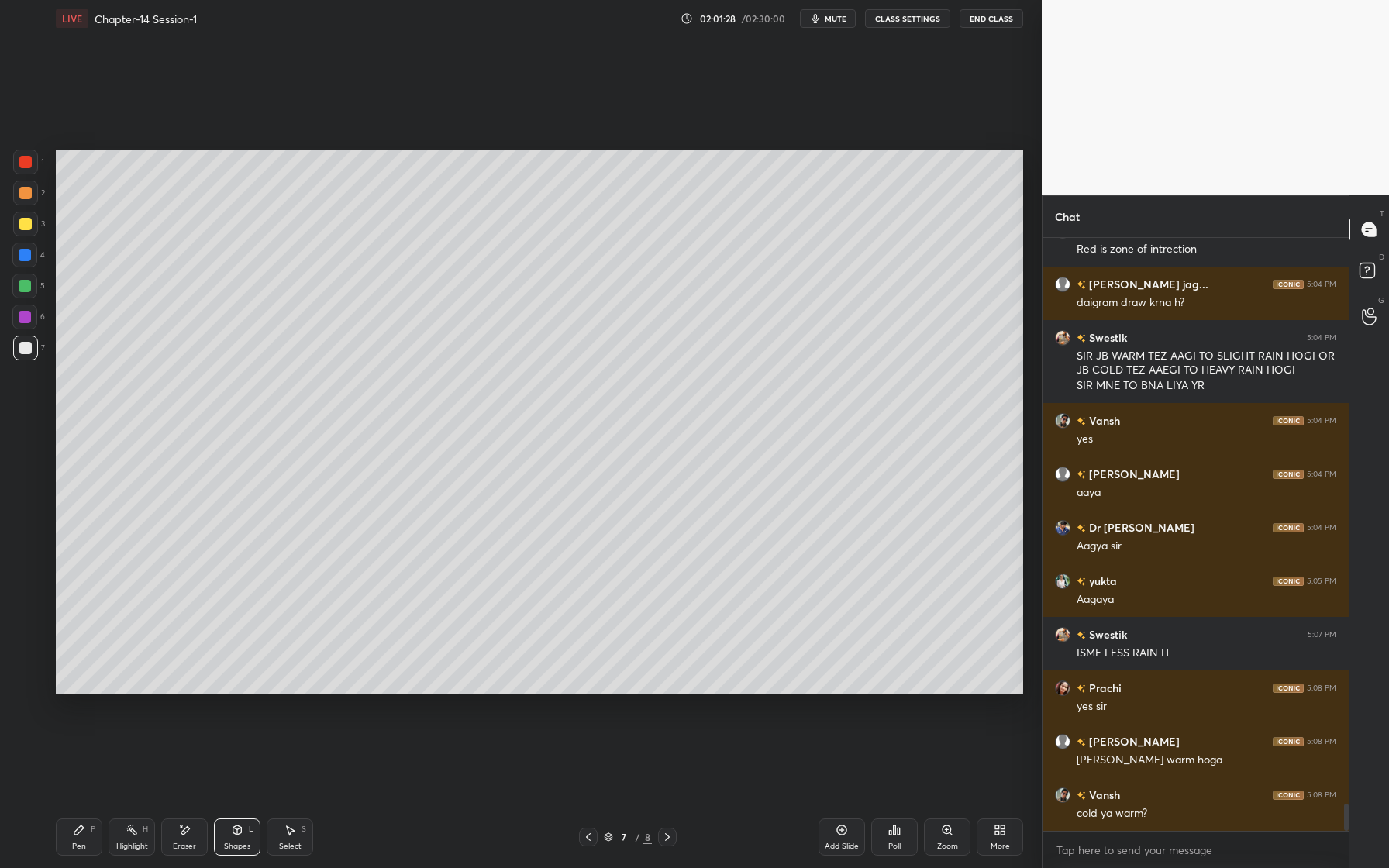
click at [31, 352] on div at bounding box center [26, 348] width 25 height 25
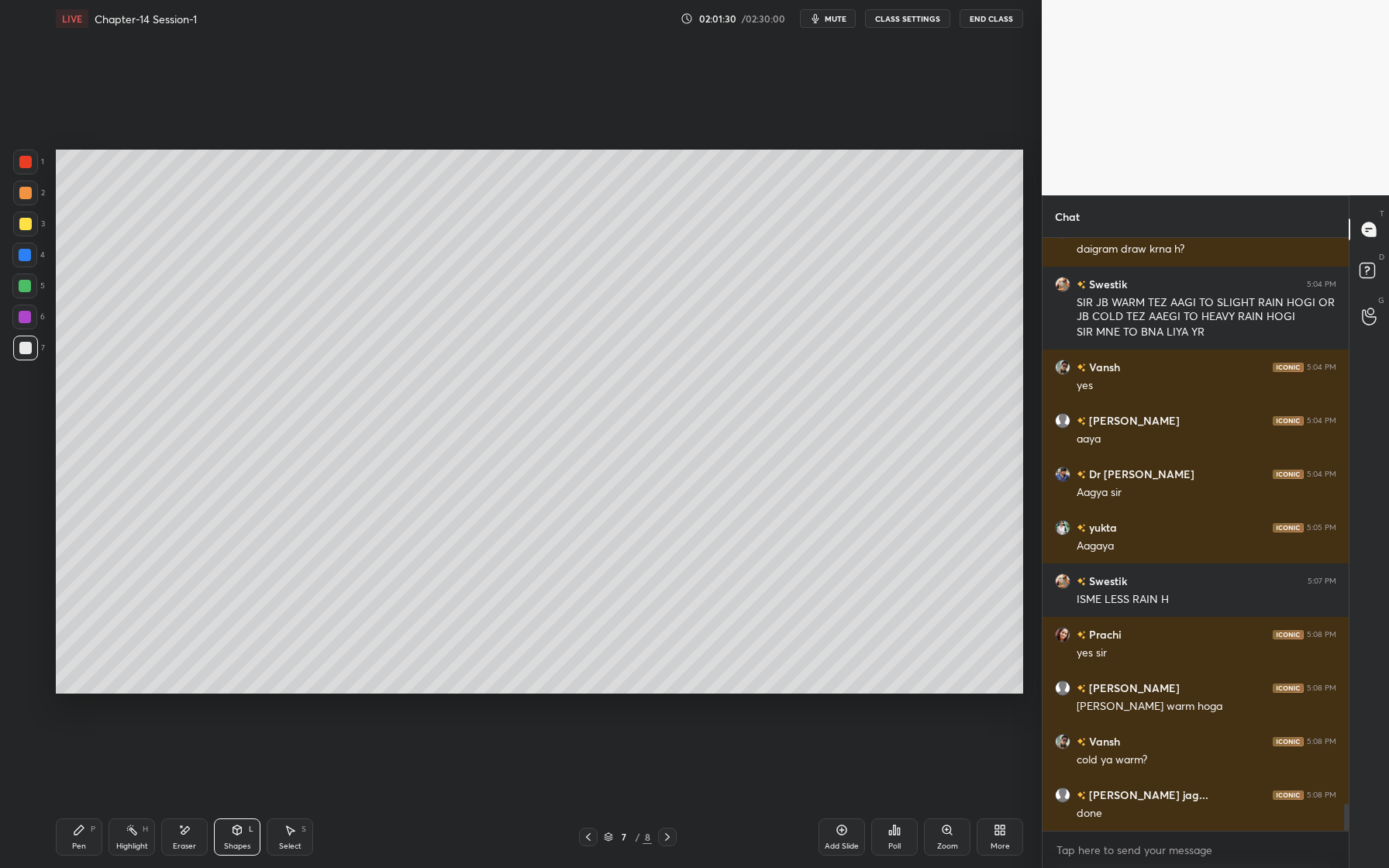
scroll to position [12477, 0]
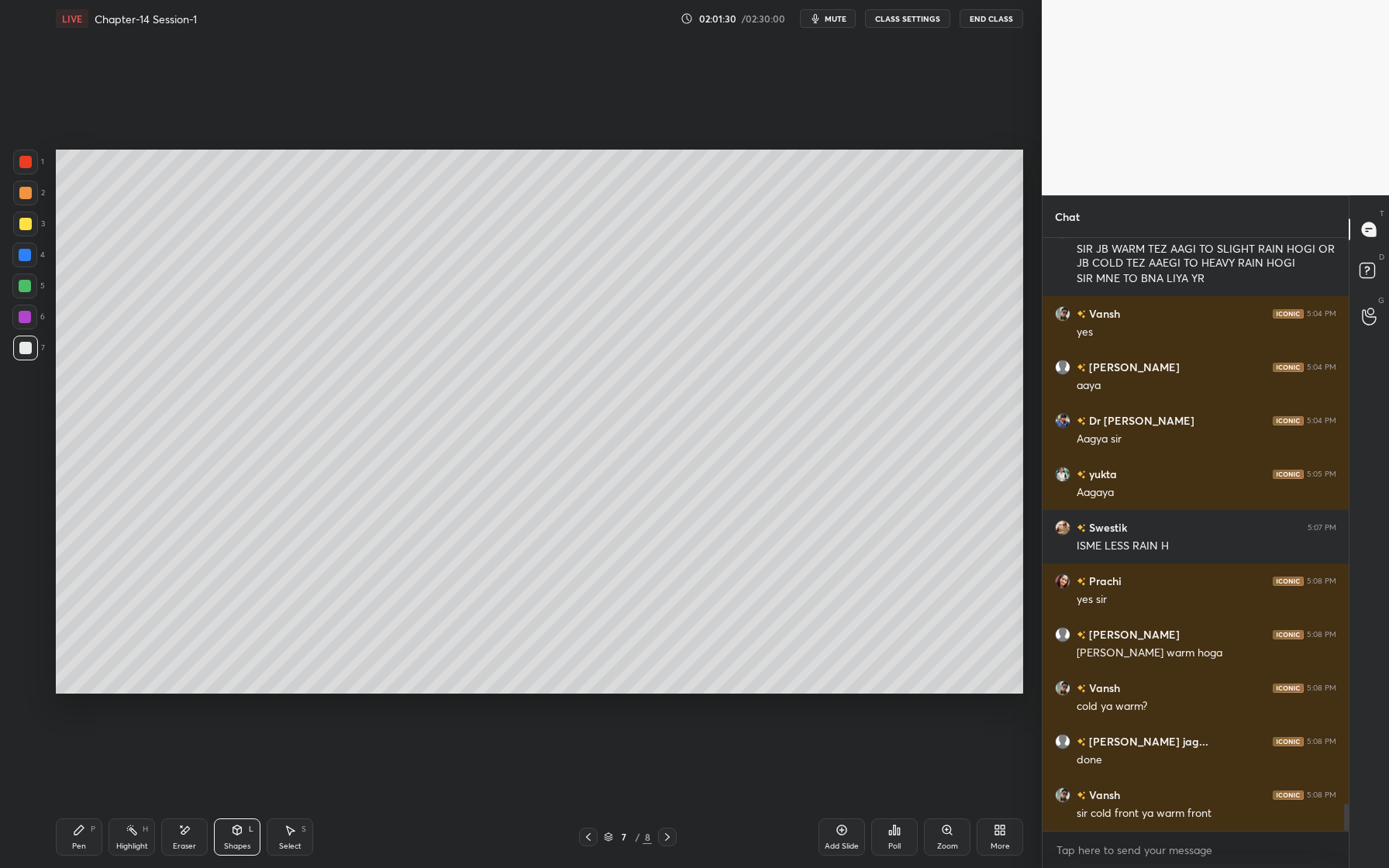
click at [83, 838] on div "Pen P" at bounding box center [78, 837] width 46 height 38
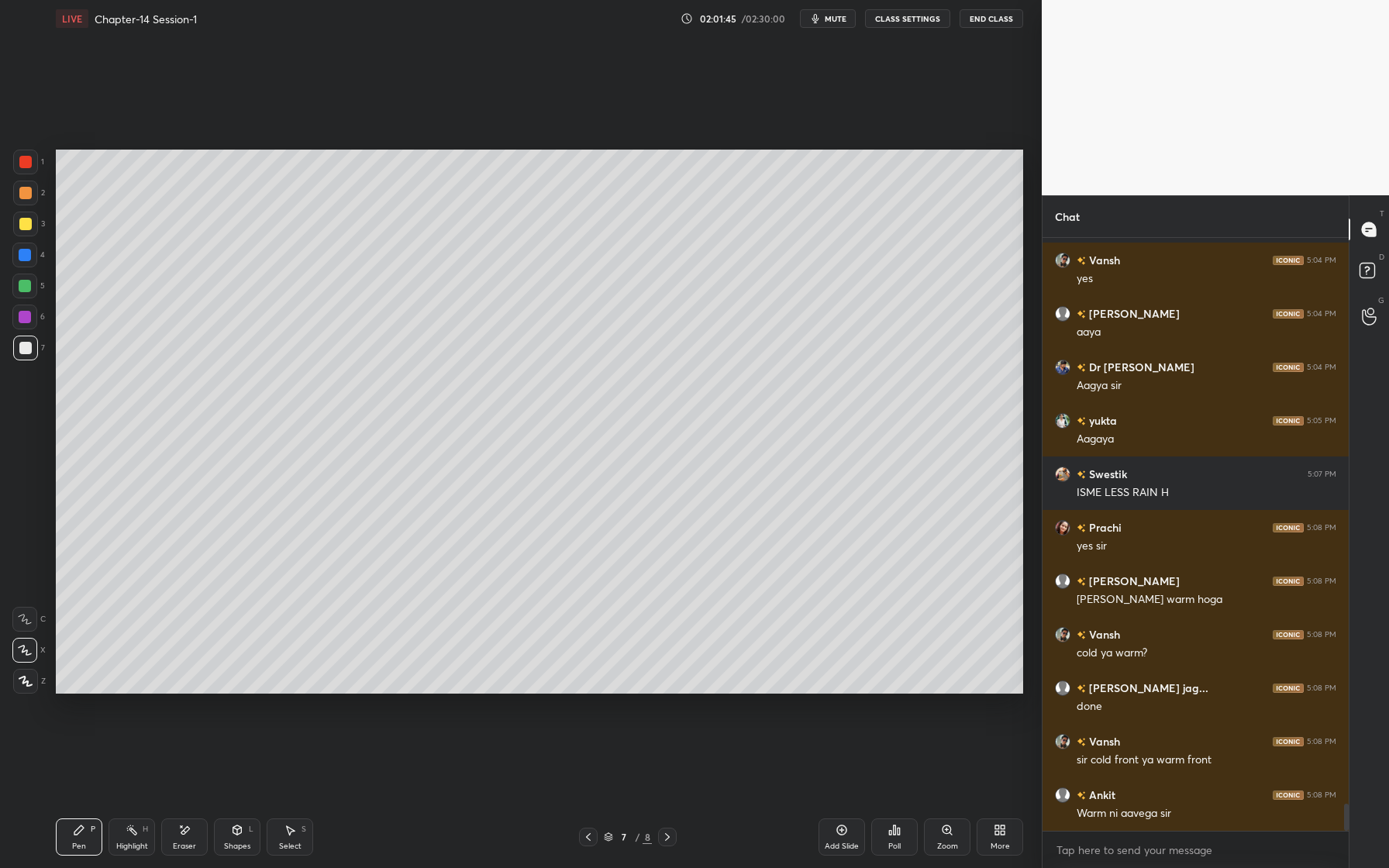
scroll to position [12583, 0]
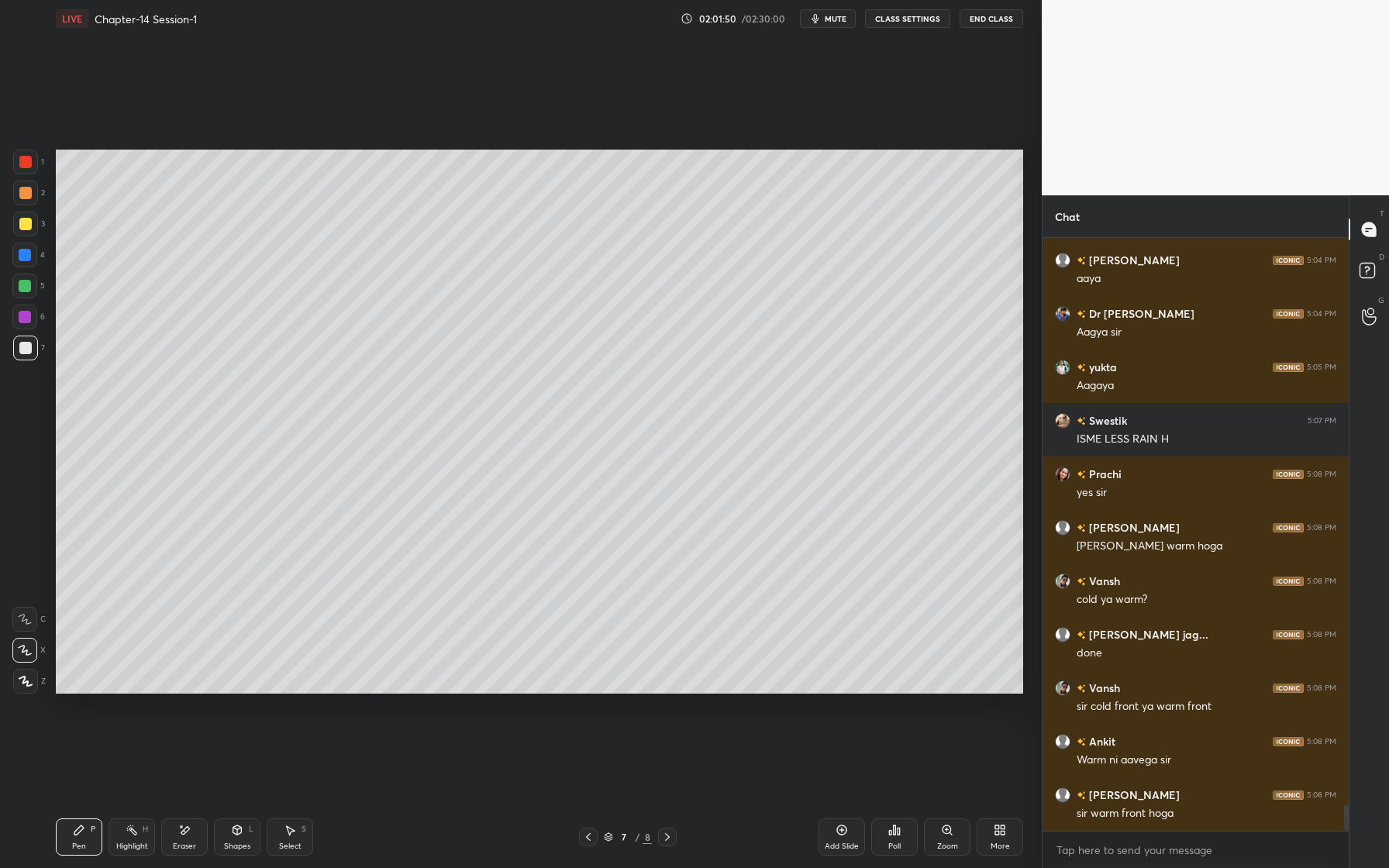
click at [194, 837] on div "Eraser" at bounding box center [184, 837] width 46 height 38
click at [85, 834] on div "Pen P" at bounding box center [78, 837] width 46 height 38
click at [20, 162] on div at bounding box center [26, 162] width 13 height 13
click at [28, 351] on div at bounding box center [26, 348] width 13 height 13
drag, startPoint x: 28, startPoint y: 346, endPoint x: 28, endPoint y: 326, distance: 20.0
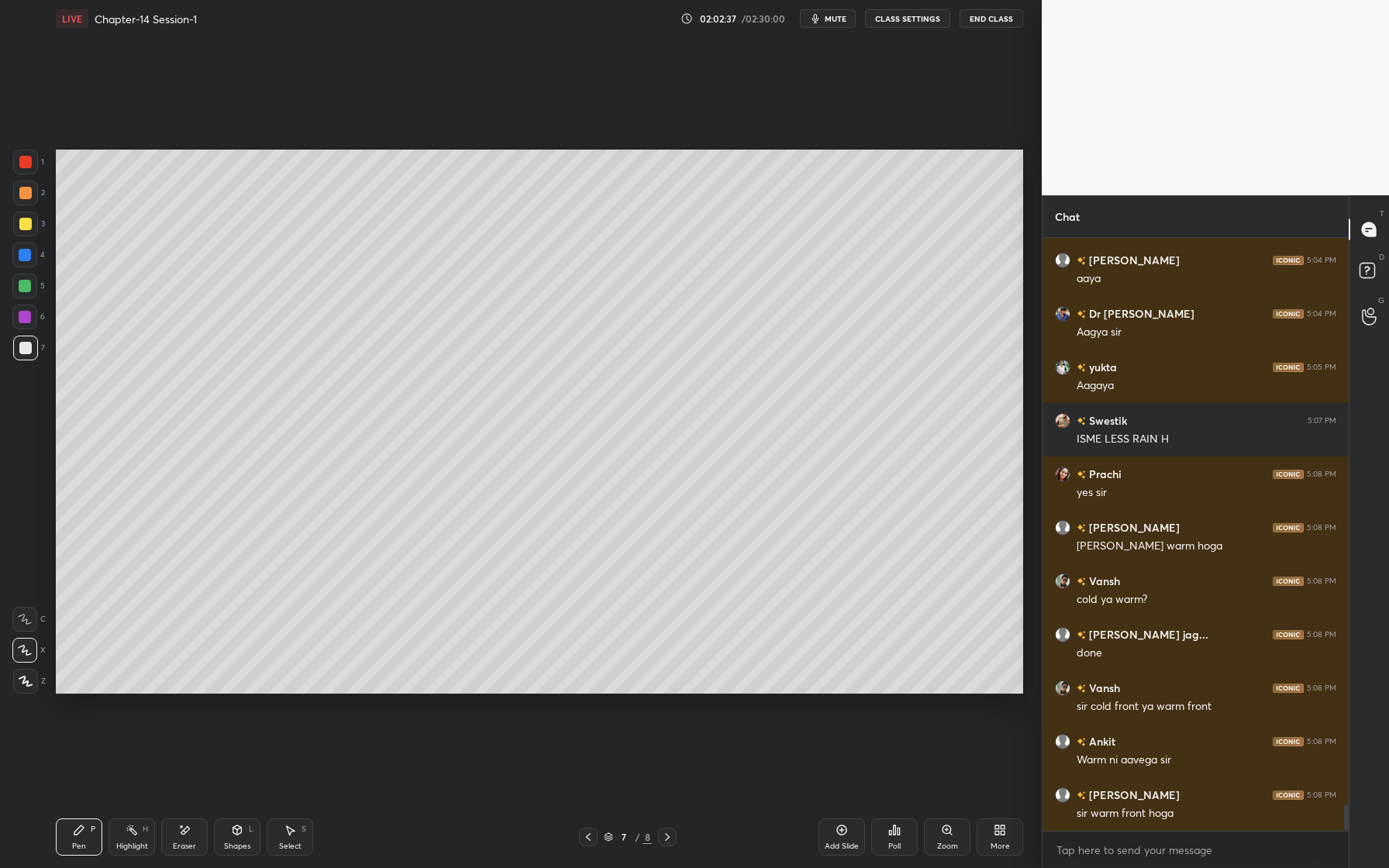
click at [26, 346] on div at bounding box center [26, 348] width 13 height 13
drag, startPoint x: 27, startPoint y: 195, endPoint x: 27, endPoint y: 209, distance: 14.0
click at [30, 196] on div at bounding box center [26, 193] width 13 height 13
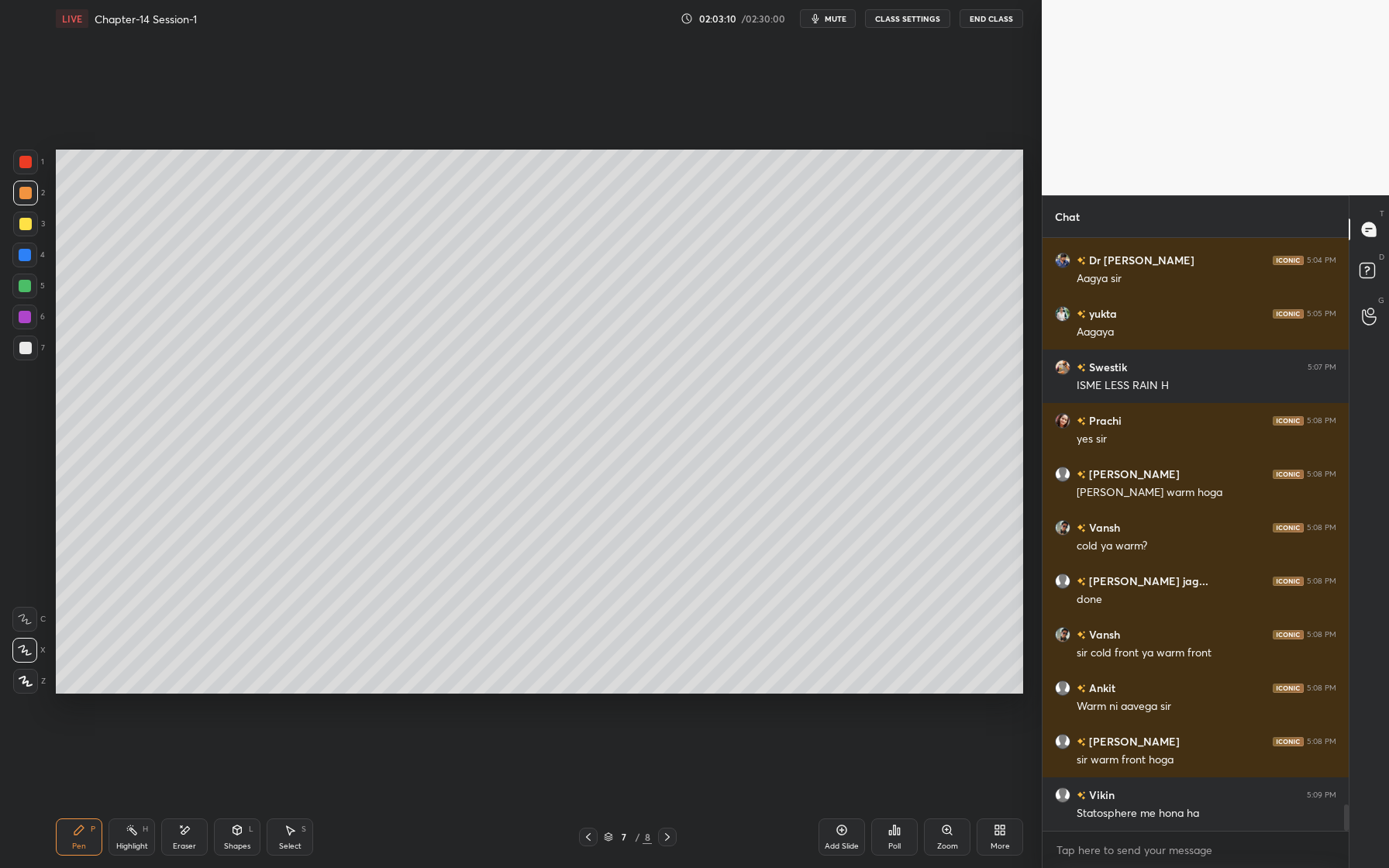
click at [27, 291] on div at bounding box center [25, 286] width 13 height 13
click at [30, 319] on div at bounding box center [25, 317] width 13 height 13
click at [34, 348] on div at bounding box center [26, 348] width 25 height 25
click at [30, 317] on div at bounding box center [25, 317] width 13 height 13
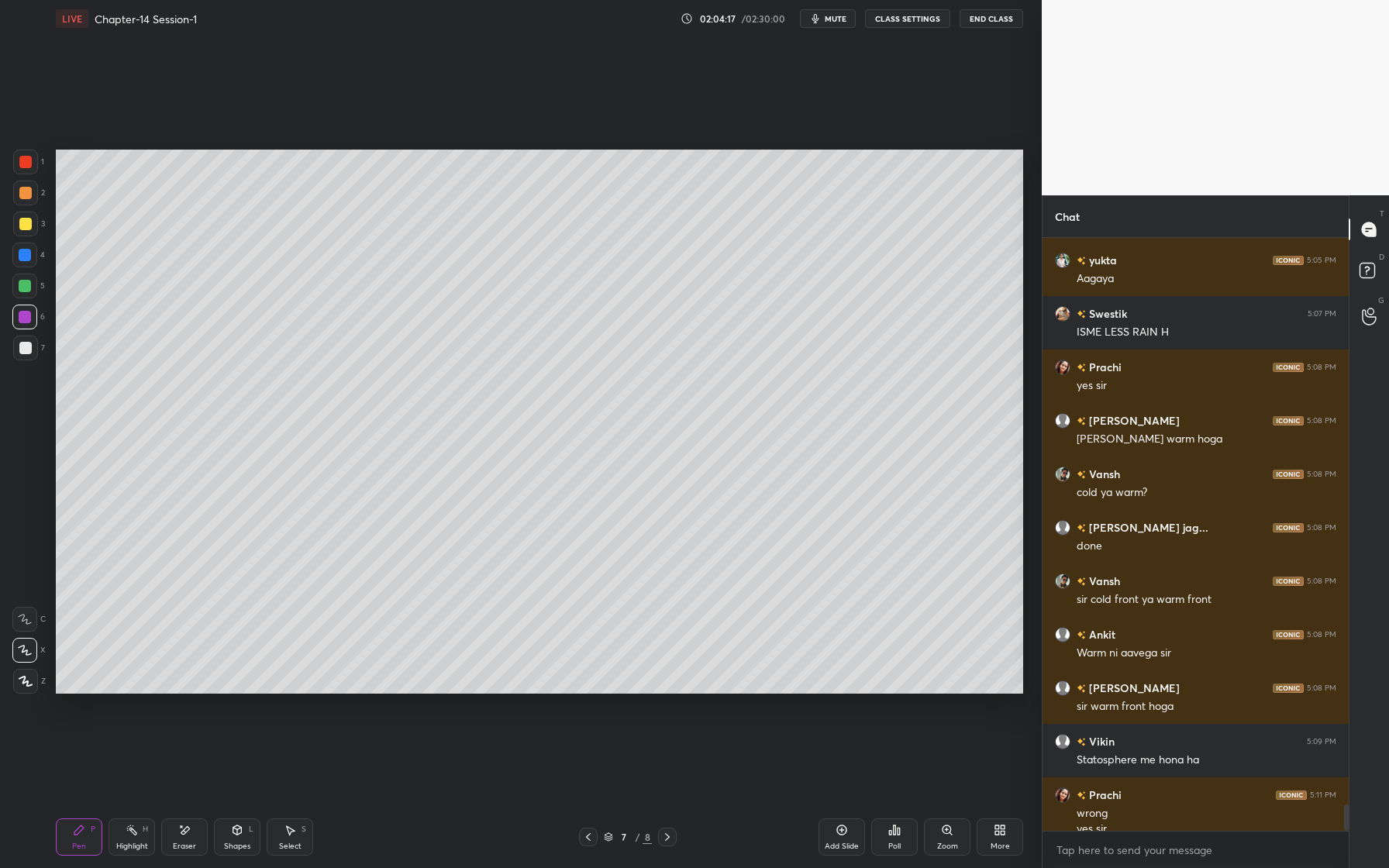
scroll to position [12706, 0]
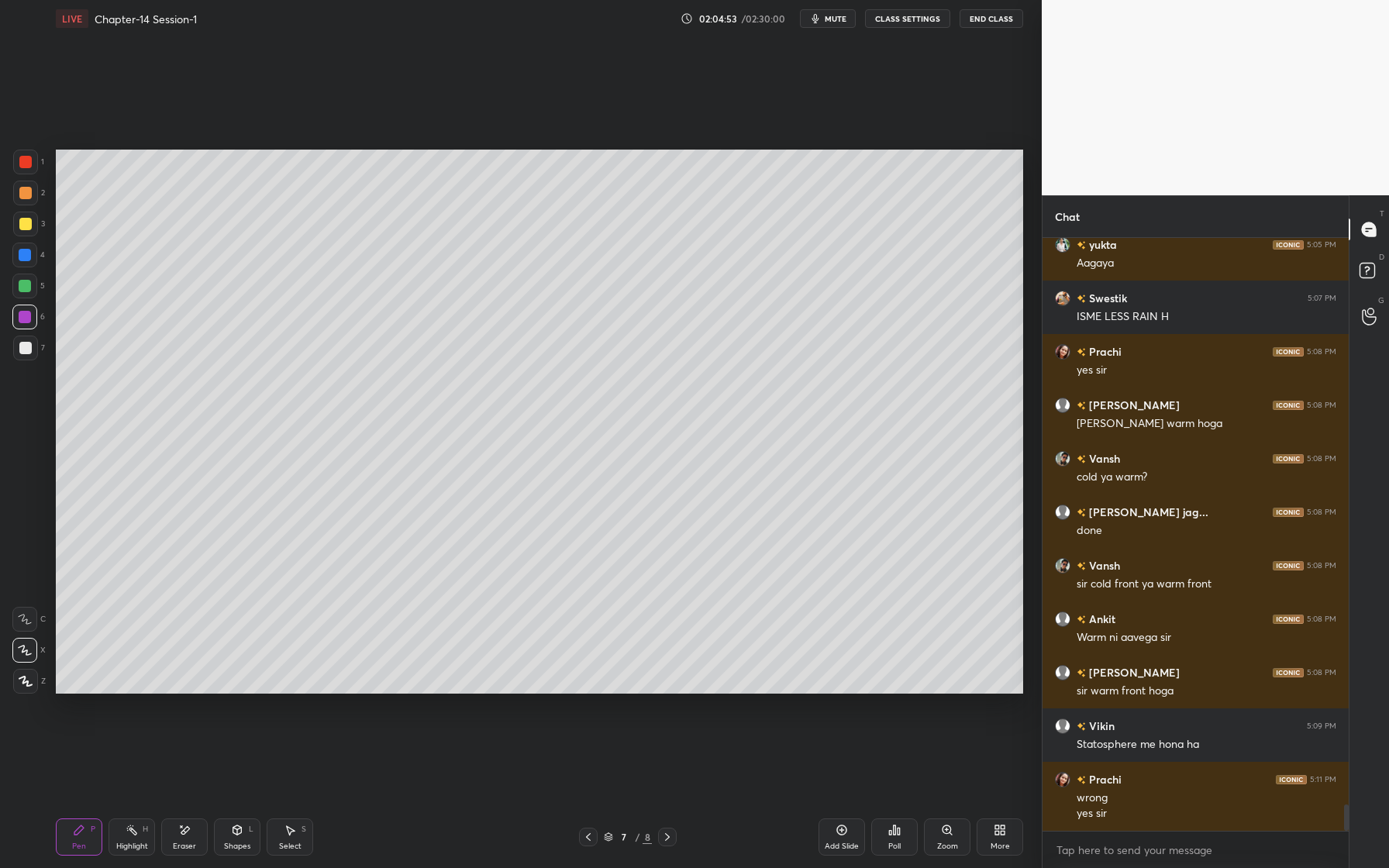
click at [27, 290] on div at bounding box center [25, 286] width 13 height 13
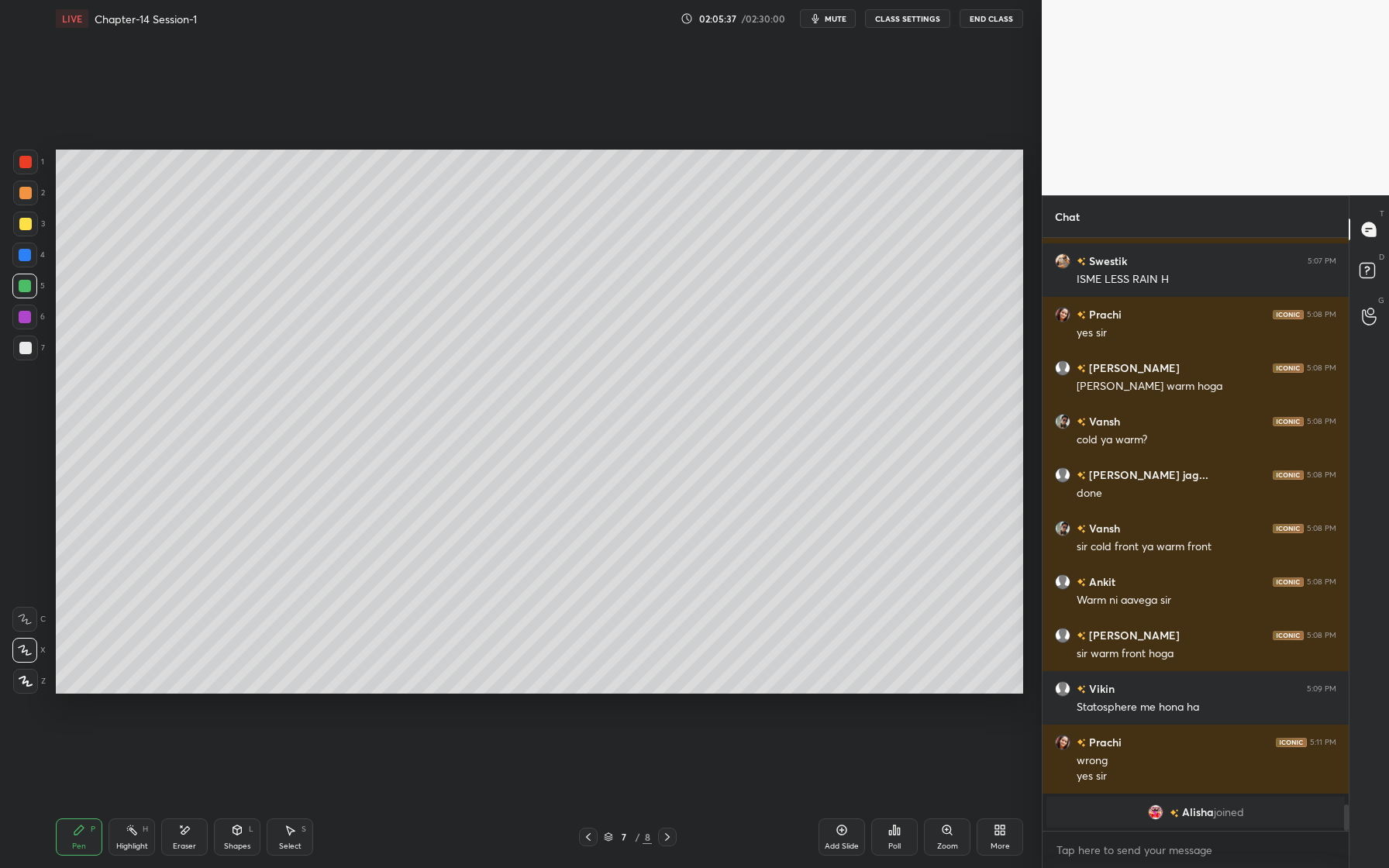
drag, startPoint x: 189, startPoint y: 837, endPoint x: 176, endPoint y: 828, distance: 15.8
click at [189, 835] on div "Eraser" at bounding box center [184, 837] width 46 height 38
drag, startPoint x: 86, startPoint y: 838, endPoint x: 96, endPoint y: 825, distance: 16.4
click at [86, 838] on div "Pen P" at bounding box center [78, 837] width 46 height 38
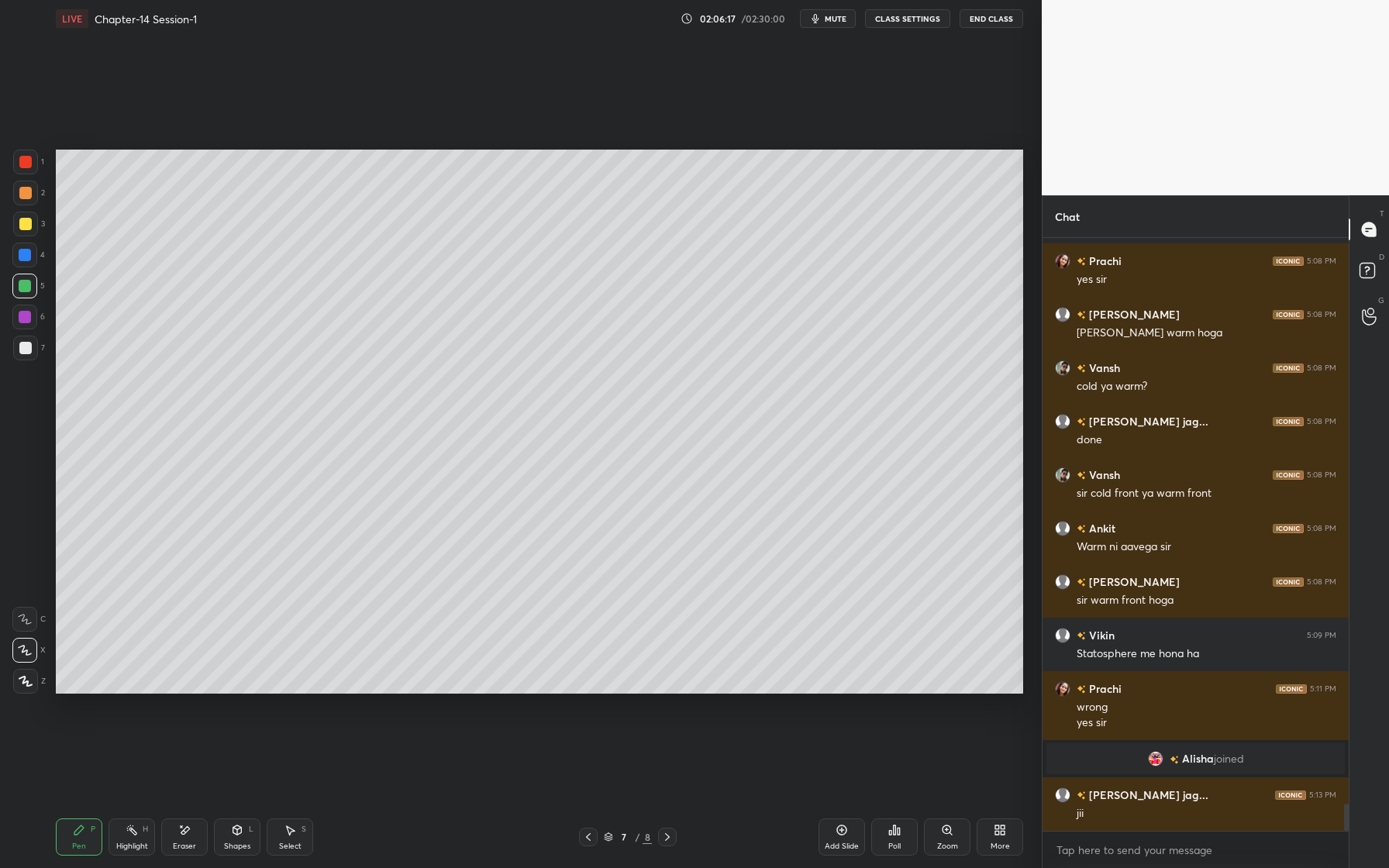
scroll to position [12255, 0]
drag, startPoint x: 840, startPoint y: 835, endPoint x: 856, endPoint y: 834, distance: 16.0
click at [840, 835] on icon at bounding box center [842, 830] width 13 height 13
click at [26, 290] on div at bounding box center [25, 286] width 13 height 13
drag, startPoint x: 85, startPoint y: 840, endPoint x: 81, endPoint y: 808, distance: 32.2
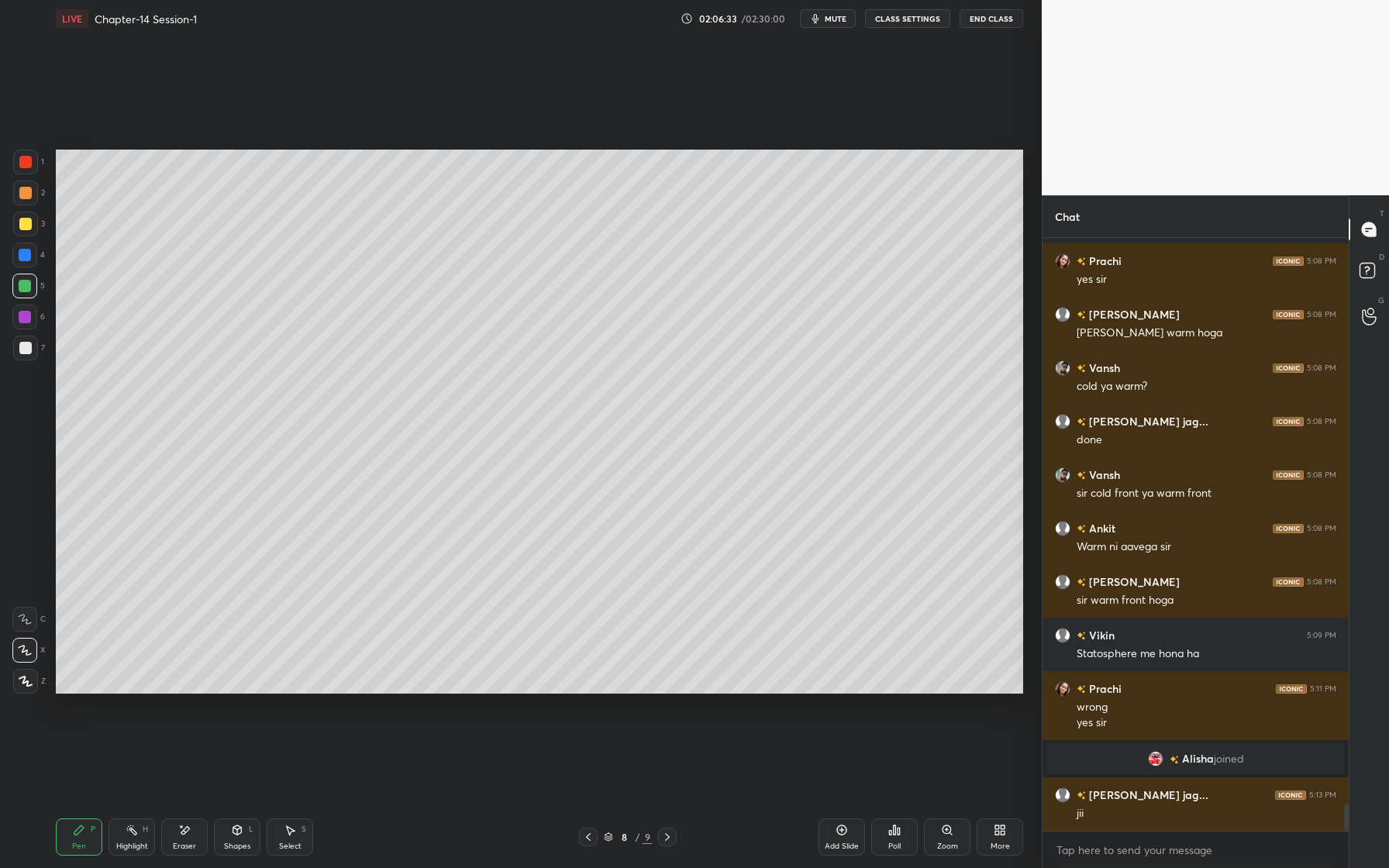
click at [85, 840] on div "Pen P" at bounding box center [78, 837] width 46 height 38
drag, startPoint x: 28, startPoint y: 193, endPoint x: 41, endPoint y: 191, distance: 13.2
click at [25, 193] on div at bounding box center [26, 193] width 13 height 13
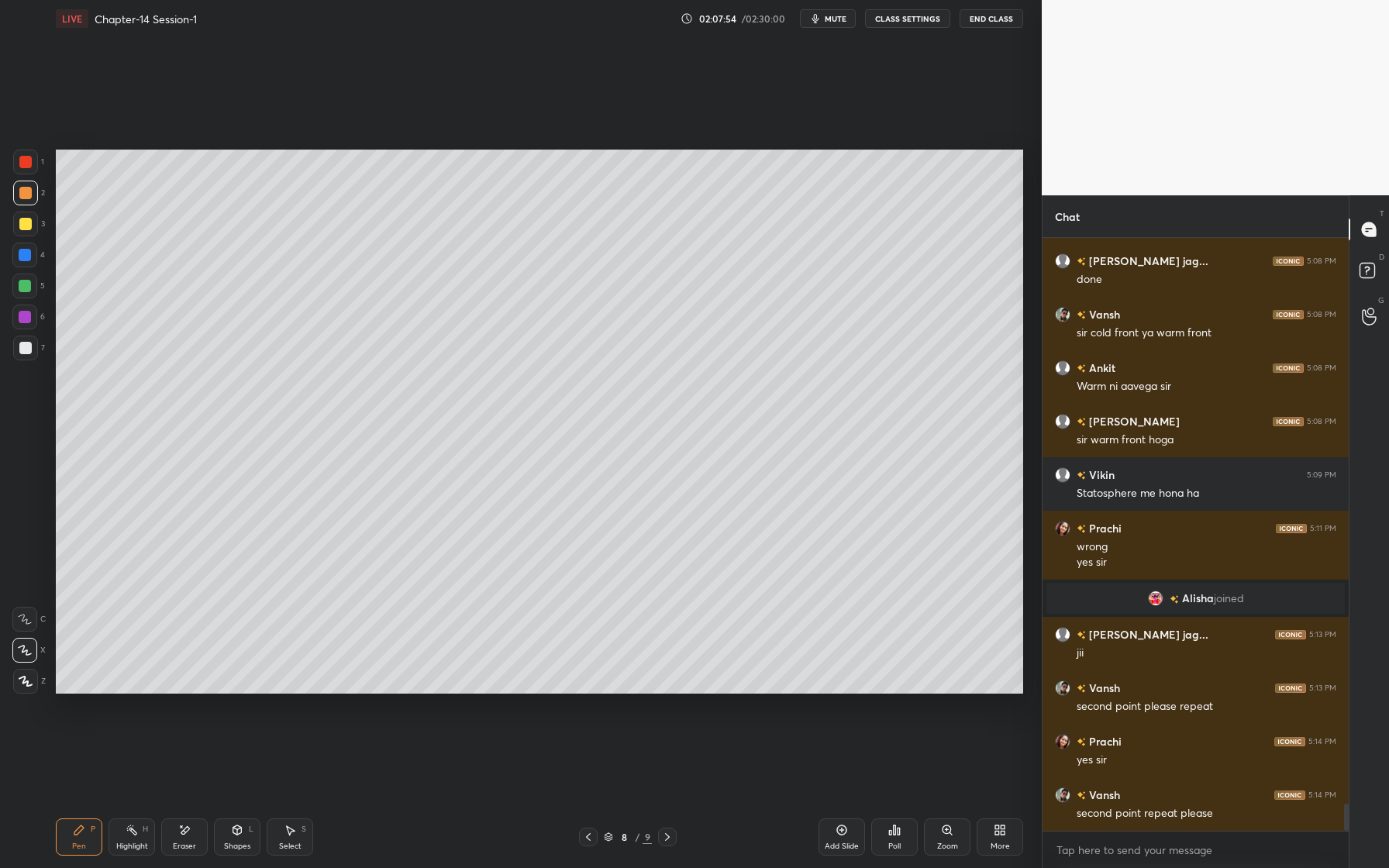
scroll to position [12468, 0]
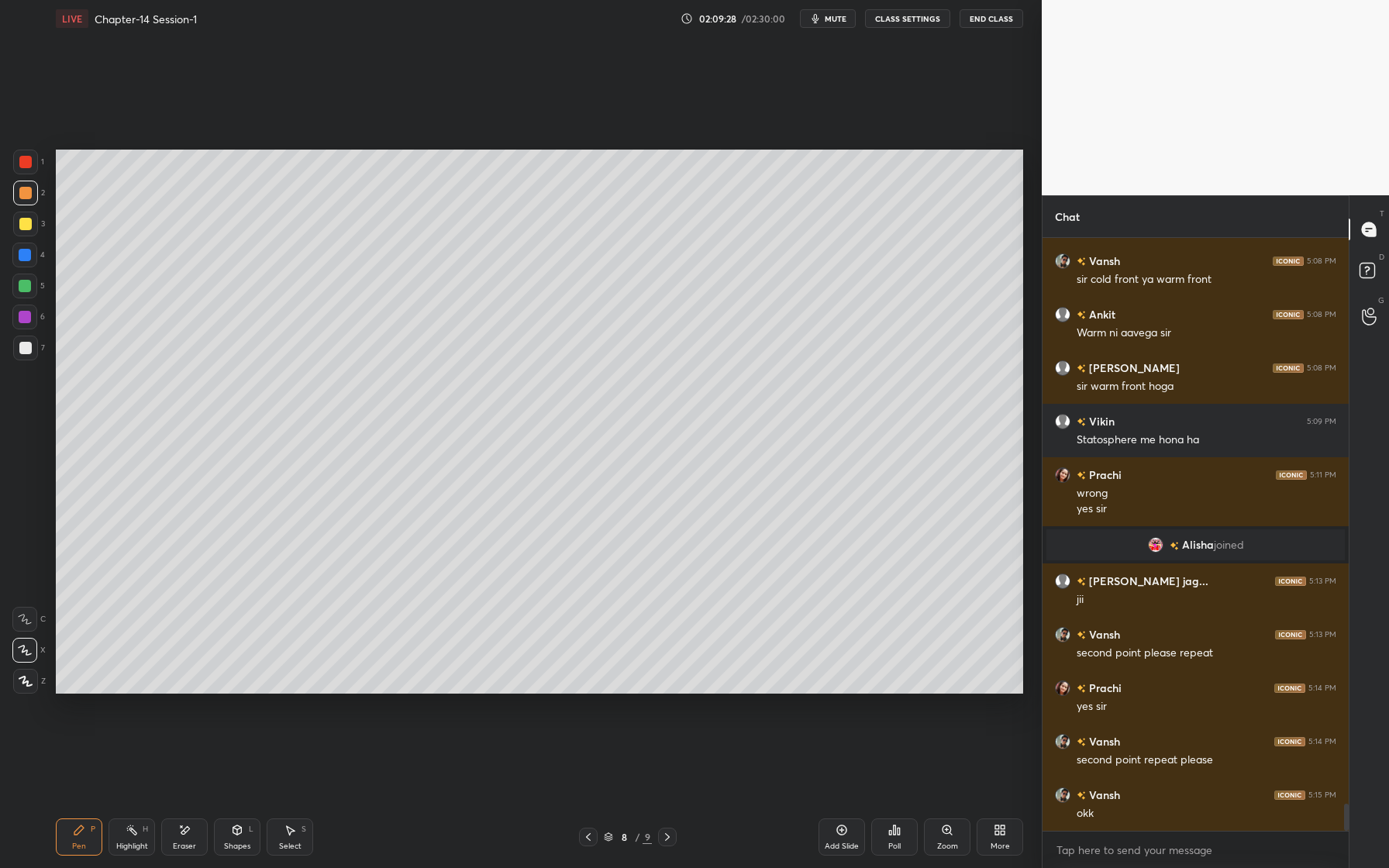
click at [26, 289] on div at bounding box center [25, 286] width 13 height 13
click at [24, 354] on div at bounding box center [26, 348] width 25 height 25
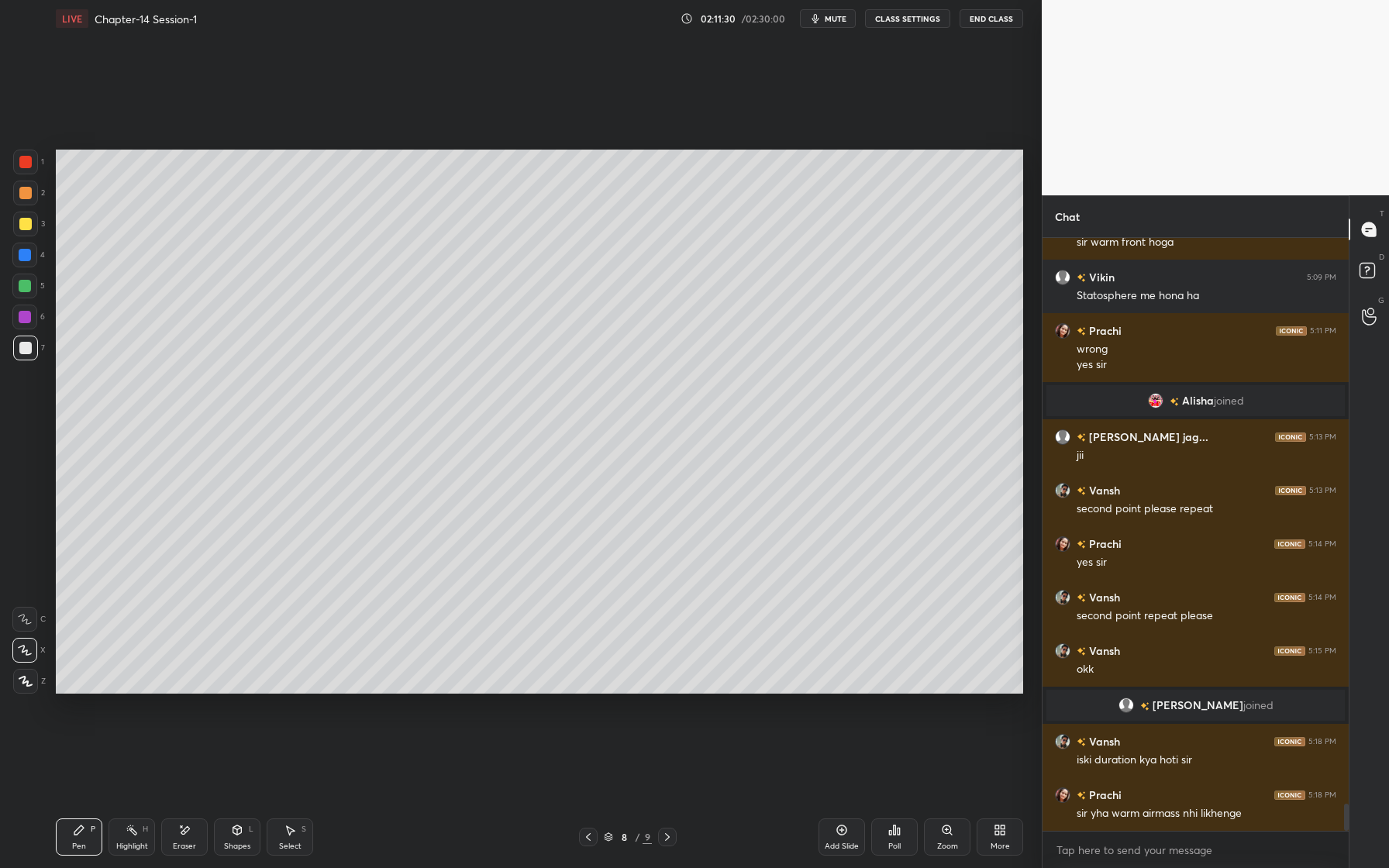
scroll to position [12524, 0]
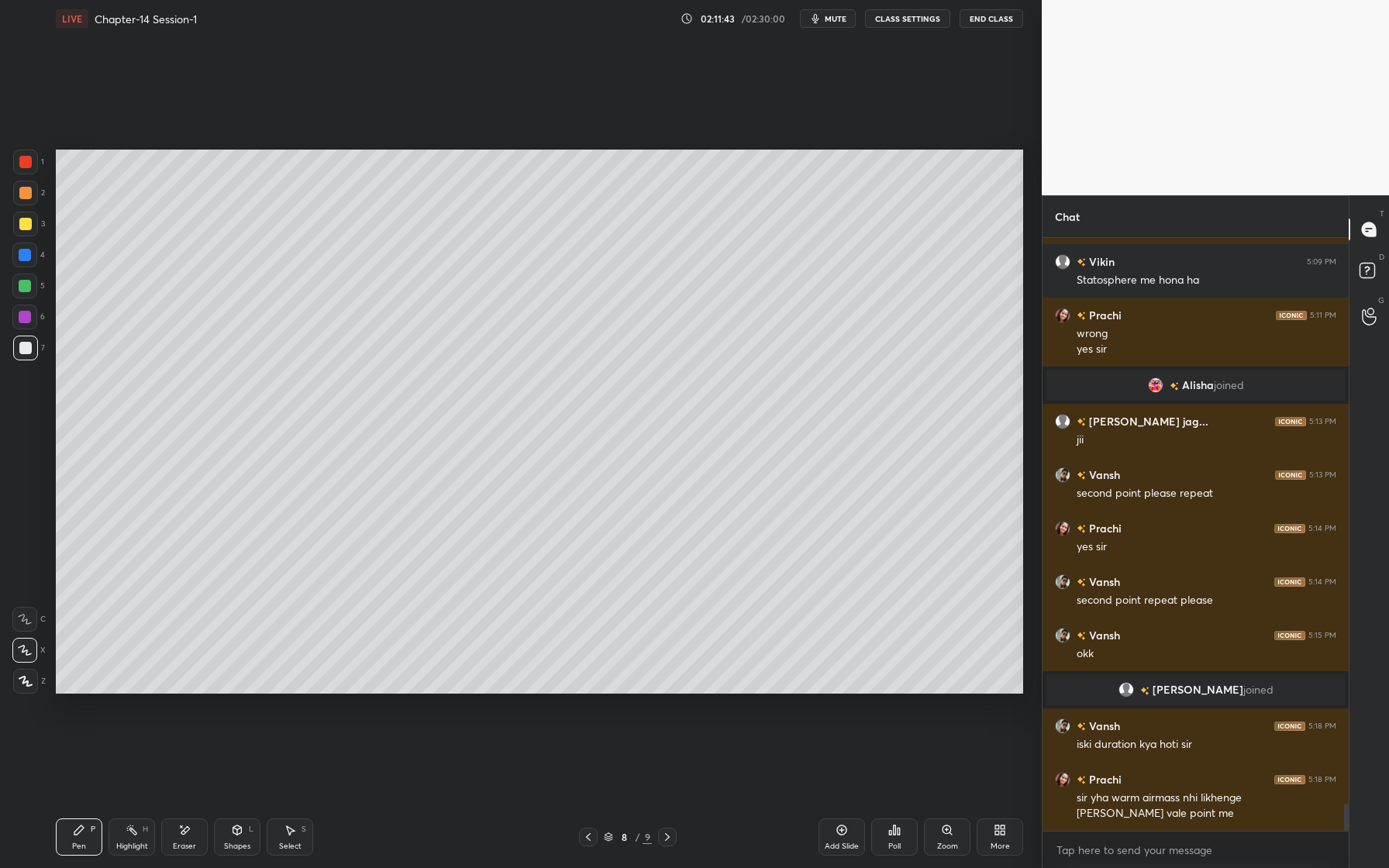
click at [189, 834] on icon at bounding box center [185, 830] width 13 height 13
click at [77, 845] on div "Pen" at bounding box center [79, 846] width 14 height 8
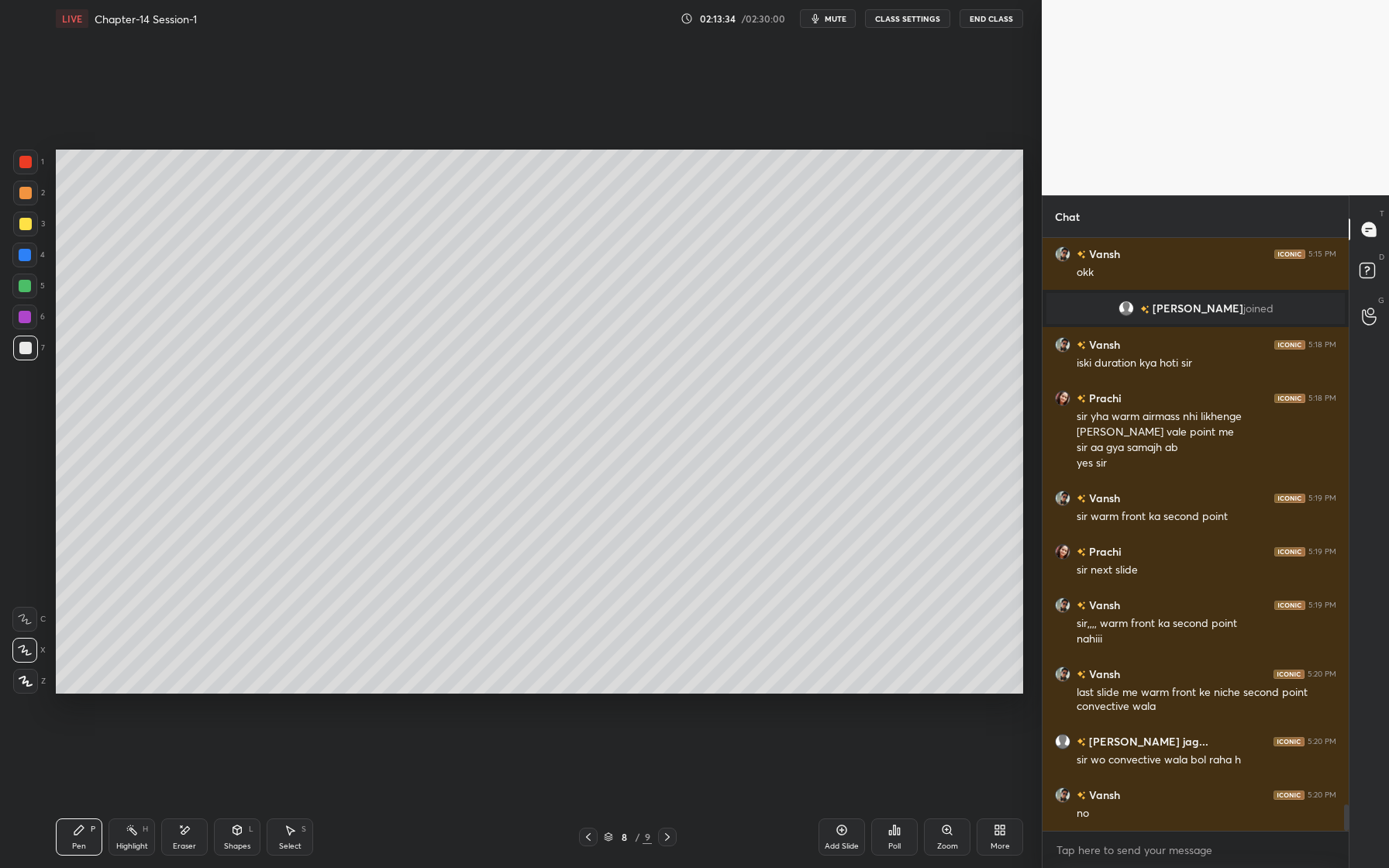
scroll to position [12921, 0]
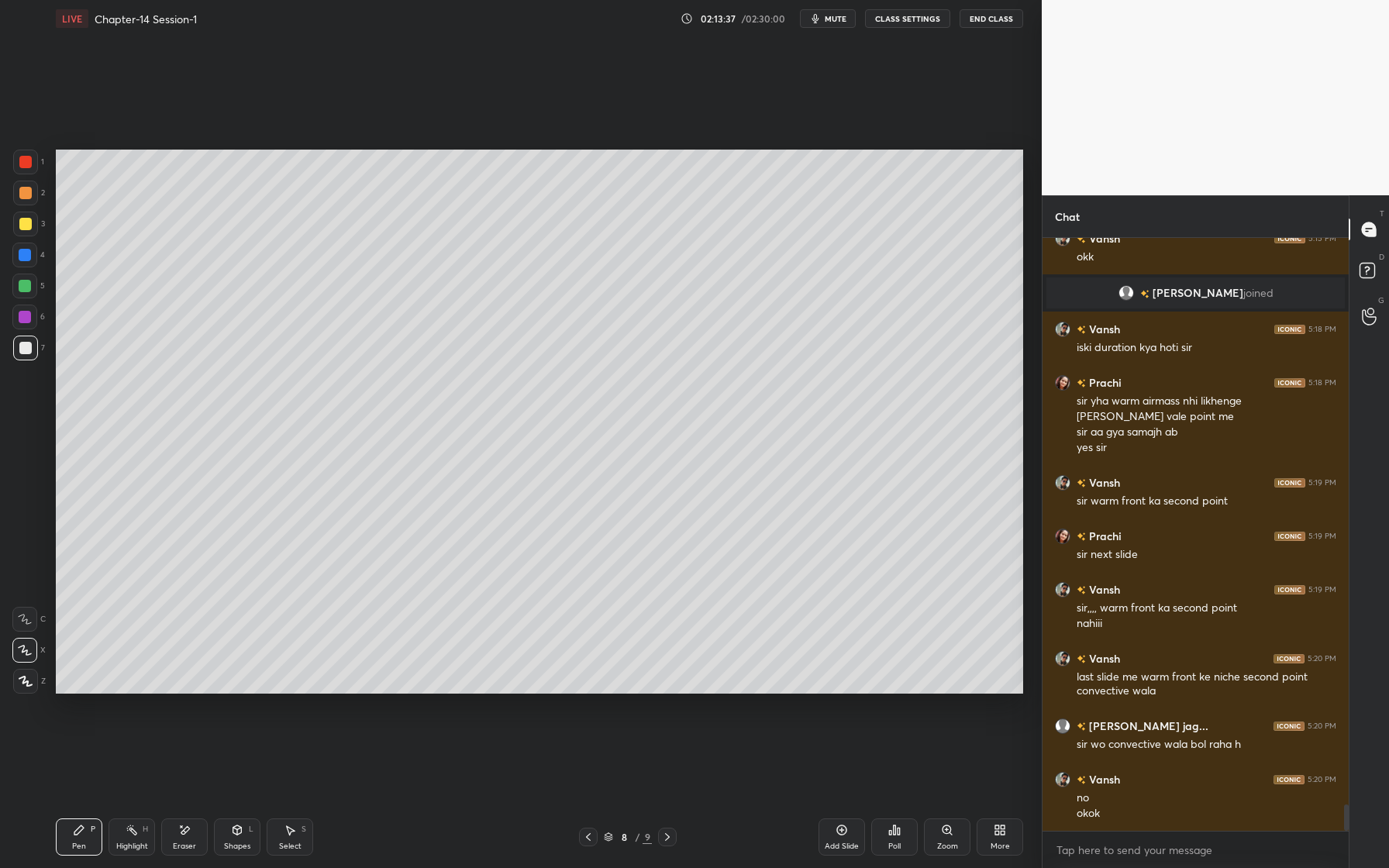
click at [842, 834] on div "Add Slide" at bounding box center [841, 837] width 46 height 38
click at [34, 288] on div at bounding box center [25, 286] width 25 height 25
click at [23, 313] on div at bounding box center [25, 317] width 13 height 13
click at [27, 289] on div at bounding box center [25, 286] width 13 height 13
click at [21, 257] on div at bounding box center [25, 255] width 13 height 13
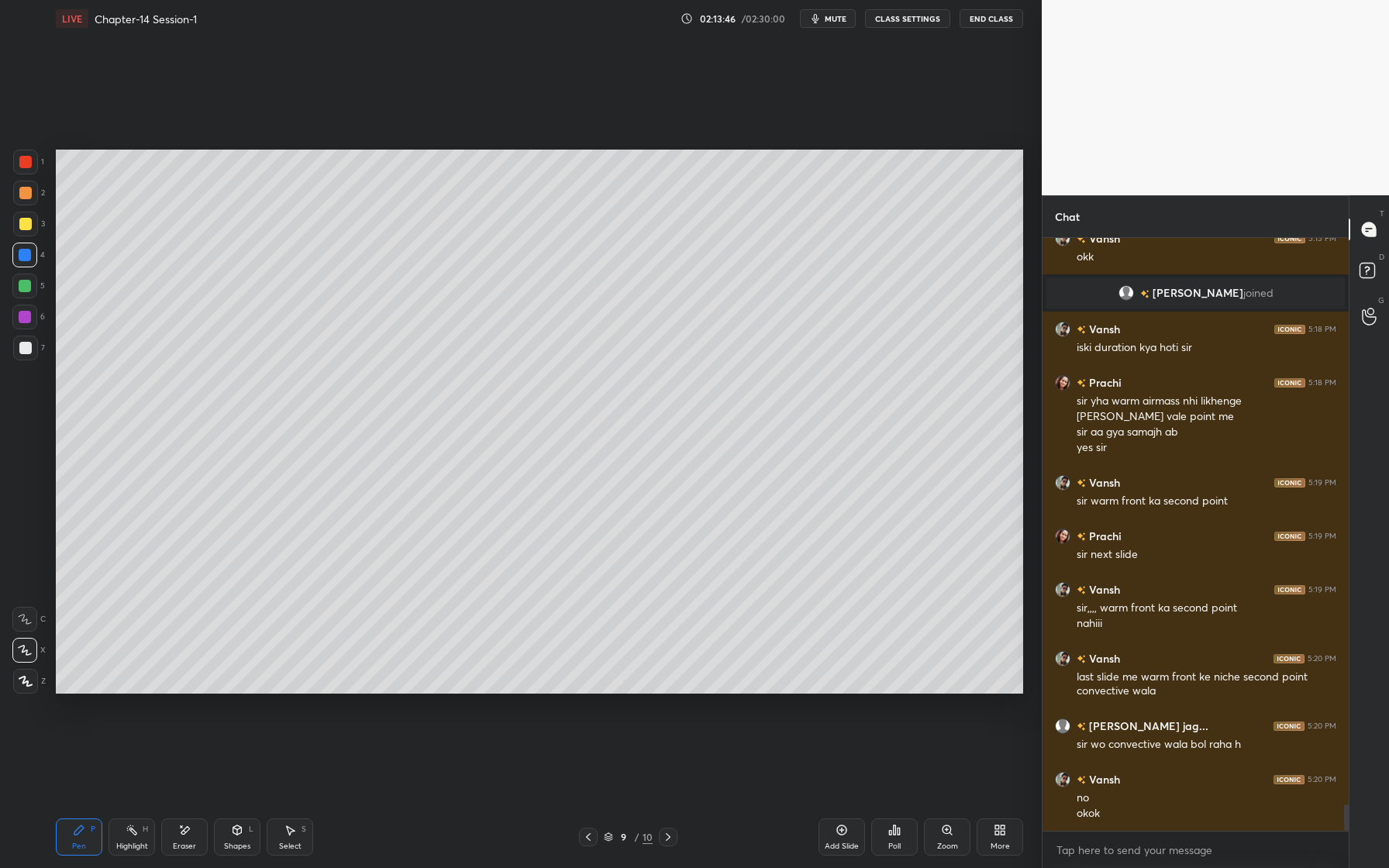
drag, startPoint x: 20, startPoint y: 223, endPoint x: 46, endPoint y: 226, distance: 26.2
click at [20, 225] on div at bounding box center [26, 224] width 13 height 13
click at [24, 254] on div at bounding box center [25, 255] width 13 height 13
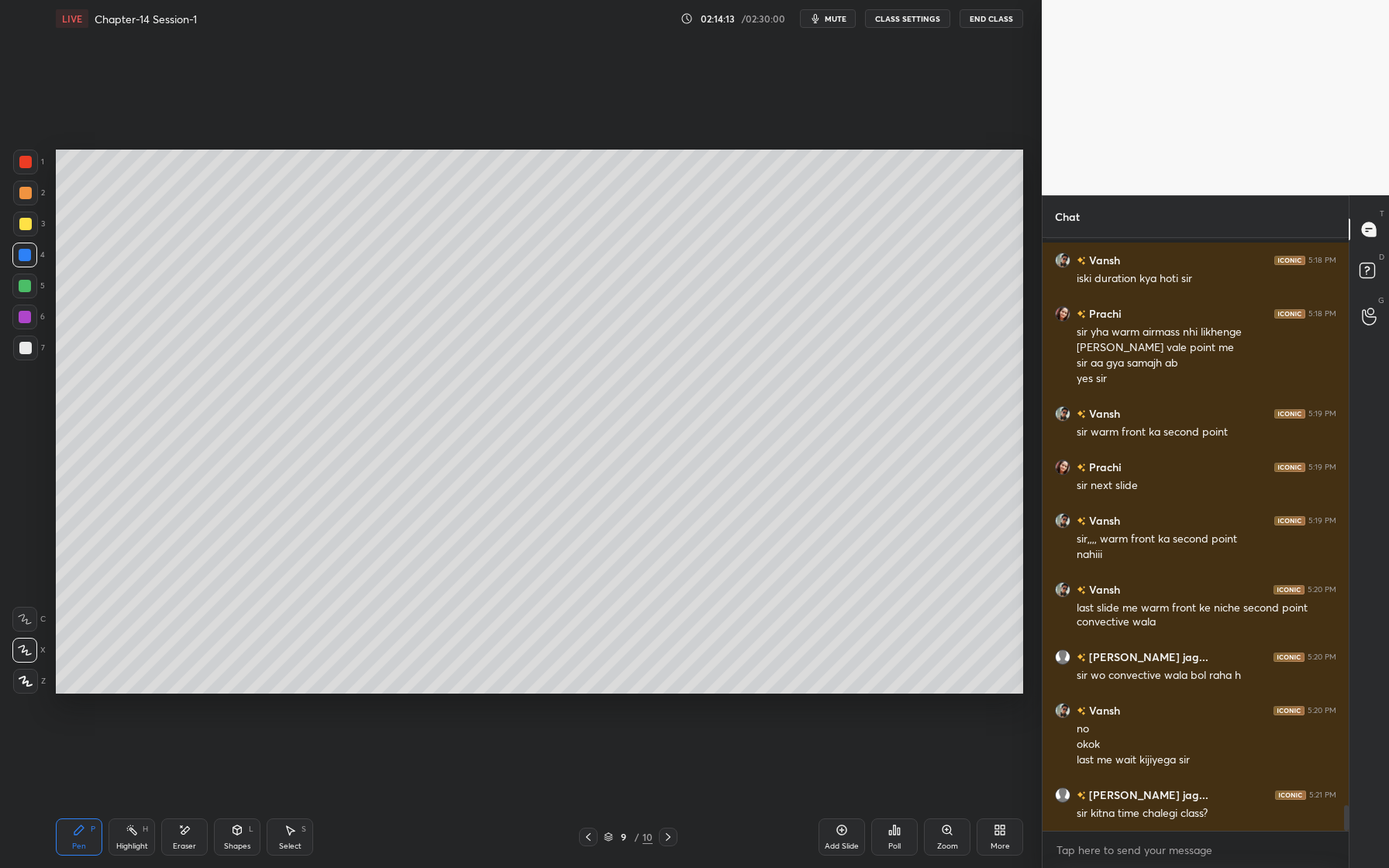
scroll to position [13043, 0]
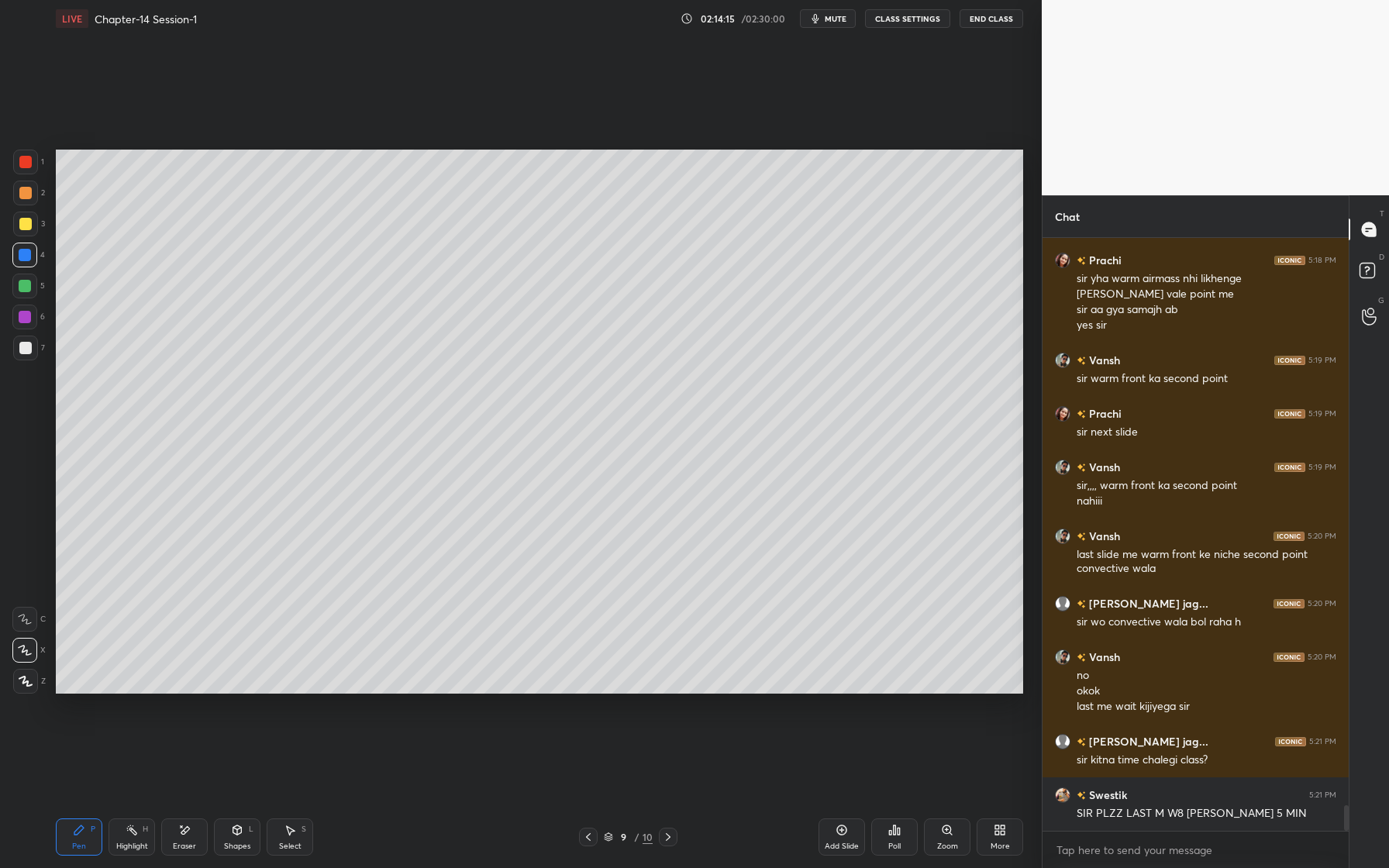
click at [25, 264] on div at bounding box center [25, 255] width 25 height 25
drag, startPoint x: 29, startPoint y: 233, endPoint x: 52, endPoint y: 226, distance: 24.0
click at [30, 235] on div at bounding box center [26, 224] width 25 height 25
click at [25, 156] on div at bounding box center [26, 162] width 13 height 13
drag, startPoint x: 34, startPoint y: 265, endPoint x: 27, endPoint y: 263, distance: 7.3
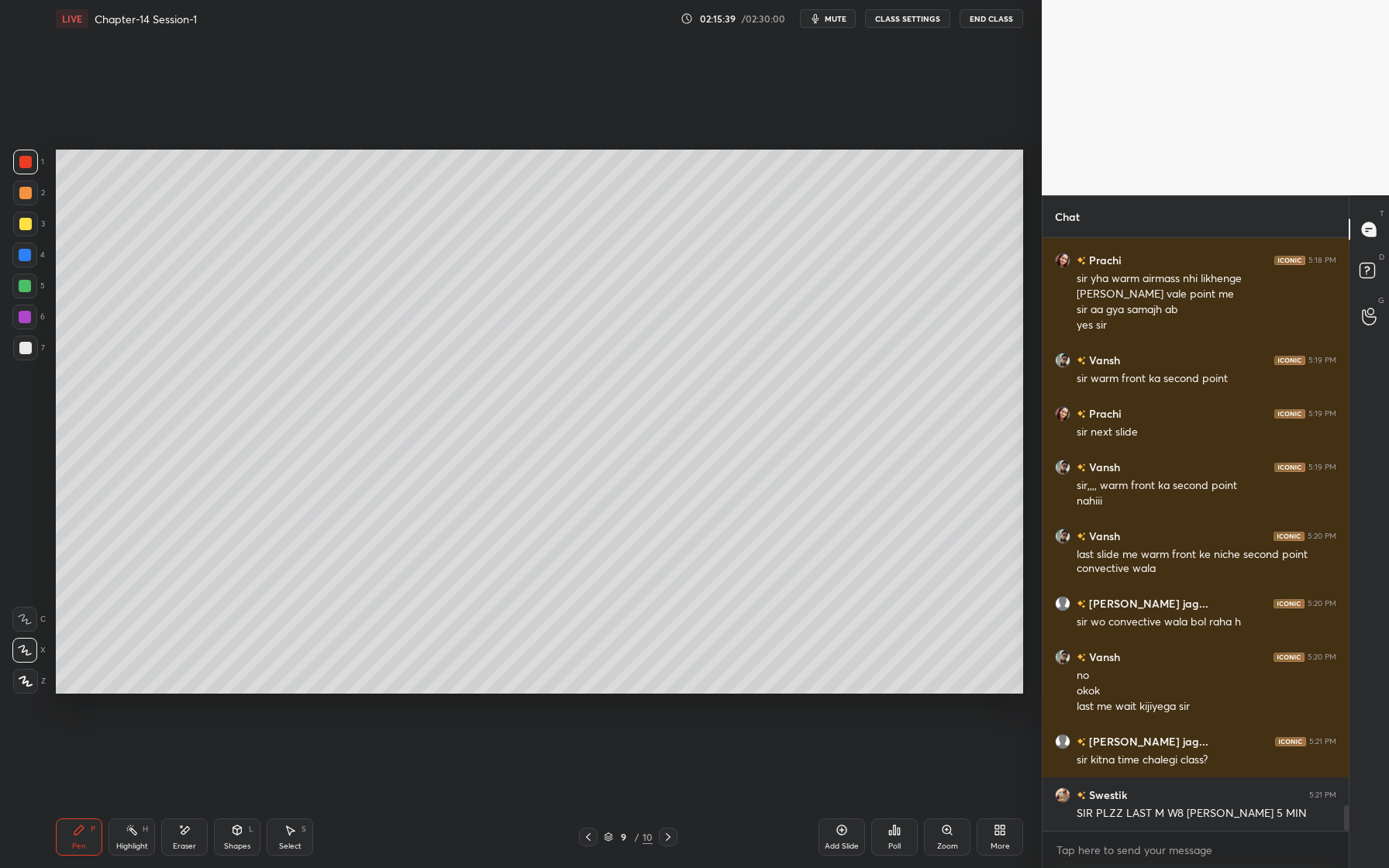
click at [34, 263] on div at bounding box center [25, 255] width 25 height 25
drag, startPoint x: 25, startPoint y: 344, endPoint x: 35, endPoint y: 336, distance: 12.8
click at [25, 344] on div at bounding box center [26, 348] width 13 height 13
drag, startPoint x: 38, startPoint y: 258, endPoint x: 49, endPoint y: 265, distance: 13.0
click at [38, 258] on div "4" at bounding box center [29, 255] width 33 height 25
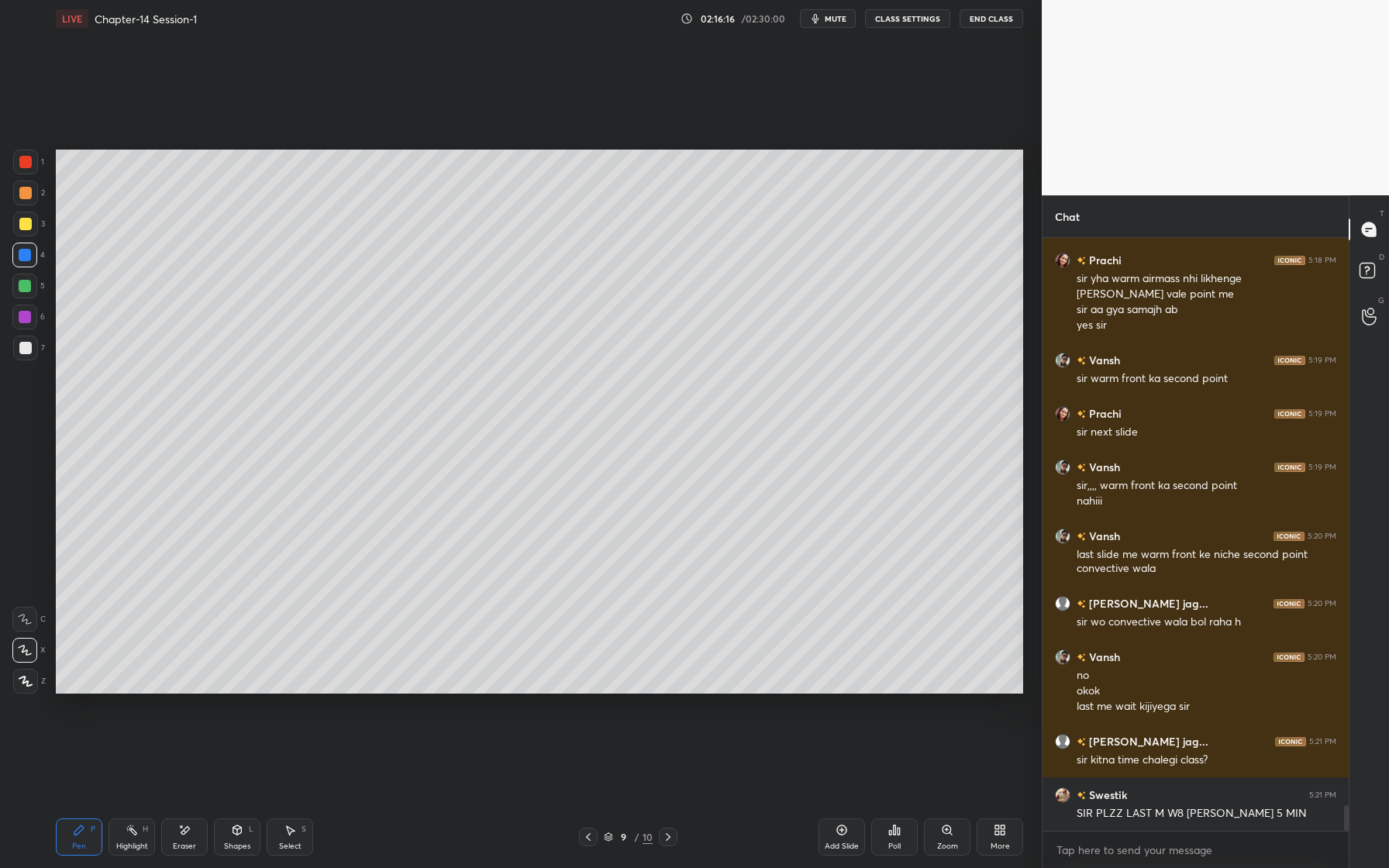
click at [35, 281] on div at bounding box center [25, 286] width 25 height 25
drag, startPoint x: 19, startPoint y: 352, endPoint x: 19, endPoint y: 361, distance: 9.0
click at [19, 354] on div at bounding box center [26, 348] width 25 height 25
drag, startPoint x: 26, startPoint y: 248, endPoint x: 16, endPoint y: 250, distance: 10.2
click at [26, 248] on div at bounding box center [25, 255] width 25 height 25
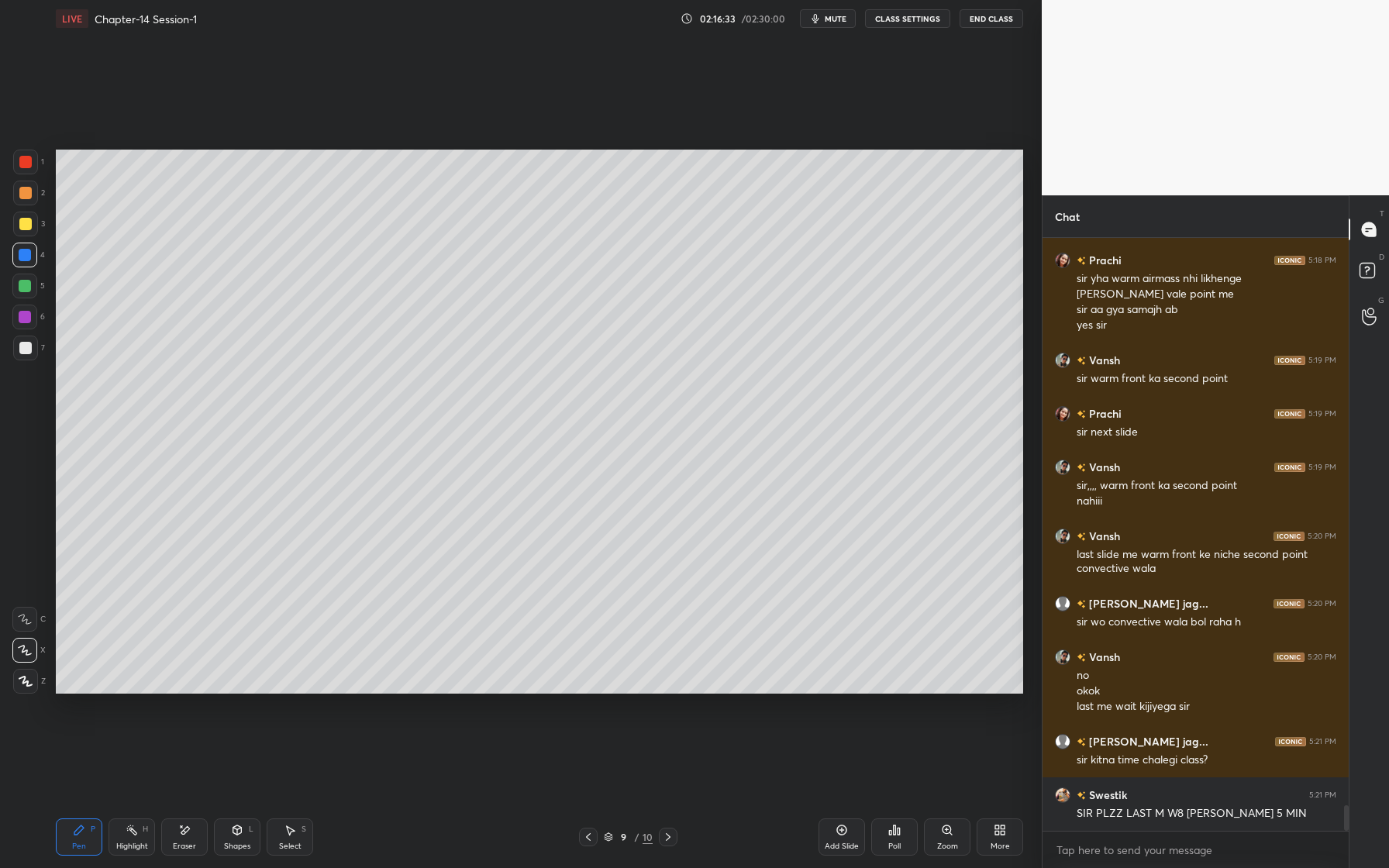
click at [27, 290] on div at bounding box center [25, 286] width 13 height 13
click at [13, 317] on div at bounding box center [25, 317] width 25 height 25
click at [27, 256] on div at bounding box center [25, 255] width 13 height 13
click at [237, 829] on icon at bounding box center [237, 831] width 0 height 5
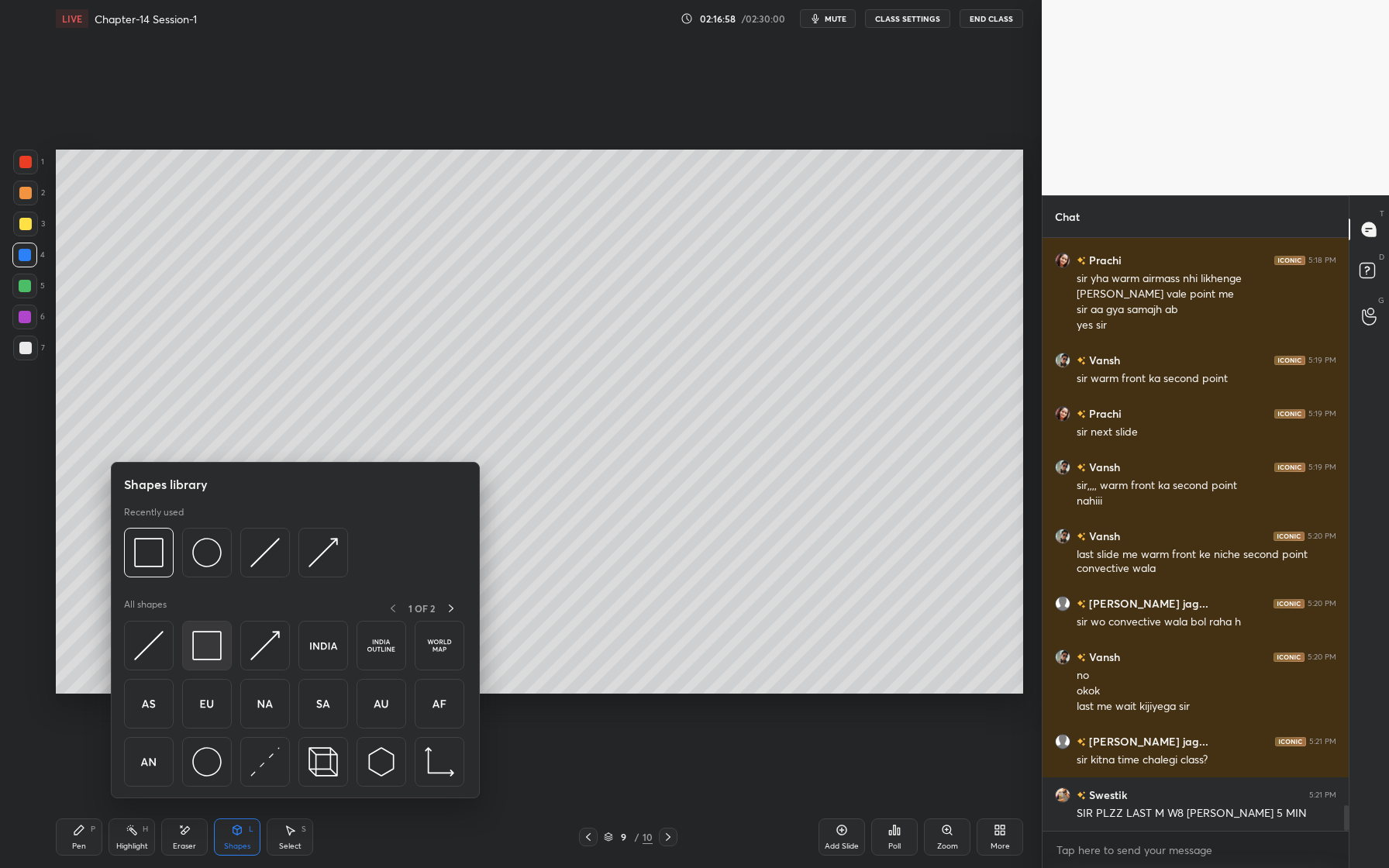
click at [215, 649] on img at bounding box center [207, 646] width 30 height 30
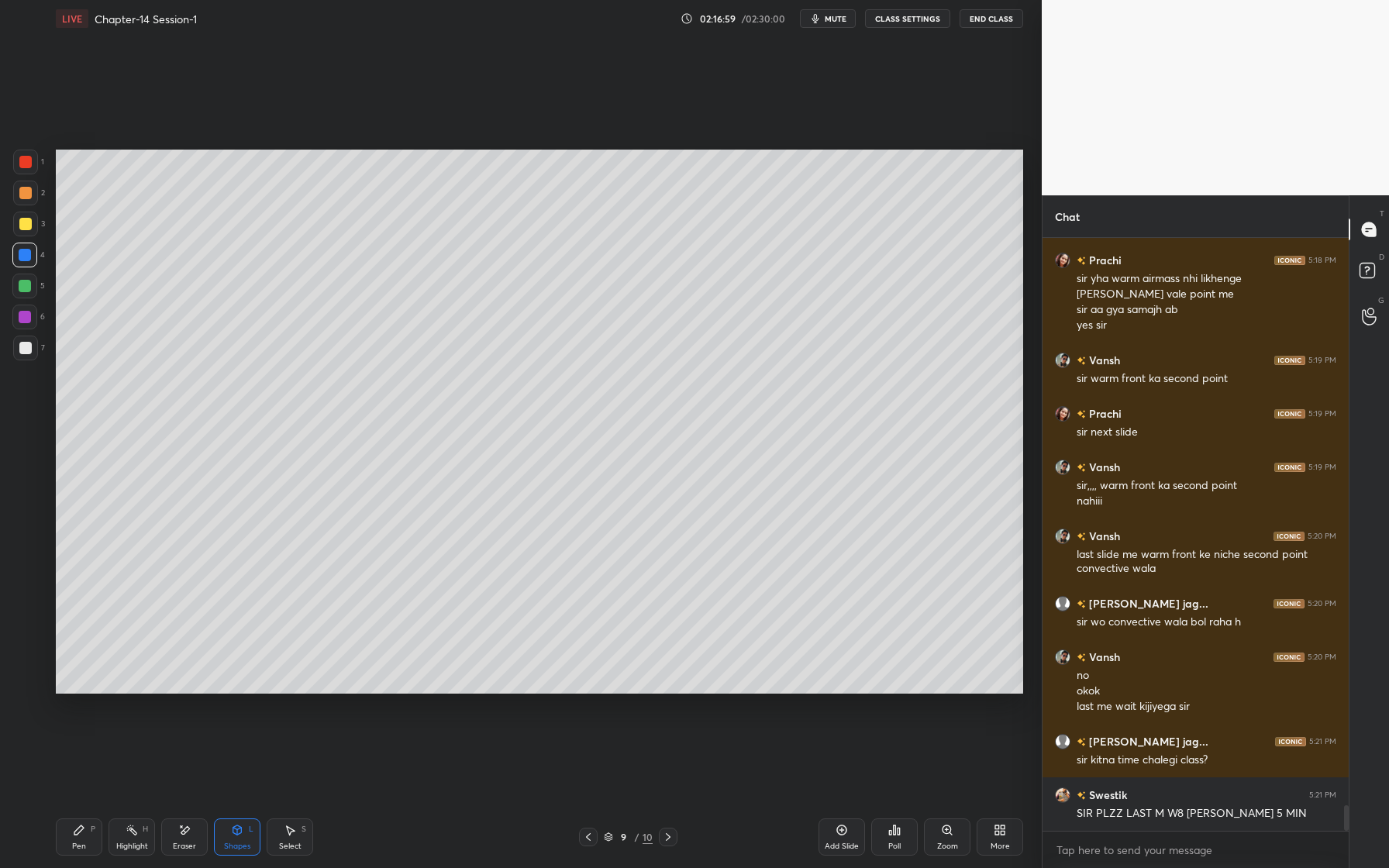
click at [20, 348] on div at bounding box center [26, 348] width 13 height 13
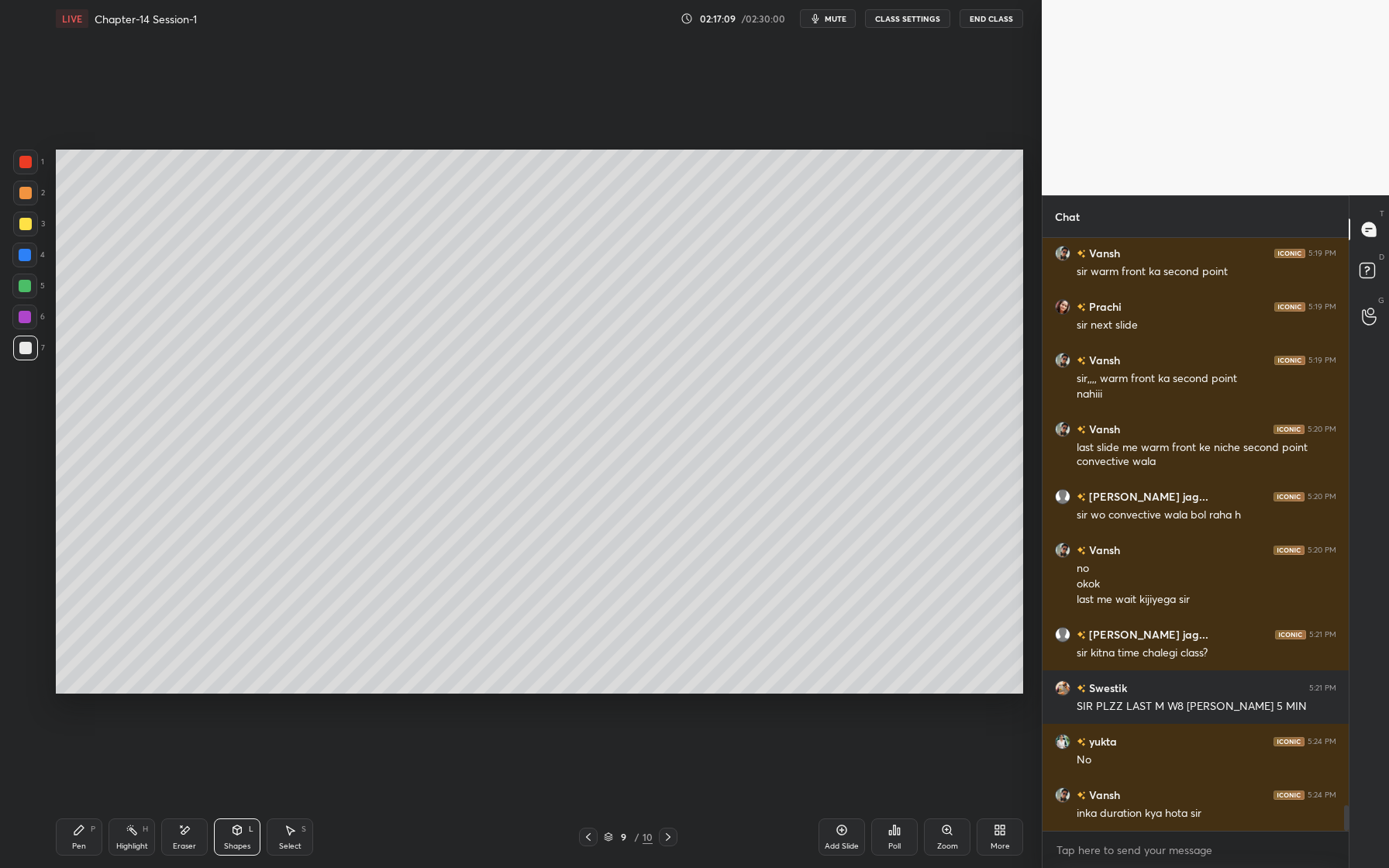
scroll to position [13187, 0]
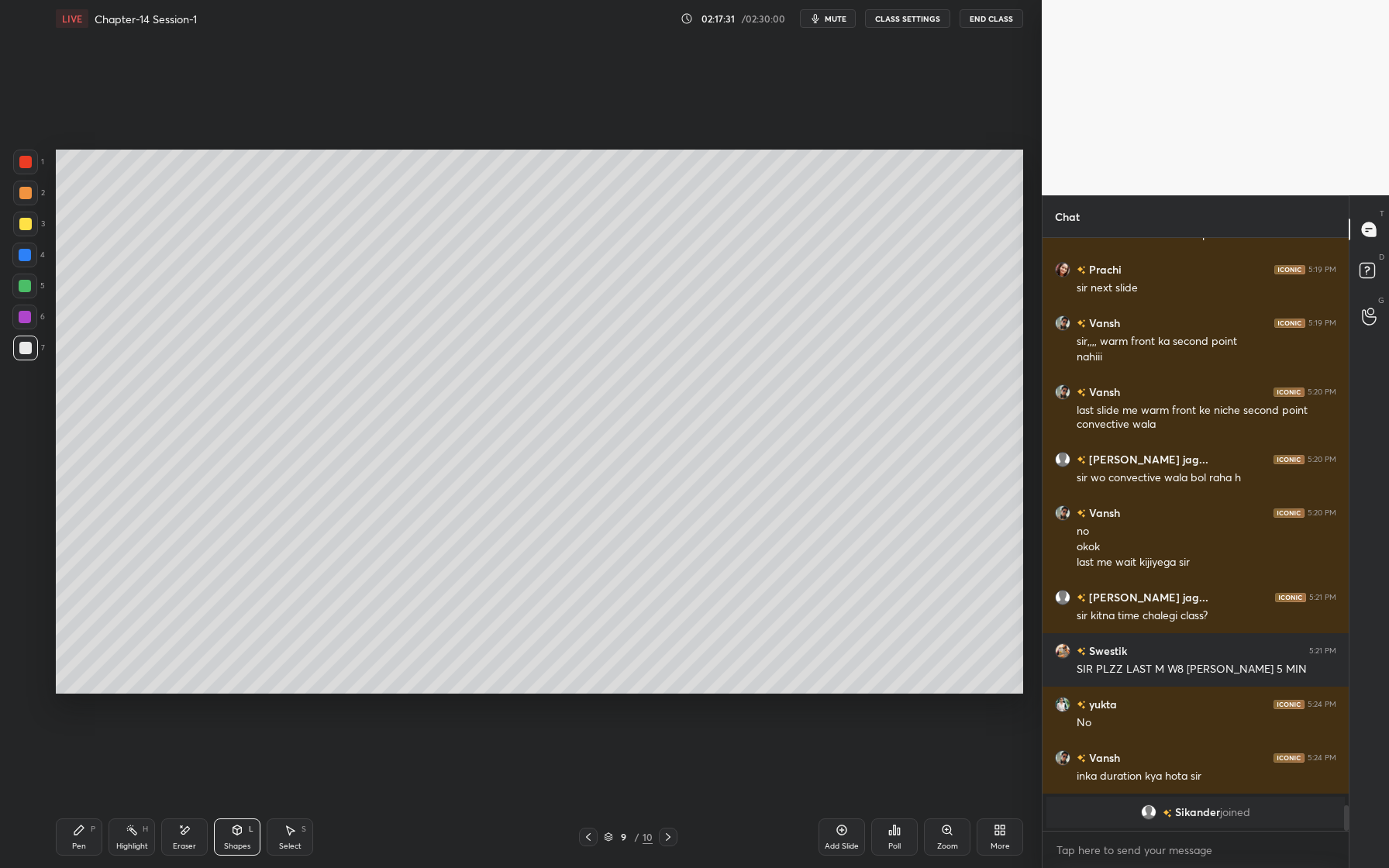
click at [25, 287] on div at bounding box center [25, 286] width 13 height 13
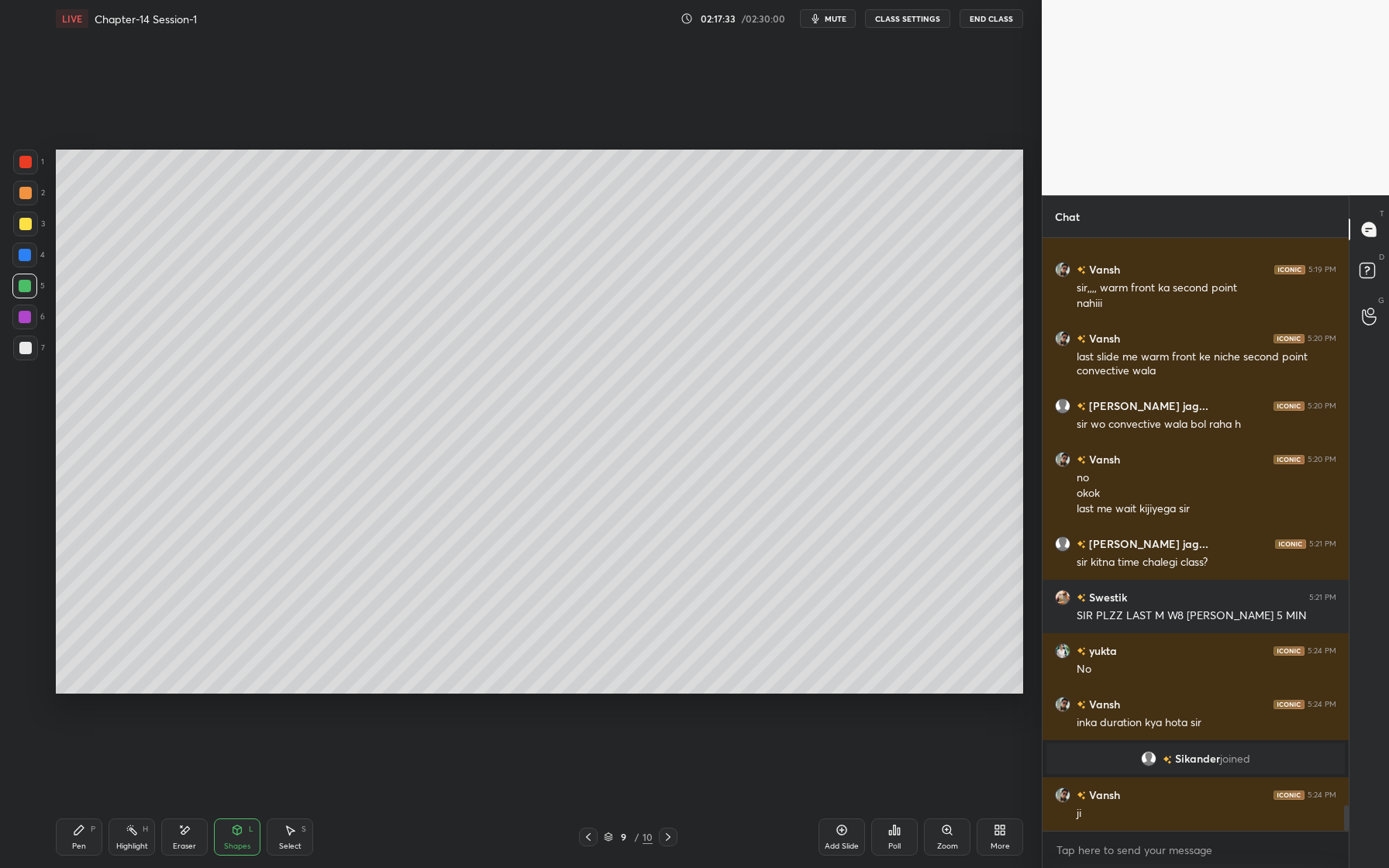
drag, startPoint x: 92, startPoint y: 827, endPoint x: 92, endPoint y: 803, distance: 24.0
click at [92, 827] on div "P" at bounding box center [93, 829] width 5 height 8
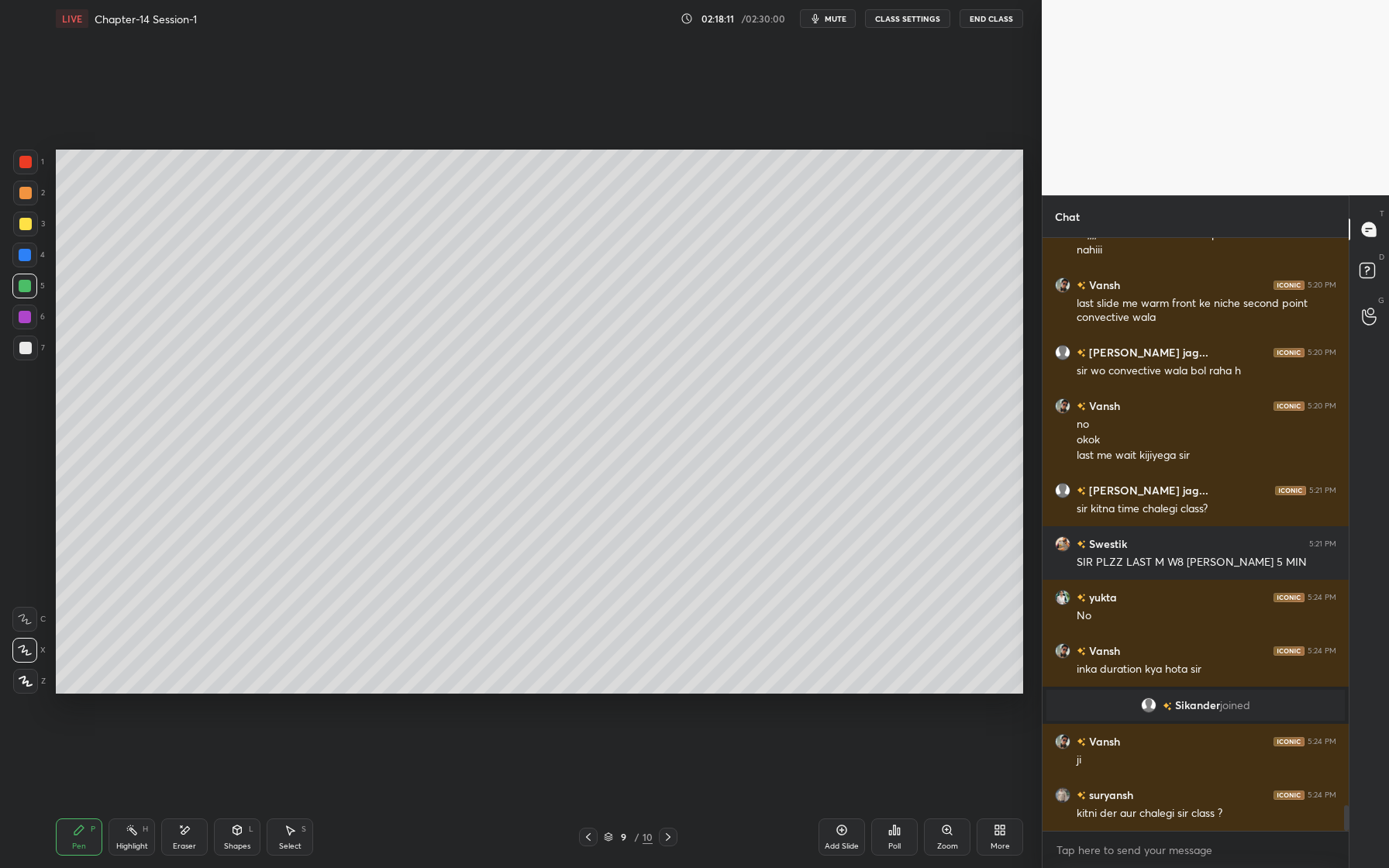
drag, startPoint x: 28, startPoint y: 165, endPoint x: 45, endPoint y: 168, distance: 17.3
click at [31, 169] on div at bounding box center [26, 162] width 25 height 25
drag, startPoint x: 26, startPoint y: 318, endPoint x: 20, endPoint y: 312, distance: 8.5
click at [26, 318] on div at bounding box center [25, 317] width 13 height 13
click at [29, 290] on div at bounding box center [25, 286] width 13 height 13
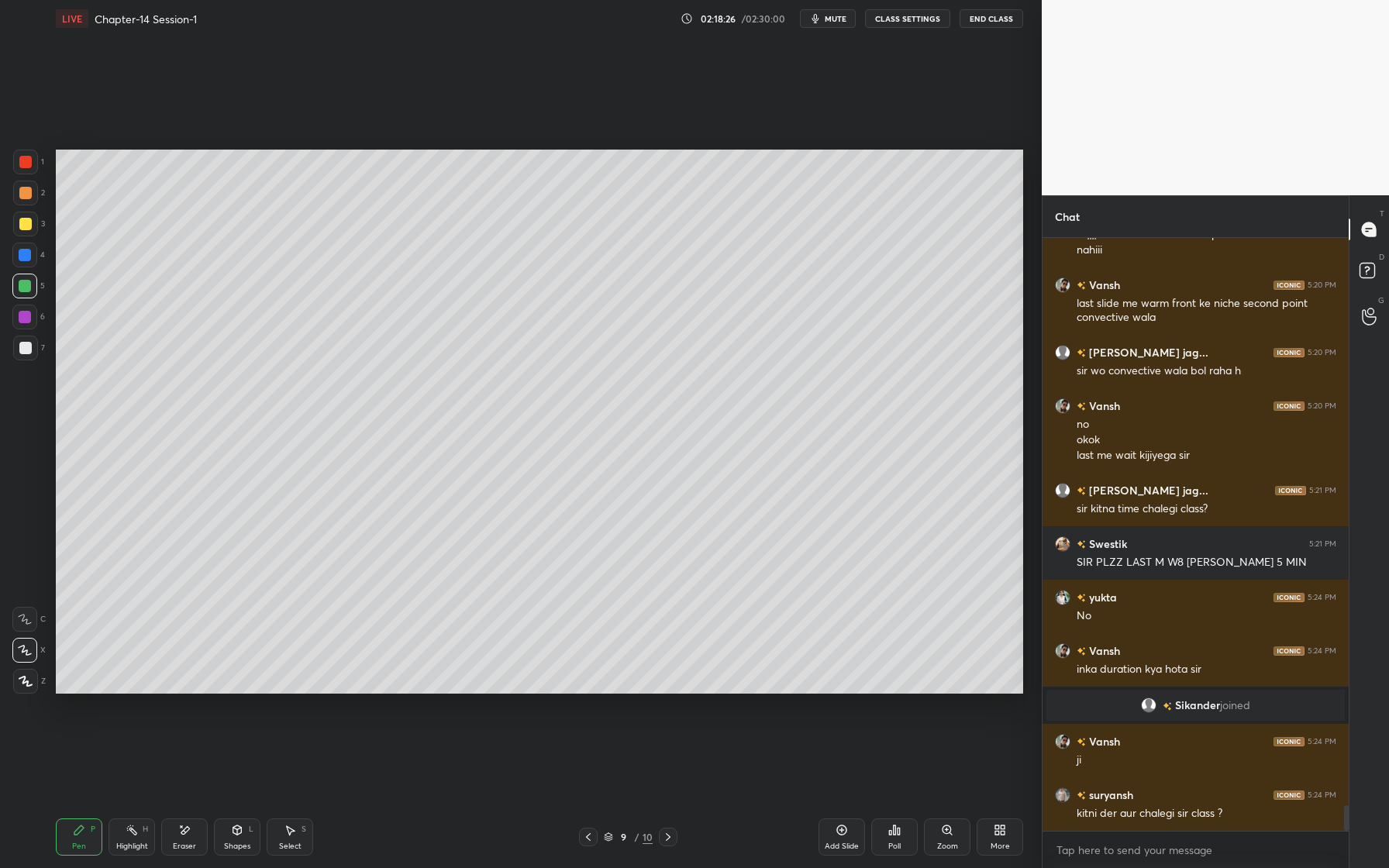
click at [27, 343] on div at bounding box center [26, 348] width 13 height 13
drag, startPoint x: 196, startPoint y: 842, endPoint x: 189, endPoint y: 829, distance: 14.8
click at [196, 842] on div "Eraser" at bounding box center [184, 837] width 46 height 38
drag, startPoint x: 90, startPoint y: 827, endPoint x: 91, endPoint y: 817, distance: 10.0
click at [89, 824] on div "Pen P" at bounding box center [78, 837] width 46 height 38
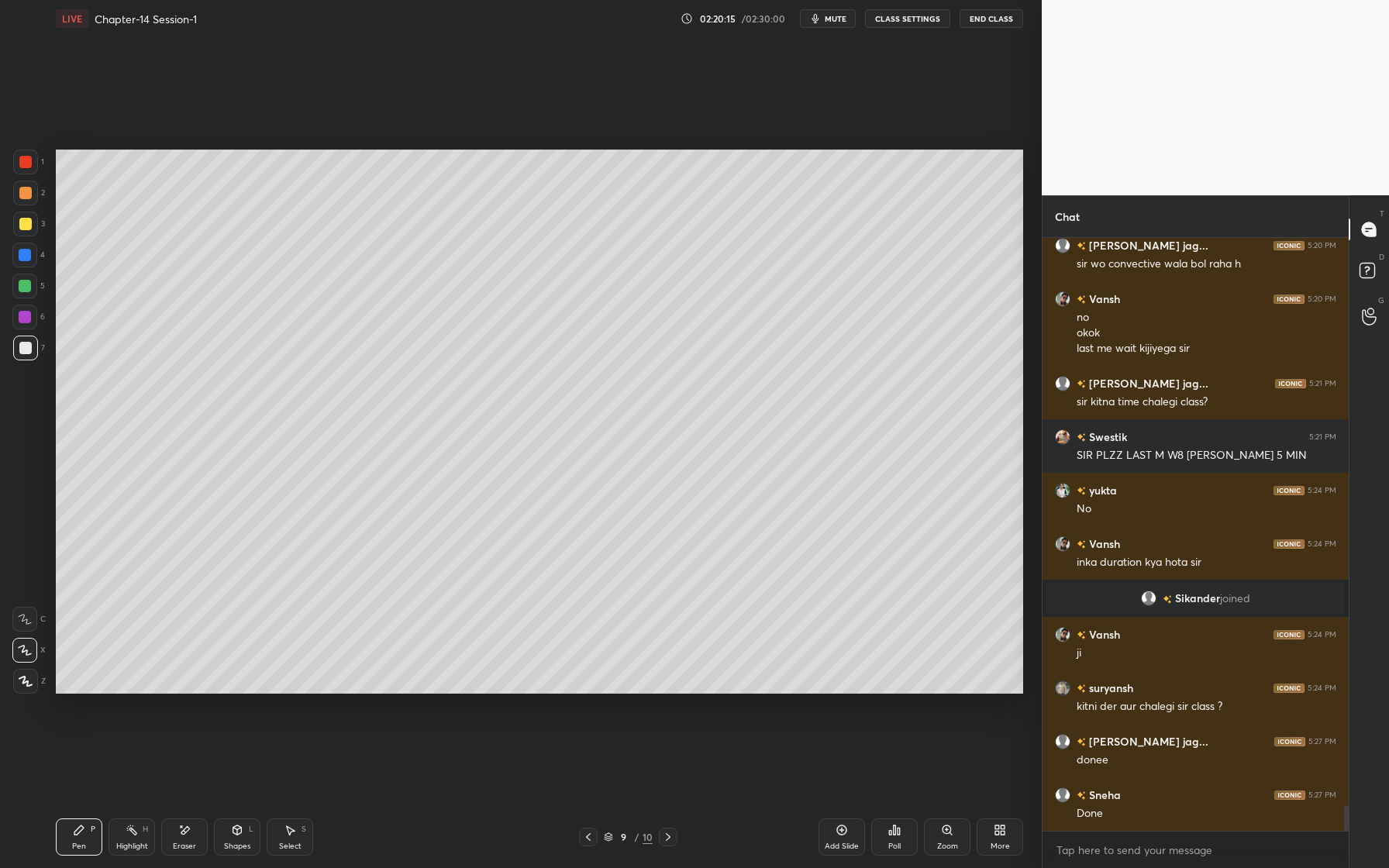
scroll to position [13204, 0]
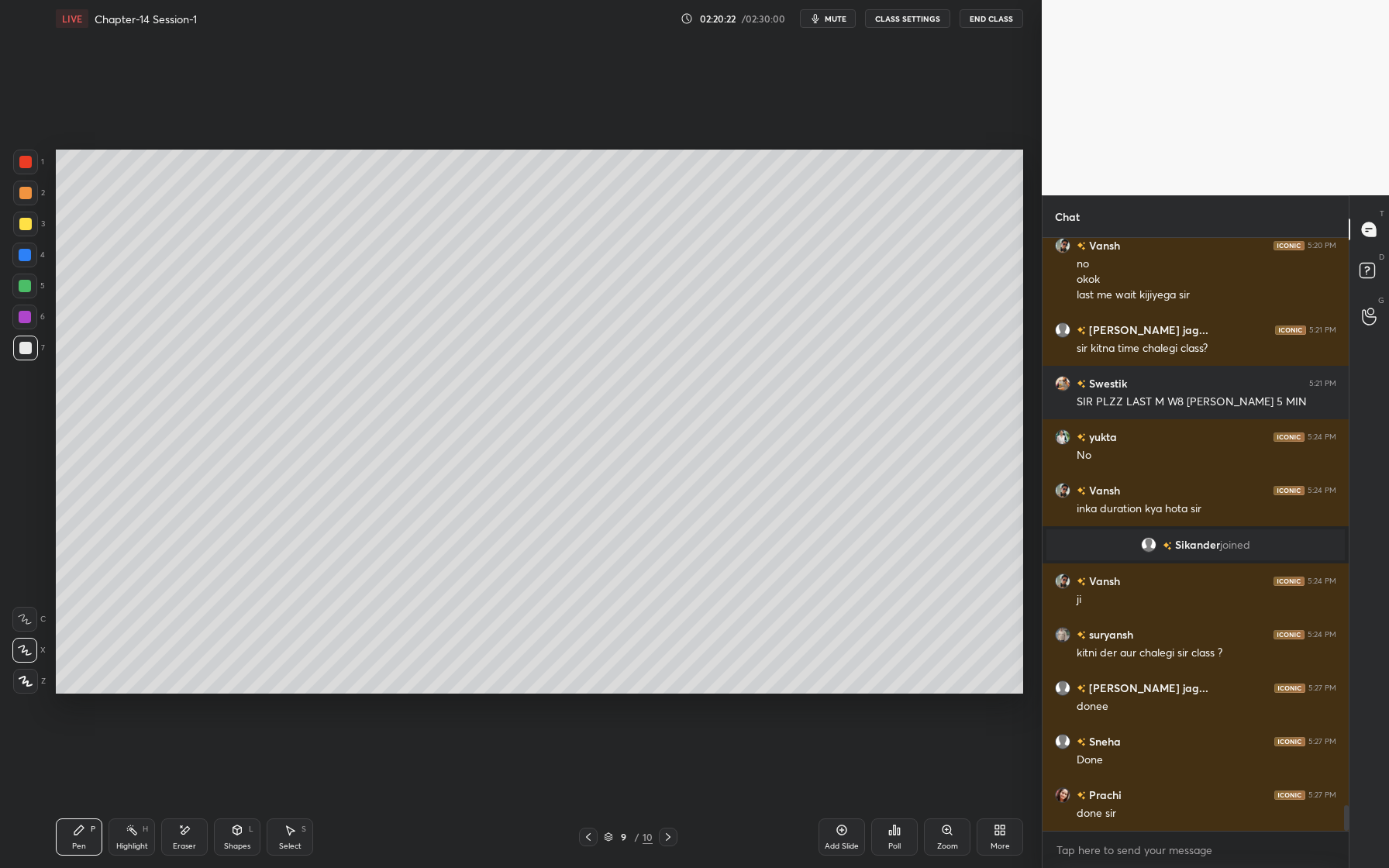
click at [840, 826] on icon at bounding box center [842, 830] width 13 height 13
click at [21, 322] on div at bounding box center [25, 317] width 13 height 13
click at [28, 193] on div at bounding box center [26, 193] width 13 height 13
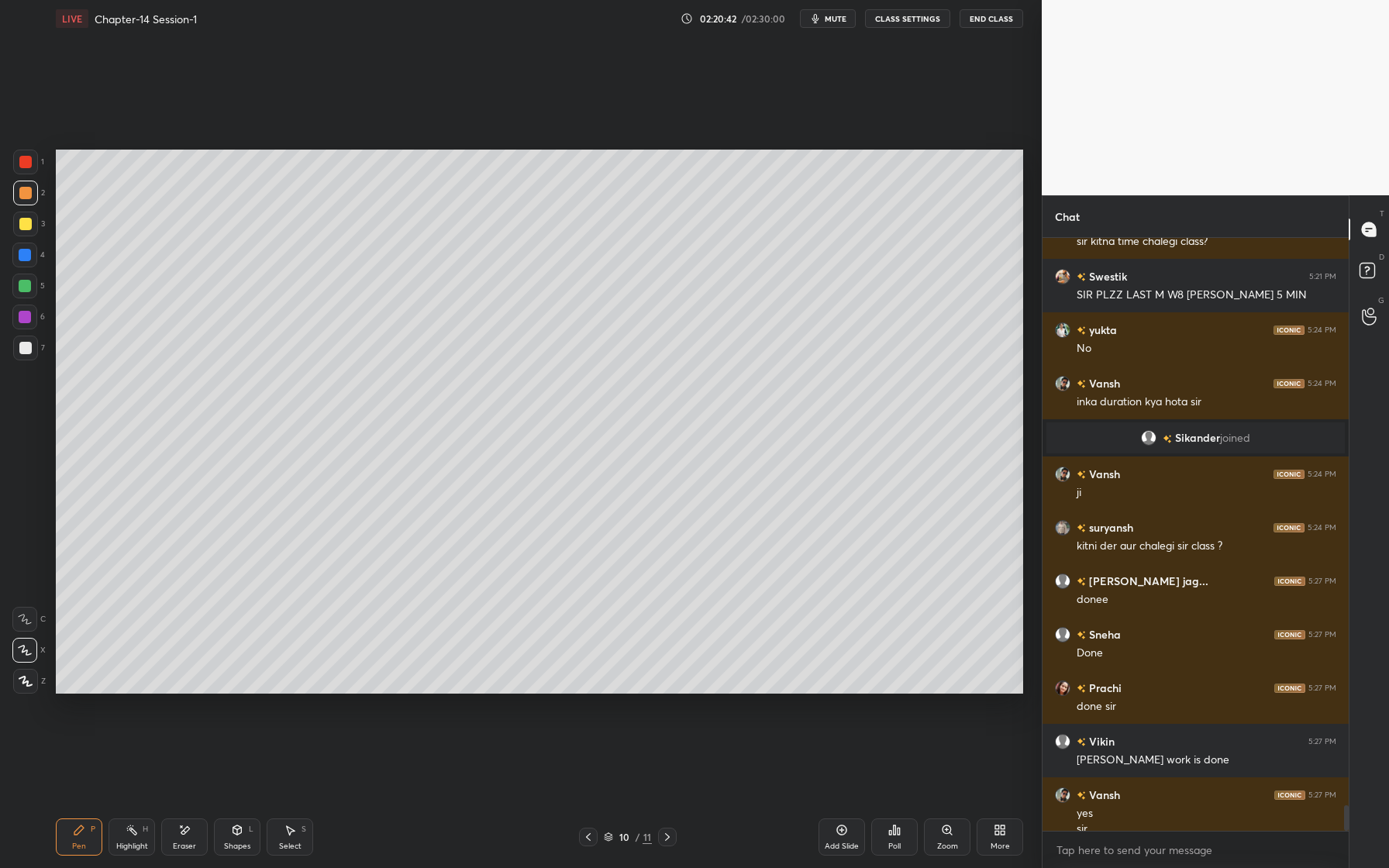
scroll to position [13327, 0]
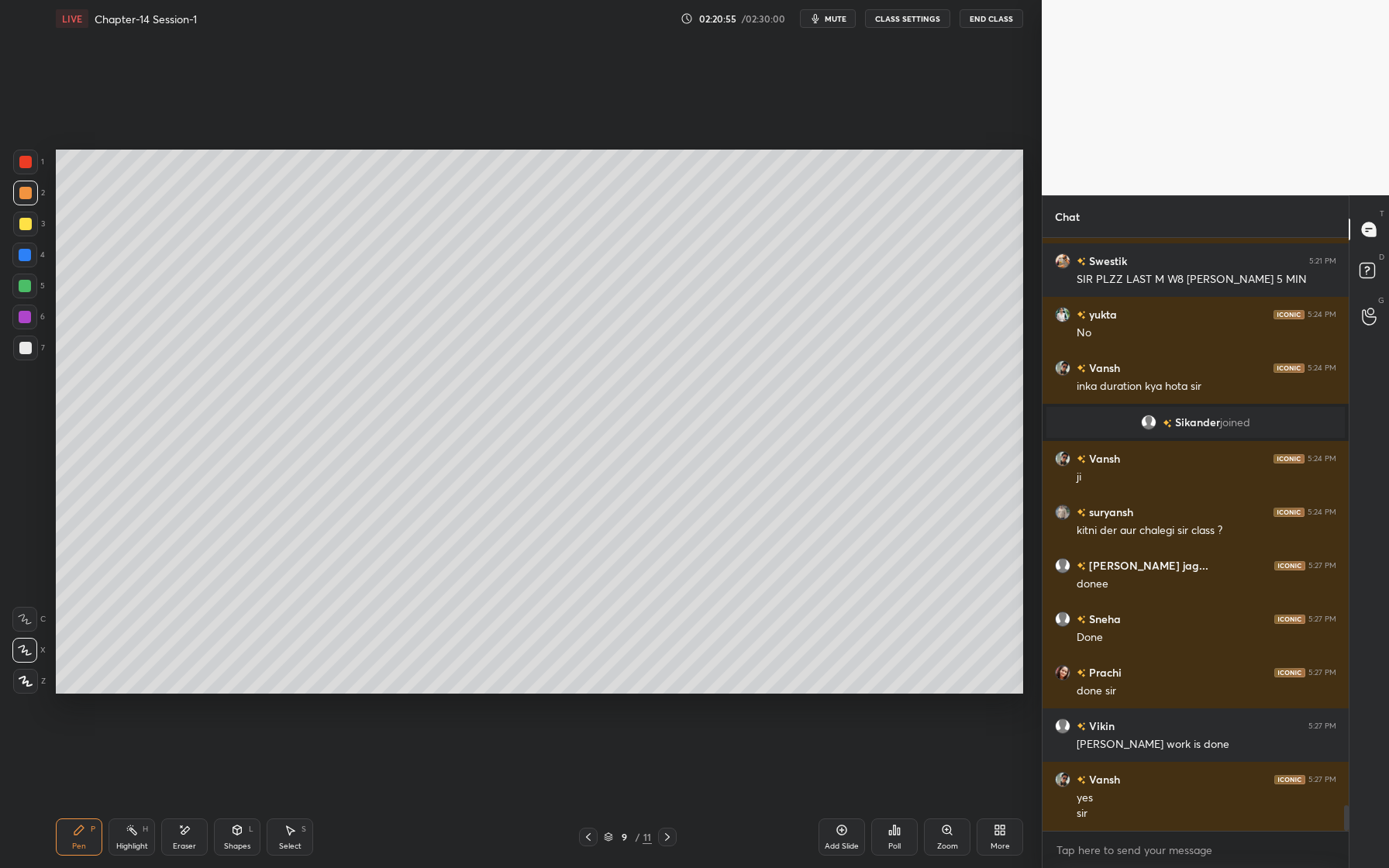
drag, startPoint x: 23, startPoint y: 287, endPoint x: 48, endPoint y: 294, distance: 26.0
click at [23, 287] on div at bounding box center [25, 286] width 13 height 13
drag, startPoint x: 23, startPoint y: 344, endPoint x: 25, endPoint y: 325, distance: 19.1
click at [25, 340] on div at bounding box center [26, 348] width 25 height 25
click at [19, 311] on div at bounding box center [25, 317] width 25 height 25
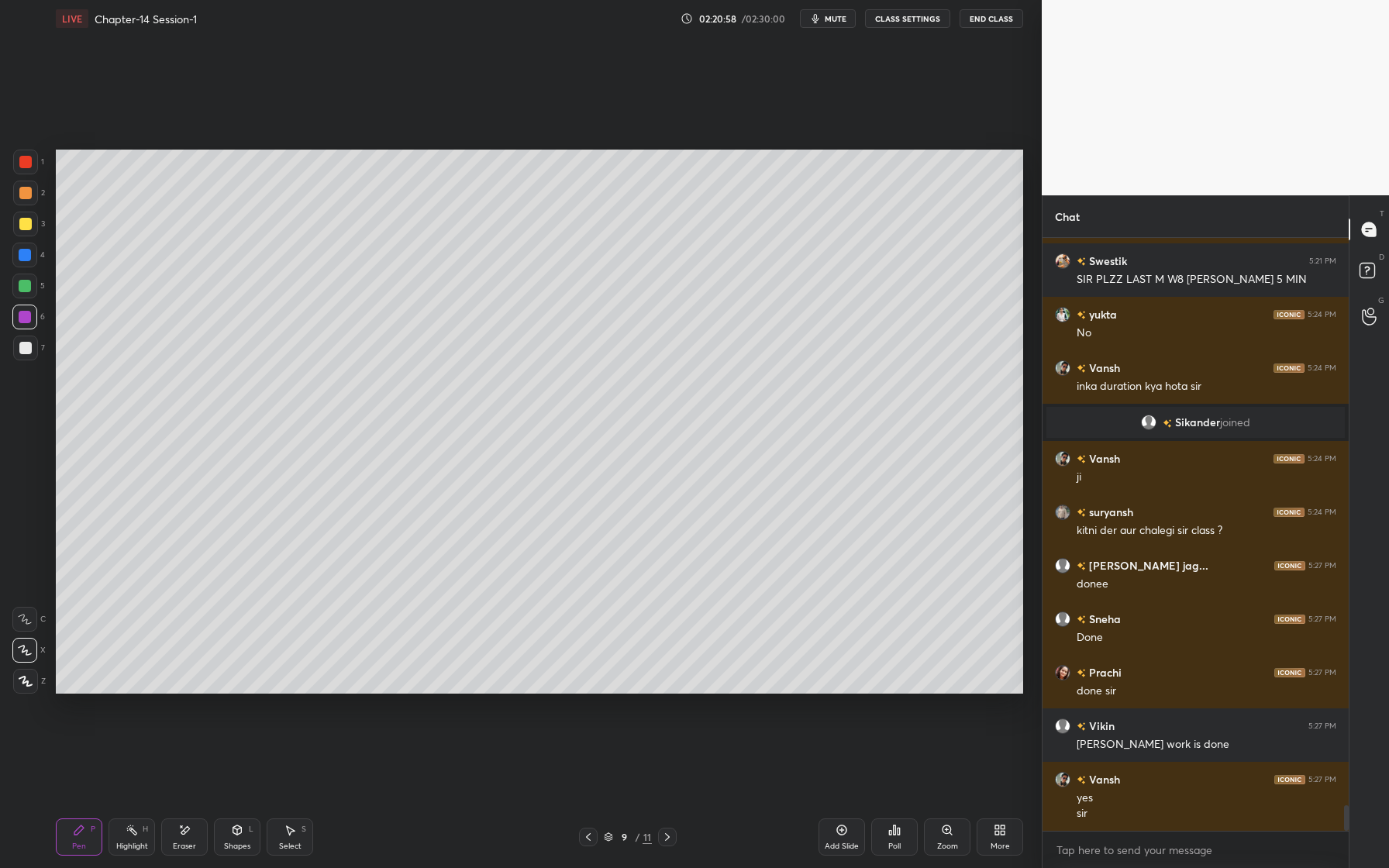
drag, startPoint x: 28, startPoint y: 195, endPoint x: 44, endPoint y: 218, distance: 28.0
click at [27, 195] on div at bounding box center [26, 193] width 25 height 25
drag, startPoint x: 23, startPoint y: 254, endPoint x: 25, endPoint y: 269, distance: 15.1
click at [24, 254] on div at bounding box center [25, 255] width 13 height 13
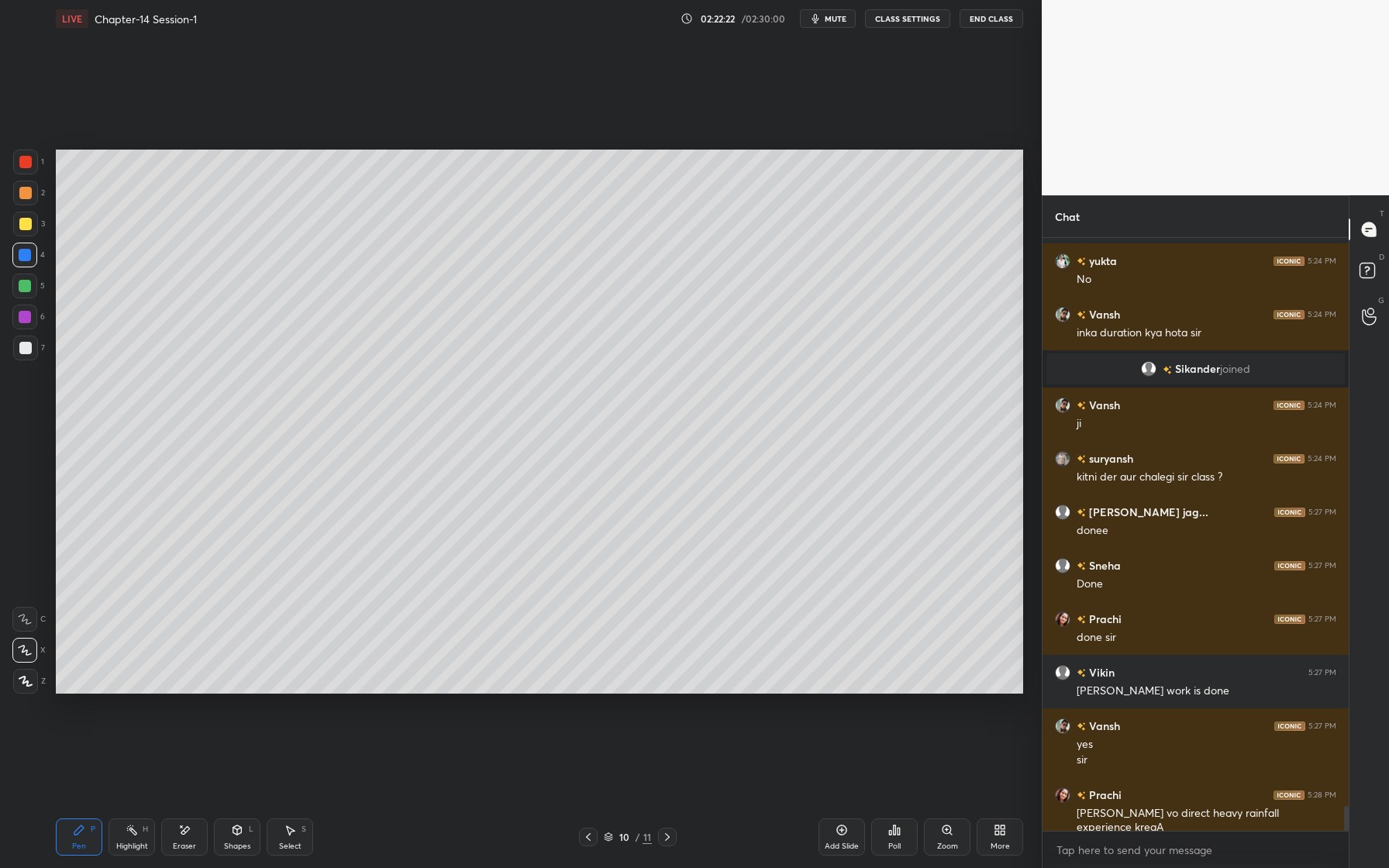
scroll to position [13433, 0]
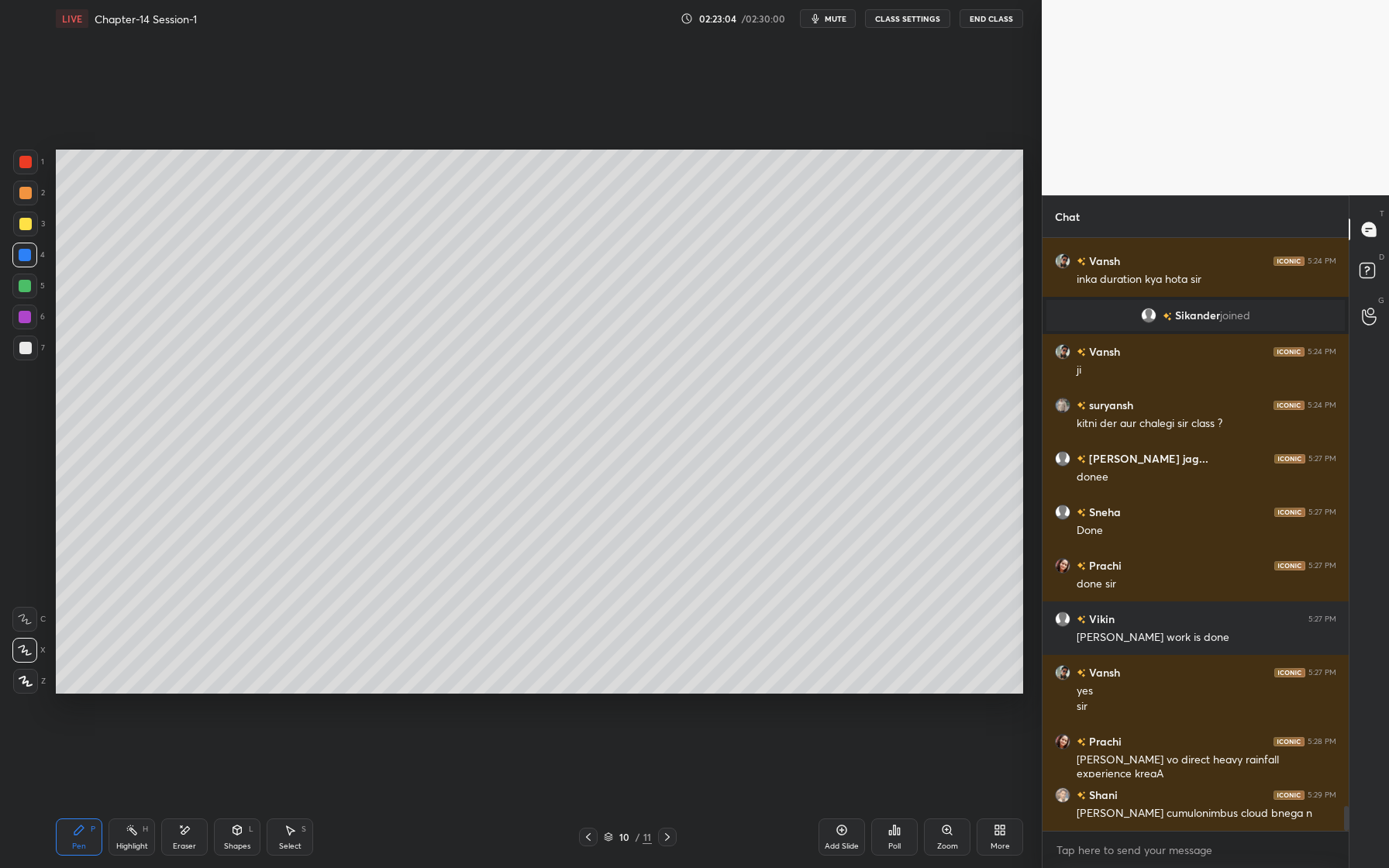
click at [23, 290] on div at bounding box center [25, 286] width 13 height 13
drag, startPoint x: 22, startPoint y: 200, endPoint x: 23, endPoint y: 212, distance: 12.0
click at [20, 200] on div at bounding box center [26, 193] width 25 height 25
click at [22, 232] on div at bounding box center [26, 224] width 25 height 25
click at [20, 349] on div at bounding box center [26, 348] width 13 height 13
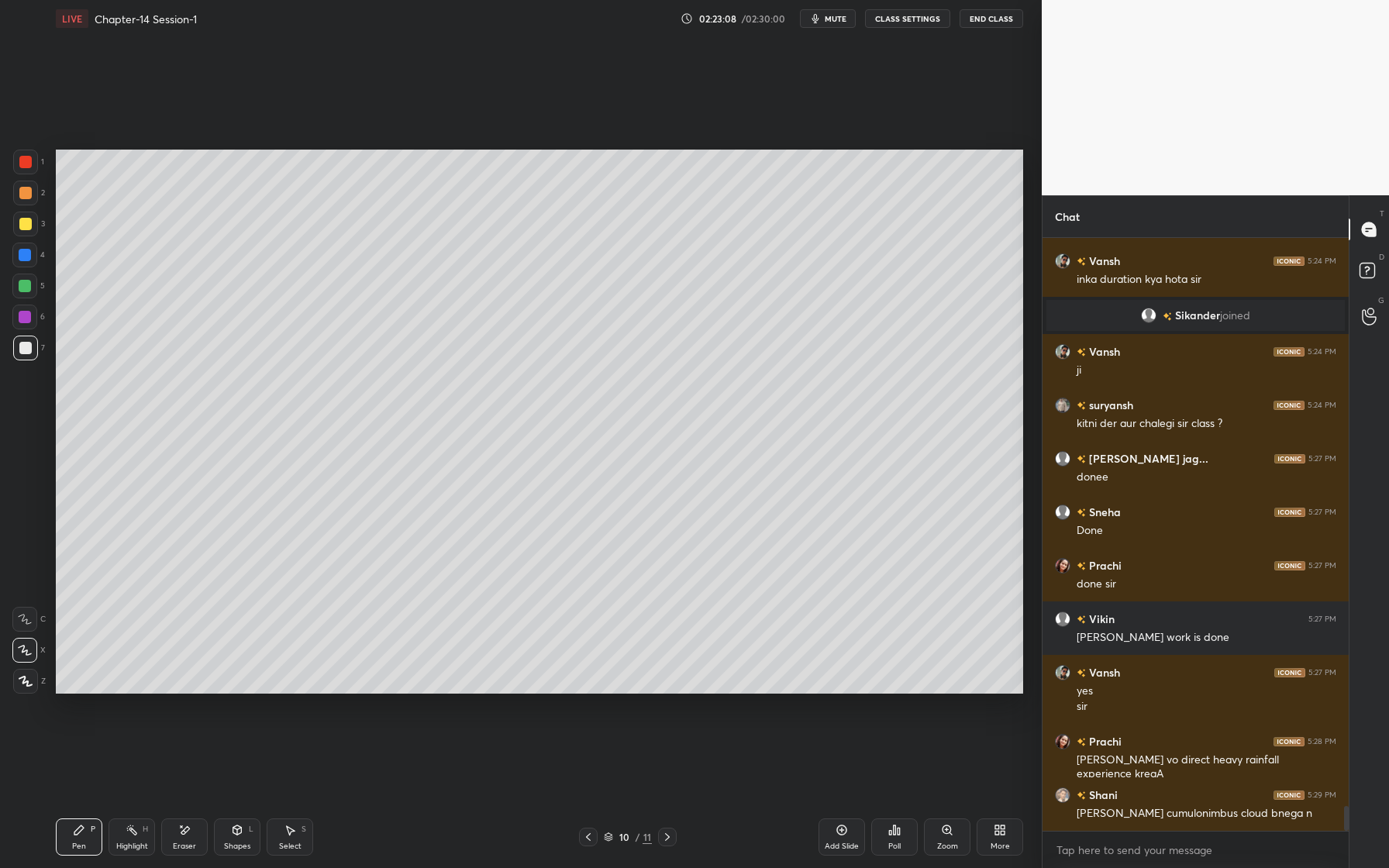
click at [29, 256] on div at bounding box center [25, 255] width 13 height 13
click at [30, 224] on div at bounding box center [26, 224] width 13 height 13
click at [33, 345] on div at bounding box center [26, 348] width 25 height 25
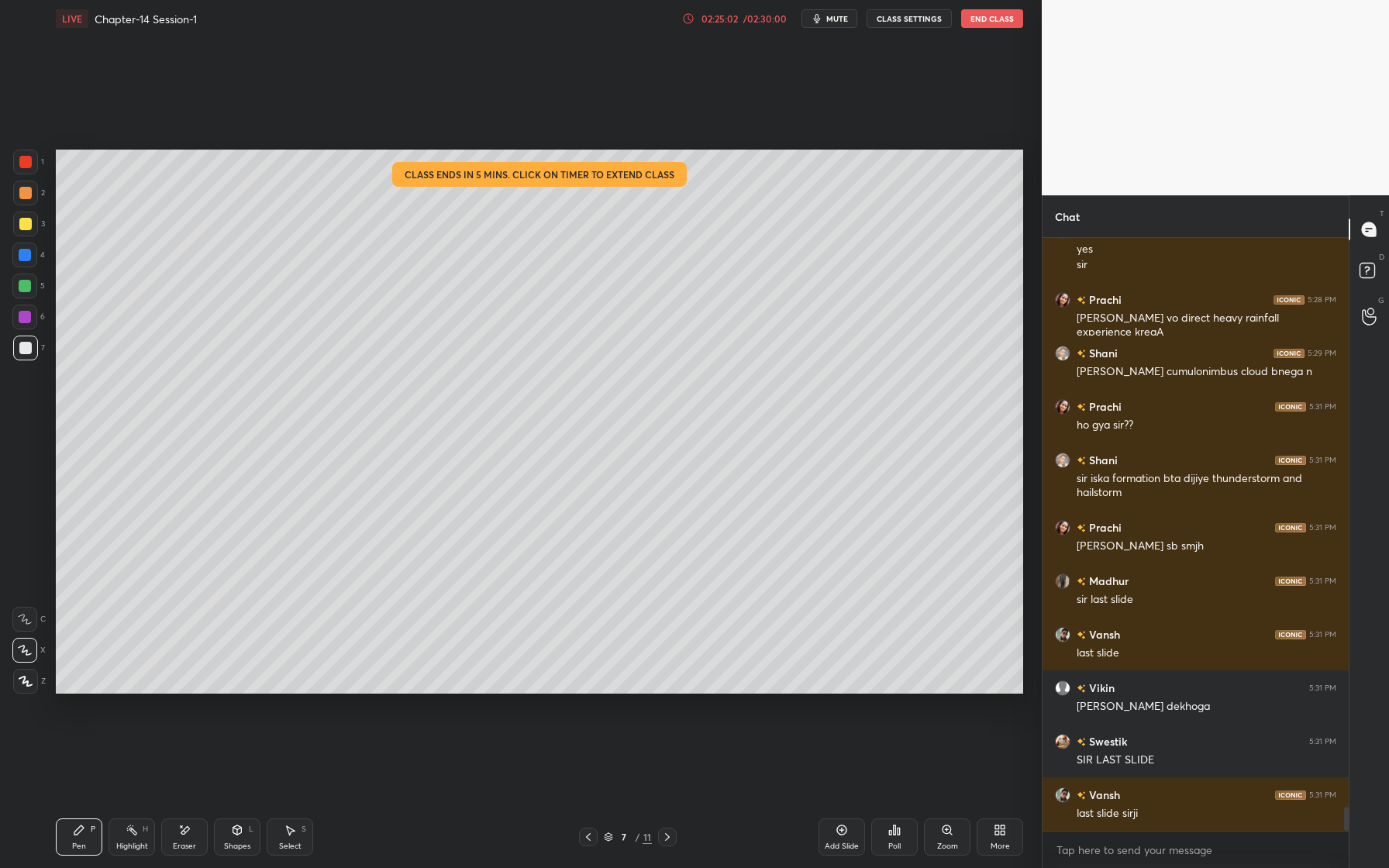
scroll to position [13929, 0]
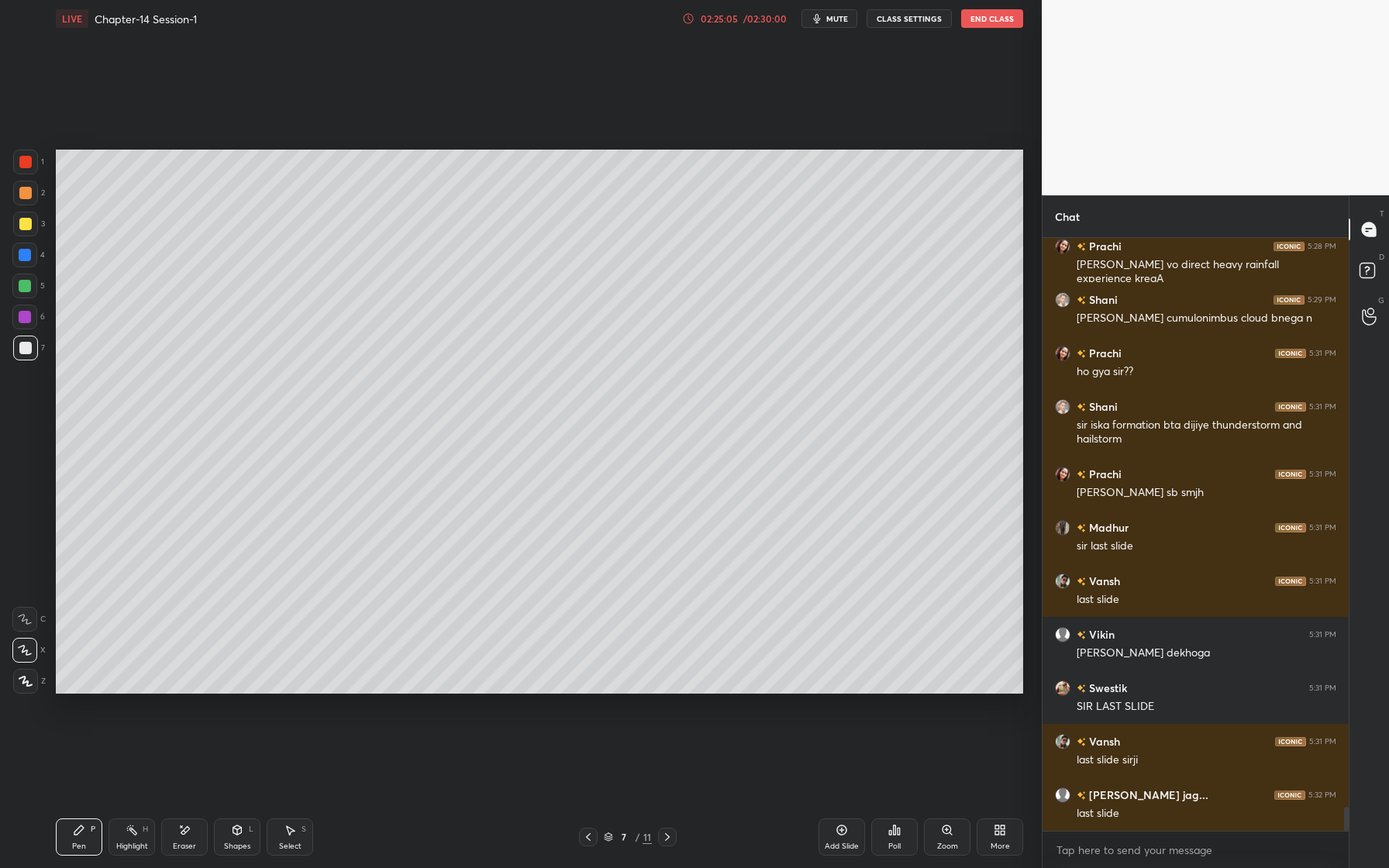
click at [758, 22] on div "/ 02:30:00" at bounding box center [764, 19] width 48 height 9
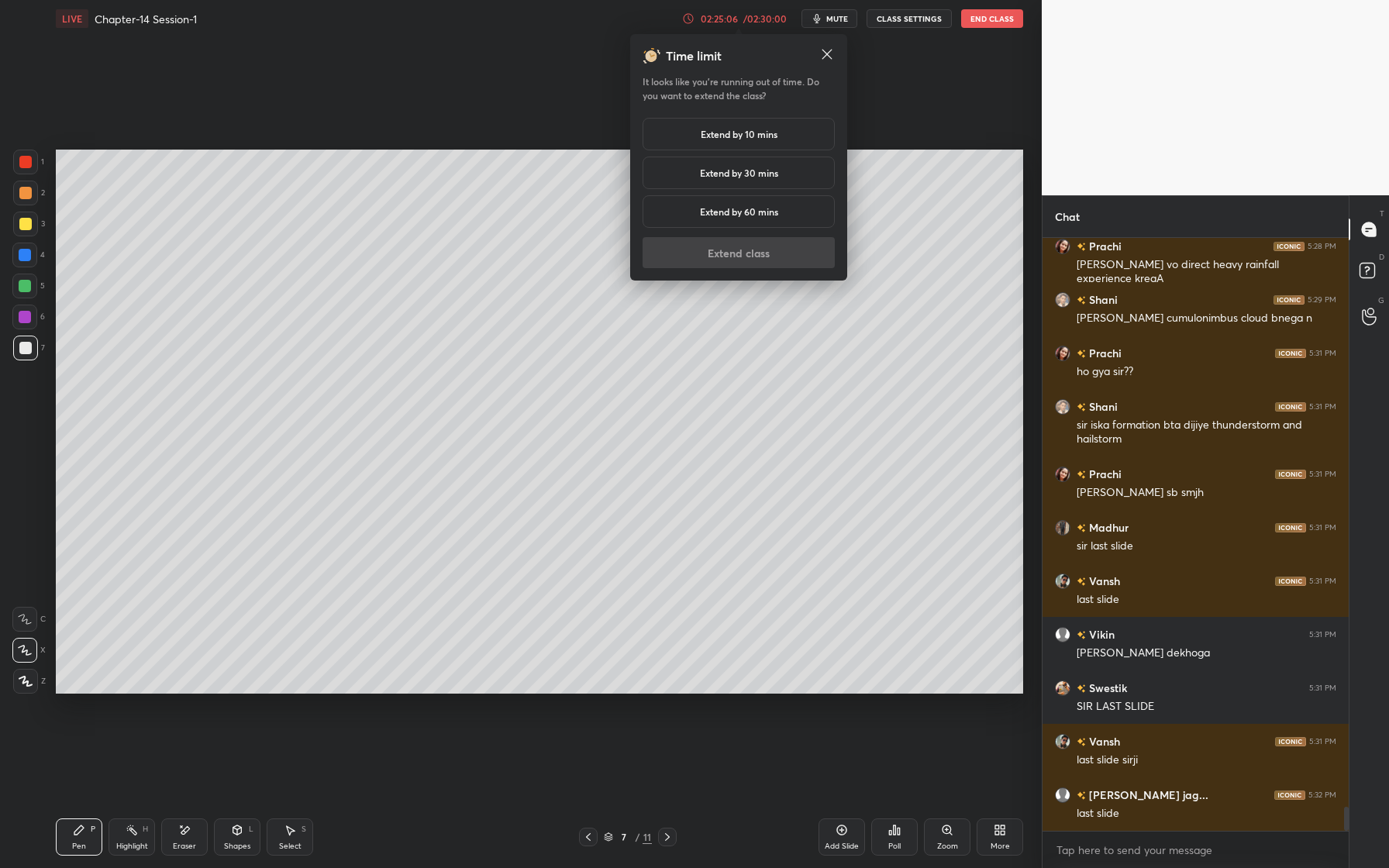
click at [763, 176] on h5 "Extend by 30 mins" at bounding box center [739, 173] width 78 height 14
click at [756, 259] on button "Extend class" at bounding box center [738, 253] width 192 height 31
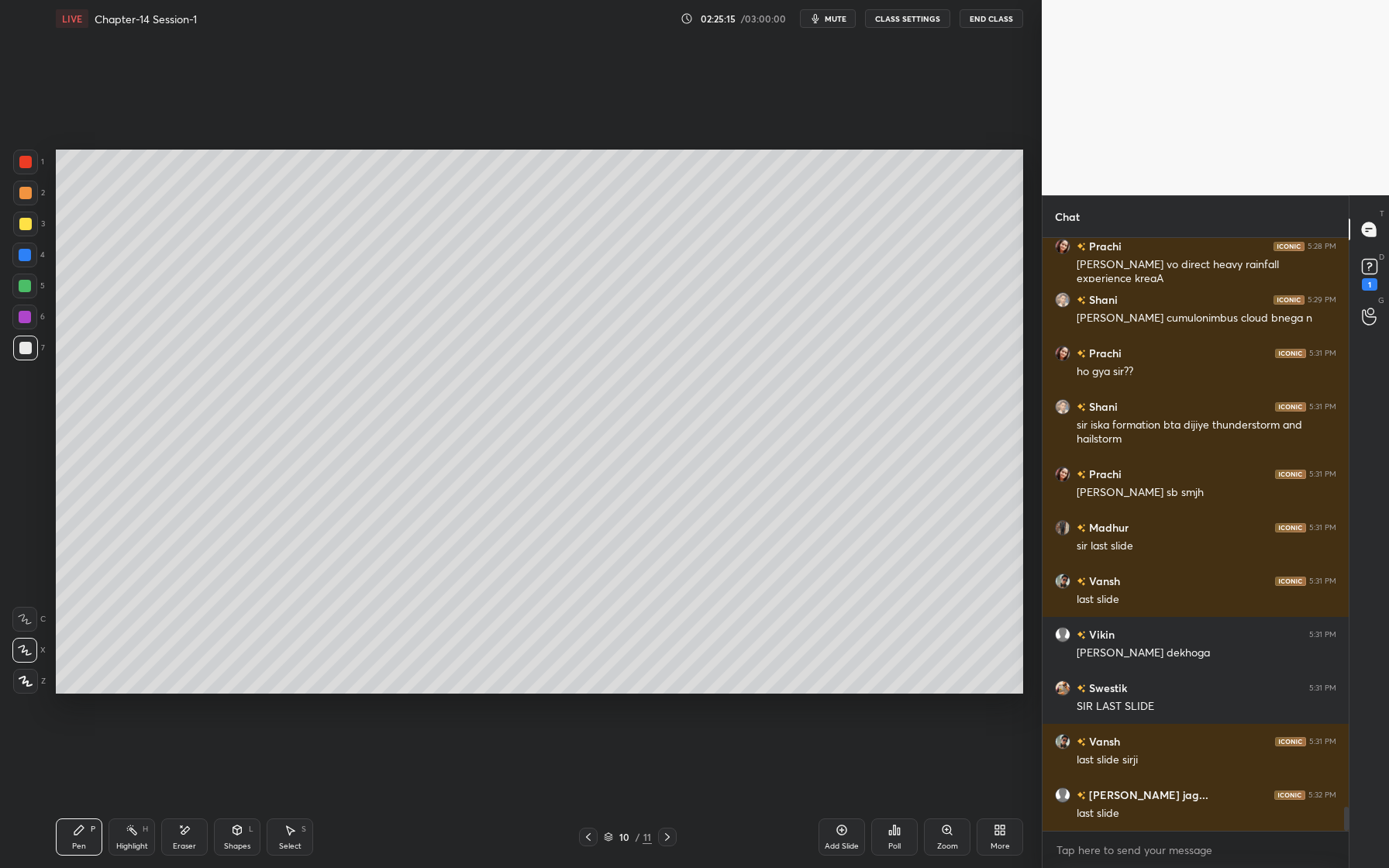
scroll to position [13995, 0]
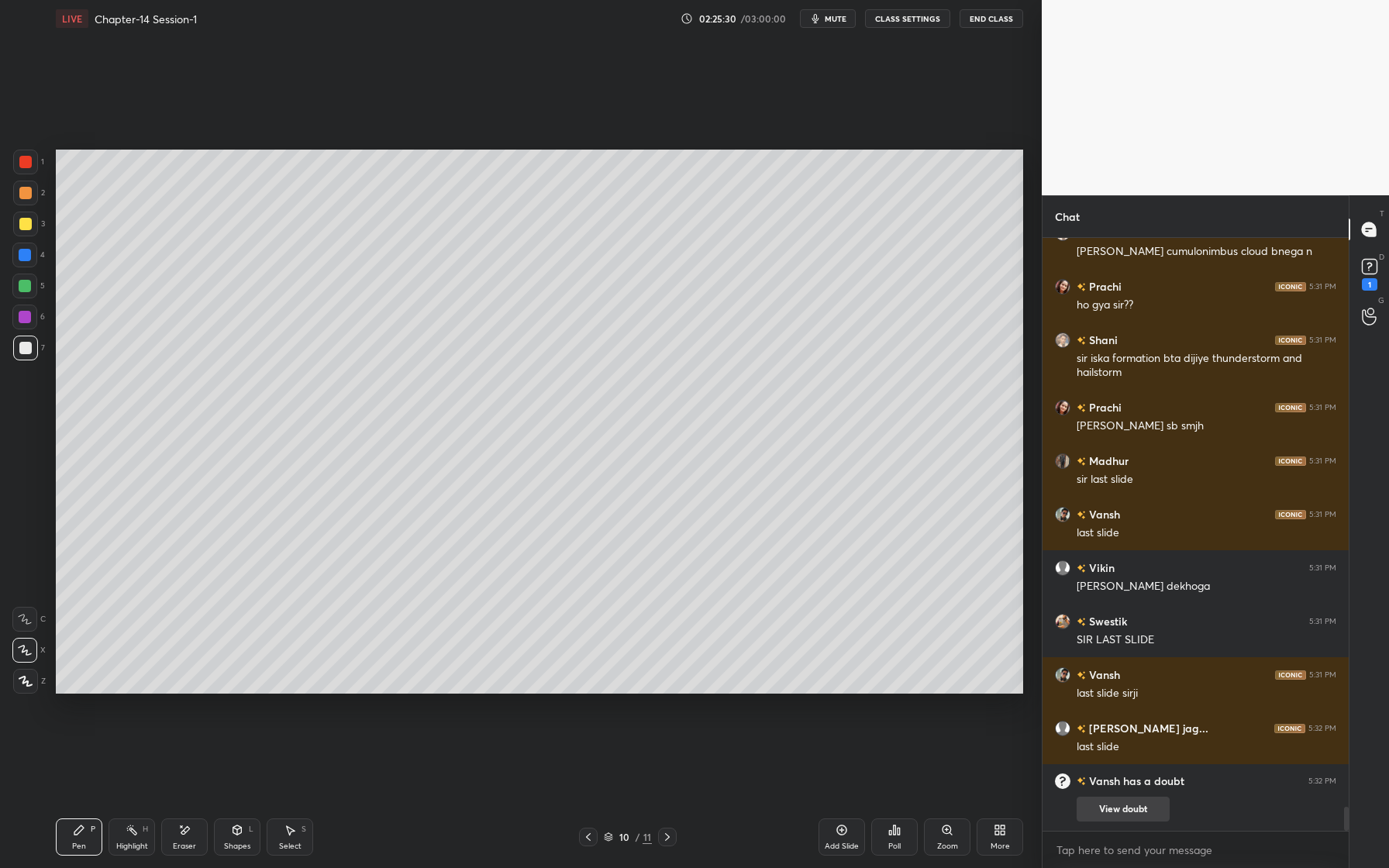
click at [1116, 812] on button "View doubt" at bounding box center [1123, 809] width 93 height 25
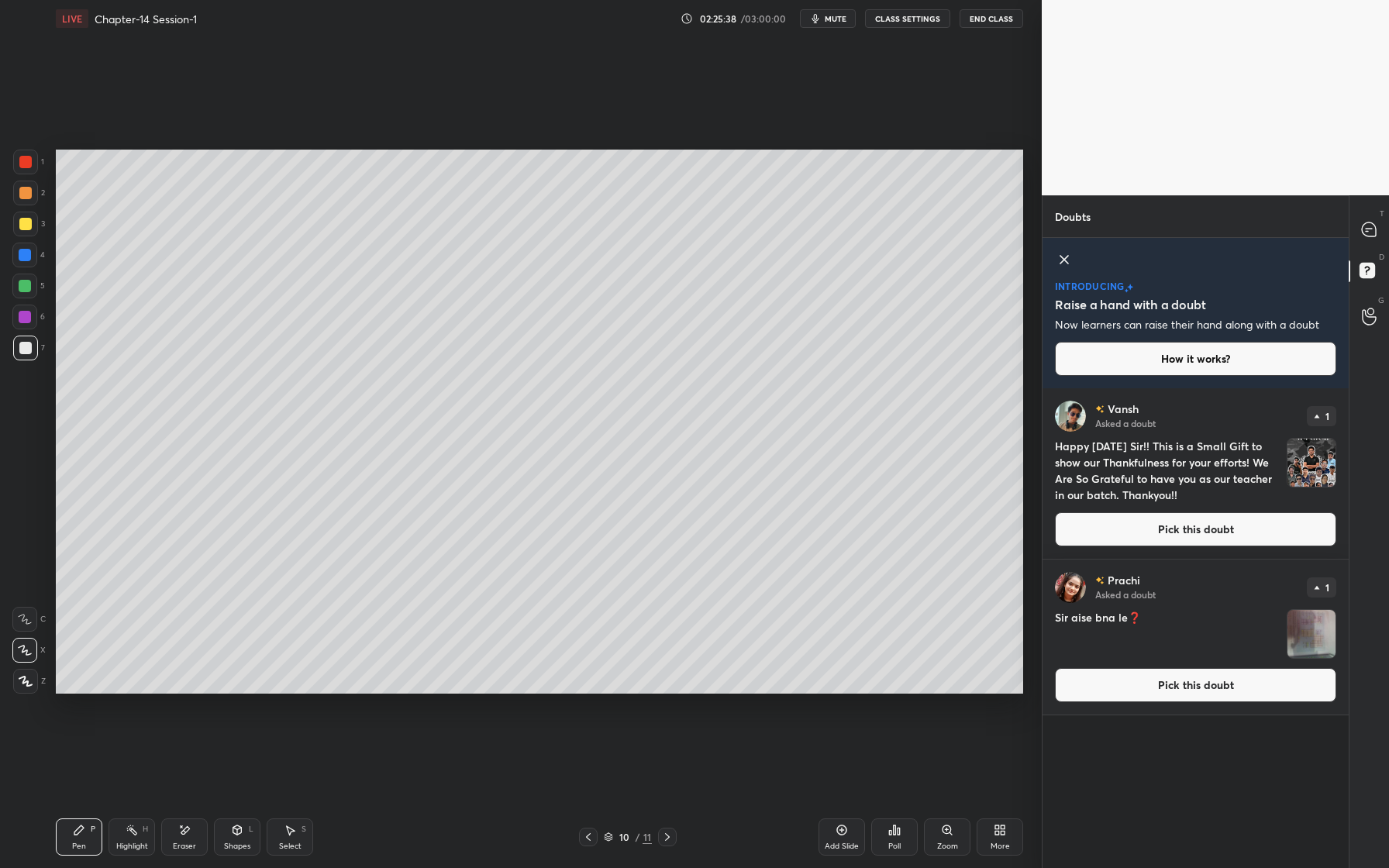
click at [1307, 477] on img "grid" at bounding box center [1311, 462] width 48 height 48
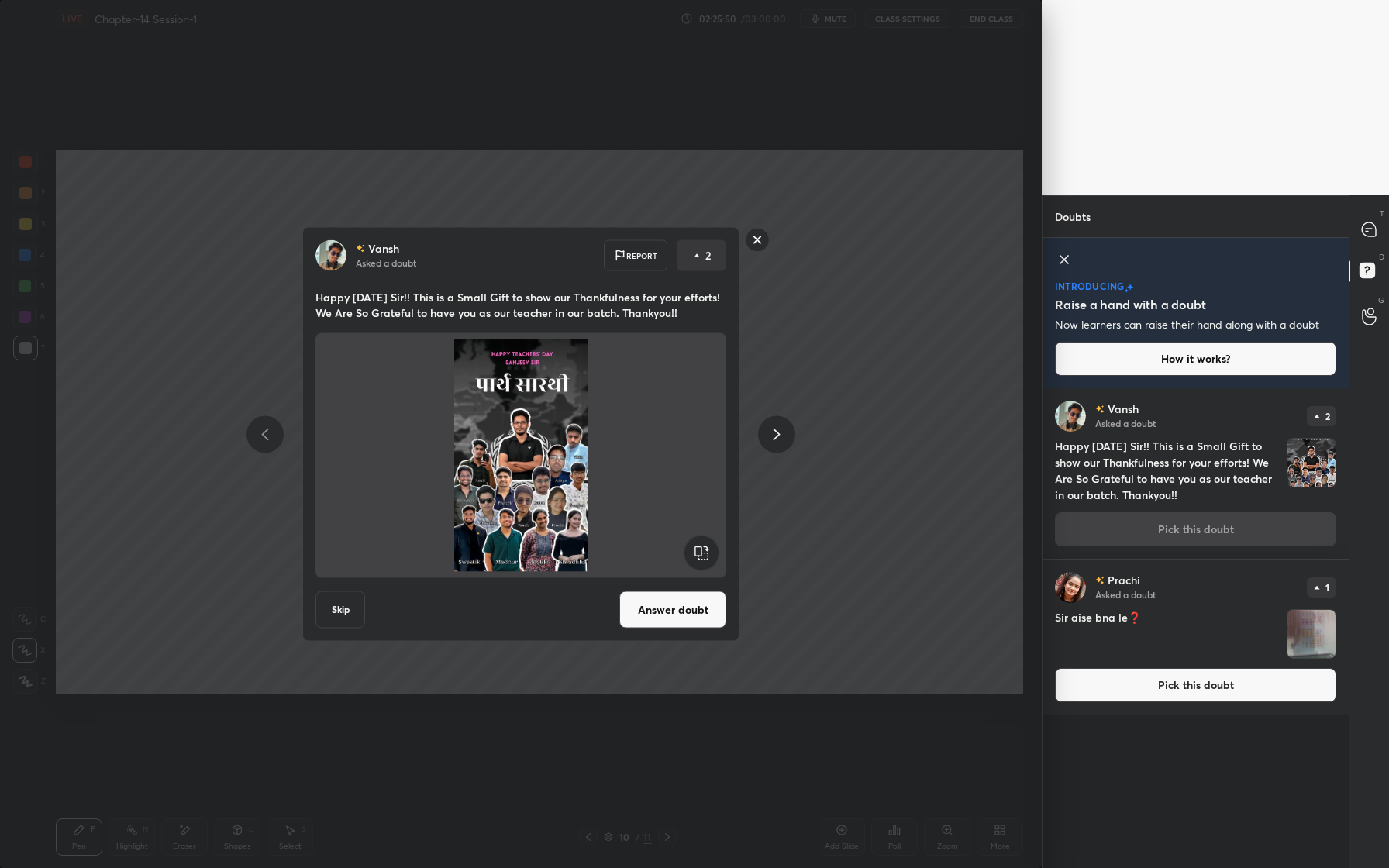
click at [549, 508] on img at bounding box center [521, 456] width 373 height 232
click at [756, 250] on rect at bounding box center [757, 240] width 24 height 24
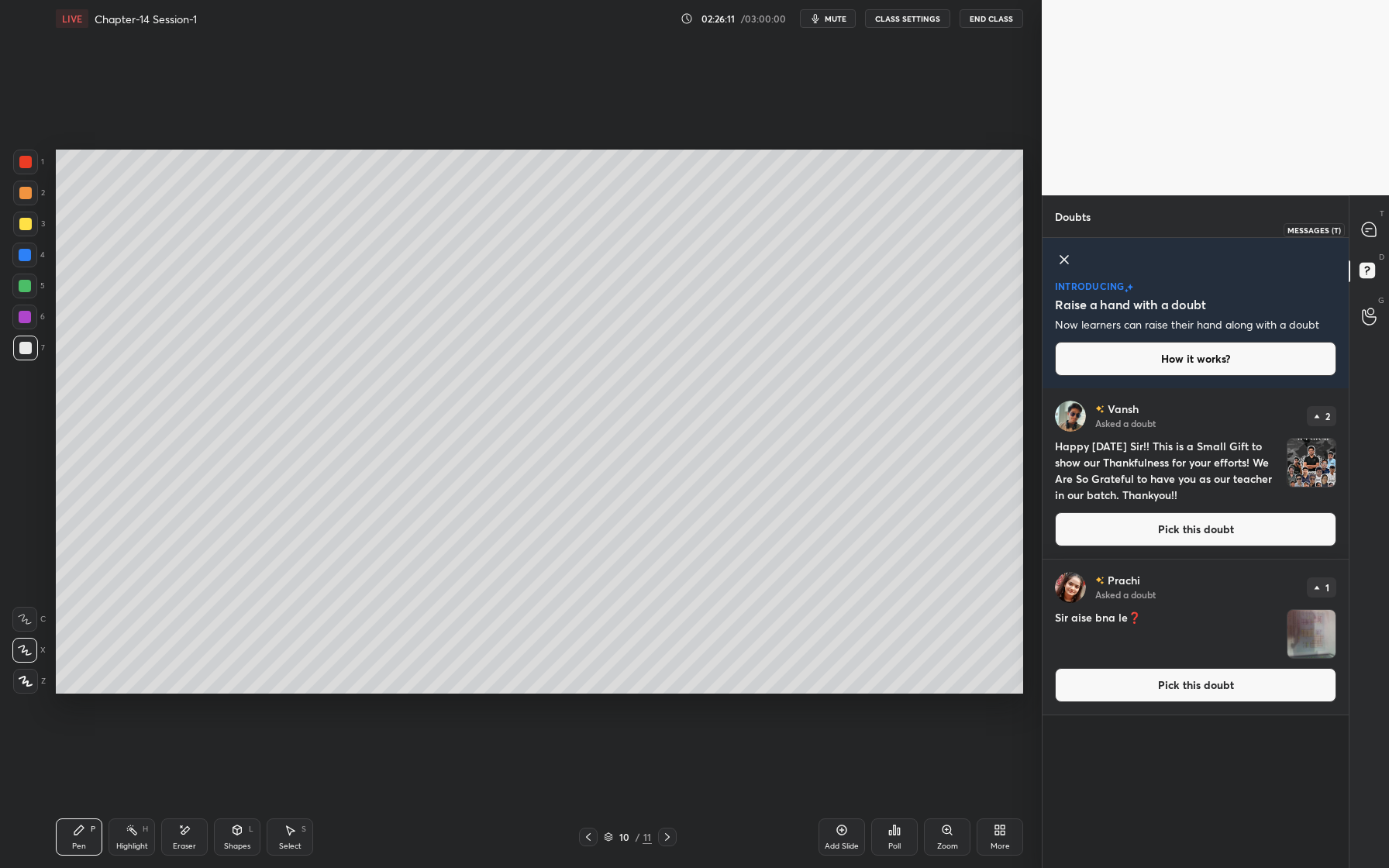
click at [1367, 229] on icon at bounding box center [1369, 229] width 14 height 14
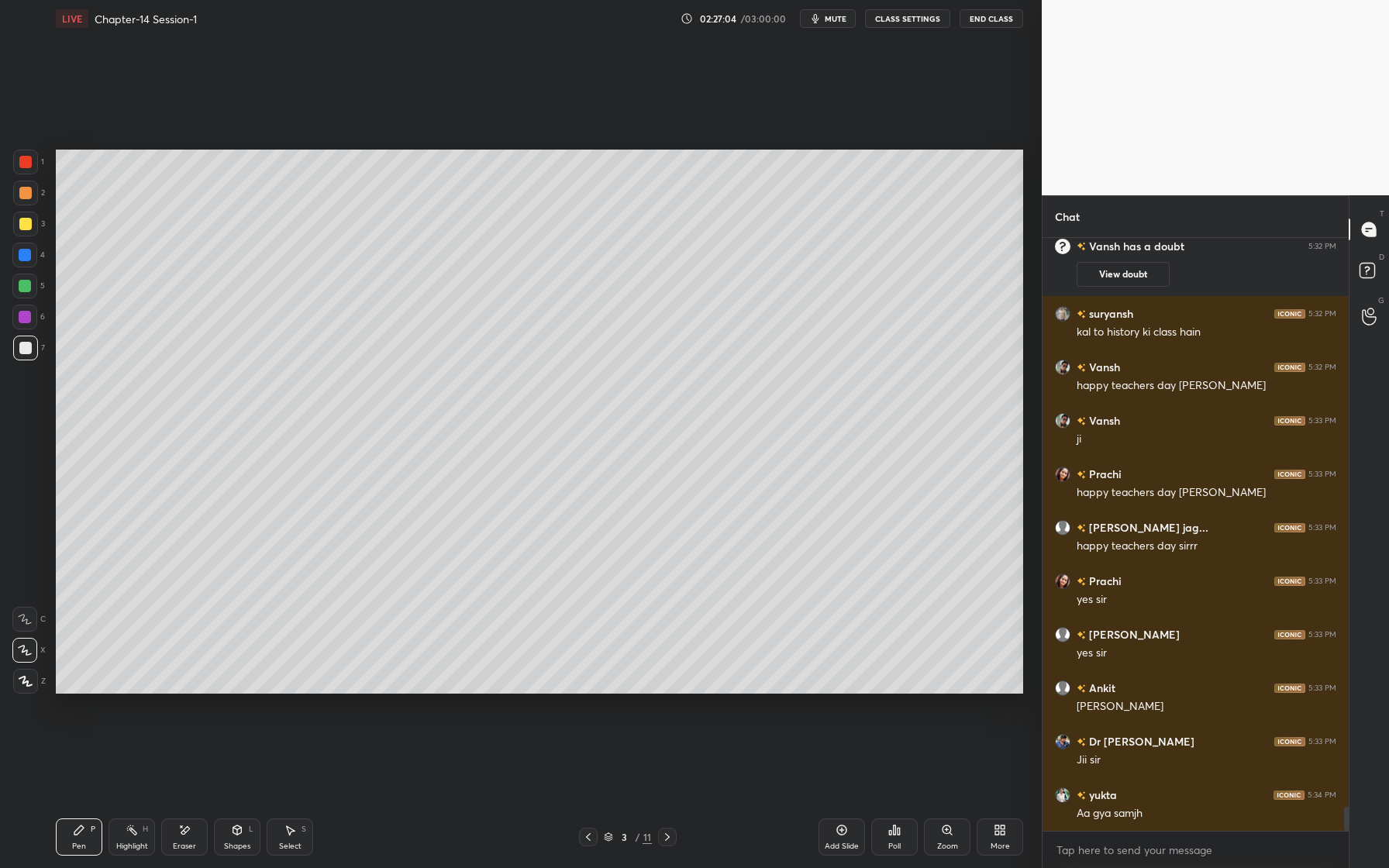
scroll to position [14127, 0]
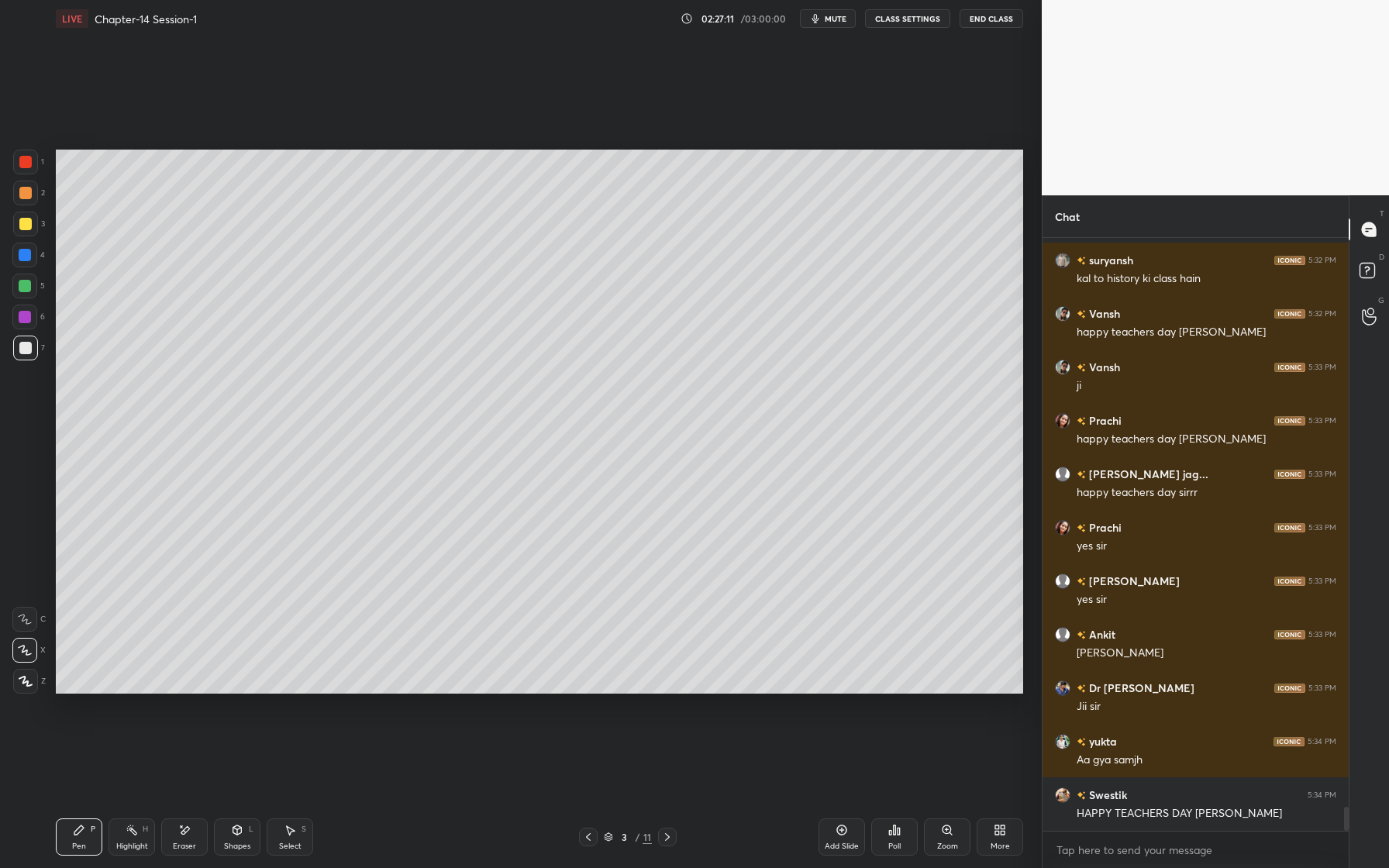
click at [984, 21] on button "End Class" at bounding box center [990, 19] width 63 height 19
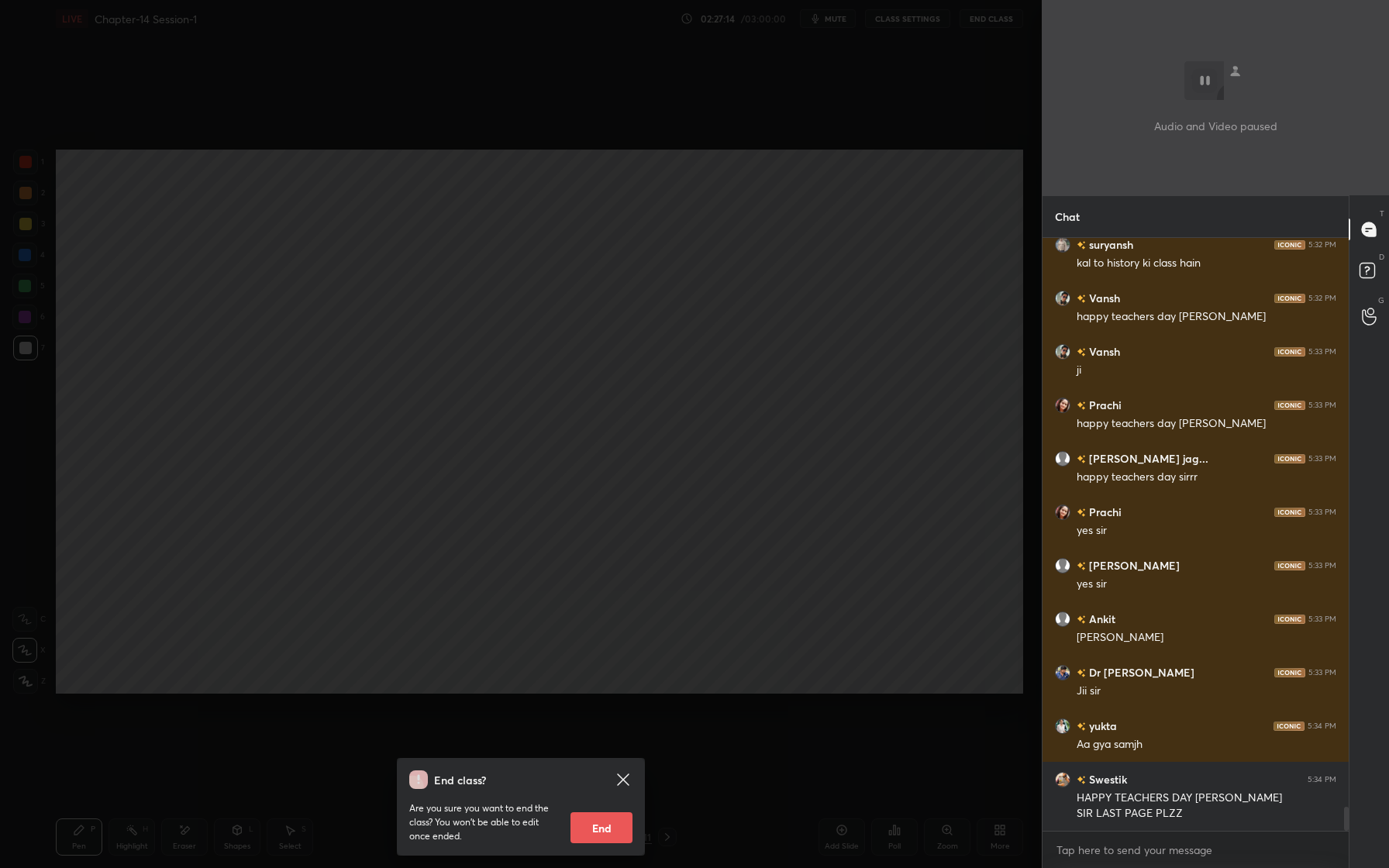
click at [601, 821] on button "End" at bounding box center [601, 827] width 62 height 31
type textarea "x"
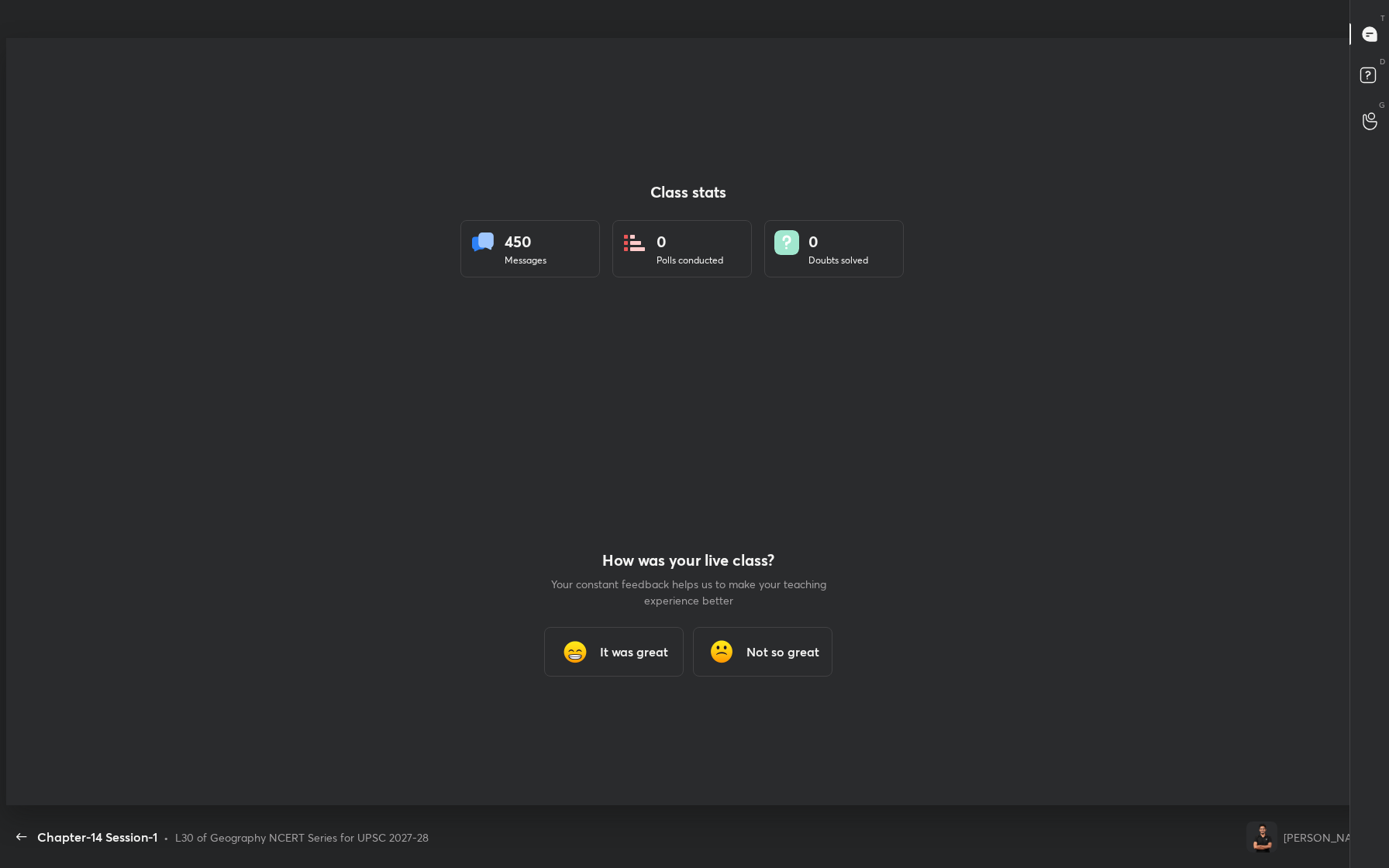
scroll to position [769, 1376]
click at [637, 653] on h3 "It was great" at bounding box center [633, 652] width 68 height 19
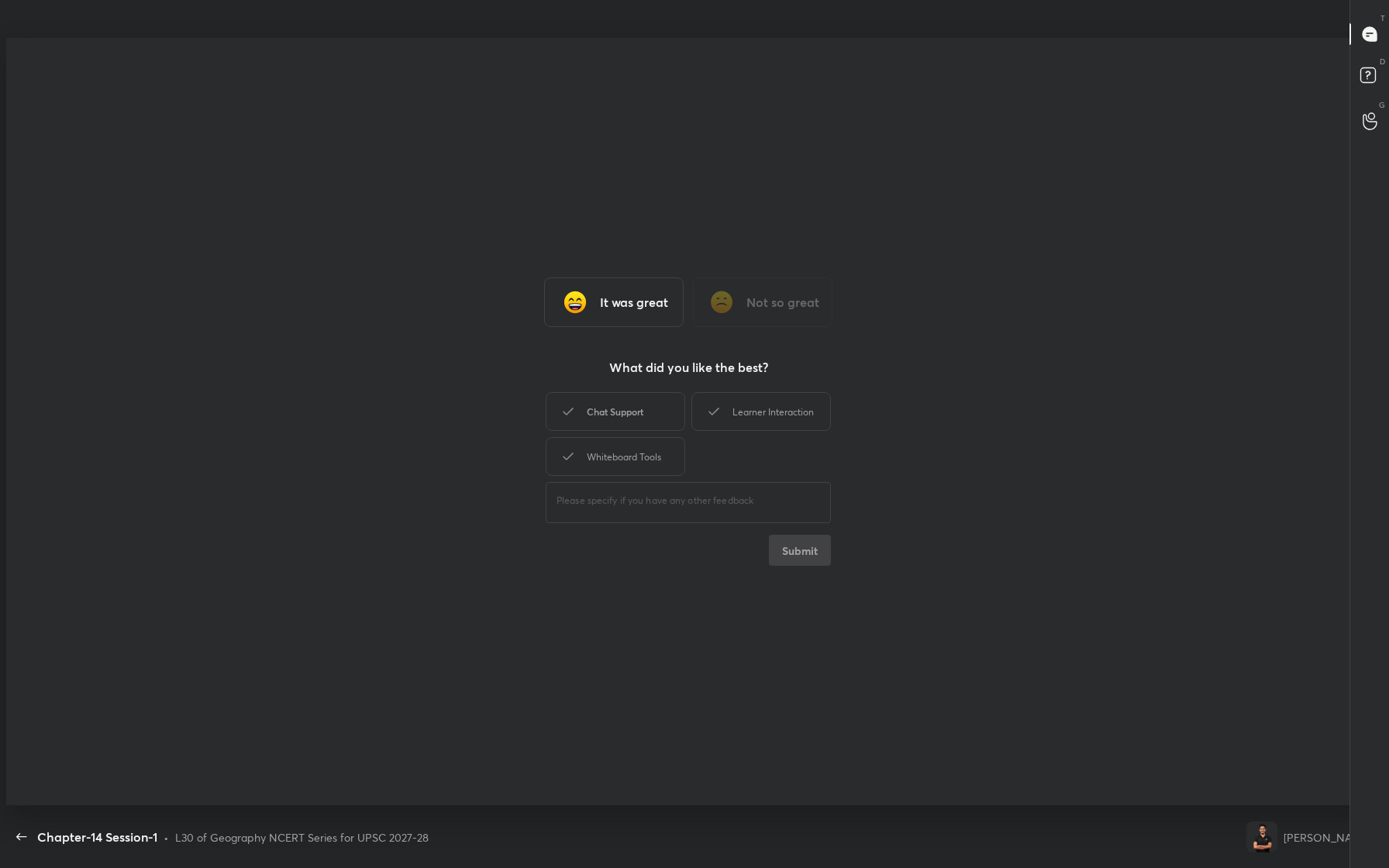
click at [641, 413] on div "Chat Support" at bounding box center [615, 411] width 139 height 38
click at [768, 408] on div "Learner Interaction" at bounding box center [761, 411] width 139 height 38
click at [650, 459] on div "Whiteboard Tools" at bounding box center [615, 456] width 139 height 38
click at [801, 549] on button "Submit" at bounding box center [799, 550] width 62 height 31
